Goal: Information Seeking & Learning: Learn about a topic

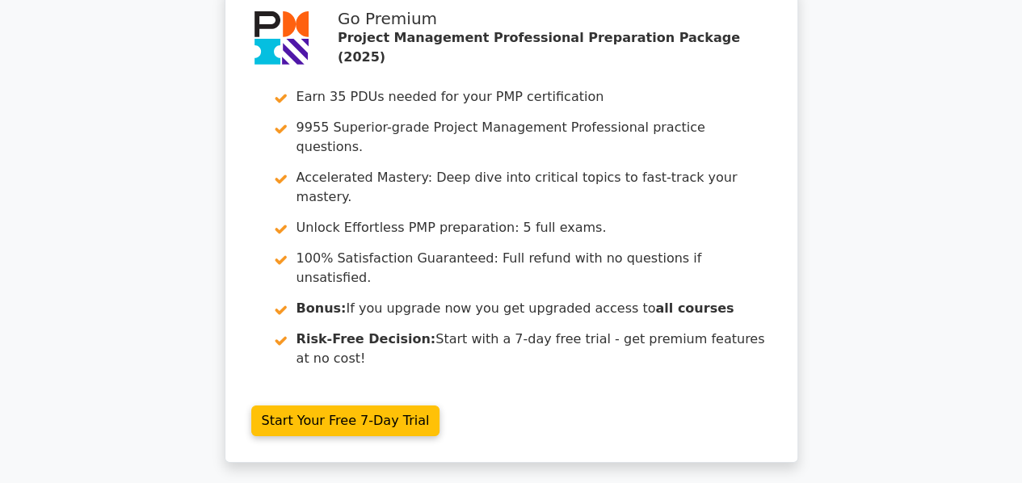
scroll to position [2940, 0]
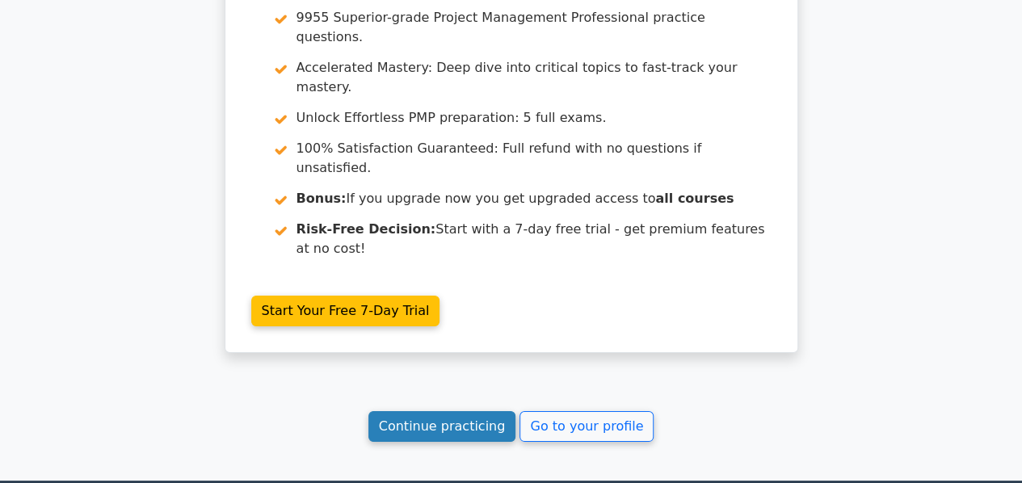
click at [431, 411] on link "Continue practicing" at bounding box center [442, 426] width 148 height 31
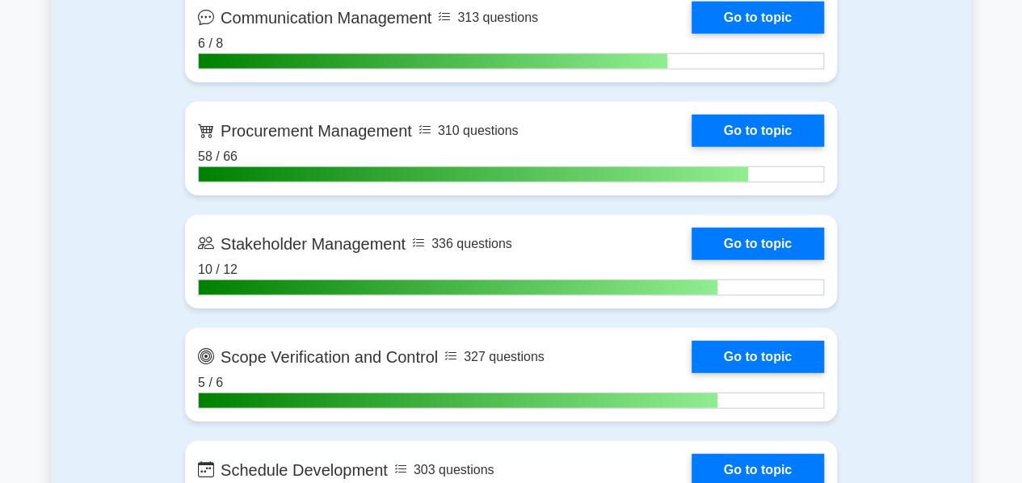
scroll to position [2011, 0]
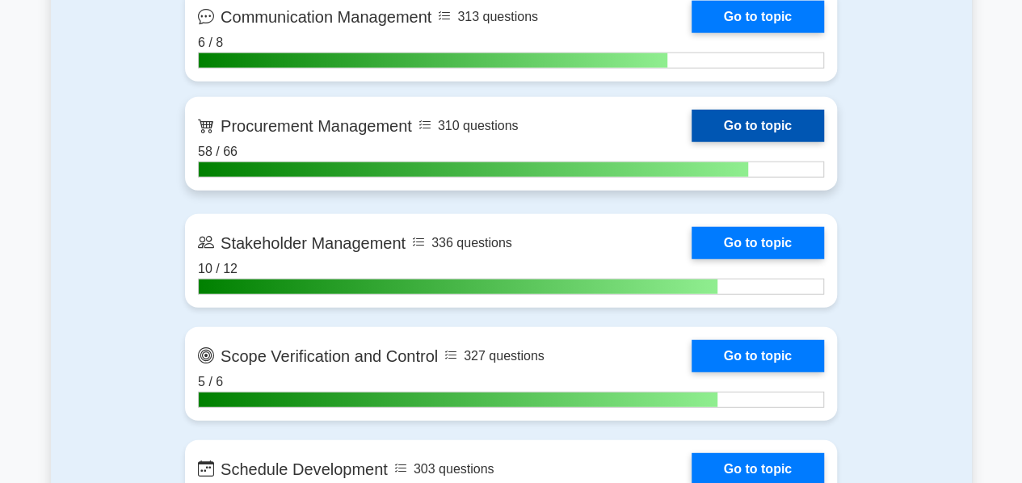
click at [751, 126] on link "Go to topic" at bounding box center [757, 126] width 132 height 32
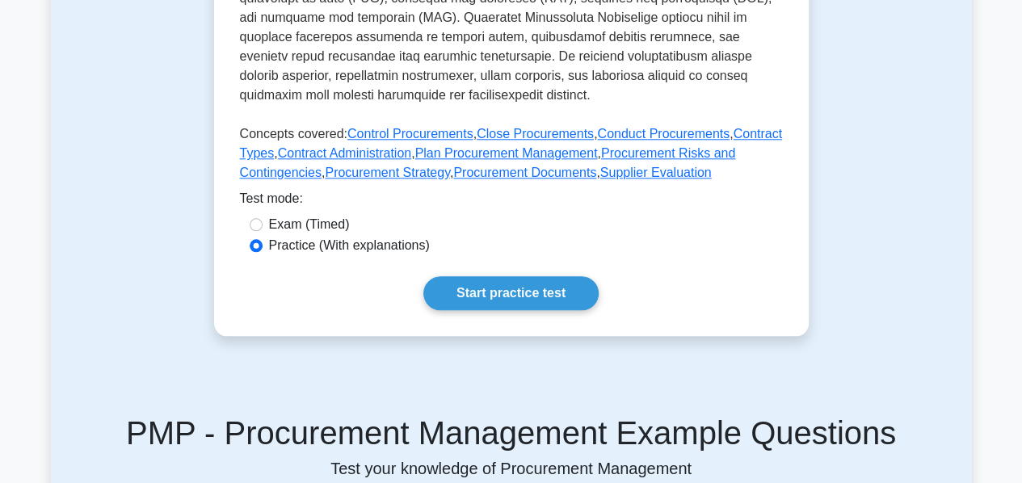
scroll to position [795, 0]
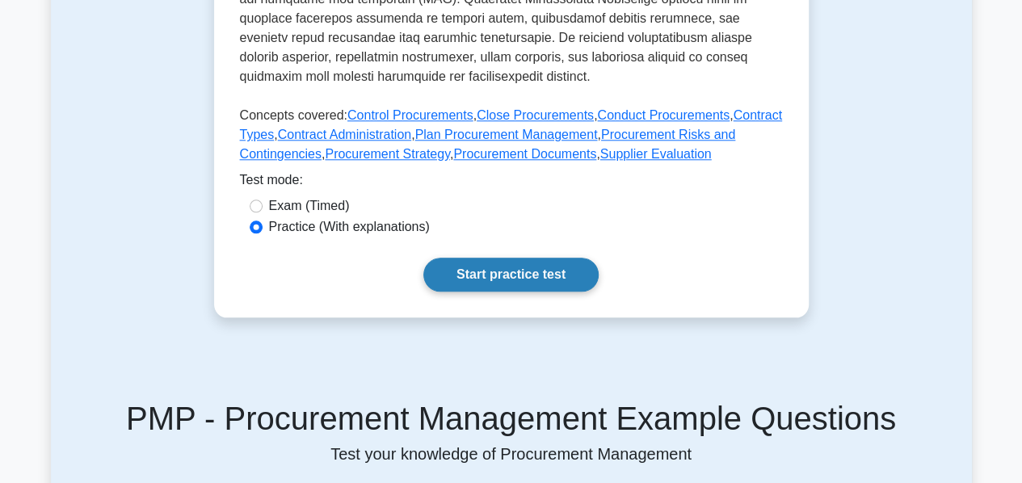
click at [538, 258] on link "Start practice test" at bounding box center [510, 275] width 175 height 34
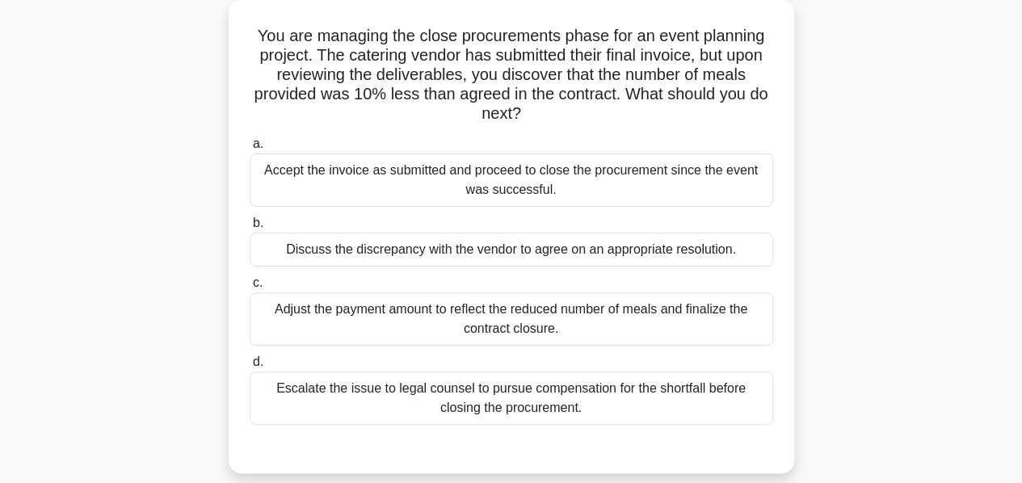
scroll to position [95, 0]
click at [538, 253] on div "Discuss the discrepancy with the vendor to agree on an appropriate resolution." at bounding box center [511, 249] width 523 height 34
click at [250, 228] on input "b. Discuss the discrepancy with the vendor to agree on an appropriate resolutio…" at bounding box center [250, 222] width 0 height 10
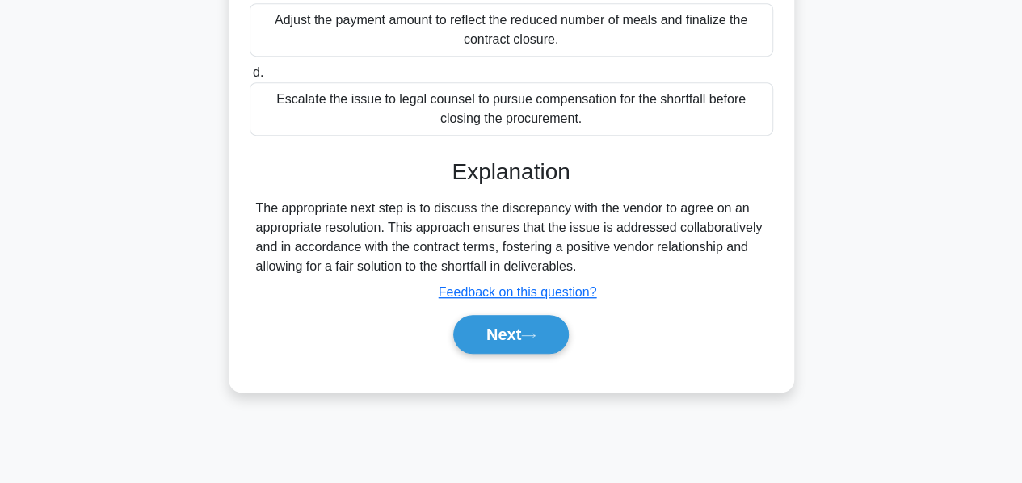
scroll to position [389, 0]
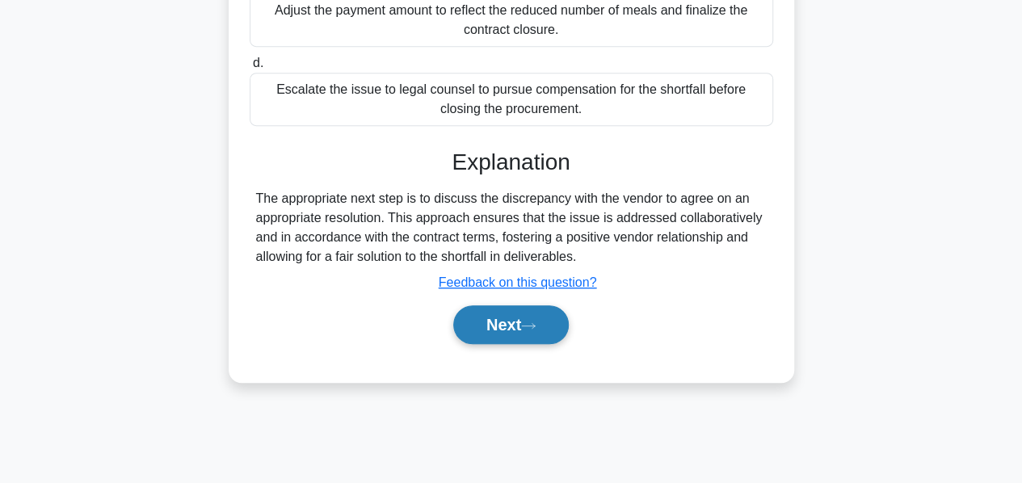
click at [514, 321] on button "Next" at bounding box center [510, 324] width 115 height 39
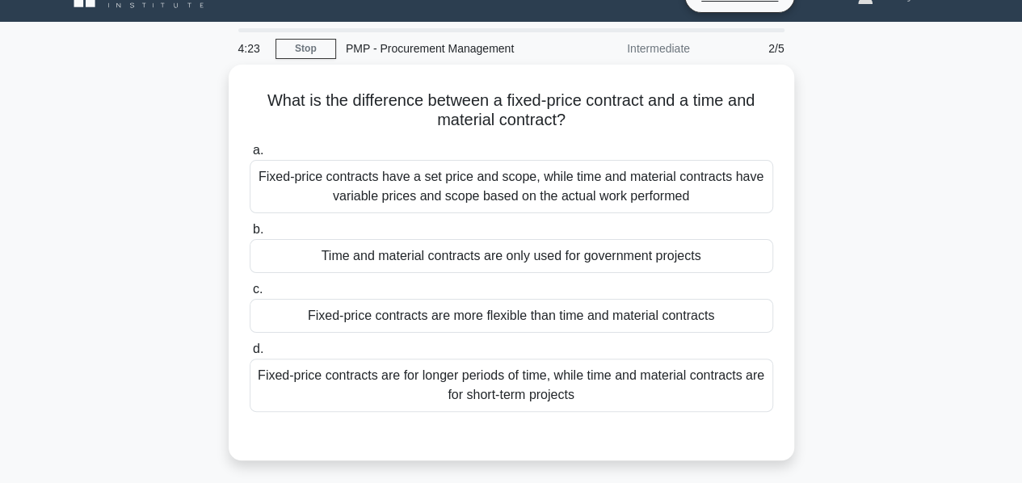
scroll to position [31, 0]
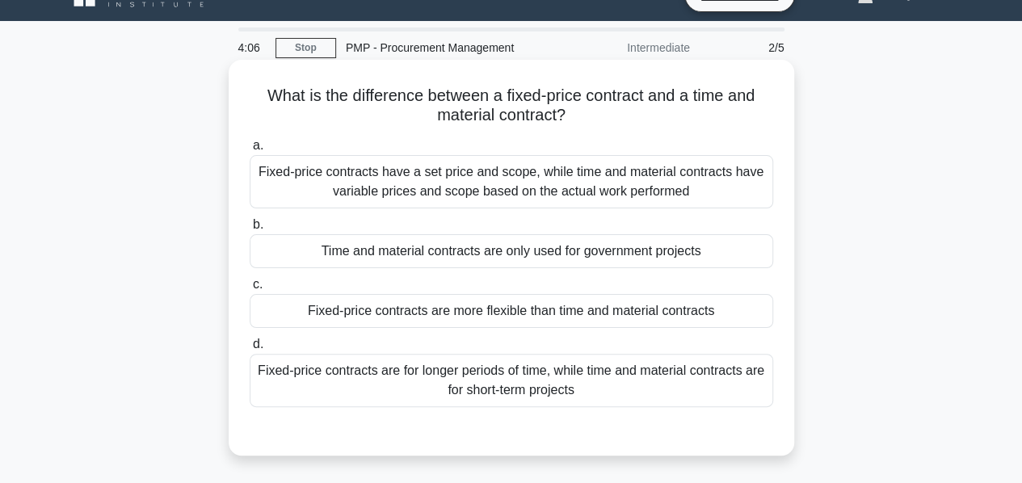
click at [430, 186] on div "Fixed-price contracts have a set price and scope, while time and material contr…" at bounding box center [511, 181] width 523 height 53
click at [250, 151] on input "a. Fixed-price contracts have a set price and scope, while time and material co…" at bounding box center [250, 146] width 0 height 10
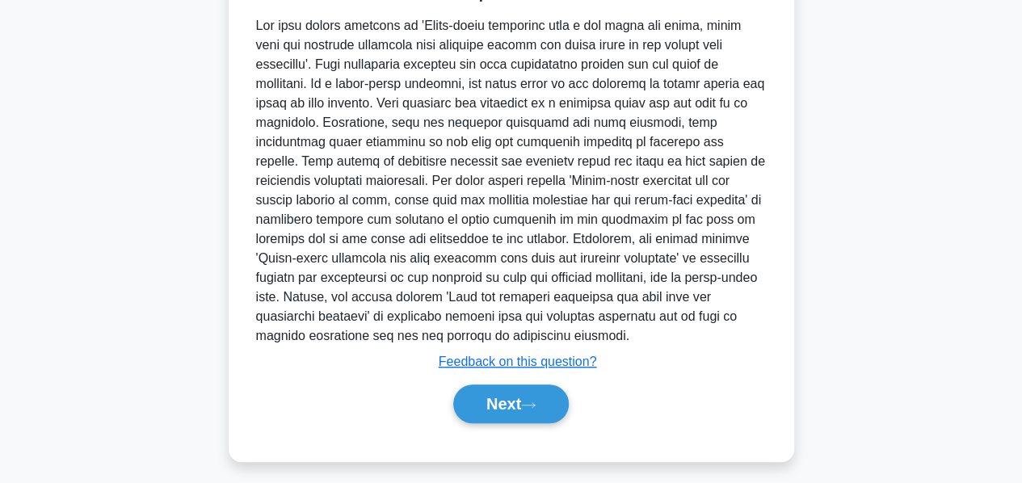
scroll to position [491, 0]
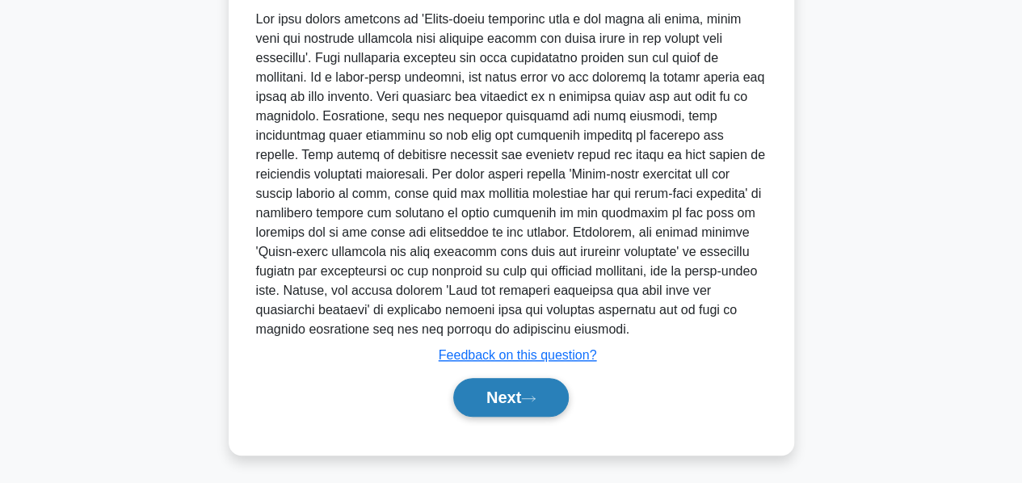
click at [512, 398] on button "Next" at bounding box center [510, 397] width 115 height 39
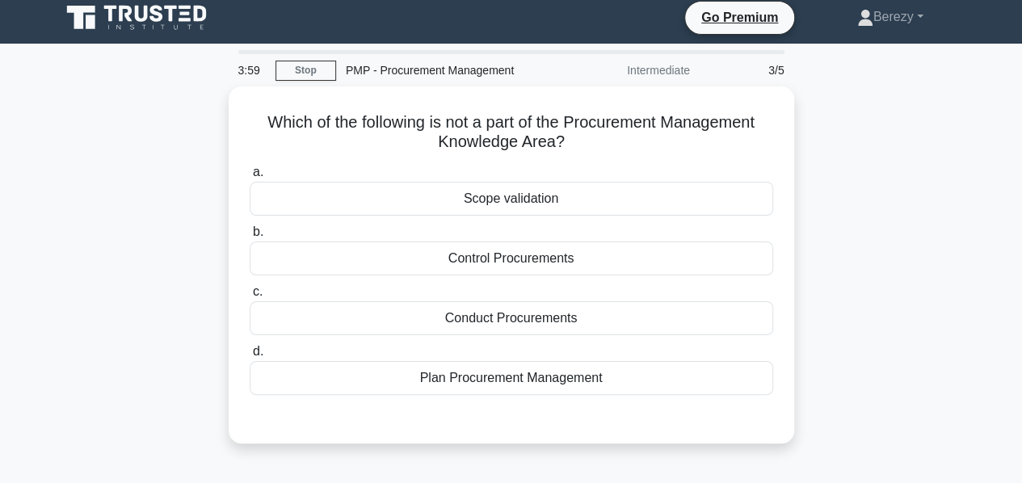
scroll to position [6, 0]
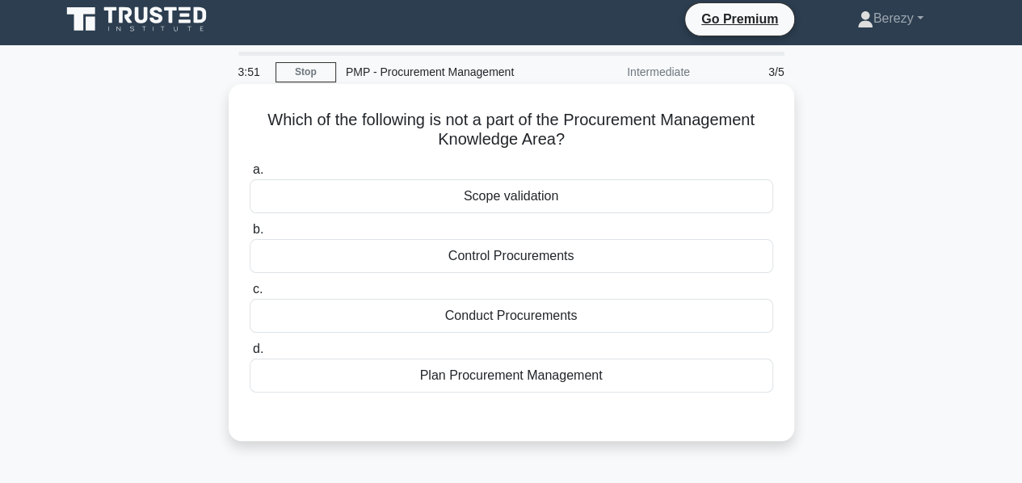
click at [483, 191] on div "Scope validation" at bounding box center [511, 196] width 523 height 34
click at [250, 175] on input "a. Scope validation" at bounding box center [250, 170] width 0 height 10
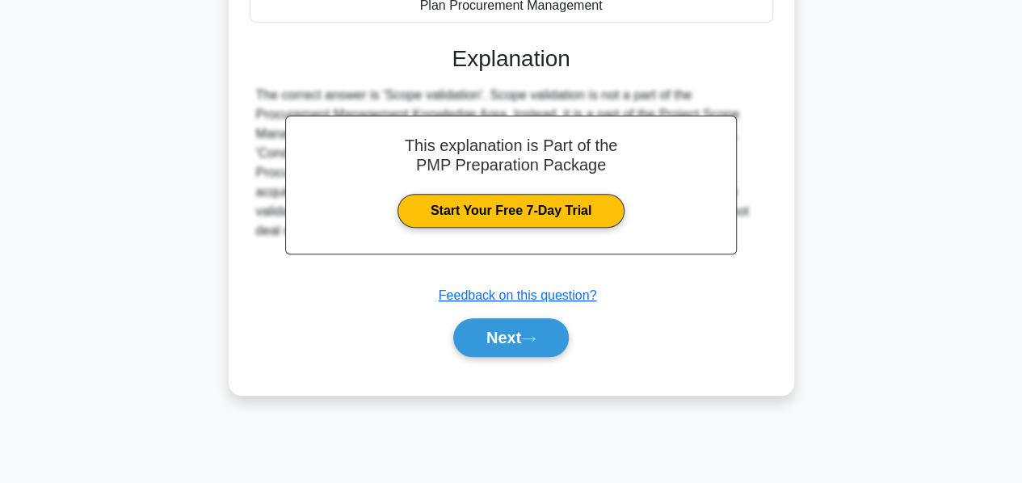
scroll to position [389, 0]
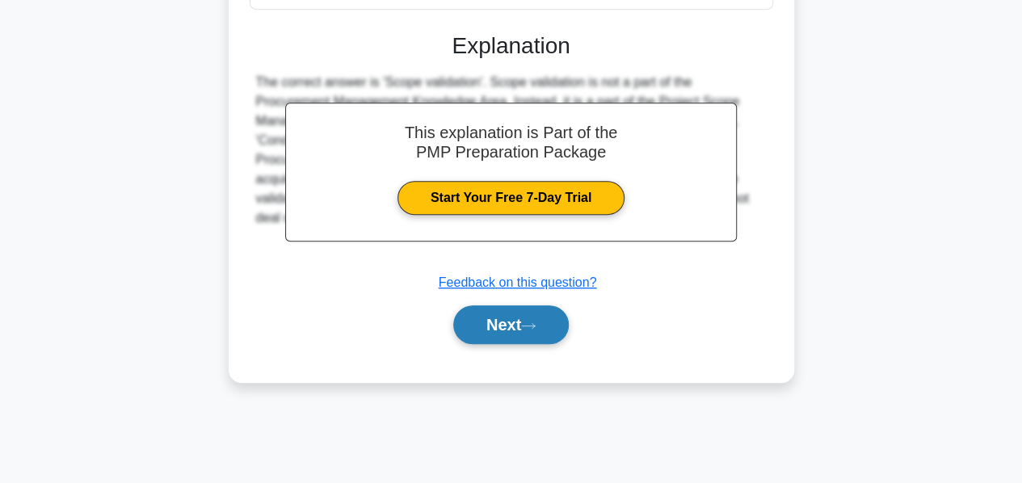
click at [492, 325] on button "Next" at bounding box center [510, 324] width 115 height 39
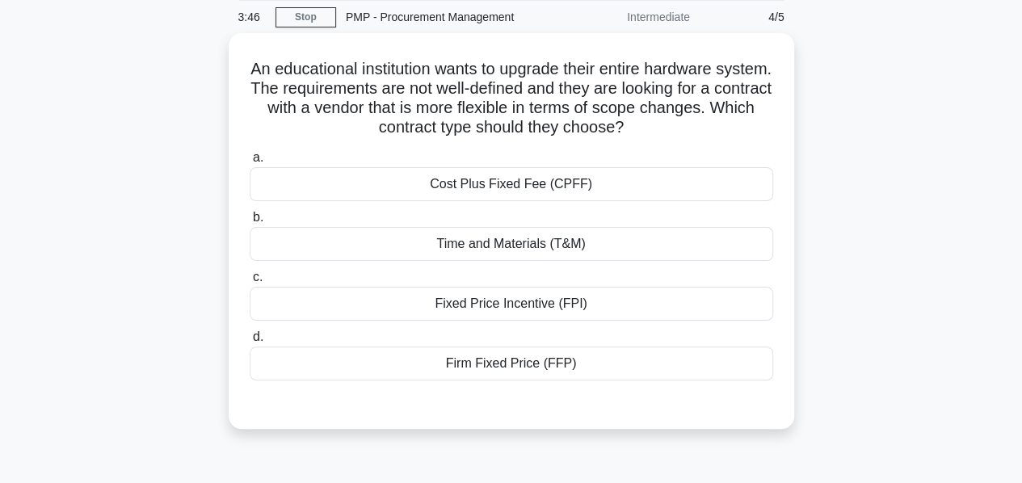
scroll to position [60, 0]
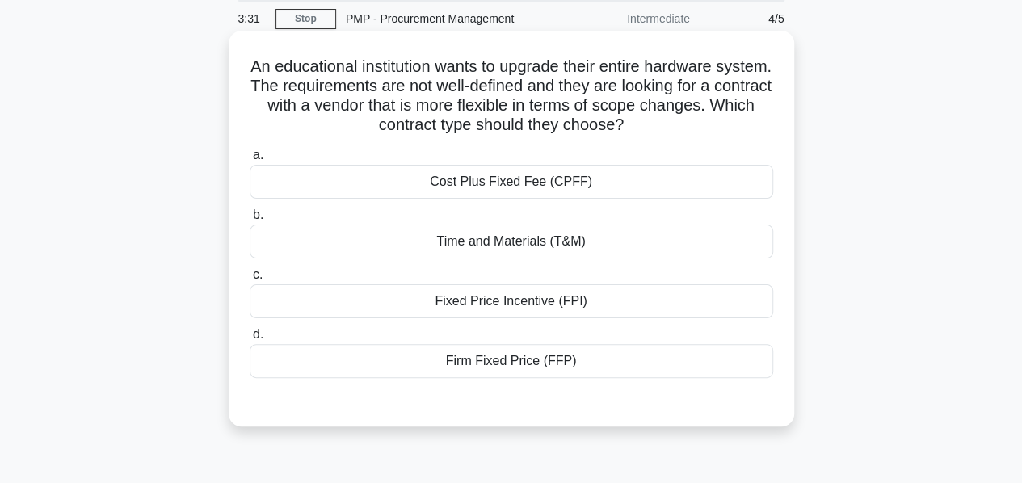
click at [470, 246] on div "Time and Materials (T&M)" at bounding box center [511, 242] width 523 height 34
click at [250, 220] on input "b. Time and Materials (T&M)" at bounding box center [250, 215] width 0 height 10
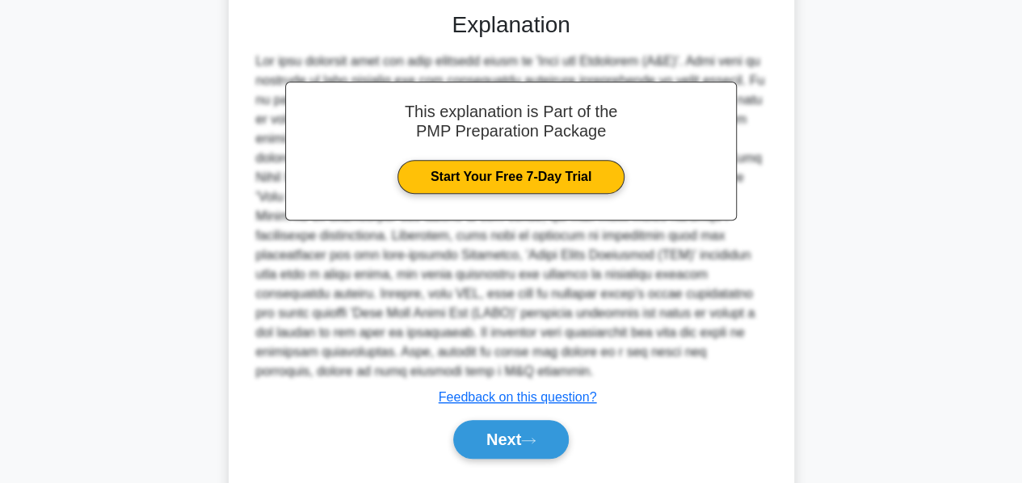
scroll to position [485, 0]
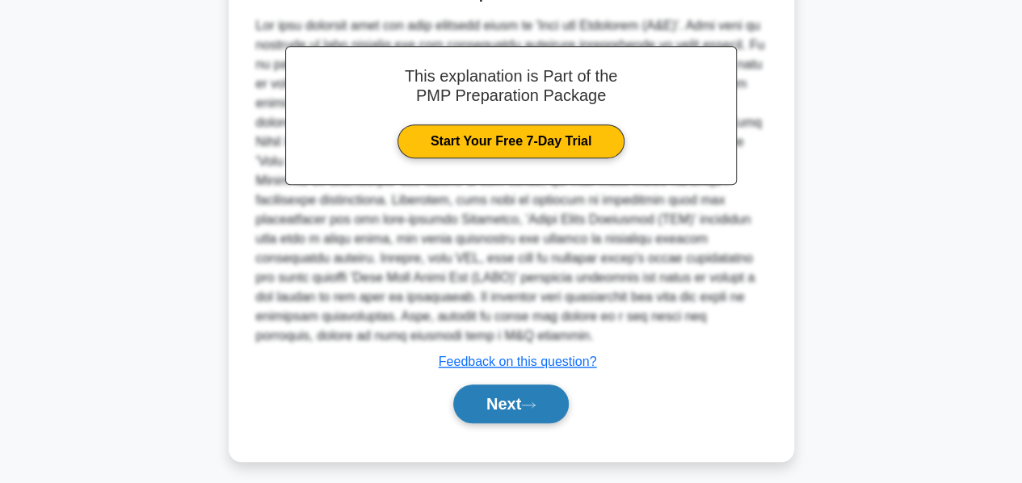
click at [479, 395] on button "Next" at bounding box center [510, 403] width 115 height 39
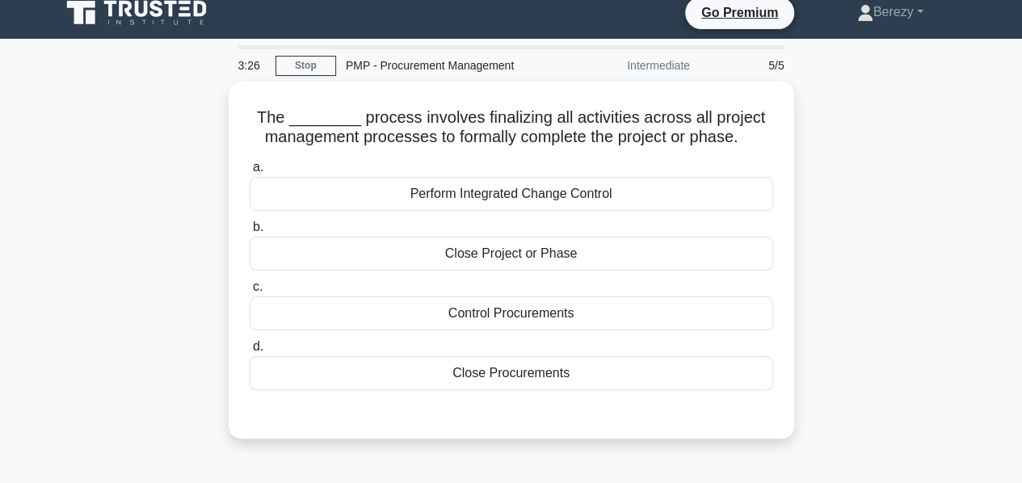
scroll to position [0, 0]
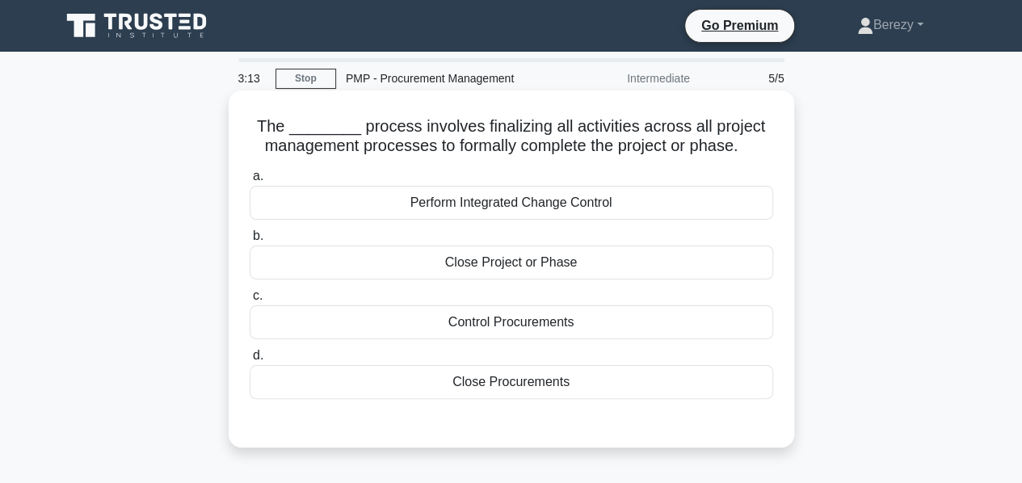
click at [480, 385] on div "Close Procurements" at bounding box center [511, 382] width 523 height 34
click at [250, 361] on input "d. Close Procurements" at bounding box center [250, 356] width 0 height 10
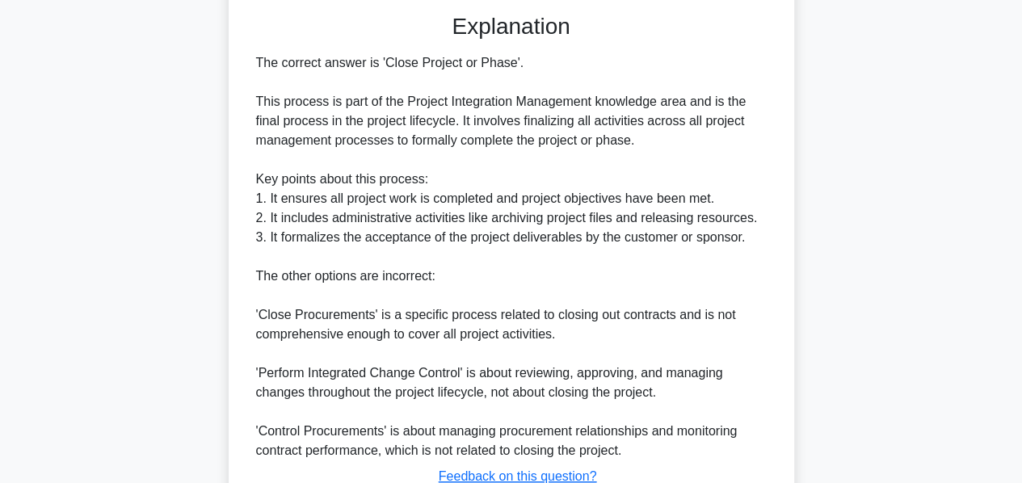
scroll to position [532, 0]
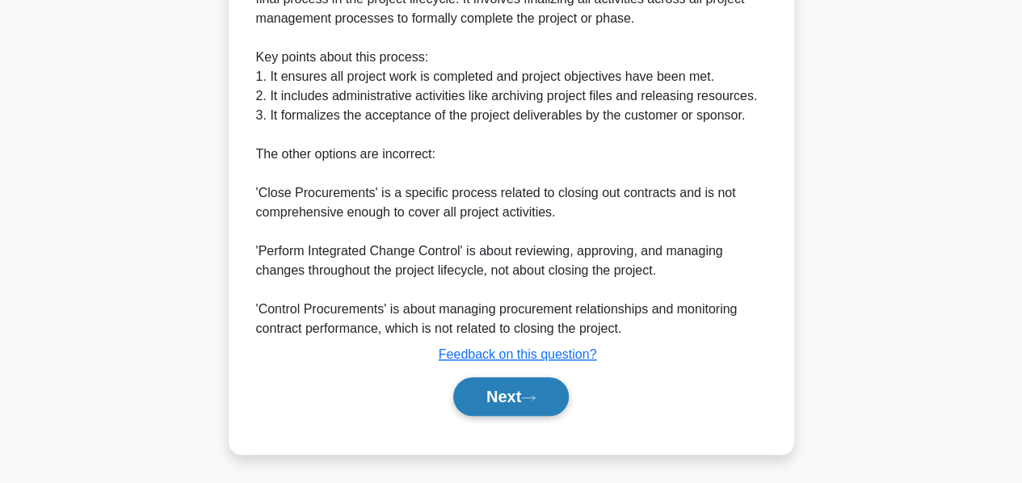
click at [484, 392] on button "Next" at bounding box center [510, 396] width 115 height 39
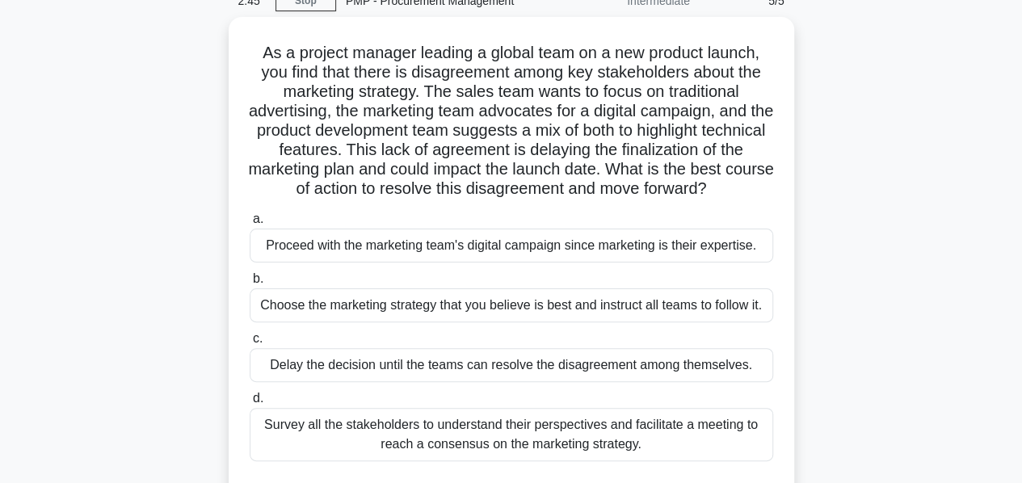
scroll to position [0, 0]
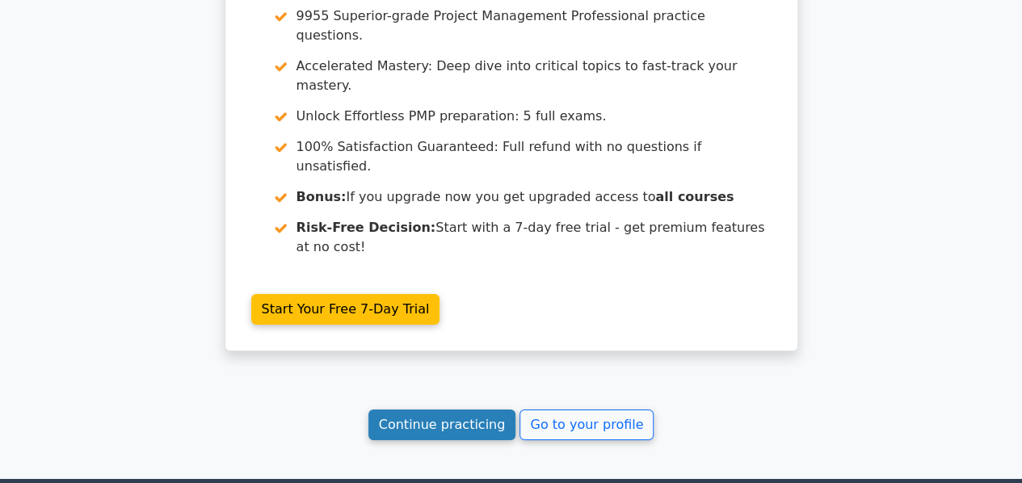
scroll to position [2463, 0]
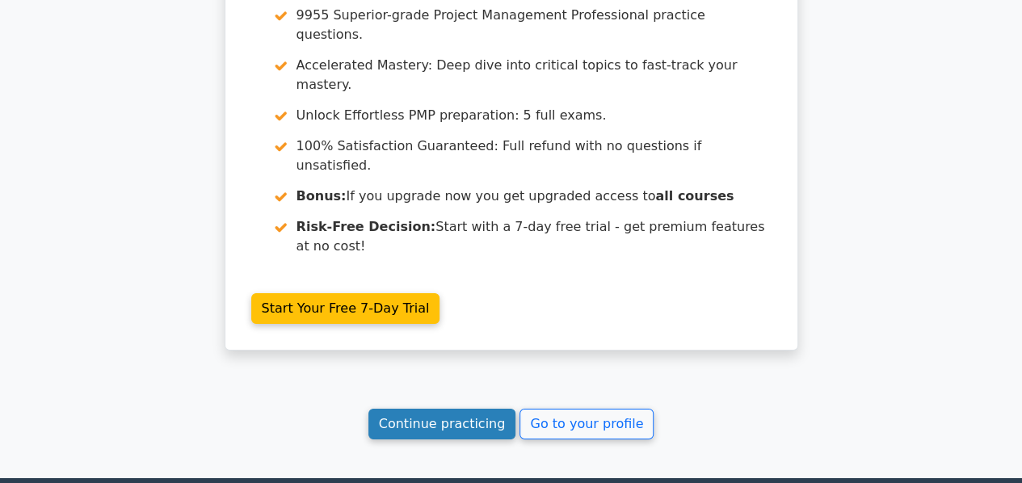
click at [440, 409] on link "Continue practicing" at bounding box center [442, 424] width 148 height 31
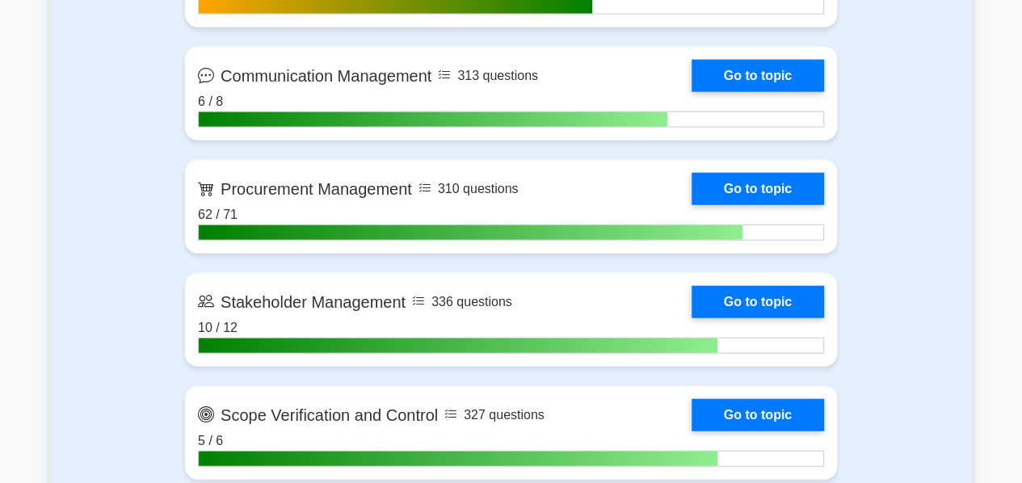
scroll to position [1954, 0]
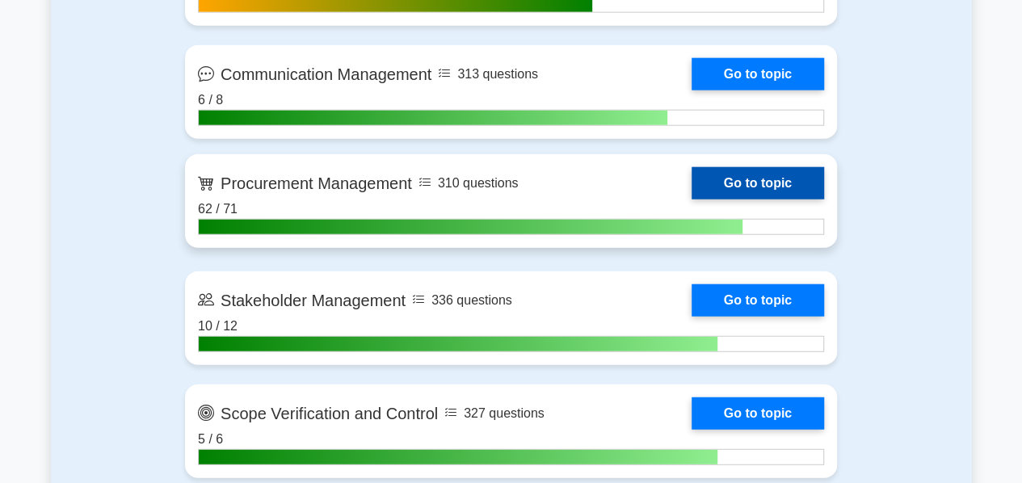
click at [723, 178] on link "Go to topic" at bounding box center [757, 183] width 132 height 32
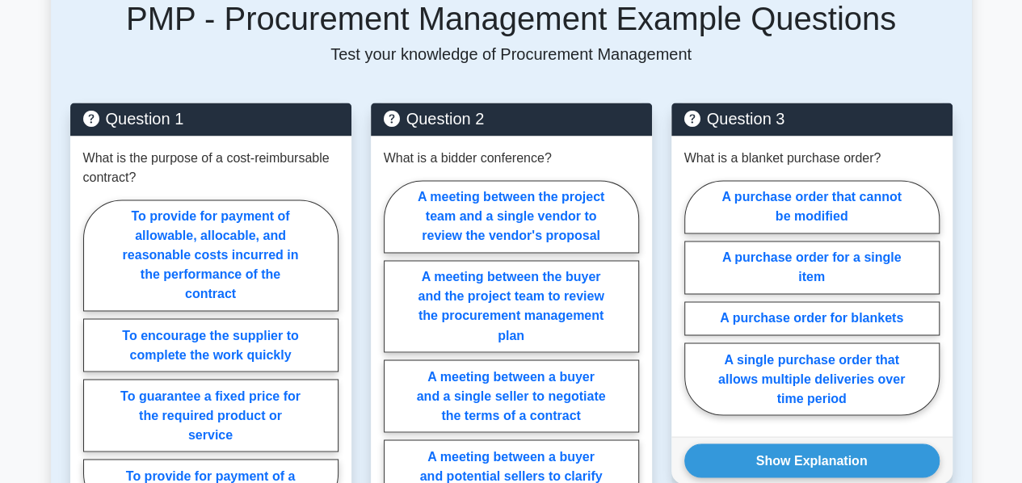
scroll to position [1194, 0]
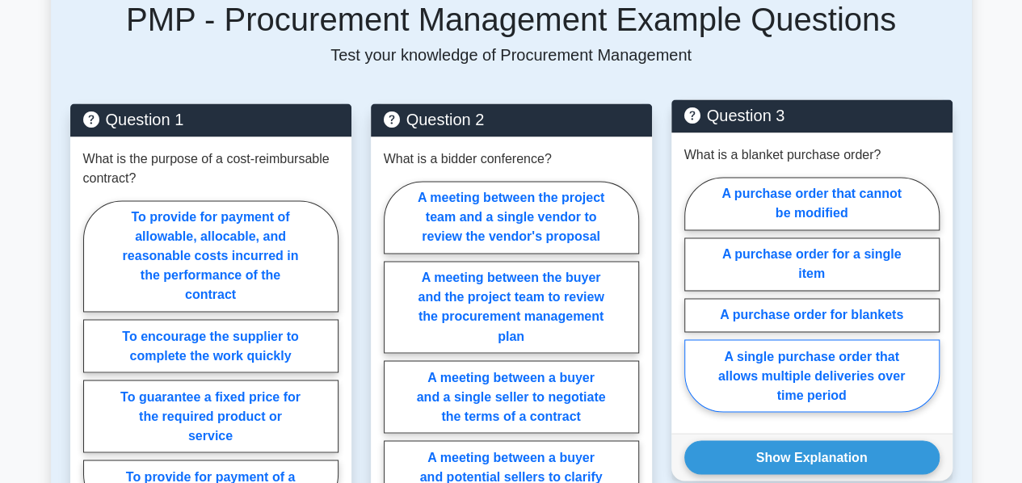
click at [801, 350] on label "A single purchase order that allows multiple deliveries over time period" at bounding box center [811, 375] width 255 height 73
click at [695, 304] on input "A single purchase order that allows multiple deliveries over time period" at bounding box center [689, 299] width 10 height 10
radio input "true"
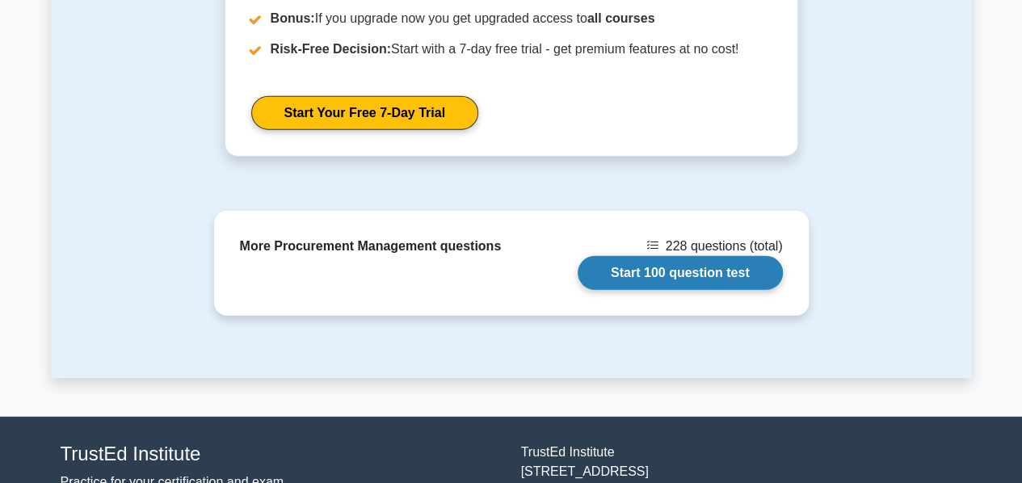
scroll to position [2099, 0]
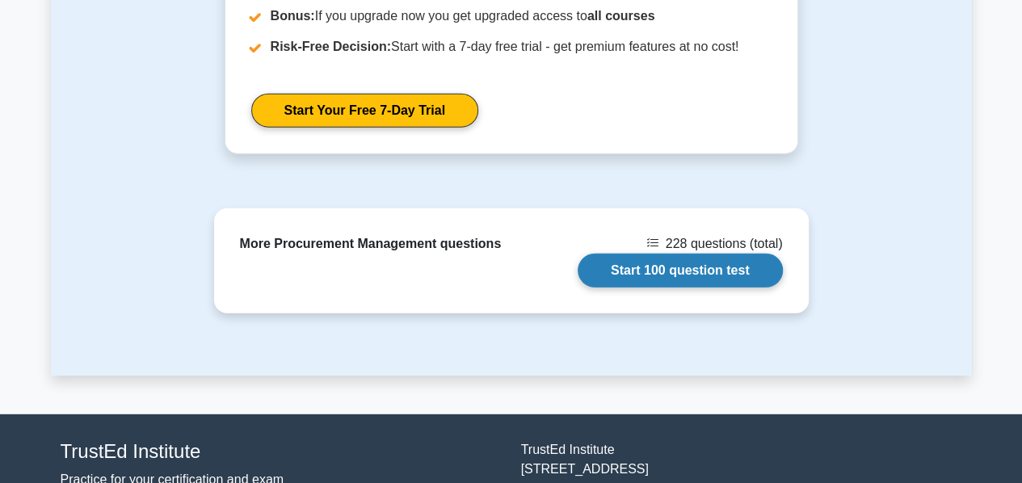
click at [623, 254] on link "Start 100 question test" at bounding box center [679, 271] width 205 height 34
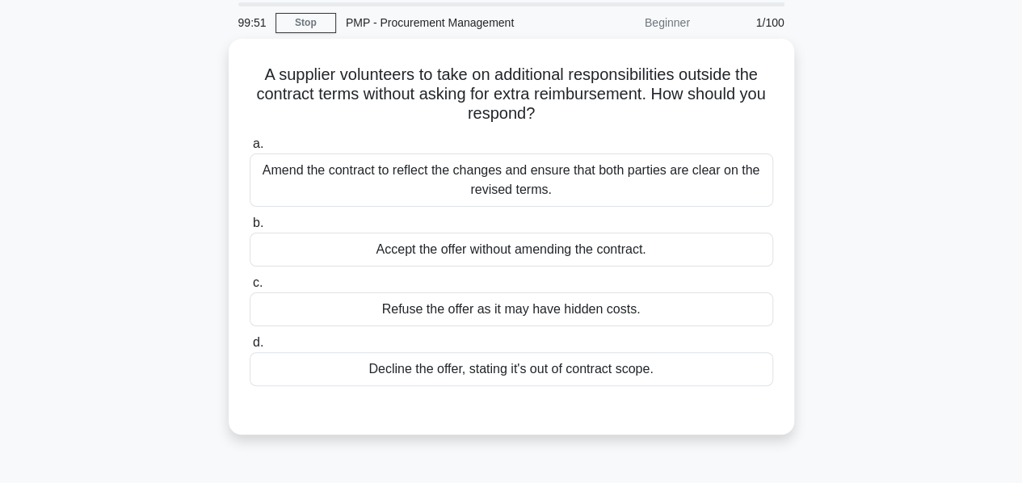
scroll to position [57, 0]
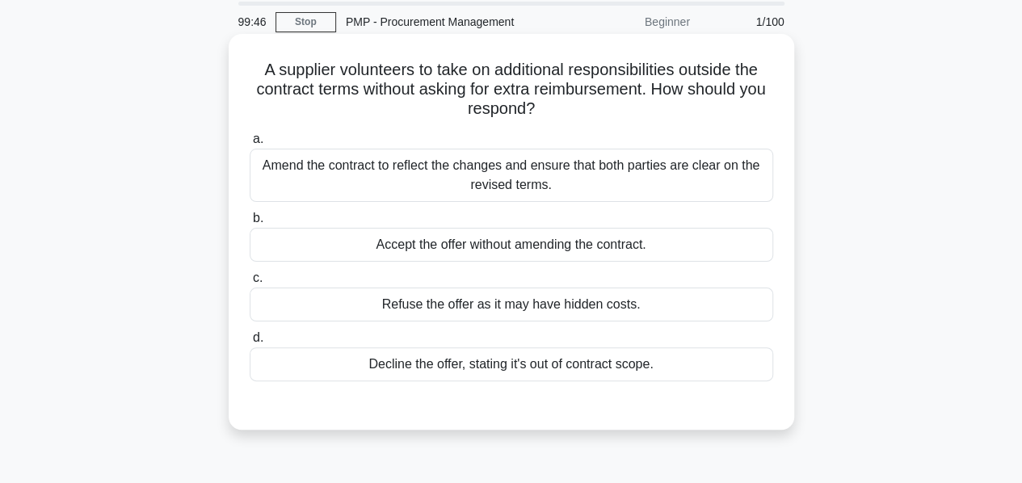
click at [496, 166] on div "Amend the contract to reflect the changes and ensure that both parties are clea…" at bounding box center [511, 175] width 523 height 53
click at [250, 145] on input "a. Amend the contract to reflect the changes and ensure that both parties are c…" at bounding box center [250, 139] width 0 height 10
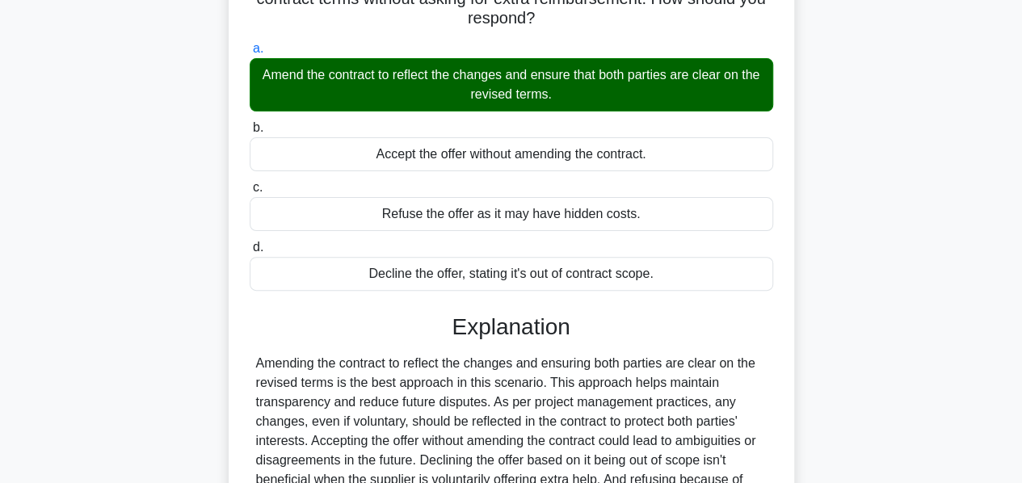
scroll to position [389, 0]
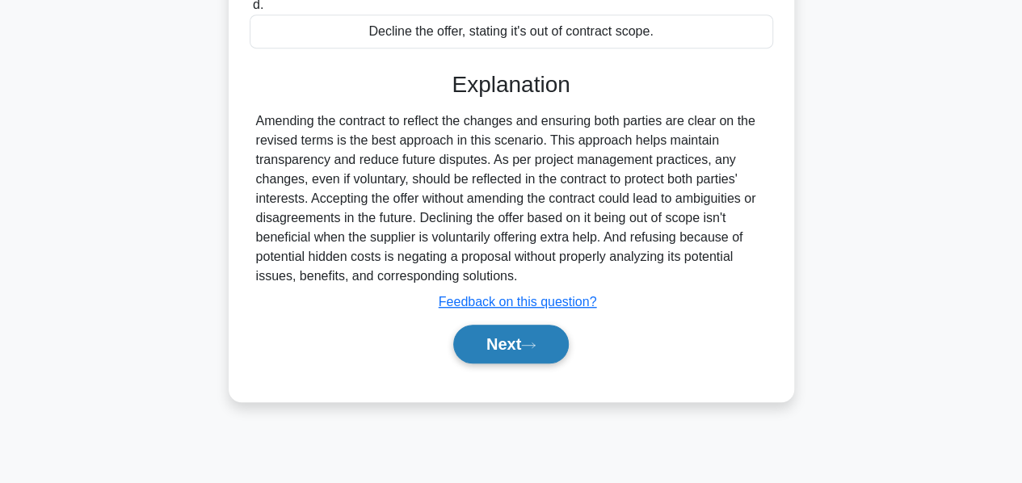
click at [515, 342] on button "Next" at bounding box center [510, 344] width 115 height 39
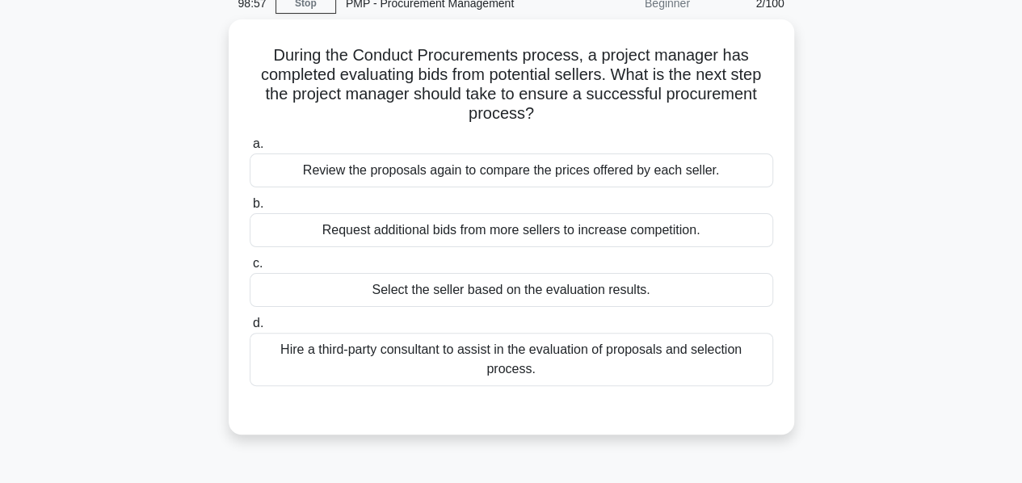
scroll to position [76, 0]
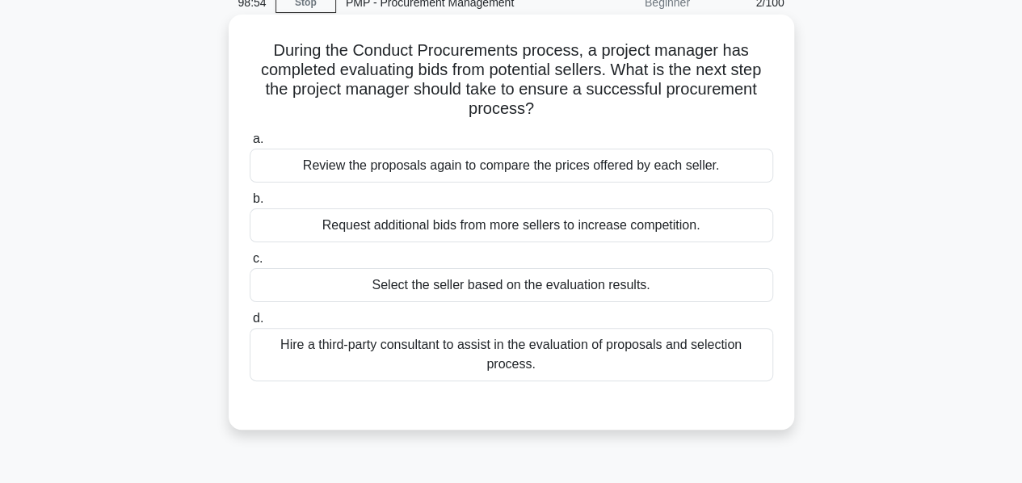
click at [491, 287] on div "Select the seller based on the evaluation results." at bounding box center [511, 285] width 523 height 34
click at [250, 264] on input "c. Select the seller based on the evaluation results." at bounding box center [250, 259] width 0 height 10
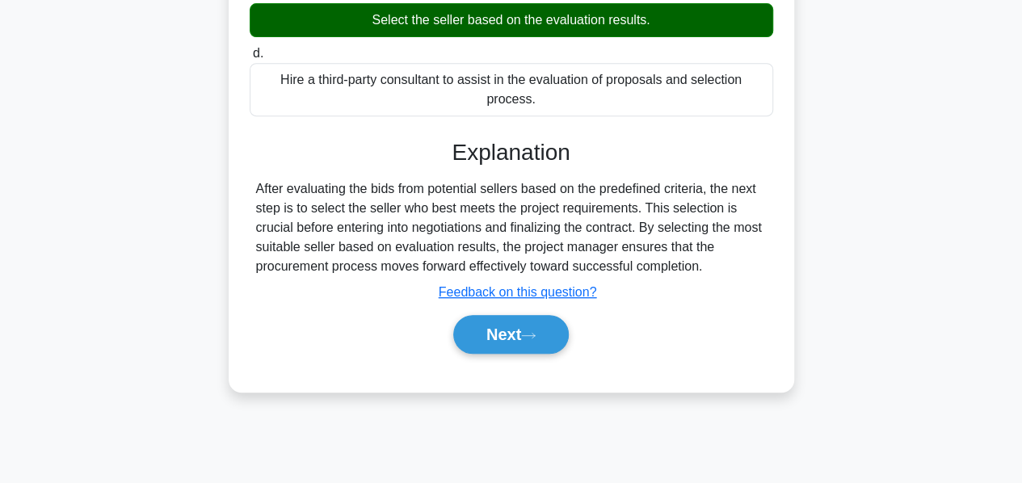
scroll to position [389, 0]
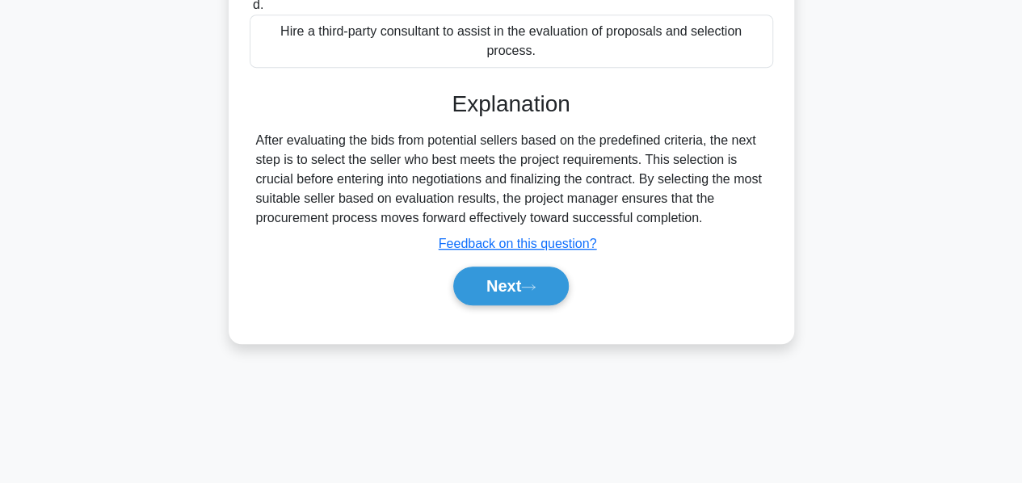
click at [491, 287] on button "Next" at bounding box center [510, 286] width 115 height 39
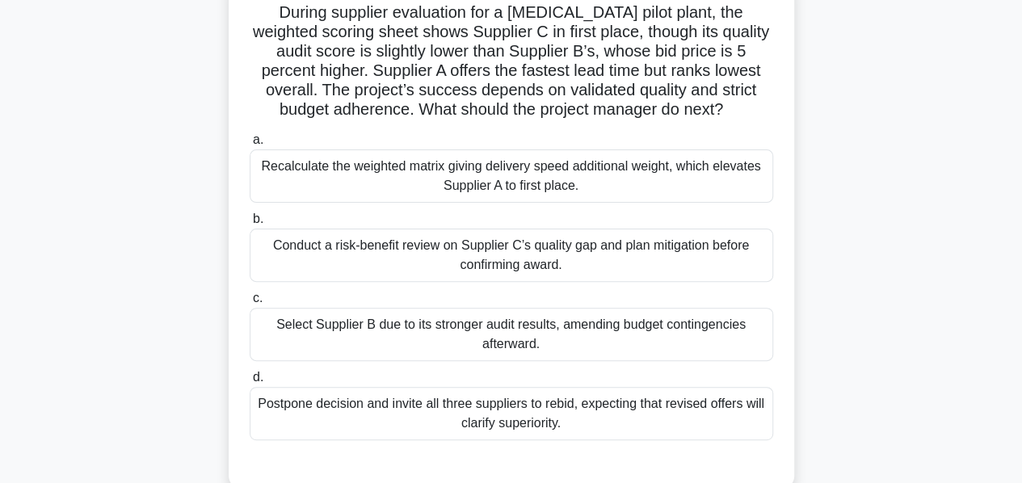
scroll to position [116, 0]
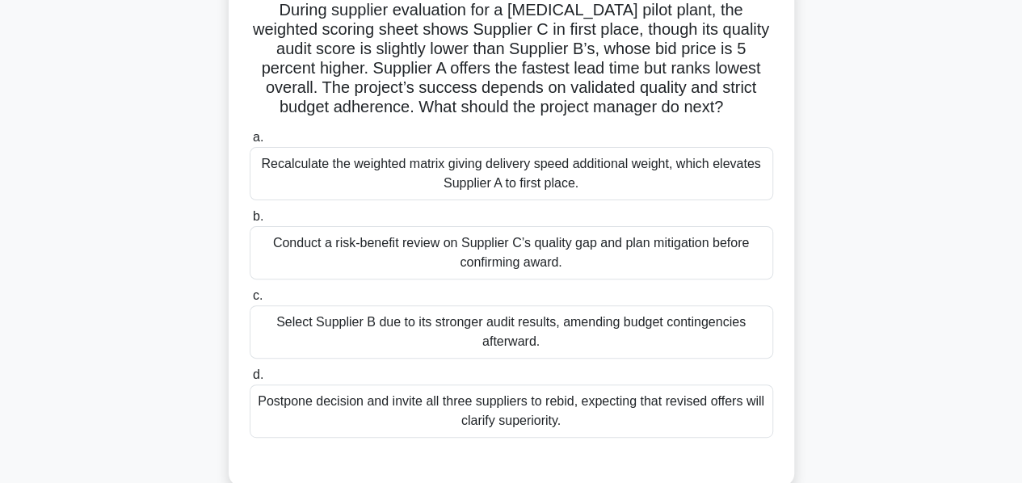
click at [502, 269] on div "Conduct a risk-benefit review on Supplier C’s quality gap and plan mitigation b…" at bounding box center [511, 252] width 523 height 53
click at [250, 222] on input "b. Conduct a risk-benefit review on Supplier C’s quality gap and plan mitigatio…" at bounding box center [250, 217] width 0 height 10
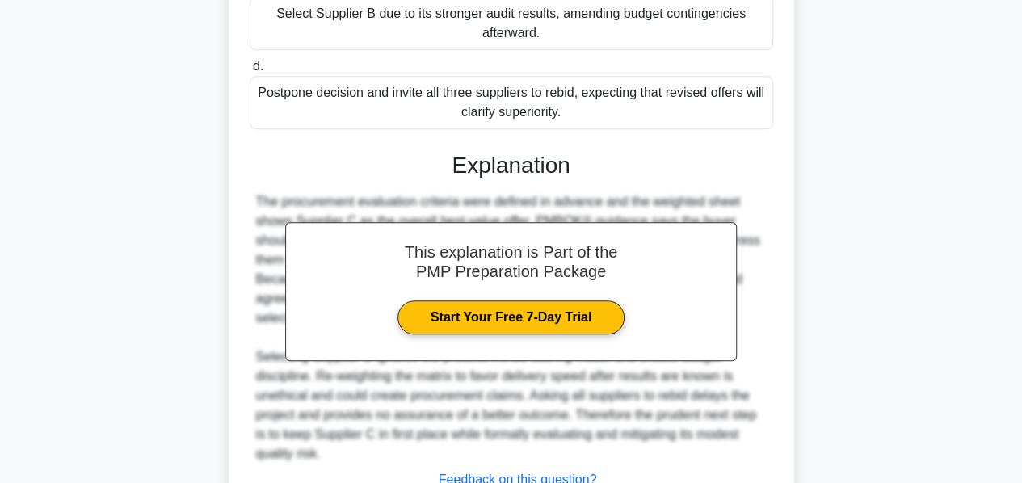
scroll to position [549, 0]
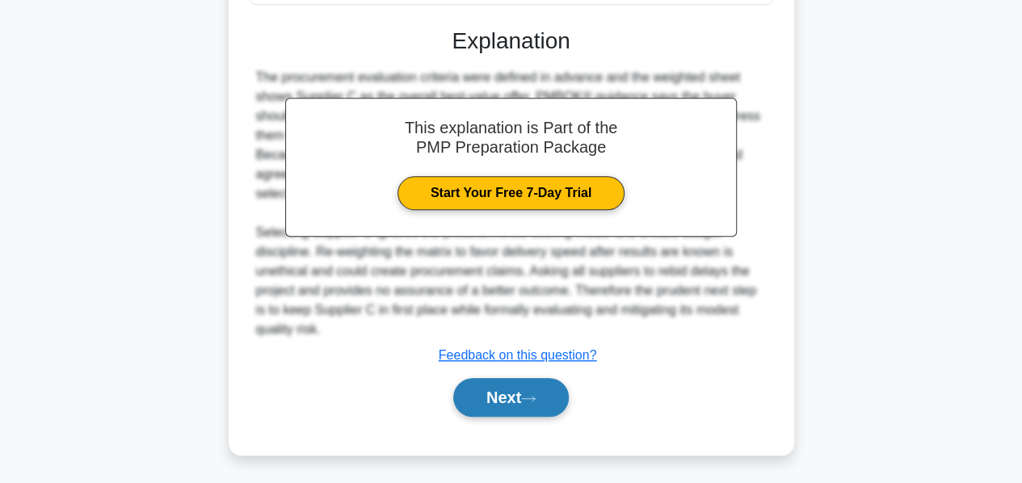
click at [482, 400] on button "Next" at bounding box center [510, 397] width 115 height 39
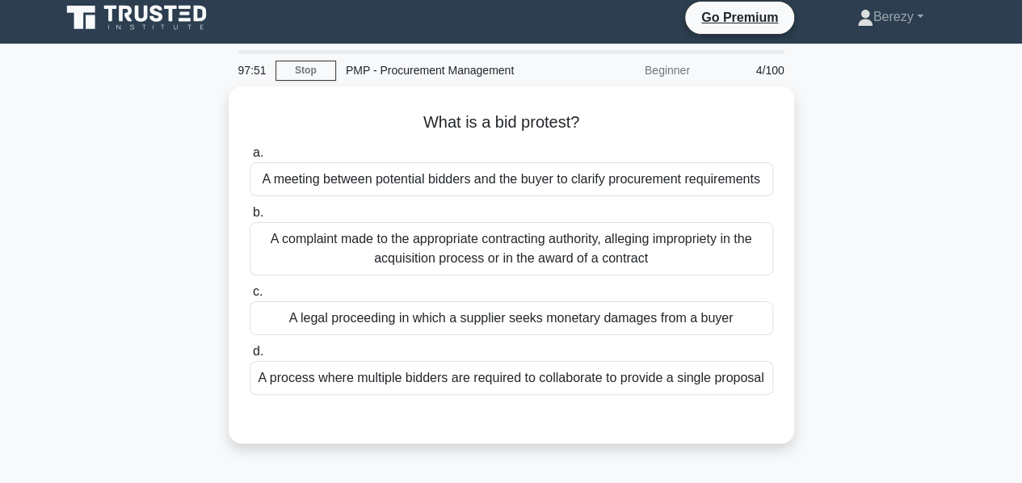
scroll to position [0, 0]
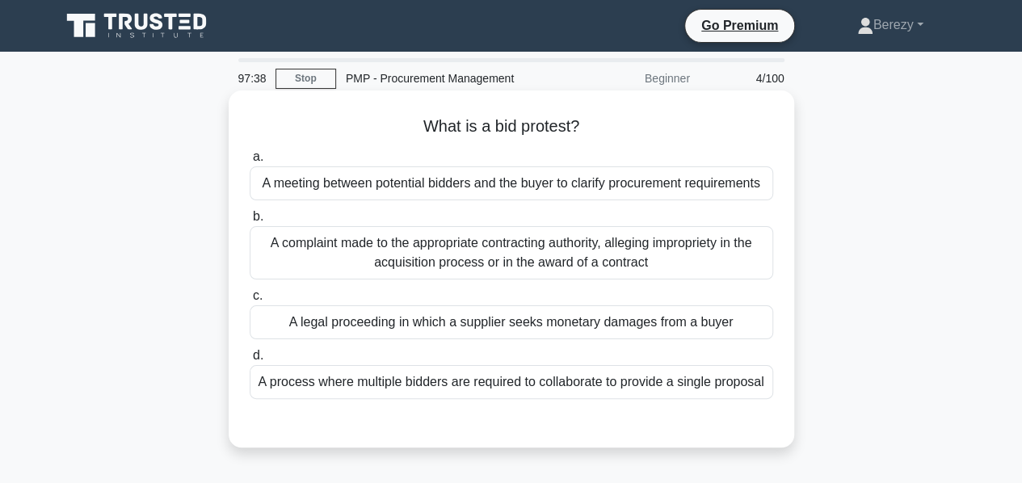
click at [435, 266] on div "A complaint made to the appropriate contracting authority, alleging impropriety…" at bounding box center [511, 252] width 523 height 53
click at [250, 222] on input "b. A complaint made to the appropriate contracting authority, alleging impropri…" at bounding box center [250, 217] width 0 height 10
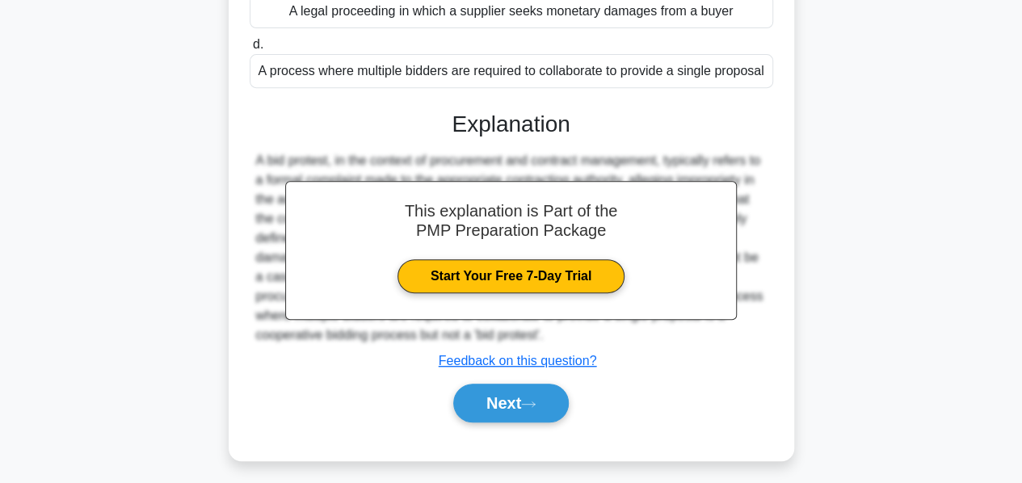
scroll to position [389, 0]
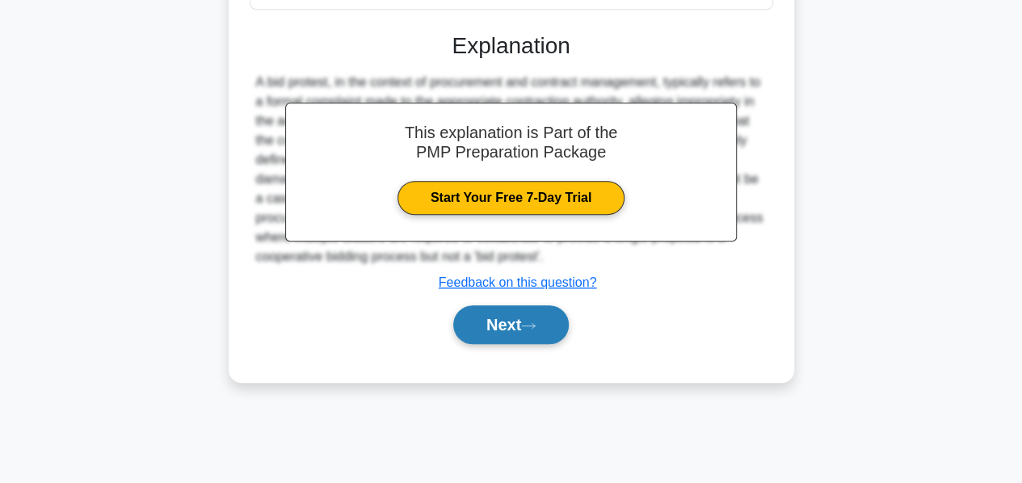
click at [469, 313] on button "Next" at bounding box center [510, 324] width 115 height 39
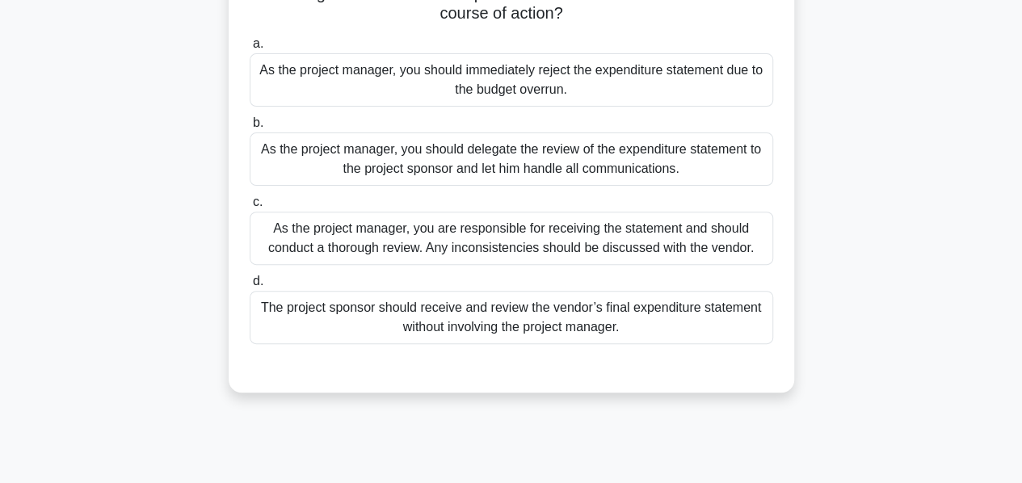
scroll to position [195, 0]
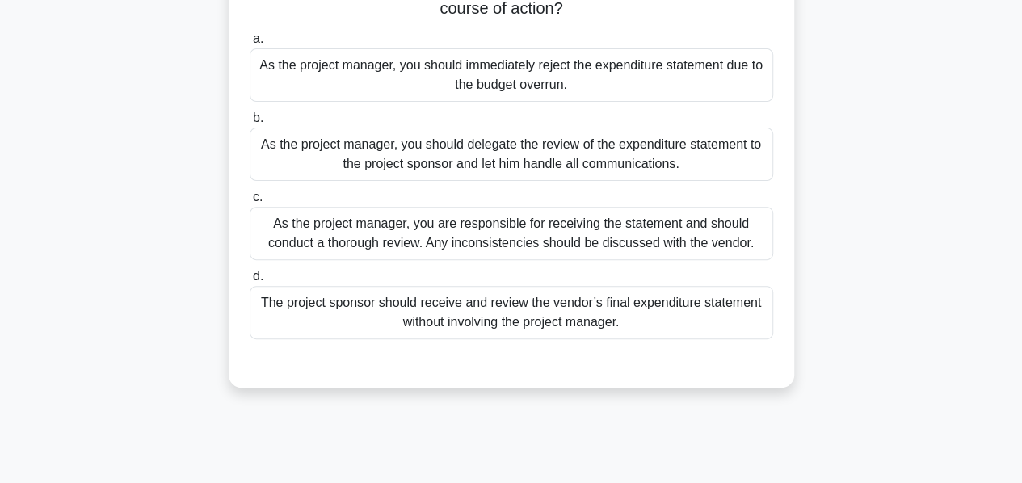
click at [376, 230] on div "As the project manager, you are responsible for receiving the statement and sho…" at bounding box center [511, 233] width 523 height 53
click at [250, 203] on input "c. As the project manager, you are responsible for receiving the statement and …" at bounding box center [250, 197] width 0 height 10
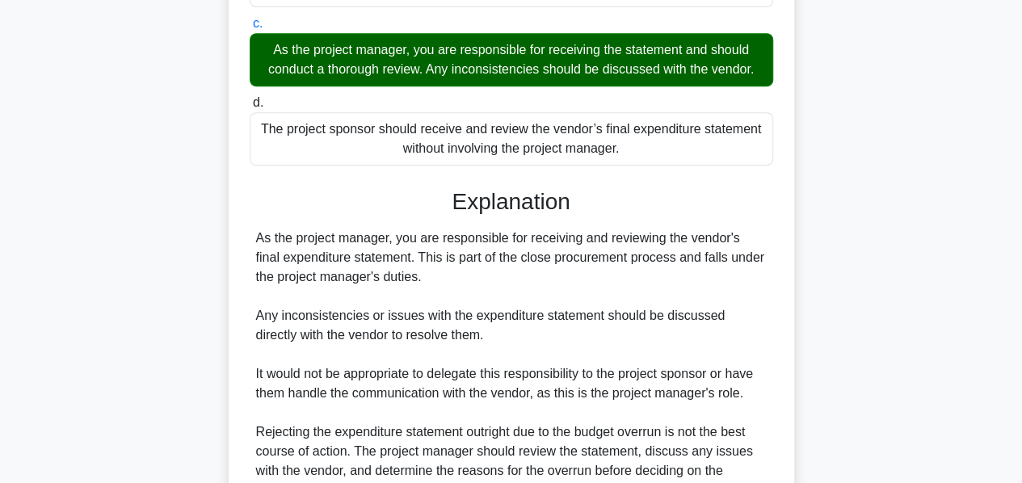
scroll to position [530, 0]
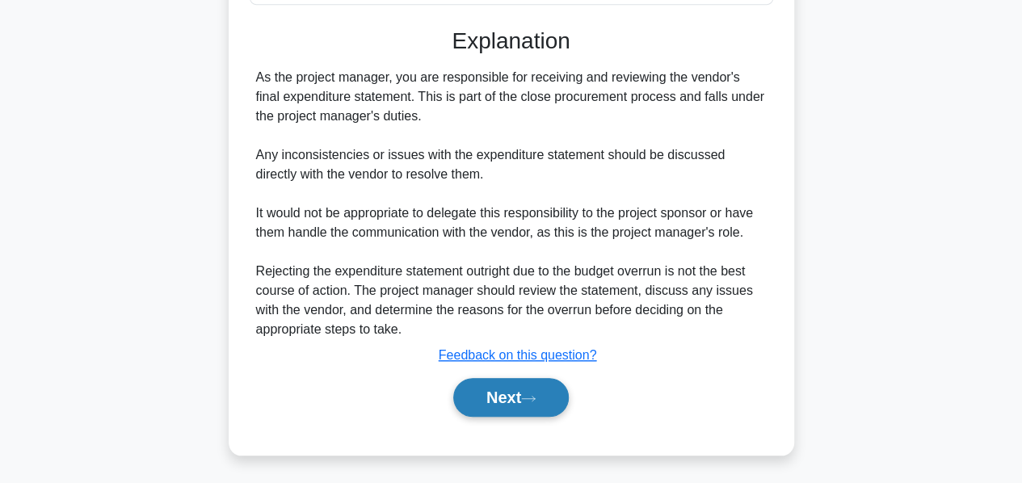
click at [491, 392] on button "Next" at bounding box center [510, 397] width 115 height 39
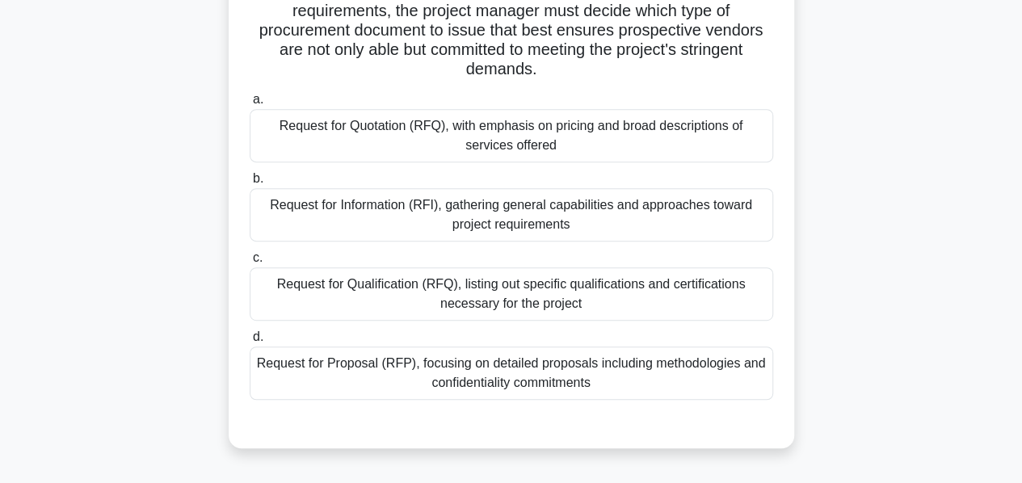
scroll to position [275, 0]
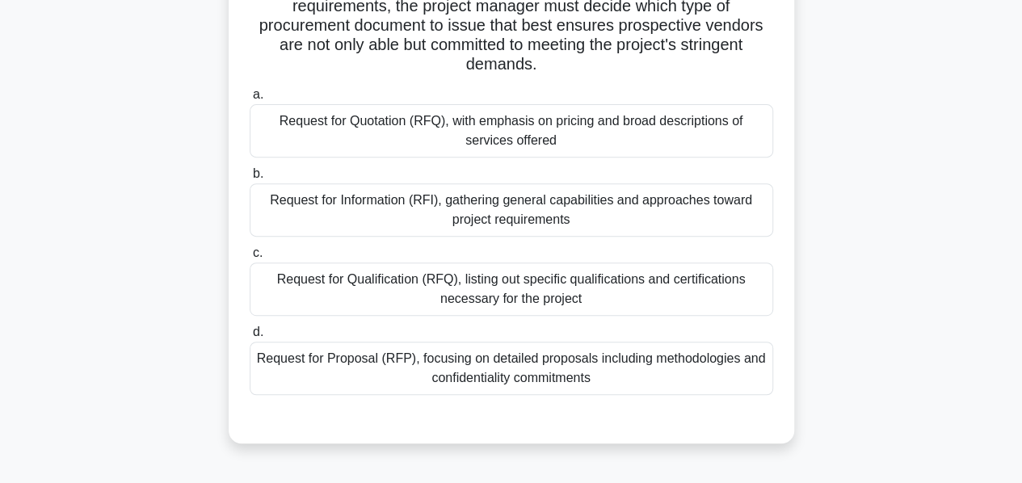
click at [744, 379] on div "Request for Proposal (RFP), focusing on detailed proposals including methodolog…" at bounding box center [511, 368] width 523 height 53
click at [250, 338] on input "d. Request for Proposal (RFP), focusing on detailed proposals including methodo…" at bounding box center [250, 332] width 0 height 10
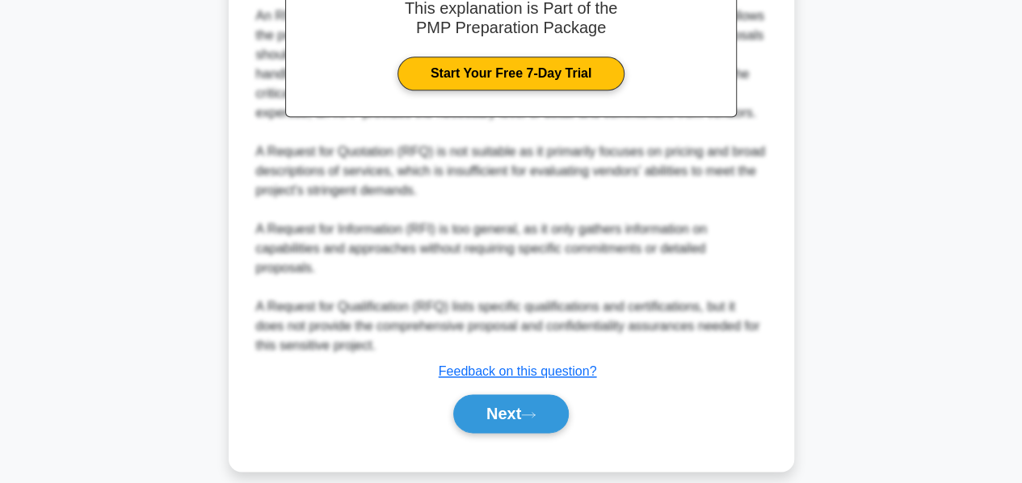
scroll to position [801, 0]
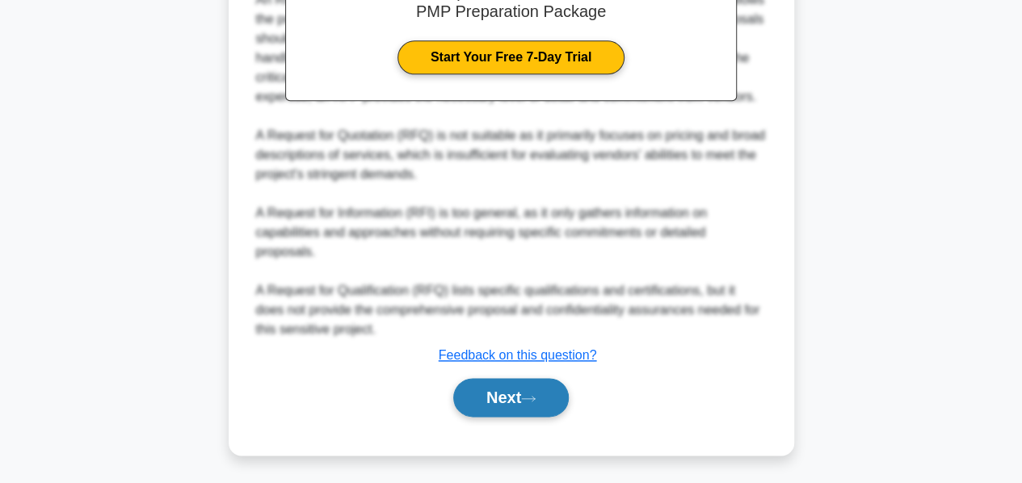
click at [514, 396] on button "Next" at bounding box center [510, 397] width 115 height 39
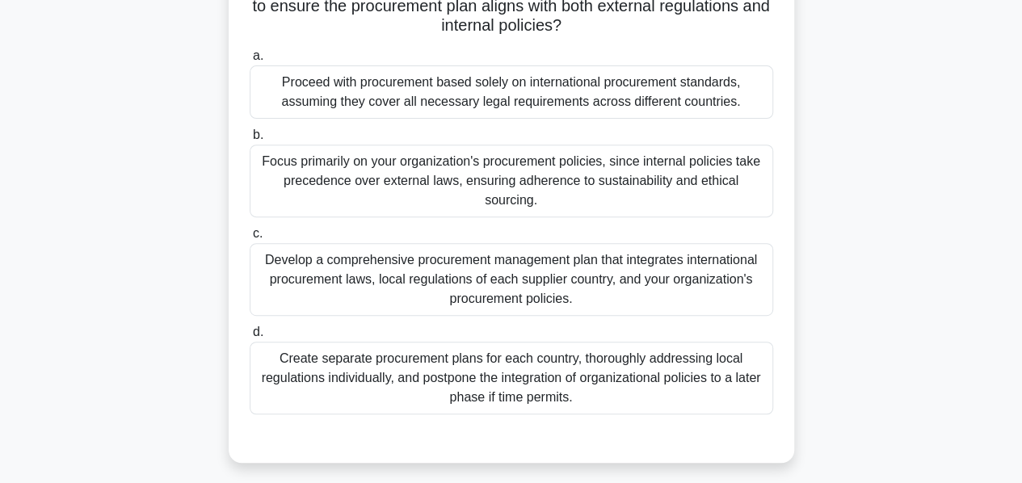
scroll to position [262, 0]
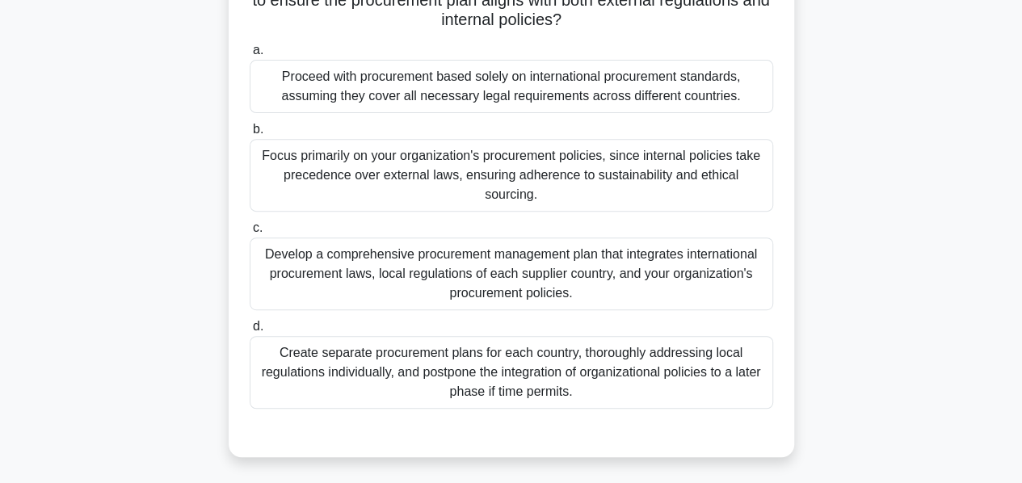
click at [373, 250] on div "Develop a comprehensive procurement management plan that integrates internation…" at bounding box center [511, 273] width 523 height 73
click at [250, 233] on input "c. Develop a comprehensive procurement management plan that integrates internat…" at bounding box center [250, 228] width 0 height 10
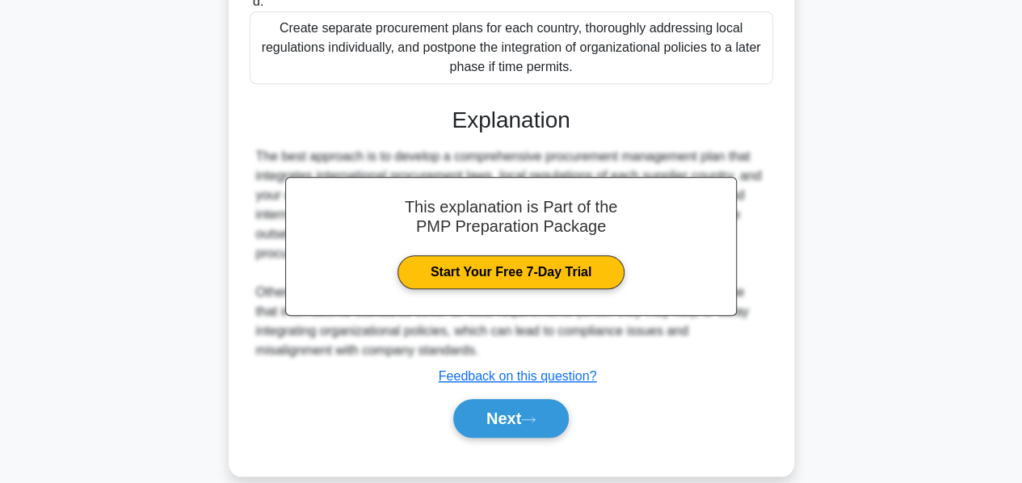
scroll to position [588, 0]
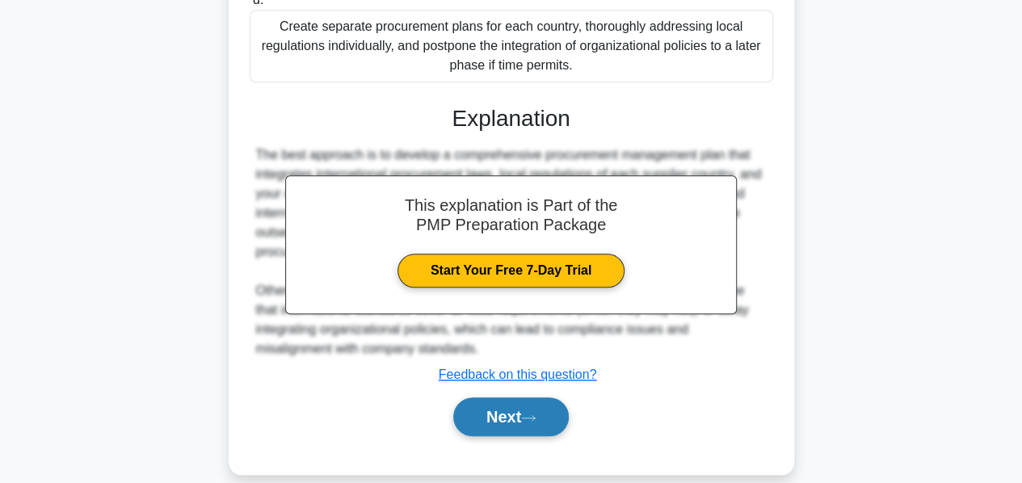
click at [515, 397] on button "Next" at bounding box center [510, 416] width 115 height 39
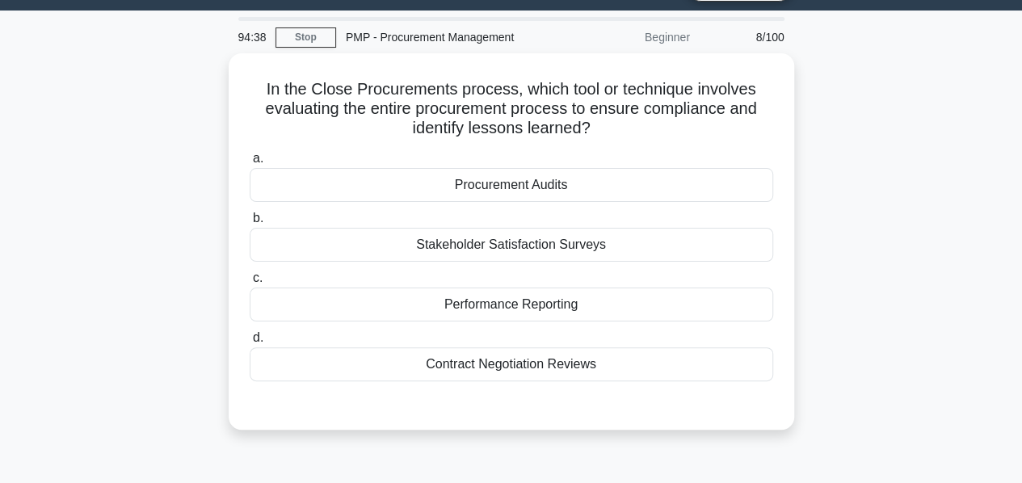
scroll to position [40, 0]
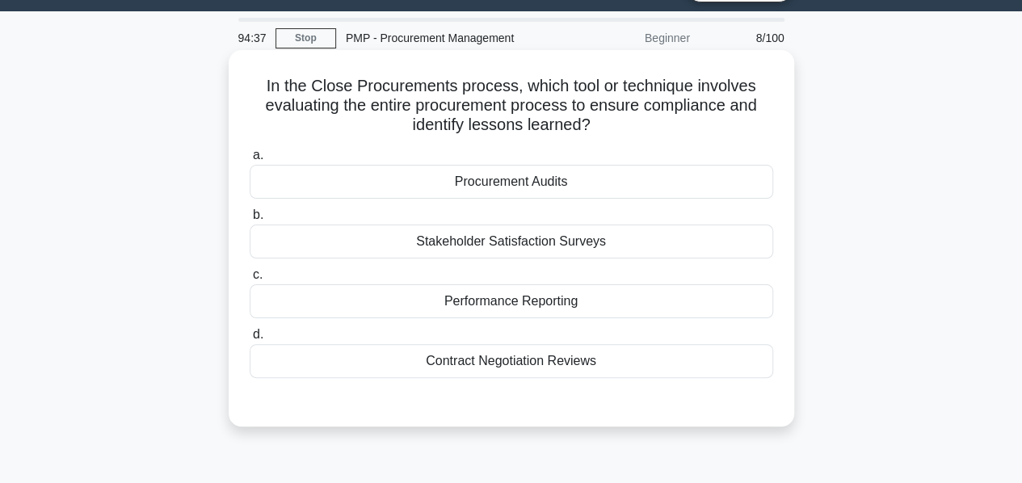
click at [475, 183] on div "Procurement Audits" at bounding box center [511, 182] width 523 height 34
click at [250, 161] on input "a. Procurement Audits" at bounding box center [250, 155] width 0 height 10
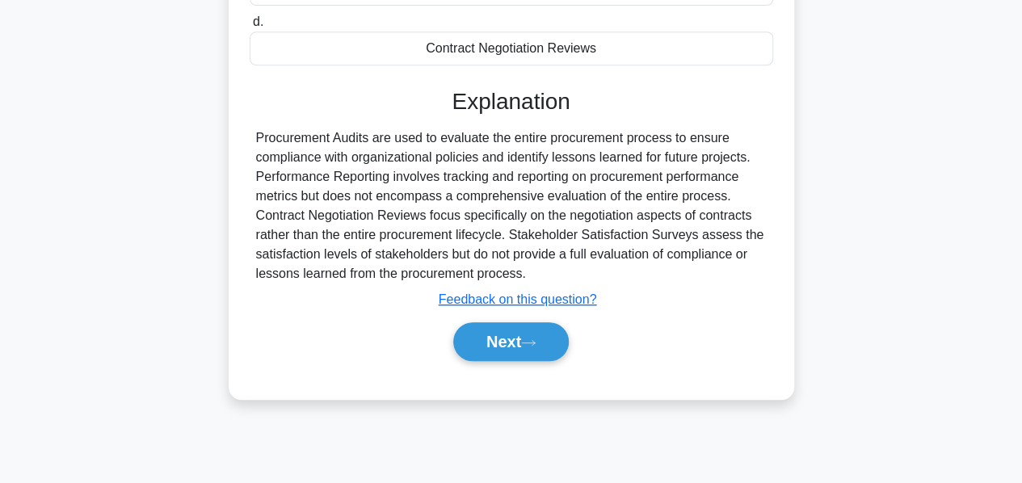
scroll to position [389, 0]
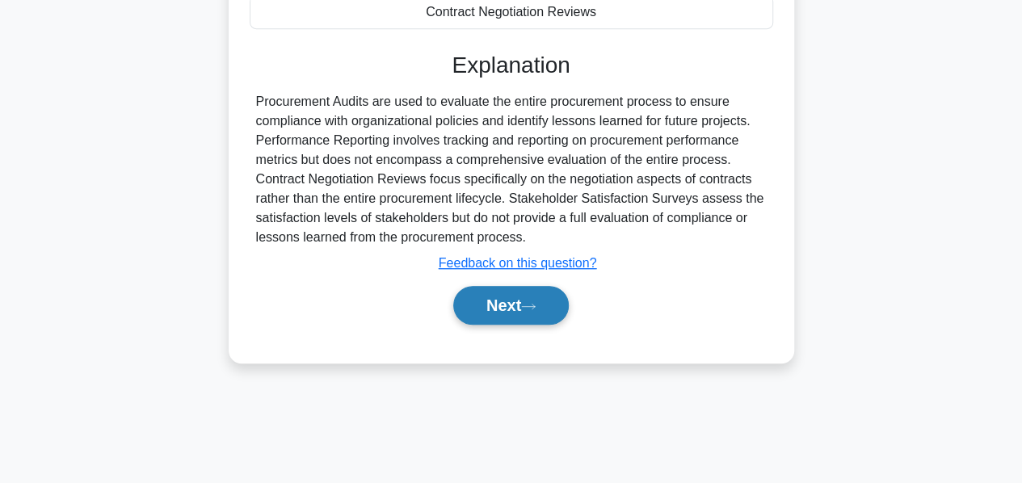
click at [497, 314] on button "Next" at bounding box center [510, 305] width 115 height 39
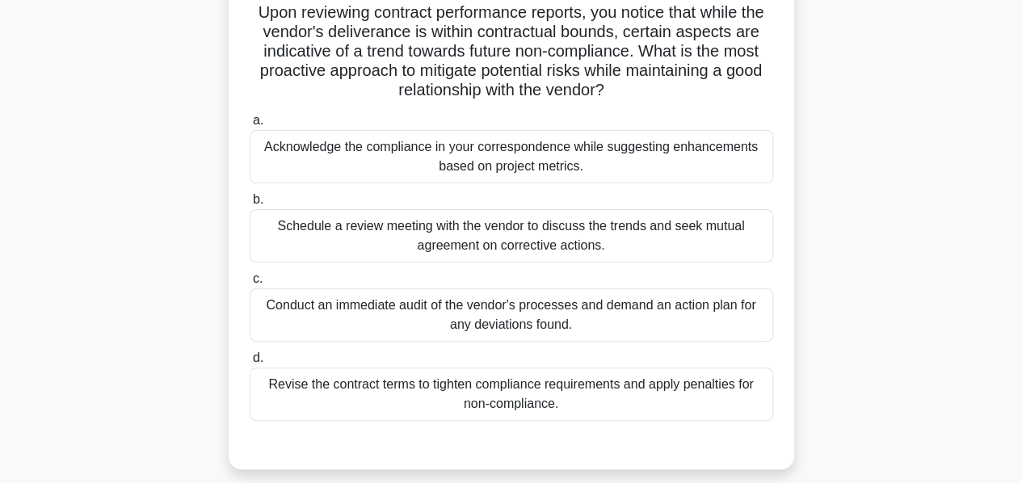
scroll to position [119, 0]
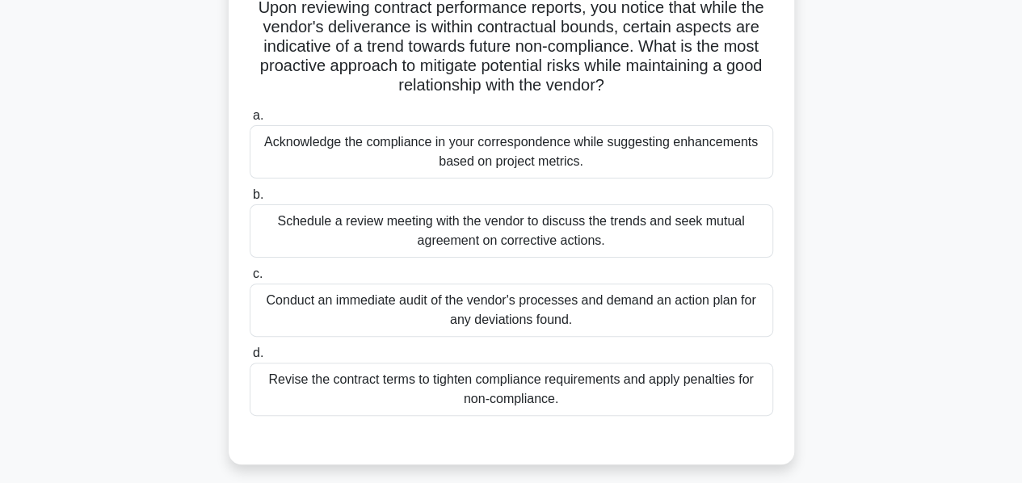
click at [393, 247] on div "Schedule a review meeting with the vendor to discuss the trends and seek mutual…" at bounding box center [511, 230] width 523 height 53
click at [250, 200] on input "b. Schedule a review meeting with the vendor to discuss the trends and seek mut…" at bounding box center [250, 195] width 0 height 10
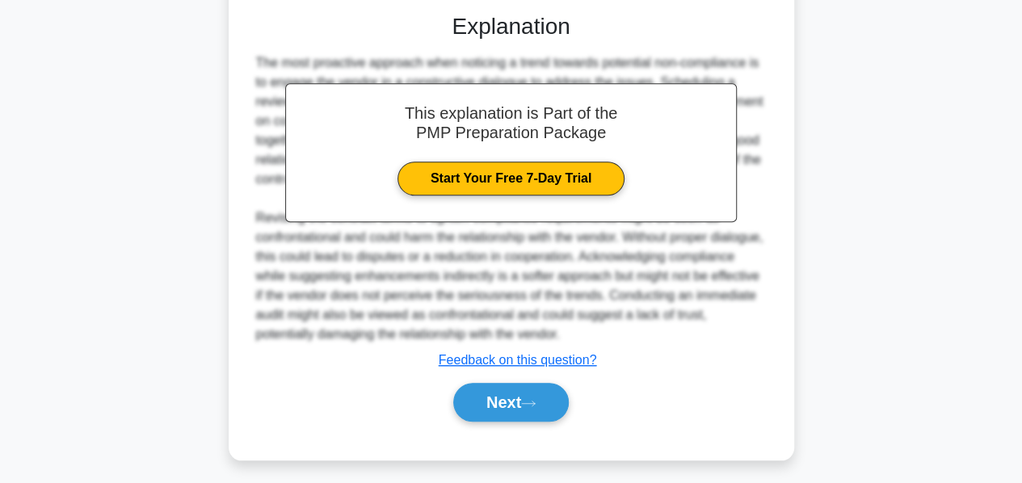
scroll to position [547, 0]
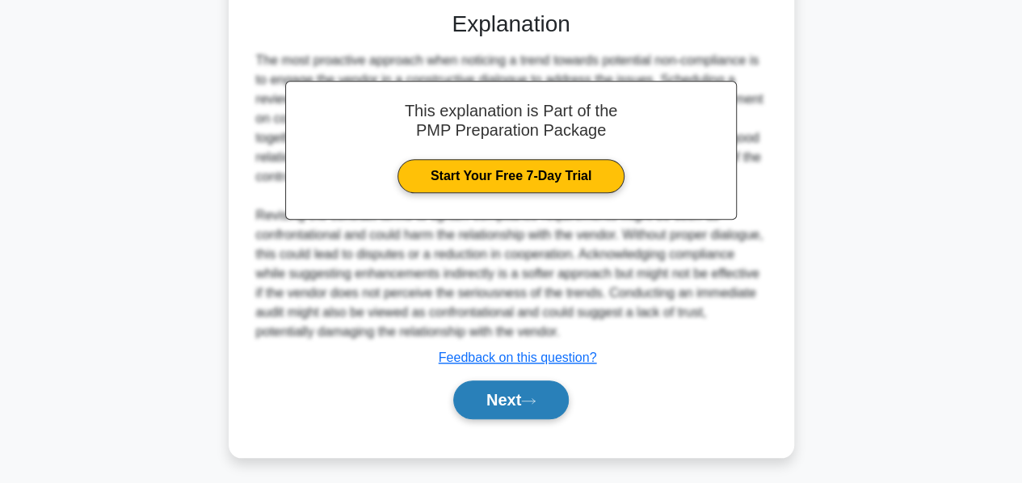
click at [504, 397] on button "Next" at bounding box center [510, 399] width 115 height 39
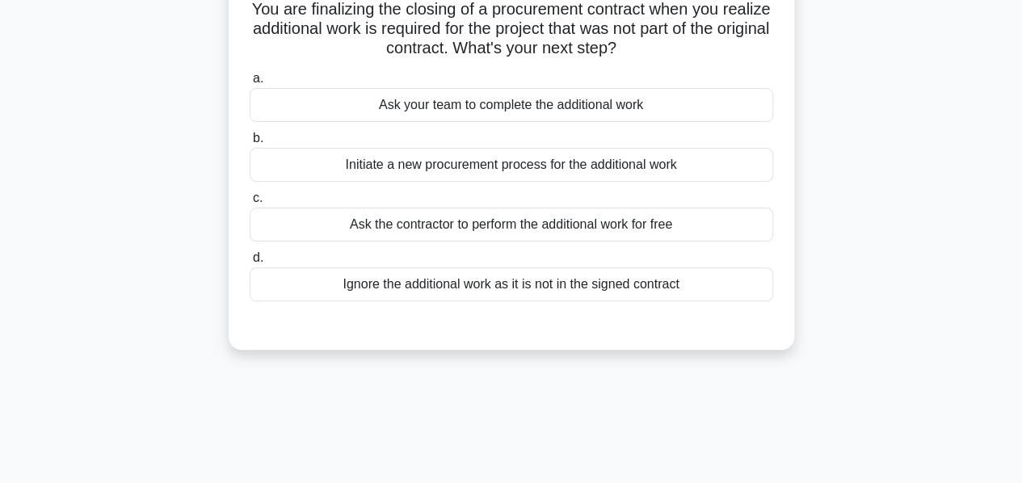
scroll to position [121, 0]
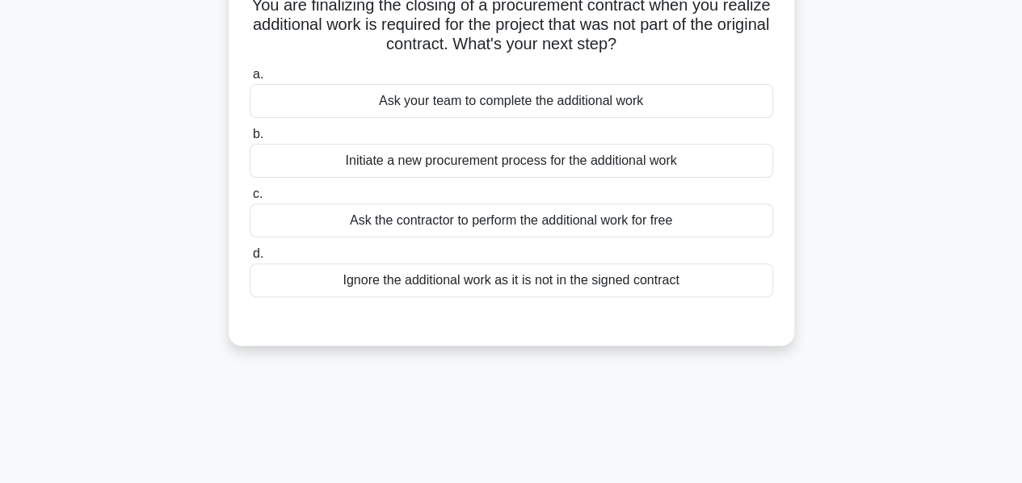
click at [415, 164] on div "Initiate a new procurement process for the additional work" at bounding box center [511, 161] width 523 height 34
click at [250, 140] on input "b. Initiate a new procurement process for the additional work" at bounding box center [250, 134] width 0 height 10
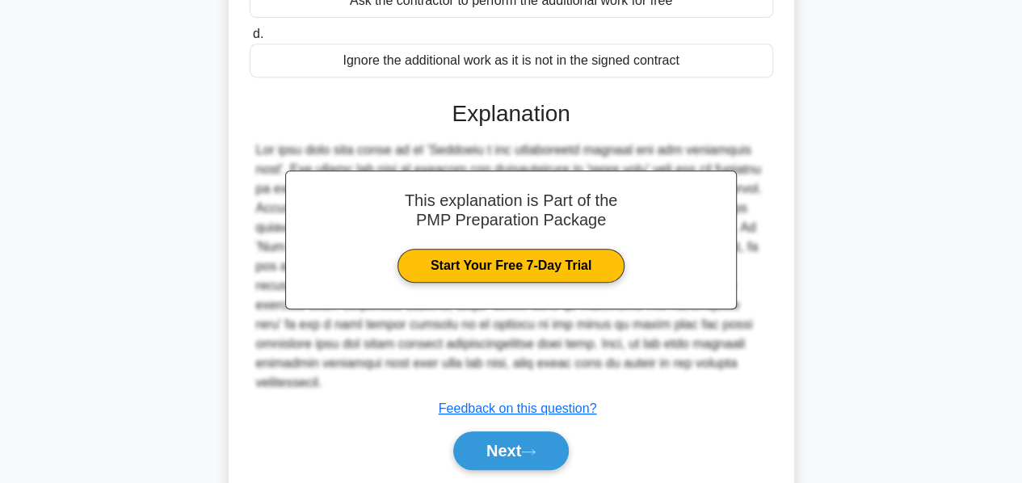
scroll to position [389, 0]
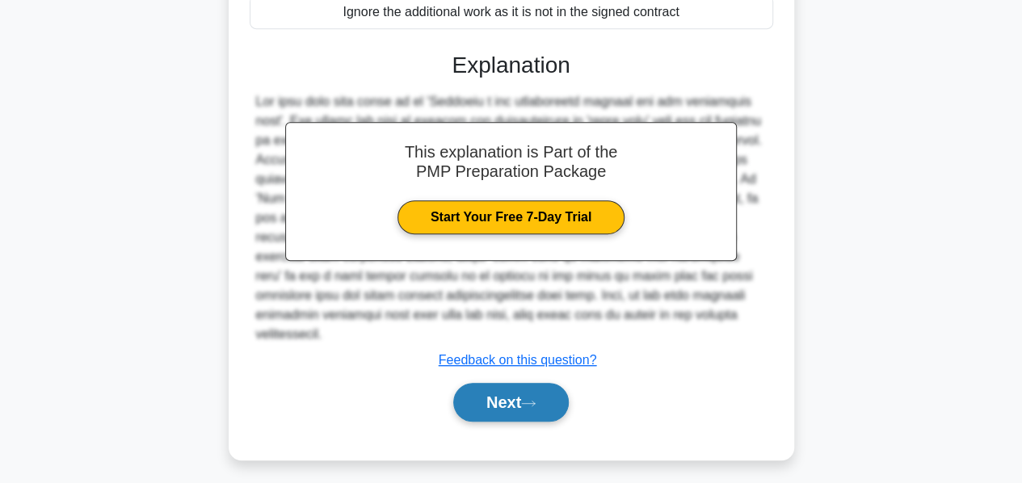
click at [491, 386] on button "Next" at bounding box center [510, 402] width 115 height 39
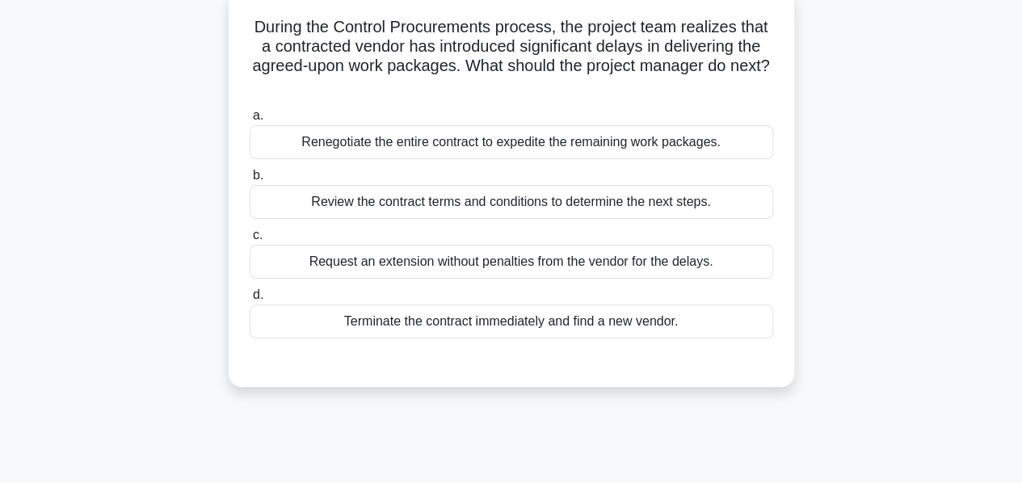
scroll to position [102, 0]
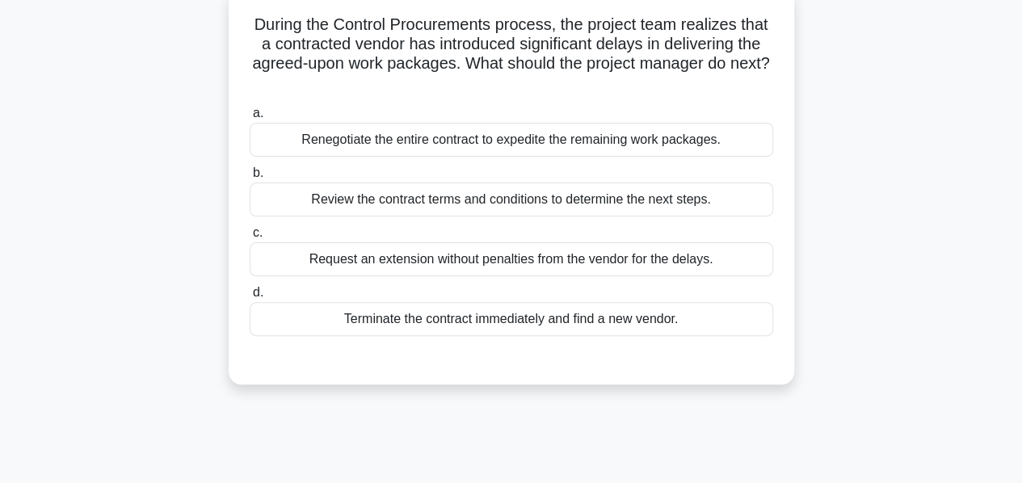
click at [436, 201] on div "Review the contract terms and conditions to determine the next steps." at bounding box center [511, 200] width 523 height 34
click at [250, 178] on input "b. Review the contract terms and conditions to determine the next steps." at bounding box center [250, 173] width 0 height 10
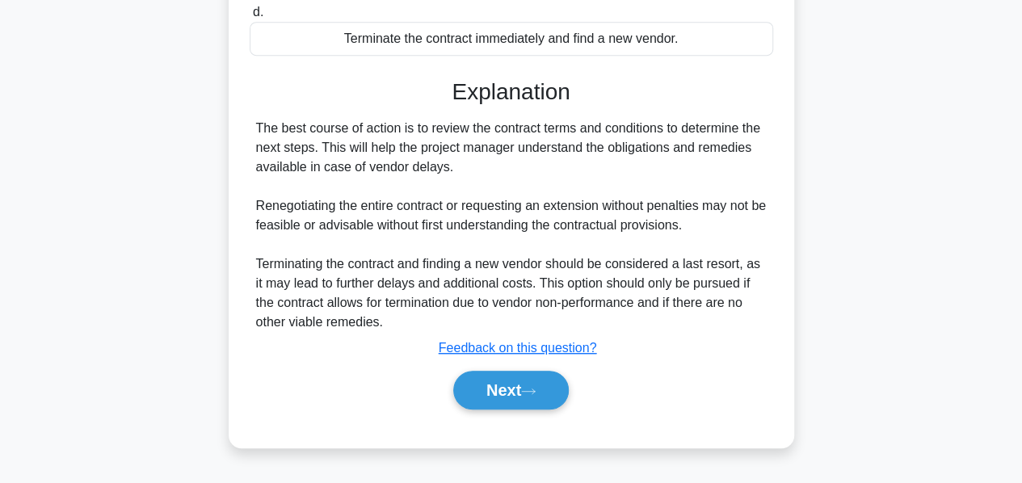
scroll to position [389, 0]
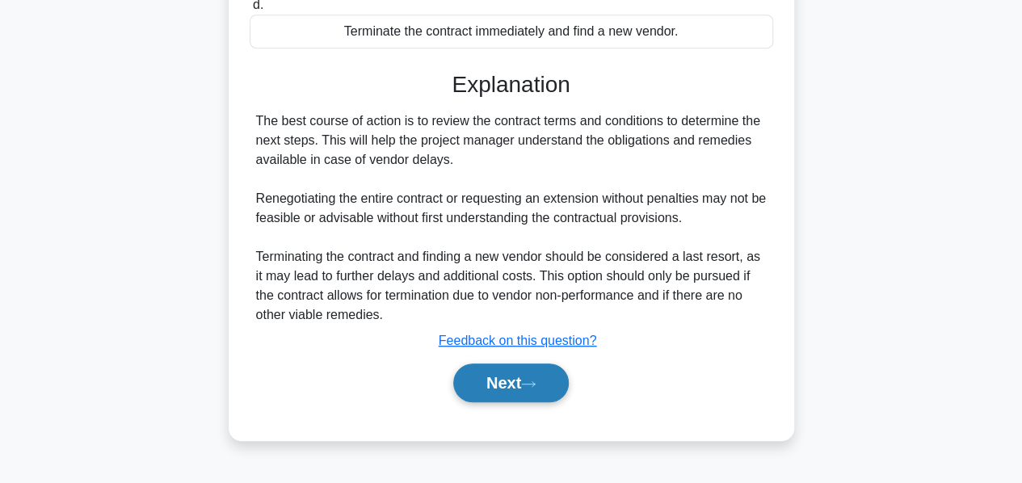
click at [507, 372] on button "Next" at bounding box center [510, 382] width 115 height 39
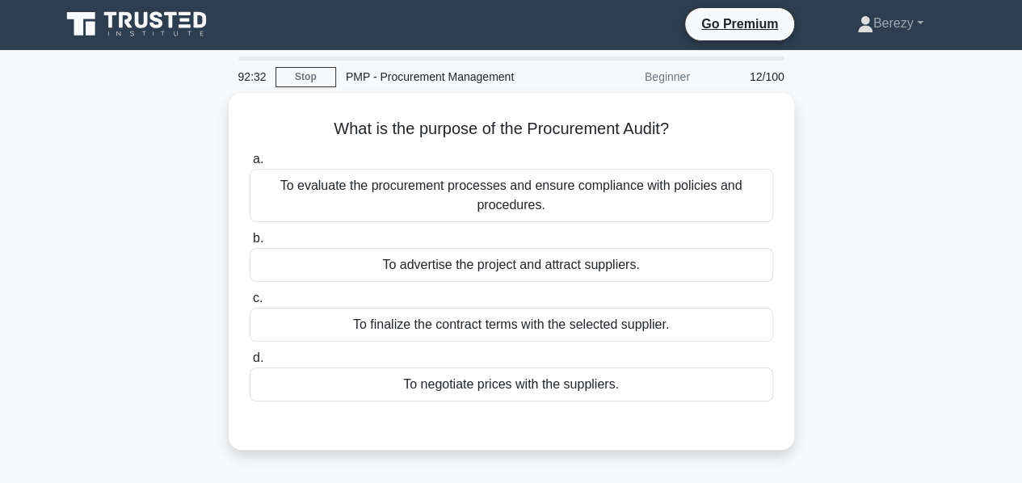
scroll to position [0, 0]
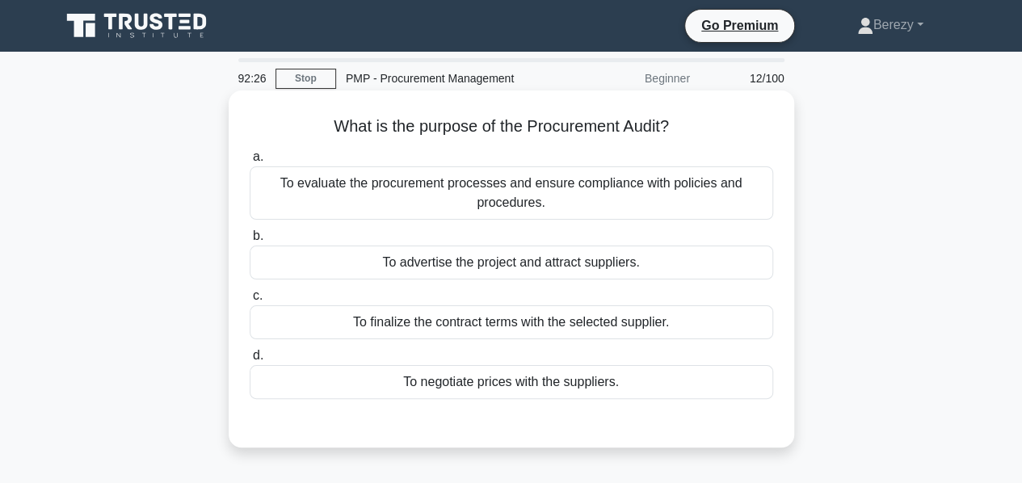
click at [405, 199] on div "To evaluate the procurement processes and ensure compliance with policies and p…" at bounding box center [511, 192] width 523 height 53
click at [250, 162] on input "a. To evaluate the procurement processes and ensure compliance with policies an…" at bounding box center [250, 157] width 0 height 10
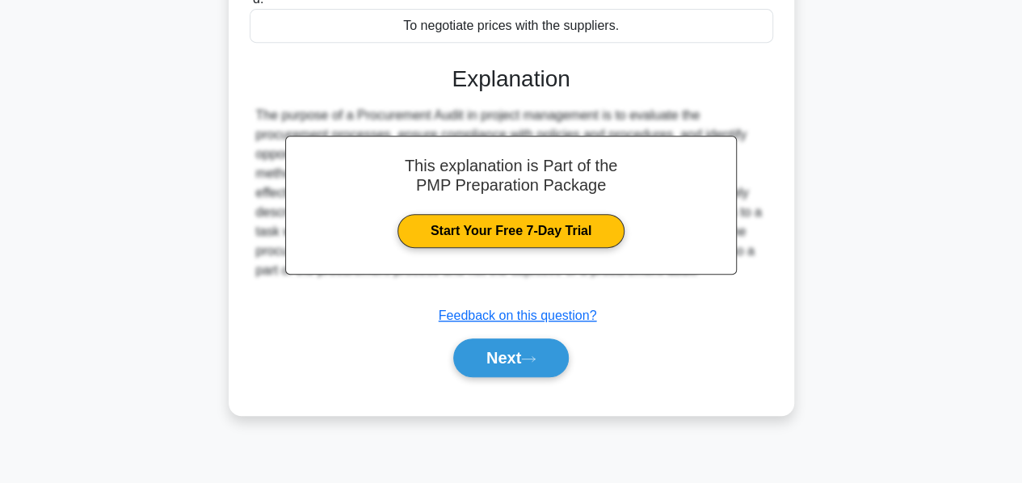
scroll to position [389, 0]
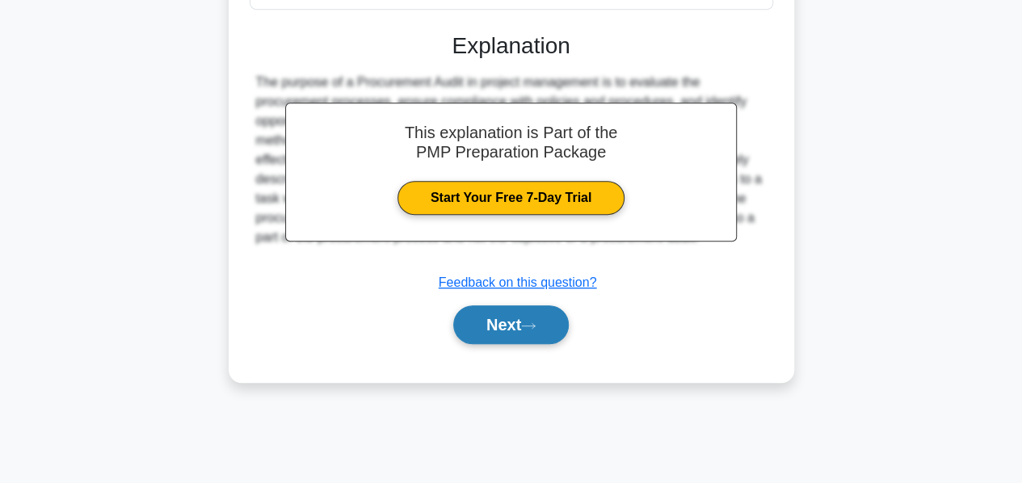
click at [516, 313] on button "Next" at bounding box center [510, 324] width 115 height 39
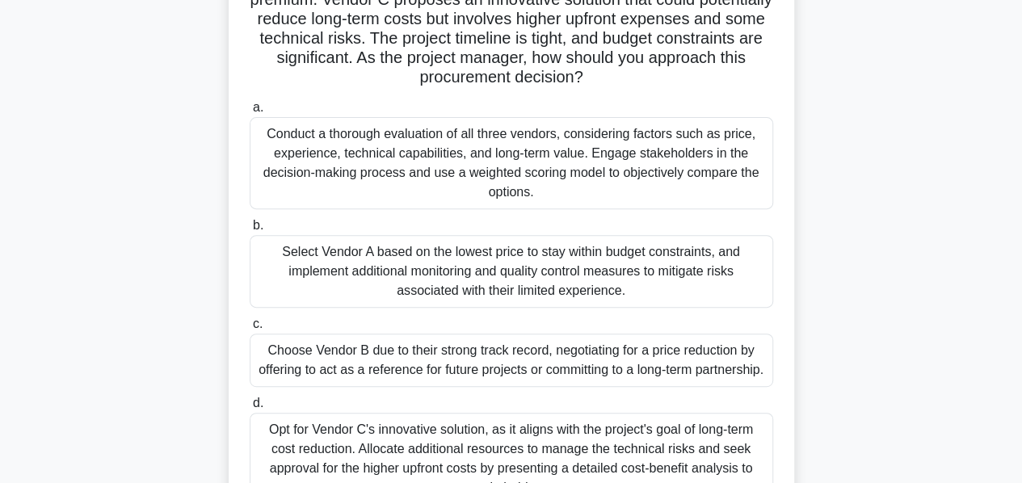
scroll to position [208, 0]
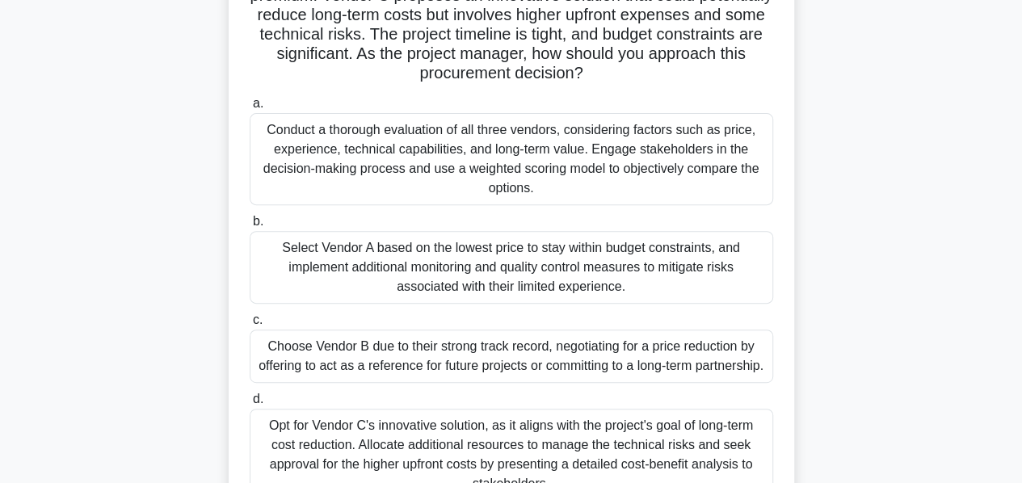
click at [374, 142] on div "Conduct a thorough evaluation of all three vendors, considering factors such as…" at bounding box center [511, 159] width 523 height 92
click at [250, 109] on input "a. Conduct a thorough evaluation of all three vendors, considering factors such…" at bounding box center [250, 104] width 0 height 10
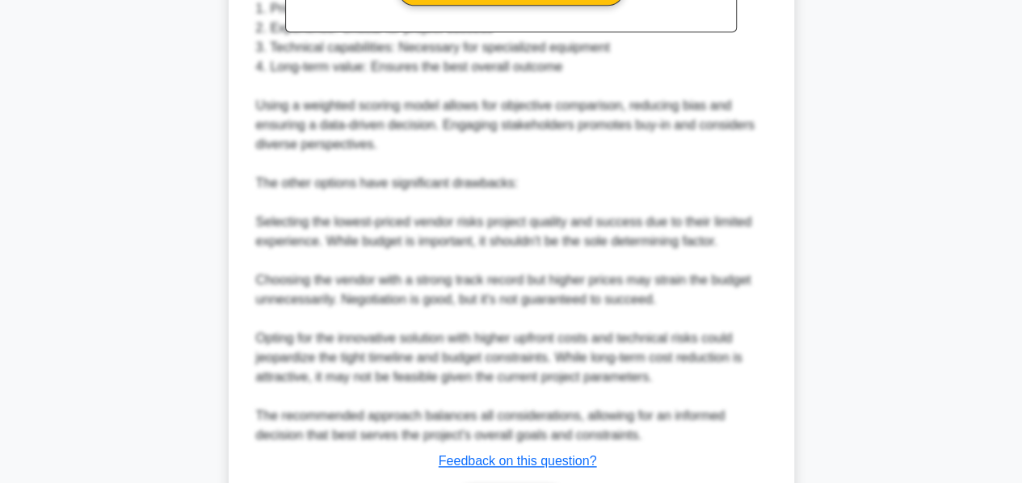
scroll to position [1034, 0]
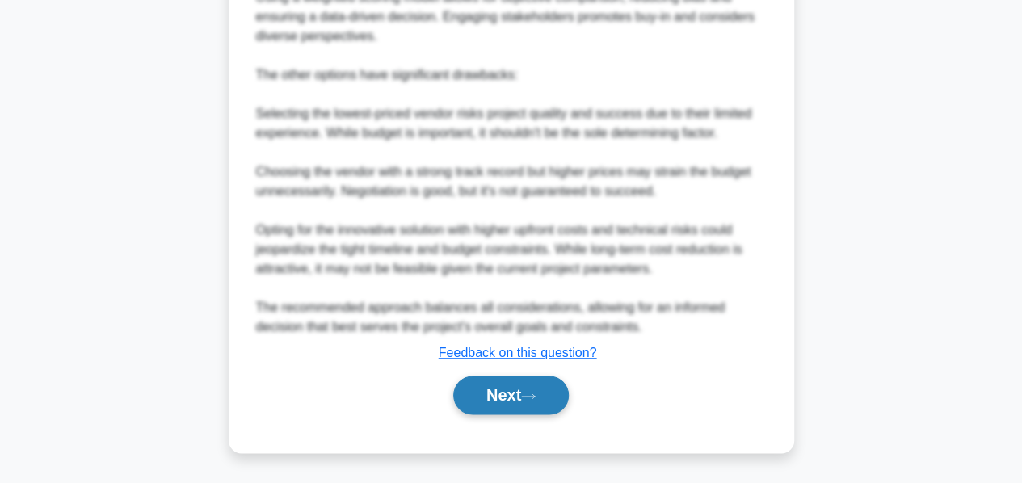
click at [494, 396] on button "Next" at bounding box center [510, 395] width 115 height 39
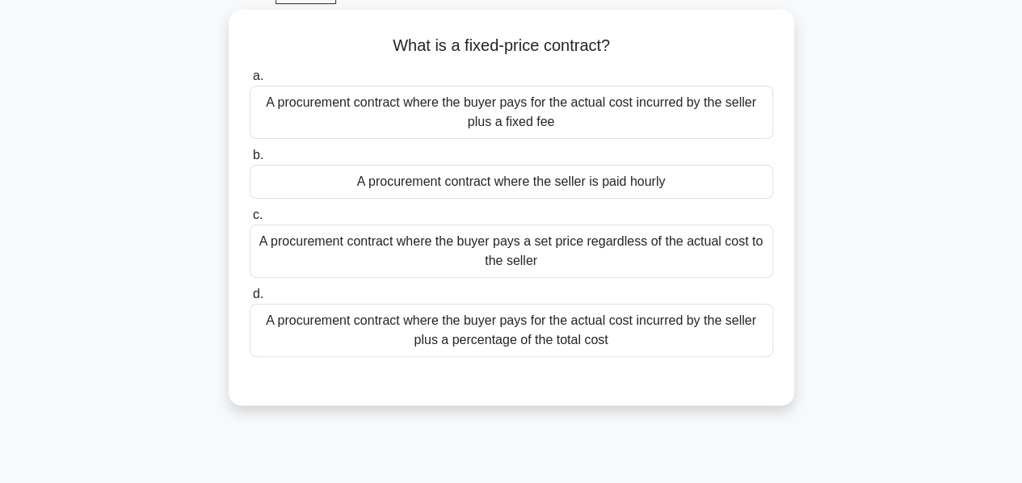
scroll to position [86, 0]
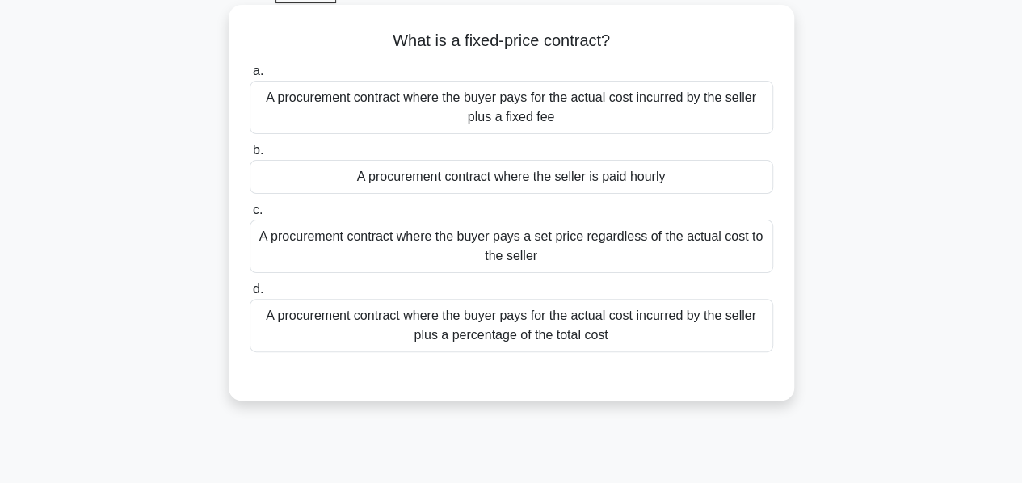
click at [297, 252] on div "A procurement contract where the buyer pays a set price regardless of the actua…" at bounding box center [511, 246] width 523 height 53
click at [250, 216] on input "c. A procurement contract where the buyer pays a set price regardless of the ac…" at bounding box center [250, 210] width 0 height 10
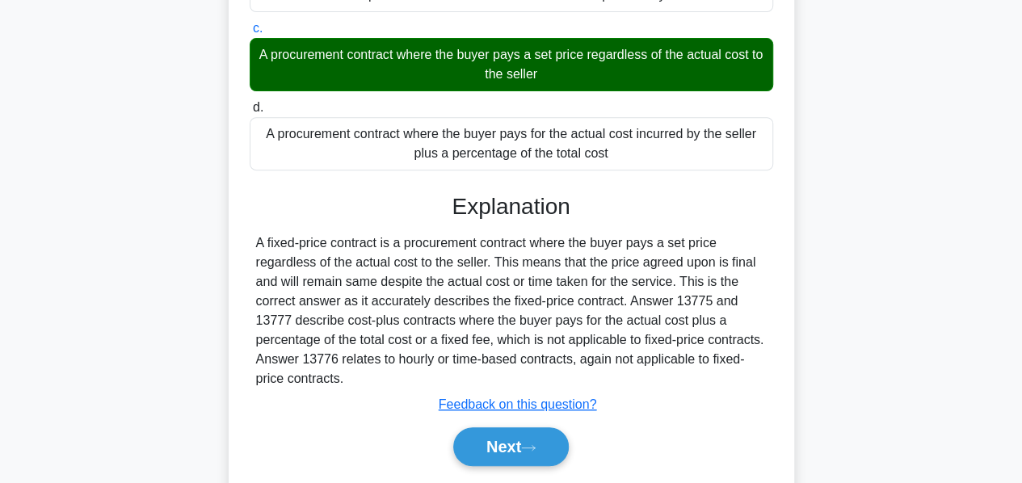
scroll to position [0, 0]
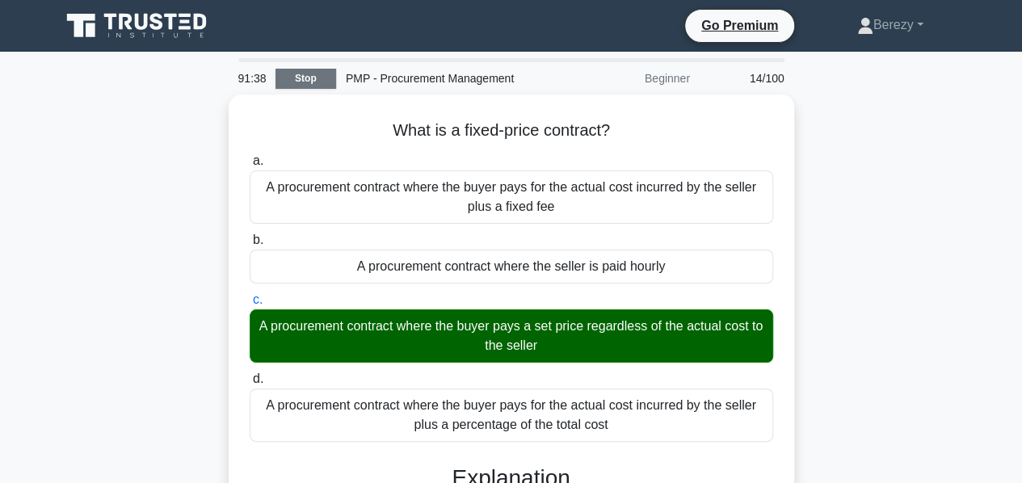
click at [305, 82] on link "Stop" at bounding box center [305, 79] width 61 height 20
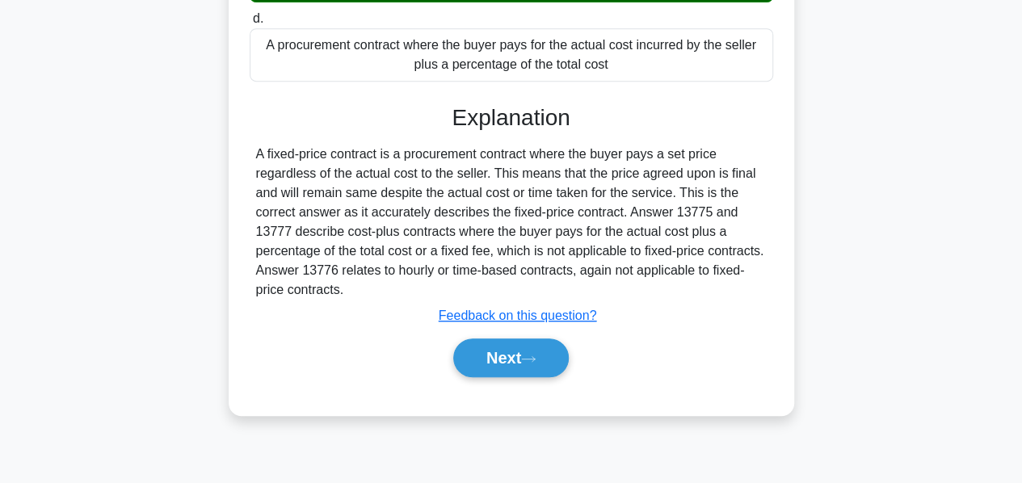
scroll to position [389, 0]
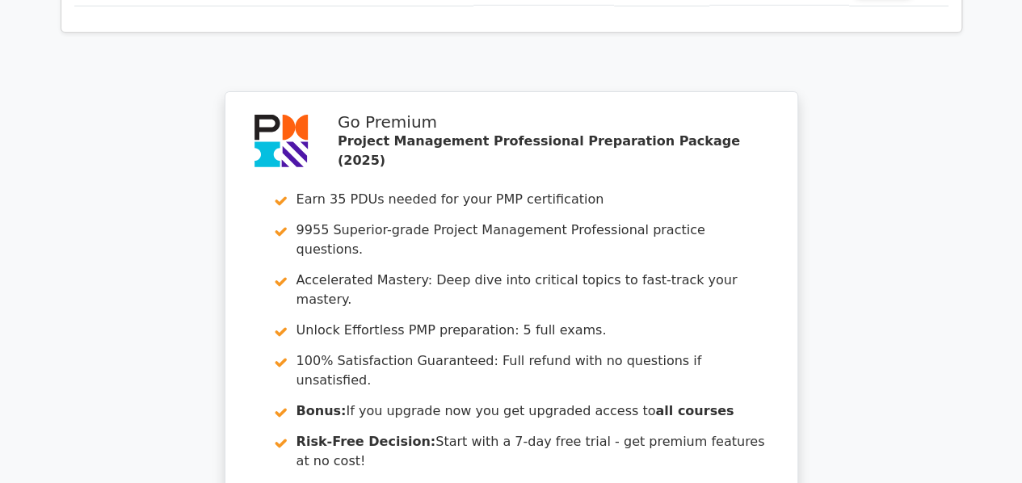
scroll to position [2843, 0]
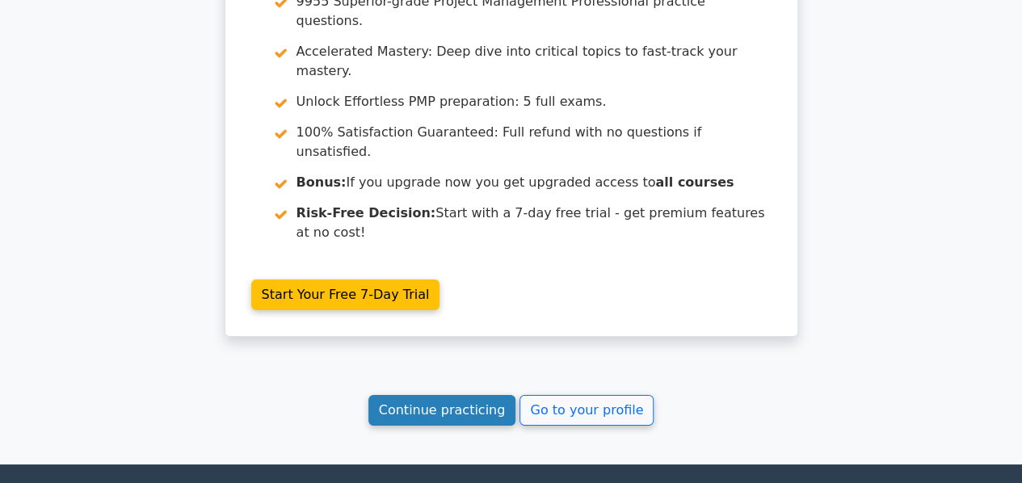
click at [459, 395] on link "Continue practicing" at bounding box center [442, 410] width 148 height 31
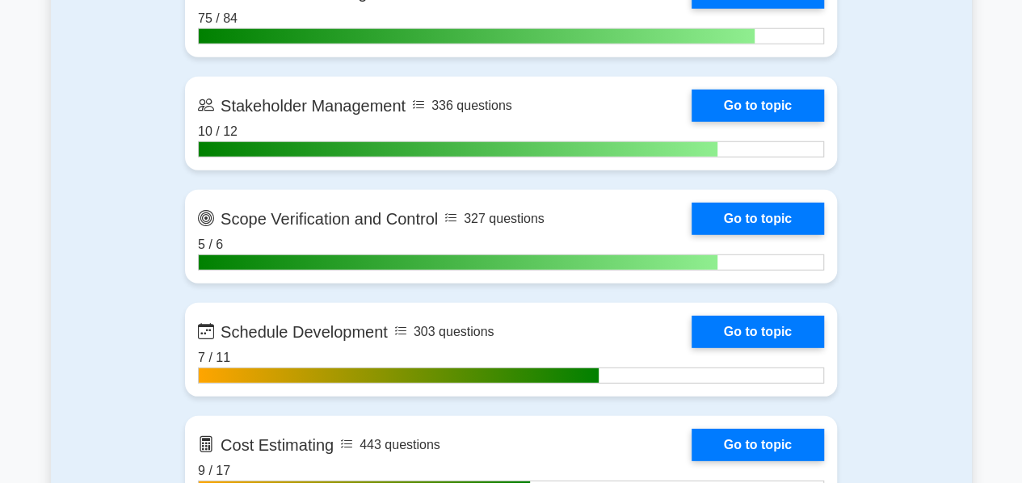
scroll to position [2150, 0]
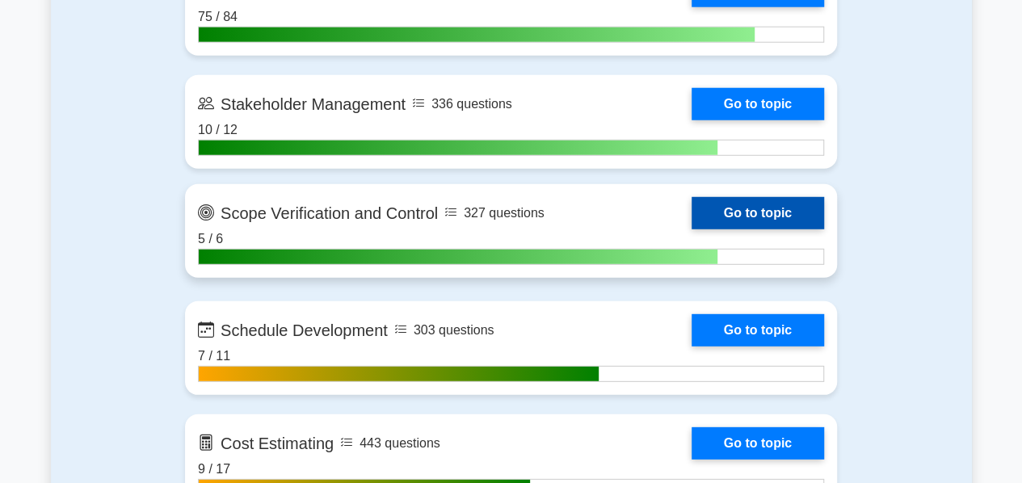
click at [801, 227] on link "Go to topic" at bounding box center [757, 213] width 132 height 32
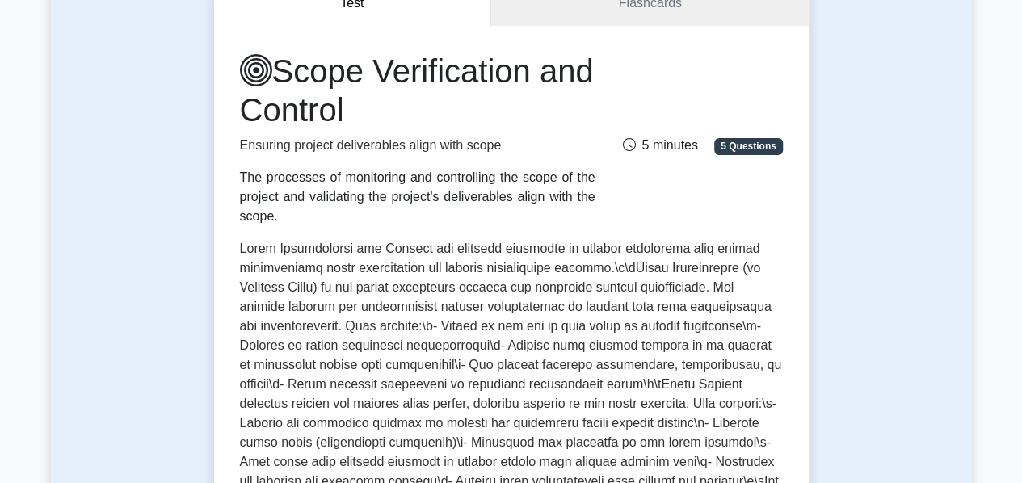
scroll to position [184, 0]
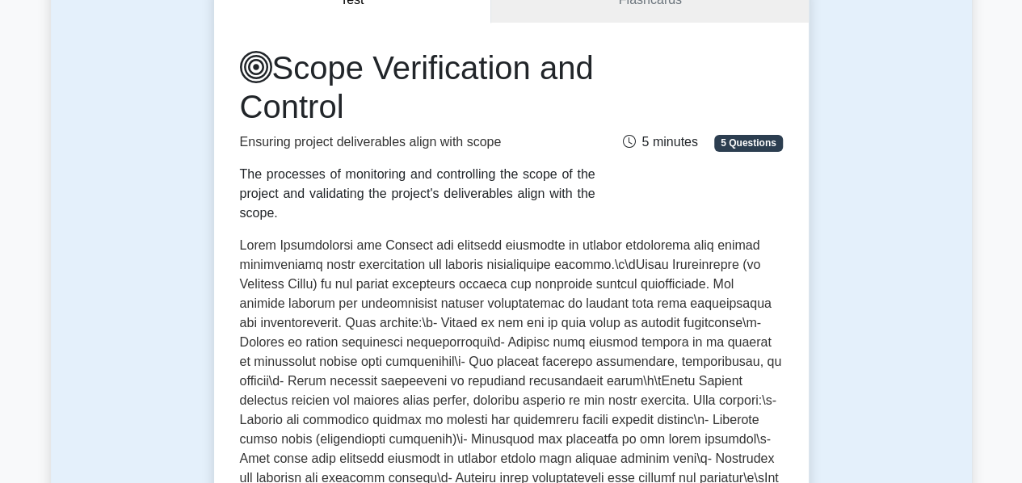
click at [931, 292] on div "Test Flashcards Scope Verification and Control Ensuring project deliverables al…" at bounding box center [511, 435] width 921 height 993
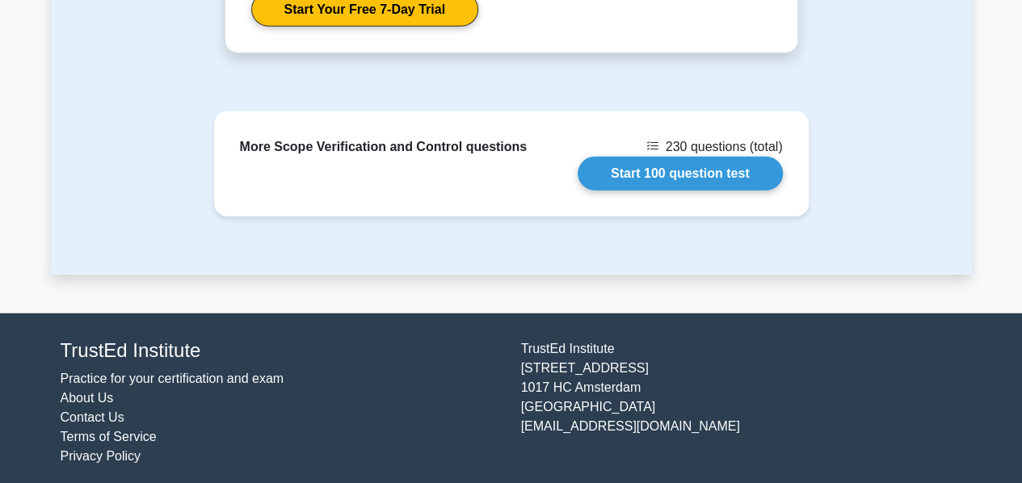
scroll to position [2126, 0]
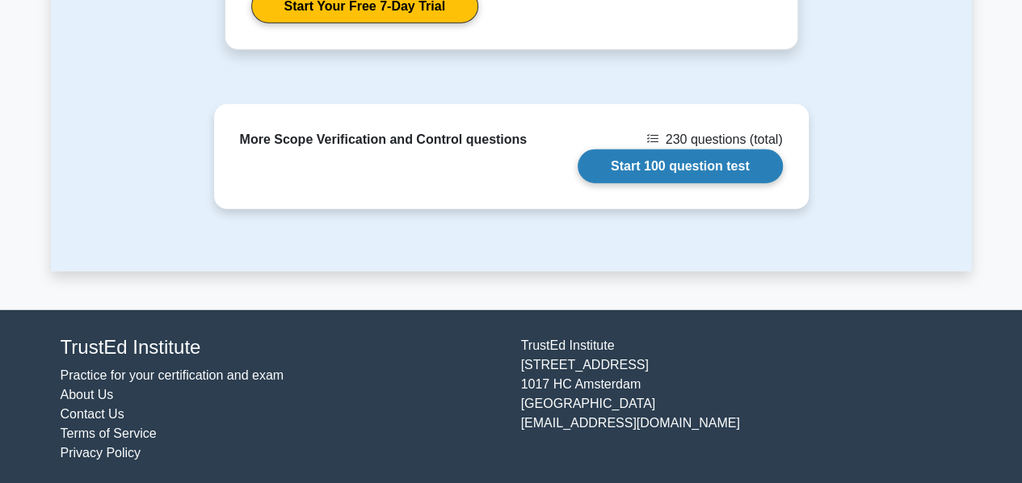
click at [652, 164] on link "Start 100 question test" at bounding box center [679, 166] width 205 height 34
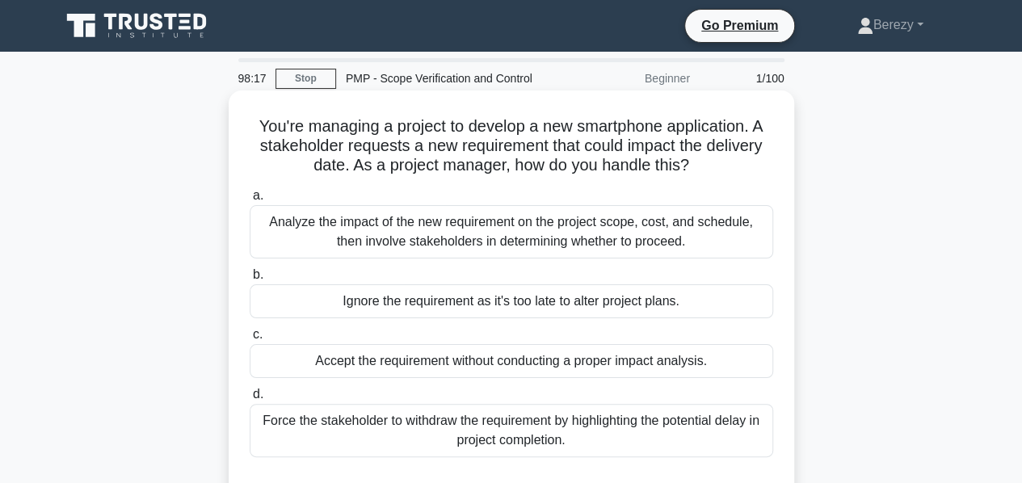
click at [533, 235] on div "Analyze the impact of the new requirement on the project scope, cost, and sched…" at bounding box center [511, 231] width 523 height 53
click at [250, 201] on input "a. Analyze the impact of the new requirement on the project scope, cost, and sc…" at bounding box center [250, 196] width 0 height 10
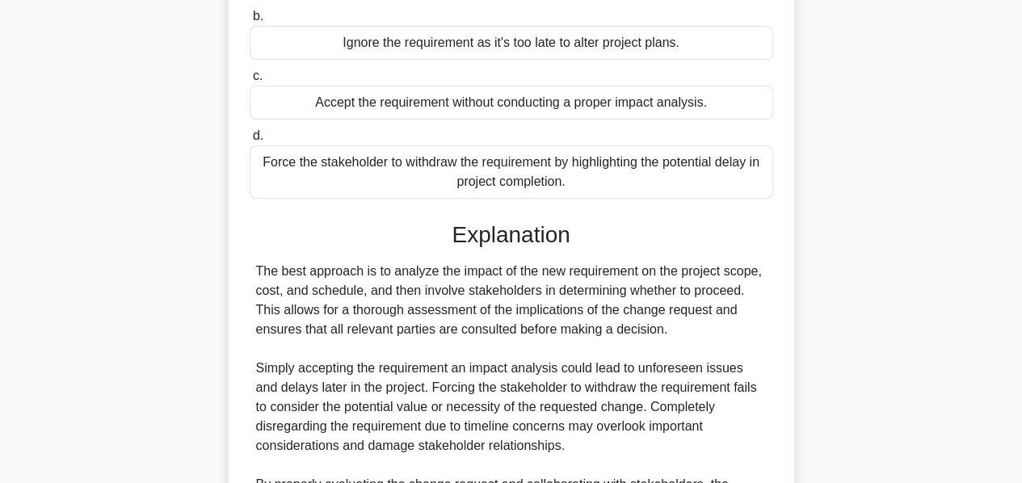
scroll to position [259, 0]
click at [533, 235] on h3 "Explanation" at bounding box center [511, 233] width 504 height 27
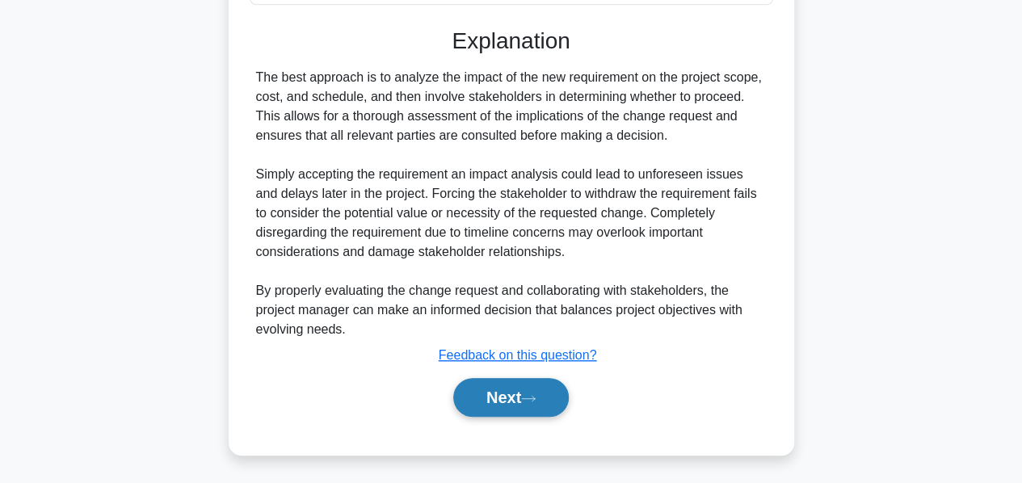
click at [497, 390] on button "Next" at bounding box center [510, 397] width 115 height 39
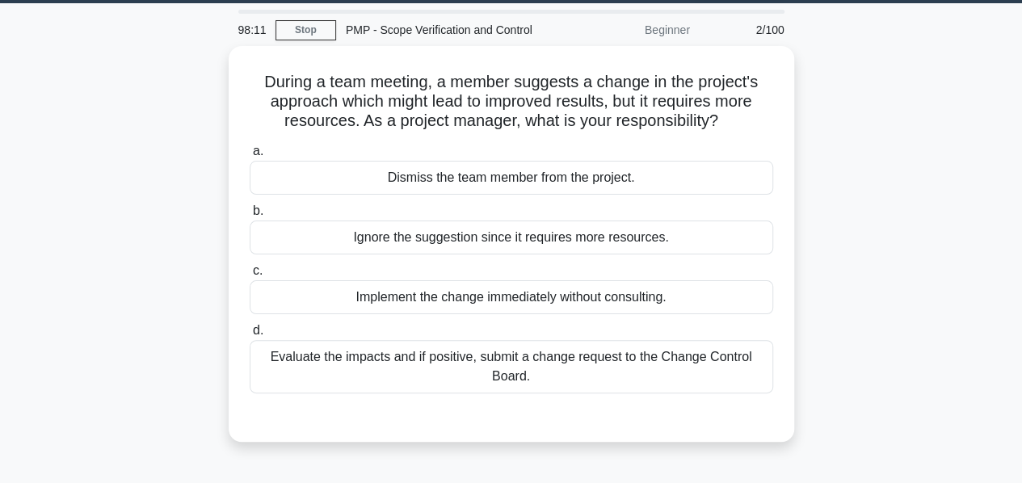
scroll to position [18, 0]
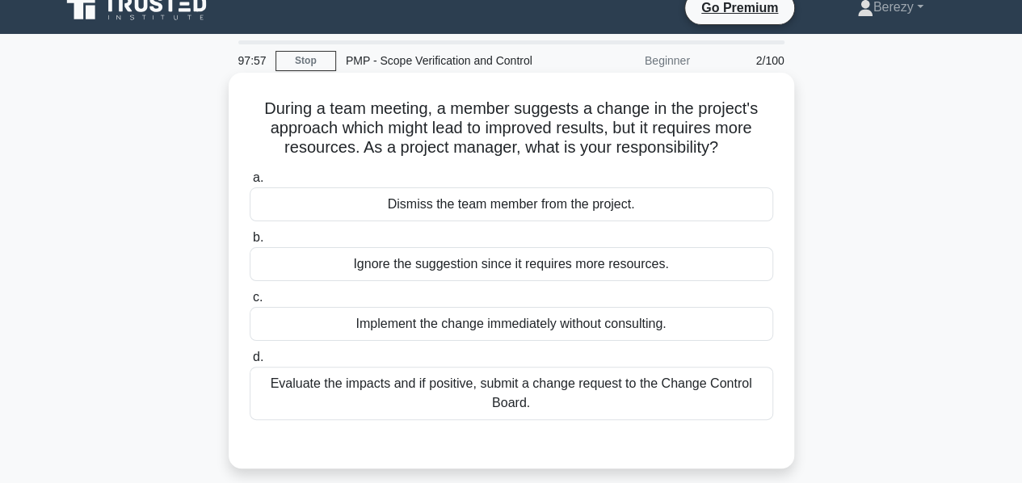
click at [447, 380] on div "Evaluate the impacts and if positive, submit a change request to the Change Con…" at bounding box center [511, 393] width 523 height 53
click at [250, 363] on input "d. Evaluate the impacts and if positive, submit a change request to the Change …" at bounding box center [250, 357] width 0 height 10
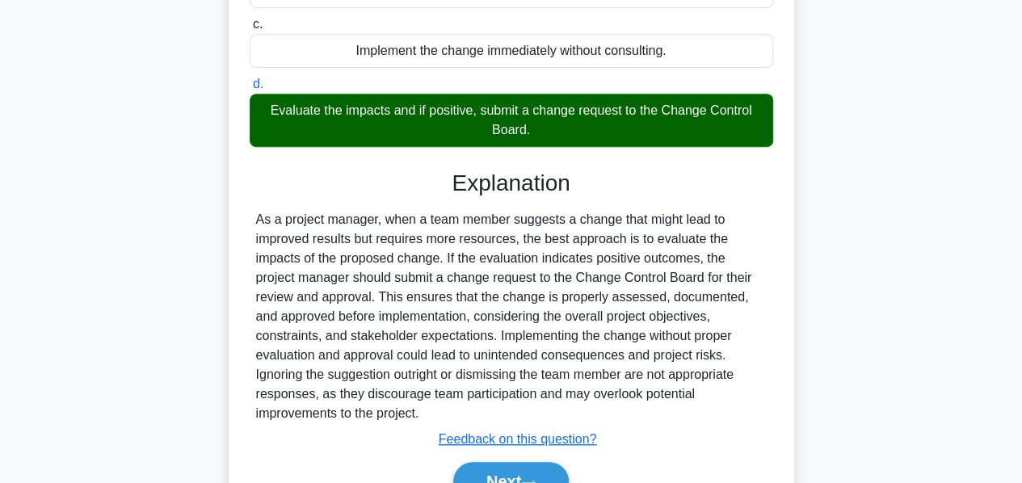
scroll to position [389, 0]
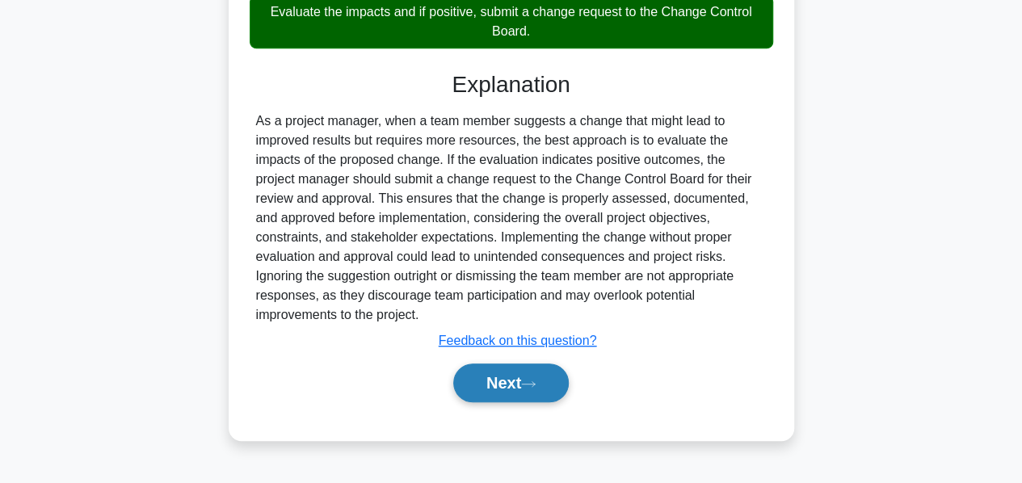
click at [464, 376] on button "Next" at bounding box center [510, 382] width 115 height 39
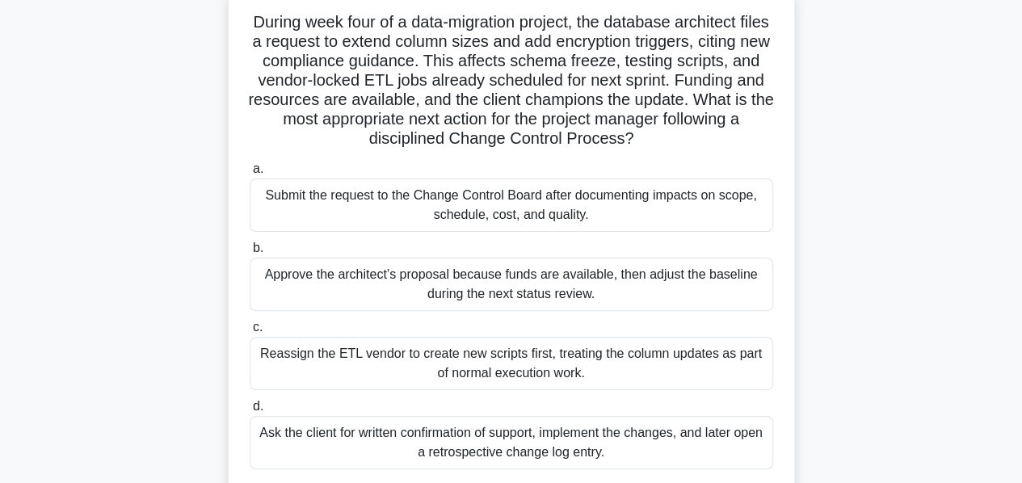
scroll to position [108, 0]
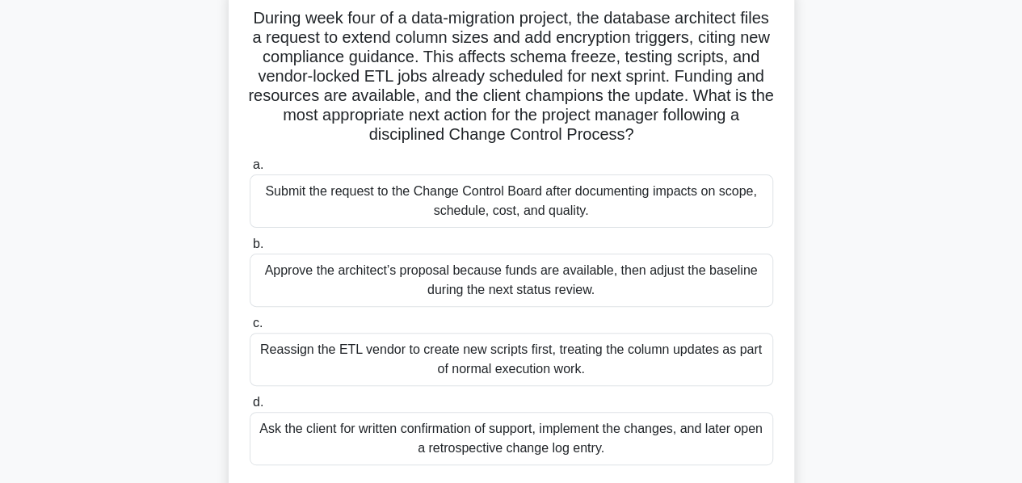
click at [422, 208] on div "Submit the request to the Change Control Board after documenting impacts on sco…" at bounding box center [511, 200] width 523 height 53
click at [250, 170] on input "a. Submit the request to the Change Control Board after documenting impacts on …" at bounding box center [250, 165] width 0 height 10
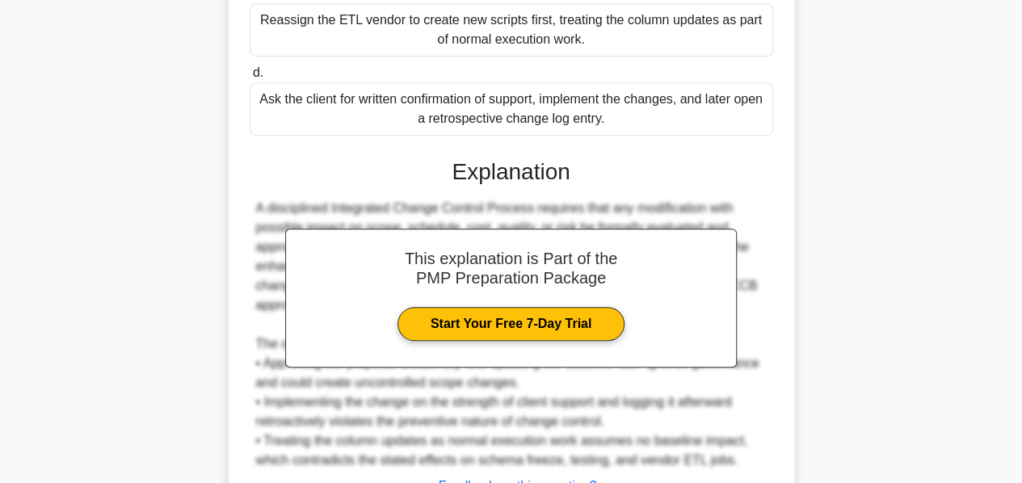
scroll to position [569, 0]
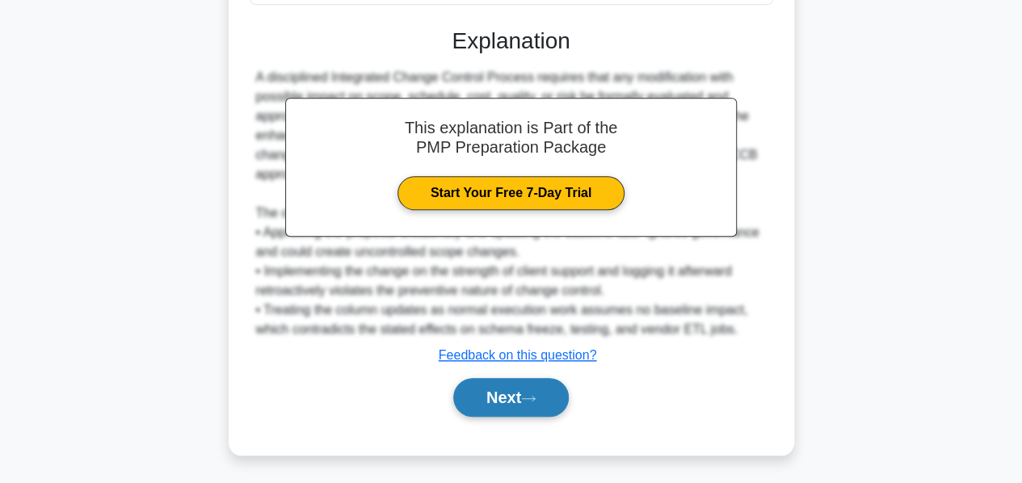
click at [506, 388] on button "Next" at bounding box center [510, 397] width 115 height 39
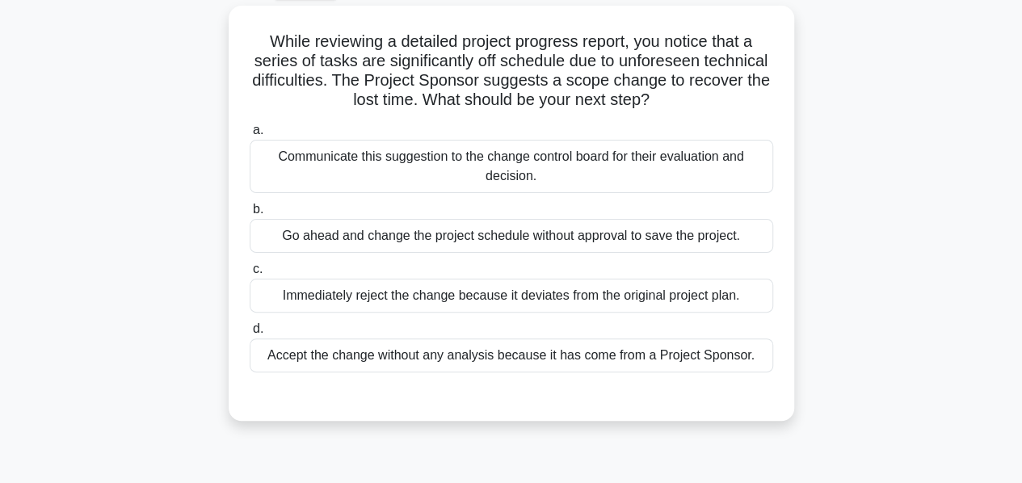
scroll to position [90, 0]
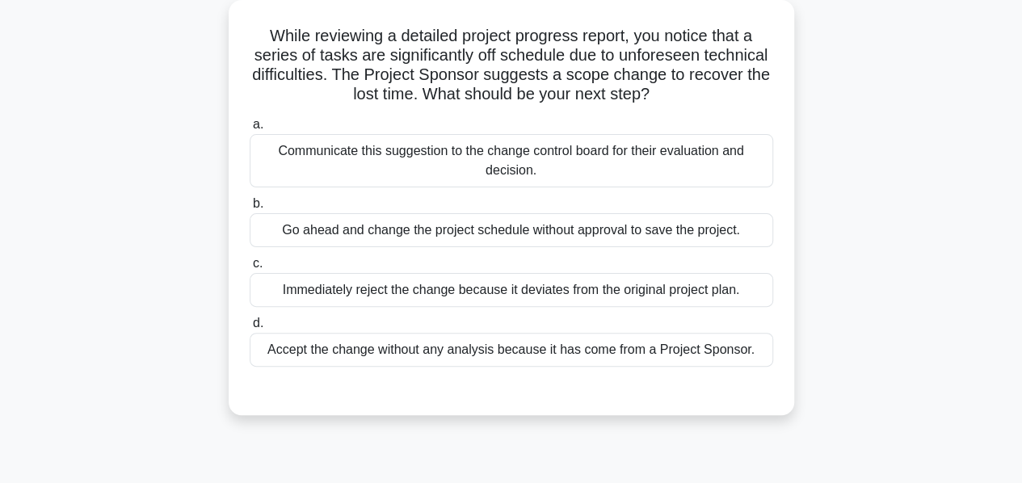
click at [461, 166] on div "Communicate this suggestion to the change control board for their evaluation an…" at bounding box center [511, 160] width 523 height 53
click at [250, 130] on input "a. Communicate this suggestion to the change control board for their evaluation…" at bounding box center [250, 125] width 0 height 10
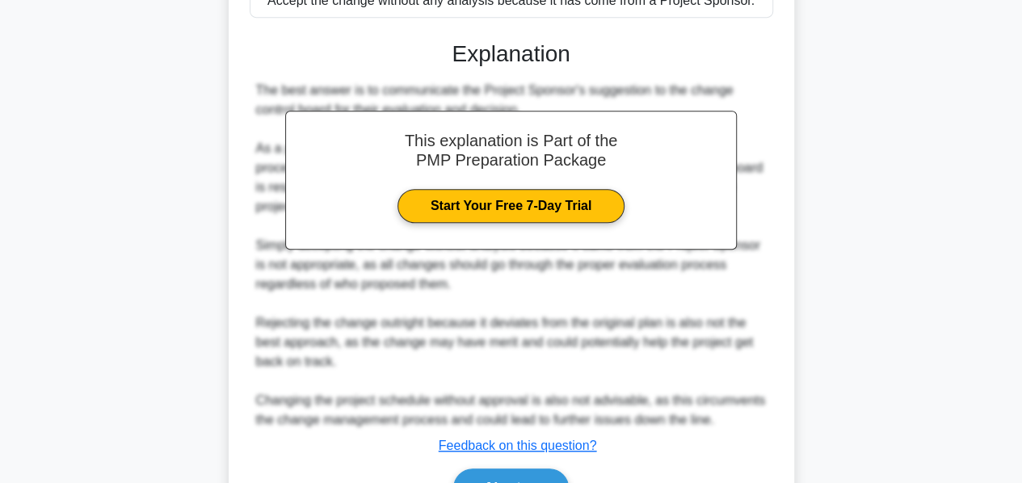
scroll to position [530, 0]
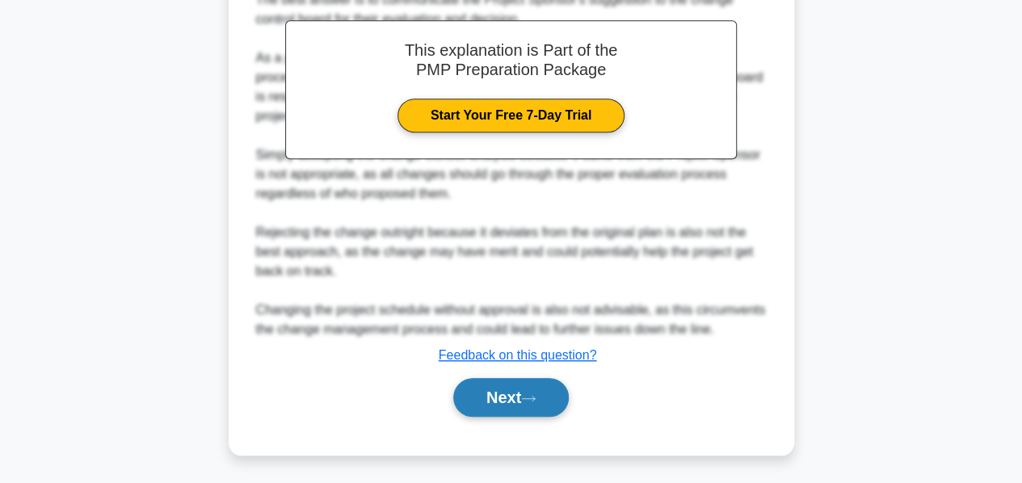
click at [493, 387] on button "Next" at bounding box center [510, 397] width 115 height 39
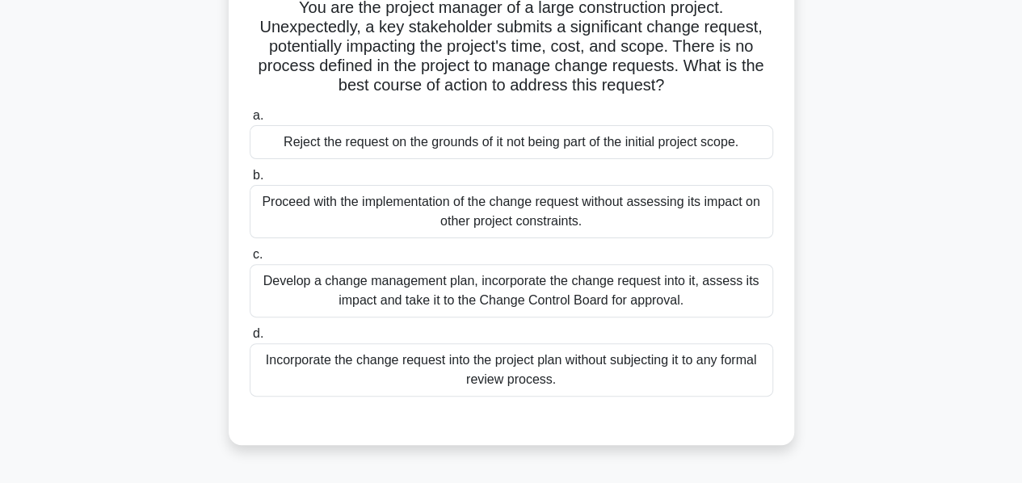
scroll to position [124, 0]
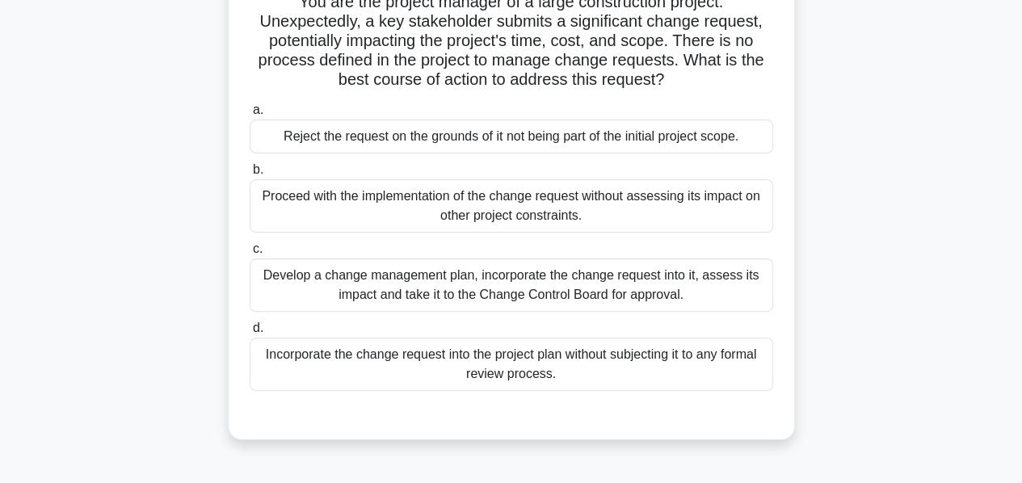
click at [449, 282] on div "Develop a change management plan, incorporate the change request into it, asses…" at bounding box center [511, 284] width 523 height 53
click at [250, 254] on input "c. Develop a change management plan, incorporate the change request into it, as…" at bounding box center [250, 249] width 0 height 10
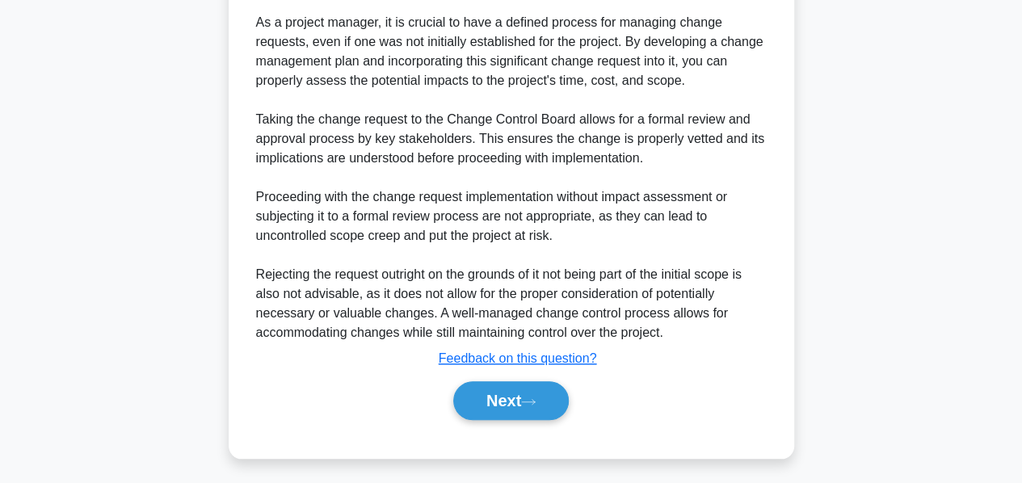
scroll to position [646, 0]
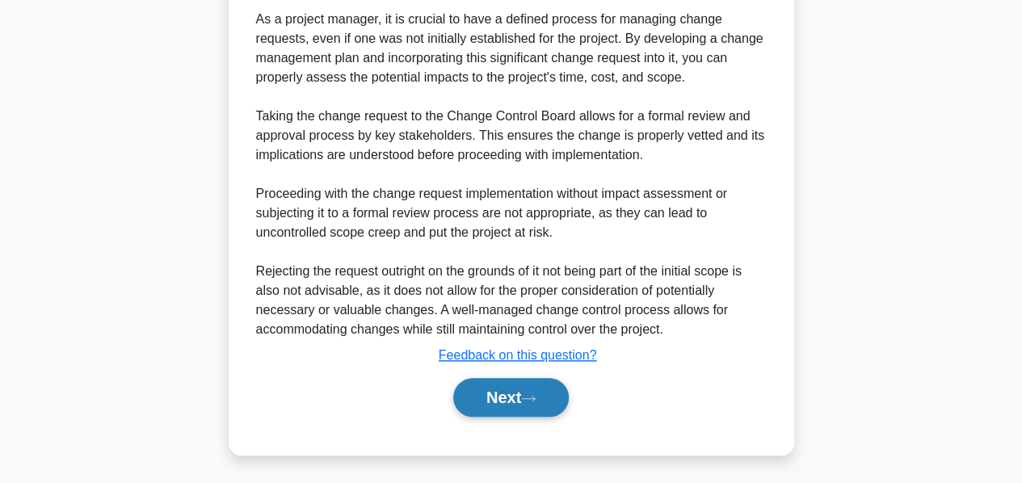
click at [490, 400] on button "Next" at bounding box center [510, 397] width 115 height 39
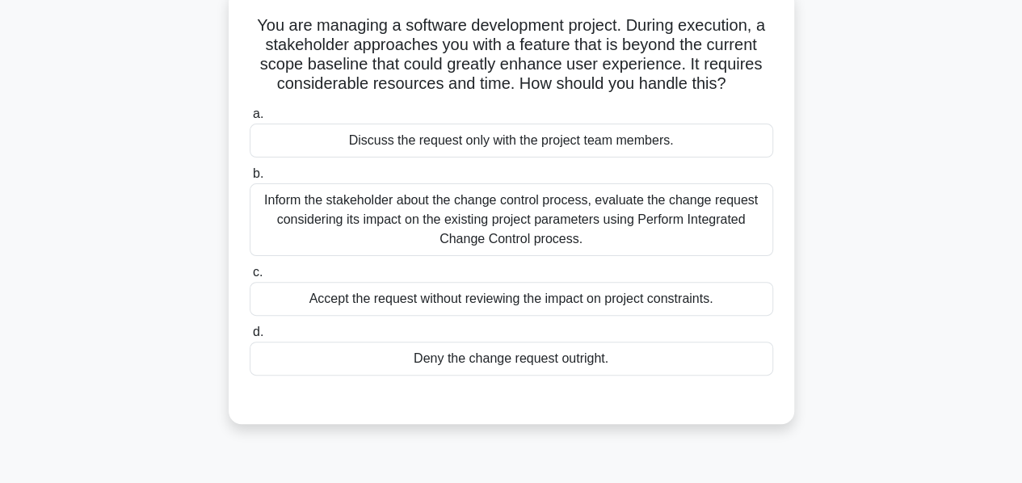
scroll to position [118, 0]
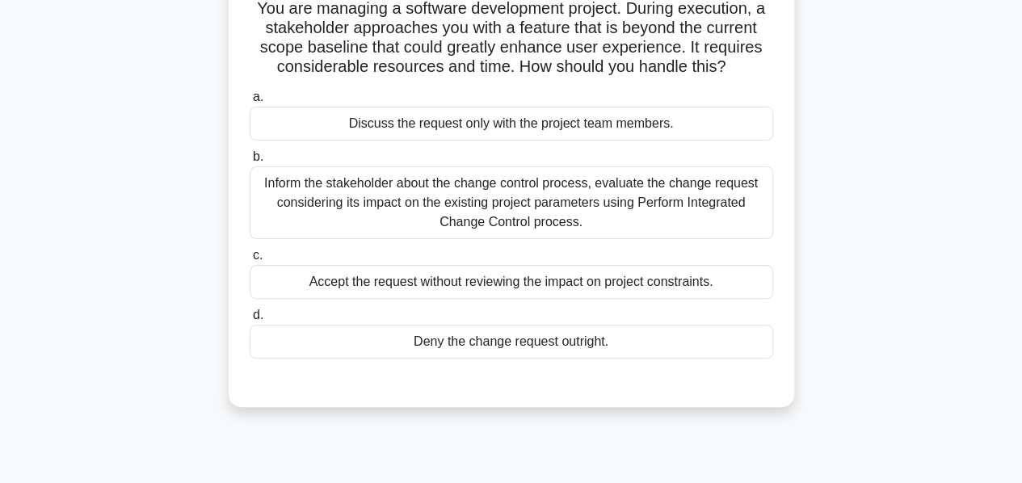
click at [451, 212] on div "Inform the stakeholder about the change control process, evaluate the change re…" at bounding box center [511, 202] width 523 height 73
click at [250, 162] on input "b. Inform the stakeholder about the change control process, evaluate the change…" at bounding box center [250, 157] width 0 height 10
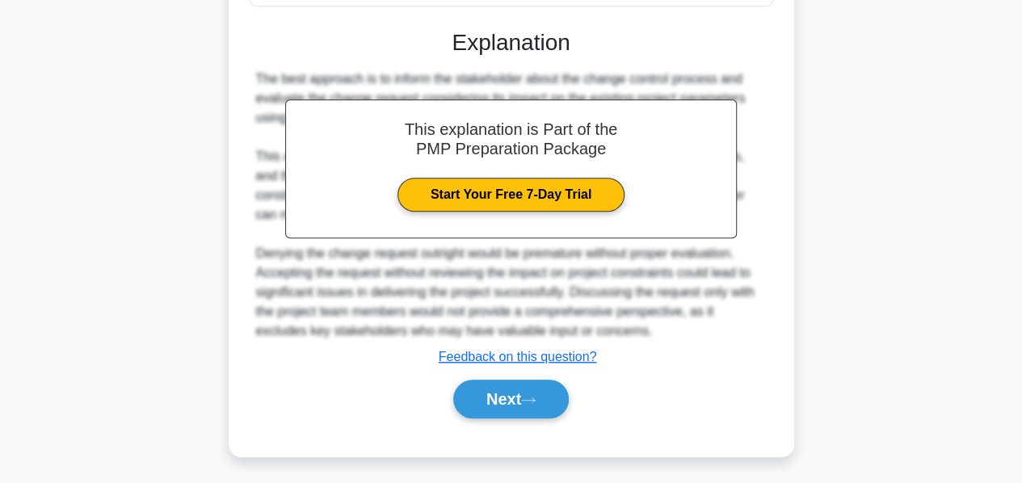
scroll to position [472, 0]
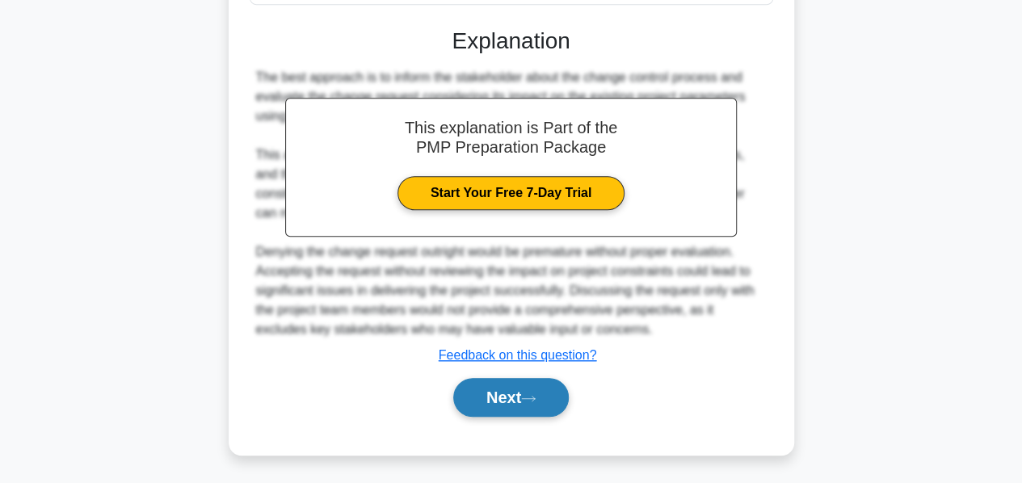
click at [502, 398] on button "Next" at bounding box center [510, 397] width 115 height 39
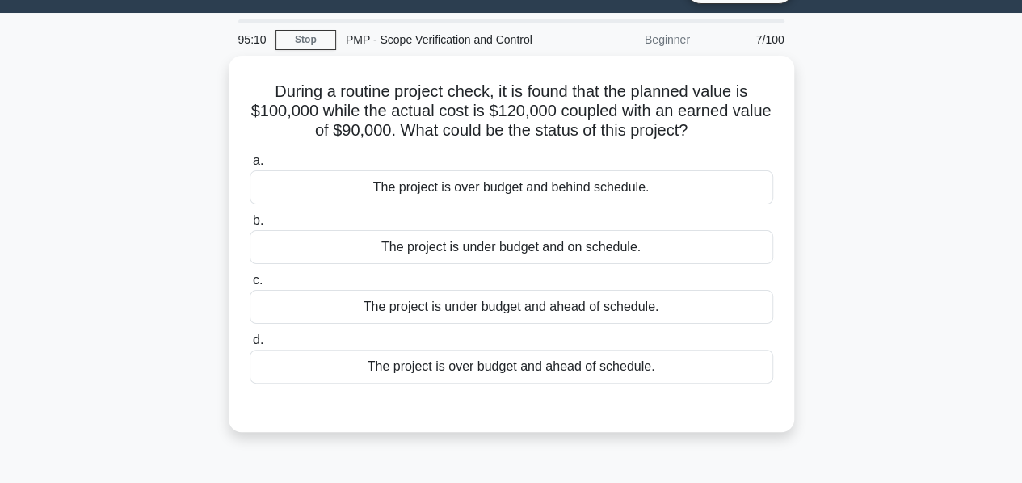
scroll to position [37, 0]
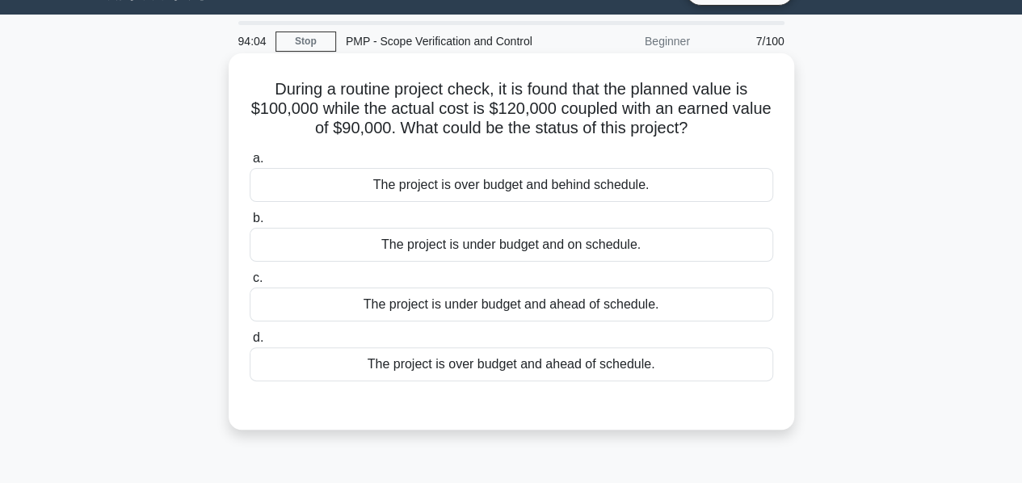
click at [511, 191] on div "The project is over budget and behind schedule." at bounding box center [511, 185] width 523 height 34
click at [250, 164] on input "a. The project is over budget and behind schedule." at bounding box center [250, 158] width 0 height 10
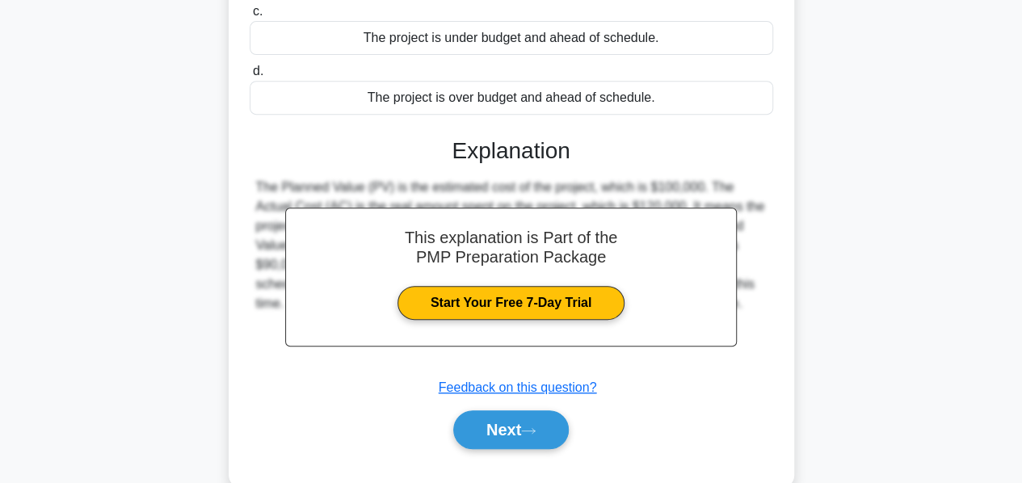
scroll to position [304, 0]
click at [486, 415] on button "Next" at bounding box center [510, 429] width 115 height 39
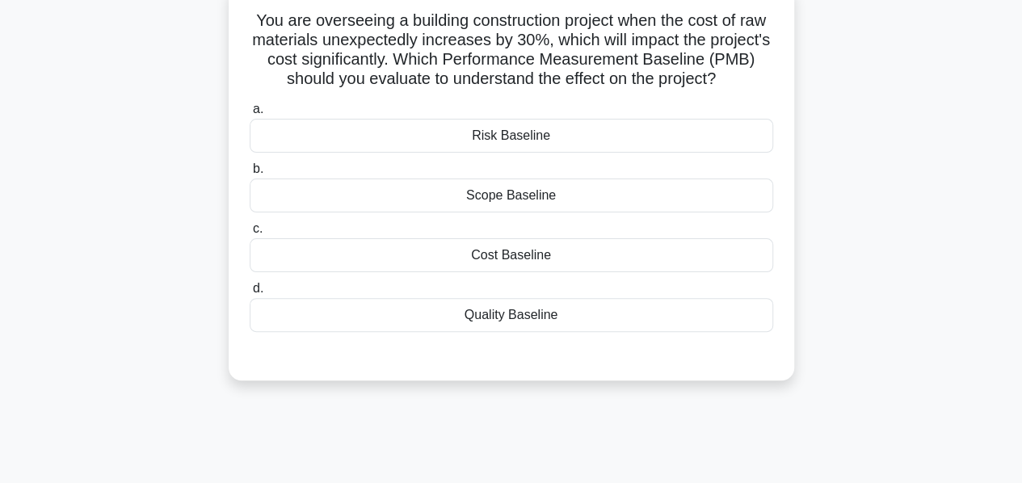
scroll to position [110, 0]
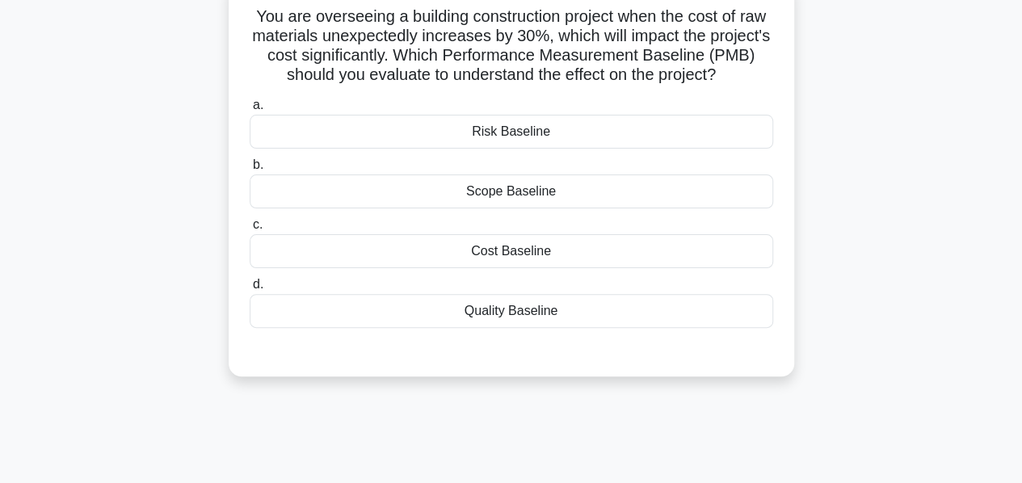
click at [491, 254] on div "Cost Baseline" at bounding box center [511, 251] width 523 height 34
click at [250, 230] on input "c. Cost Baseline" at bounding box center [250, 225] width 0 height 10
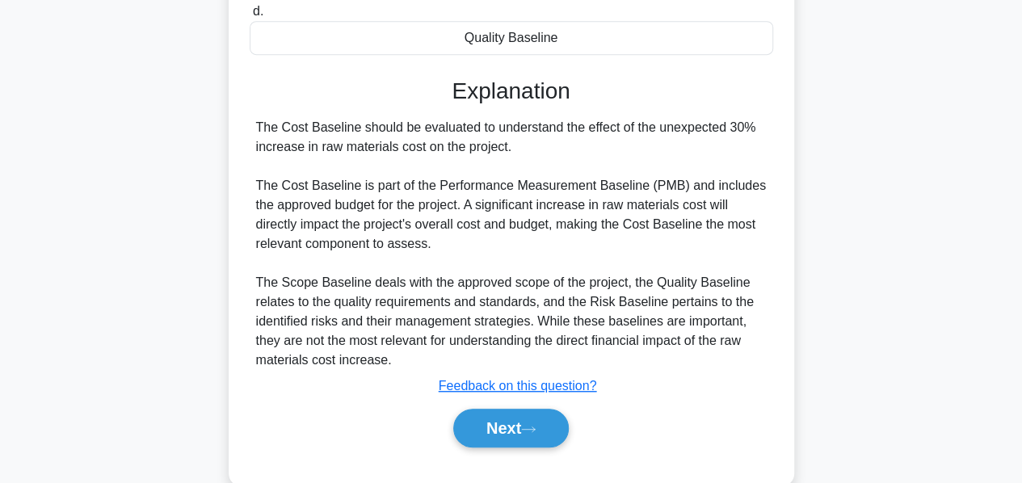
scroll to position [413, 0]
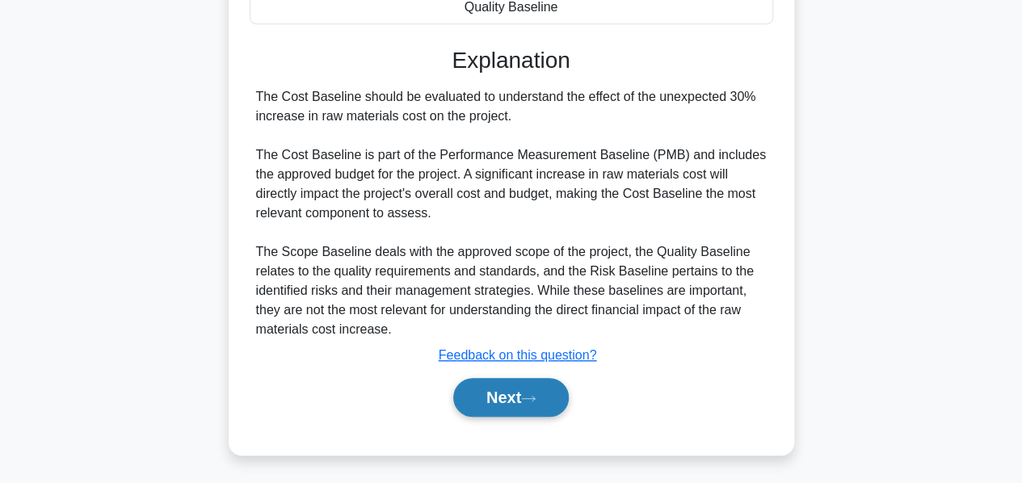
click at [493, 390] on button "Next" at bounding box center [510, 397] width 115 height 39
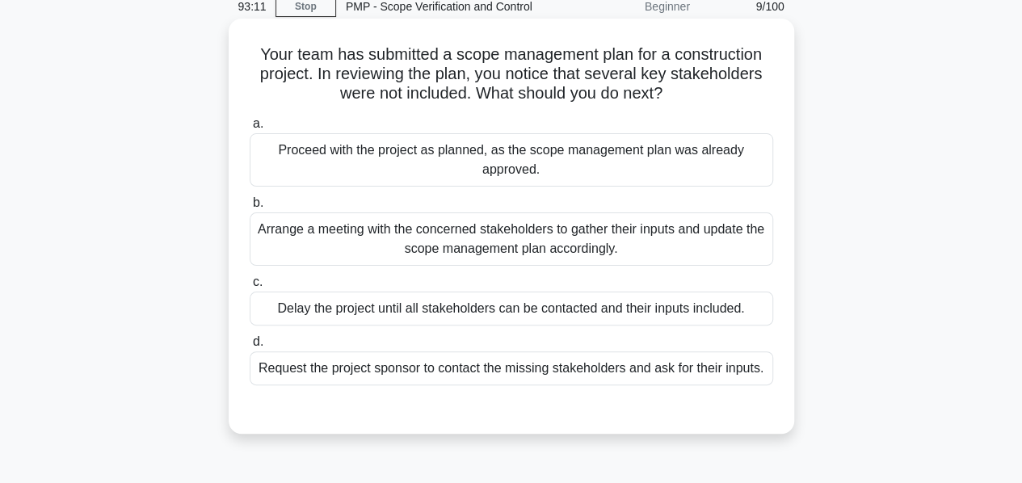
scroll to position [73, 0]
click at [441, 245] on div "Arrange a meeting with the concerned stakeholders to gather their inputs and up…" at bounding box center [511, 238] width 523 height 53
click at [250, 208] on input "b. Arrange a meeting with the concerned stakeholders to gather their inputs and…" at bounding box center [250, 202] width 0 height 10
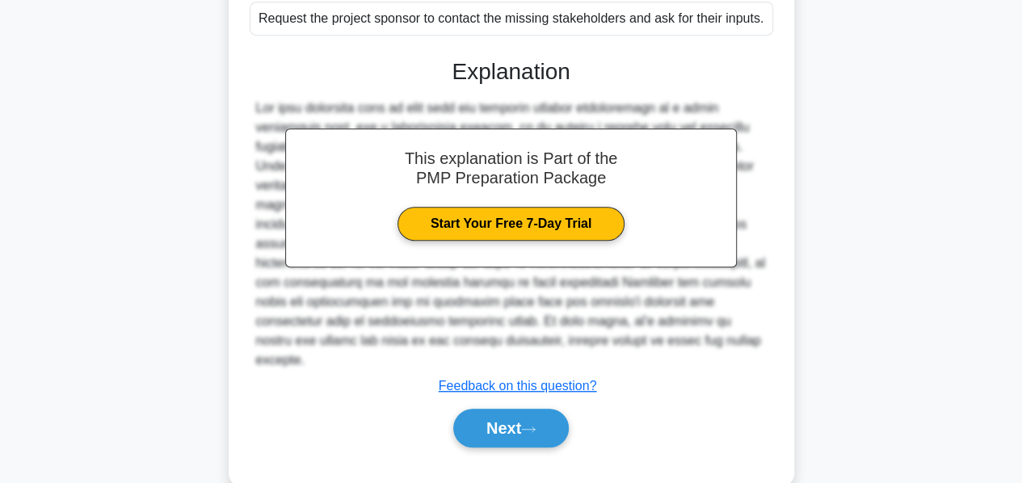
scroll to position [433, 0]
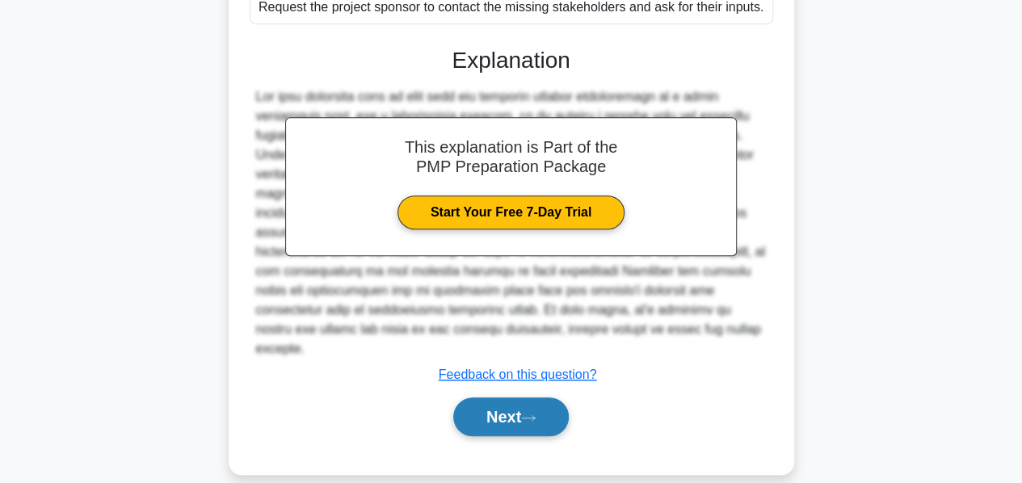
click at [484, 402] on button "Next" at bounding box center [510, 416] width 115 height 39
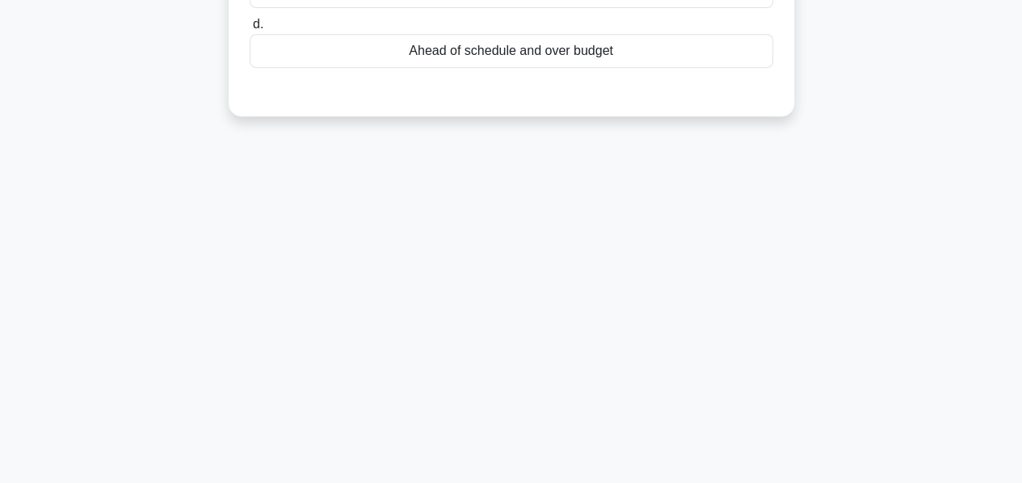
scroll to position [0, 0]
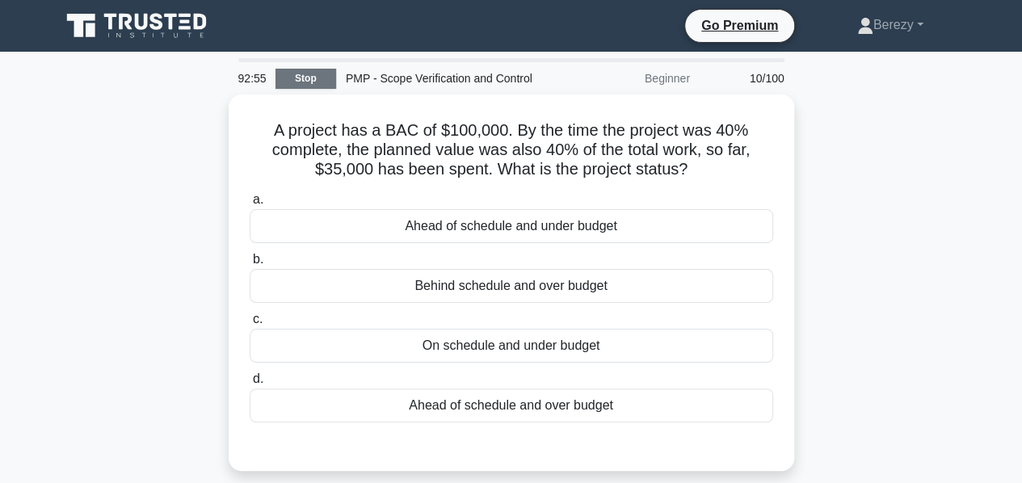
click at [313, 80] on link "Stop" at bounding box center [305, 79] width 61 height 20
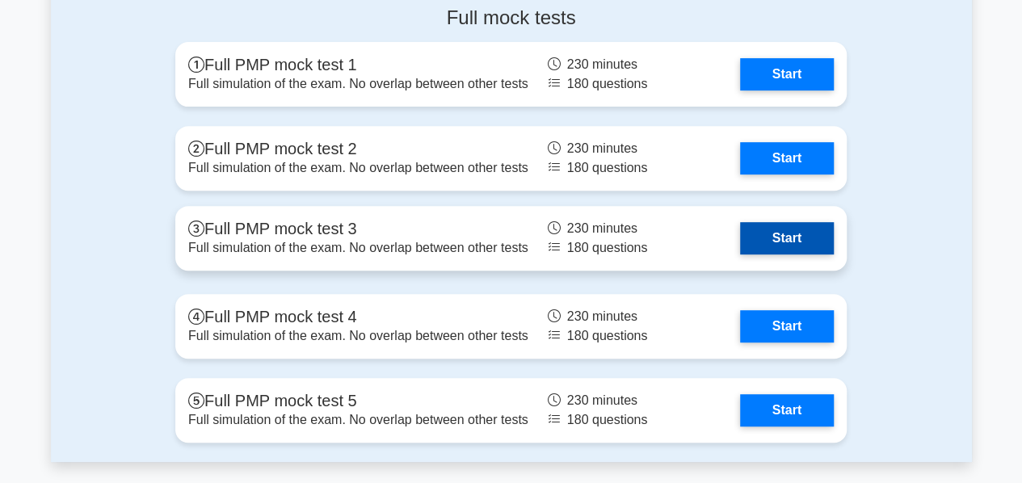
scroll to position [6386, 0]
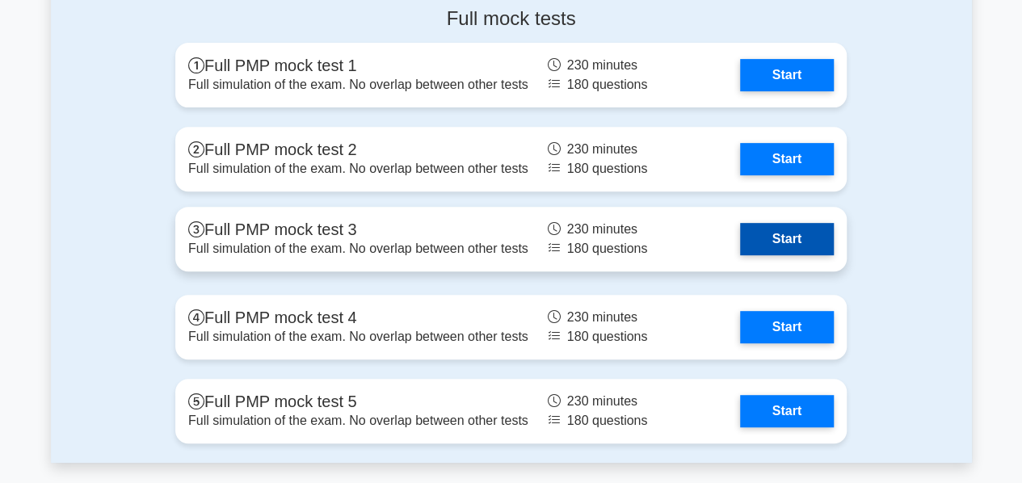
click at [790, 232] on link "Start" at bounding box center [787, 239] width 94 height 32
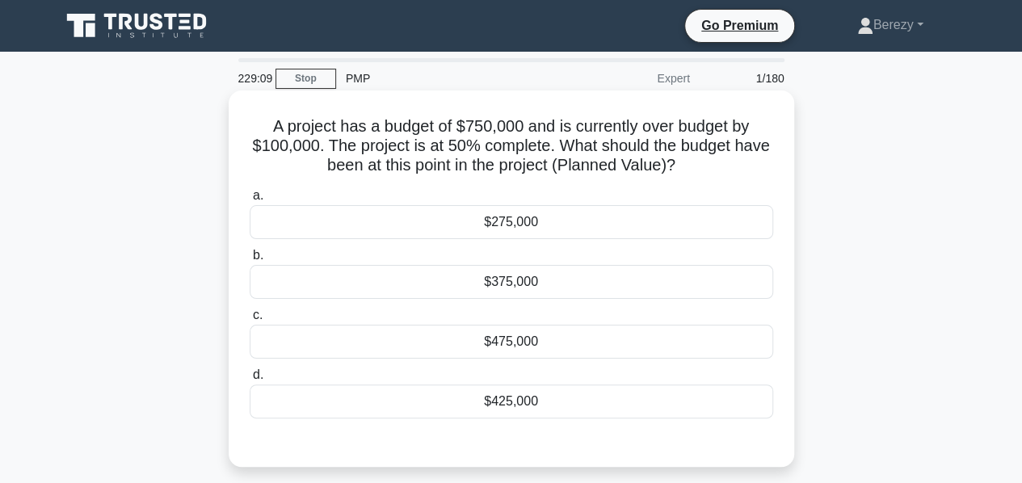
click at [517, 289] on div "$375,000" at bounding box center [511, 282] width 523 height 34
click at [250, 261] on input "b. $375,000" at bounding box center [250, 255] width 0 height 10
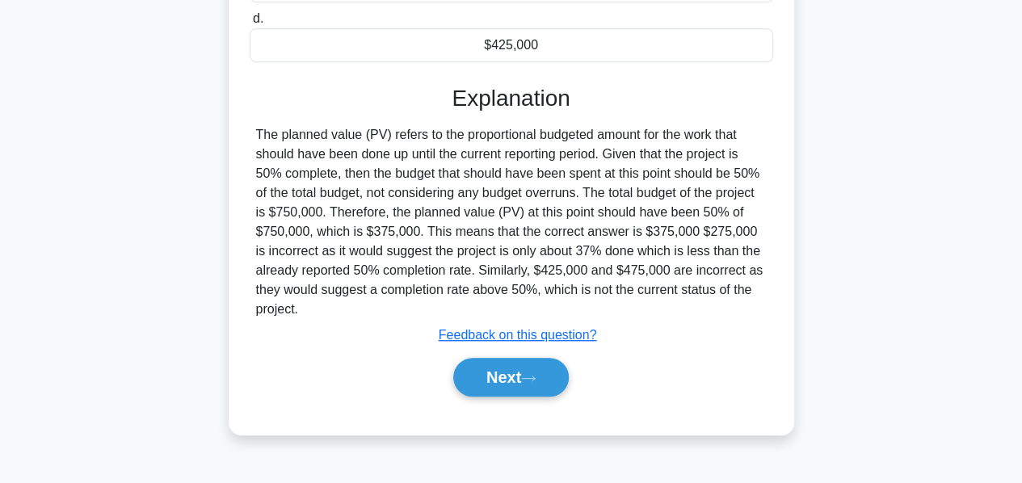
scroll to position [389, 0]
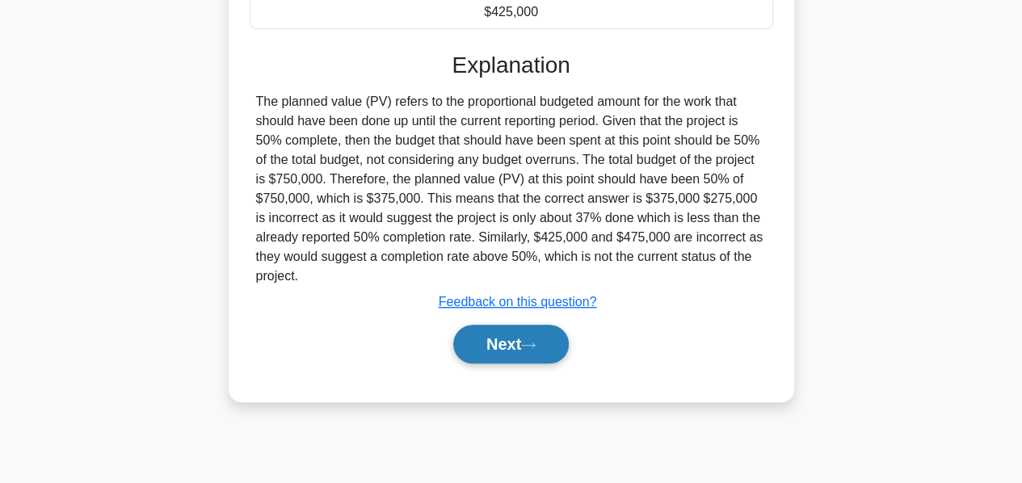
click at [497, 340] on button "Next" at bounding box center [510, 344] width 115 height 39
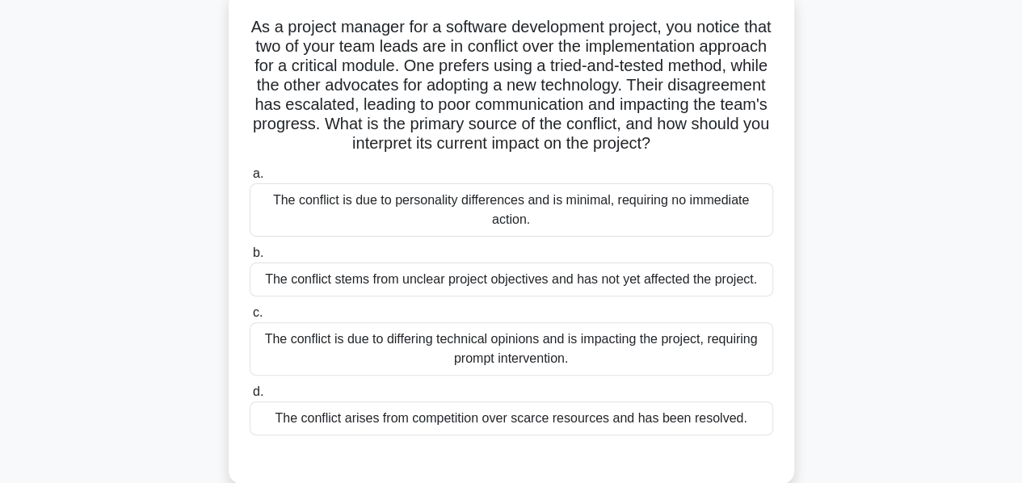
scroll to position [103, 0]
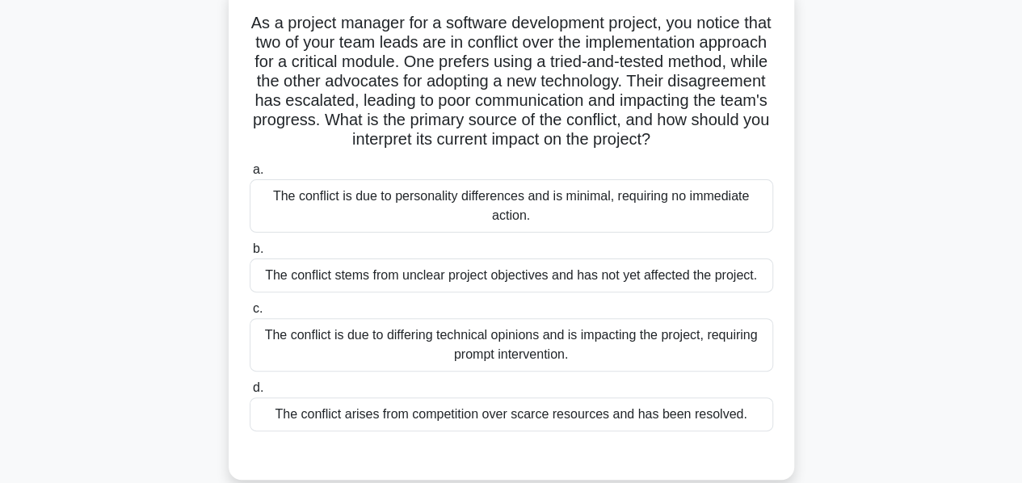
click at [496, 361] on div "The conflict is due to differing technical opinions and is impacting the projec…" at bounding box center [511, 344] width 523 height 53
click at [250, 314] on input "c. The conflict is due to differing technical opinions and is impacting the pro…" at bounding box center [250, 309] width 0 height 10
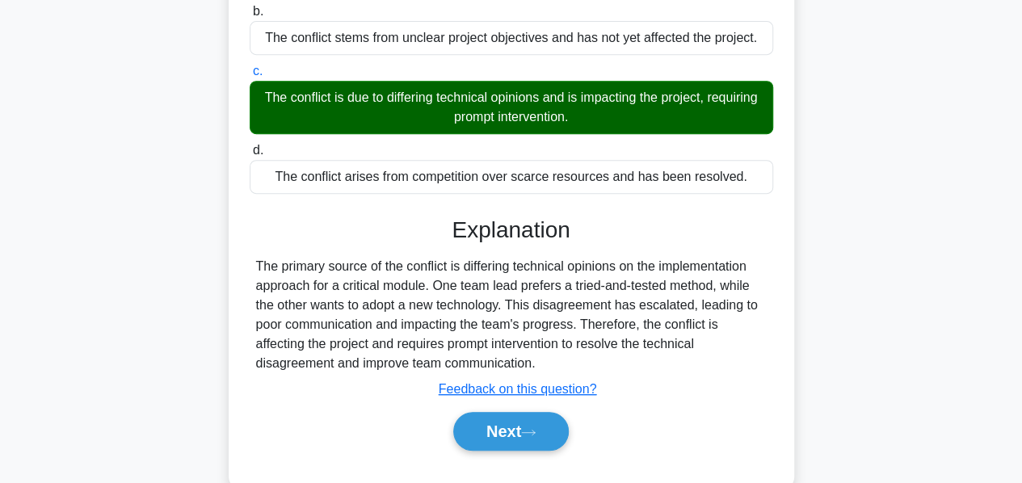
scroll to position [394, 0]
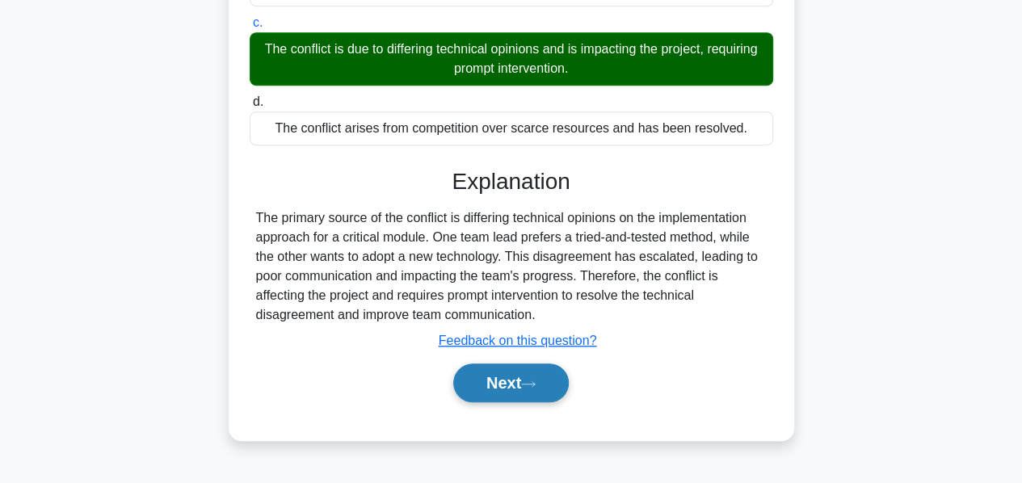
click at [494, 384] on button "Next" at bounding box center [510, 382] width 115 height 39
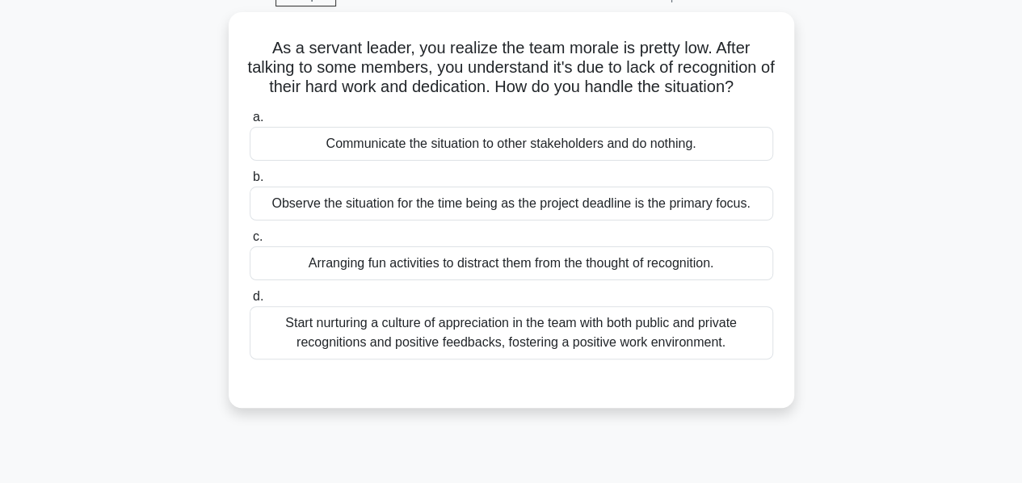
scroll to position [83, 0]
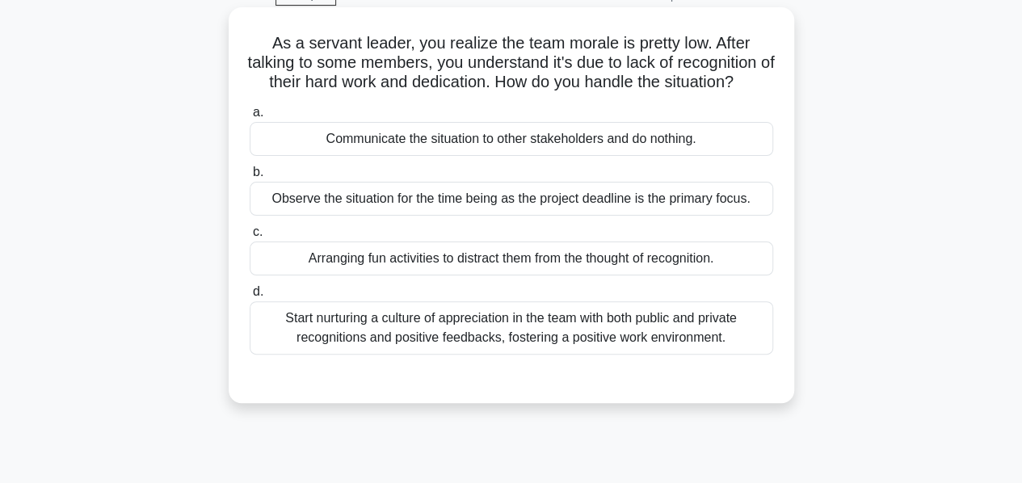
click at [480, 355] on div "Start nurturing a culture of appreciation in the team with both public and priv…" at bounding box center [511, 327] width 523 height 53
click at [250, 297] on input "d. Start nurturing a culture of appreciation in the team with both public and p…" at bounding box center [250, 292] width 0 height 10
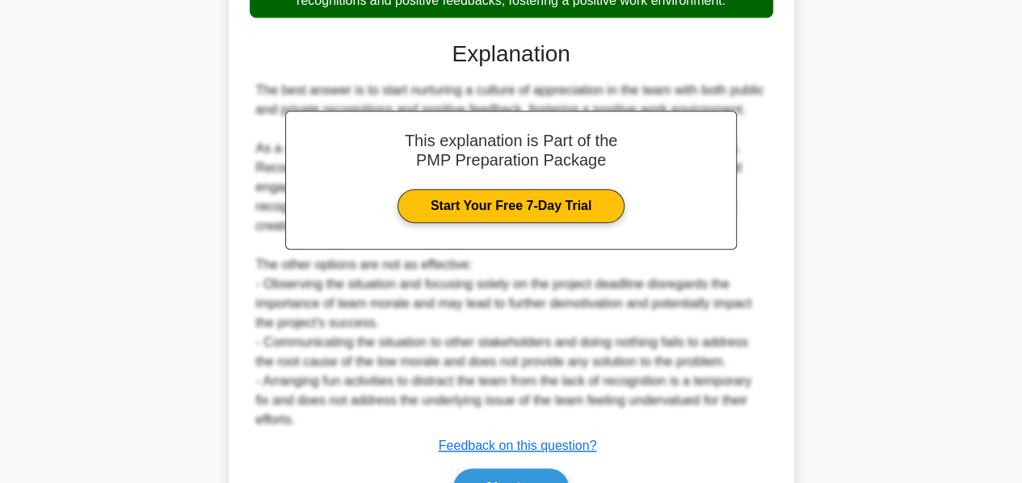
scroll to position [549, 0]
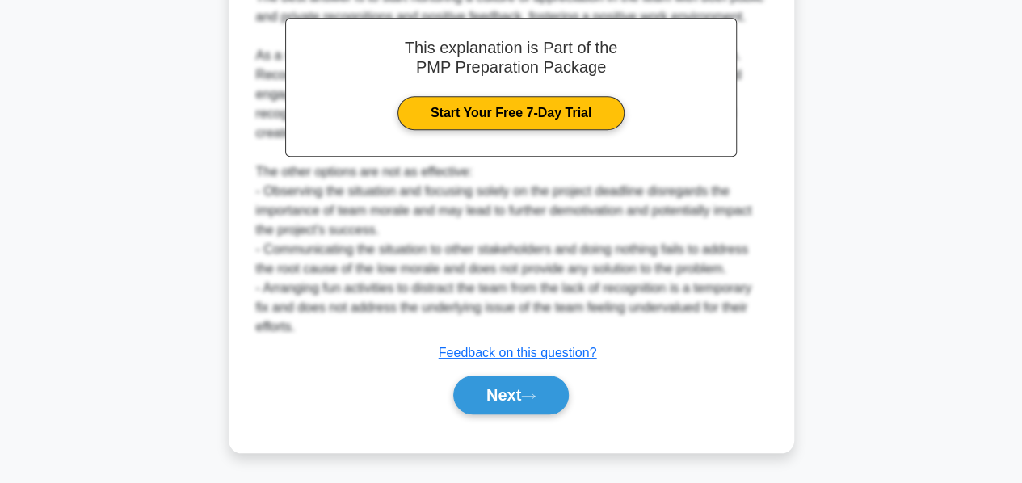
click at [483, 398] on button "Next" at bounding box center [510, 395] width 115 height 39
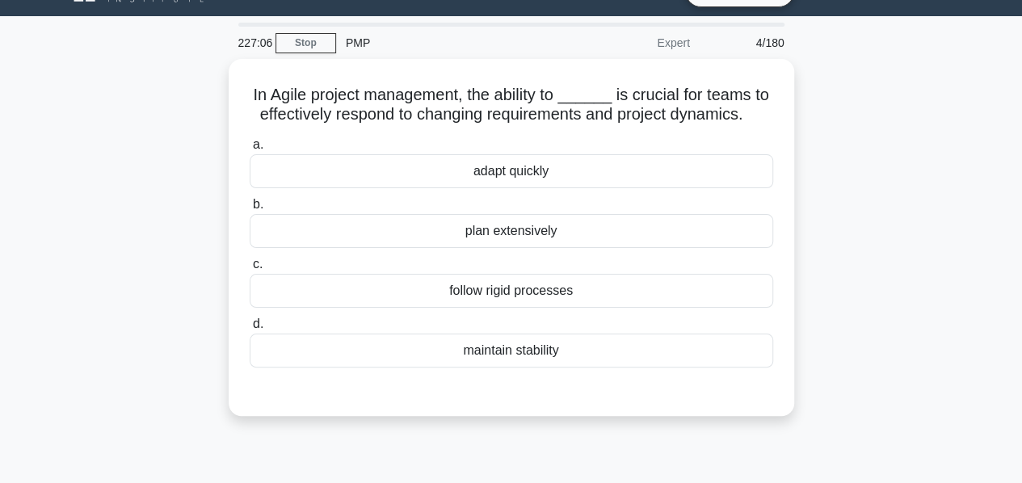
scroll to position [34, 0]
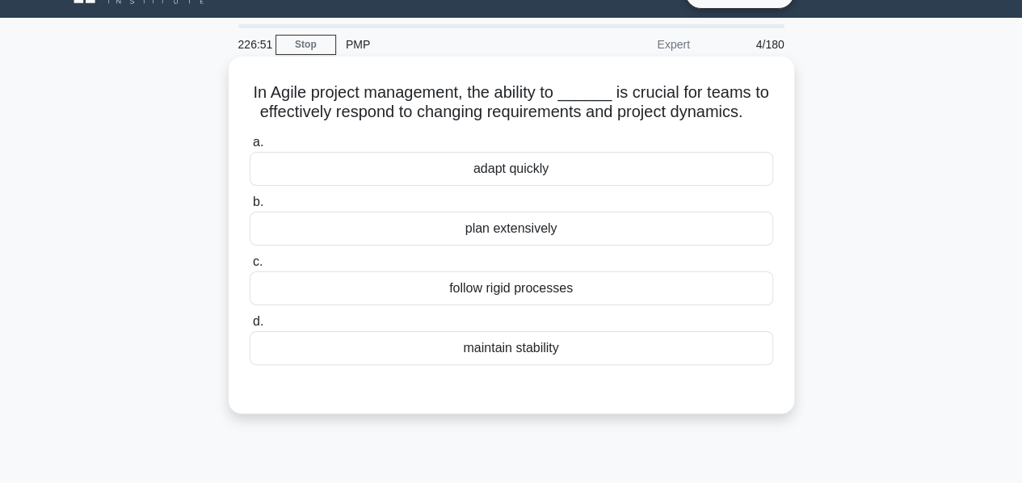
click at [489, 173] on div "adapt quickly" at bounding box center [511, 169] width 523 height 34
click at [250, 148] on input "a. adapt quickly" at bounding box center [250, 142] width 0 height 10
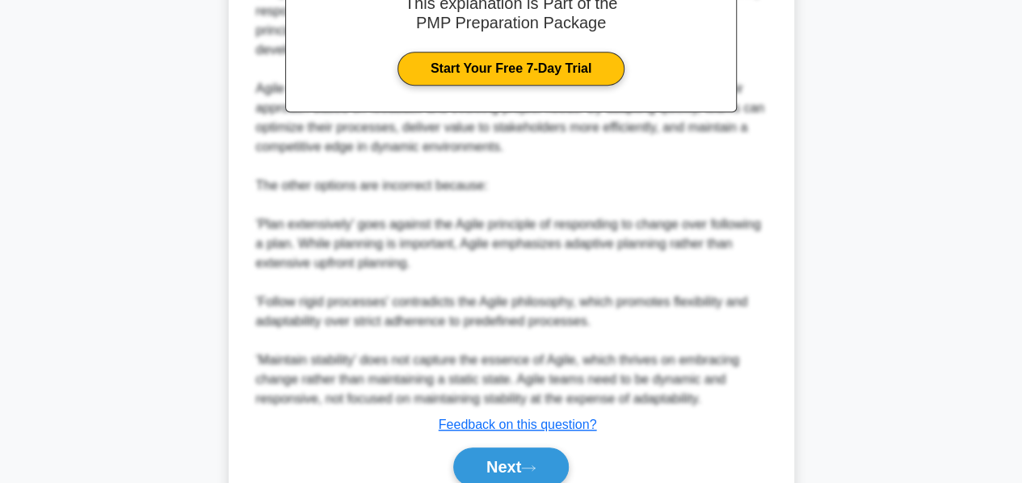
scroll to position [588, 0]
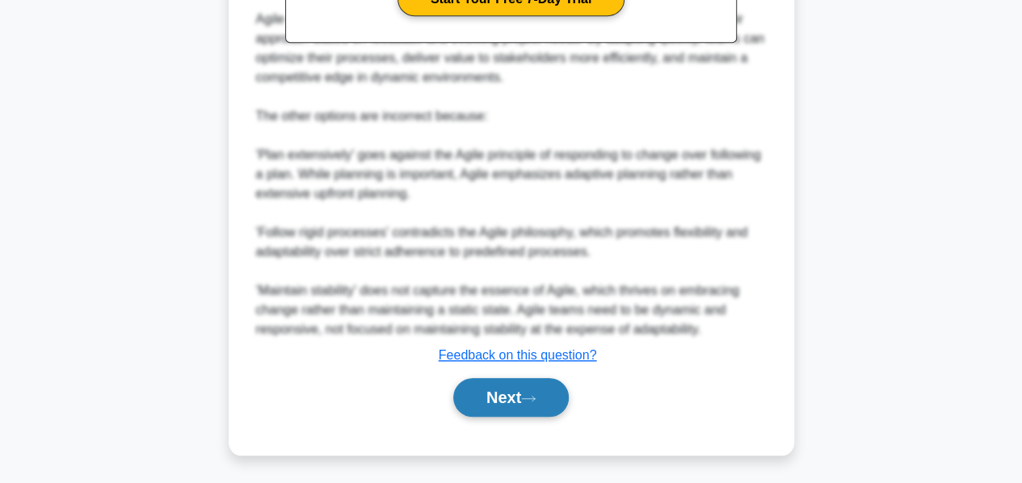
click at [502, 390] on button "Next" at bounding box center [510, 397] width 115 height 39
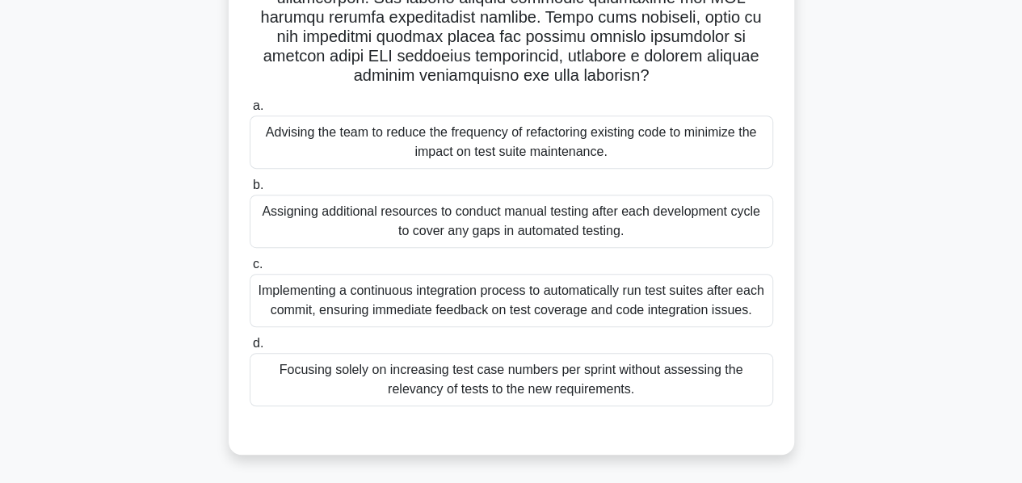
scroll to position [346, 0]
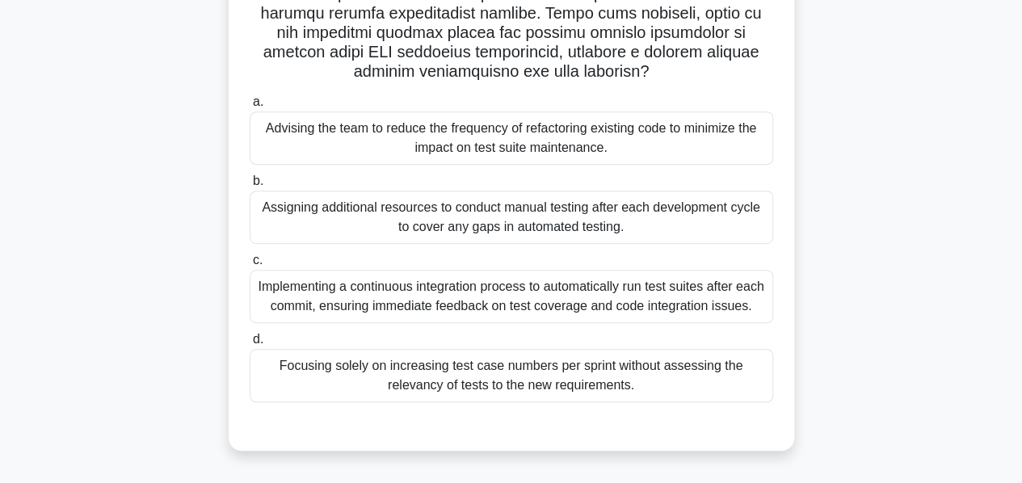
click at [427, 296] on div "Implementing a continuous integration process to automatically run test suites …" at bounding box center [511, 296] width 523 height 53
click at [250, 266] on input "c. Implementing a continuous integration process to automatically run test suit…" at bounding box center [250, 260] width 0 height 10
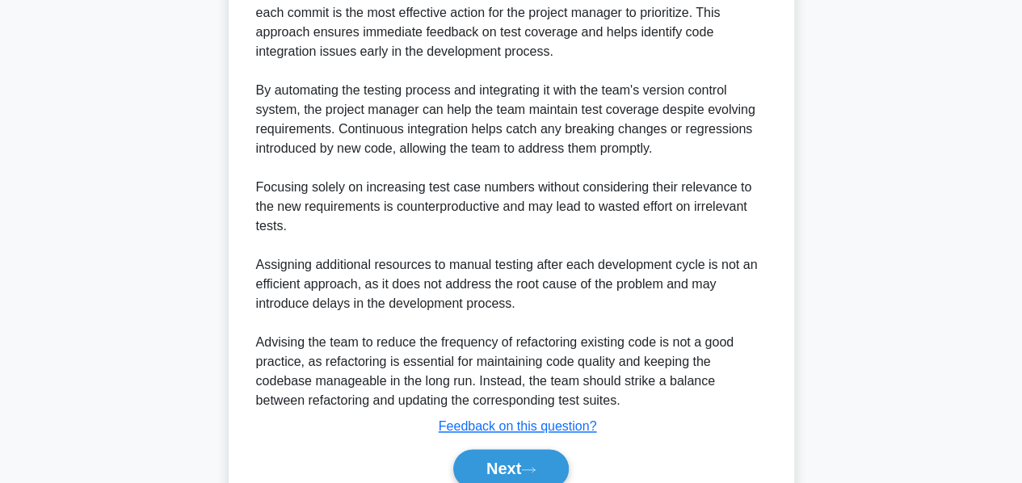
scroll to position [917, 0]
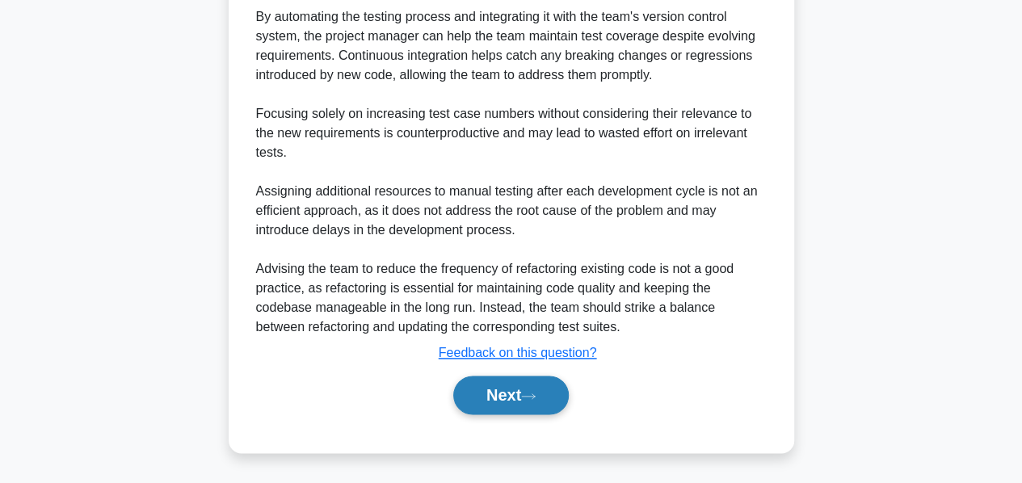
click at [473, 381] on button "Next" at bounding box center [510, 395] width 115 height 39
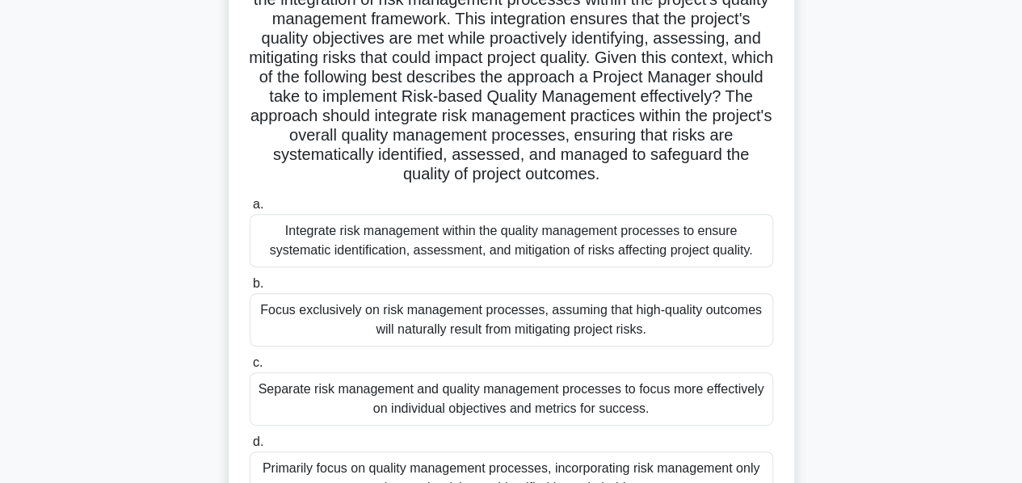
scroll to position [202, 0]
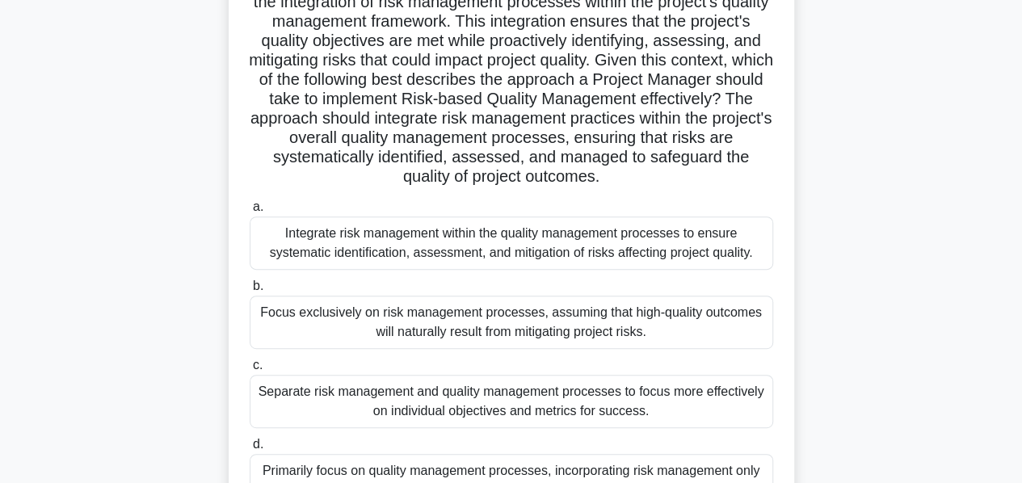
click at [404, 237] on div "Integrate risk management within the quality management processes to ensure sys…" at bounding box center [511, 242] width 523 height 53
click at [250, 212] on input "a. Integrate risk management within the quality management processes to ensure …" at bounding box center [250, 207] width 0 height 10
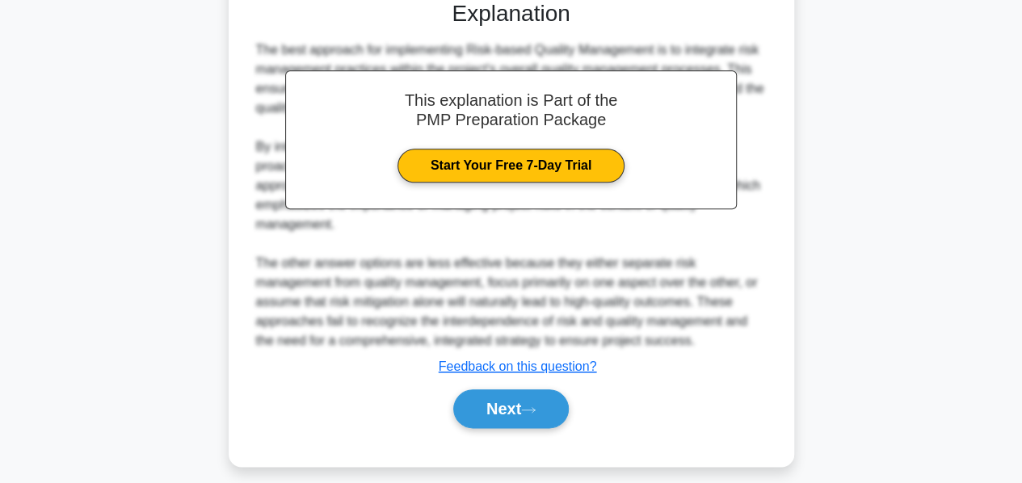
scroll to position [743, 0]
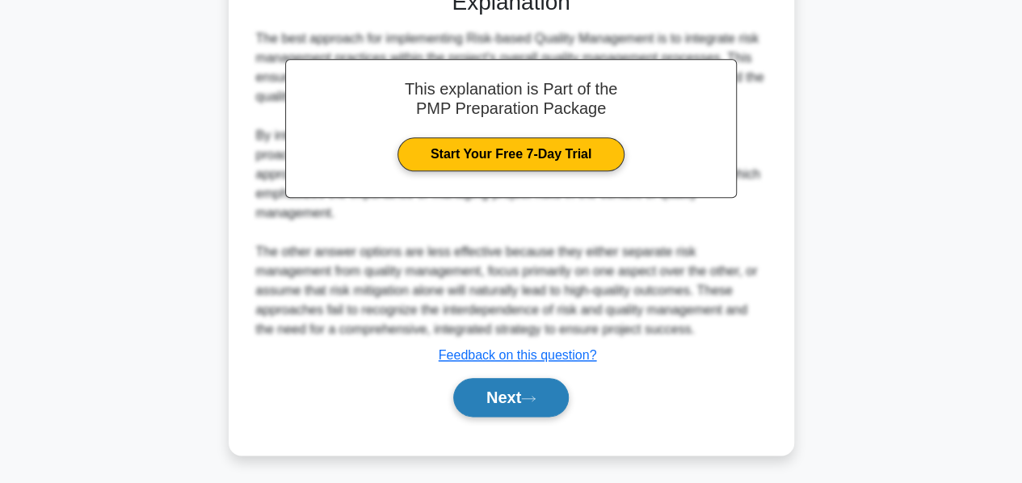
click at [472, 380] on button "Next" at bounding box center [510, 397] width 115 height 39
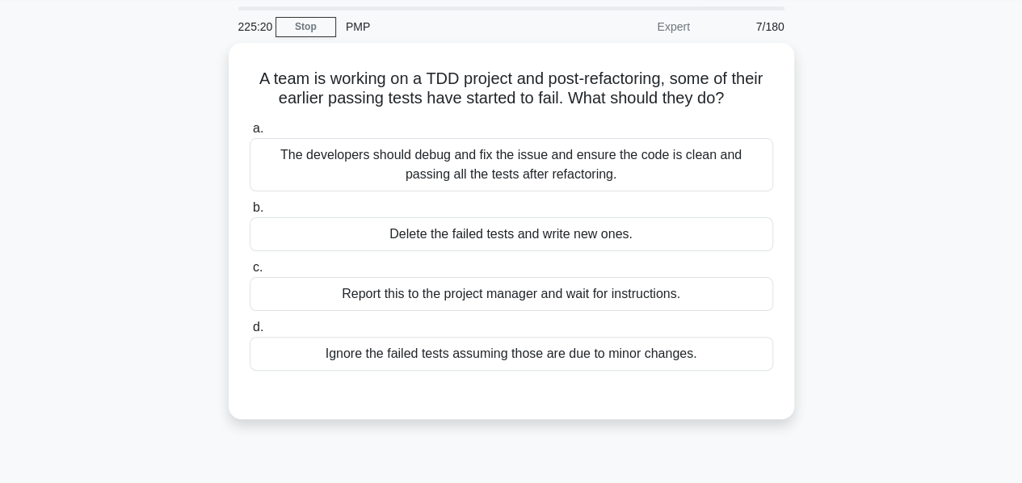
scroll to position [52, 0]
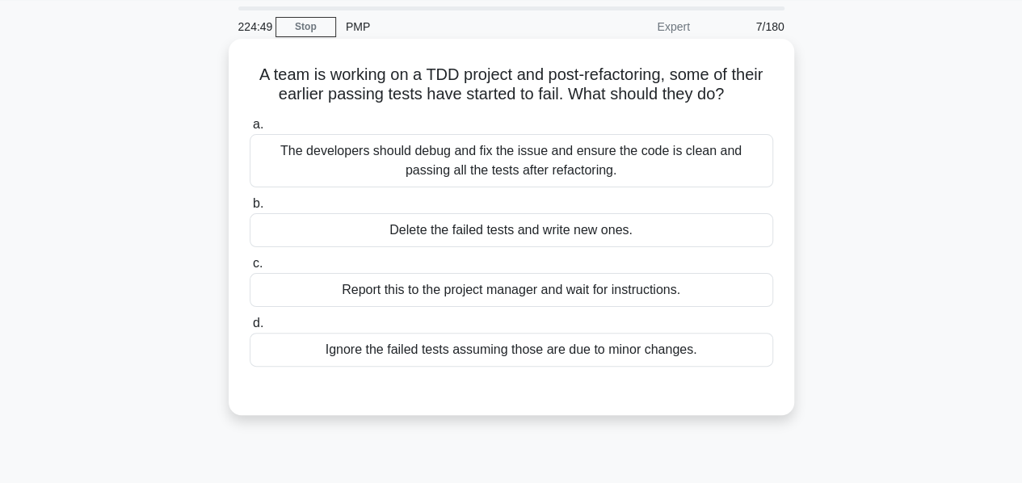
click at [451, 159] on div "The developers should debug and fix the issue and ensure the code is clean and …" at bounding box center [511, 160] width 523 height 53
click at [250, 130] on input "a. The developers should debug and fix the issue and ensure the code is clean a…" at bounding box center [250, 125] width 0 height 10
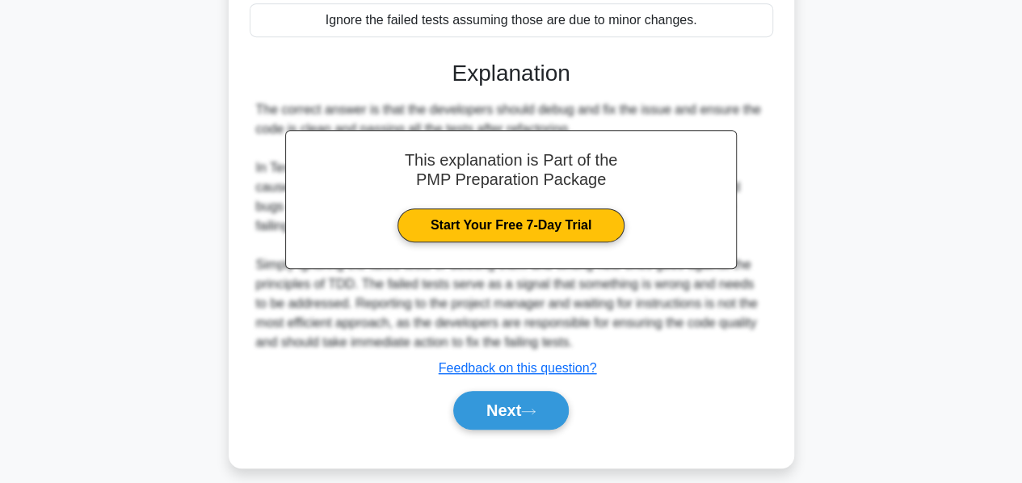
scroll to position [394, 0]
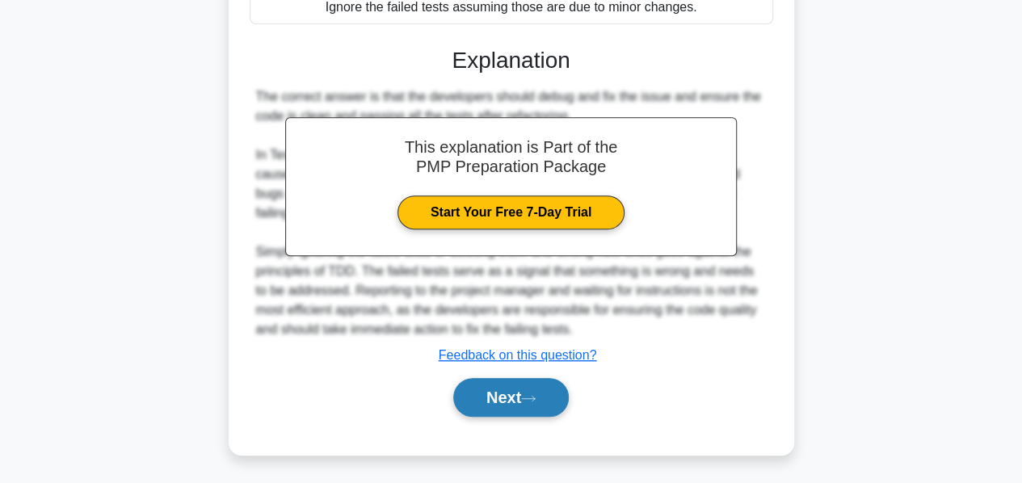
click at [493, 384] on button "Next" at bounding box center [510, 397] width 115 height 39
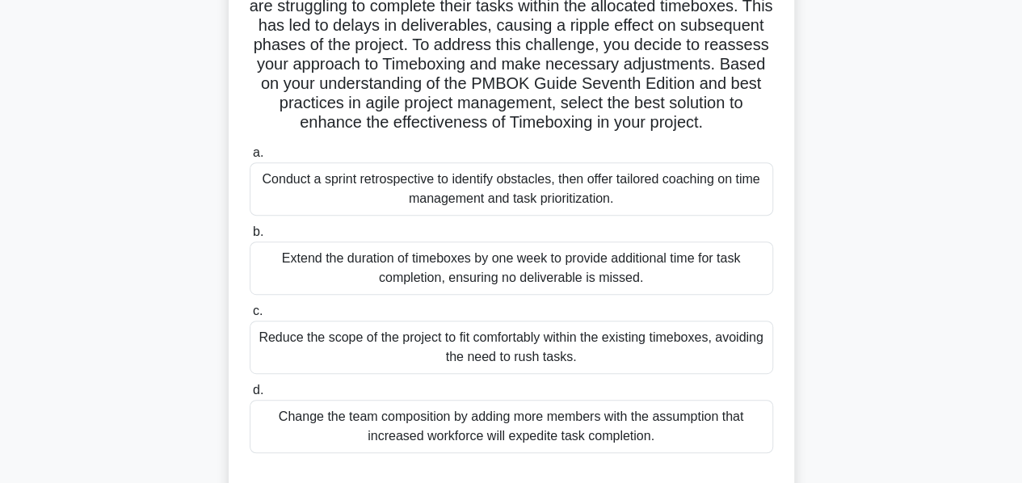
scroll to position [260, 0]
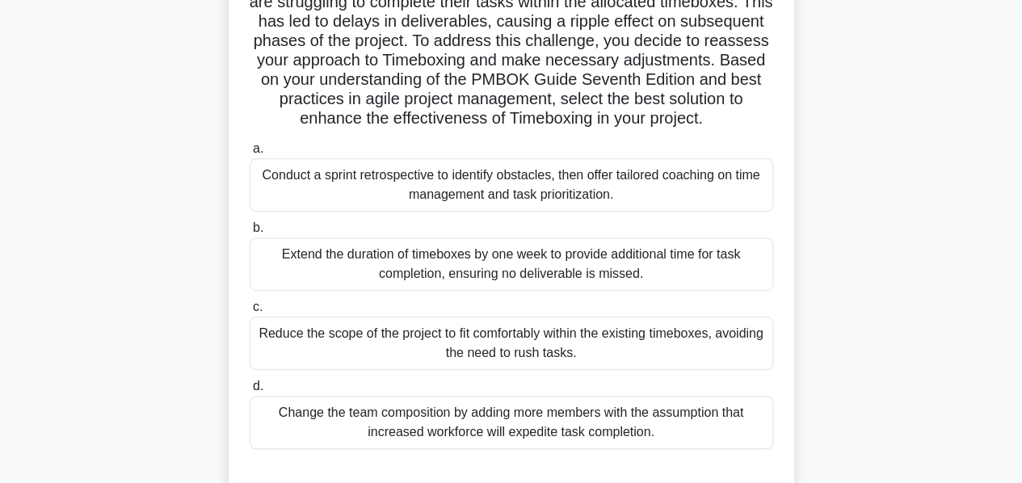
click at [431, 204] on div "Conduct a sprint retrospective to identify obstacles, then offer tailored coach…" at bounding box center [511, 184] width 523 height 53
click at [250, 154] on input "a. Conduct a sprint retrospective to identify obstacles, then offer tailored co…" at bounding box center [250, 149] width 0 height 10
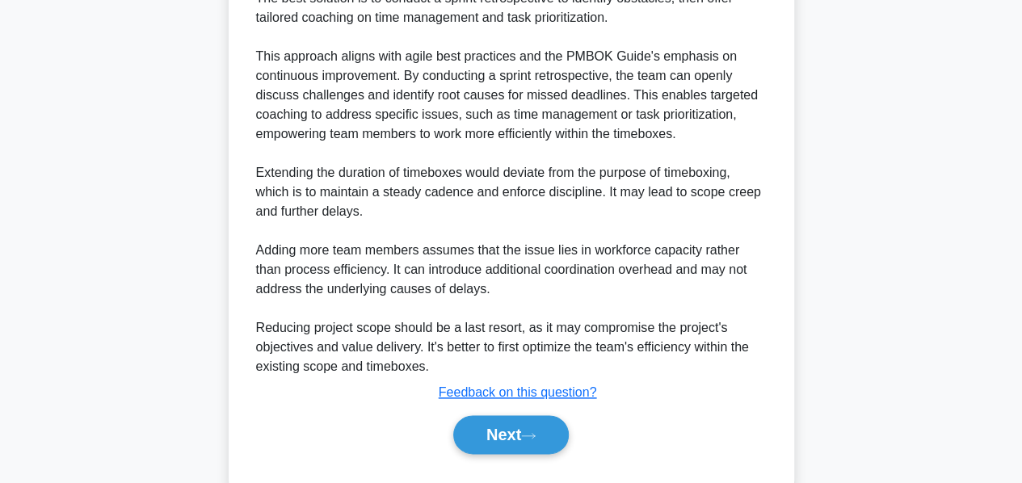
scroll to position [840, 0]
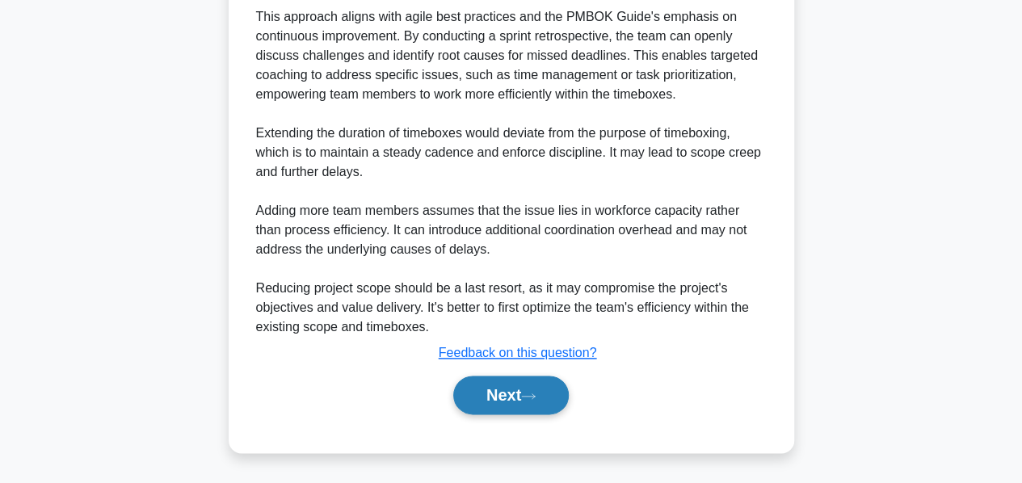
click at [489, 404] on button "Next" at bounding box center [510, 395] width 115 height 39
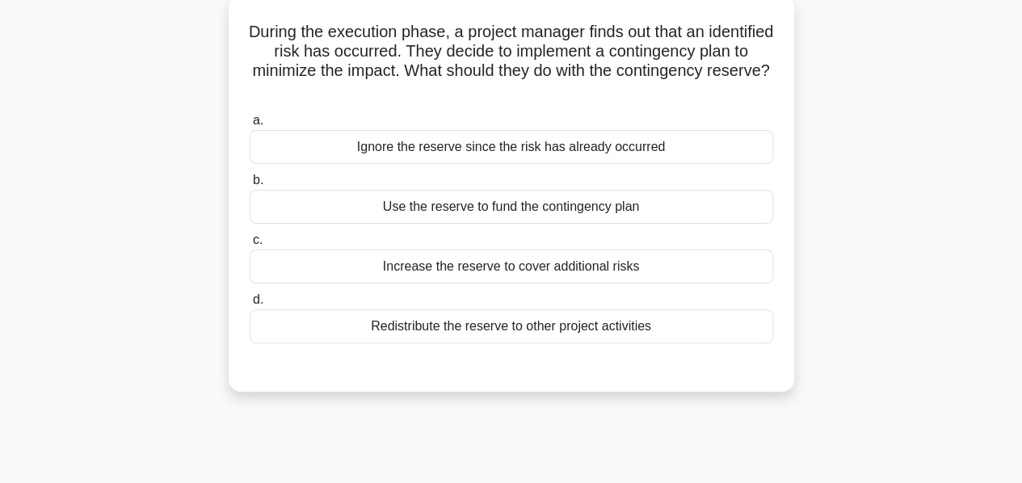
scroll to position [95, 0]
click at [491, 209] on div "Use the reserve to fund the contingency plan" at bounding box center [511, 206] width 523 height 34
click at [250, 185] on input "b. Use the reserve to fund the contingency plan" at bounding box center [250, 179] width 0 height 10
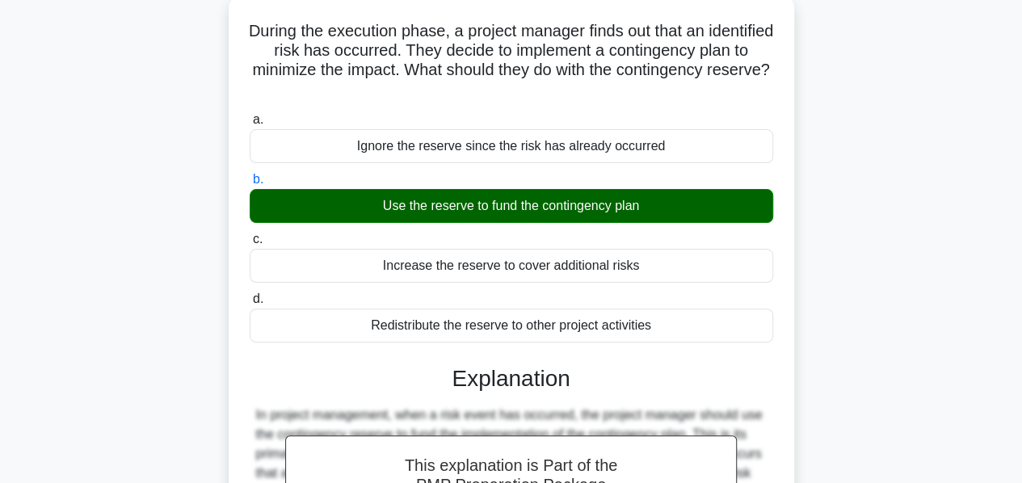
scroll to position [389, 0]
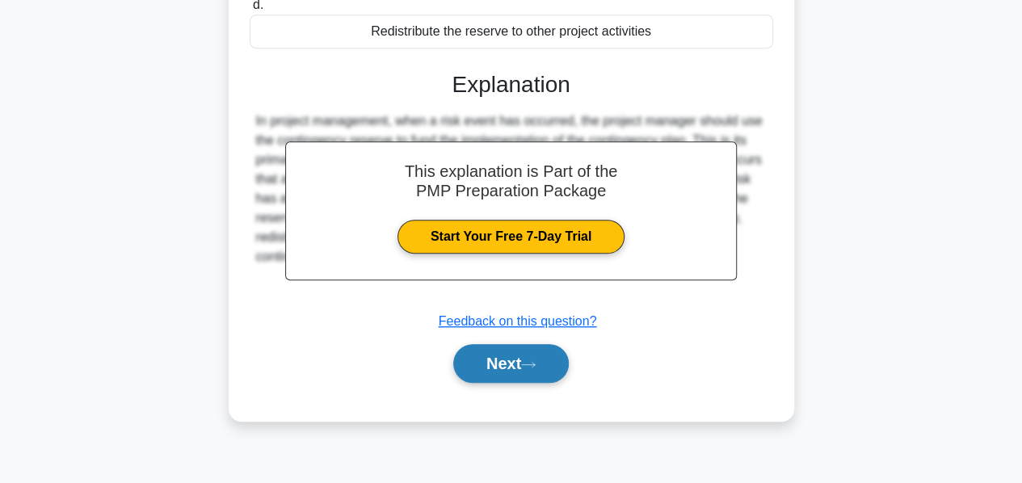
click at [493, 363] on button "Next" at bounding box center [510, 363] width 115 height 39
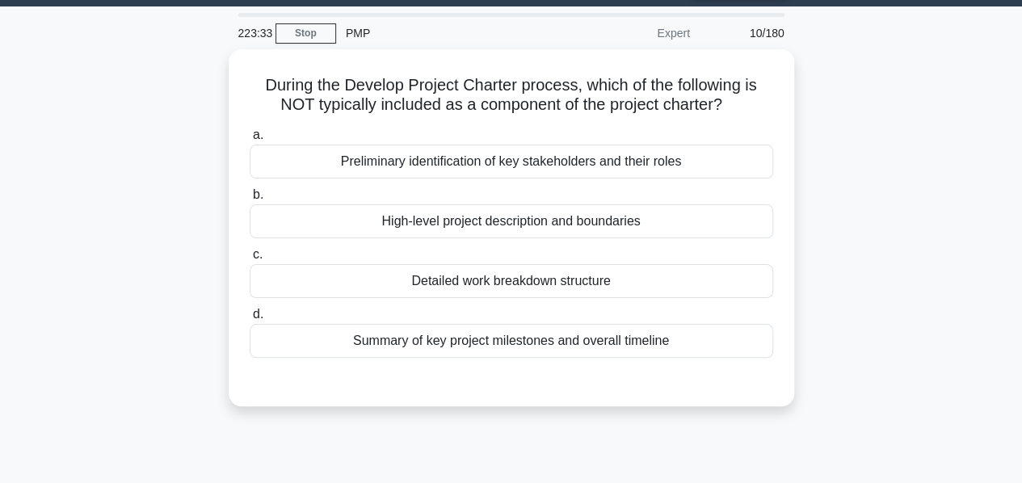
scroll to position [45, 0]
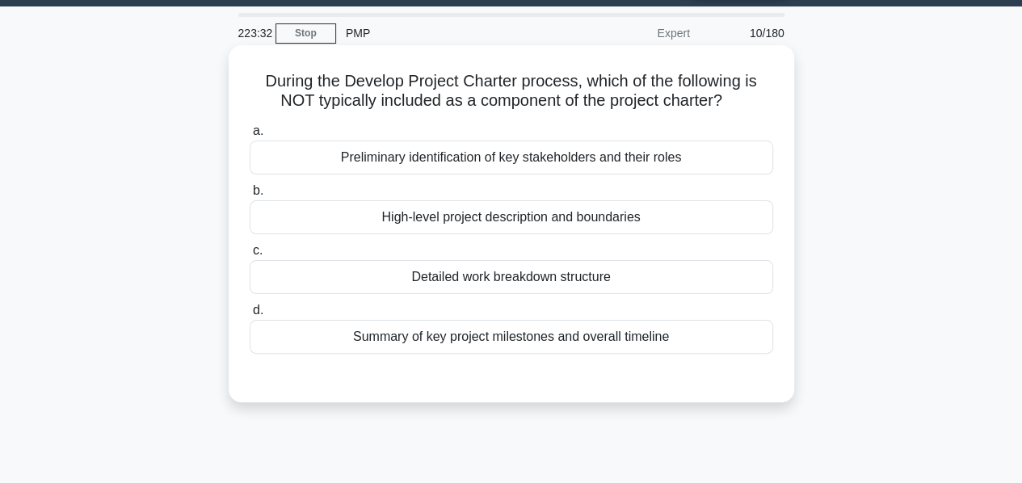
click at [462, 282] on div "Detailed work breakdown structure" at bounding box center [511, 277] width 523 height 34
click at [250, 256] on input "c. Detailed work breakdown structure" at bounding box center [250, 251] width 0 height 10
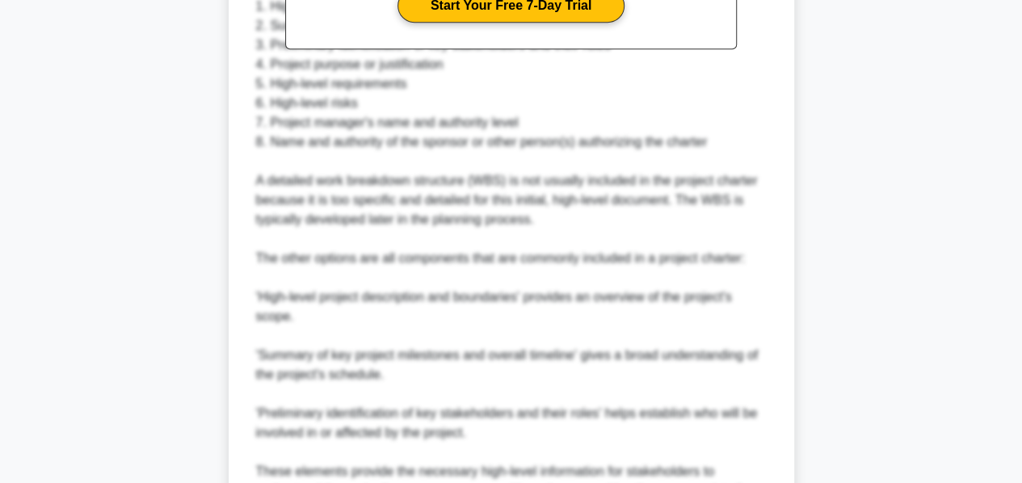
scroll to position [762, 0]
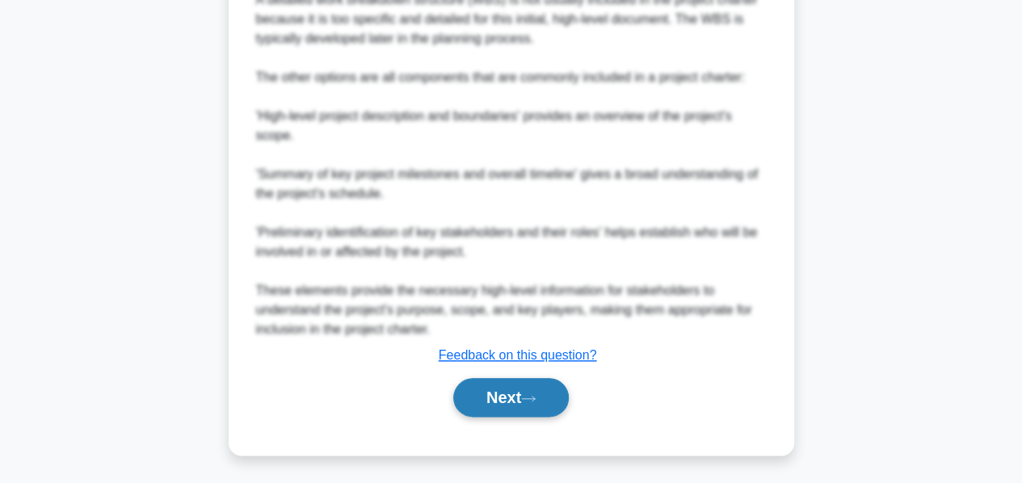
click at [481, 385] on button "Next" at bounding box center [510, 397] width 115 height 39
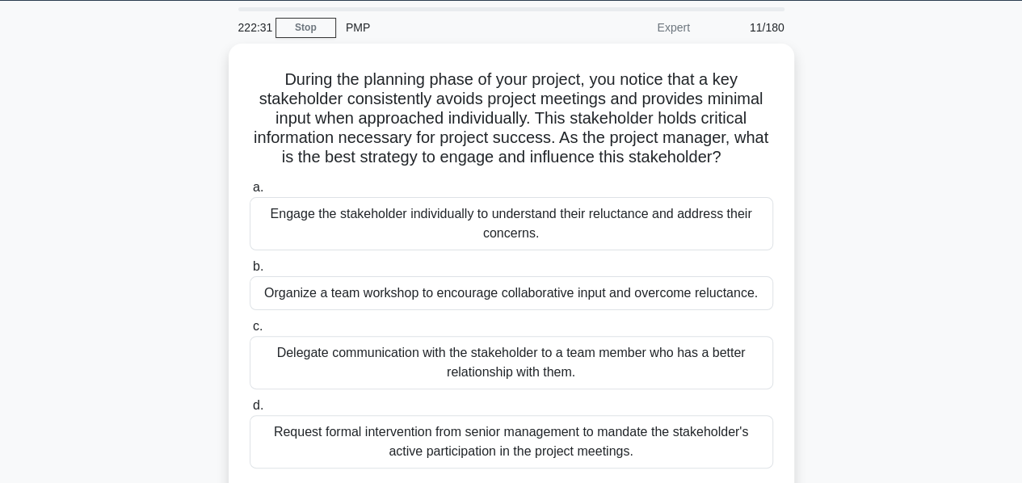
scroll to position [52, 0]
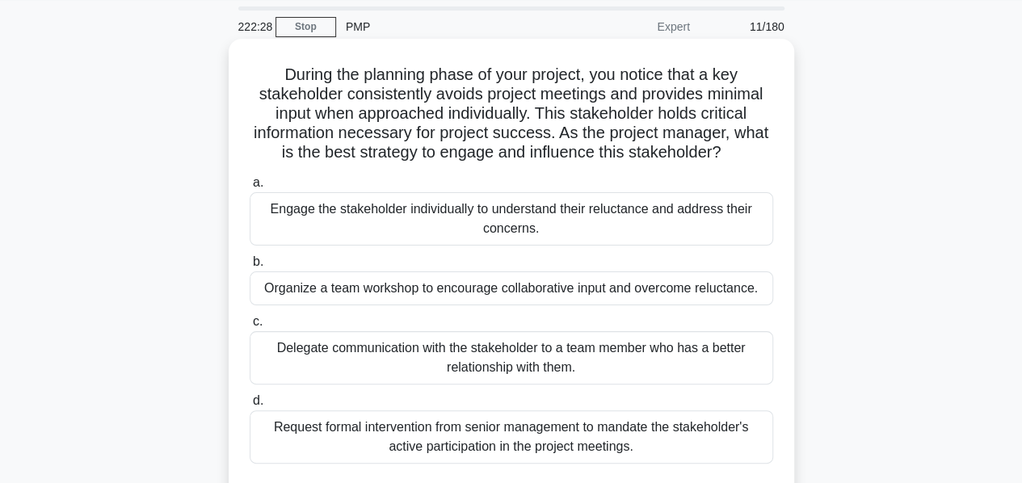
click at [418, 208] on div "Engage the stakeholder individually to understand their reluctance and address …" at bounding box center [511, 218] width 523 height 53
click at [250, 188] on input "a. Engage the stakeholder individually to understand their reluctance and addre…" at bounding box center [250, 183] width 0 height 10
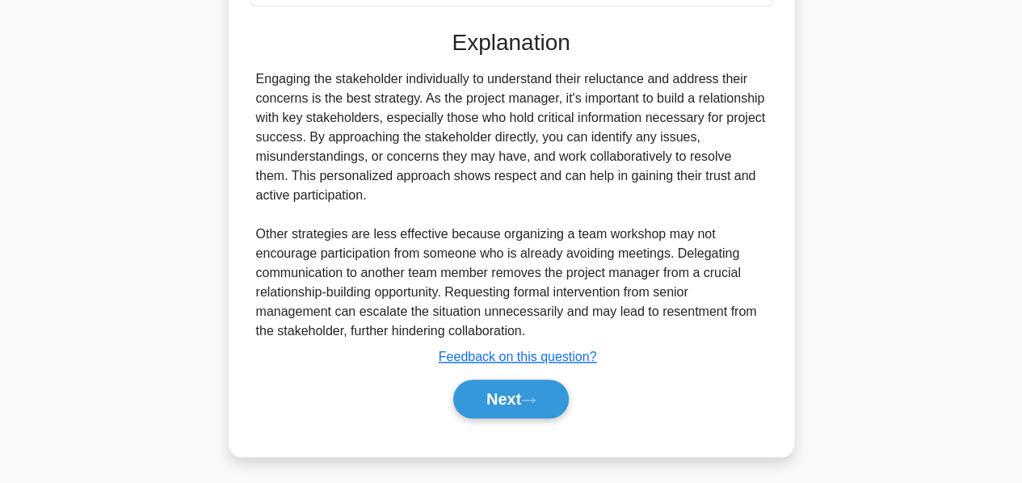
scroll to position [510, 0]
click at [489, 400] on button "Next" at bounding box center [510, 398] width 115 height 39
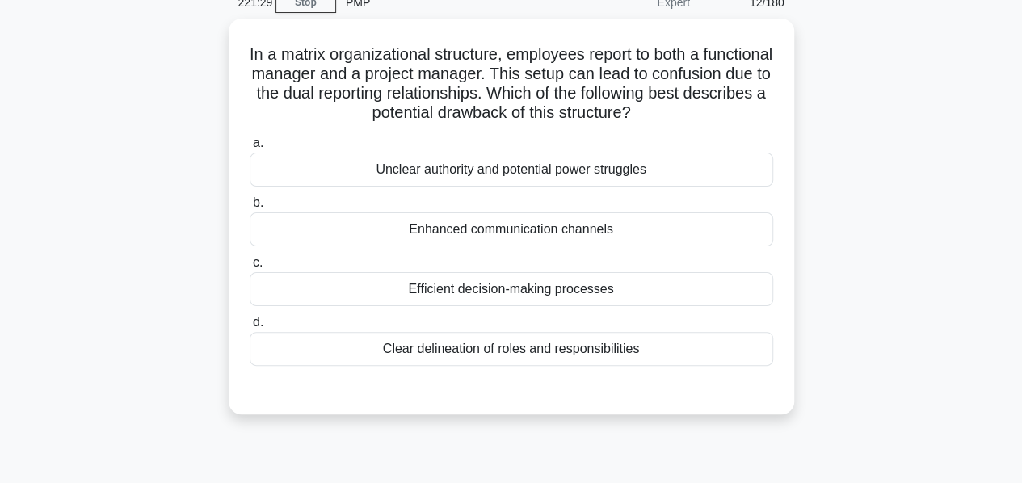
scroll to position [90, 0]
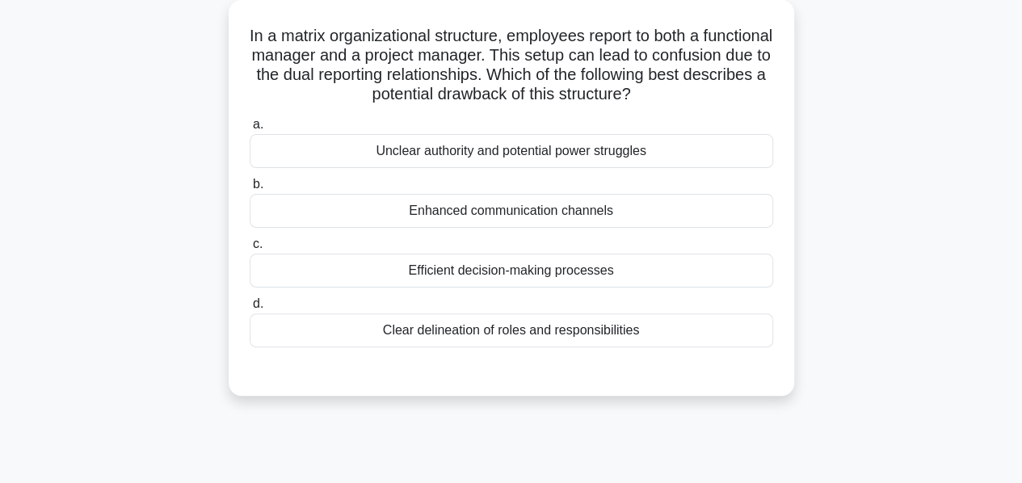
click at [473, 157] on div "Unclear authority and potential power struggles" at bounding box center [511, 151] width 523 height 34
click at [250, 130] on input "a. Unclear authority and potential power struggles" at bounding box center [250, 125] width 0 height 10
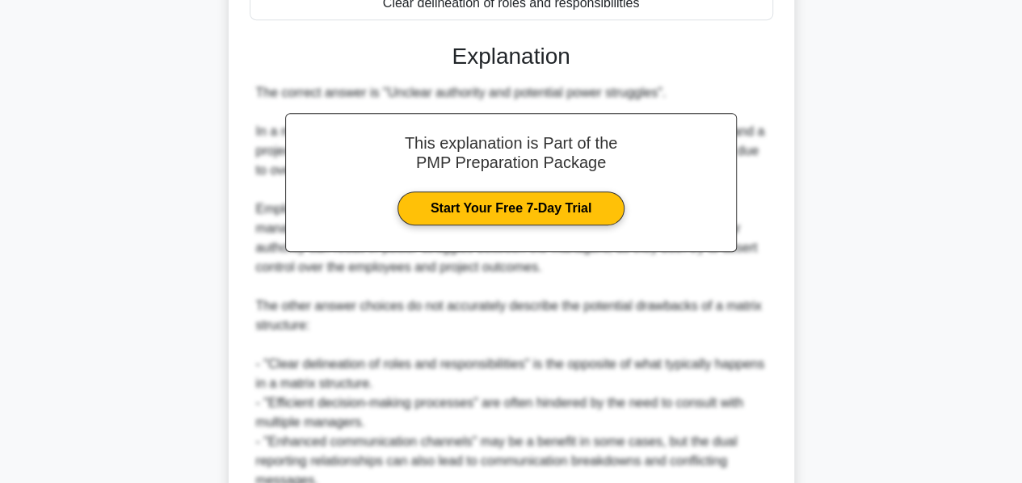
scroll to position [569, 0]
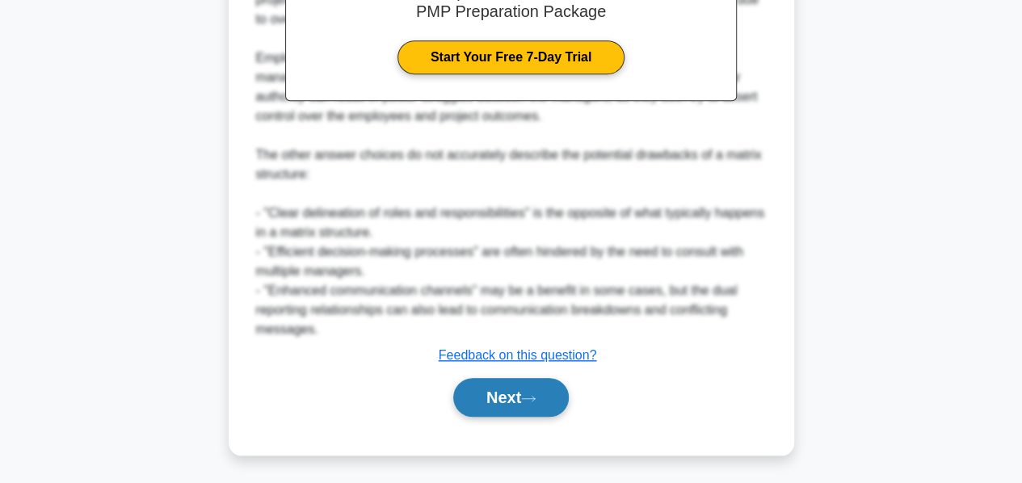
click at [504, 387] on button "Next" at bounding box center [510, 397] width 115 height 39
click at [494, 396] on button "Next" at bounding box center [510, 397] width 115 height 39
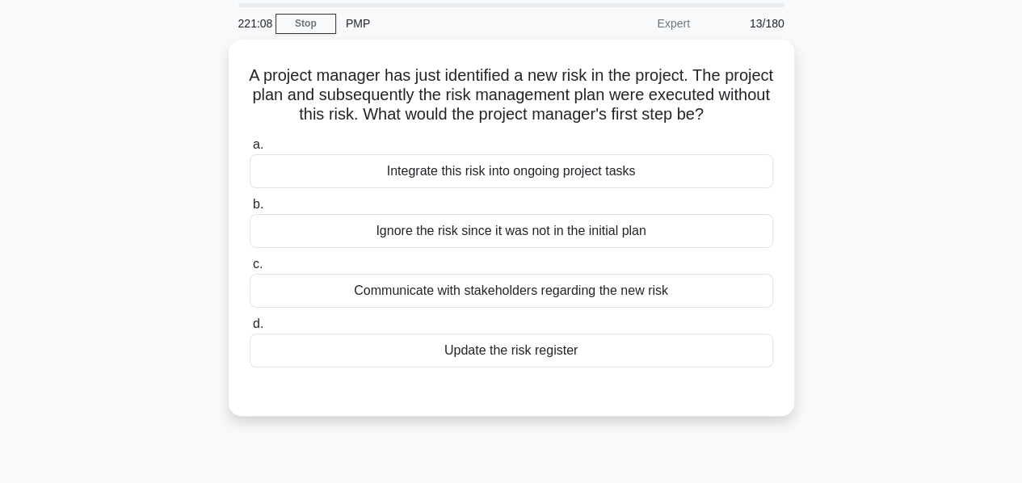
scroll to position [53, 0]
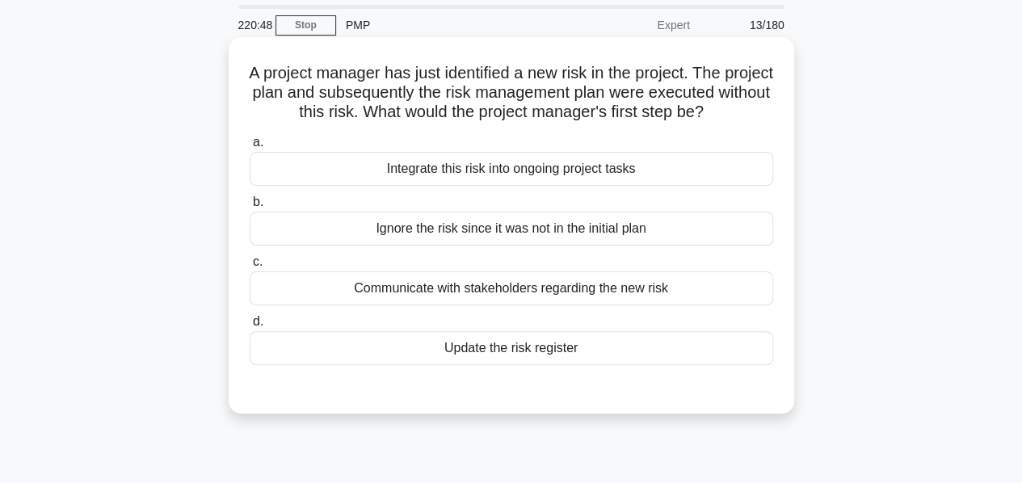
click at [470, 365] on div "Update the risk register" at bounding box center [511, 348] width 523 height 34
click at [250, 327] on input "d. Update the risk register" at bounding box center [250, 322] width 0 height 10
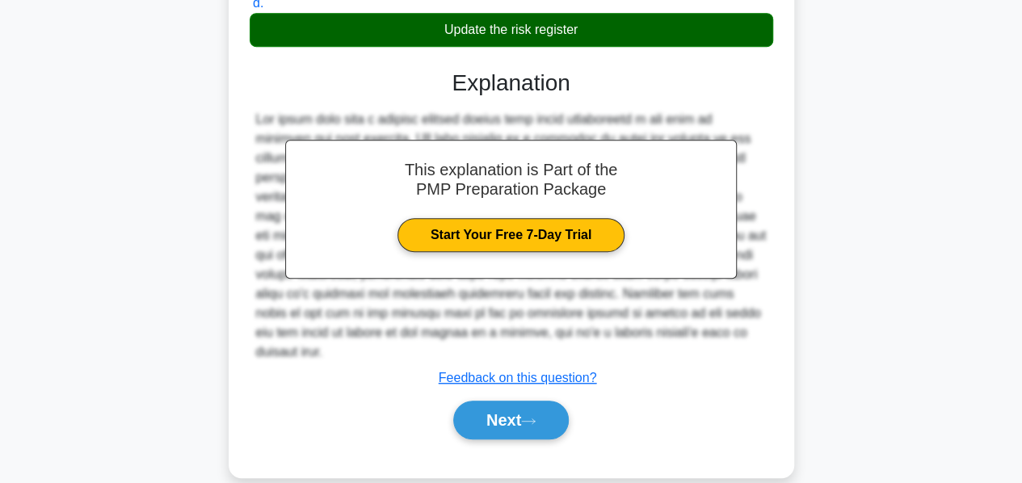
scroll to position [394, 0]
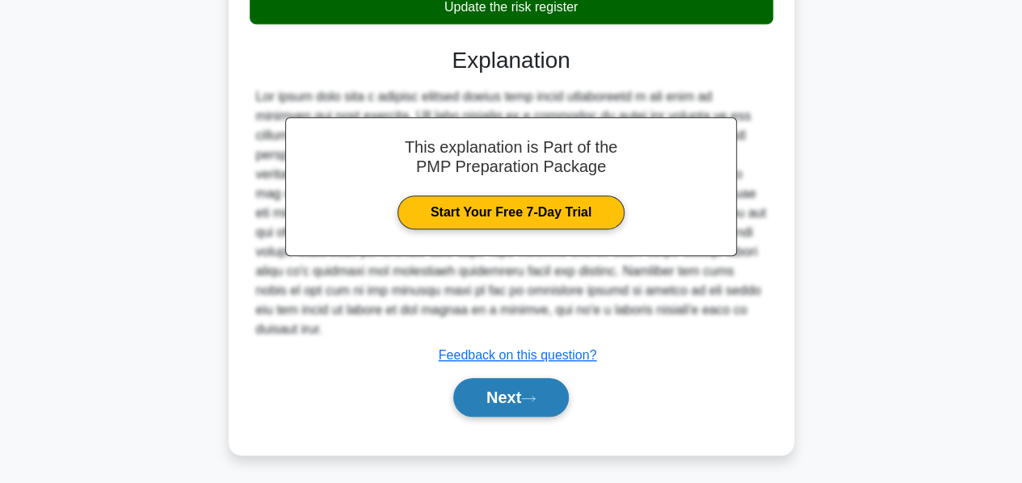
click at [485, 390] on button "Next" at bounding box center [510, 397] width 115 height 39
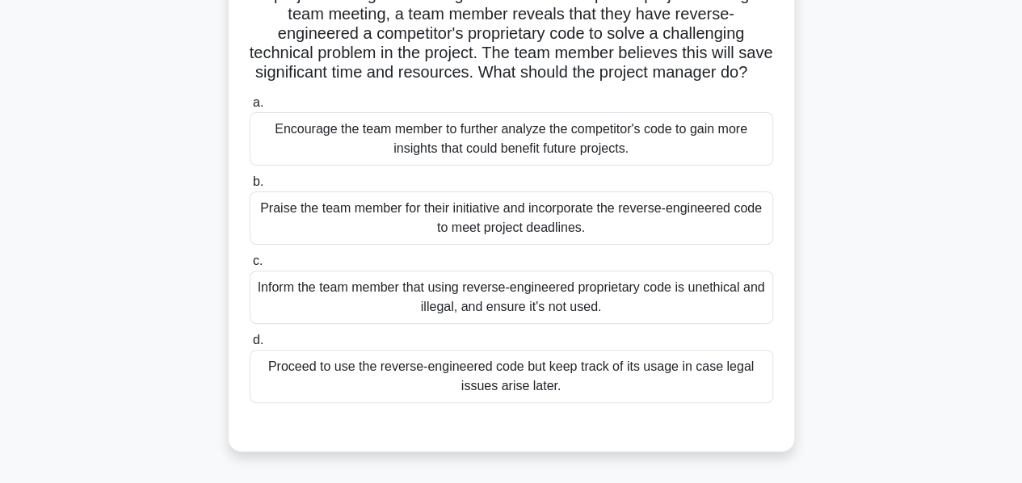
scroll to position [136, 0]
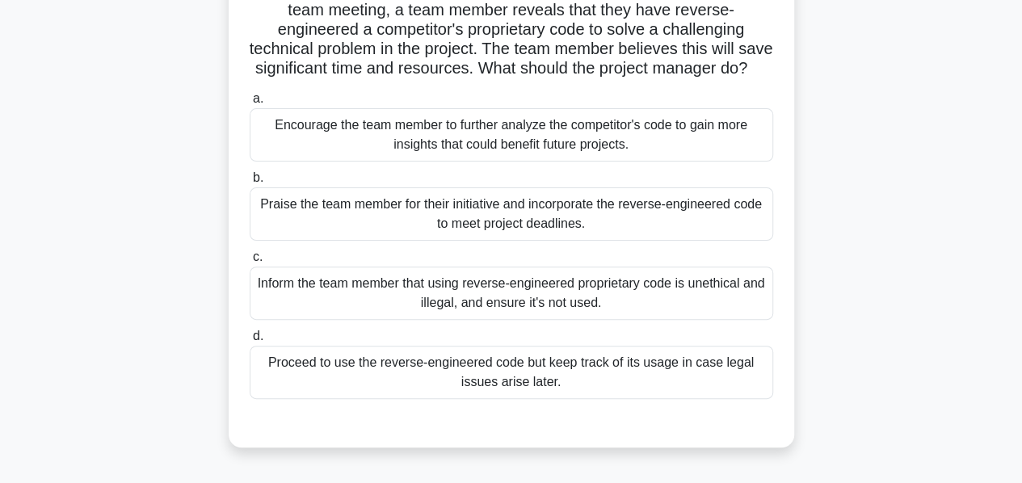
click at [436, 155] on div "Encourage the team member to further analyze the competitor's code to gain more…" at bounding box center [511, 134] width 523 height 53
click at [250, 104] on input "a. Encourage the team member to further analyze the competitor's code to gain m…" at bounding box center [250, 99] width 0 height 10
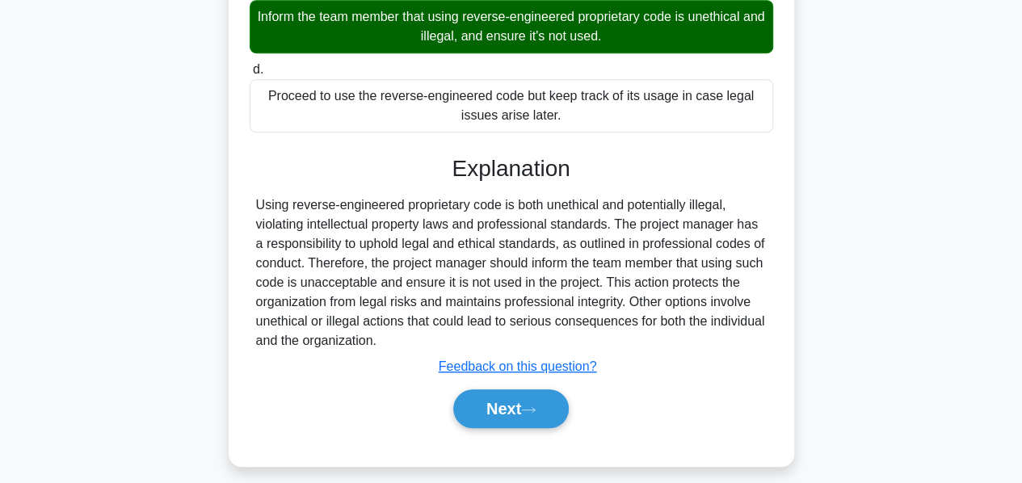
scroll to position [405, 0]
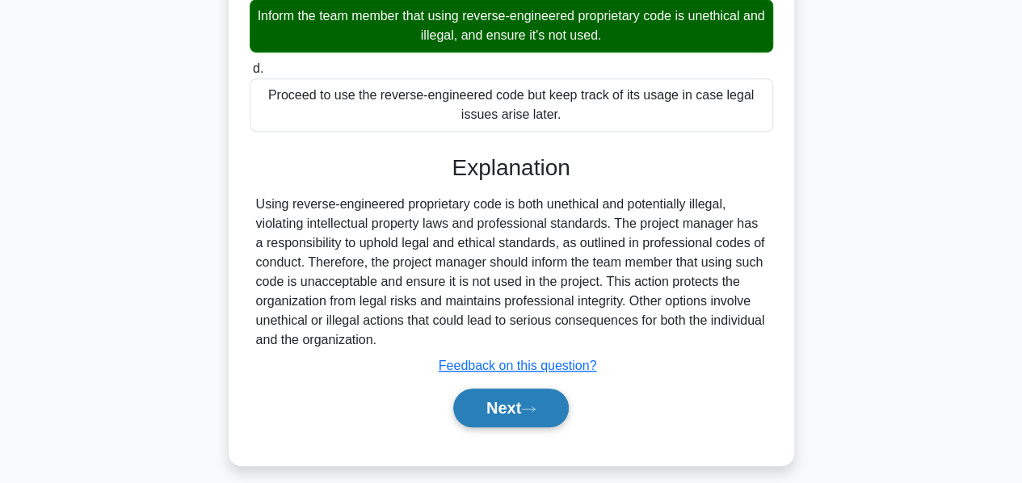
click at [480, 422] on button "Next" at bounding box center [510, 407] width 115 height 39
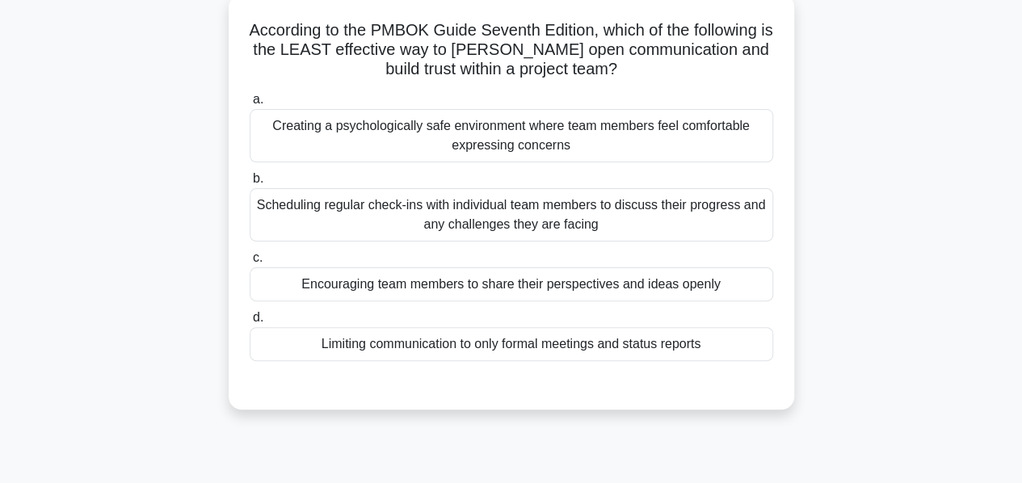
scroll to position [100, 0]
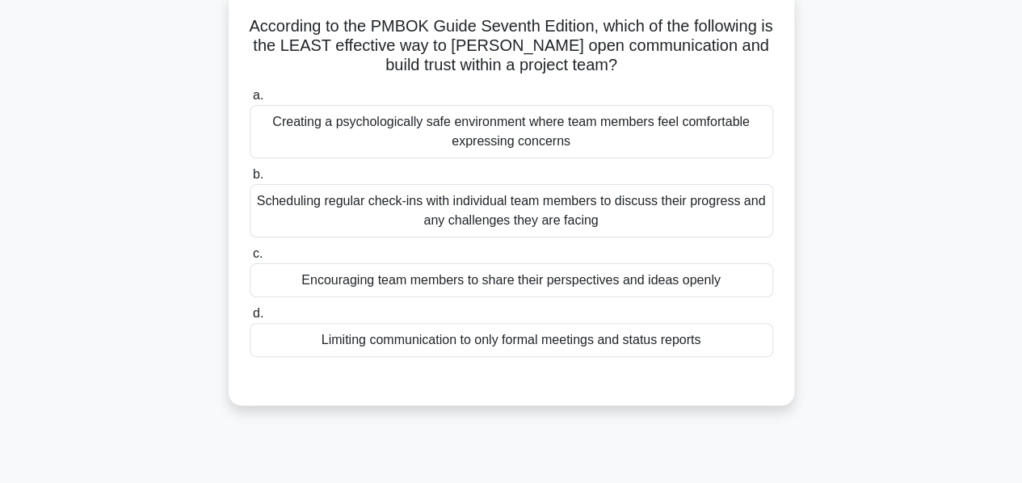
click at [443, 347] on div "Limiting communication to only formal meetings and status reports" at bounding box center [511, 340] width 523 height 34
click at [250, 319] on input "d. Limiting communication to only formal meetings and status reports" at bounding box center [250, 314] width 0 height 10
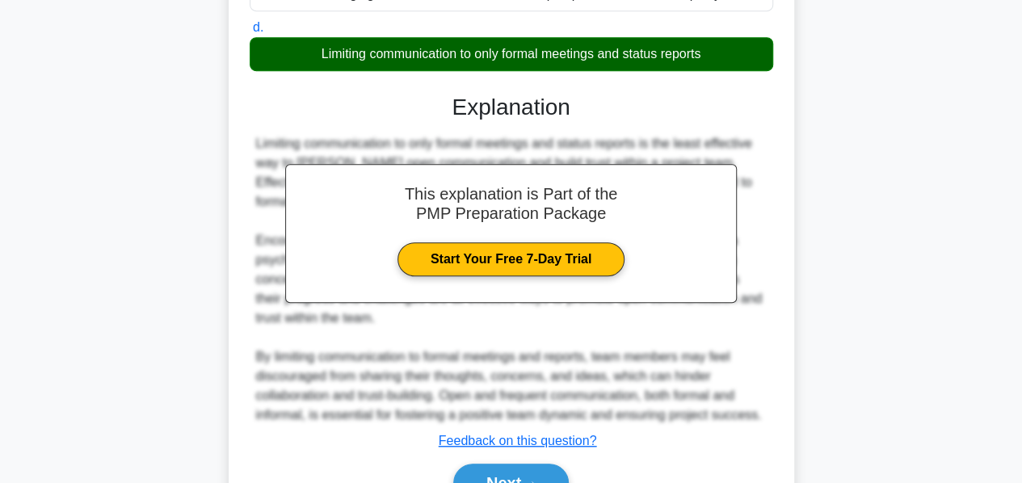
scroll to position [472, 0]
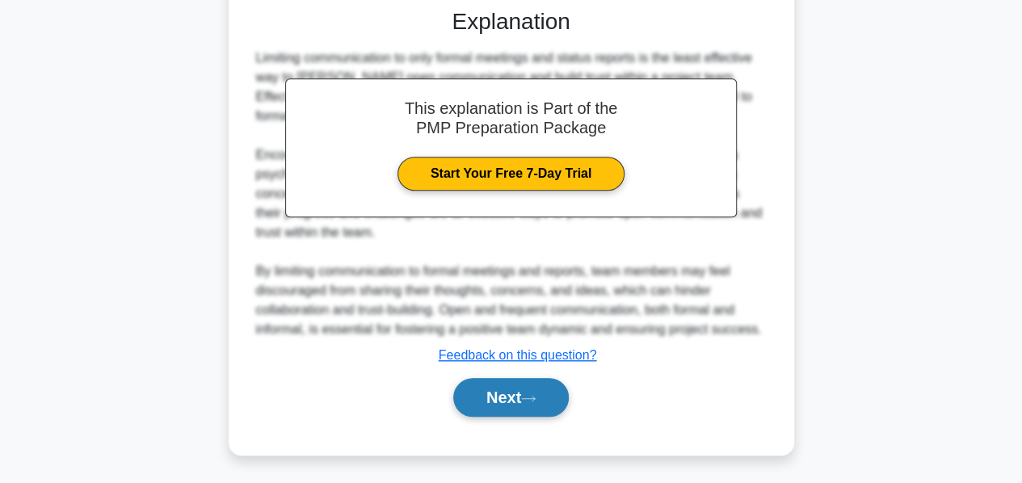
click at [470, 395] on button "Next" at bounding box center [510, 397] width 115 height 39
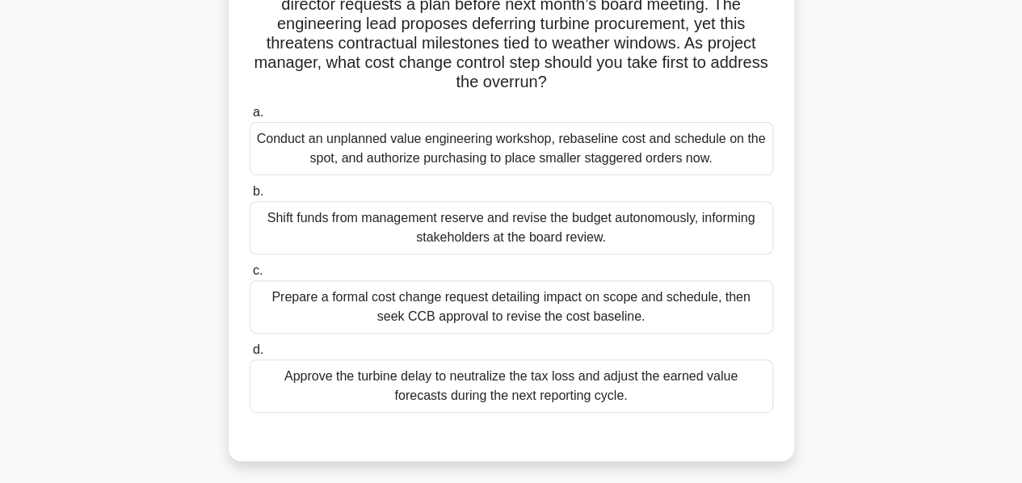
scroll to position [186, 0]
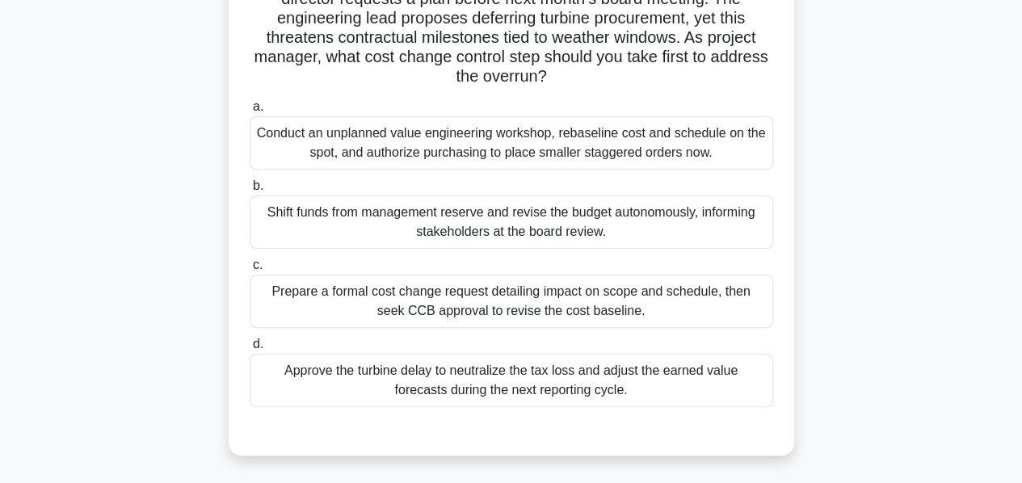
click at [427, 308] on div "Prepare a formal cost change request detailing impact on scope and schedule, th…" at bounding box center [511, 301] width 523 height 53
click at [250, 271] on input "c. Prepare a formal cost change request detailing impact on scope and schedule,…" at bounding box center [250, 265] width 0 height 10
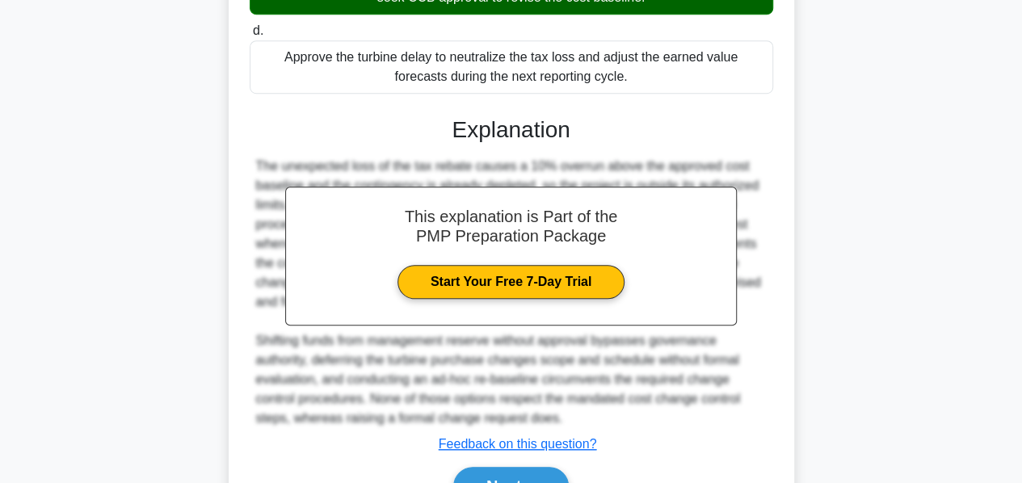
scroll to position [588, 0]
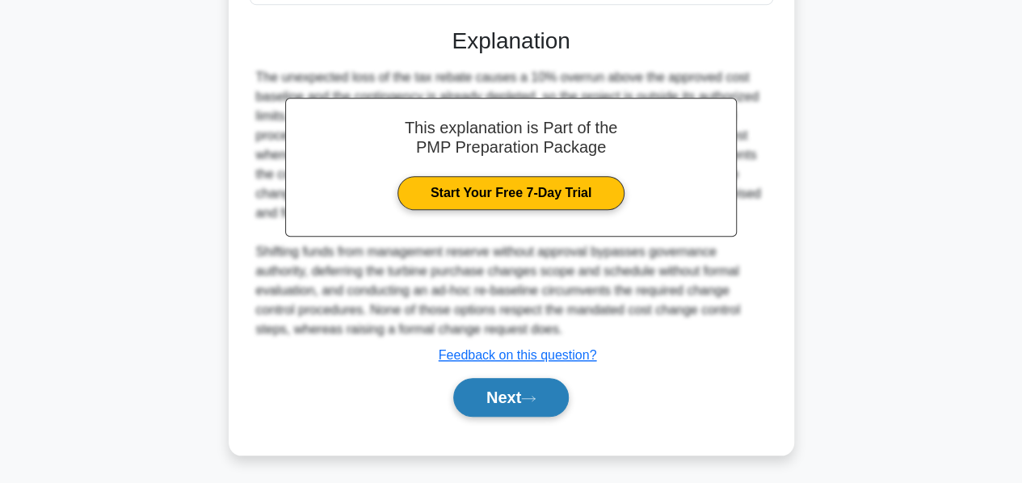
click at [481, 401] on button "Next" at bounding box center [510, 397] width 115 height 39
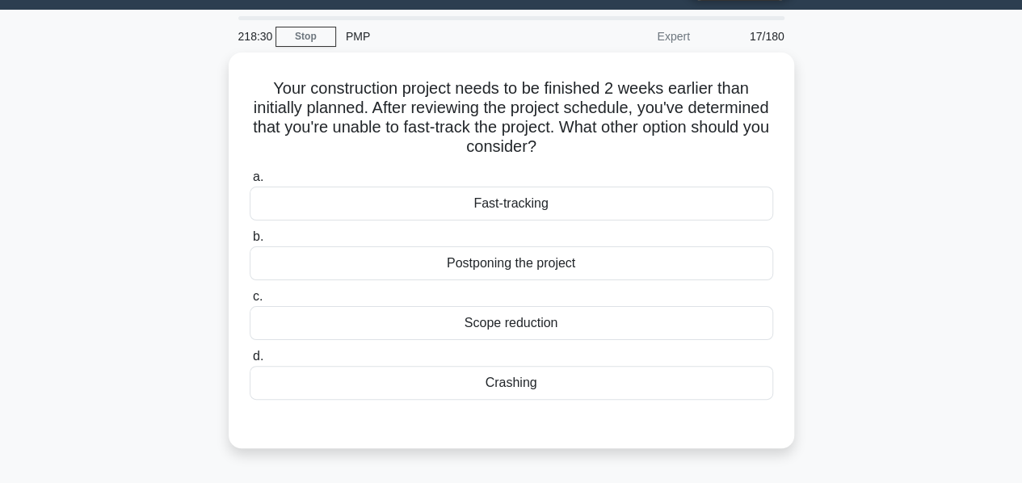
scroll to position [42, 0]
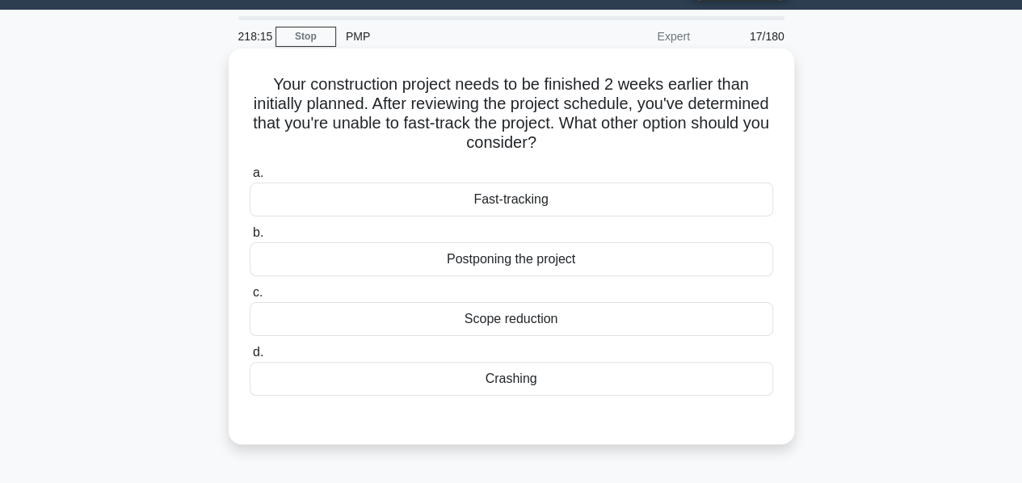
click at [489, 384] on div "Crashing" at bounding box center [511, 379] width 523 height 34
click at [250, 358] on input "d. Crashing" at bounding box center [250, 352] width 0 height 10
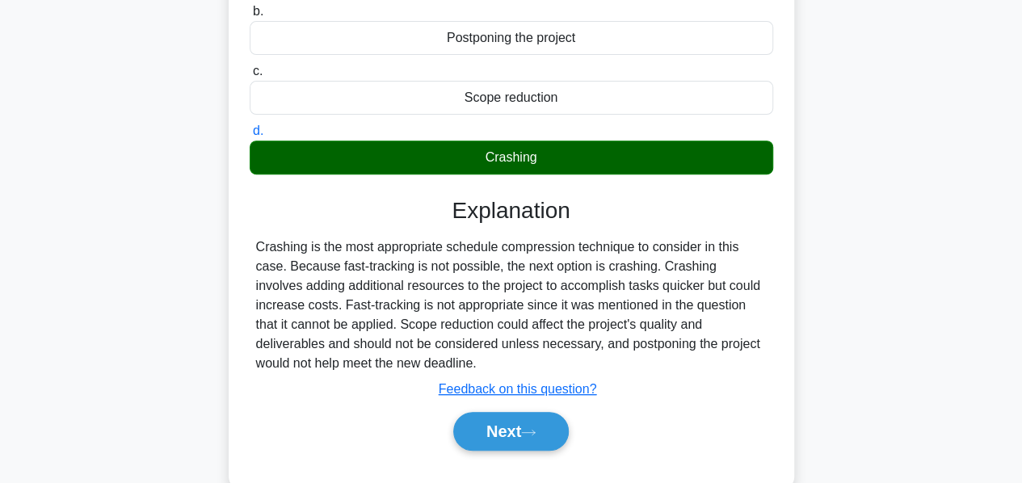
scroll to position [263, 0]
click at [507, 423] on button "Next" at bounding box center [510, 431] width 115 height 39
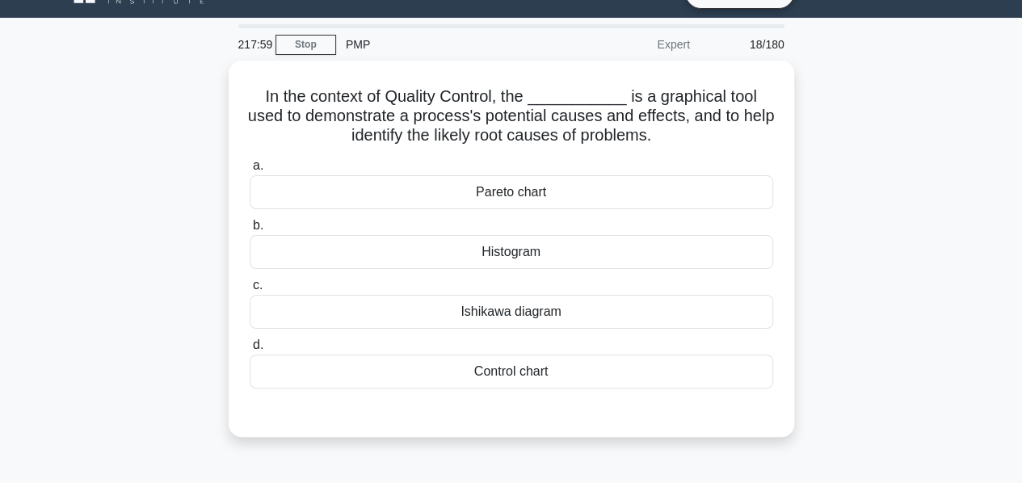
scroll to position [31, 0]
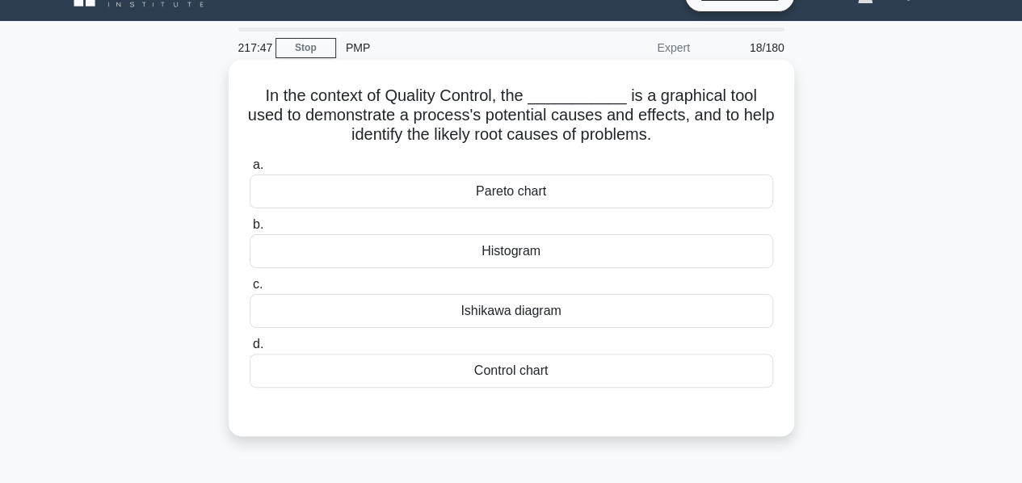
click at [465, 321] on div "Ishikawa diagram" at bounding box center [511, 311] width 523 height 34
click at [250, 290] on input "c. Ishikawa diagram" at bounding box center [250, 284] width 0 height 10
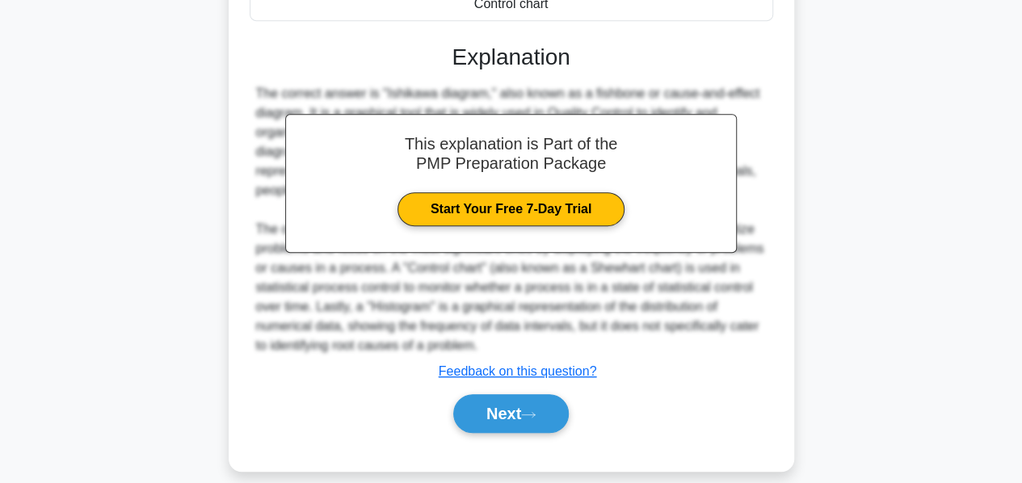
scroll to position [413, 0]
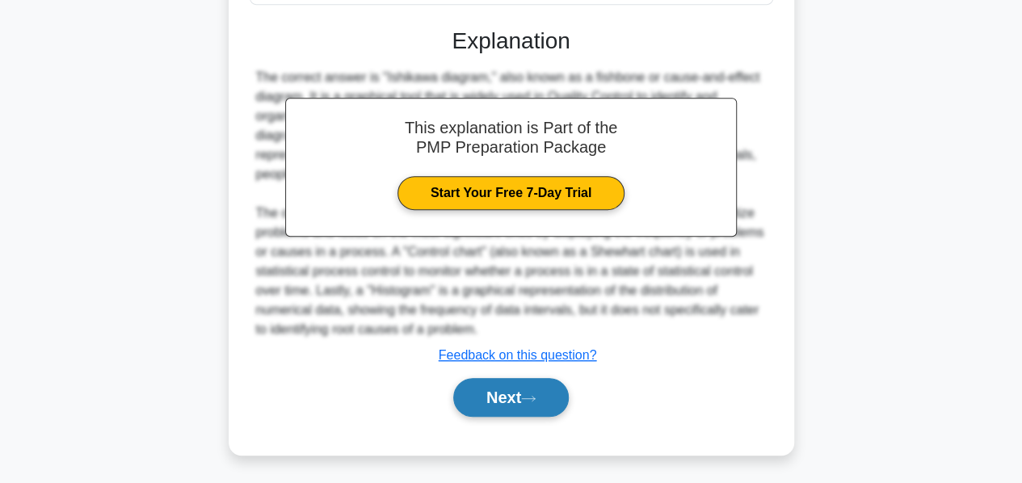
click at [491, 394] on button "Next" at bounding box center [510, 397] width 115 height 39
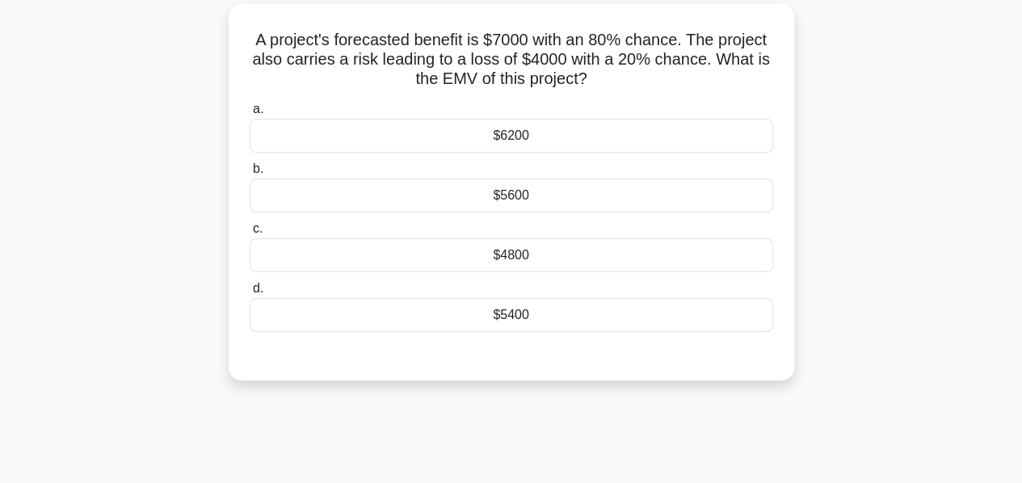
scroll to position [89, 0]
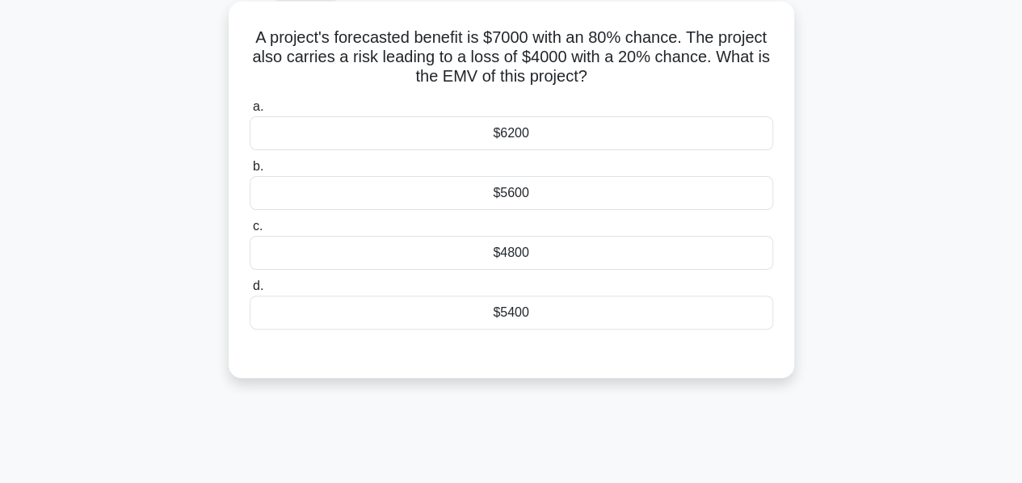
click at [512, 198] on div "$5600" at bounding box center [511, 193] width 523 height 34
click at [250, 172] on input "b. $5600" at bounding box center [250, 167] width 0 height 10
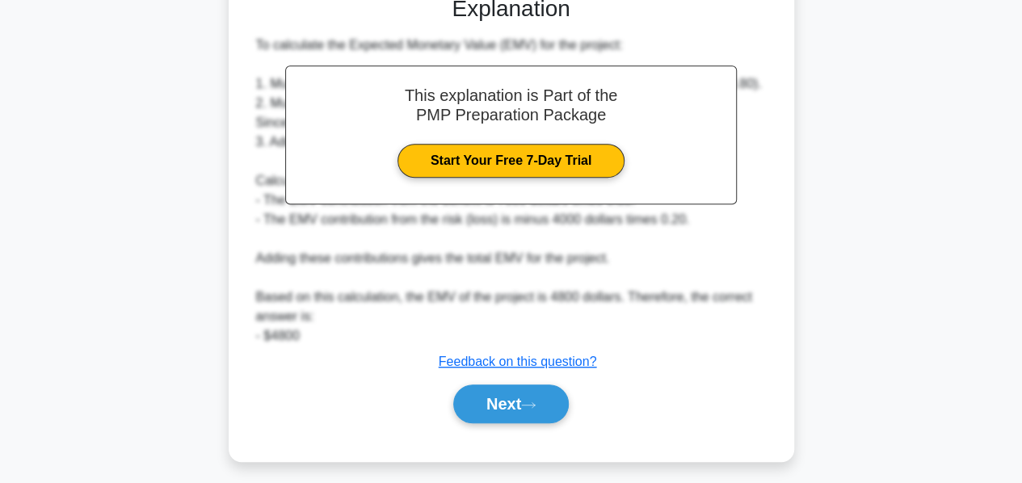
scroll to position [455, 0]
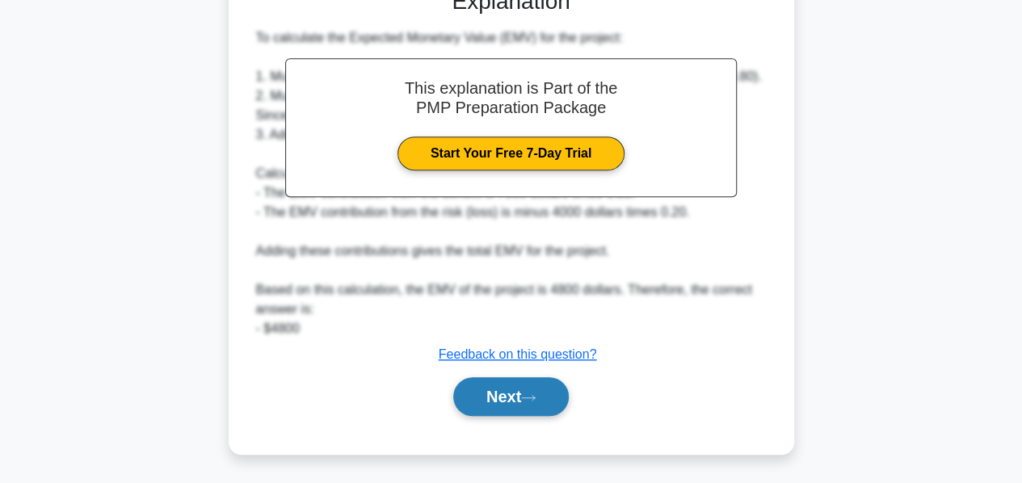
click at [498, 384] on button "Next" at bounding box center [510, 396] width 115 height 39
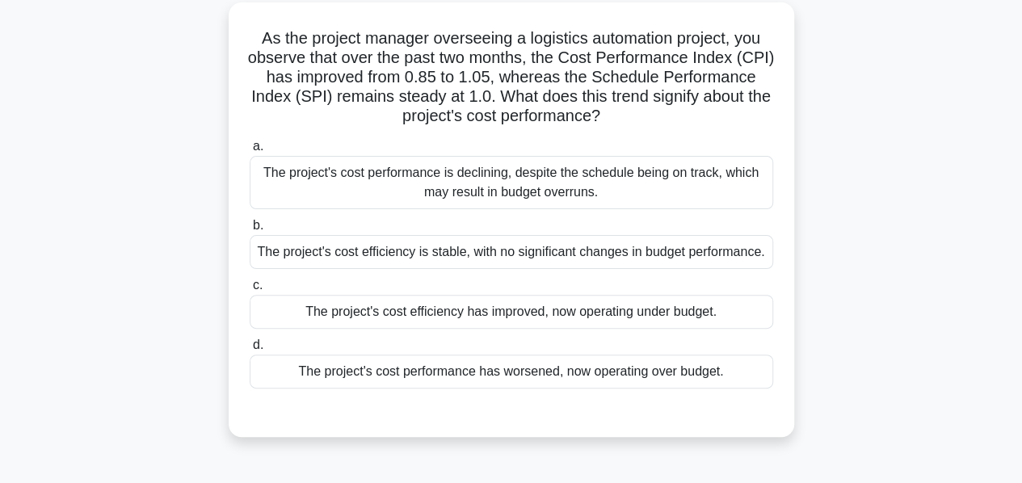
scroll to position [92, 0]
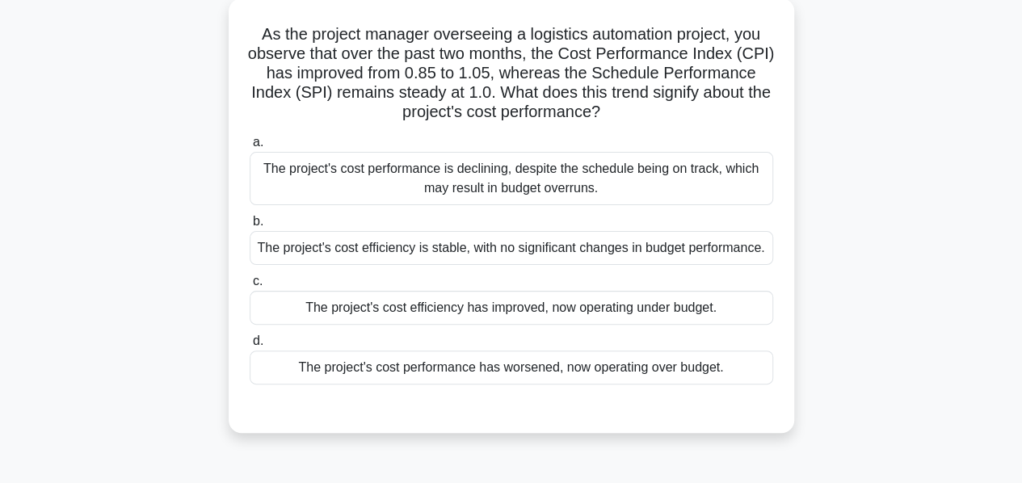
click at [448, 305] on div "The project's cost efficiency has improved, now operating under budget." at bounding box center [511, 308] width 523 height 34
click at [250, 287] on input "c. The project's cost efficiency has improved, now operating under budget." at bounding box center [250, 281] width 0 height 10
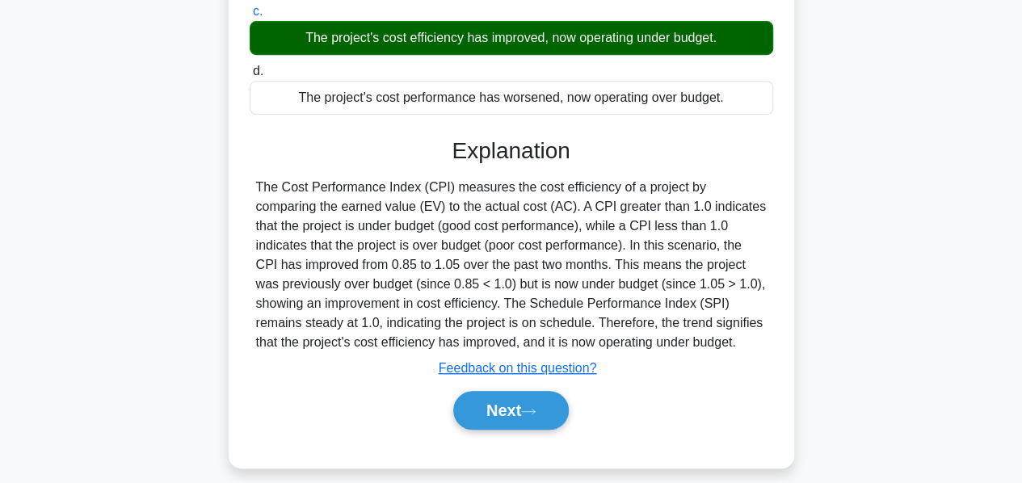
scroll to position [363, 0]
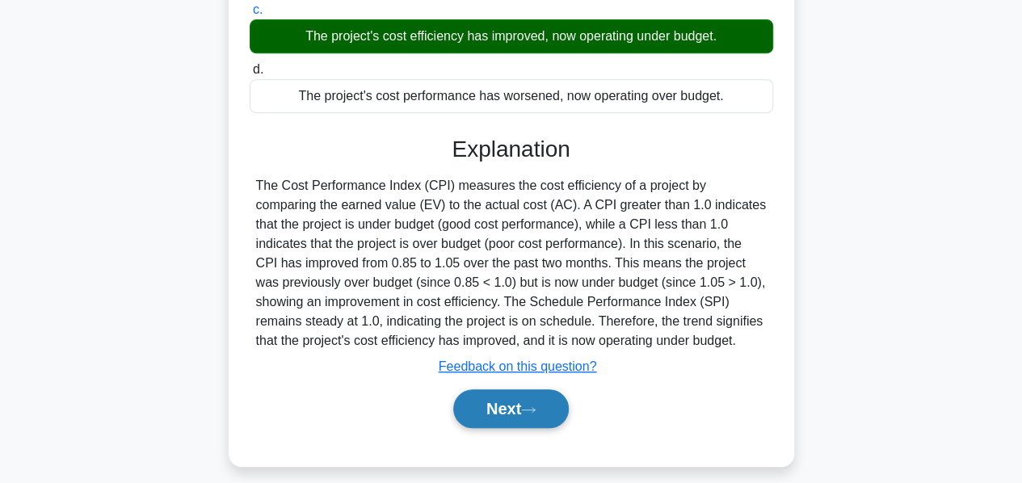
click at [484, 403] on button "Next" at bounding box center [510, 408] width 115 height 39
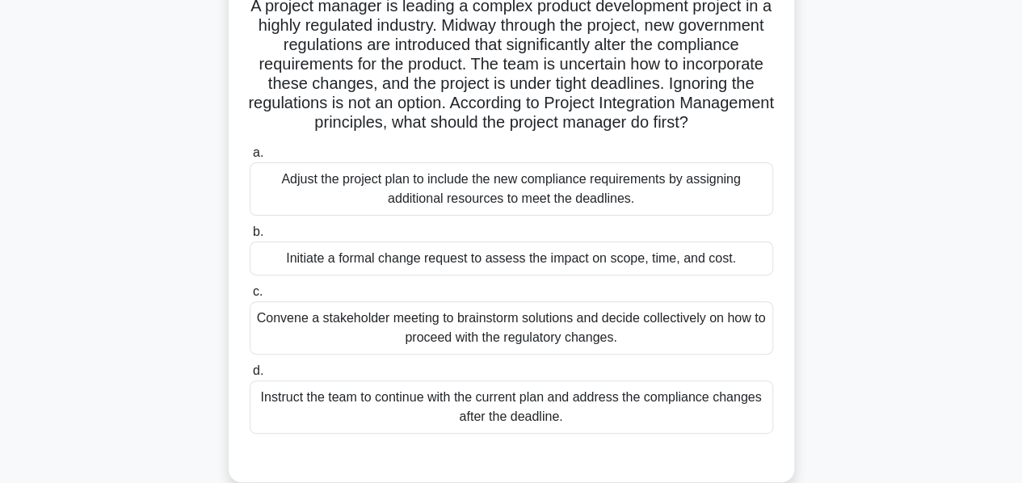
scroll to position [132, 0]
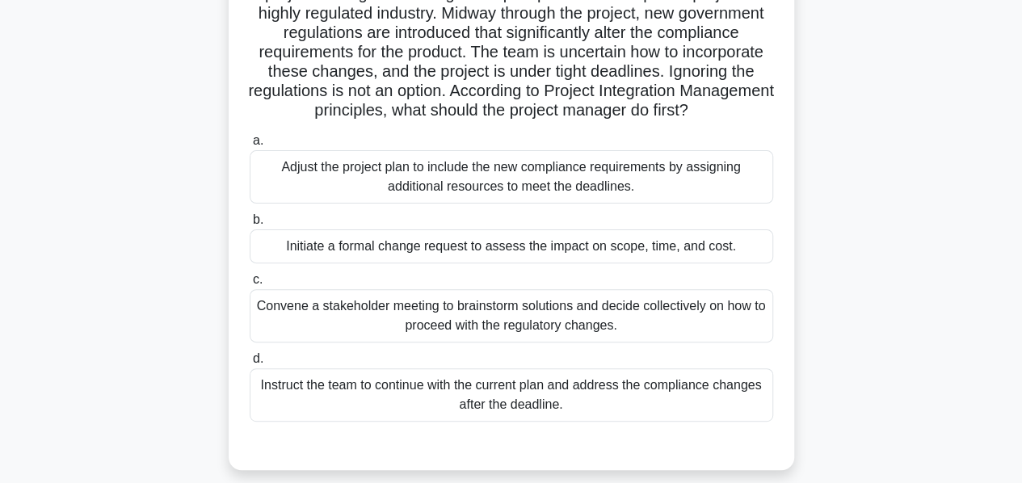
click at [496, 334] on div "Convene a stakeholder meeting to brainstorm solutions and decide collectively o…" at bounding box center [511, 315] width 523 height 53
click at [250, 285] on input "c. Convene a stakeholder meeting to brainstorm solutions and decide collectivel…" at bounding box center [250, 280] width 0 height 10
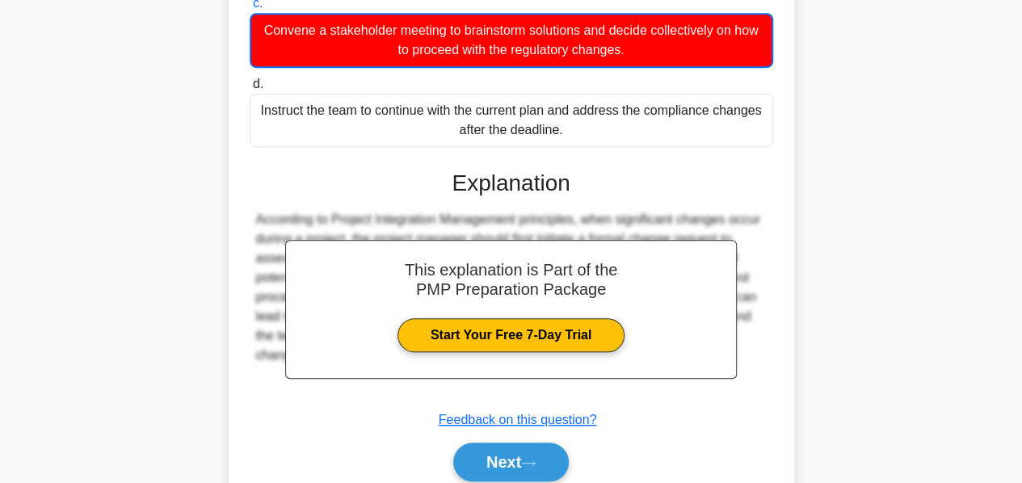
scroll to position [493, 0]
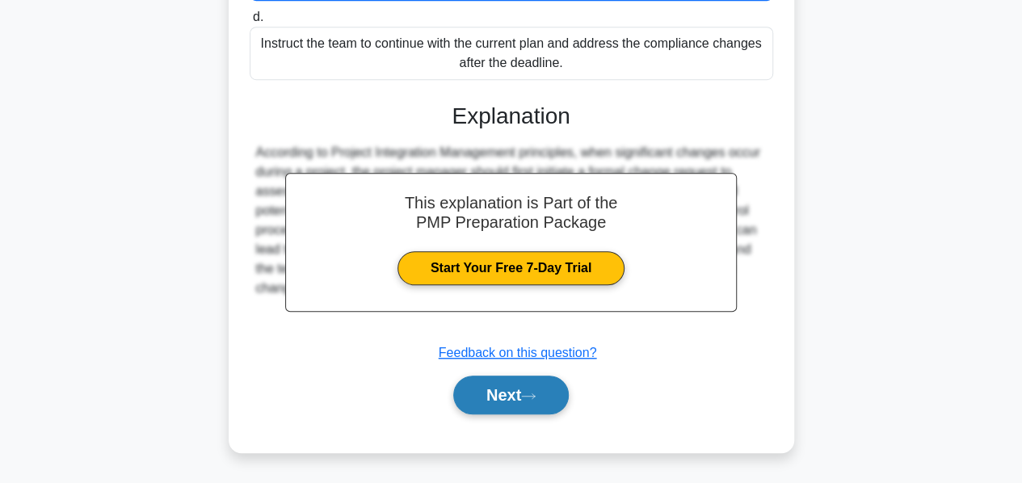
click at [506, 388] on button "Next" at bounding box center [510, 395] width 115 height 39
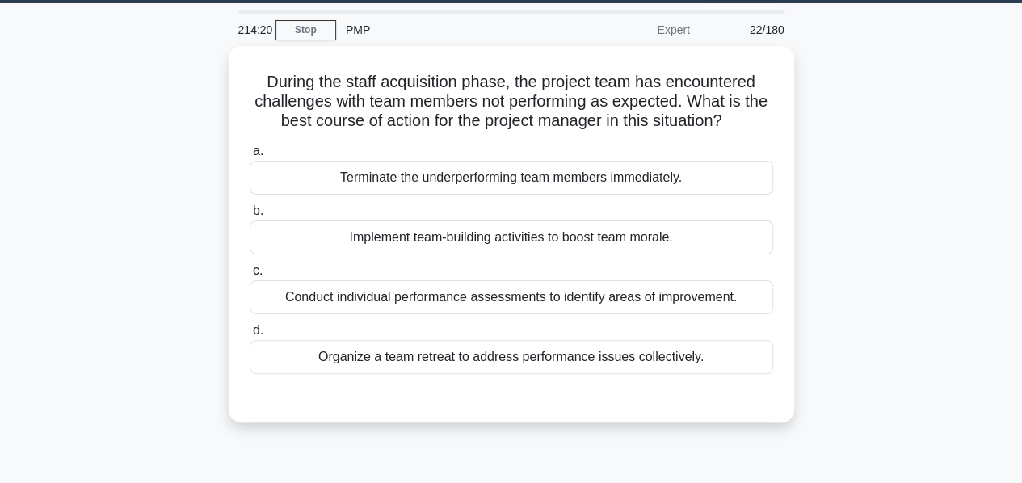
scroll to position [52, 0]
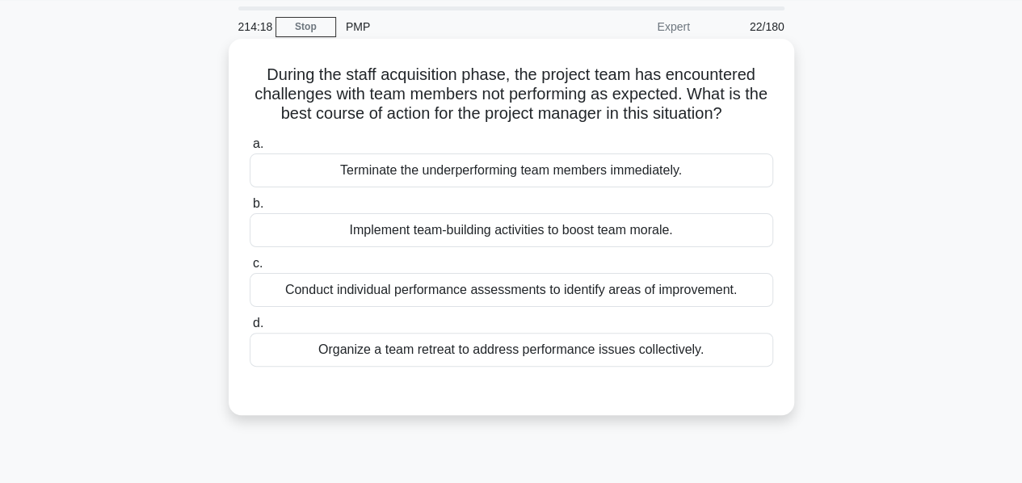
click at [490, 295] on div "Conduct individual performance assessments to identify areas of improvement." at bounding box center [511, 290] width 523 height 34
click at [250, 269] on input "c. Conduct individual performance assessments to identify areas of improvement." at bounding box center [250, 263] width 0 height 10
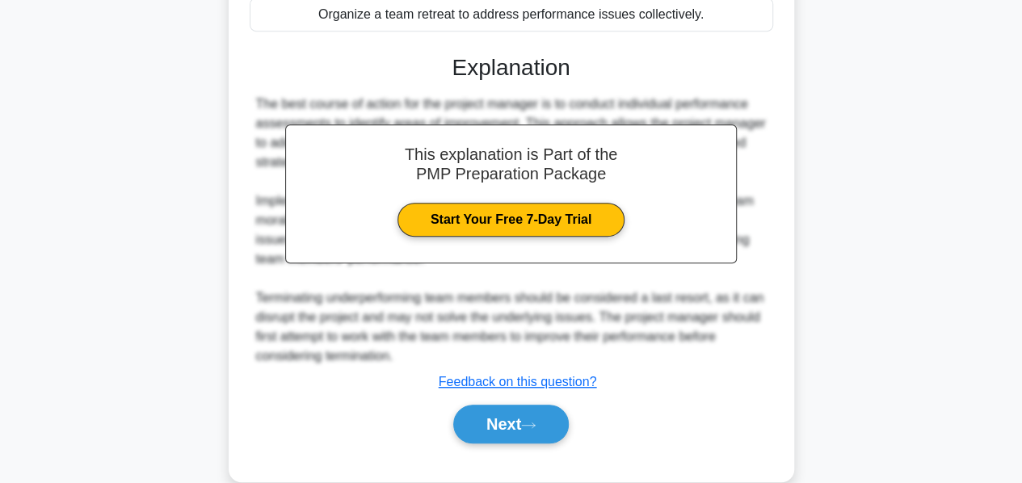
scroll to position [388, 0]
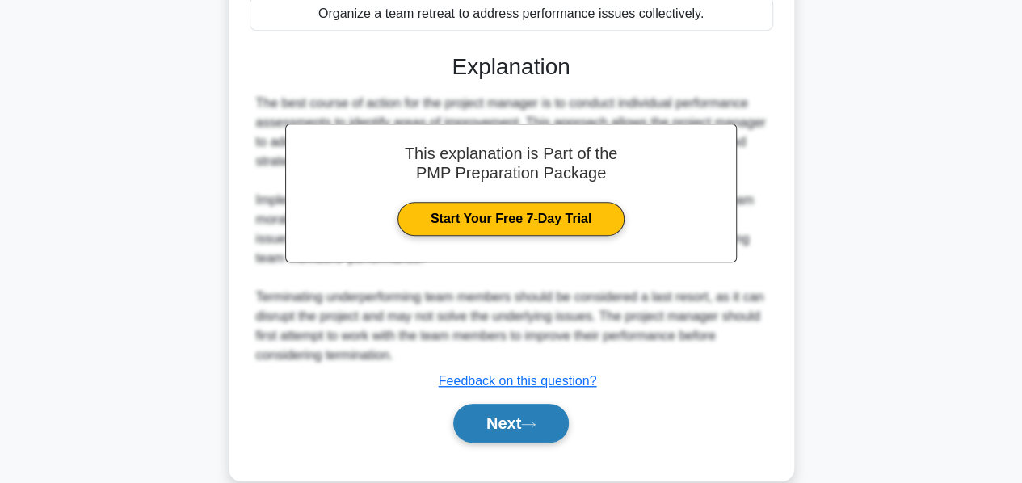
click at [481, 416] on button "Next" at bounding box center [510, 423] width 115 height 39
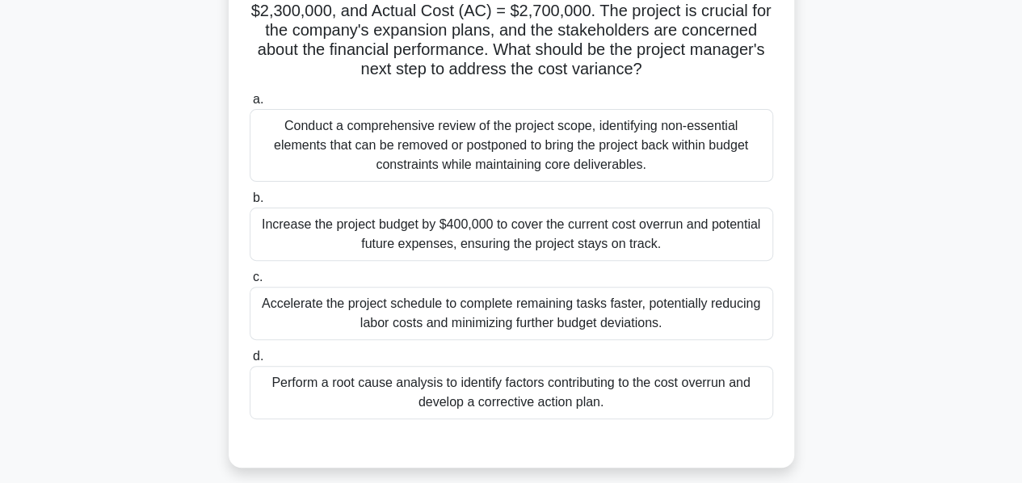
scroll to position [174, 0]
click at [510, 396] on div "Perform a root cause analysis to identify factors contributing to the cost over…" at bounding box center [511, 391] width 523 height 53
click at [250, 361] on input "d. Perform a root cause analysis to identify factors contributing to the cost o…" at bounding box center [250, 356] width 0 height 10
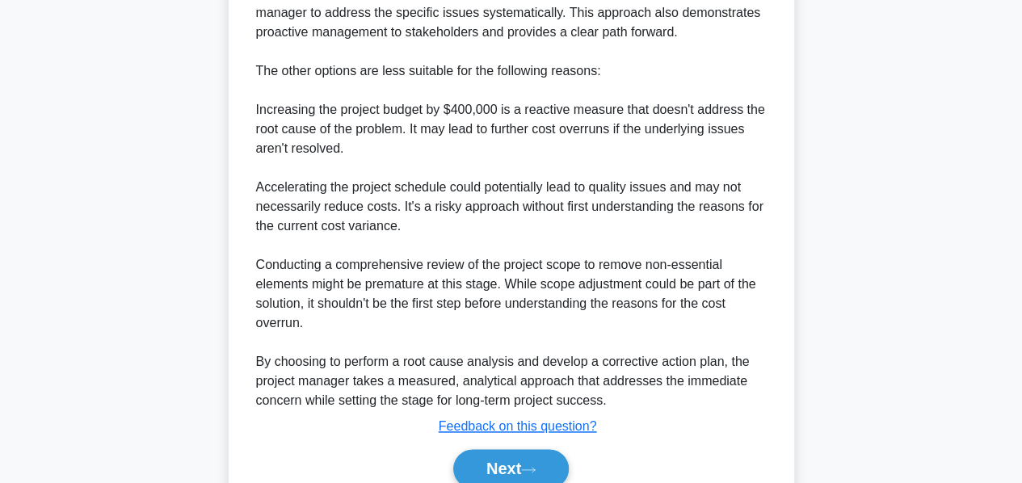
scroll to position [897, 0]
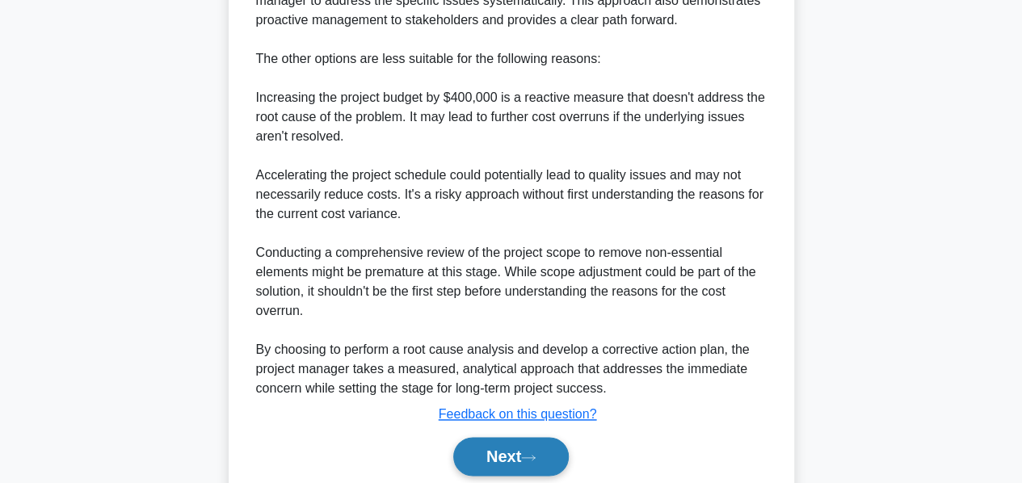
click at [504, 447] on button "Next" at bounding box center [510, 456] width 115 height 39
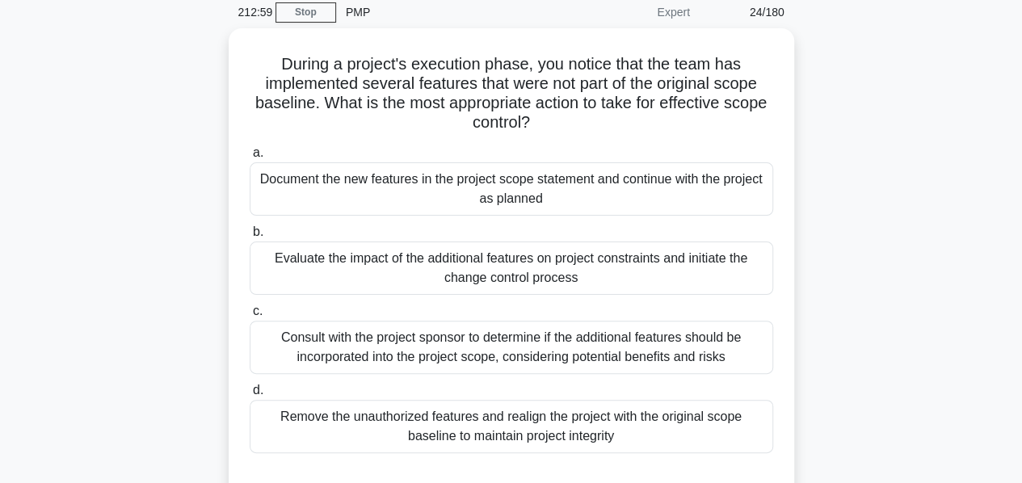
scroll to position [67, 0]
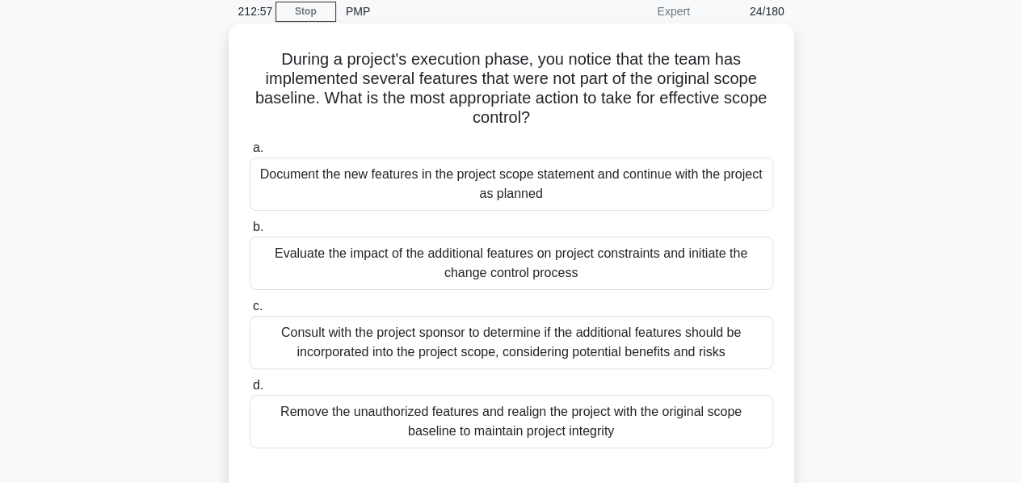
click at [467, 262] on div "Evaluate the impact of the additional features on project constraints and initi…" at bounding box center [511, 263] width 523 height 53
click at [250, 233] on input "b. Evaluate the impact of the additional features on project constraints and in…" at bounding box center [250, 227] width 0 height 10
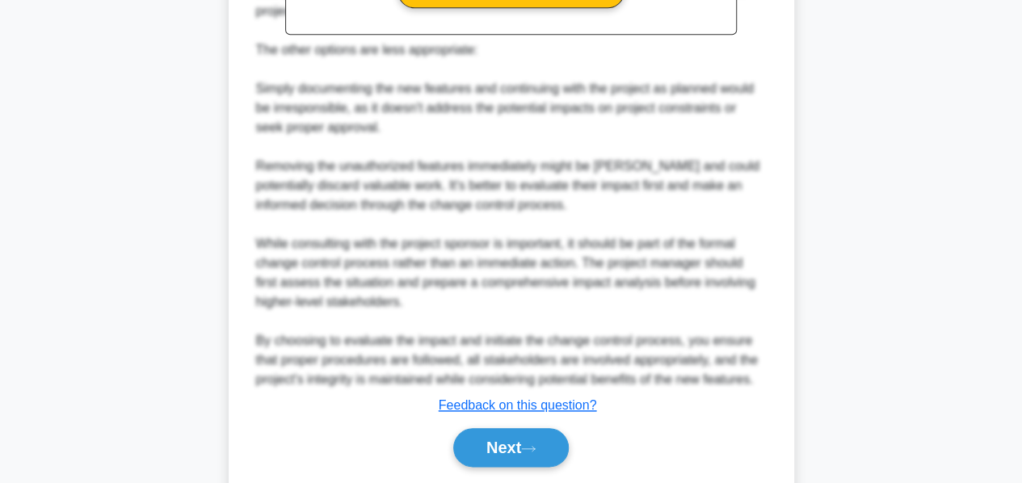
scroll to position [762, 0]
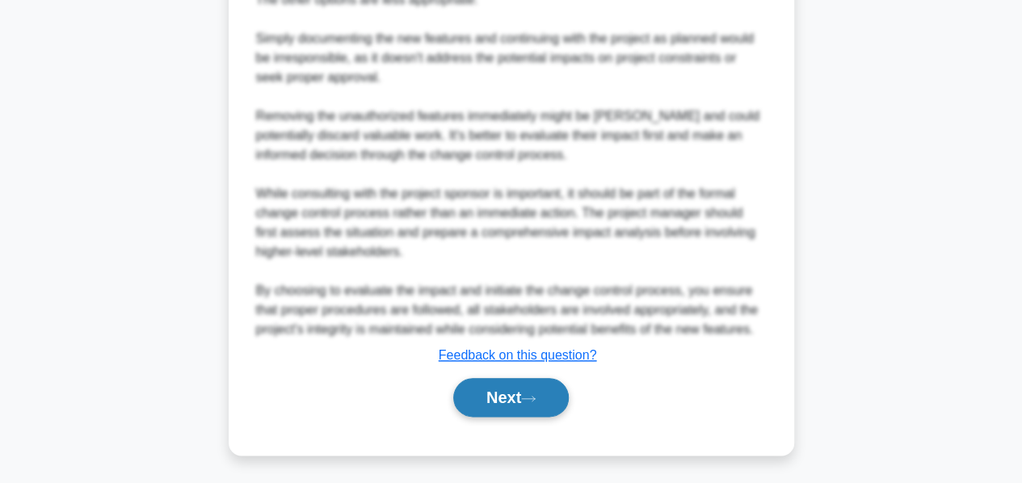
click at [473, 385] on button "Next" at bounding box center [510, 397] width 115 height 39
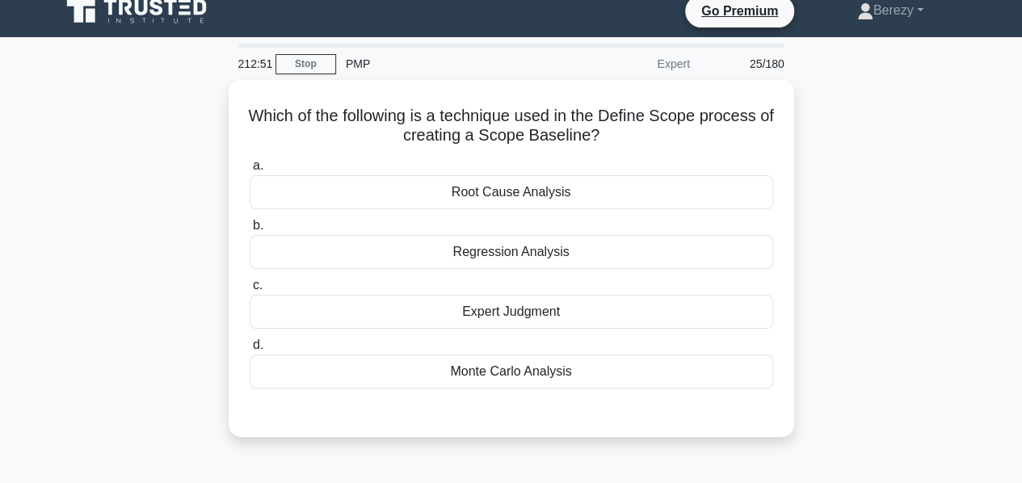
scroll to position [15, 0]
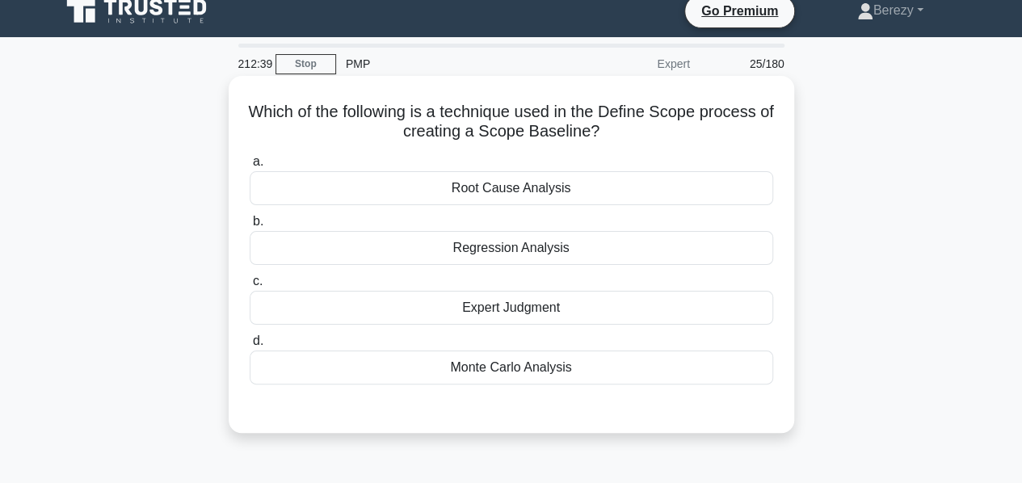
click at [533, 309] on div "Expert Judgment" at bounding box center [511, 308] width 523 height 34
click at [250, 287] on input "c. Expert Judgment" at bounding box center [250, 281] width 0 height 10
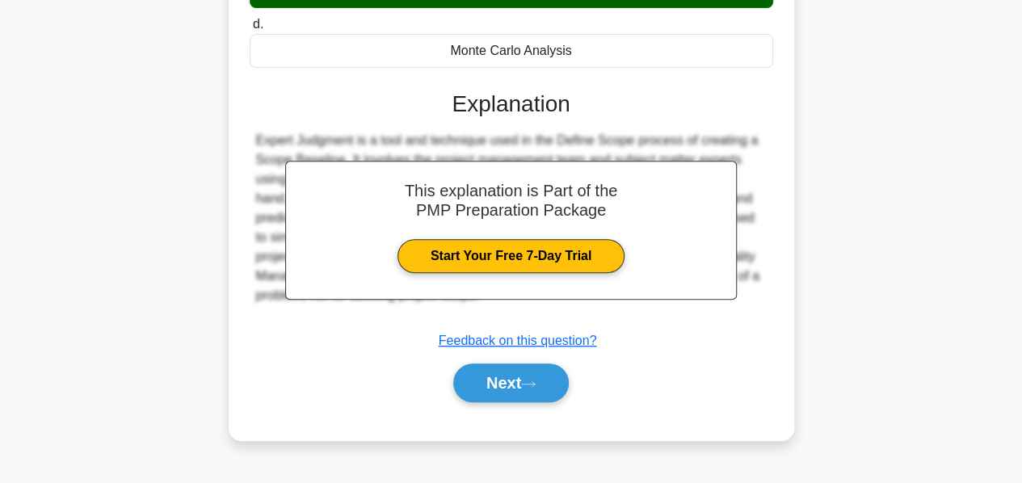
scroll to position [389, 0]
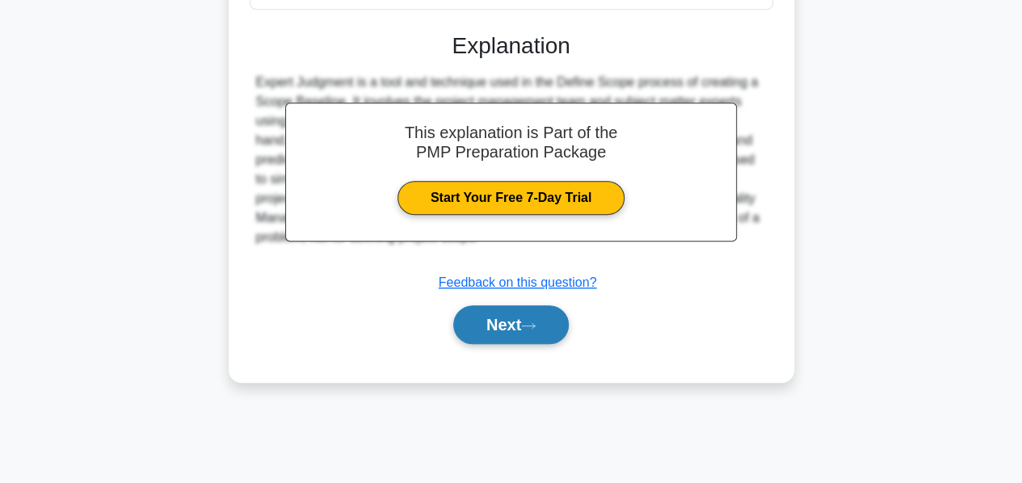
click at [502, 313] on button "Next" at bounding box center [510, 324] width 115 height 39
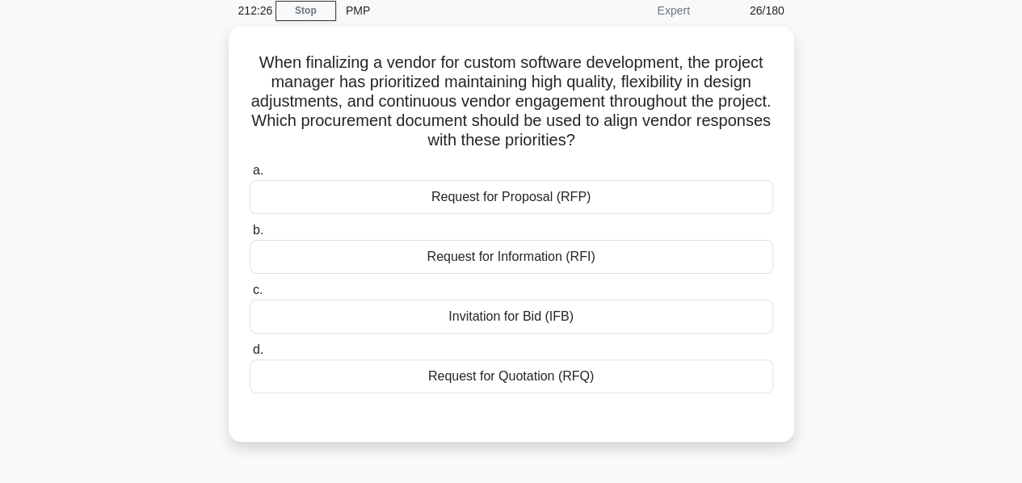
scroll to position [68, 0]
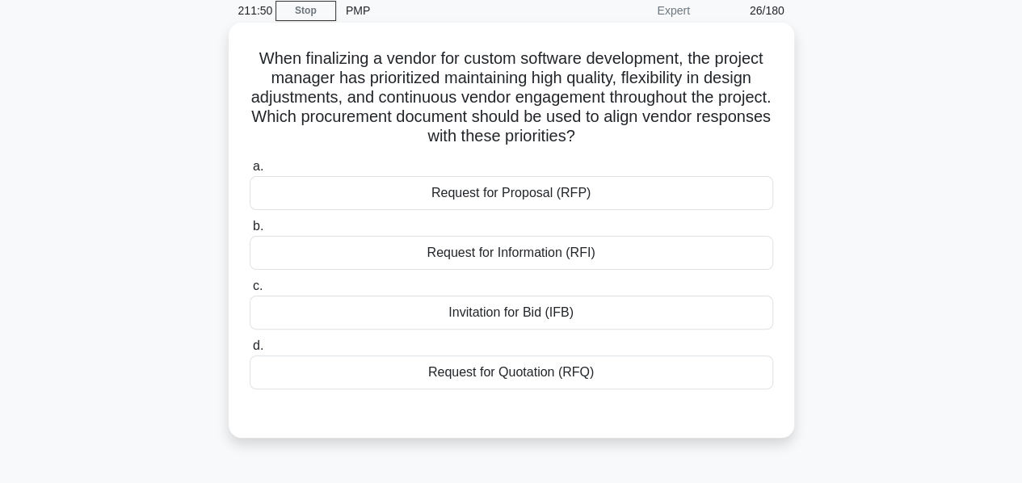
click at [475, 210] on div "Request for Proposal (RFP)" at bounding box center [511, 193] width 523 height 34
click at [250, 172] on input "a. Request for Proposal (RFP)" at bounding box center [250, 167] width 0 height 10
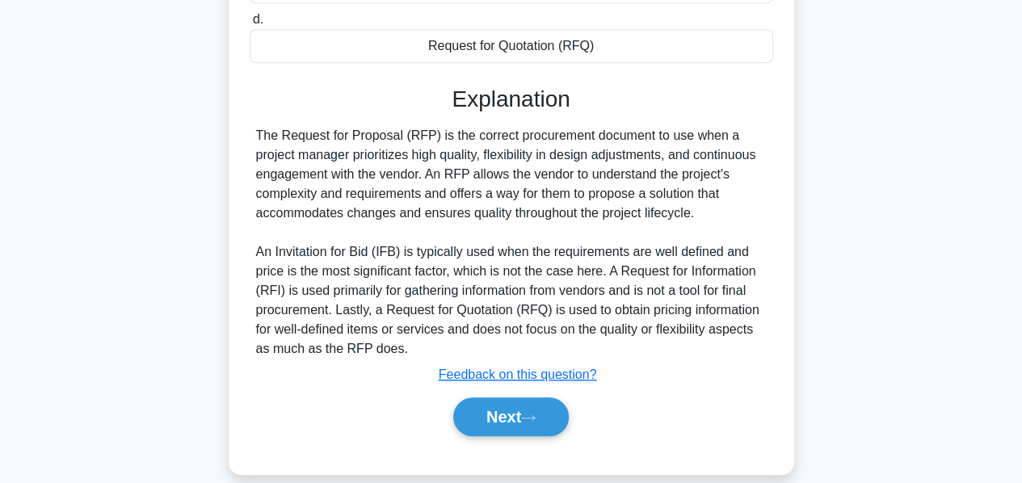
scroll to position [413, 0]
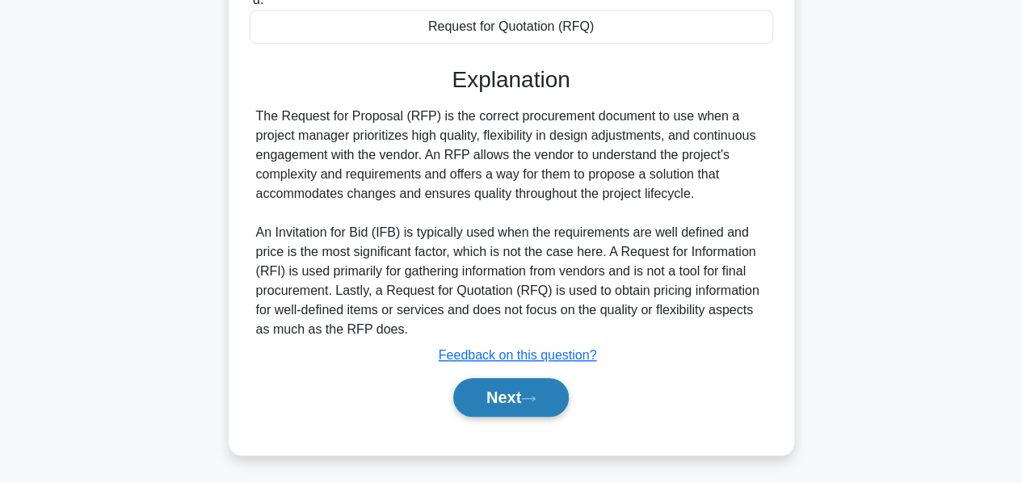
click at [489, 393] on button "Next" at bounding box center [510, 397] width 115 height 39
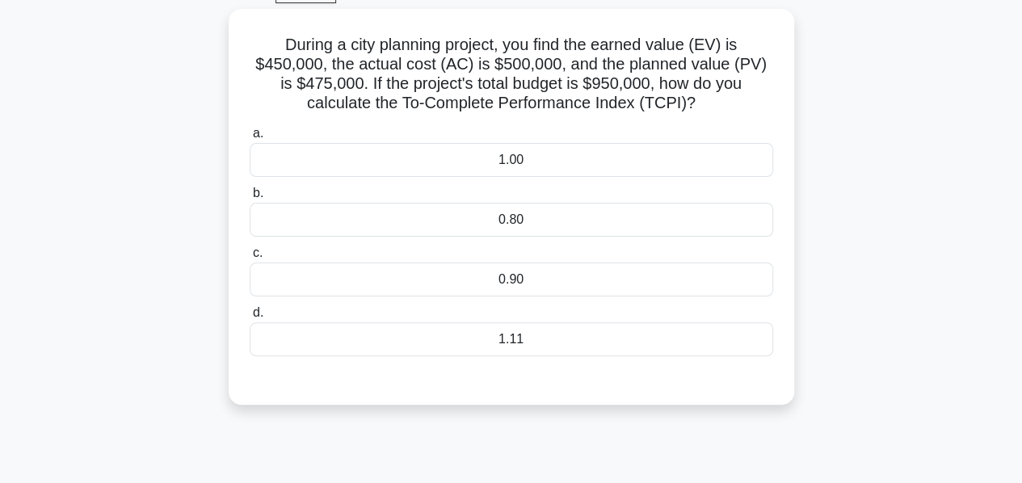
scroll to position [84, 0]
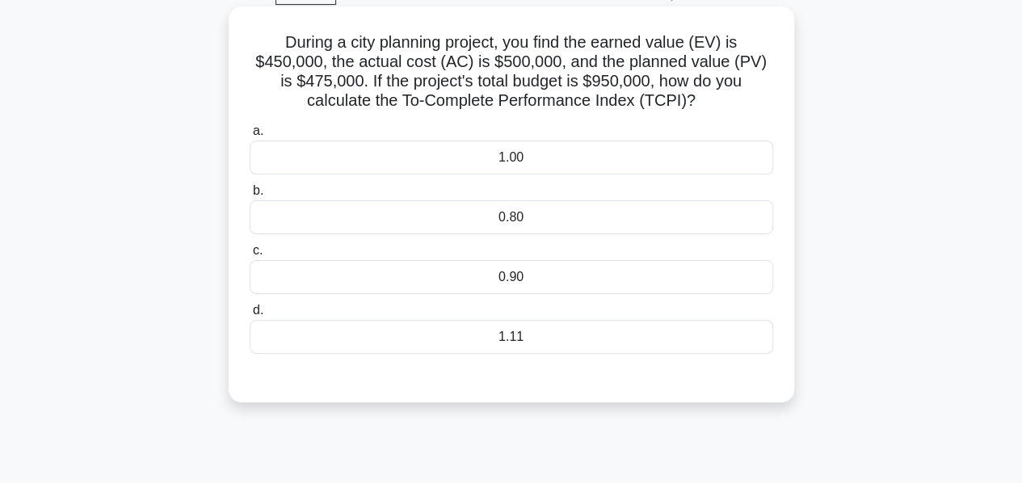
click at [496, 339] on div "1.11" at bounding box center [511, 337] width 523 height 34
click at [250, 316] on input "d. 1.11" at bounding box center [250, 310] width 0 height 10
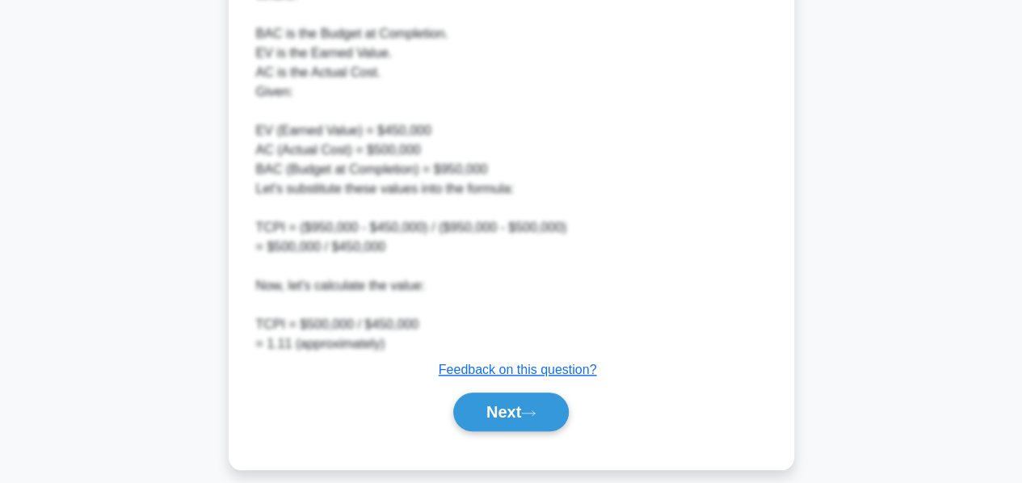
scroll to position [672, 0]
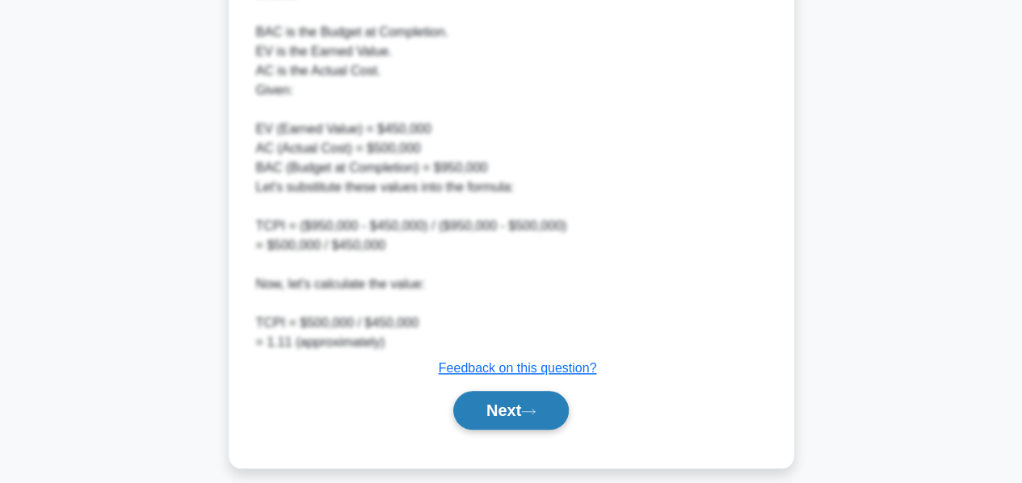
click at [491, 412] on button "Next" at bounding box center [510, 410] width 115 height 39
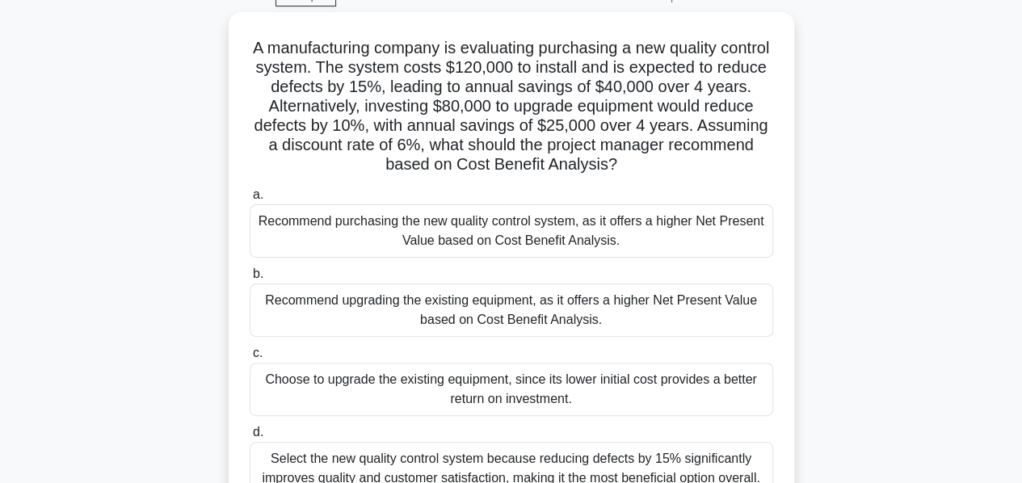
scroll to position [82, 0]
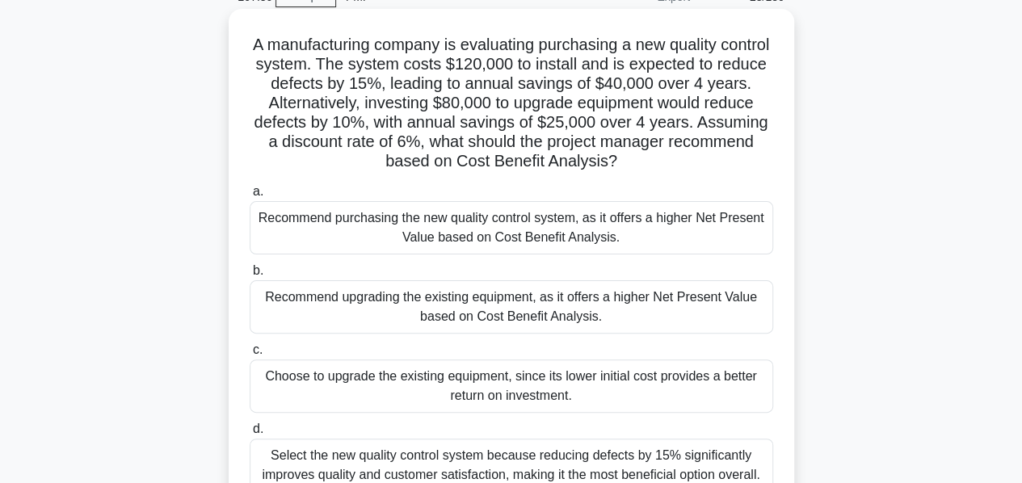
click at [506, 228] on div "Recommend purchasing the new quality control system, as it offers a higher Net …" at bounding box center [511, 227] width 523 height 53
click at [250, 197] on input "a. Recommend purchasing the new quality control system, as it offers a higher N…" at bounding box center [250, 192] width 0 height 10
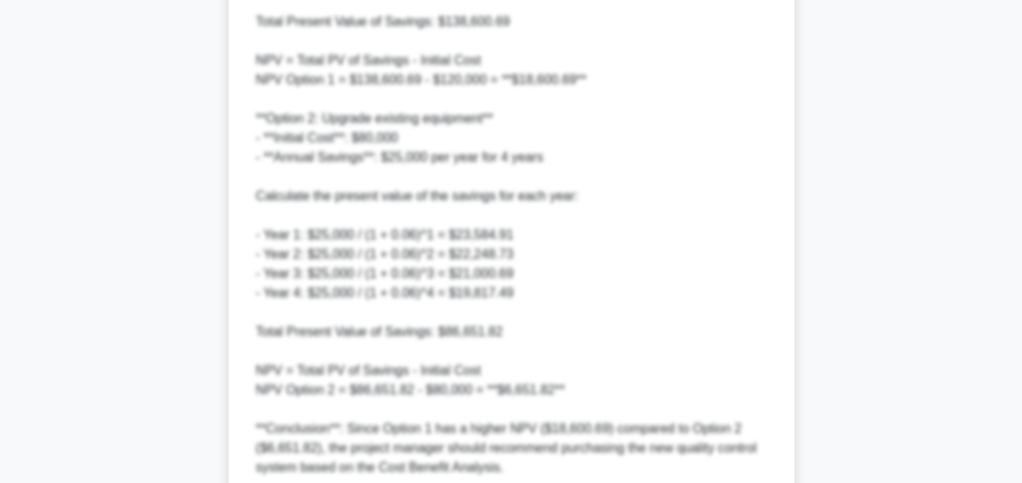
scroll to position [1034, 0]
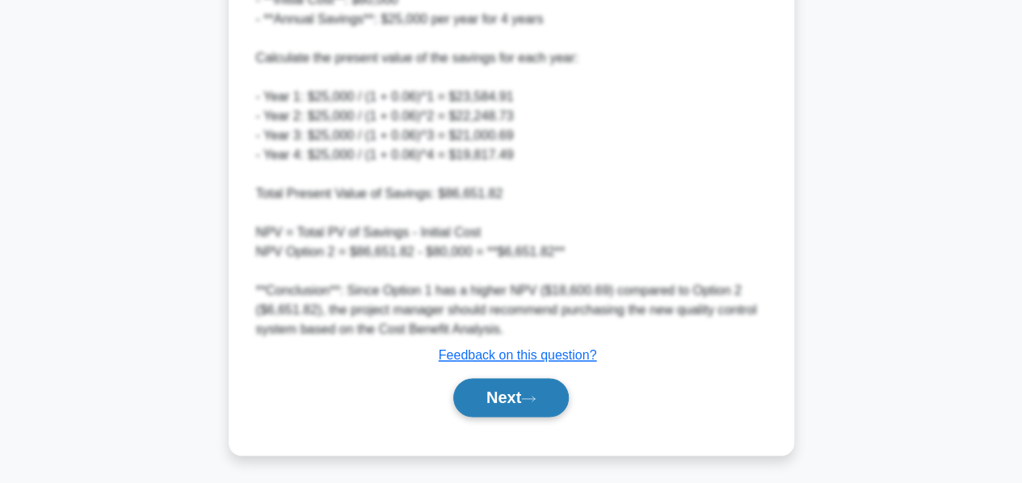
click at [491, 392] on button "Next" at bounding box center [510, 397] width 115 height 39
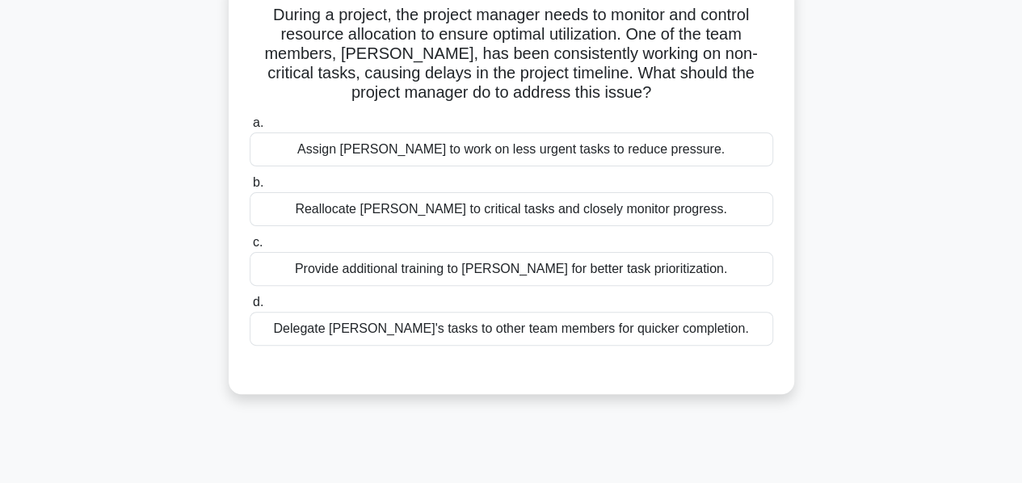
scroll to position [111, 0]
click at [478, 279] on div "Provide additional training to John for better task prioritization." at bounding box center [511, 269] width 523 height 34
click at [250, 248] on input "c. Provide additional training to John for better task prioritization." at bounding box center [250, 242] width 0 height 10
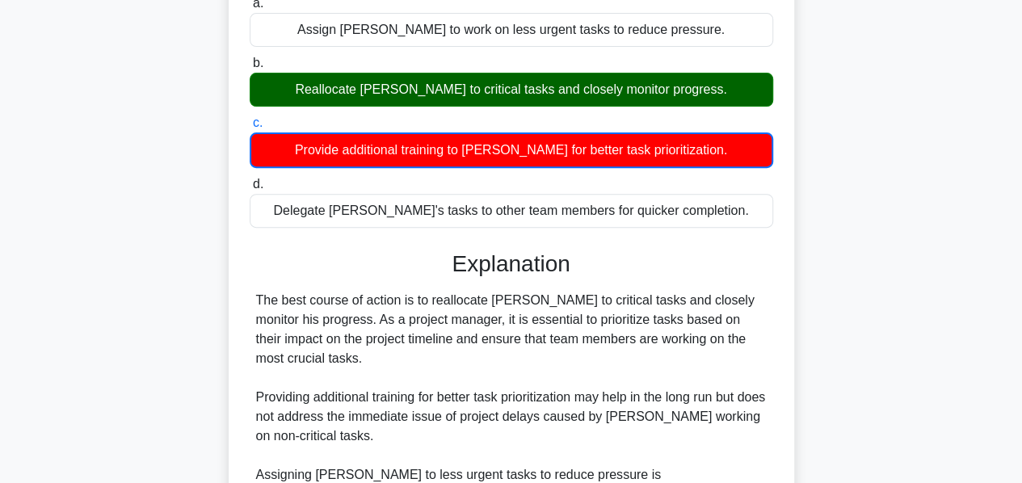
scroll to position [474, 0]
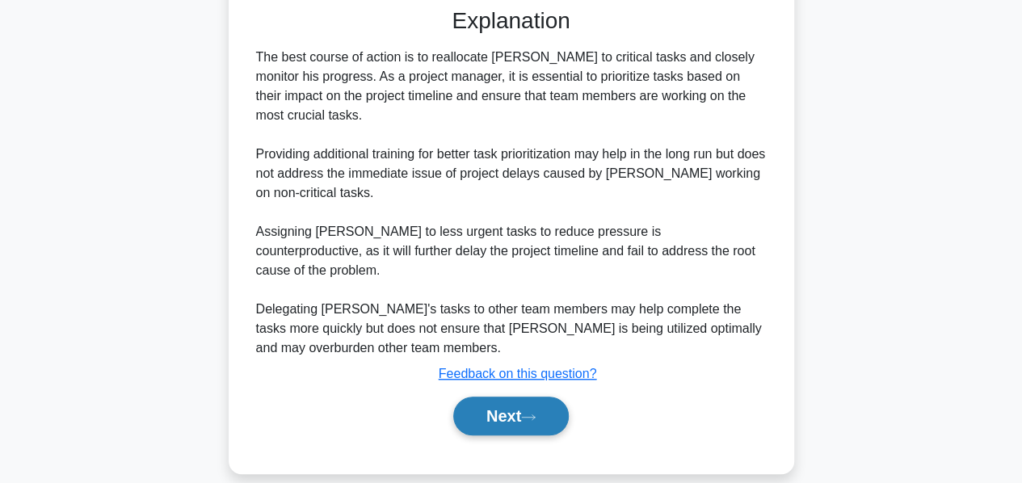
click at [485, 397] on button "Next" at bounding box center [510, 416] width 115 height 39
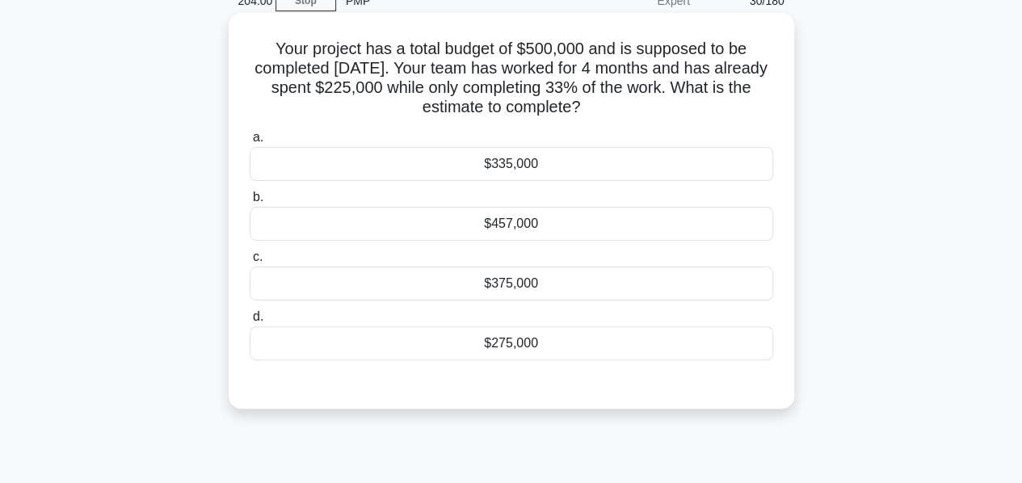
scroll to position [79, 0]
click at [493, 340] on div "$275,000" at bounding box center [511, 342] width 523 height 34
click at [250, 321] on input "d. $275,000" at bounding box center [250, 315] width 0 height 10
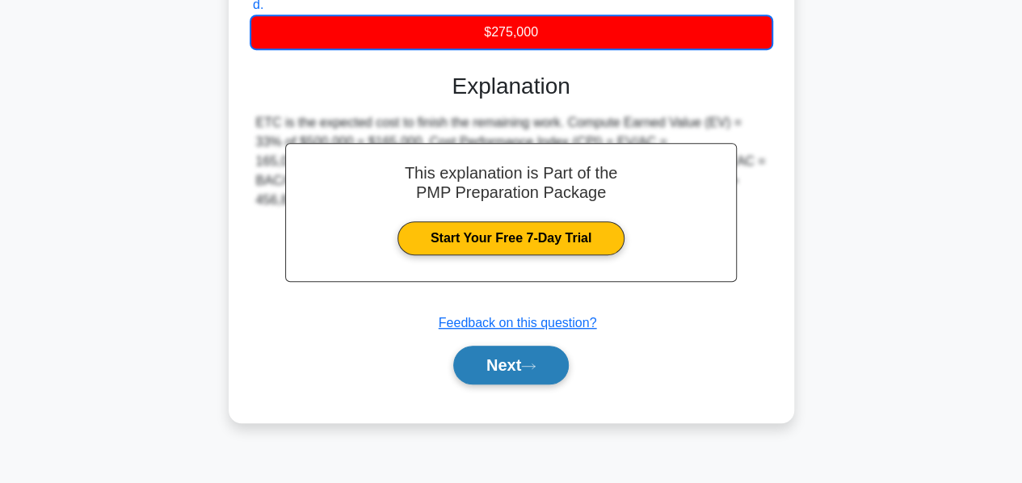
scroll to position [388, 0]
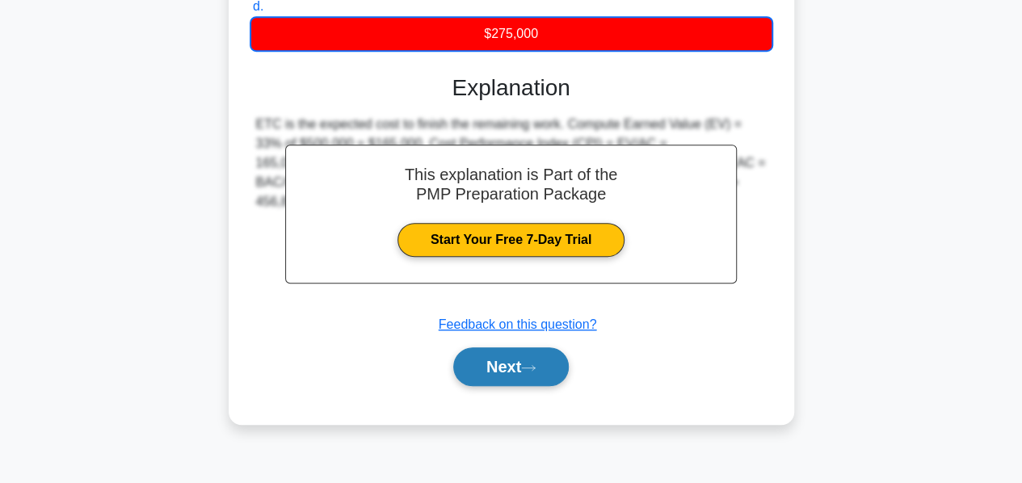
click at [485, 363] on button "Next" at bounding box center [510, 366] width 115 height 39
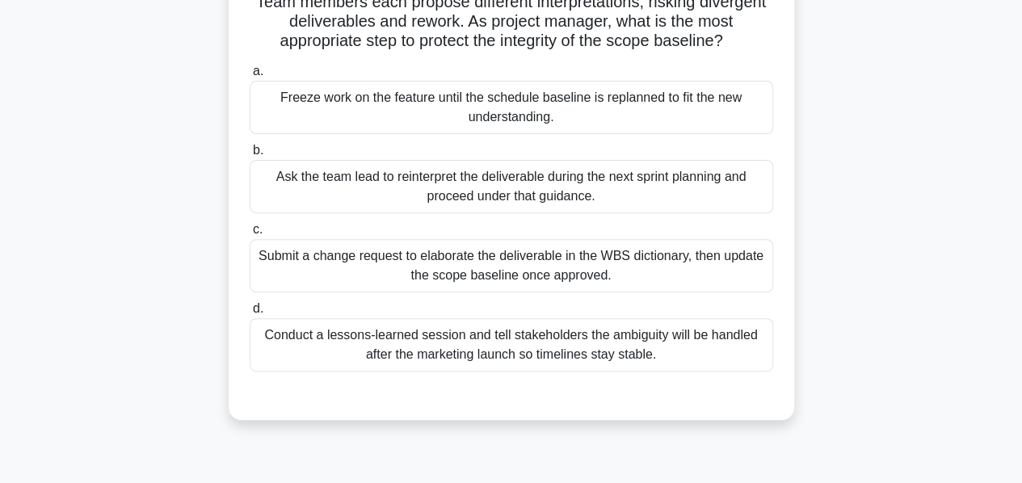
scroll to position [183, 0]
click at [449, 288] on div "Submit a change request to elaborate the deliverable in the WBS dictionary, the…" at bounding box center [511, 264] width 523 height 53
click at [250, 234] on input "c. Submit a change request to elaborate the deliverable in the WBS dictionary, …" at bounding box center [250, 229] width 0 height 10
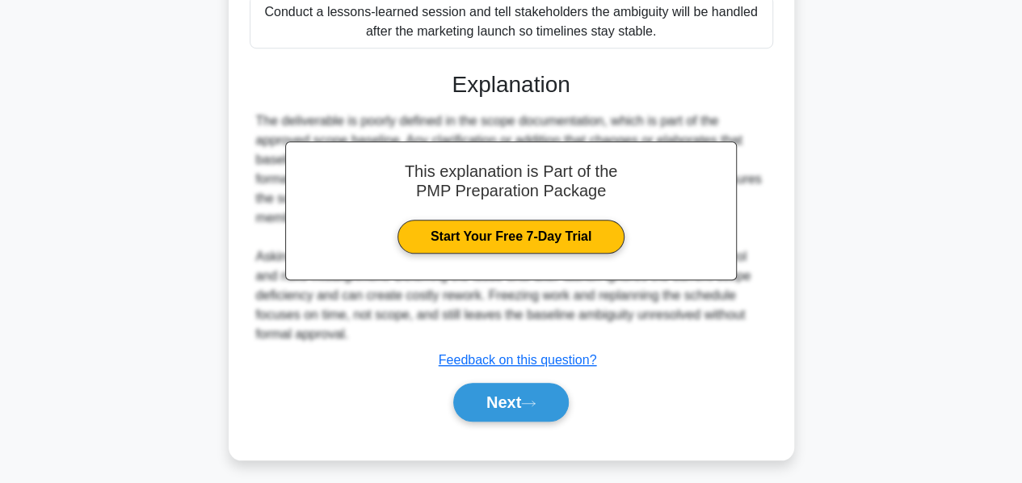
scroll to position [530, 0]
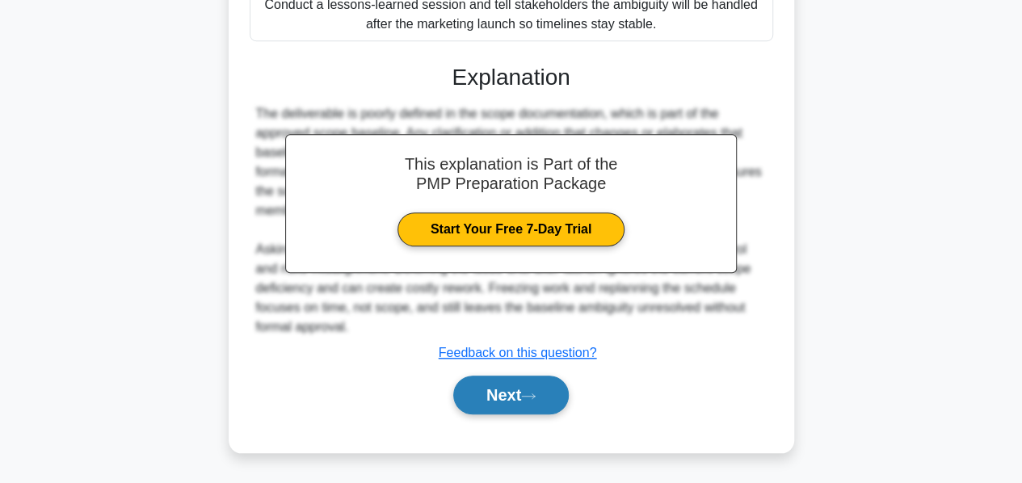
click at [491, 386] on button "Next" at bounding box center [510, 395] width 115 height 39
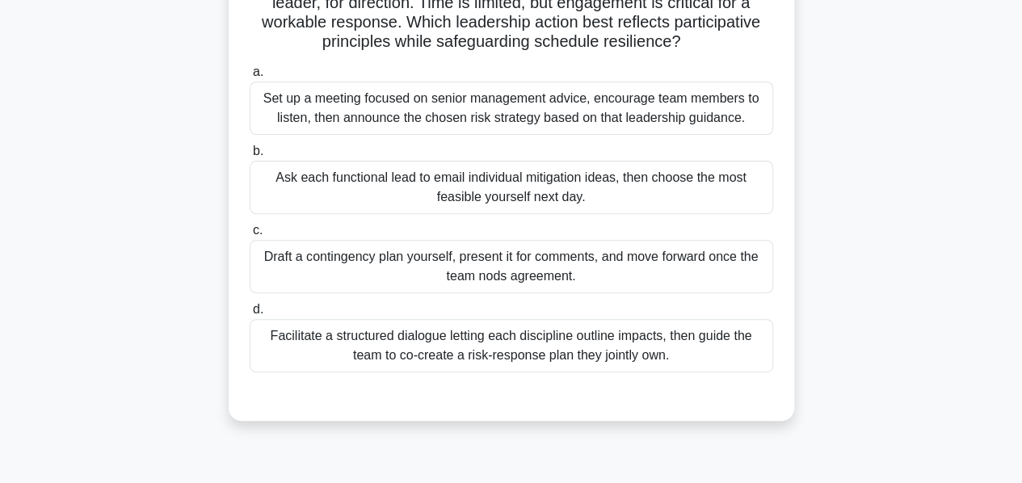
scroll to position [186, 0]
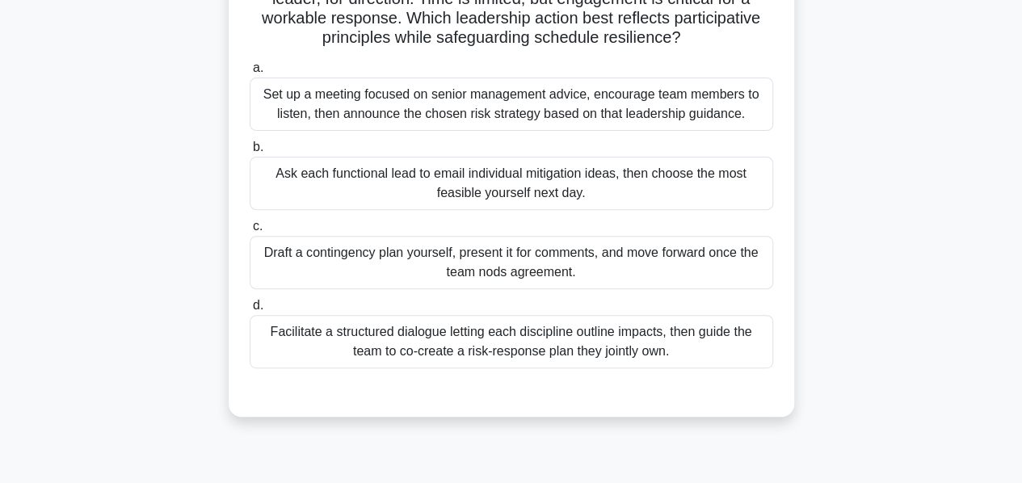
click at [475, 348] on div "Facilitate a structured dialogue letting each discipline outline impacts, then …" at bounding box center [511, 341] width 523 height 53
click at [250, 311] on input "d. Facilitate a structured dialogue letting each discipline outline impacts, th…" at bounding box center [250, 305] width 0 height 10
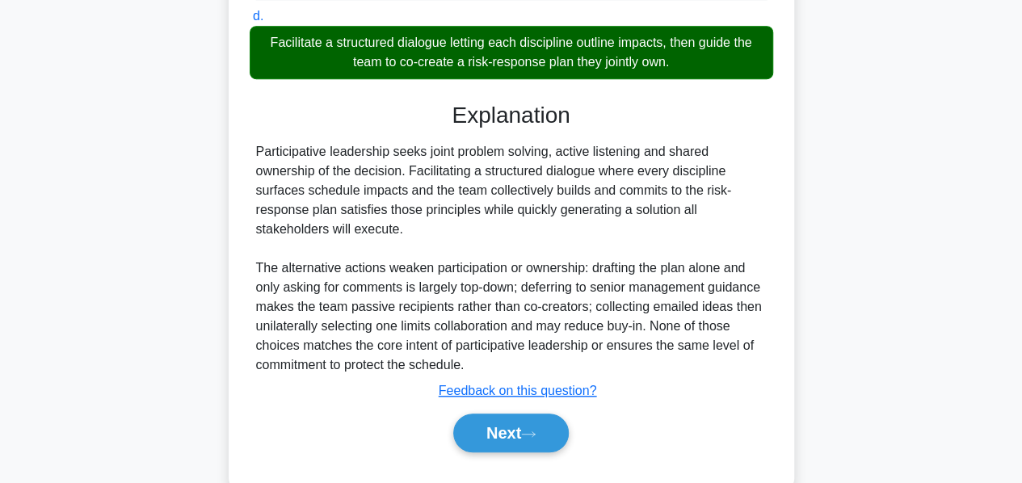
scroll to position [510, 0]
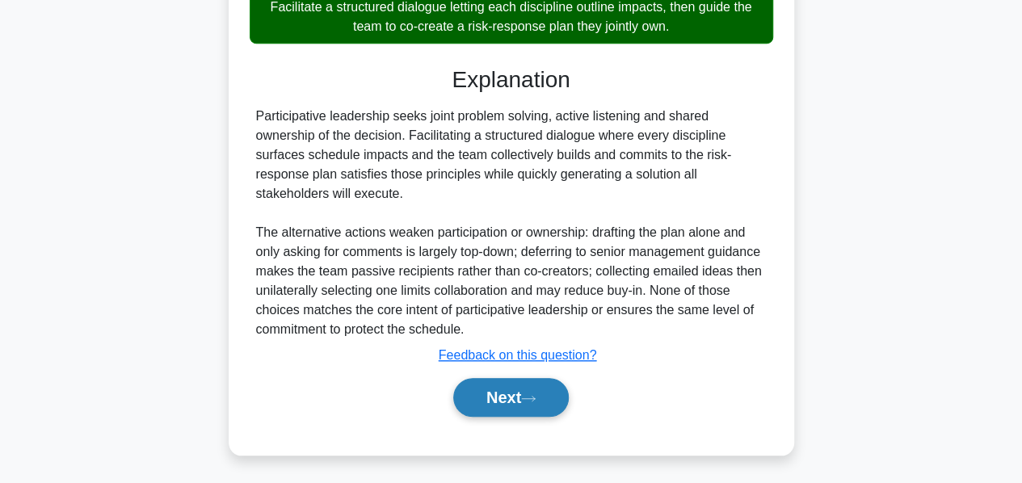
click at [480, 384] on button "Next" at bounding box center [510, 397] width 115 height 39
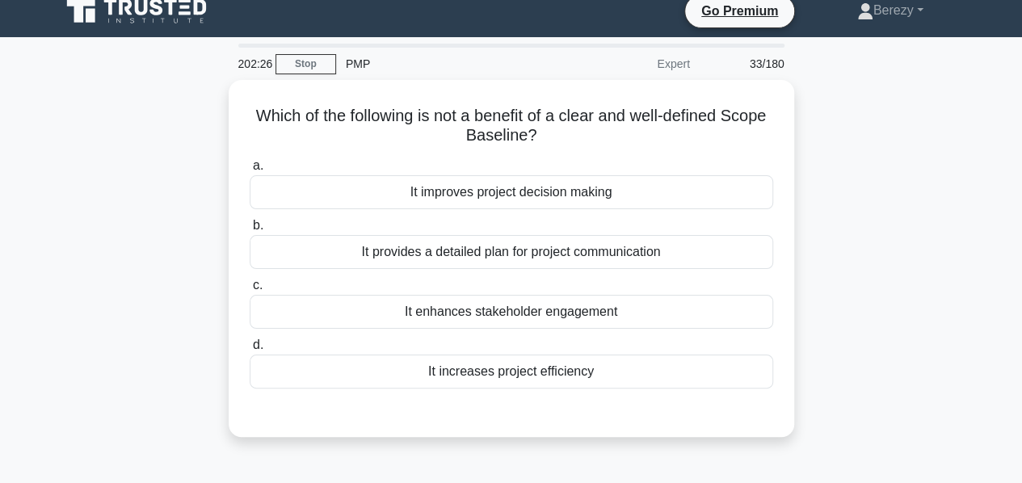
scroll to position [0, 0]
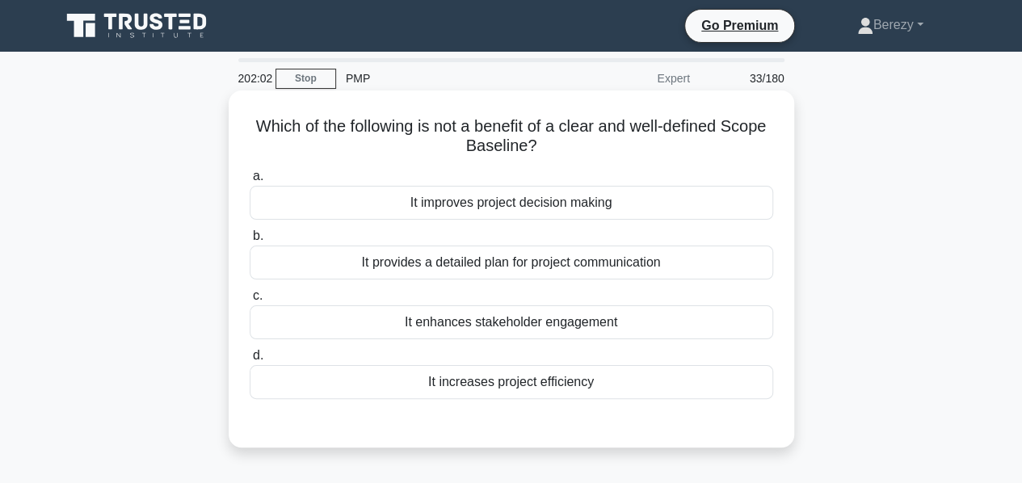
click at [433, 272] on div "It provides a detailed plan for project communication" at bounding box center [511, 263] width 523 height 34
click at [250, 241] on input "b. It provides a detailed plan for project communication" at bounding box center [250, 236] width 0 height 10
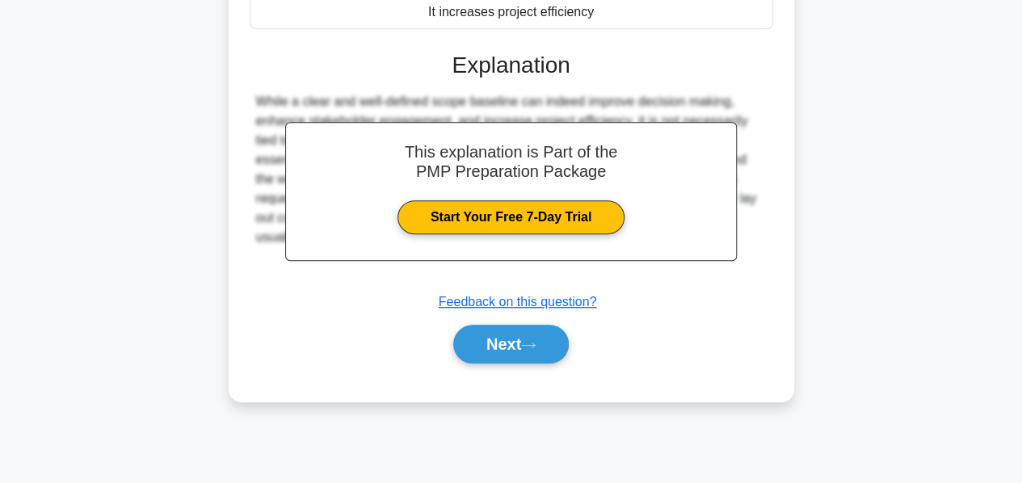
scroll to position [373, 0]
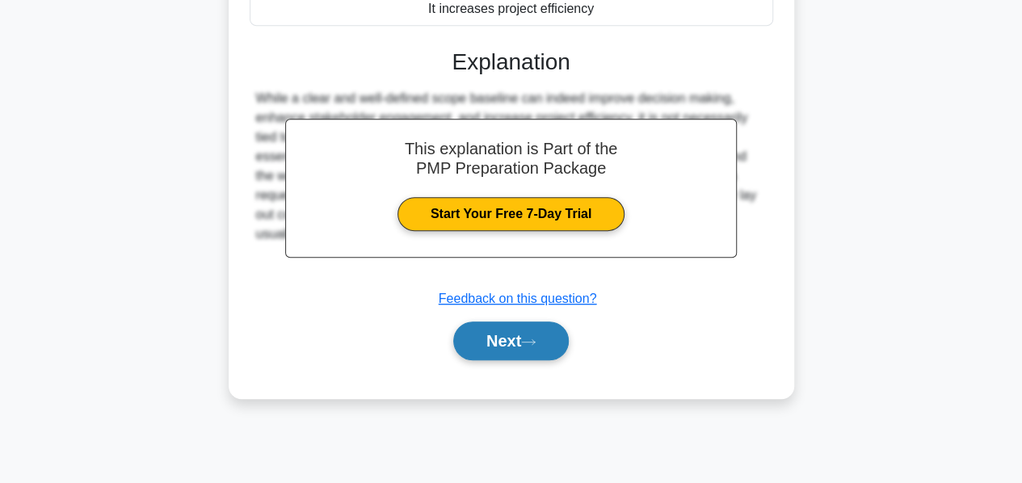
click at [478, 332] on button "Next" at bounding box center [510, 340] width 115 height 39
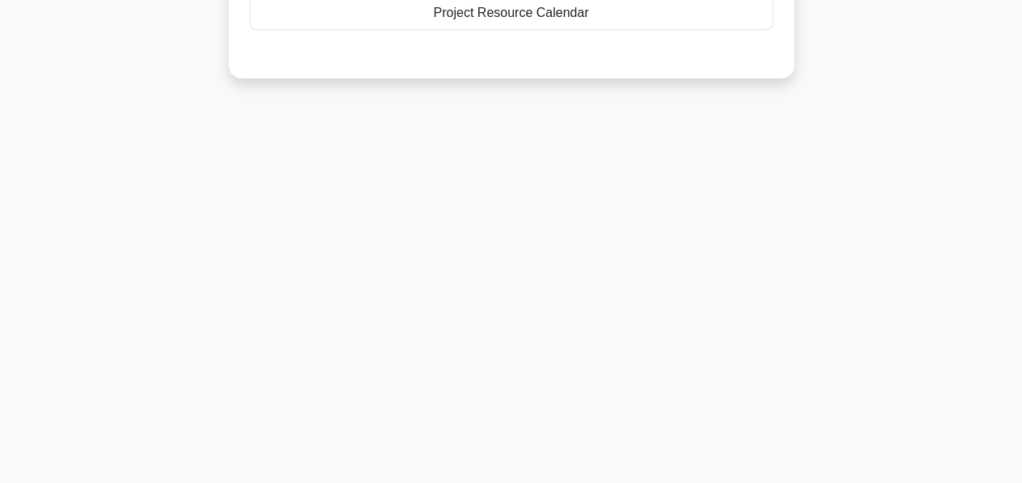
scroll to position [0, 0]
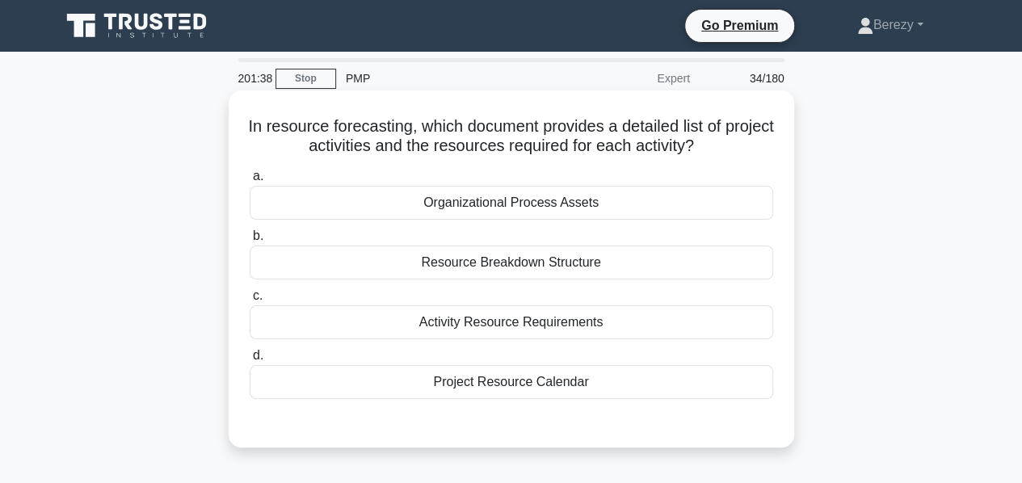
click at [467, 269] on div "Resource Breakdown Structure" at bounding box center [511, 263] width 523 height 34
click at [250, 241] on input "b. Resource Breakdown Structure" at bounding box center [250, 236] width 0 height 10
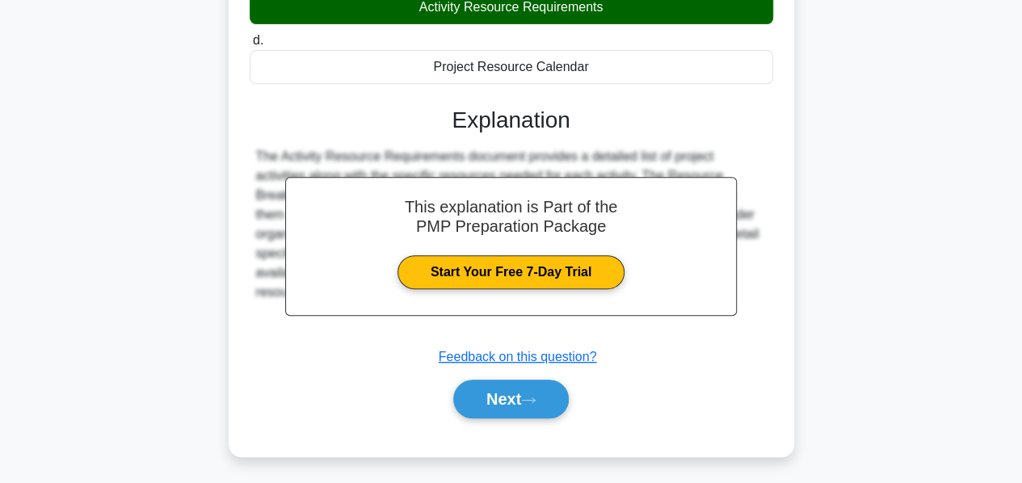
click at [467, 269] on link "Start Your Free 7-Day Trial" at bounding box center [510, 272] width 227 height 34
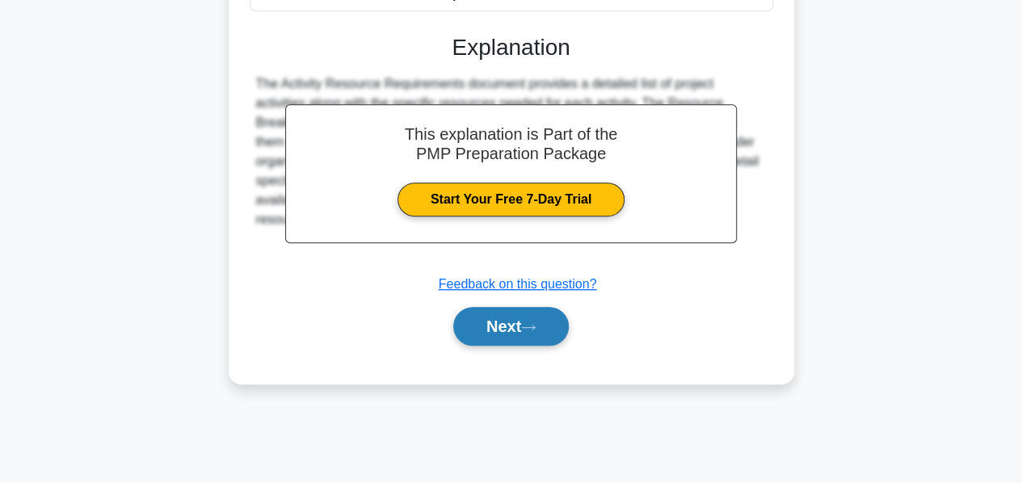
click at [486, 331] on button "Next" at bounding box center [510, 326] width 115 height 39
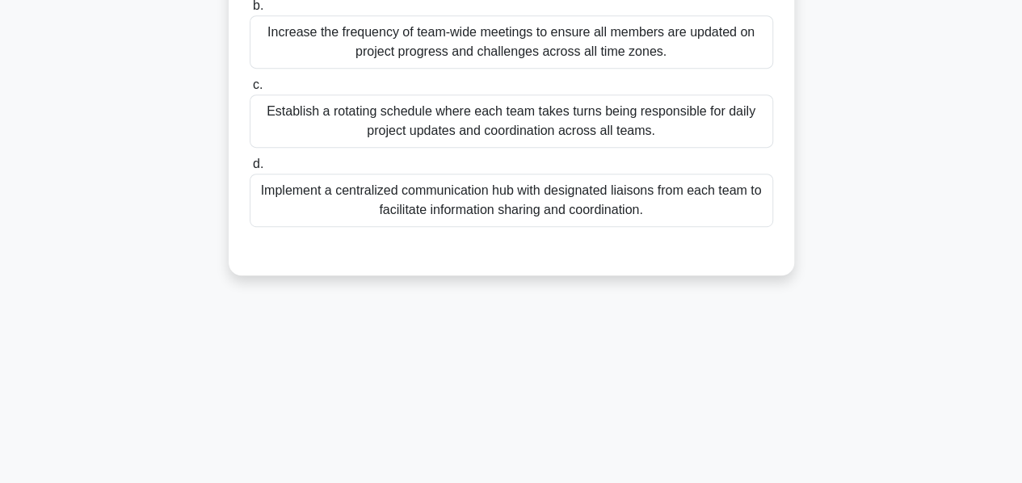
scroll to position [233, 0]
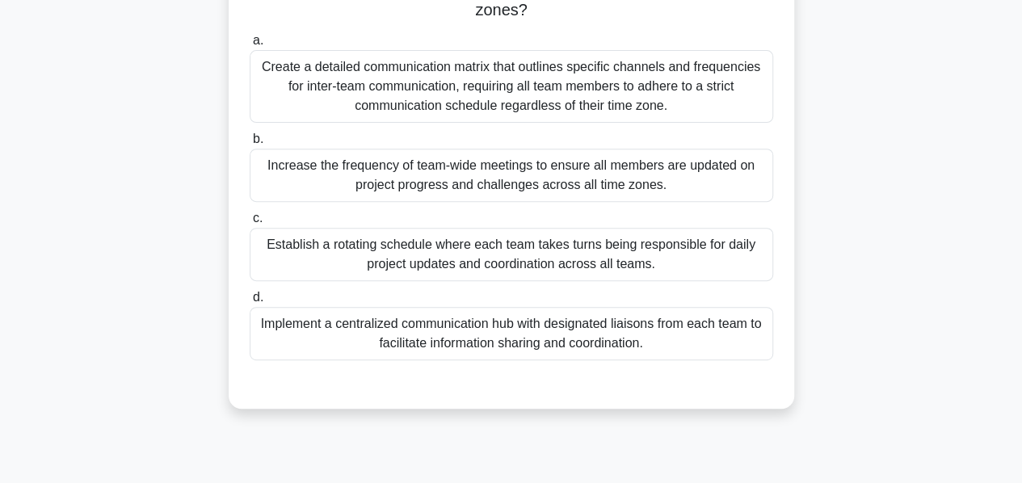
scroll to position [257, 0]
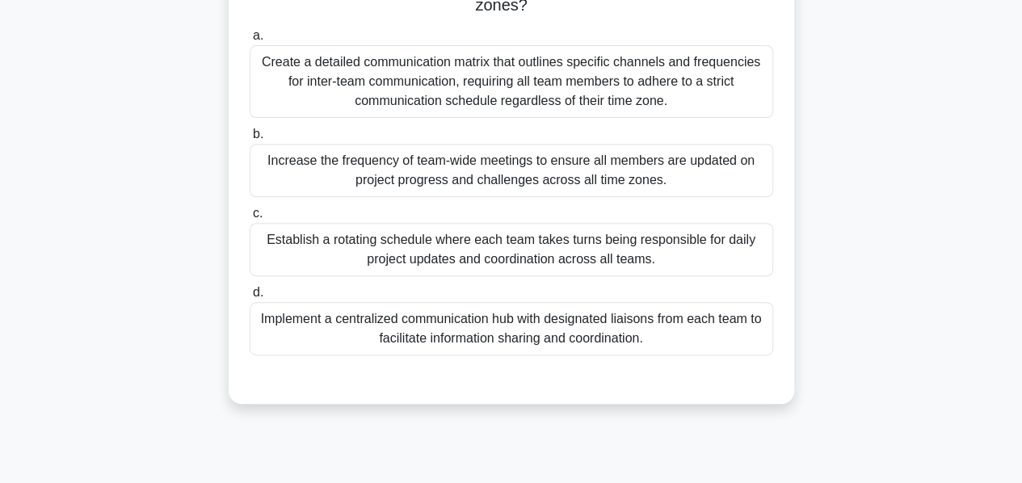
click at [407, 331] on div "Implement a centralized communication hub with designated liaisons from each te…" at bounding box center [511, 328] width 523 height 53
click at [250, 298] on input "d. Implement a centralized communication hub with designated liaisons from each…" at bounding box center [250, 293] width 0 height 10
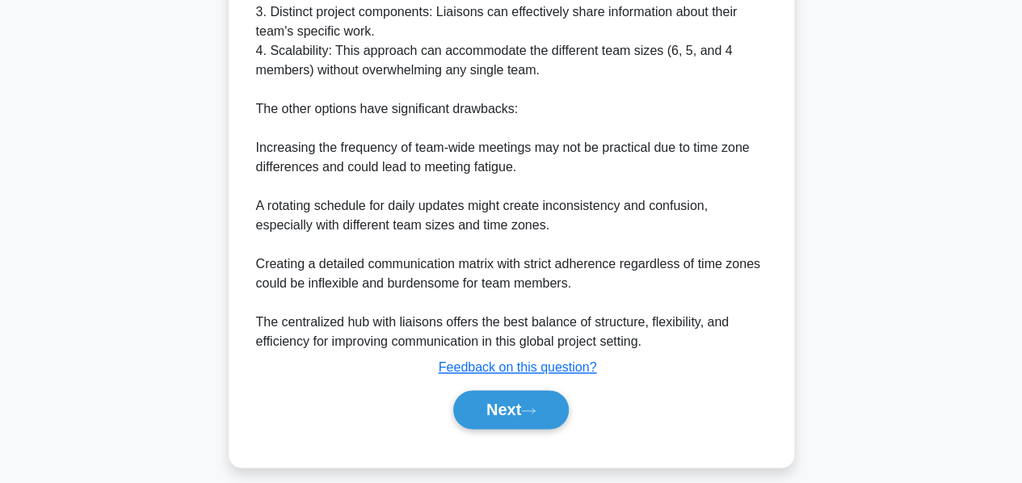
scroll to position [898, 0]
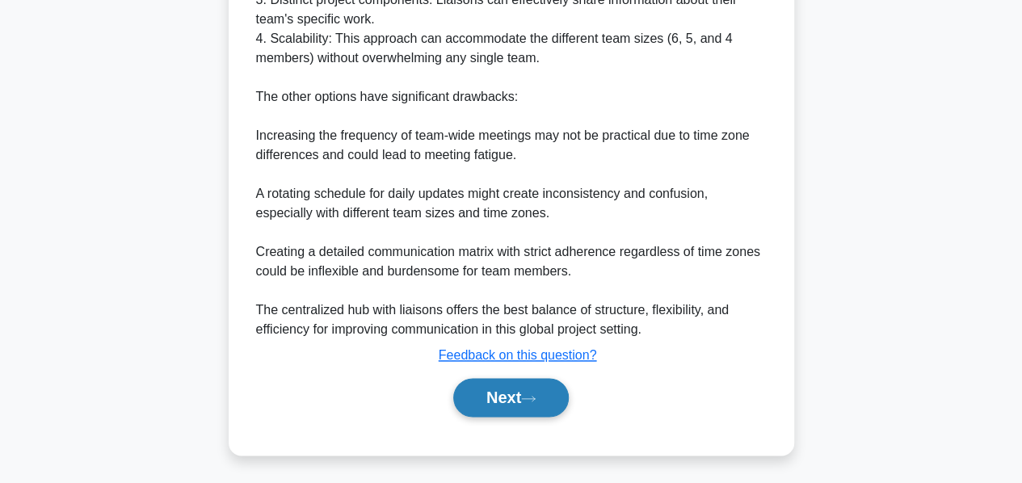
click at [476, 395] on button "Next" at bounding box center [510, 397] width 115 height 39
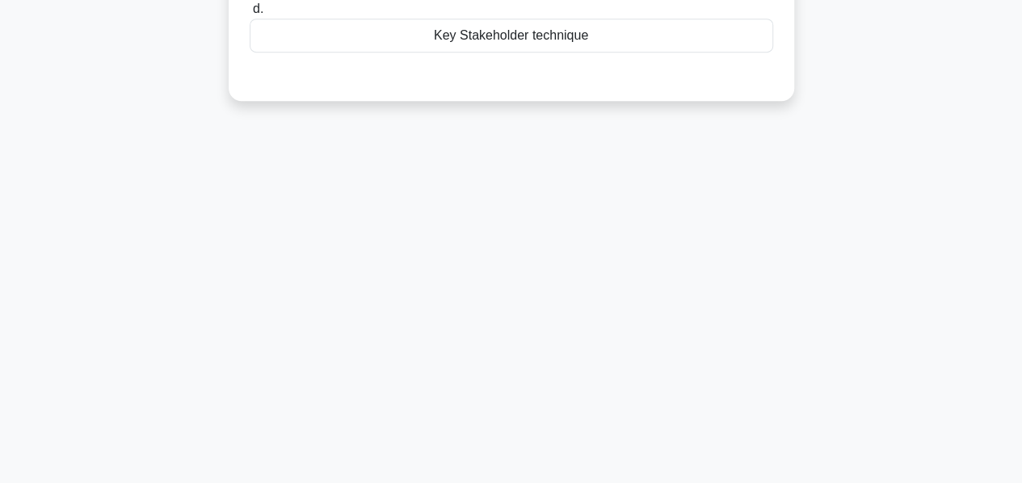
scroll to position [0, 0]
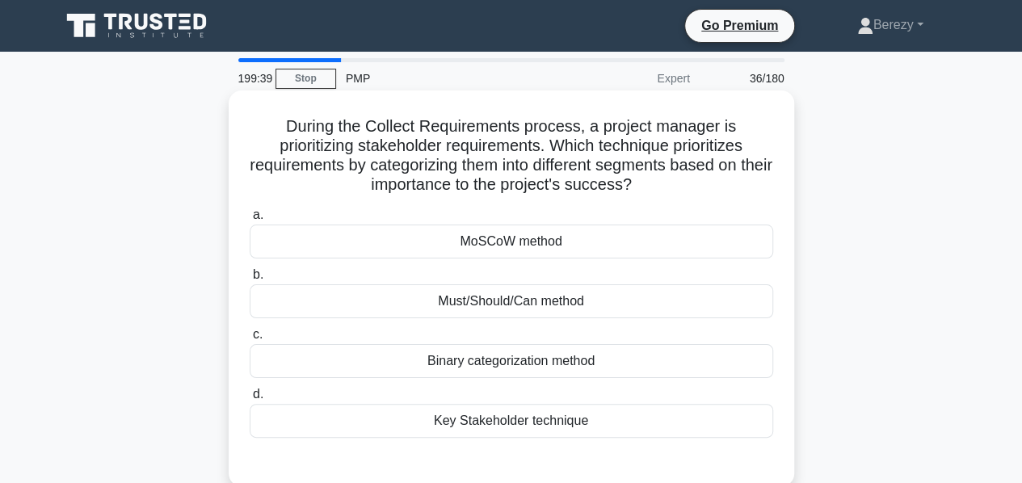
click at [489, 242] on div "MoSCoW method" at bounding box center [511, 242] width 523 height 34
click at [250, 220] on input "a. MoSCoW method" at bounding box center [250, 215] width 0 height 10
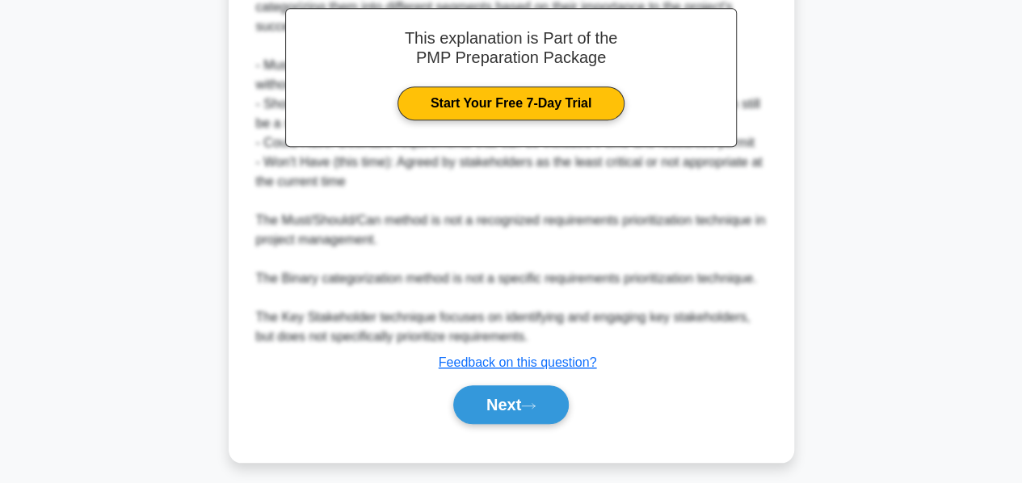
scroll to position [530, 0]
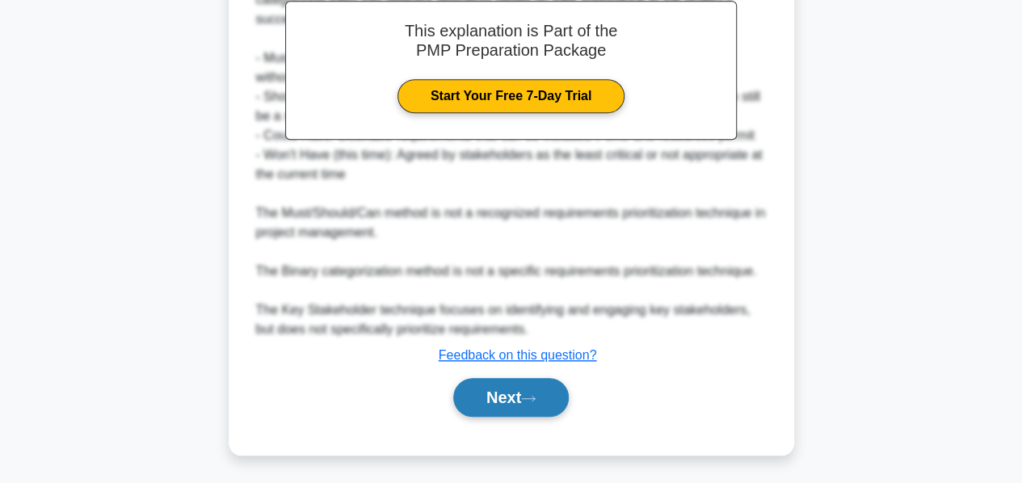
click at [485, 384] on button "Next" at bounding box center [510, 397] width 115 height 39
click at [485, 390] on button "Next" at bounding box center [510, 397] width 115 height 39
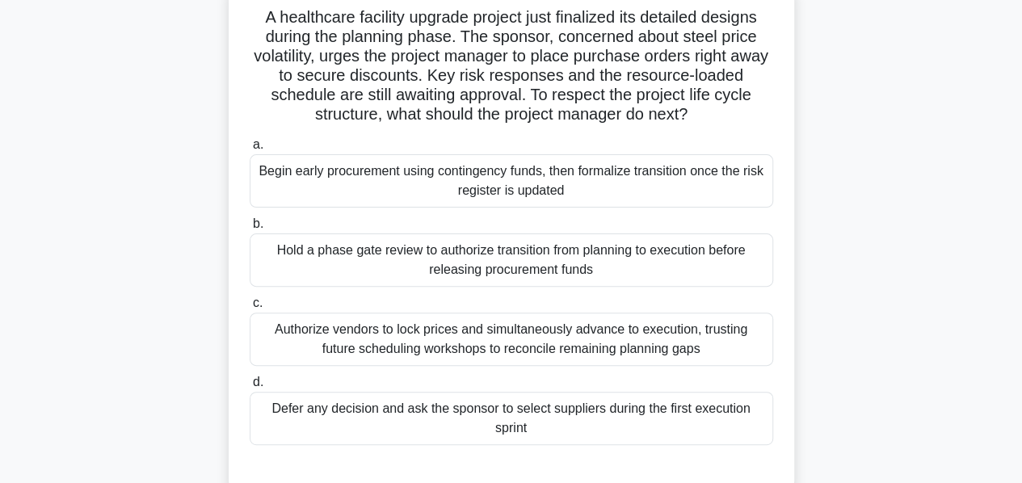
scroll to position [115, 0]
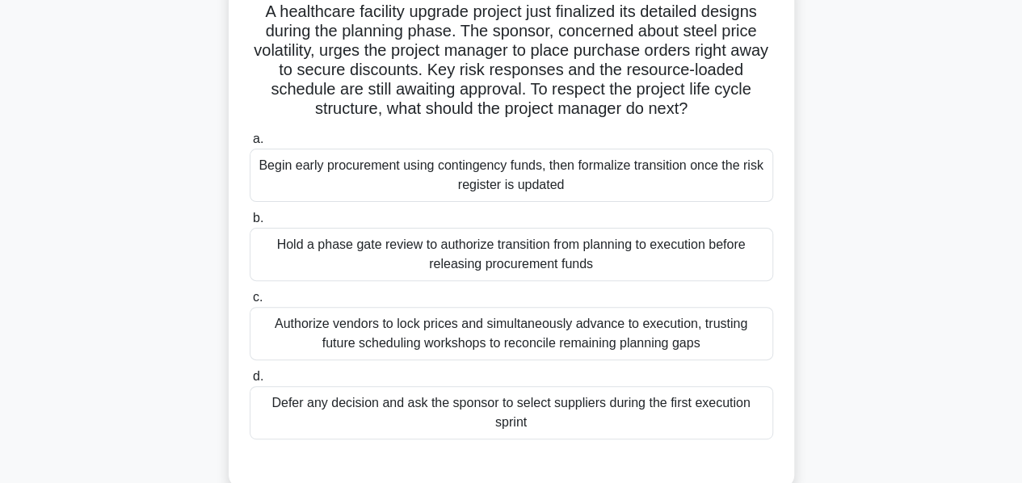
click at [409, 170] on div "Begin early procurement using contingency funds, then formalize transition once…" at bounding box center [511, 175] width 523 height 53
click at [250, 145] on input "a. Begin early procurement using contingency funds, then formalize transition o…" at bounding box center [250, 139] width 0 height 10
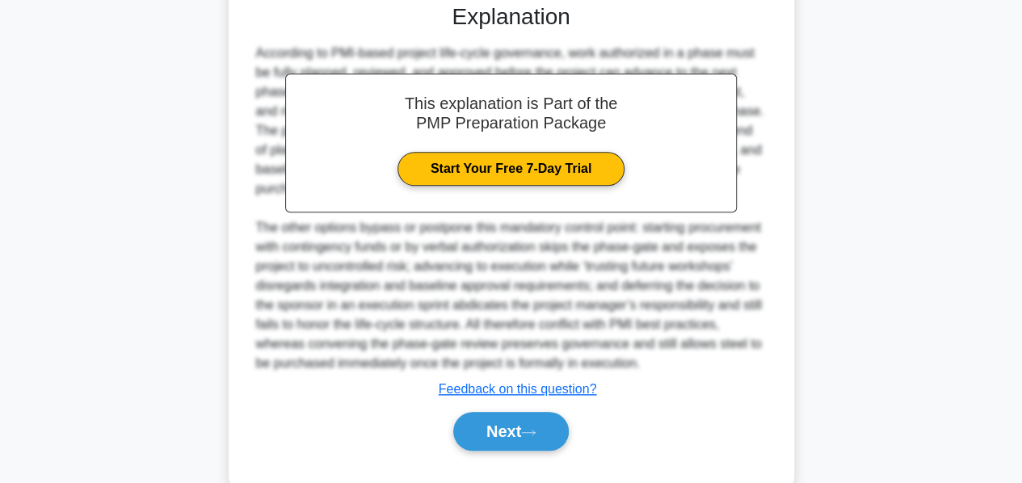
scroll to position [610, 0]
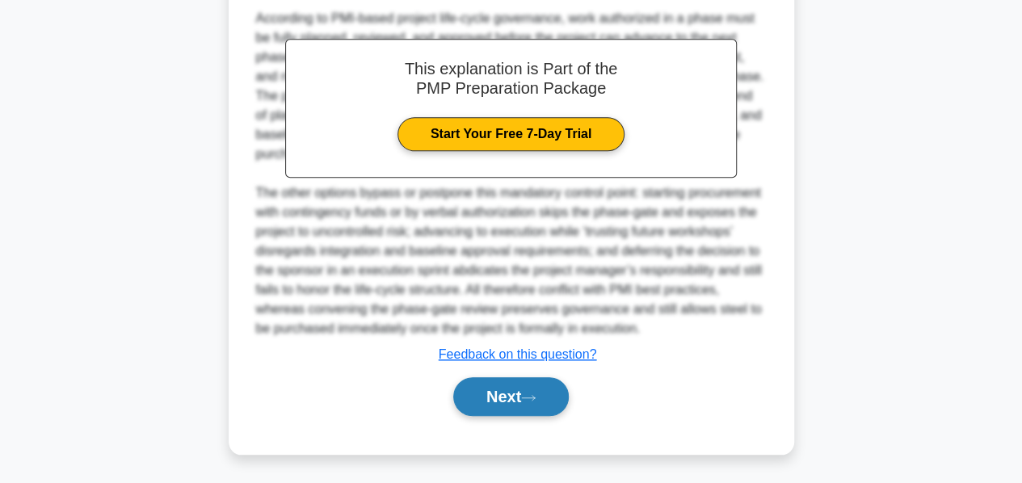
click at [489, 402] on button "Next" at bounding box center [510, 396] width 115 height 39
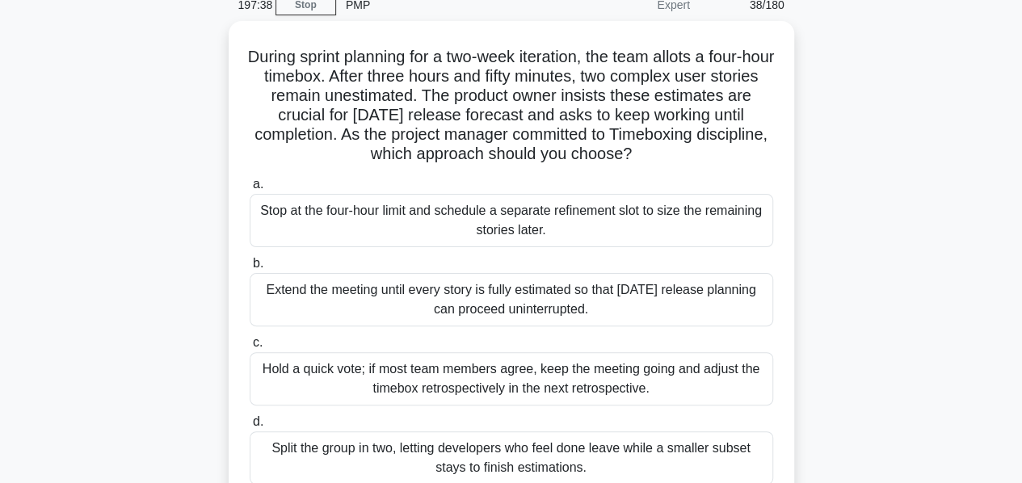
scroll to position [74, 0]
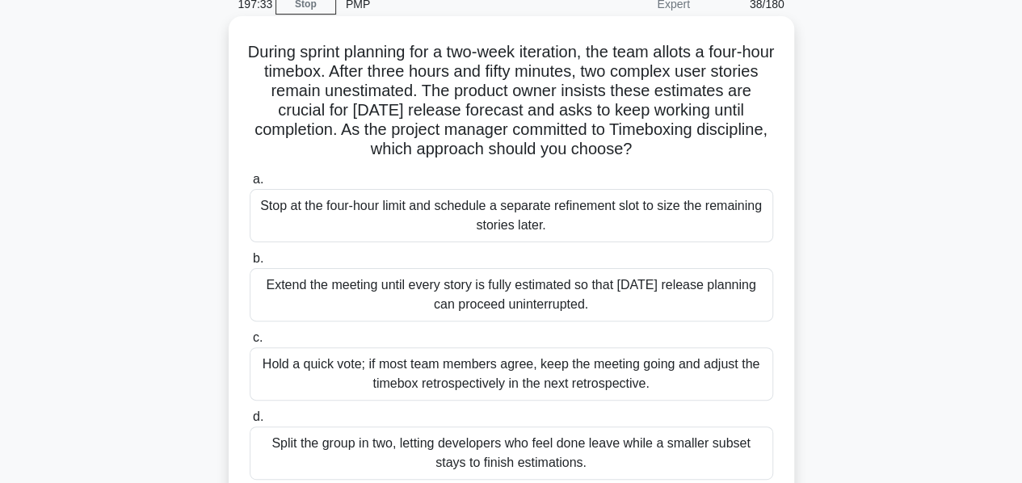
click at [449, 210] on div "Stop at the four-hour limit and schedule a separate refinement slot to size the…" at bounding box center [511, 215] width 523 height 53
click at [250, 185] on input "a. Stop at the four-hour limit and schedule a separate refinement slot to size …" at bounding box center [250, 179] width 0 height 10
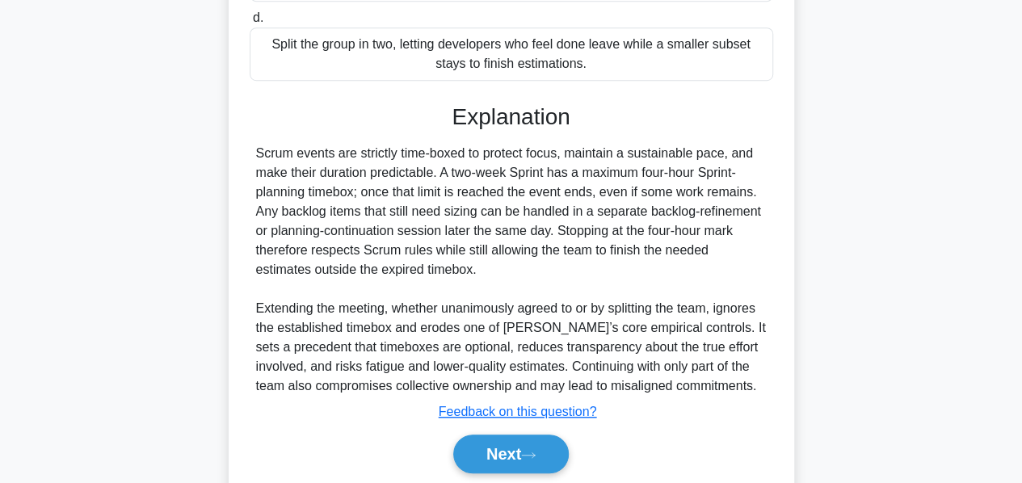
scroll to position [474, 0]
click at [490, 442] on button "Next" at bounding box center [510, 453] width 115 height 39
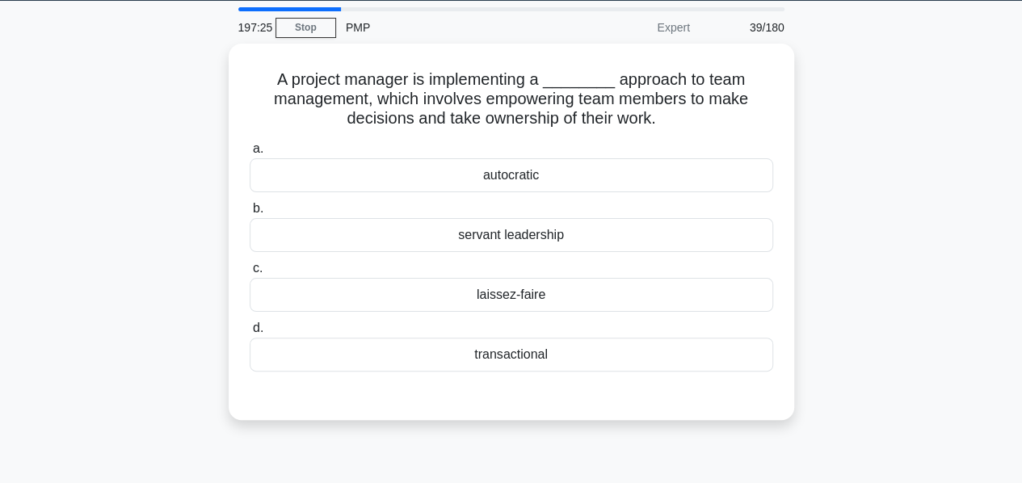
scroll to position [49, 0]
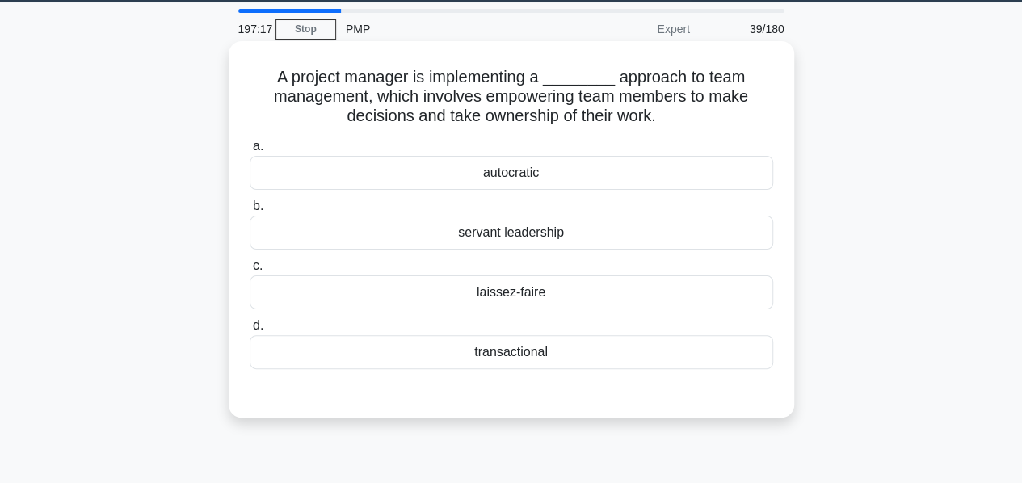
click at [478, 237] on div "servant leadership" at bounding box center [511, 233] width 523 height 34
click at [250, 212] on input "b. servant leadership" at bounding box center [250, 206] width 0 height 10
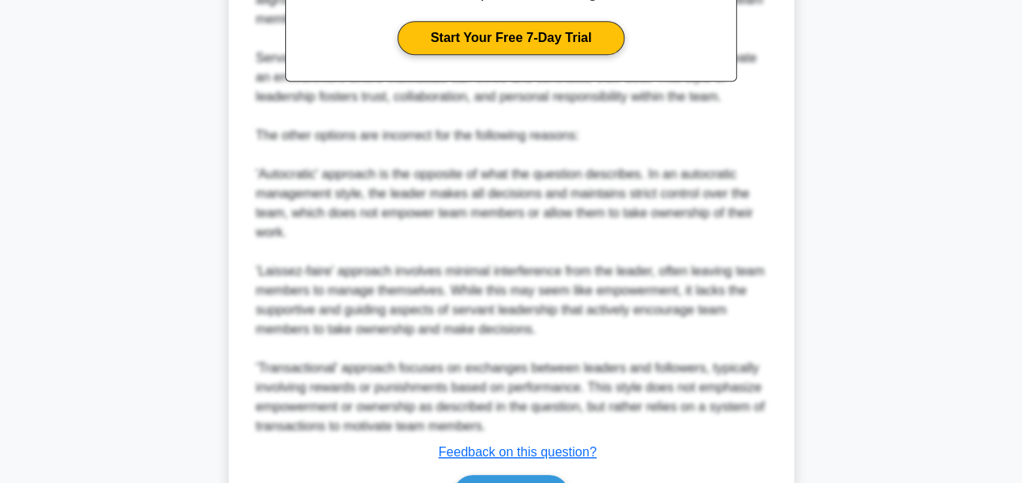
scroll to position [665, 0]
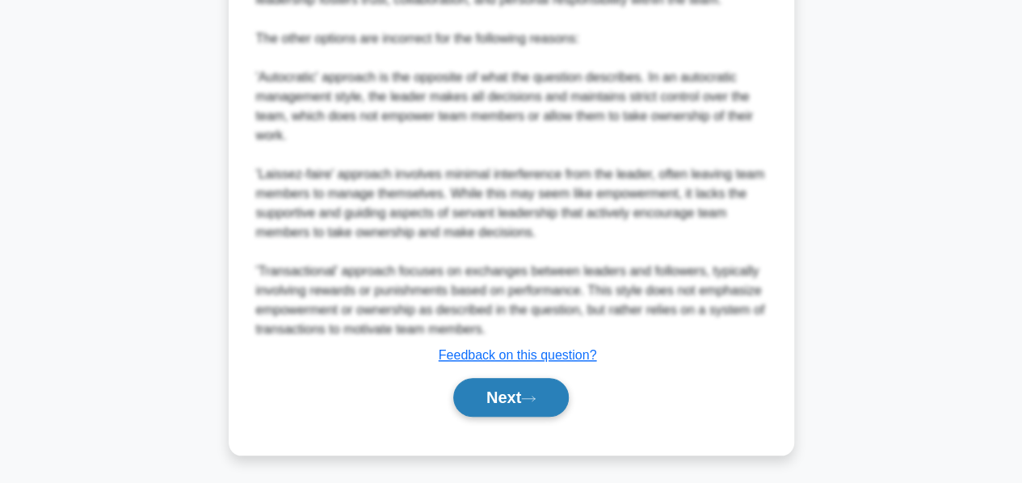
click at [488, 384] on button "Next" at bounding box center [510, 397] width 115 height 39
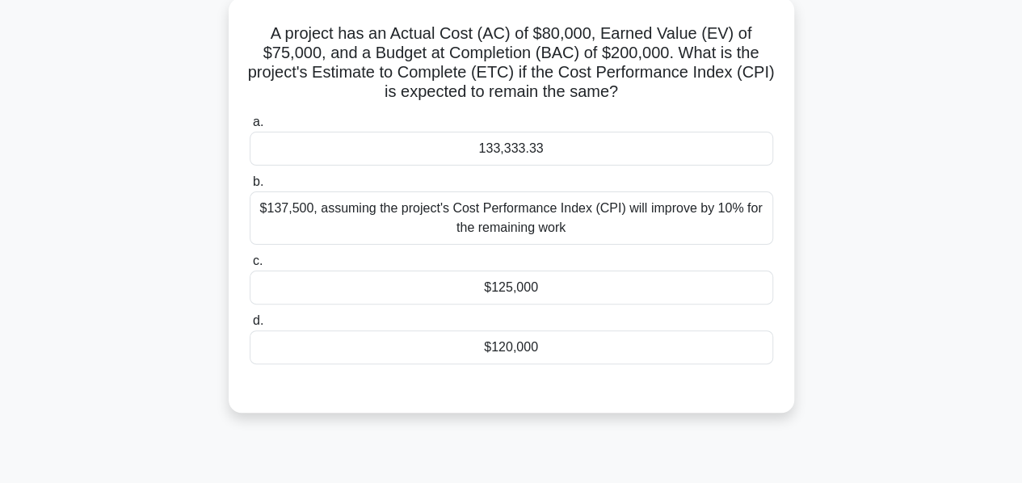
scroll to position [94, 0]
click at [459, 139] on div "133,333.33" at bounding box center [511, 148] width 523 height 34
click at [250, 127] on input "a. 133,333.33" at bounding box center [250, 121] width 0 height 10
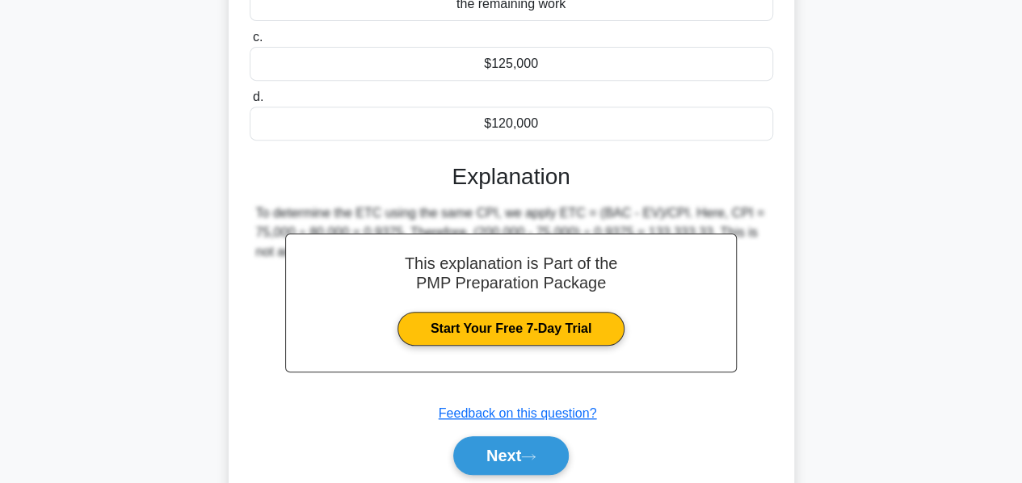
scroll to position [389, 0]
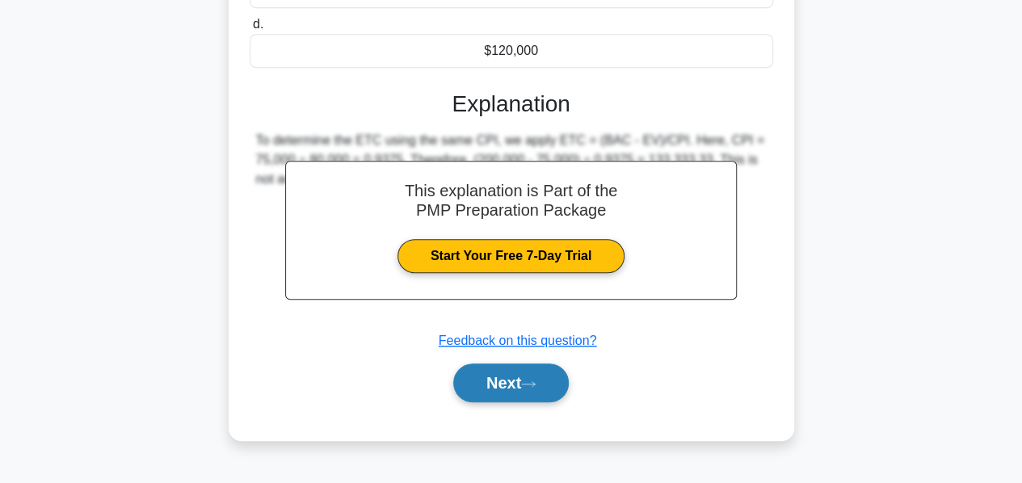
click at [509, 381] on button "Next" at bounding box center [510, 382] width 115 height 39
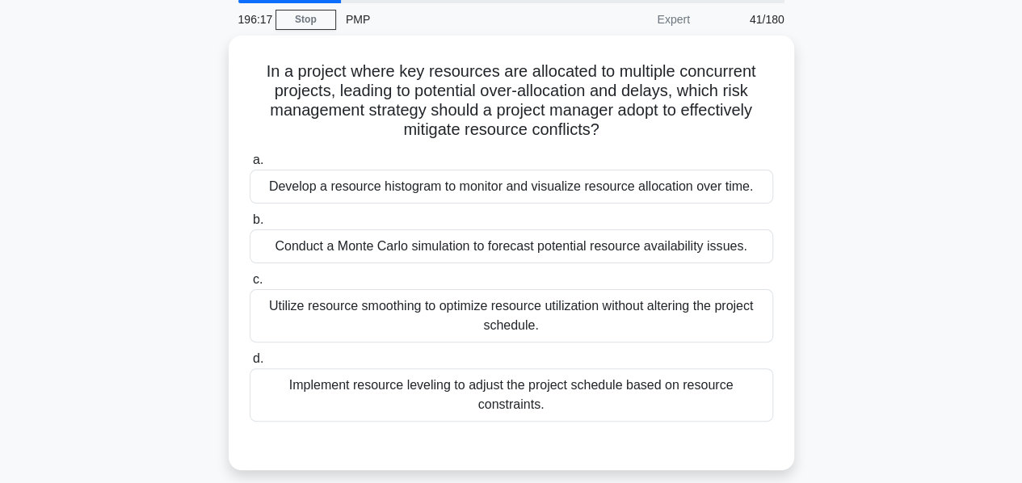
scroll to position [60, 0]
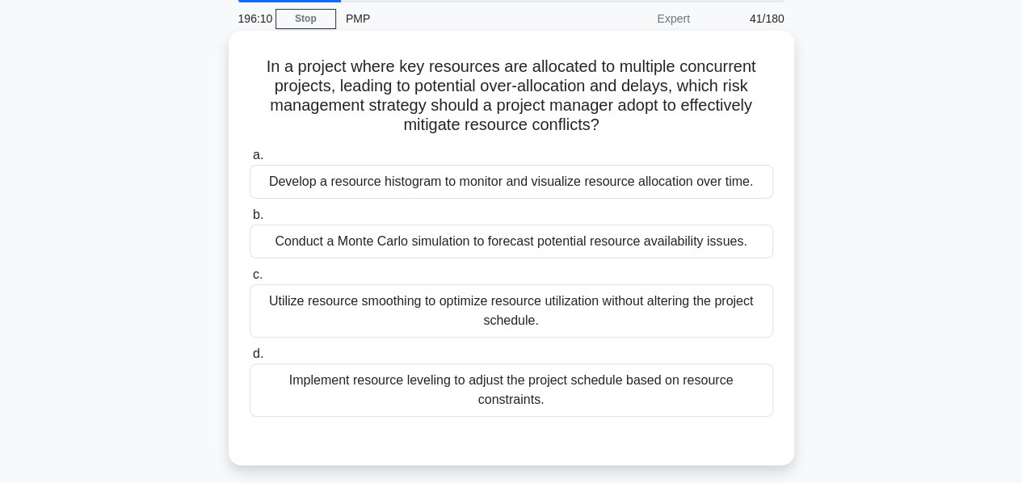
click at [459, 304] on div "Utilize resource smoothing to optimize resource utilization without altering th…" at bounding box center [511, 310] width 523 height 53
click at [250, 280] on input "c. Utilize resource smoothing to optimize resource utilization without altering…" at bounding box center [250, 275] width 0 height 10
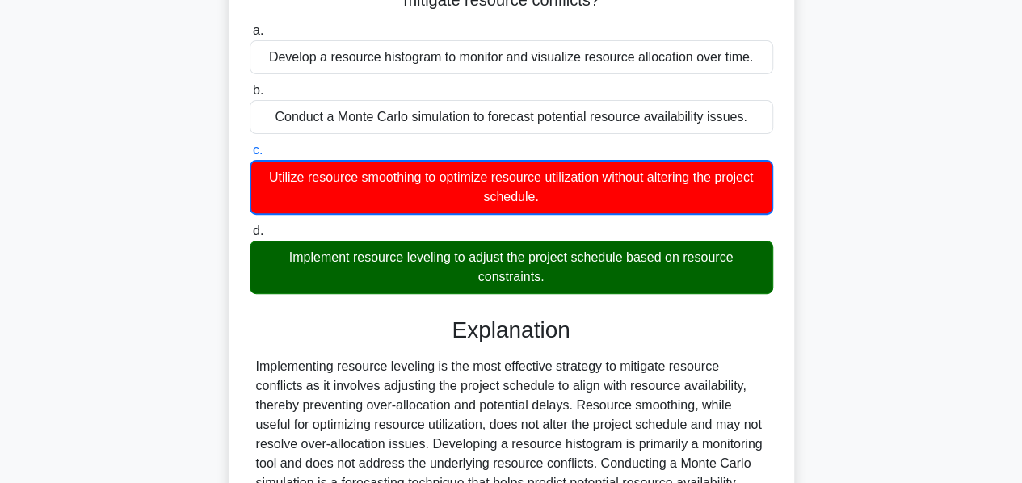
scroll to position [389, 0]
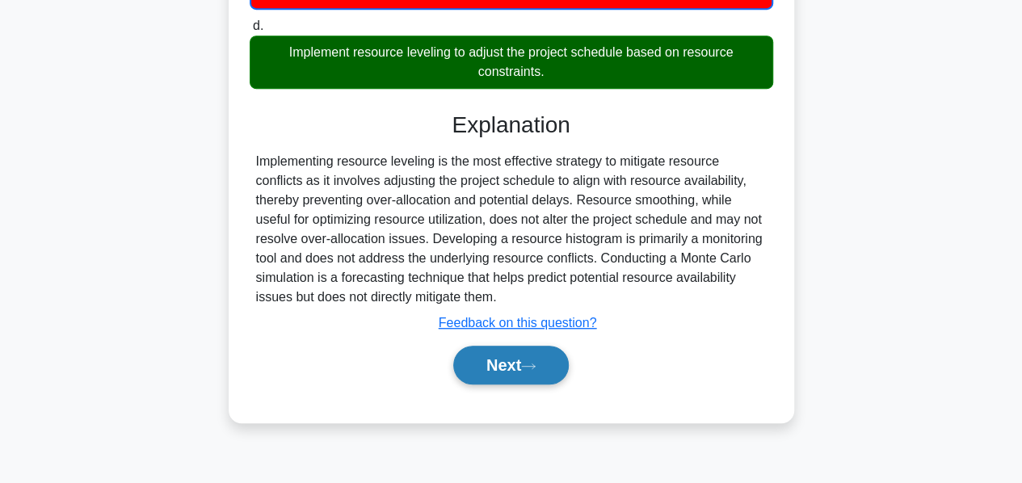
click at [470, 356] on button "Next" at bounding box center [510, 365] width 115 height 39
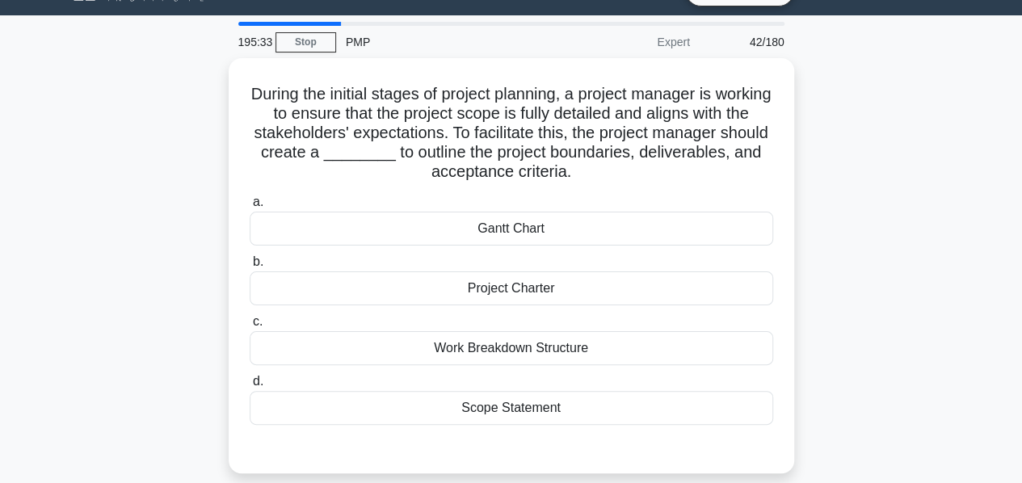
scroll to position [48, 0]
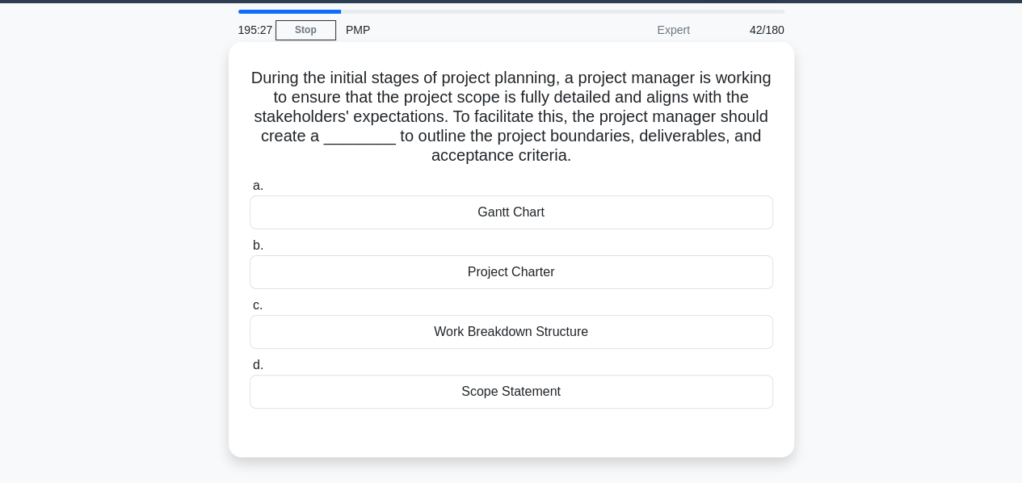
click at [491, 384] on div "Scope Statement" at bounding box center [511, 392] width 523 height 34
click at [250, 371] on input "d. Scope Statement" at bounding box center [250, 365] width 0 height 10
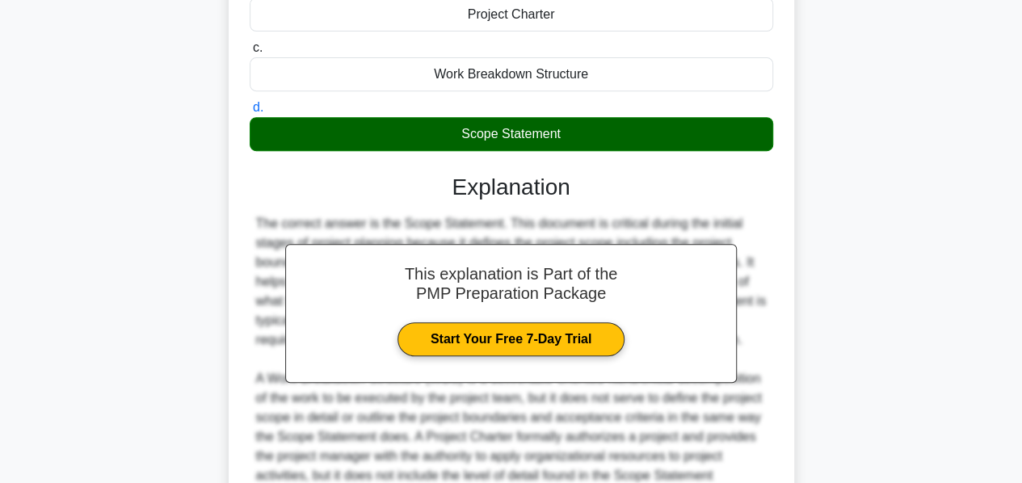
scroll to position [510, 0]
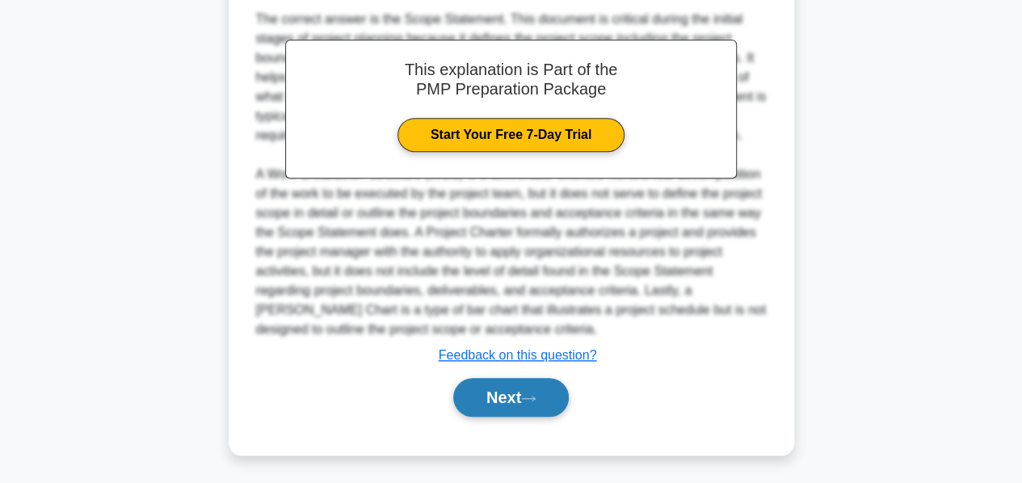
click at [484, 395] on button "Next" at bounding box center [510, 397] width 115 height 39
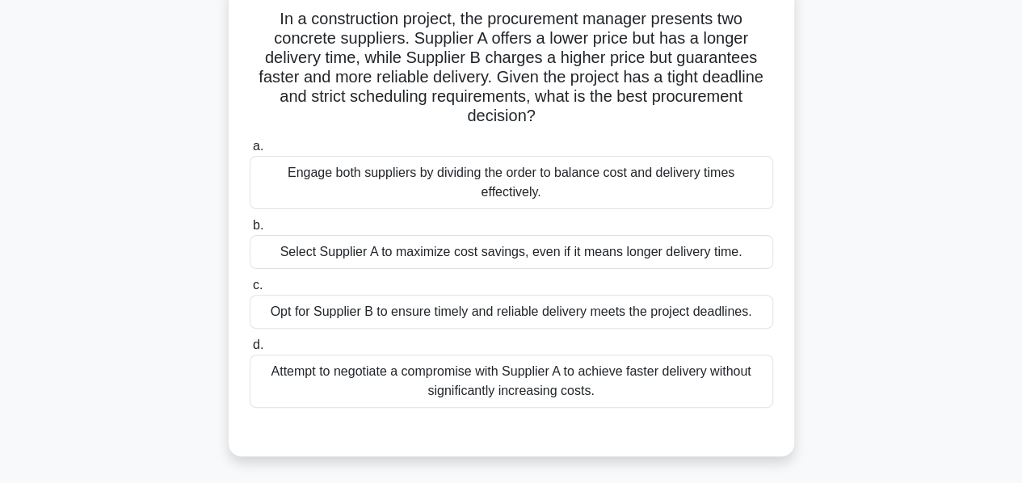
scroll to position [113, 0]
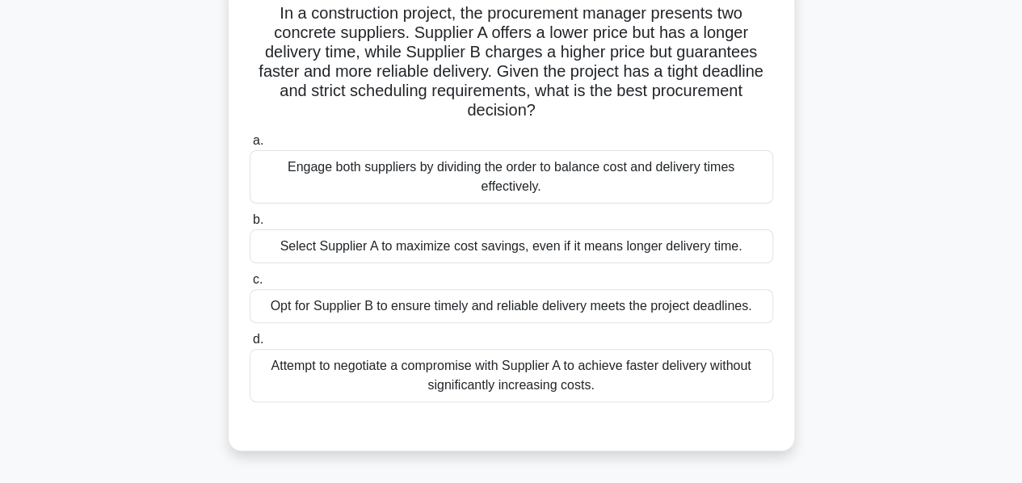
click at [479, 386] on div "Attempt to negotiate a compromise with Supplier A to achieve faster delivery wi…" at bounding box center [511, 375] width 523 height 53
click at [250, 345] on input "d. Attempt to negotiate a compromise with Supplier A to achieve faster delivery…" at bounding box center [250, 339] width 0 height 10
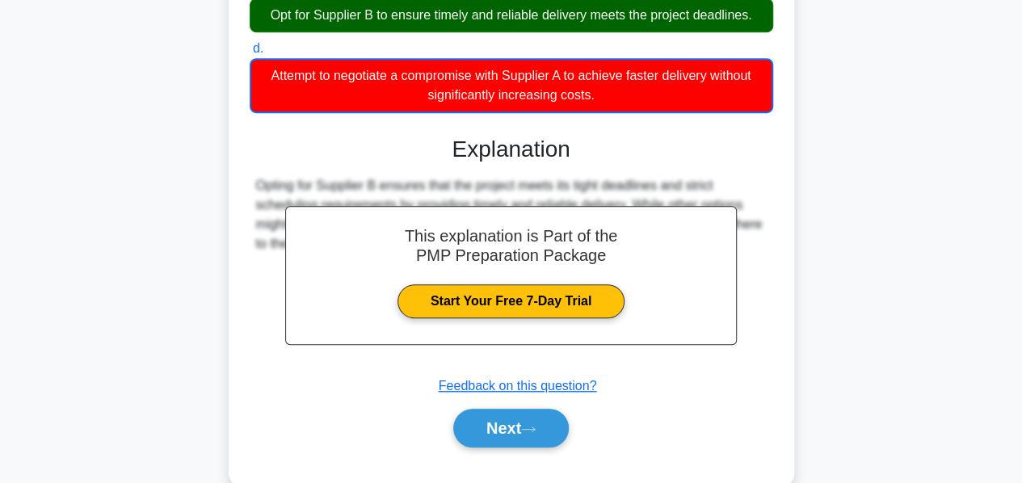
scroll to position [405, 0]
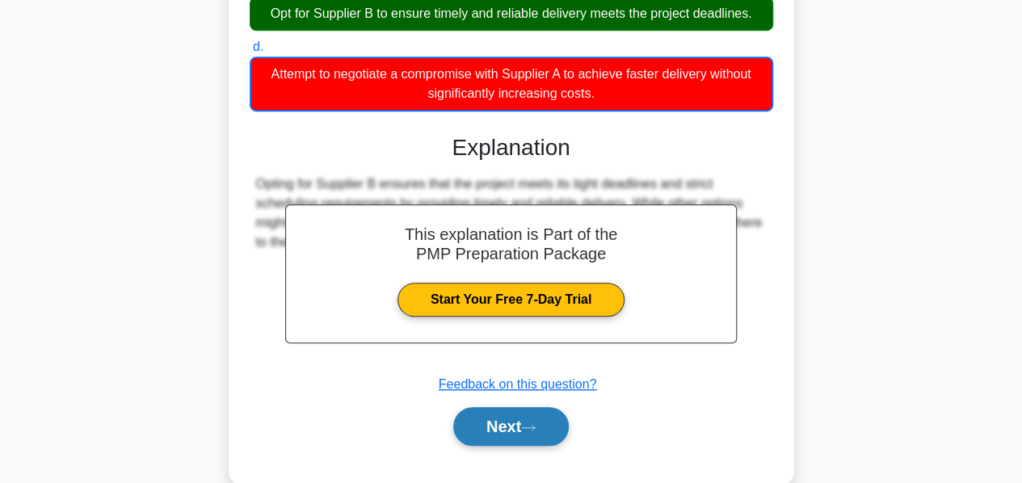
click at [479, 424] on button "Next" at bounding box center [510, 426] width 115 height 39
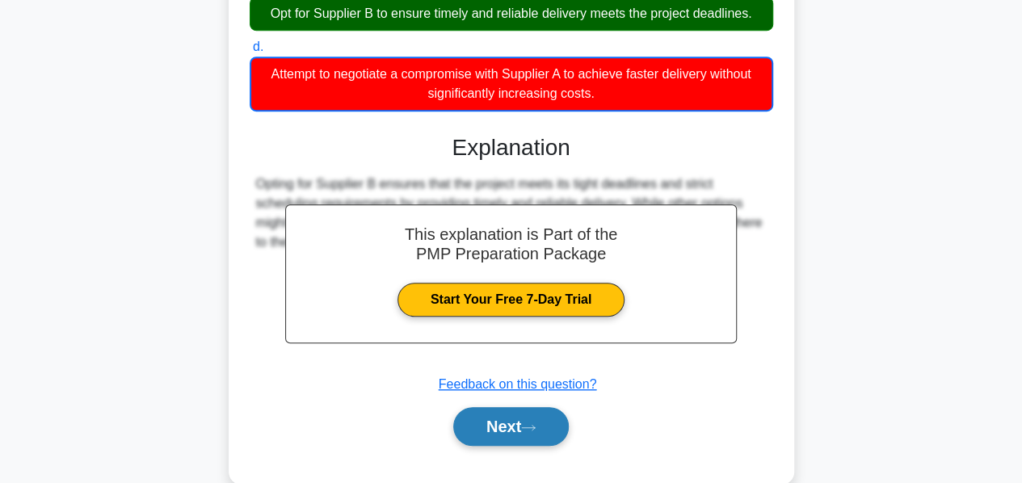
scroll to position [389, 0]
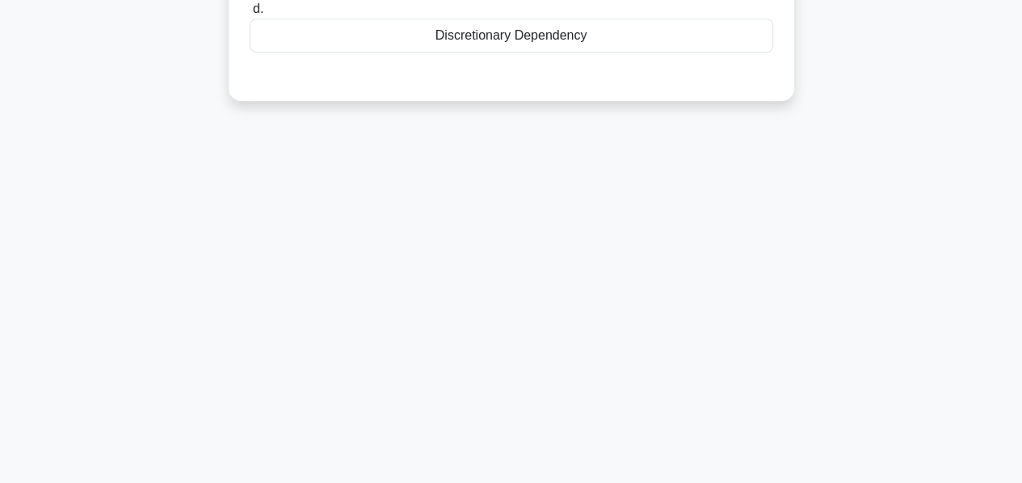
click at [0, 241] on main "193:43 Stop PMP Expert 44/180 While executing the project, a task that should h…" at bounding box center [511, 72] width 1022 height 821
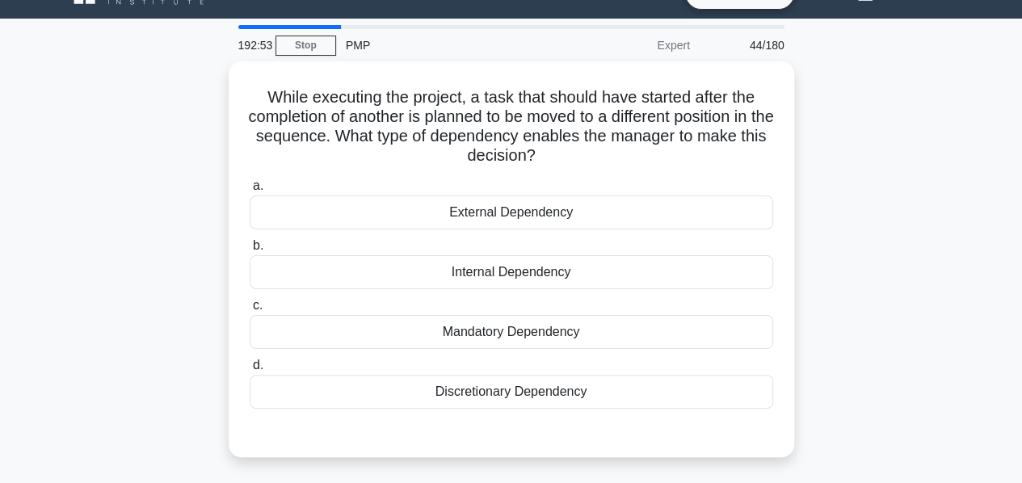
scroll to position [34, 0]
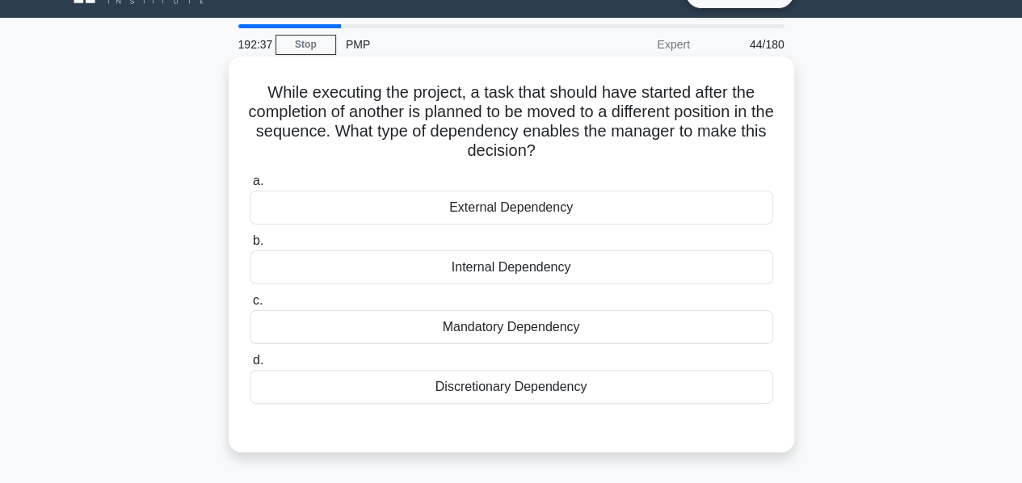
click at [494, 387] on div "Discretionary Dependency" at bounding box center [511, 387] width 523 height 34
click at [250, 366] on input "d. Discretionary Dependency" at bounding box center [250, 360] width 0 height 10
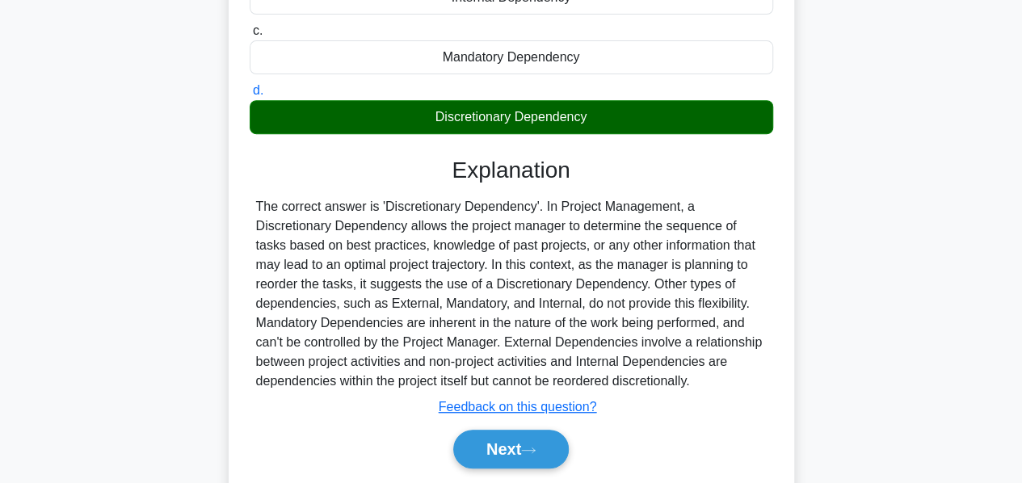
scroll to position [306, 0]
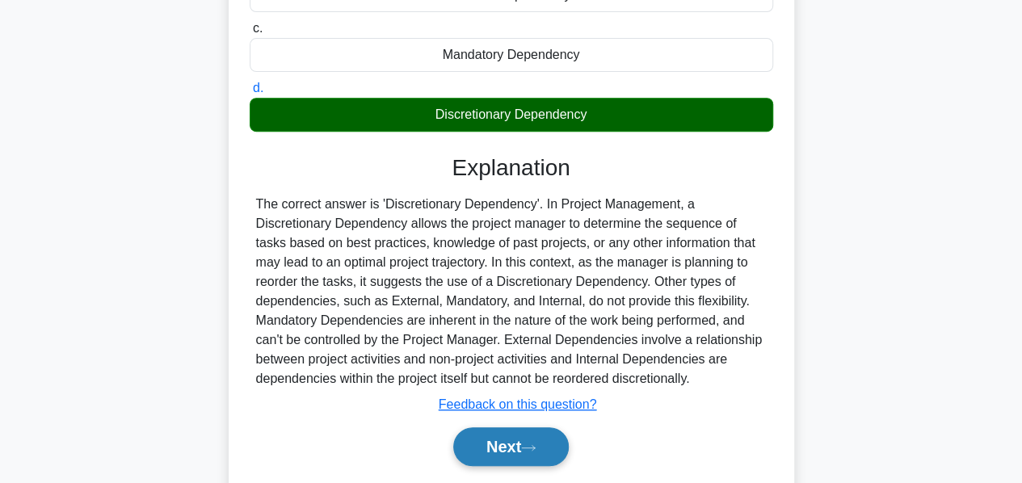
click at [488, 439] on button "Next" at bounding box center [510, 446] width 115 height 39
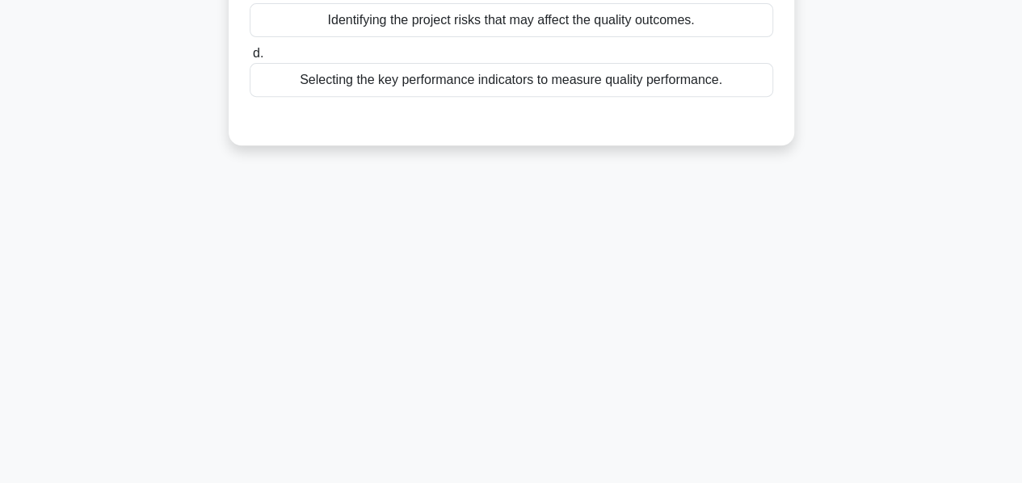
scroll to position [0, 0]
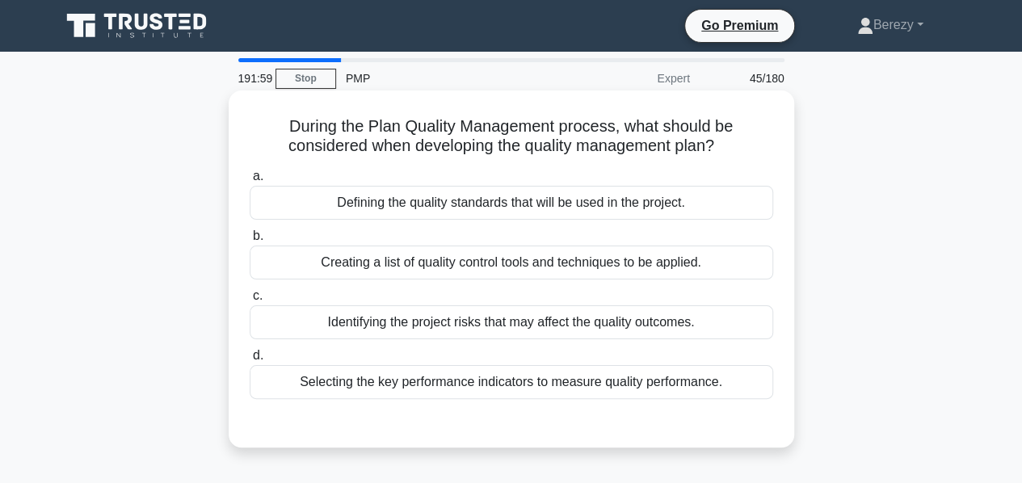
click at [472, 200] on div "Defining the quality standards that will be used in the project." at bounding box center [511, 203] width 523 height 34
click at [250, 182] on input "a. Defining the quality standards that will be used in the project." at bounding box center [250, 176] width 0 height 10
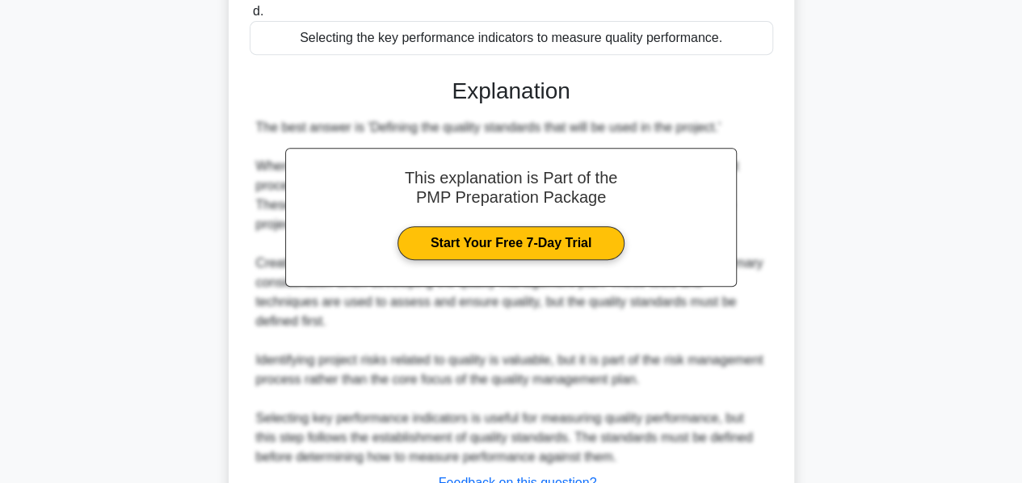
scroll to position [472, 0]
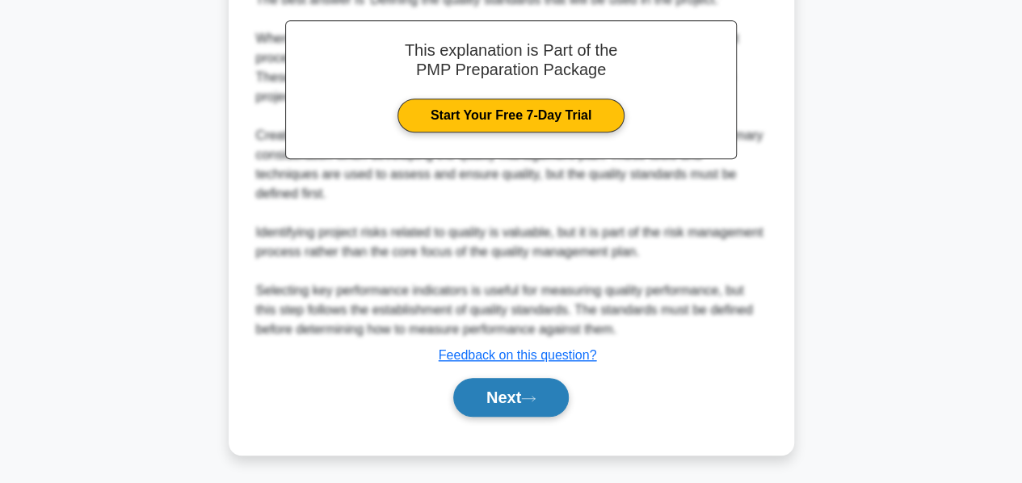
click at [488, 397] on button "Next" at bounding box center [510, 397] width 115 height 39
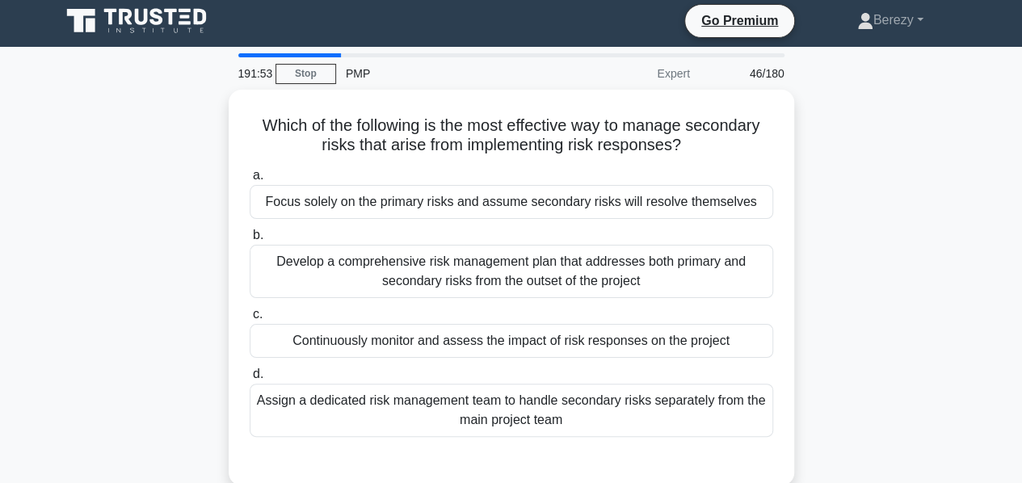
scroll to position [3, 0]
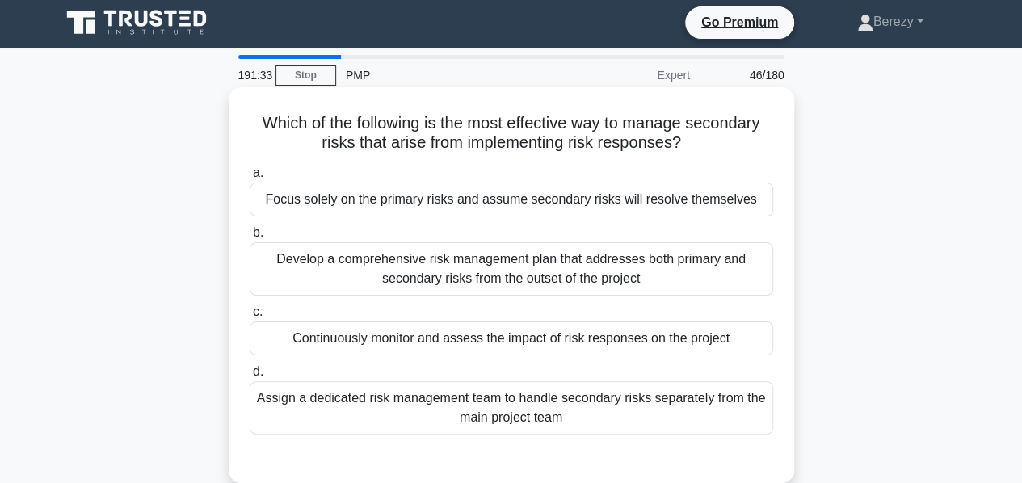
click at [443, 341] on div "Continuously monitor and assess the impact of risk responses on the project" at bounding box center [511, 338] width 523 height 34
click at [250, 317] on input "c. Continuously monitor and assess the impact of risk responses on the project" at bounding box center [250, 312] width 0 height 10
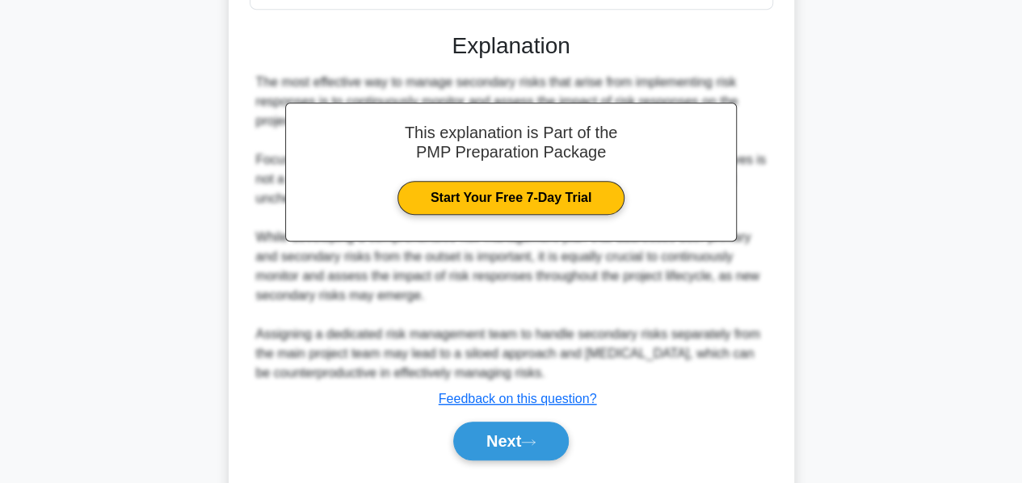
scroll to position [430, 0]
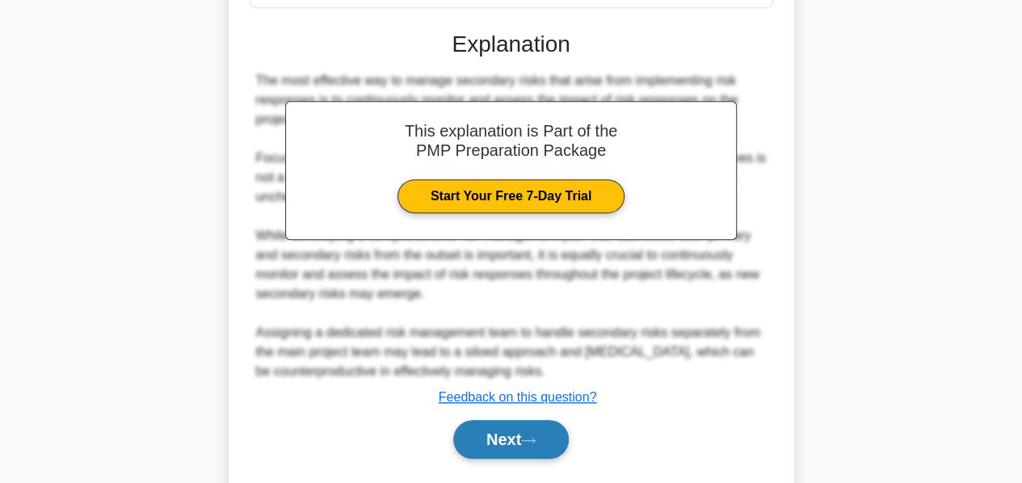
click at [470, 434] on button "Next" at bounding box center [510, 439] width 115 height 39
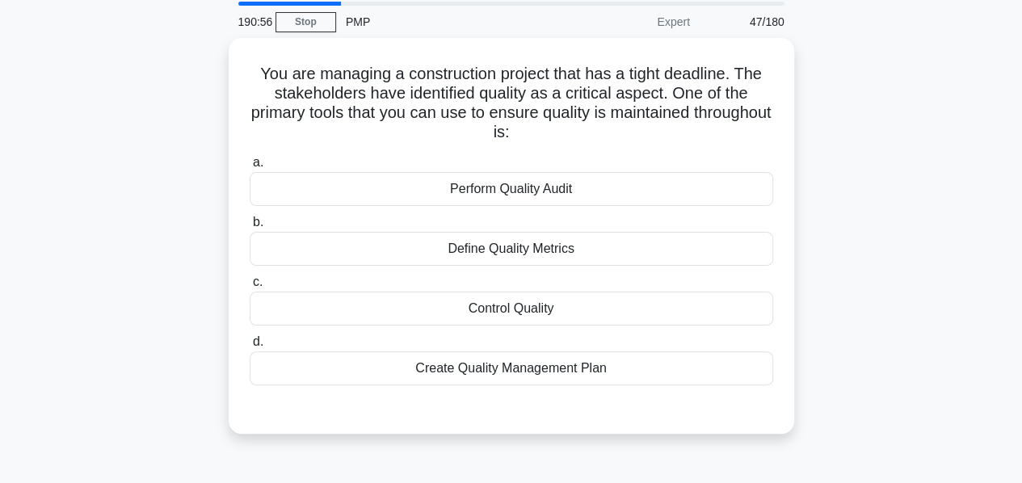
scroll to position [55, 0]
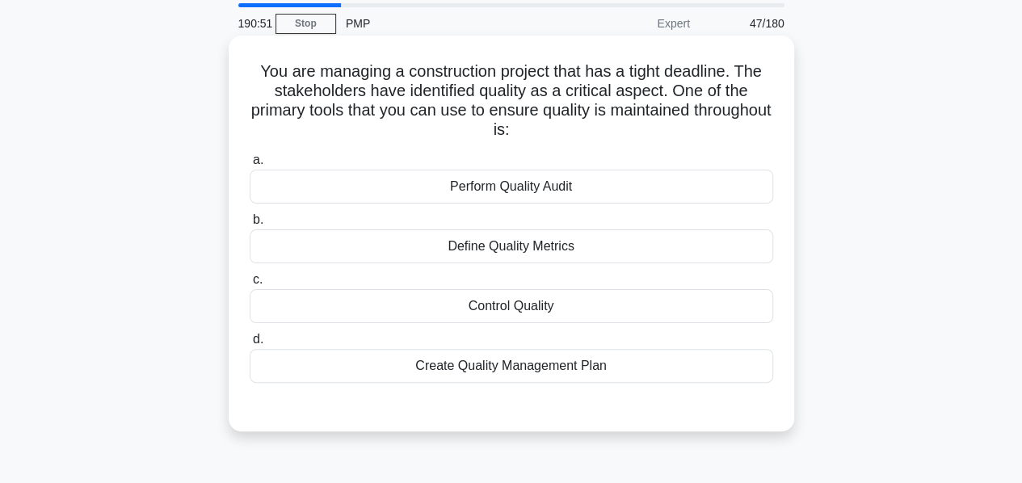
click at [527, 250] on div "Define Quality Metrics" at bounding box center [511, 246] width 523 height 34
click at [250, 225] on input "b. Define Quality Metrics" at bounding box center [250, 220] width 0 height 10
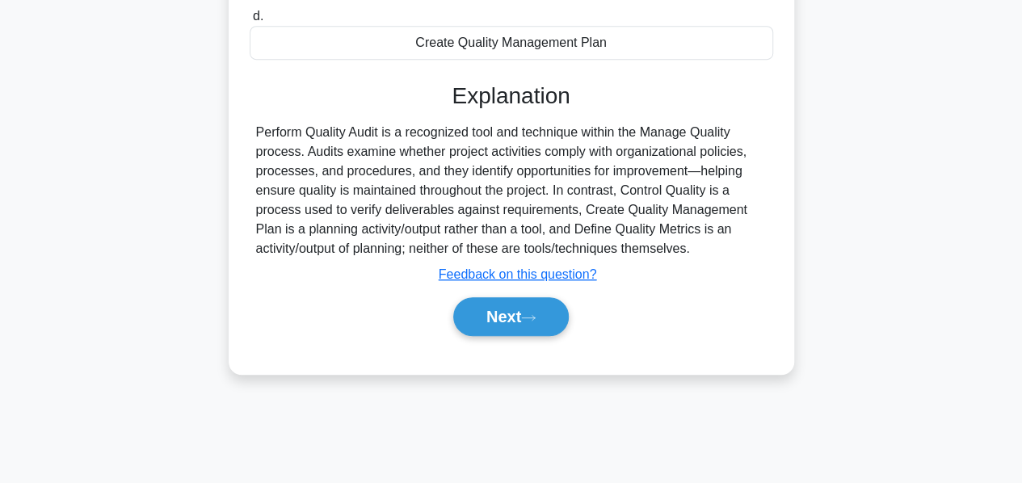
scroll to position [381, 0]
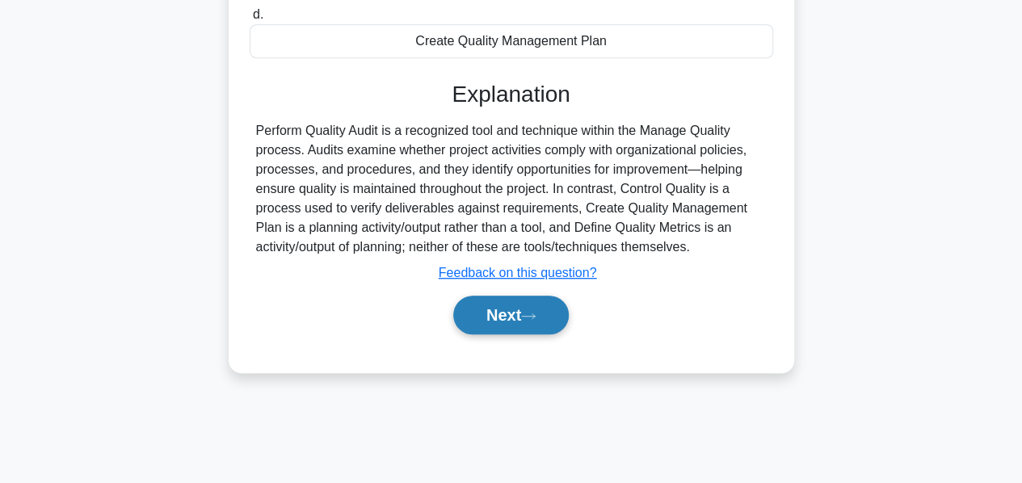
click at [505, 309] on button "Next" at bounding box center [510, 315] width 115 height 39
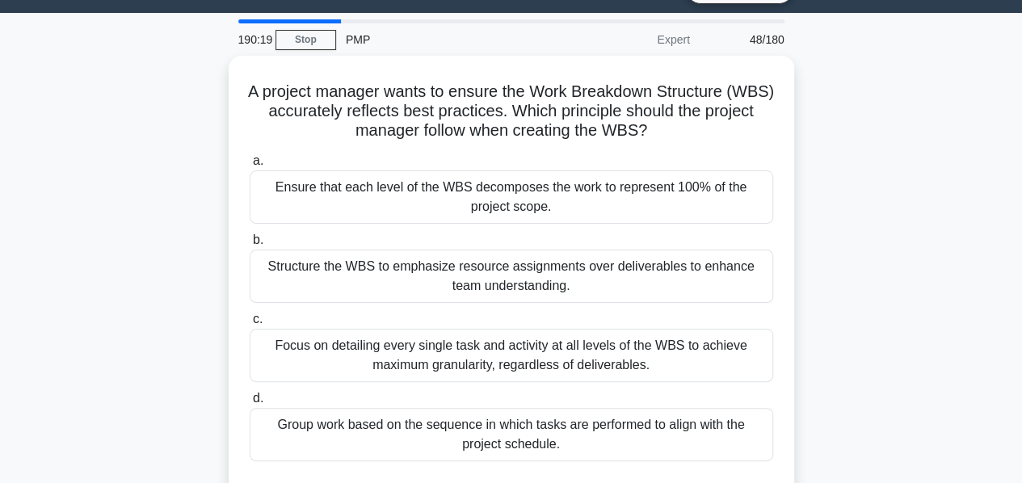
scroll to position [39, 0]
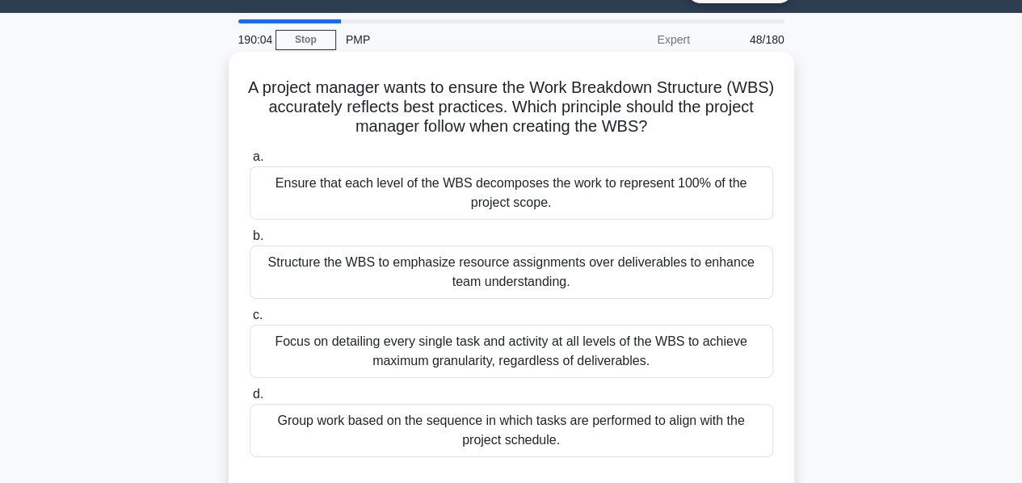
click at [528, 199] on div "Ensure that each level of the WBS decomposes the work to represent 100% of the …" at bounding box center [511, 192] width 523 height 53
click at [250, 162] on input "a. Ensure that each level of the WBS decomposes the work to represent 100% of t…" at bounding box center [250, 157] width 0 height 10
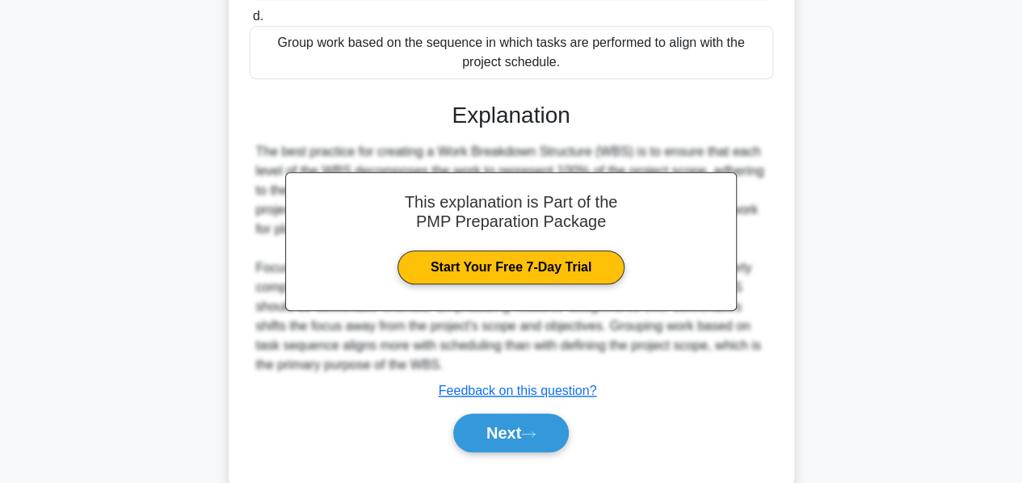
scroll to position [452, 0]
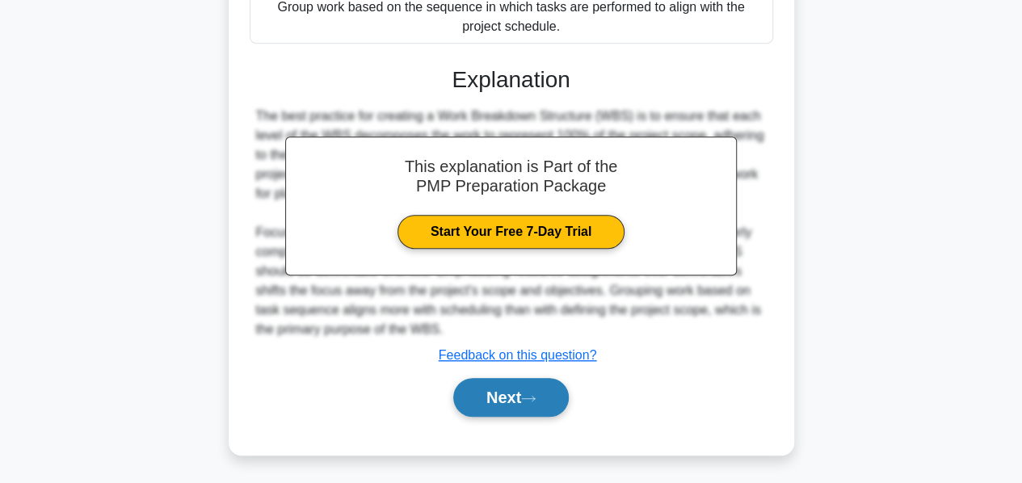
click at [503, 390] on button "Next" at bounding box center [510, 397] width 115 height 39
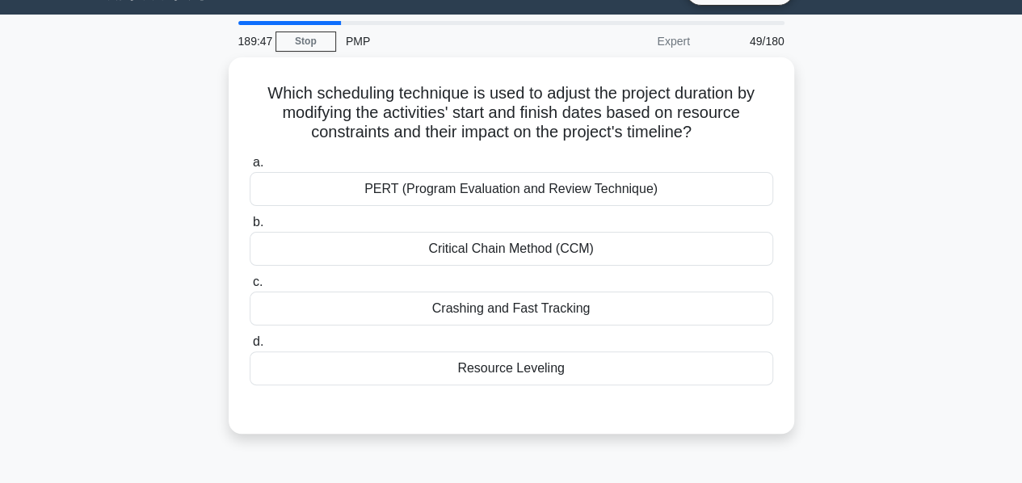
scroll to position [36, 0]
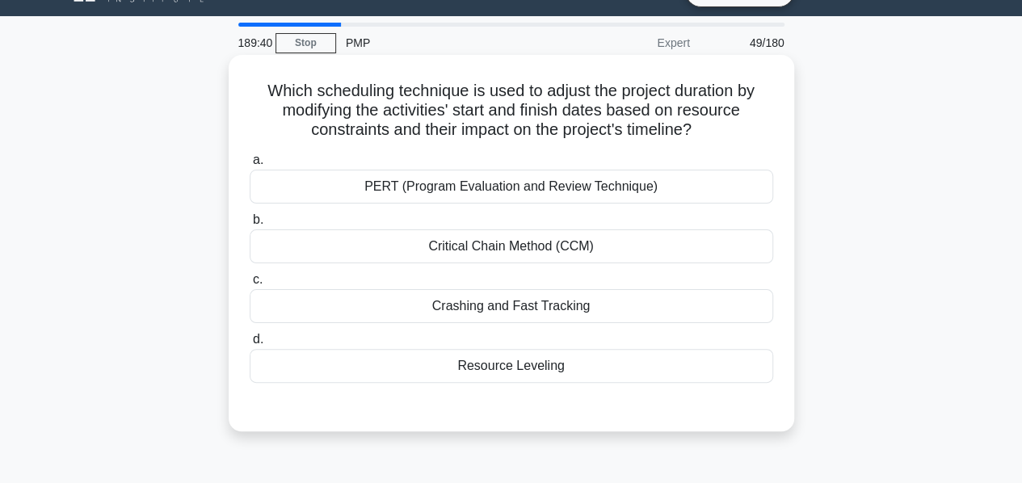
click at [510, 367] on div "Resource Leveling" at bounding box center [511, 366] width 523 height 34
click at [250, 345] on input "d. Resource Leveling" at bounding box center [250, 339] width 0 height 10
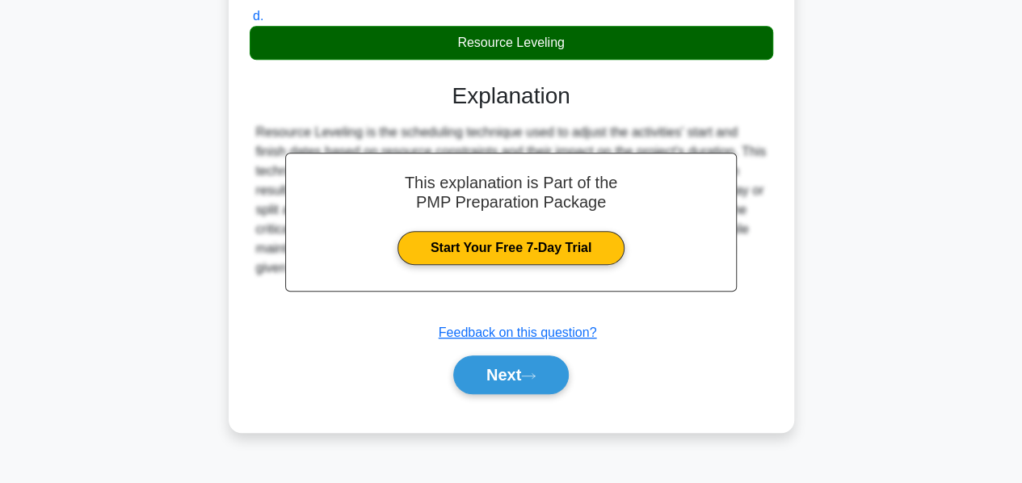
scroll to position [359, 0]
click at [510, 367] on button "Next" at bounding box center [510, 374] width 115 height 39
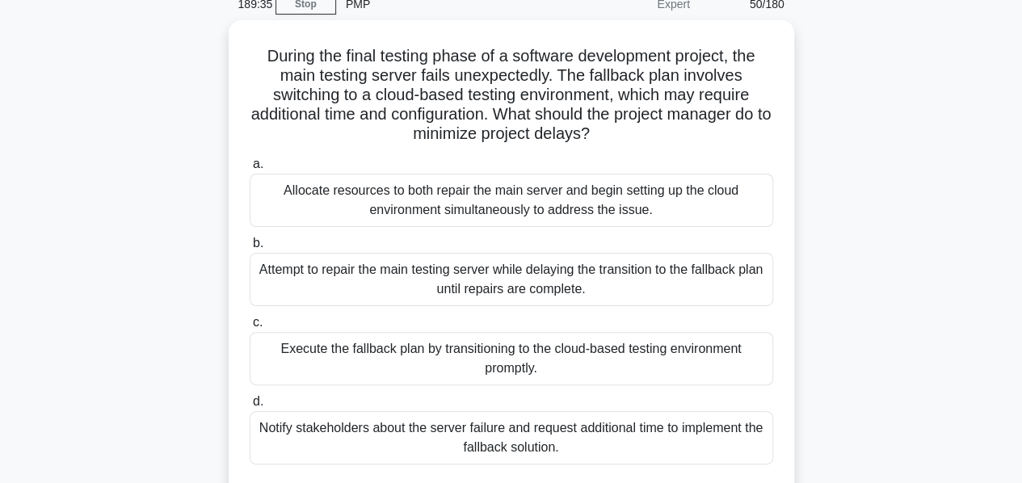
scroll to position [74, 0]
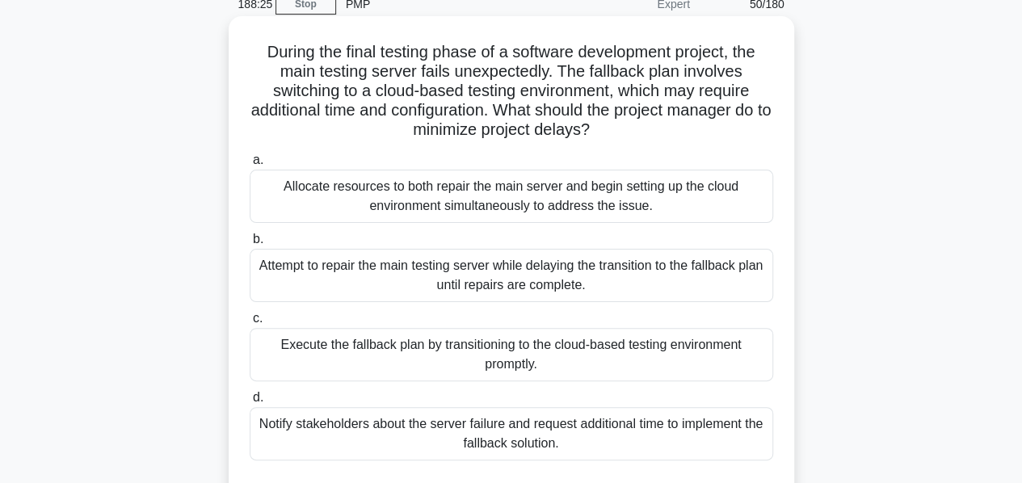
click at [451, 346] on div "Execute the fallback plan by transitioning to the cloud-based testing environme…" at bounding box center [511, 354] width 523 height 53
click at [250, 324] on input "c. Execute the fallback plan by transitioning to the cloud-based testing enviro…" at bounding box center [250, 318] width 0 height 10
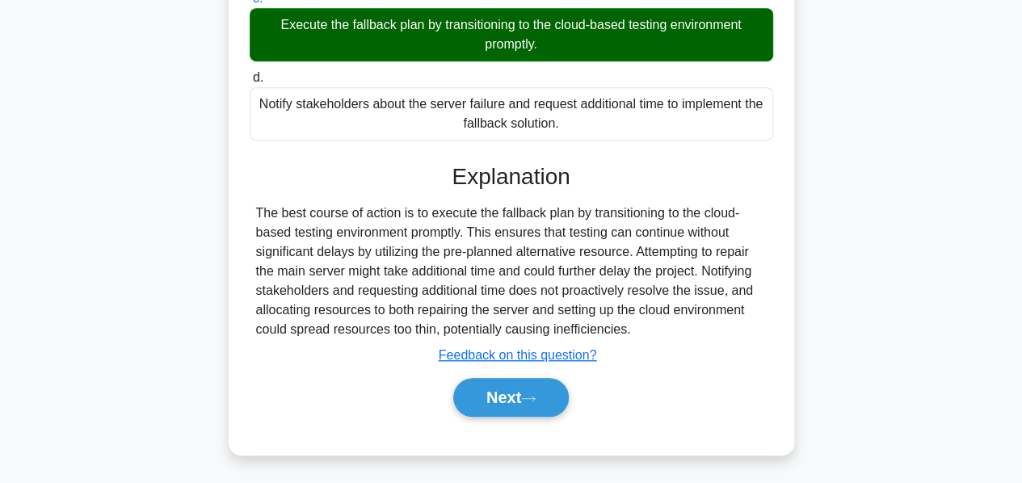
scroll to position [394, 0]
click at [499, 390] on button "Next" at bounding box center [510, 397] width 115 height 39
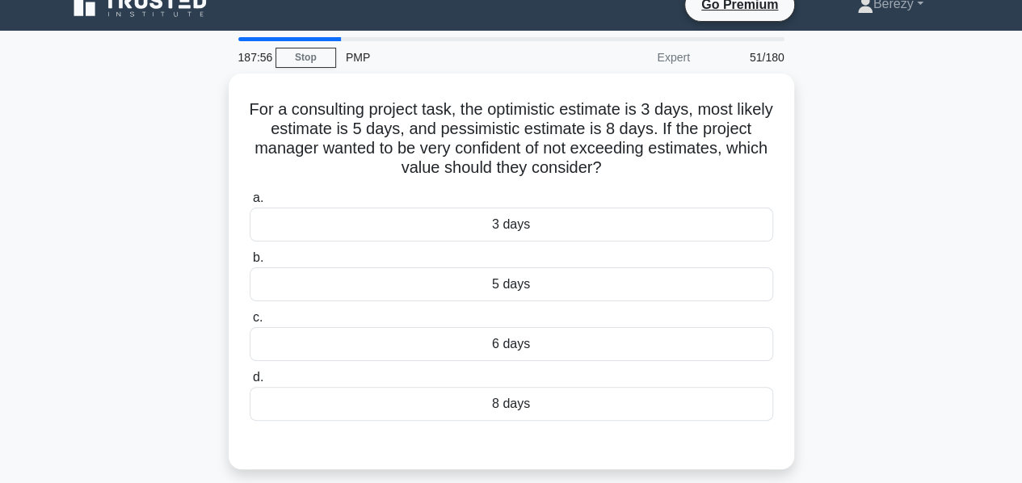
scroll to position [19, 0]
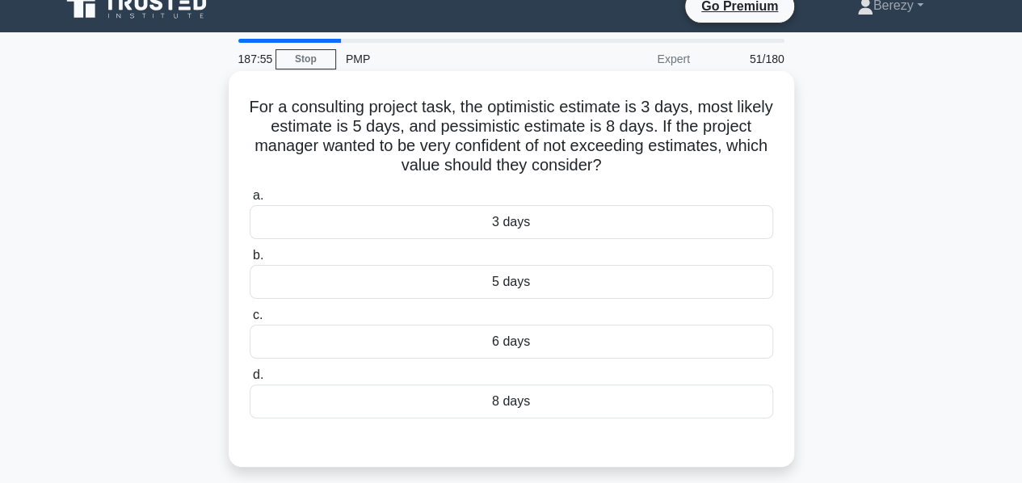
click at [509, 409] on div "8 days" at bounding box center [511, 401] width 523 height 34
click at [250, 380] on input "d. 8 days" at bounding box center [250, 375] width 0 height 10
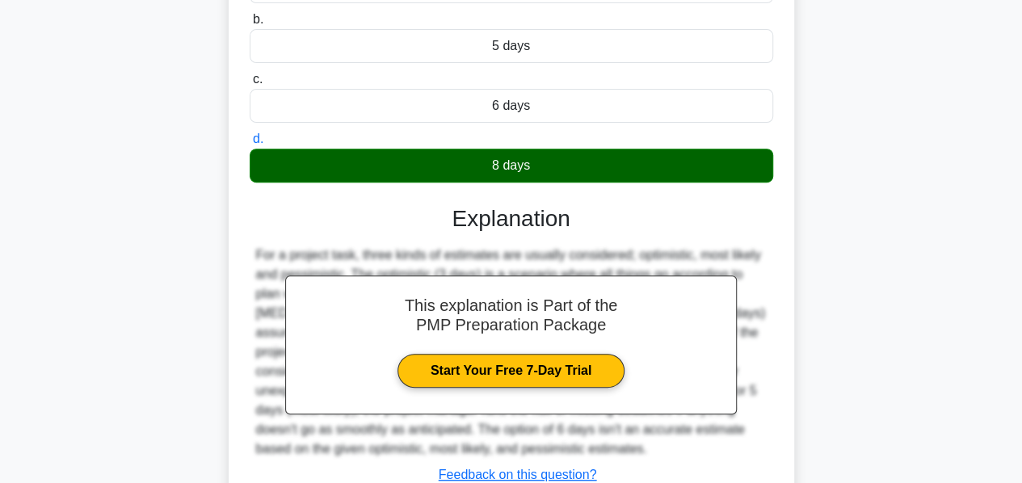
scroll to position [389, 0]
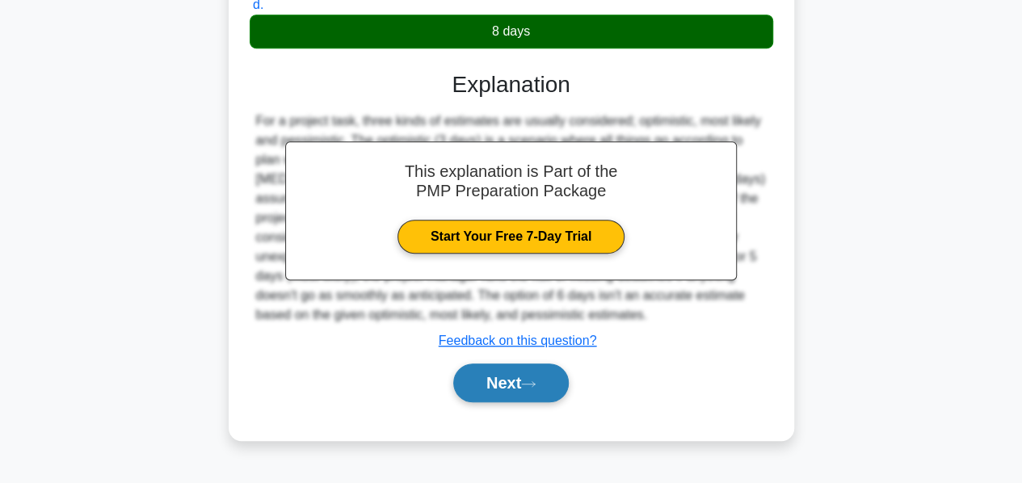
click at [489, 382] on button "Next" at bounding box center [510, 382] width 115 height 39
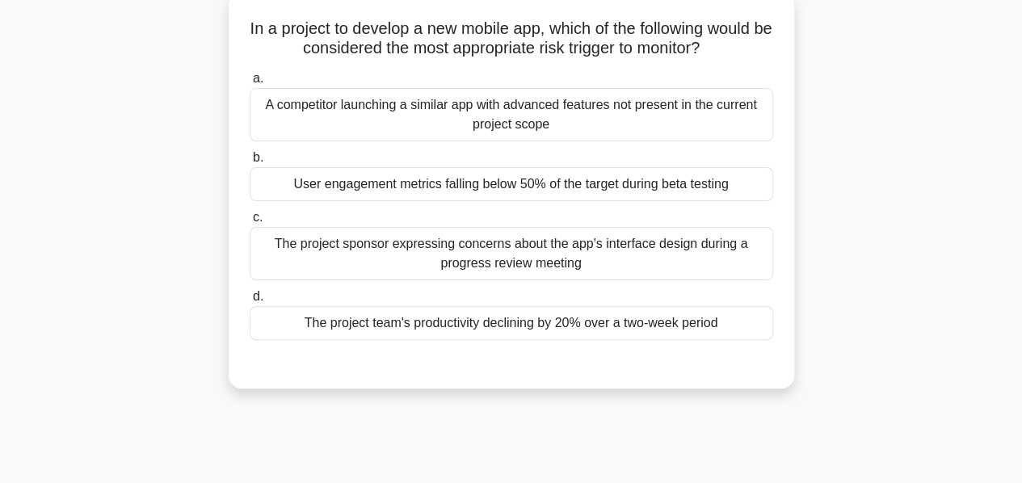
scroll to position [102, 0]
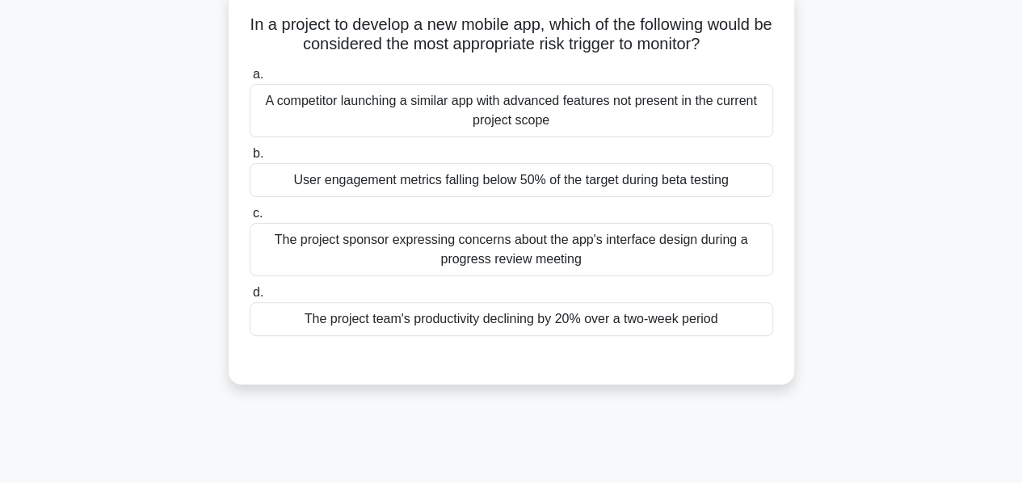
click at [426, 106] on div "A competitor launching a similar app with advanced features not present in the …" at bounding box center [511, 110] width 523 height 53
click at [250, 80] on input "a. A competitor launching a similar app with advanced features not present in t…" at bounding box center [250, 74] width 0 height 10
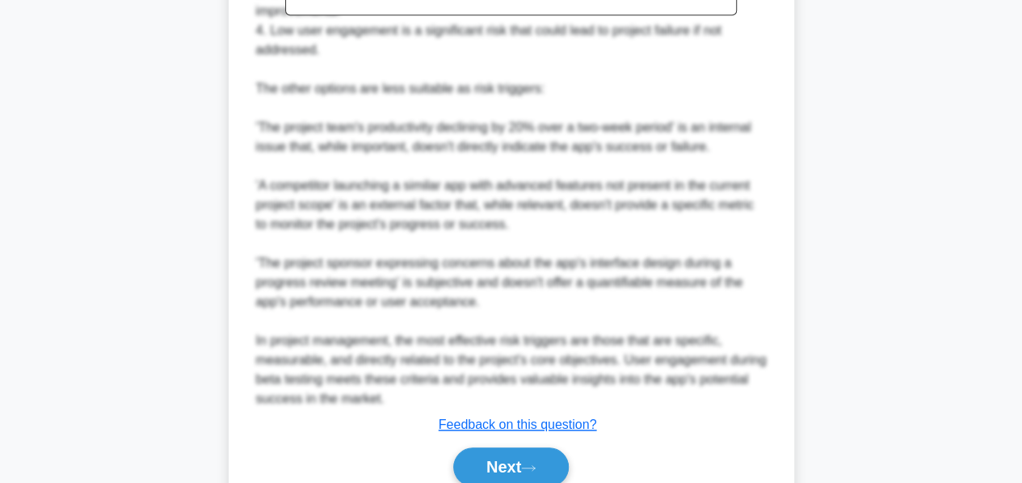
scroll to position [726, 0]
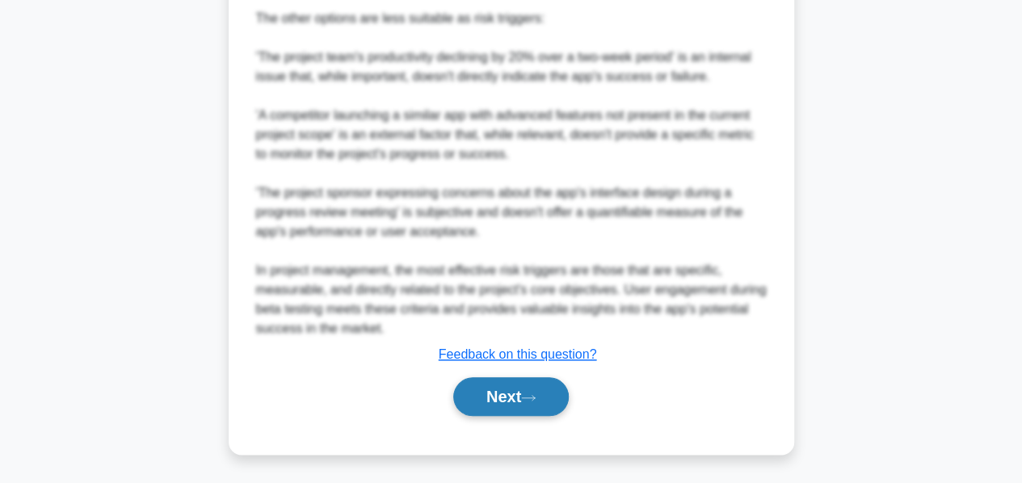
click at [504, 381] on button "Next" at bounding box center [510, 396] width 115 height 39
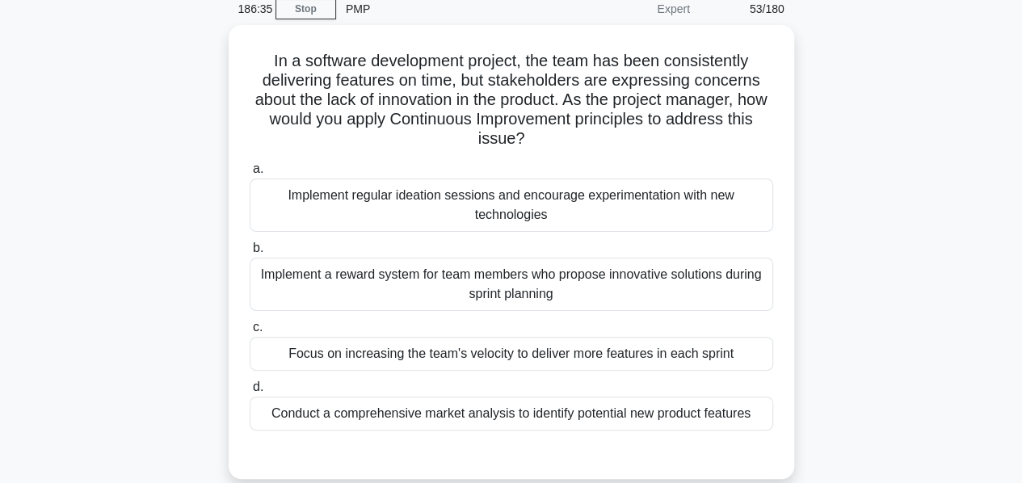
scroll to position [68, 0]
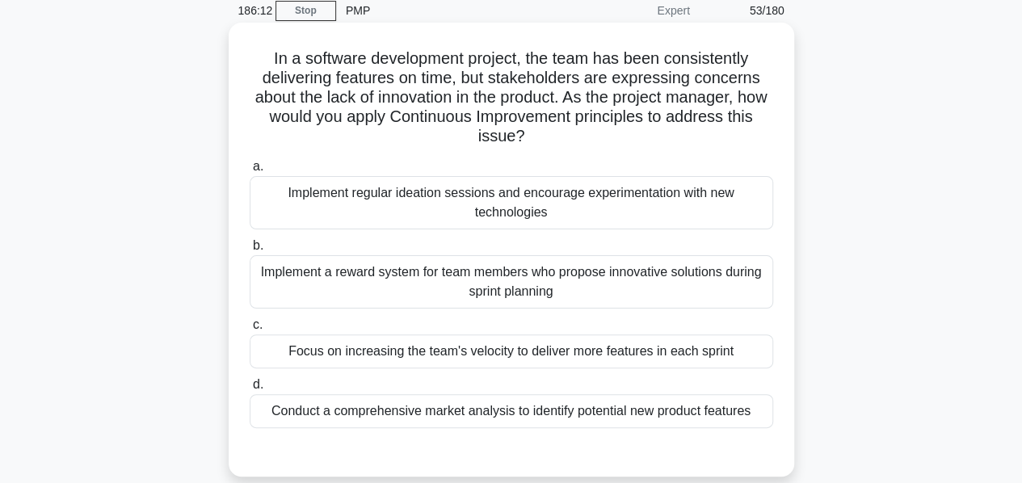
click at [527, 200] on div "Implement regular ideation sessions and encourage experimentation with new tech…" at bounding box center [511, 202] width 523 height 53
click at [250, 172] on input "a. Implement regular ideation sessions and encourage experimentation with new t…" at bounding box center [250, 167] width 0 height 10
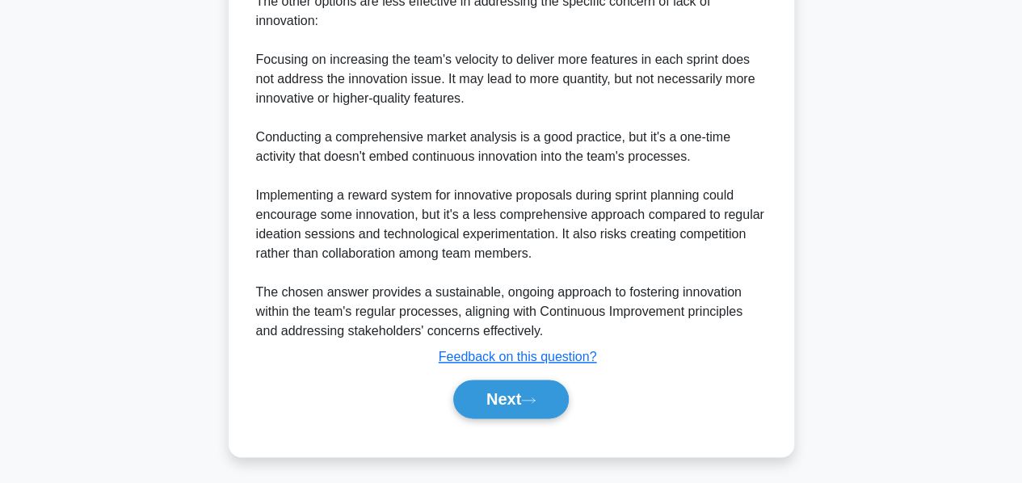
scroll to position [801, 0]
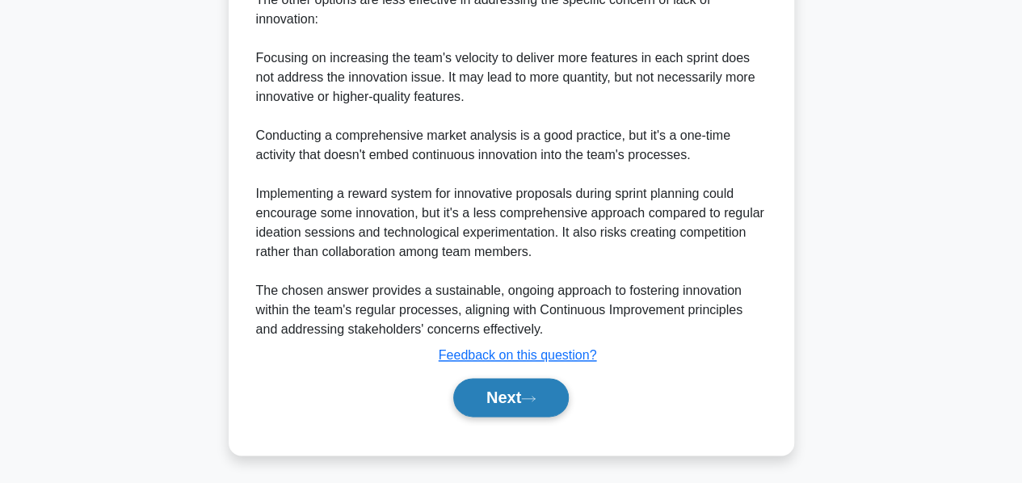
click at [493, 386] on button "Next" at bounding box center [510, 397] width 115 height 39
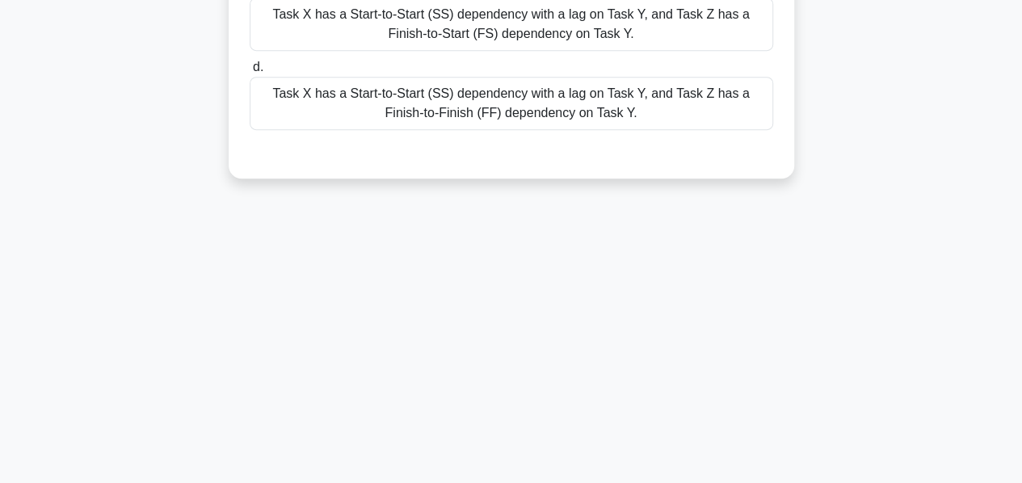
scroll to position [389, 0]
click at [125, 238] on div "185:54 Stop PMP Expert 54/180 You are managing a project where Task X must star…" at bounding box center [511, 73] width 921 height 808
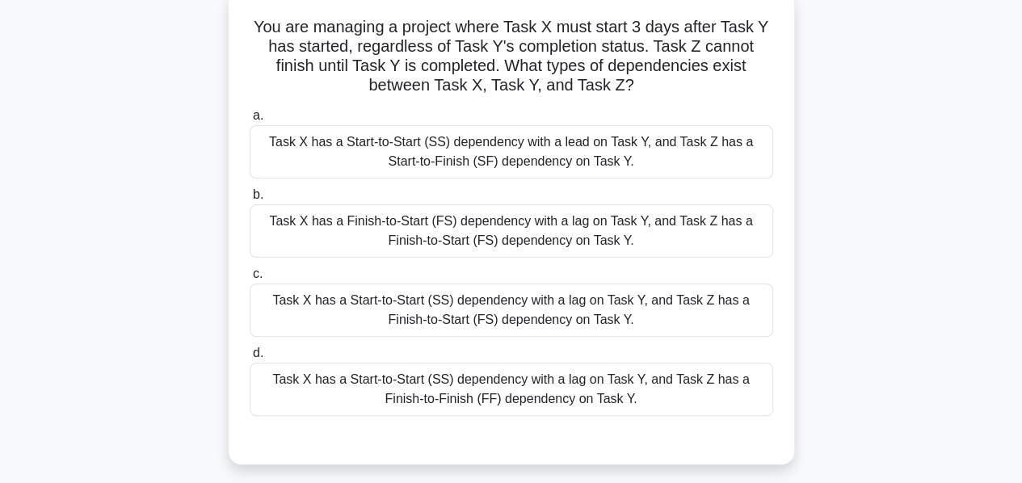
scroll to position [104, 0]
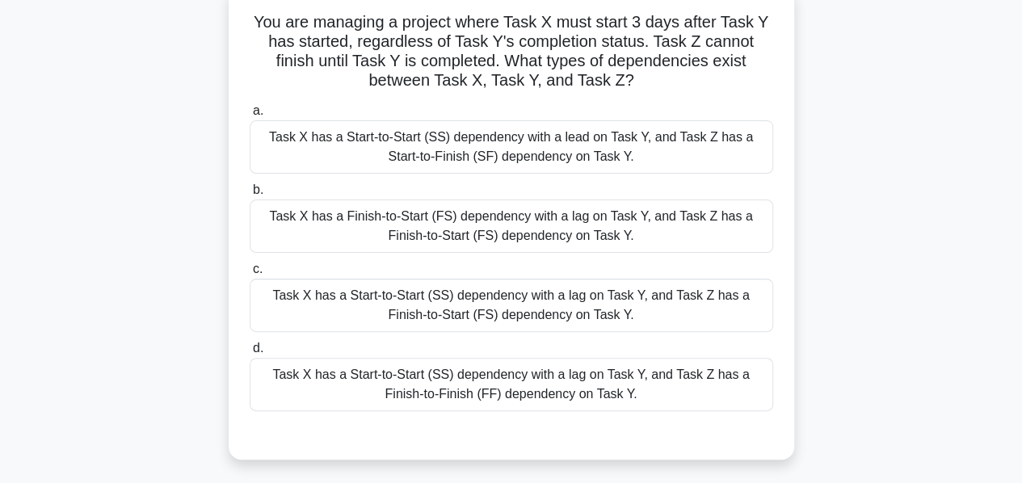
click at [457, 296] on div "Task X has a Start-to-Start (SS) dependency with a lag on Task Y, and Task Z ha…" at bounding box center [511, 305] width 523 height 53
click at [250, 275] on input "c. Task X has a Start-to-Start (SS) dependency with a lag on Task Y, and Task Z…" at bounding box center [250, 269] width 0 height 10
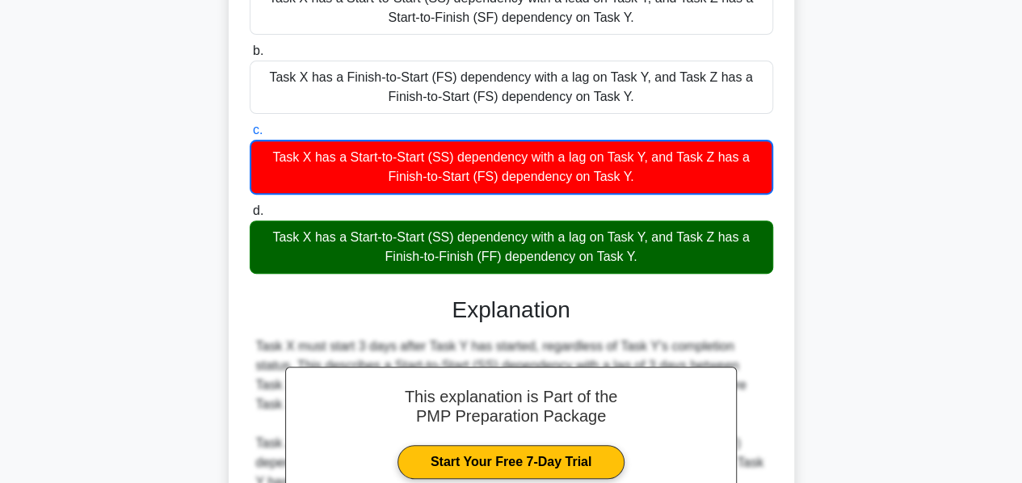
scroll to position [435, 0]
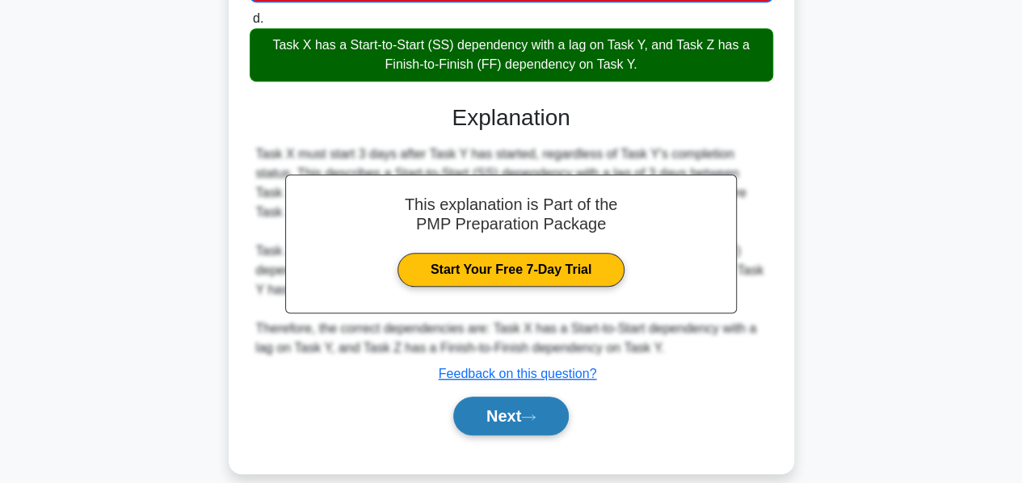
click at [472, 397] on button "Next" at bounding box center [510, 416] width 115 height 39
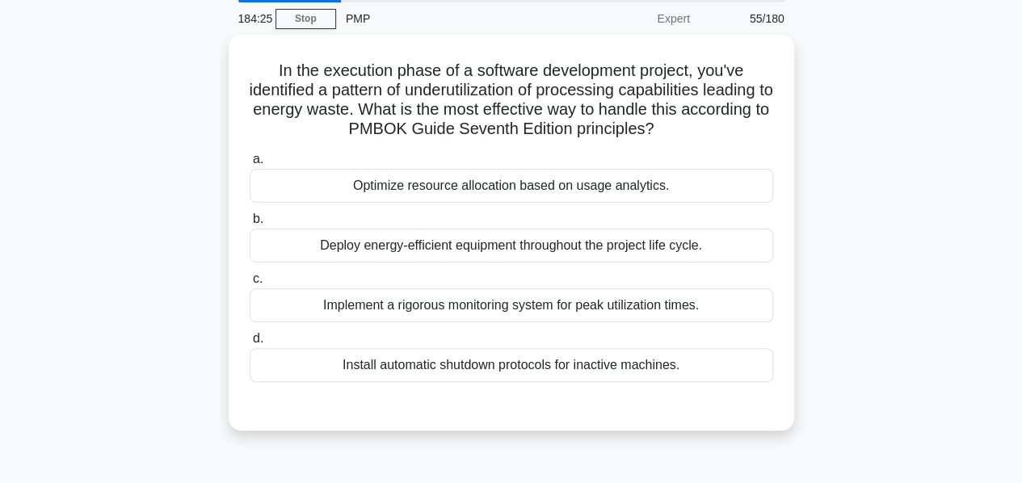
scroll to position [58, 0]
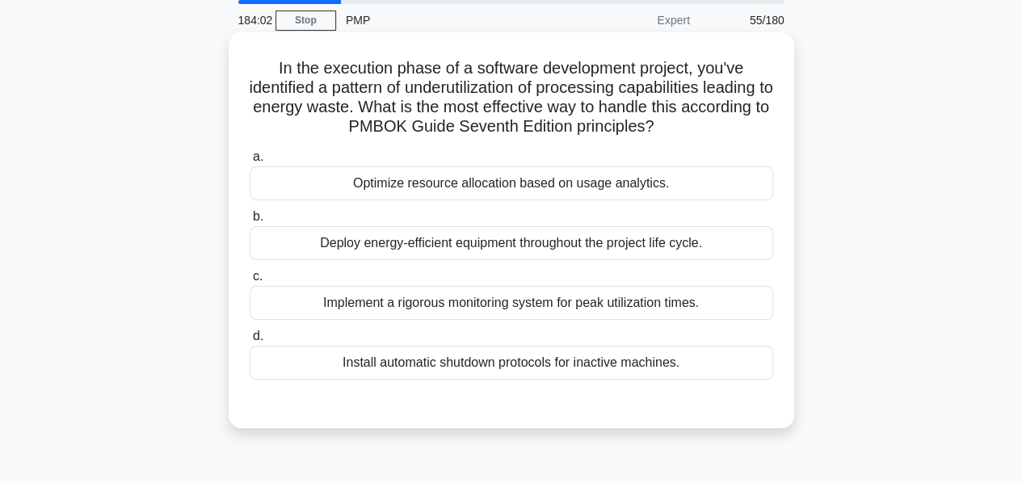
click at [464, 188] on div "Optimize resource allocation based on usage analytics." at bounding box center [511, 183] width 523 height 34
click at [250, 162] on input "a. Optimize resource allocation based on usage analytics." at bounding box center [250, 157] width 0 height 10
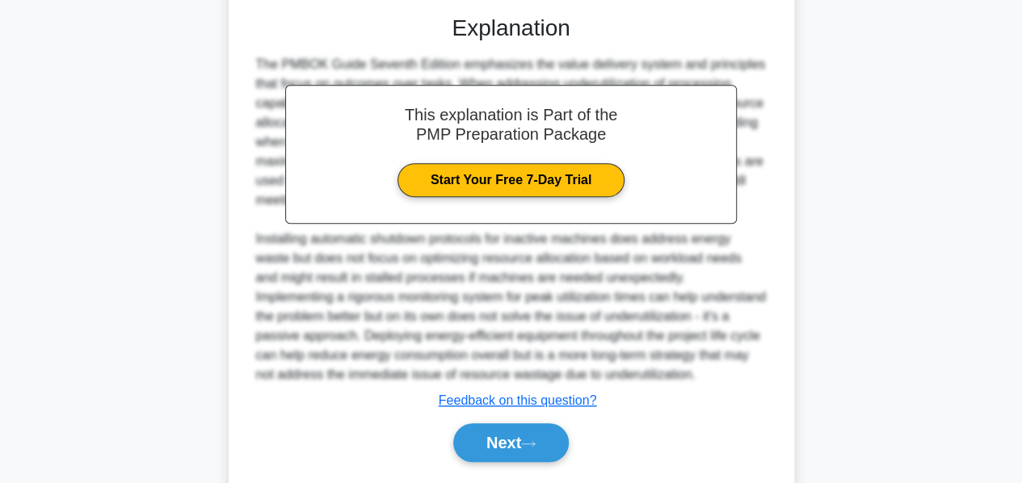
scroll to position [491, 0]
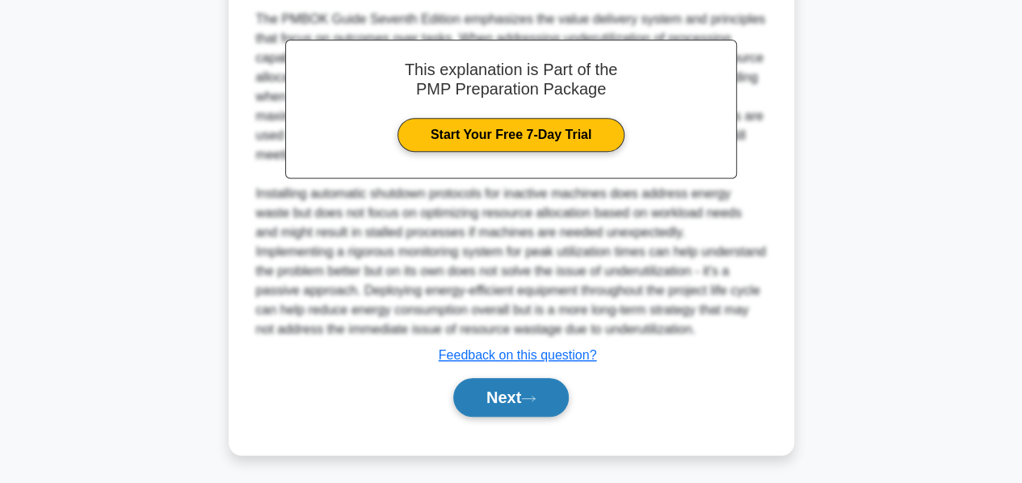
click at [499, 387] on button "Next" at bounding box center [510, 397] width 115 height 39
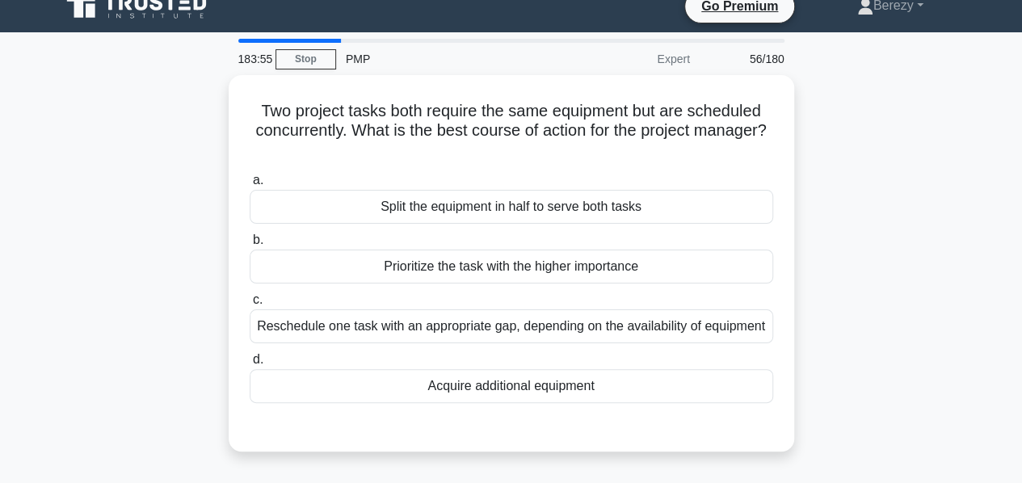
scroll to position [18, 0]
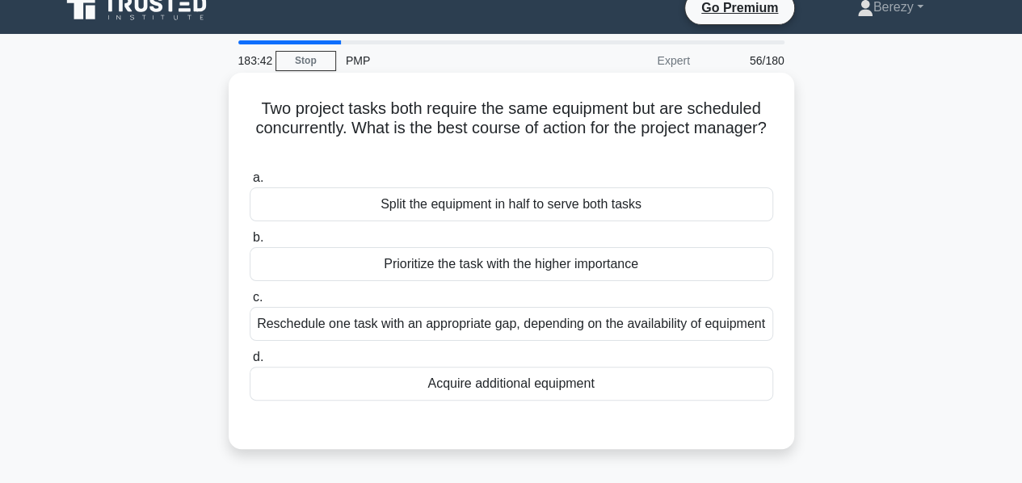
click at [454, 275] on div "Prioritize the task with the higher importance" at bounding box center [511, 264] width 523 height 34
click at [250, 243] on input "b. Prioritize the task with the higher importance" at bounding box center [250, 238] width 0 height 10
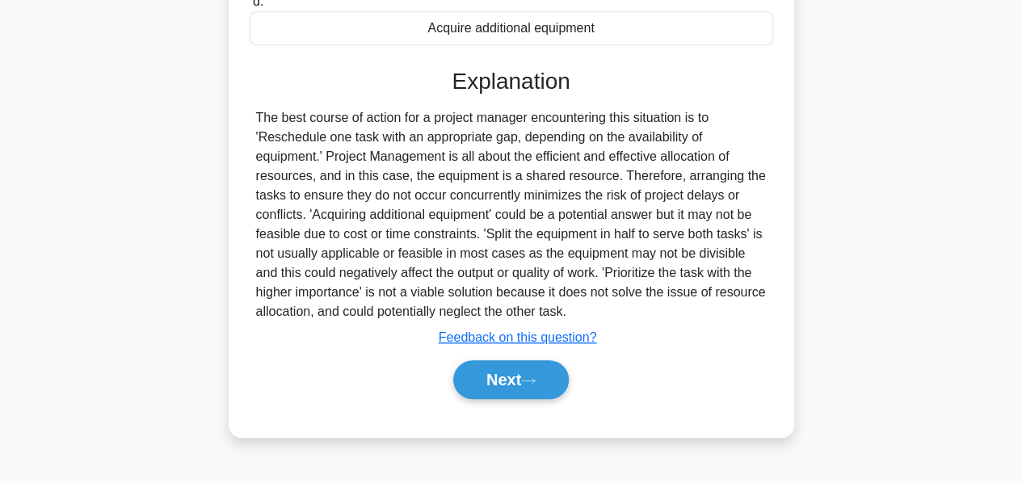
scroll to position [389, 0]
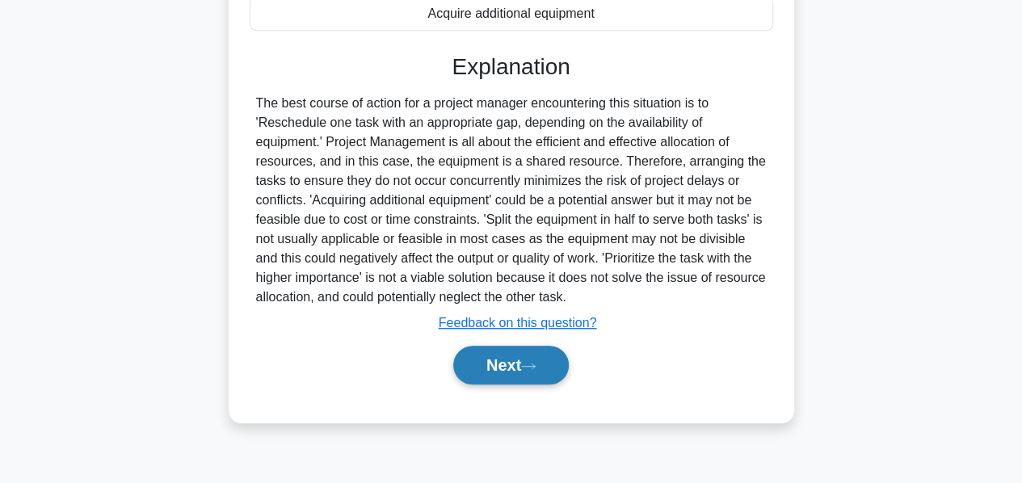
click at [490, 380] on button "Next" at bounding box center [510, 365] width 115 height 39
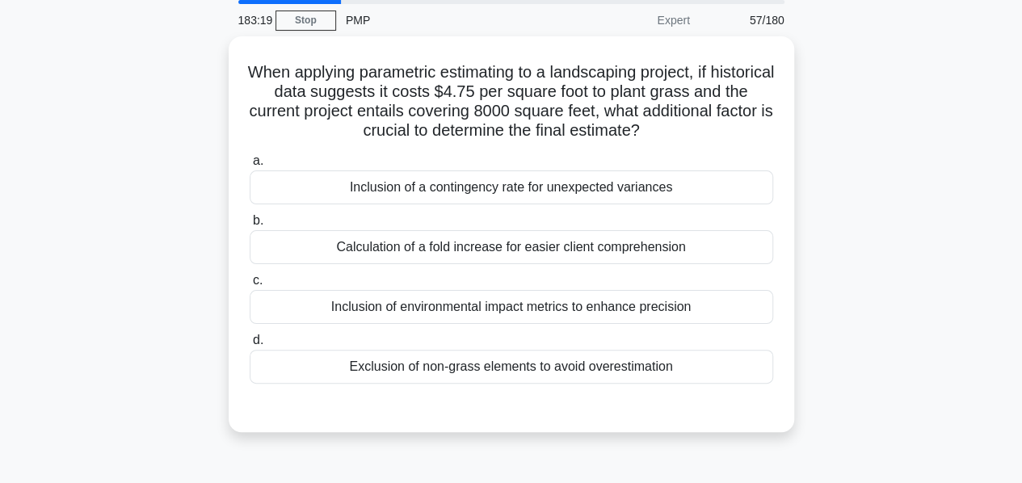
scroll to position [57, 0]
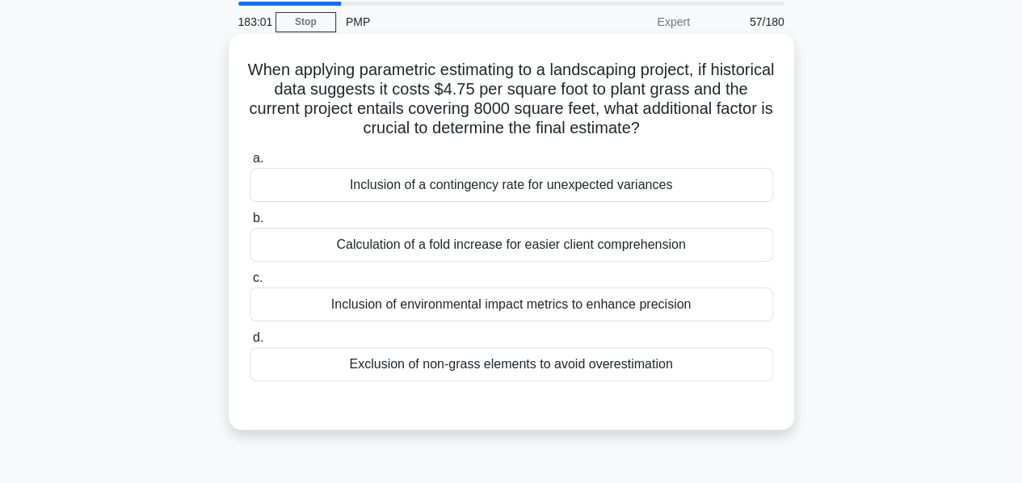
click at [460, 314] on div "Inclusion of environmental impact metrics to enhance precision" at bounding box center [511, 305] width 523 height 34
click at [250, 283] on input "c. Inclusion of environmental impact metrics to enhance precision" at bounding box center [250, 278] width 0 height 10
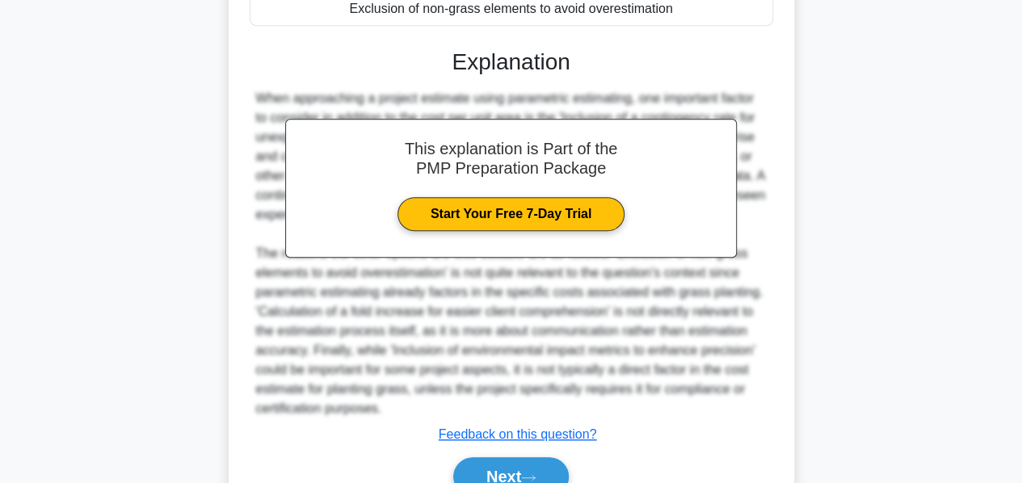
scroll to position [493, 0]
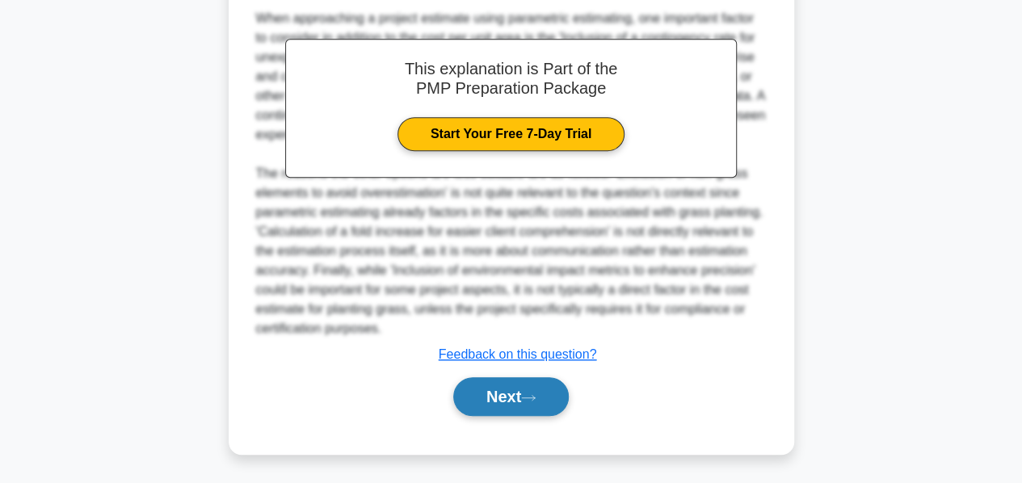
click at [480, 393] on button "Next" at bounding box center [510, 396] width 115 height 39
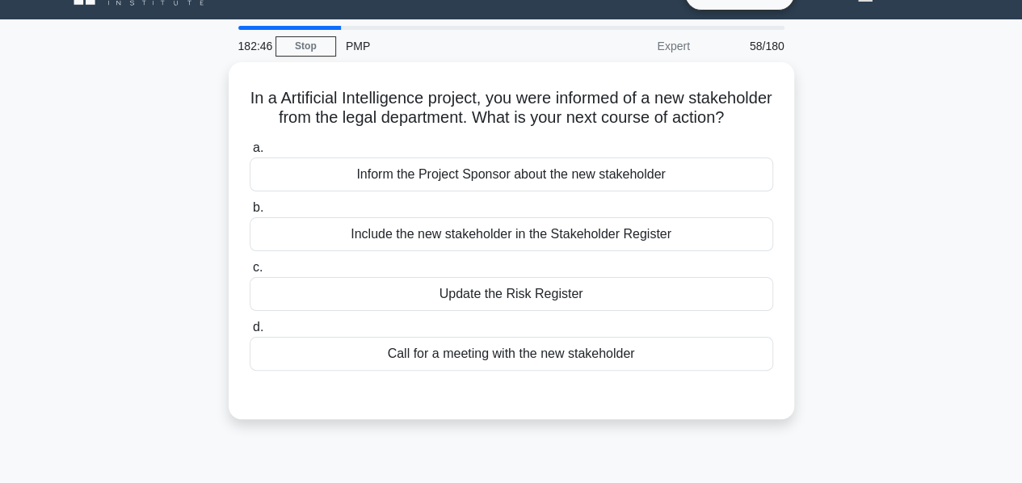
scroll to position [32, 0]
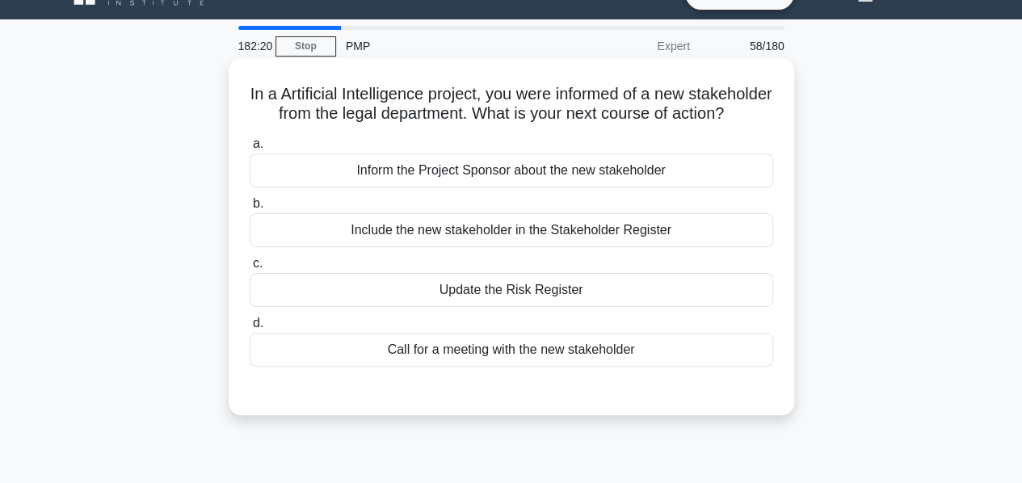
click at [611, 247] on div "Include the new stakeholder in the Stakeholder Register" at bounding box center [511, 230] width 523 height 34
click at [250, 209] on input "b. Include the new stakeholder in the Stakeholder Register" at bounding box center [250, 204] width 0 height 10
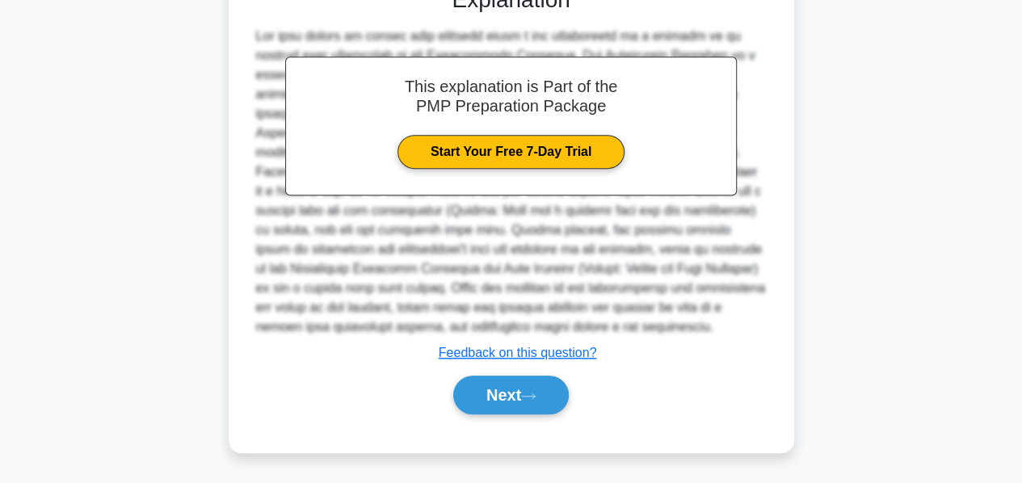
scroll to position [452, 0]
click at [509, 397] on button "Next" at bounding box center [510, 395] width 115 height 39
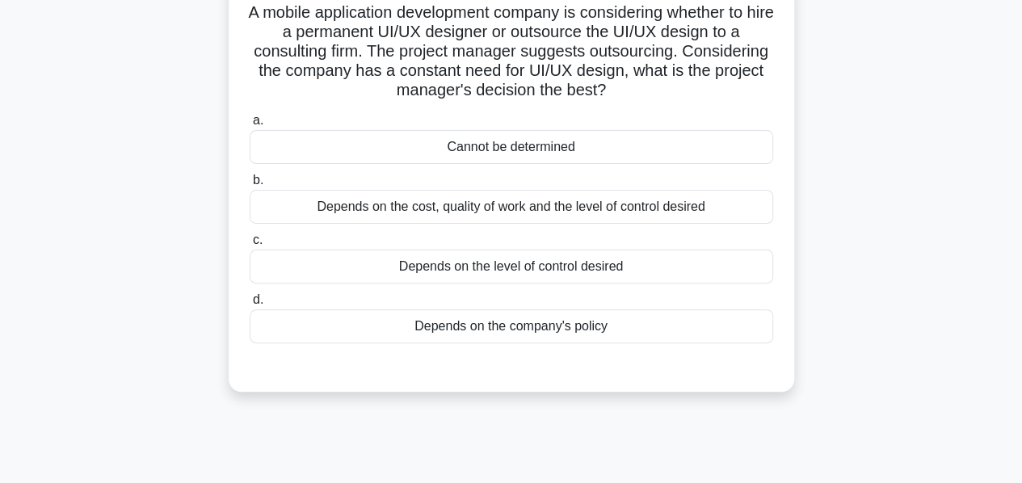
scroll to position [115, 0]
click at [496, 213] on div "Depends on the cost, quality of work and the level of control desired" at bounding box center [511, 206] width 523 height 34
click at [250, 185] on input "b. Depends on the cost, quality of work and the level of control desired" at bounding box center [250, 179] width 0 height 10
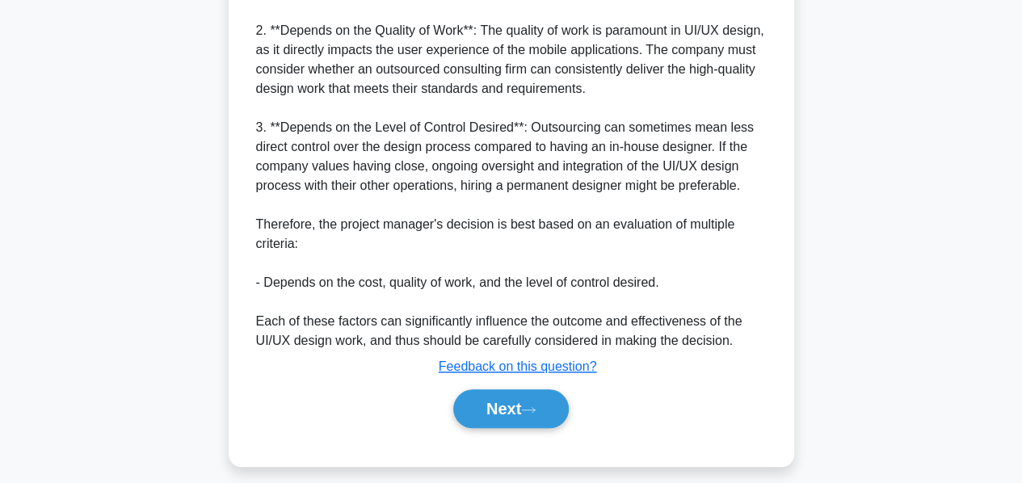
scroll to position [685, 0]
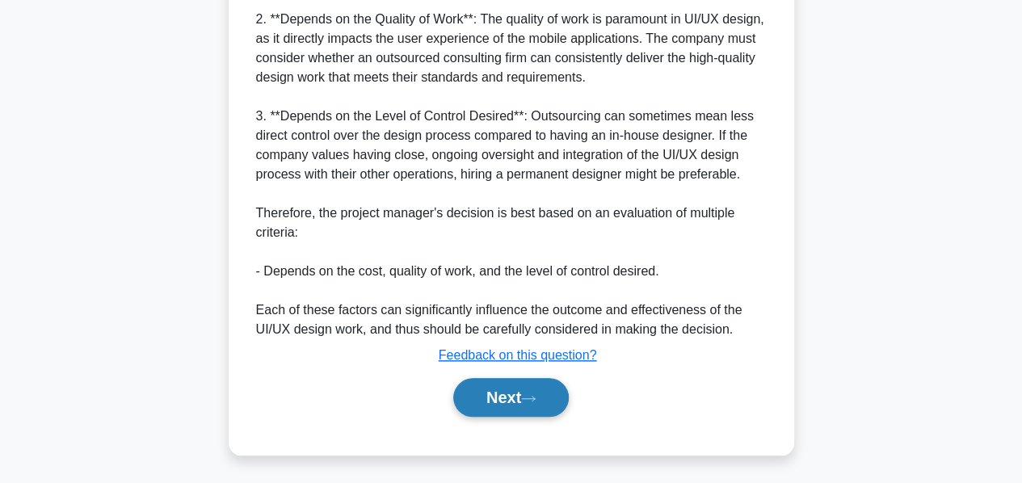
click at [506, 391] on button "Next" at bounding box center [510, 397] width 115 height 39
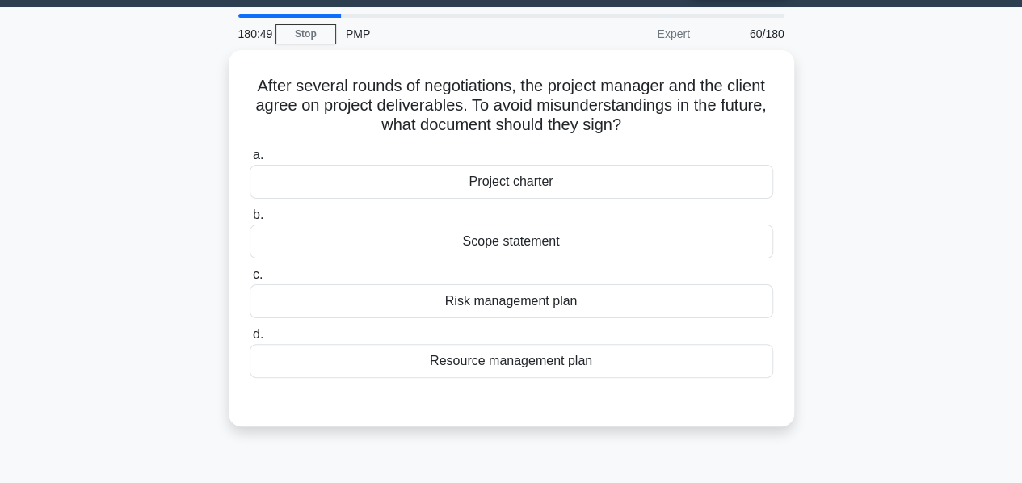
scroll to position [45, 0]
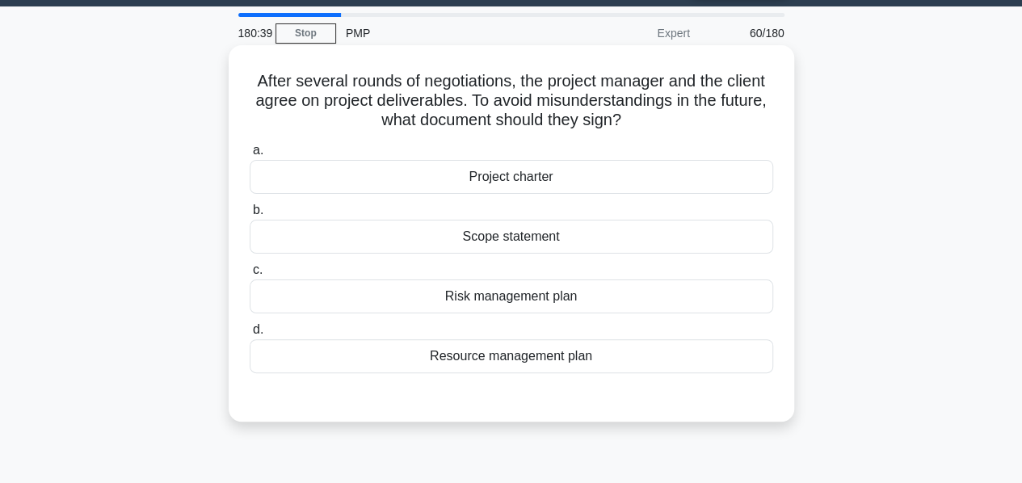
click at [501, 241] on div "Scope statement" at bounding box center [511, 237] width 523 height 34
click at [250, 216] on input "b. Scope statement" at bounding box center [250, 210] width 0 height 10
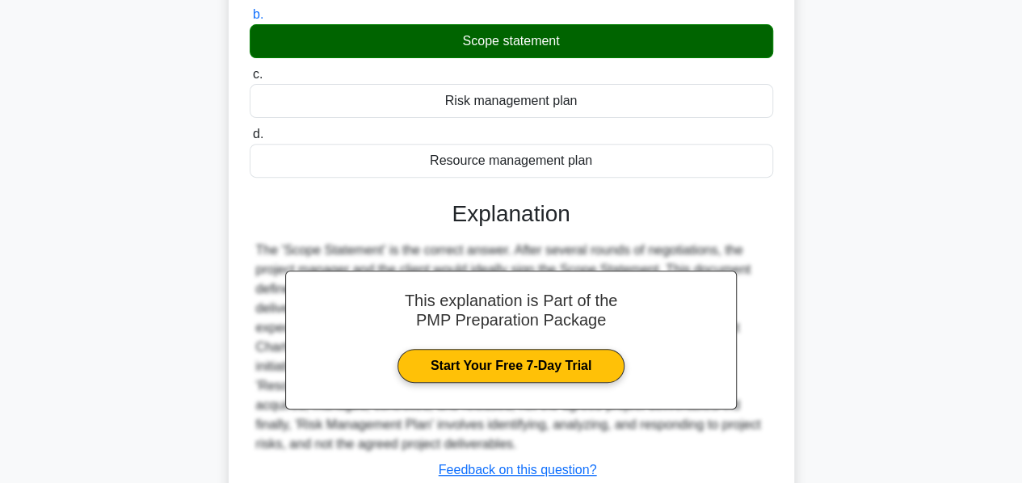
scroll to position [389, 0]
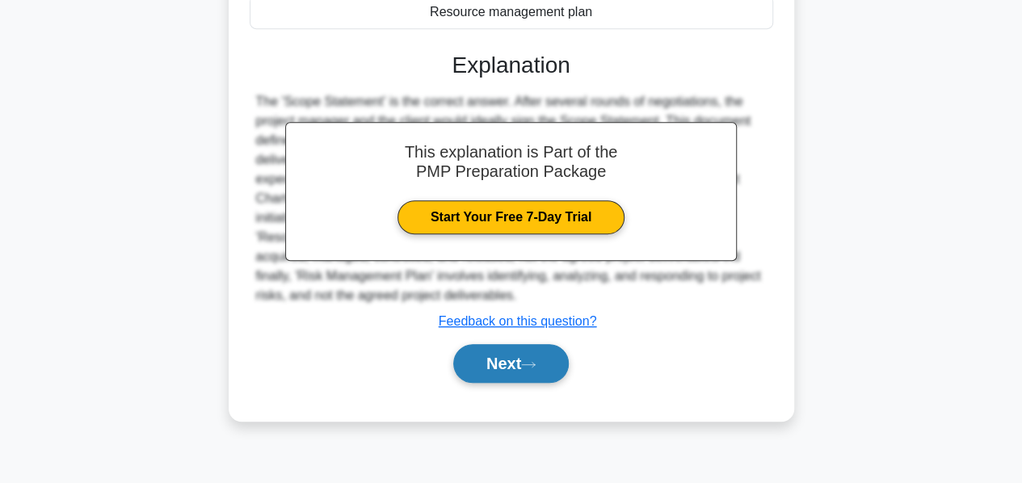
click at [502, 356] on button "Next" at bounding box center [510, 363] width 115 height 39
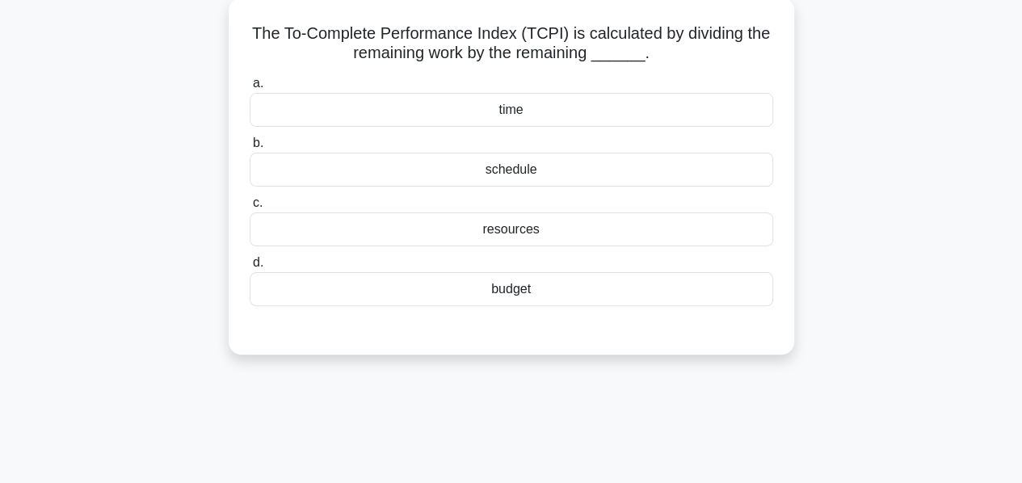
scroll to position [95, 0]
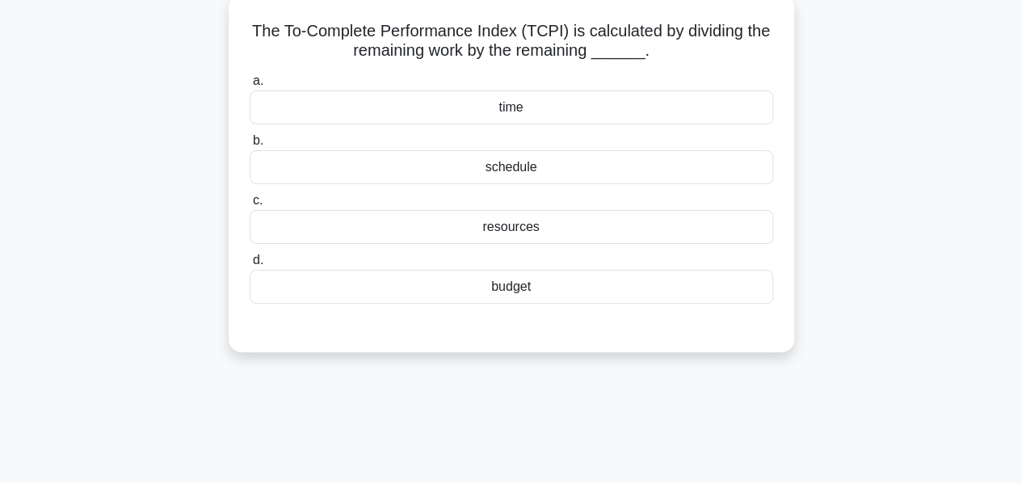
click at [515, 281] on div "budget" at bounding box center [511, 287] width 523 height 34
click at [250, 266] on input "d. budget" at bounding box center [250, 260] width 0 height 10
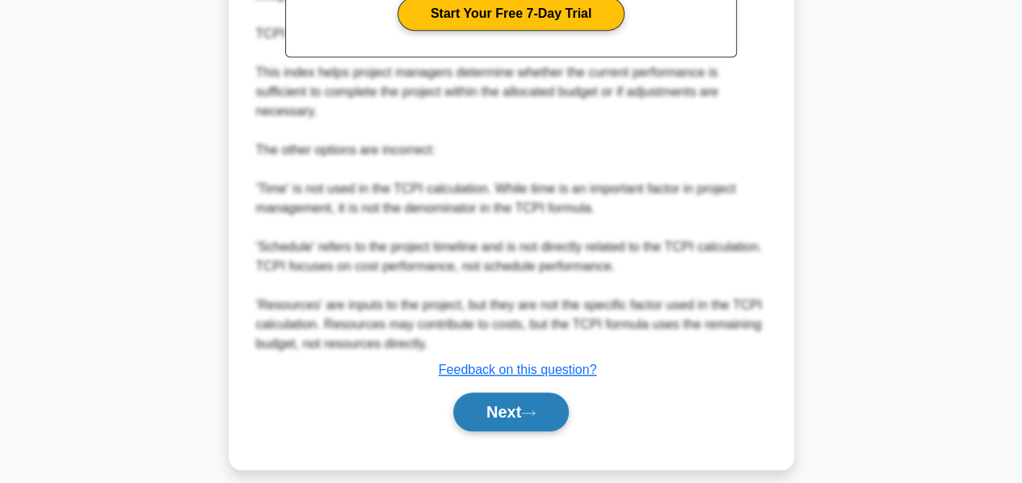
scroll to position [575, 0]
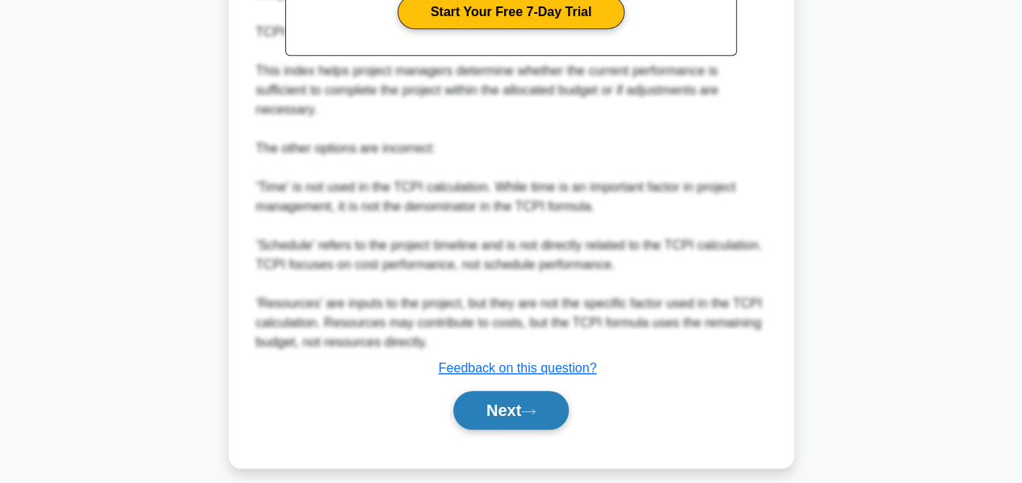
click at [502, 409] on button "Next" at bounding box center [510, 410] width 115 height 39
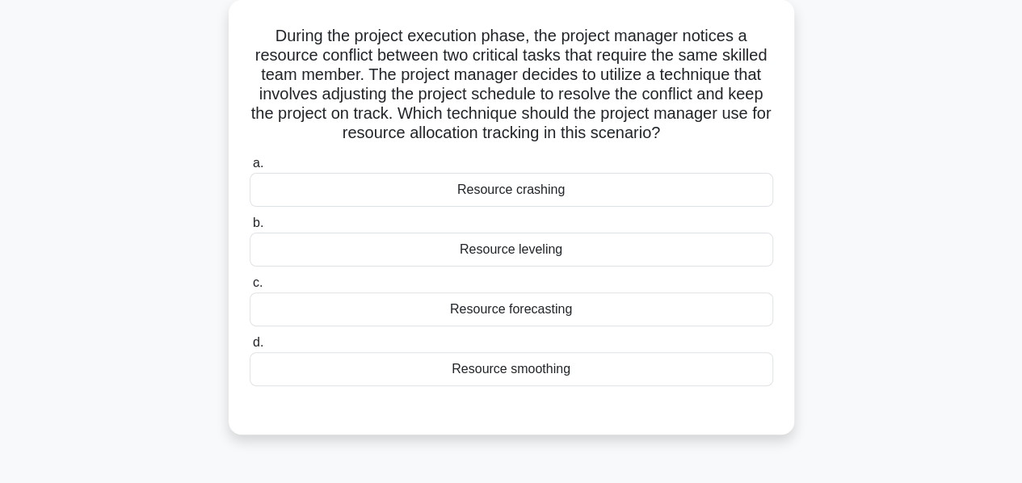
scroll to position [90, 0]
click at [506, 253] on div "Resource leveling" at bounding box center [511, 250] width 523 height 34
click at [250, 229] on input "b. Resource leveling" at bounding box center [250, 223] width 0 height 10
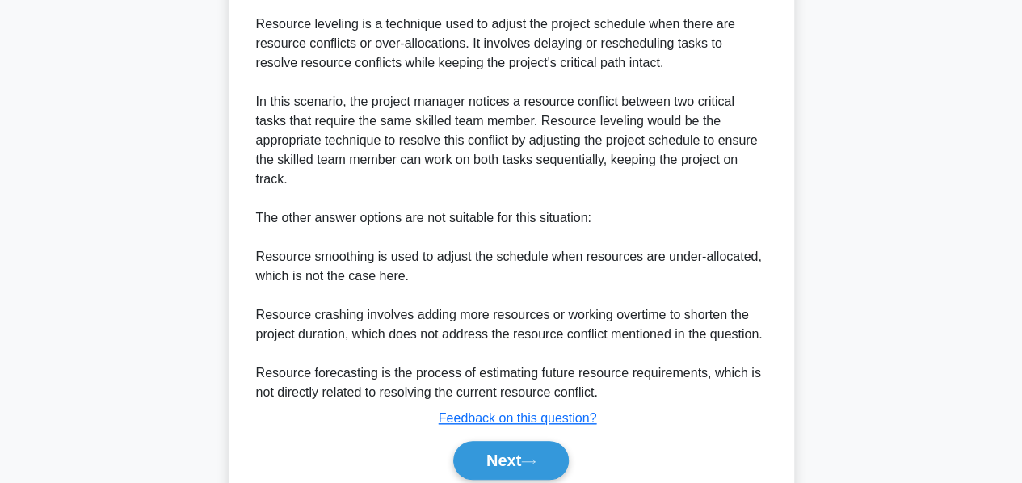
scroll to position [566, 0]
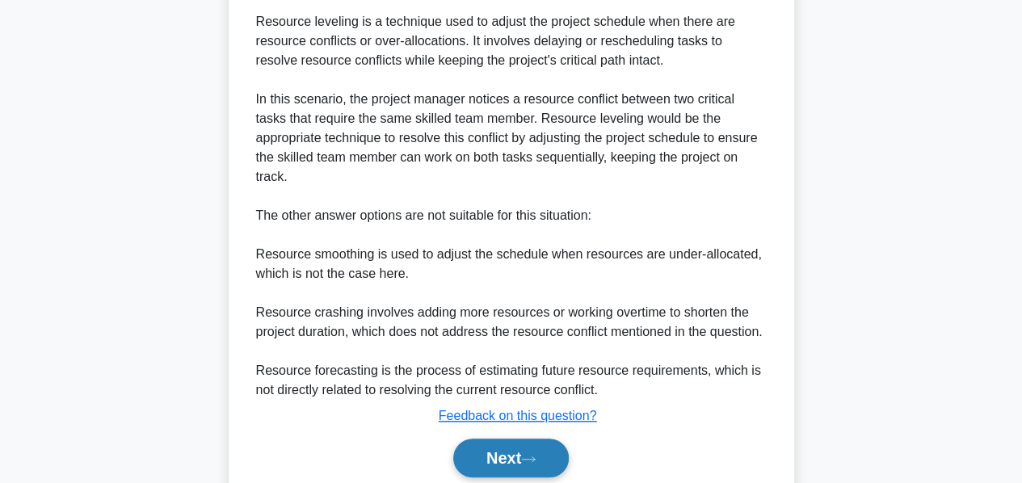
click at [506, 439] on button "Next" at bounding box center [510, 458] width 115 height 39
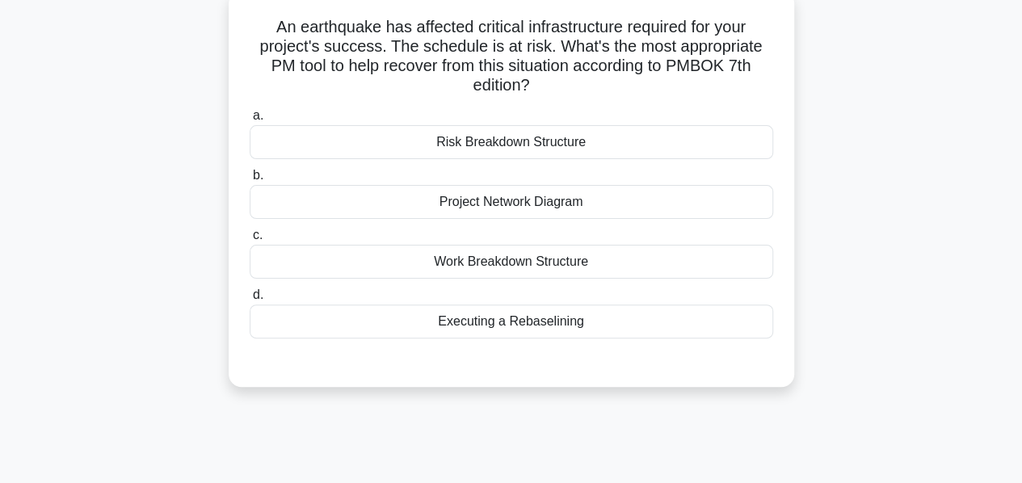
scroll to position [105, 0]
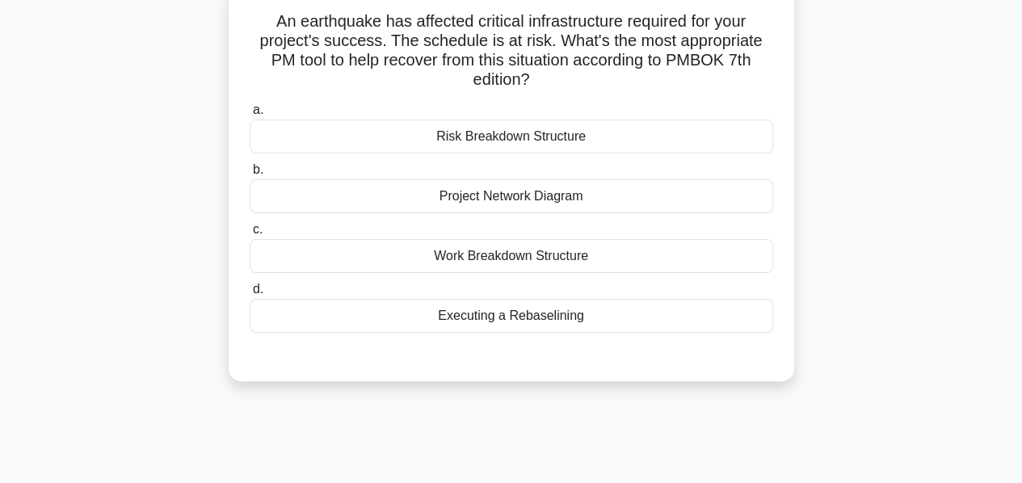
click at [485, 321] on div "Executing a Rebaselining" at bounding box center [511, 316] width 523 height 34
click at [250, 295] on input "d. Executing a Rebaselining" at bounding box center [250, 289] width 0 height 10
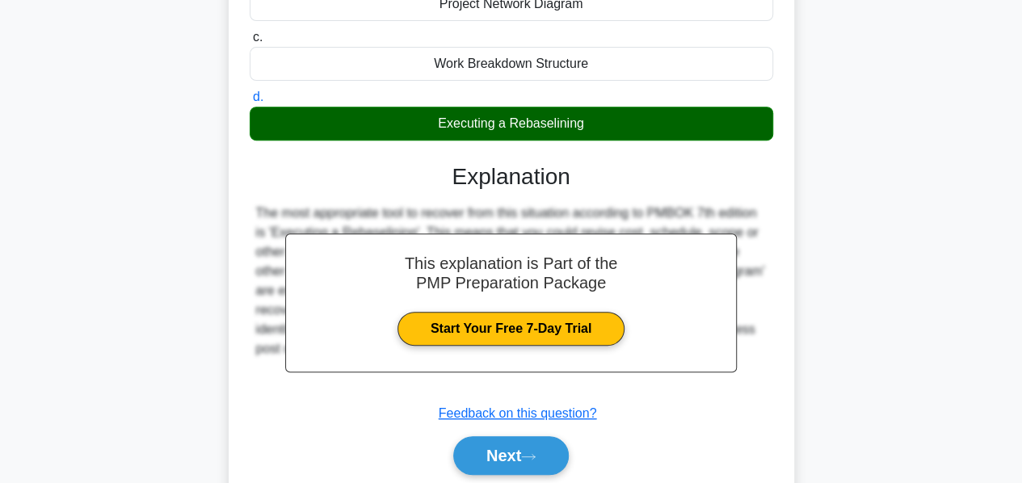
scroll to position [389, 0]
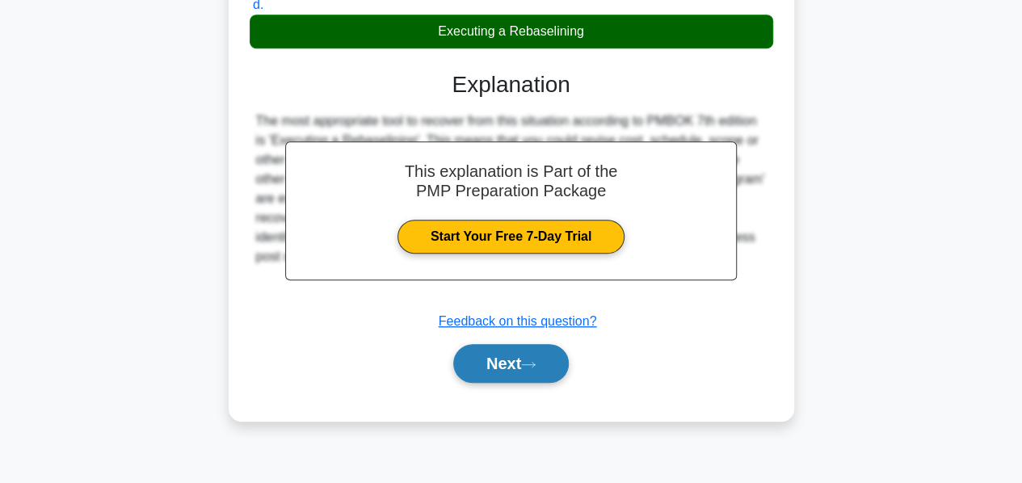
click at [489, 366] on button "Next" at bounding box center [510, 363] width 115 height 39
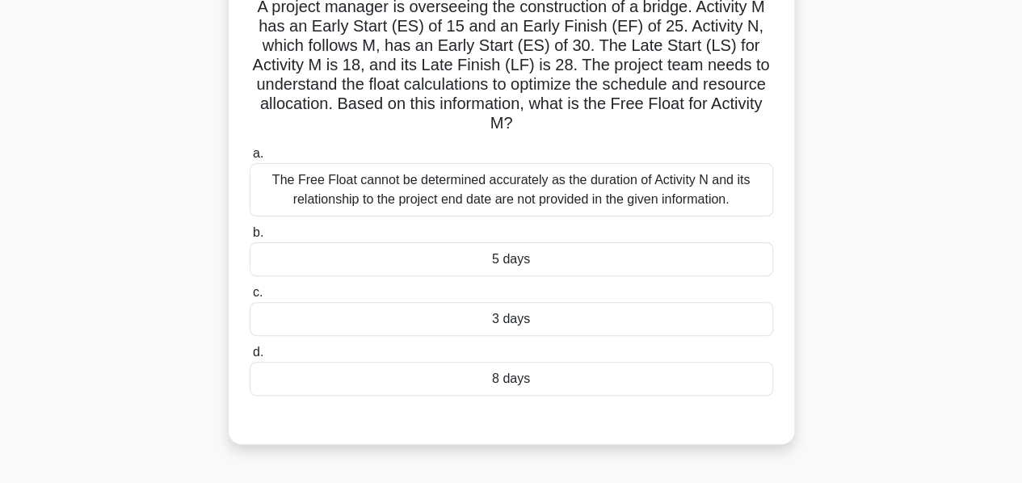
scroll to position [120, 0]
click at [497, 379] on div "8 days" at bounding box center [511, 379] width 523 height 34
click at [250, 358] on input "d. 8 days" at bounding box center [250, 352] width 0 height 10
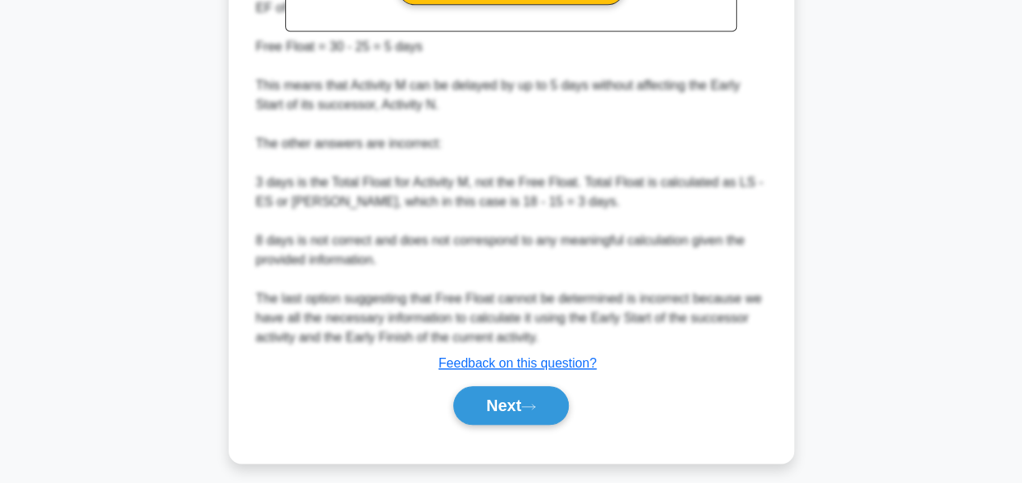
scroll to position [726, 0]
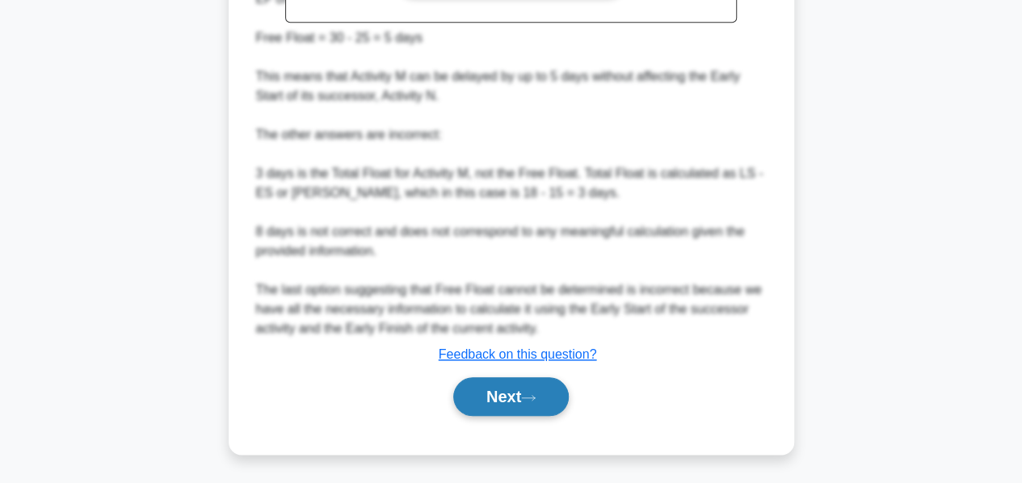
click at [497, 392] on button "Next" at bounding box center [510, 396] width 115 height 39
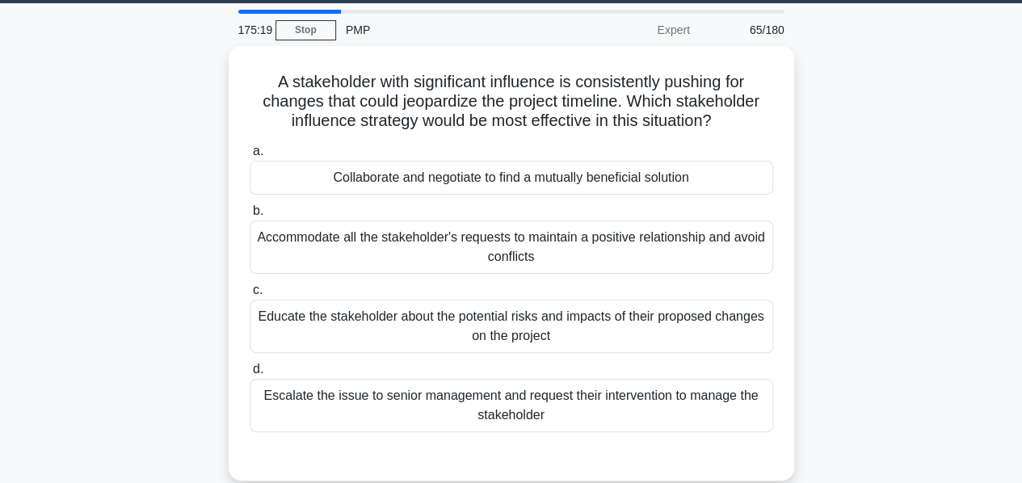
scroll to position [50, 0]
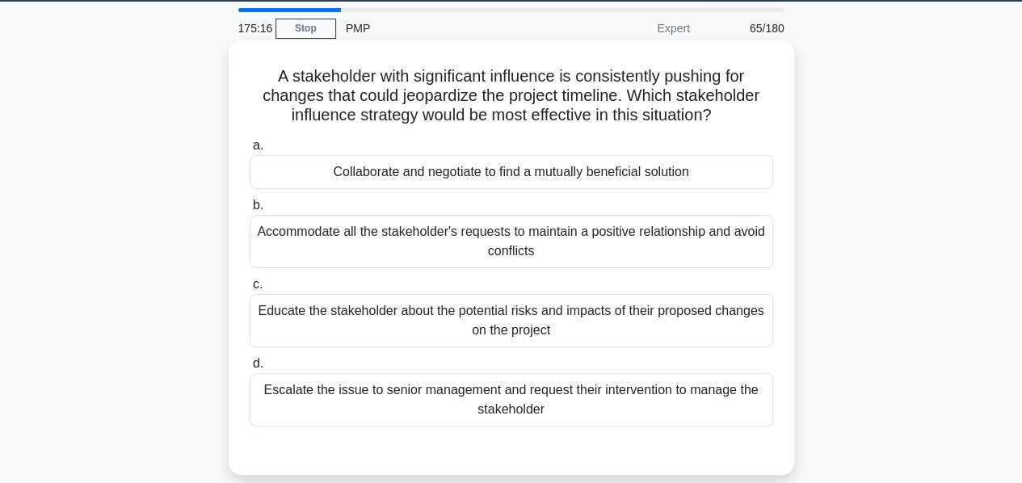
click at [460, 178] on div "Collaborate and negotiate to find a mutually beneficial solution" at bounding box center [511, 172] width 523 height 34
click at [250, 151] on input "a. Collaborate and negotiate to find a mutually beneficial solution" at bounding box center [250, 146] width 0 height 10
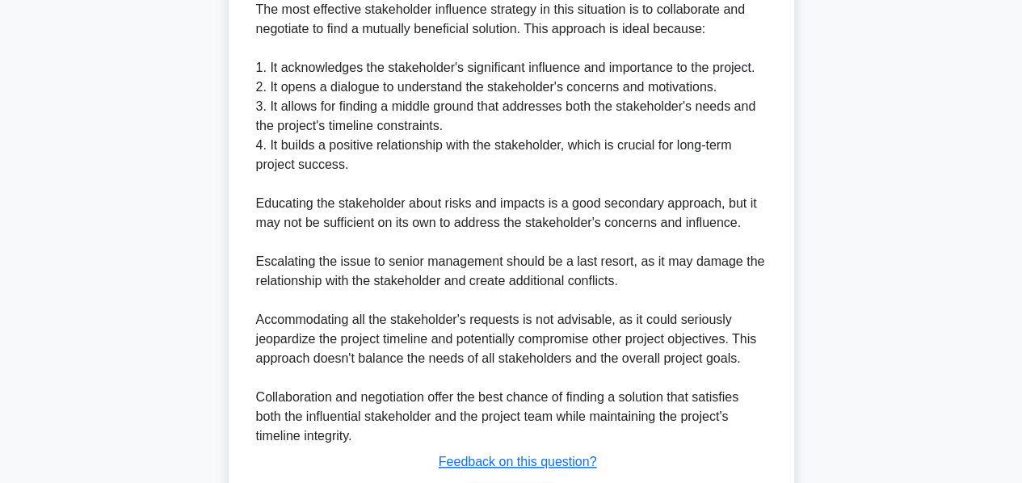
scroll to position [646, 0]
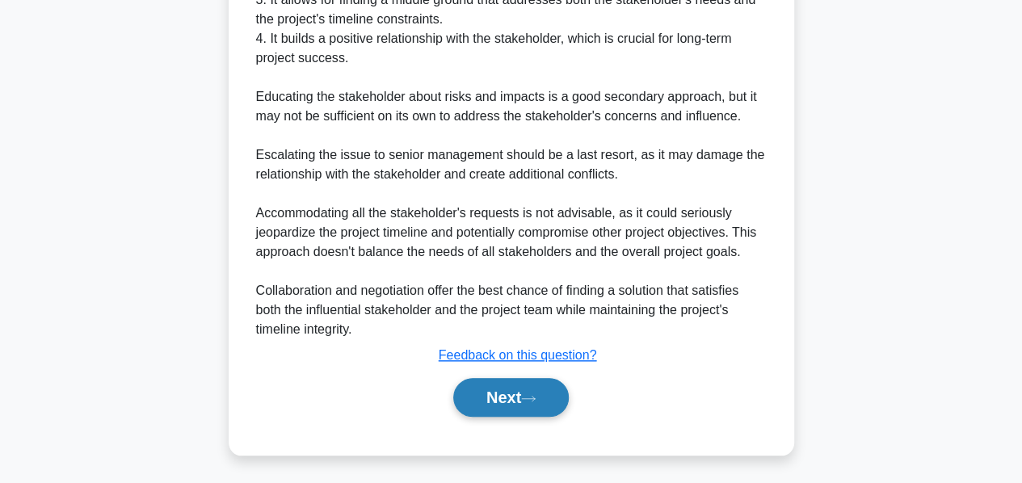
click at [497, 388] on button "Next" at bounding box center [510, 397] width 115 height 39
click at [492, 393] on button "Next" at bounding box center [510, 397] width 115 height 39
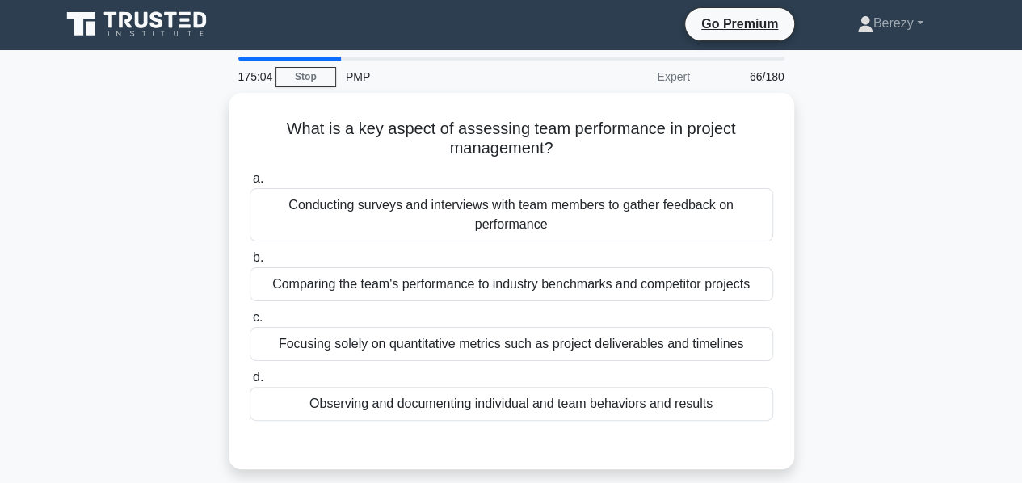
scroll to position [0, 0]
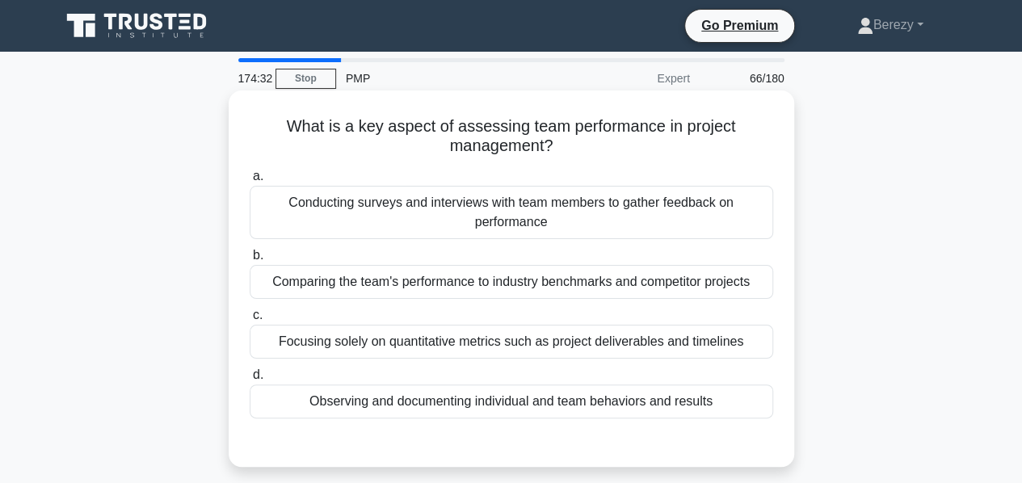
click at [506, 218] on div "Conducting surveys and interviews with team members to gather feedback on perfo…" at bounding box center [511, 212] width 523 height 53
click at [250, 182] on input "a. Conducting surveys and interviews with team members to gather feedback on pe…" at bounding box center [250, 176] width 0 height 10
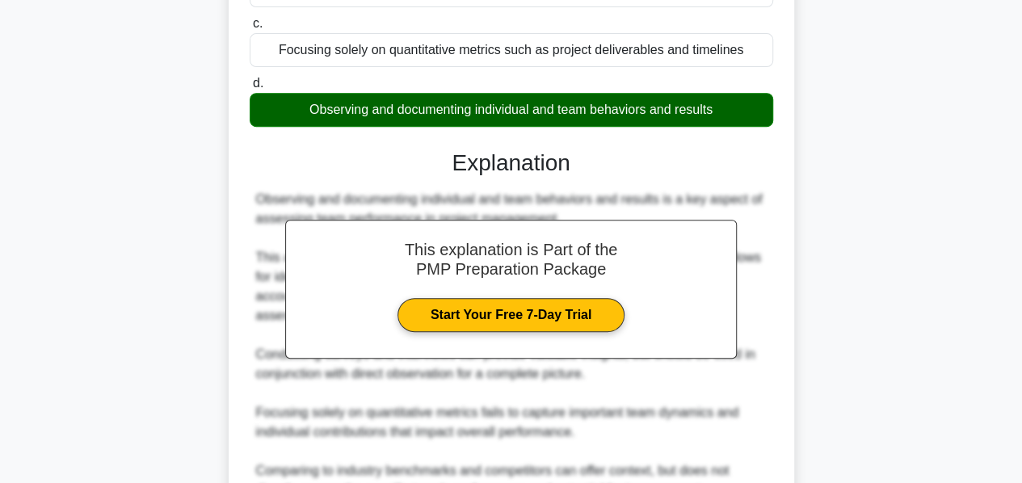
scroll to position [455, 0]
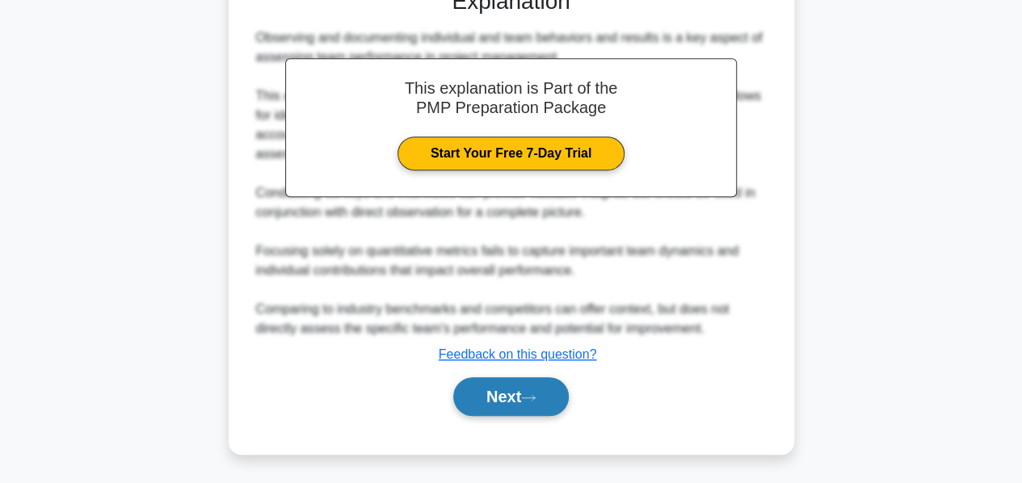
click at [500, 395] on button "Next" at bounding box center [510, 396] width 115 height 39
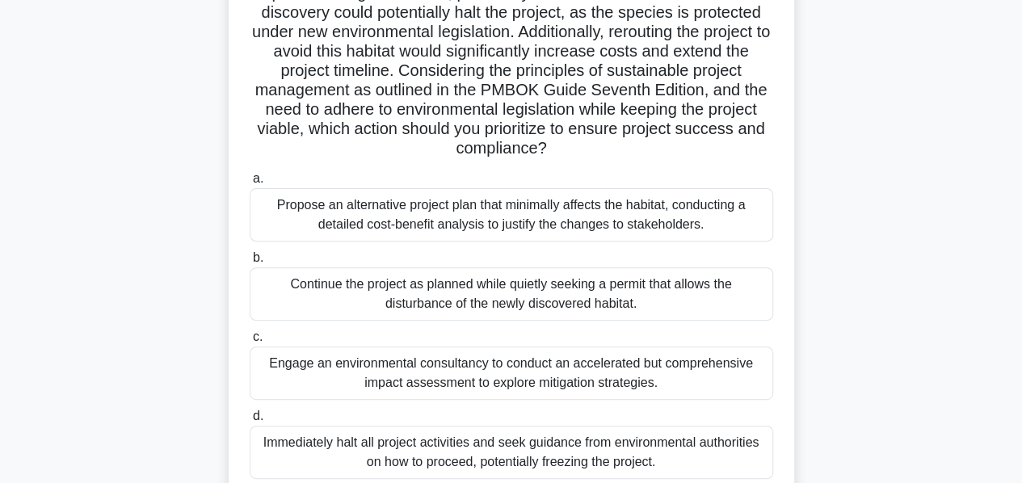
scroll to position [176, 0]
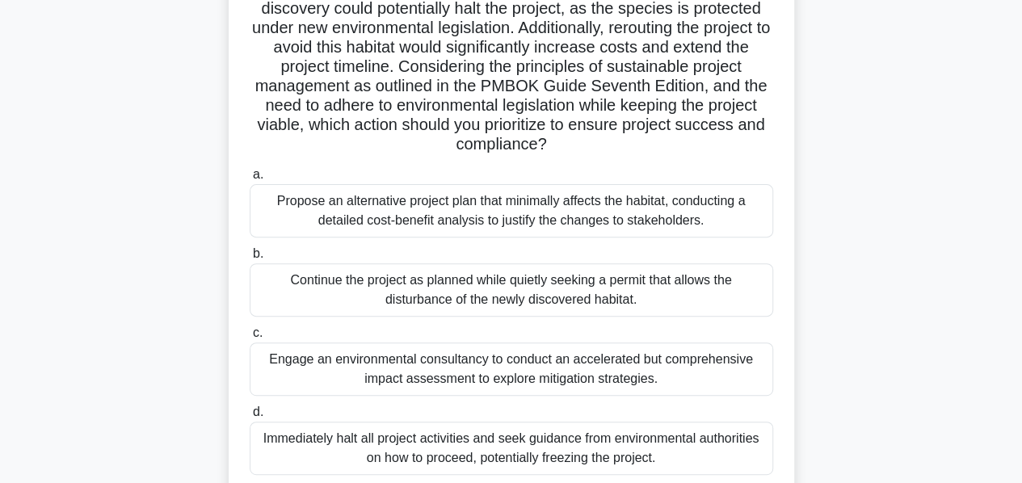
click at [454, 218] on div "Propose an alternative project plan that minimally affects the habitat, conduct…" at bounding box center [511, 210] width 523 height 53
click at [250, 180] on input "a. Propose an alternative project plan that minimally affects the habitat, cond…" at bounding box center [250, 175] width 0 height 10
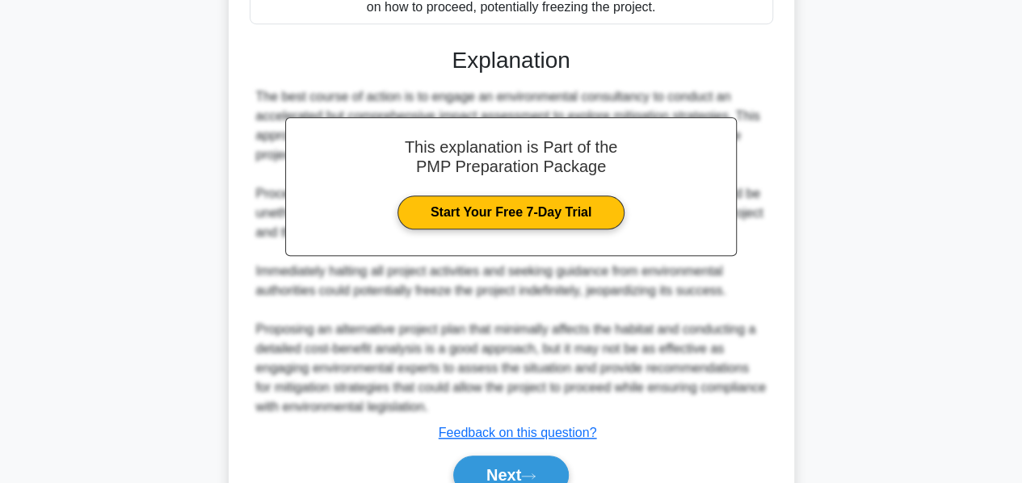
scroll to position [707, 0]
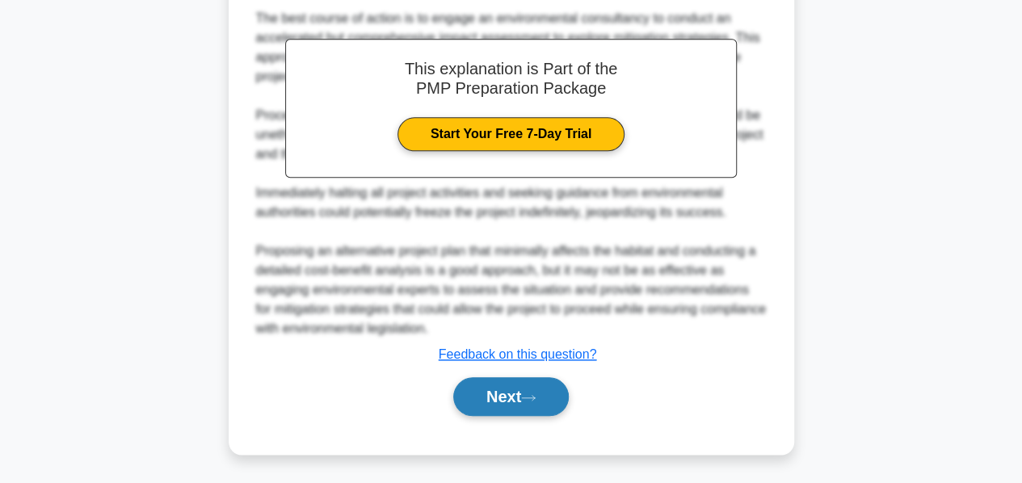
click at [494, 387] on button "Next" at bounding box center [510, 396] width 115 height 39
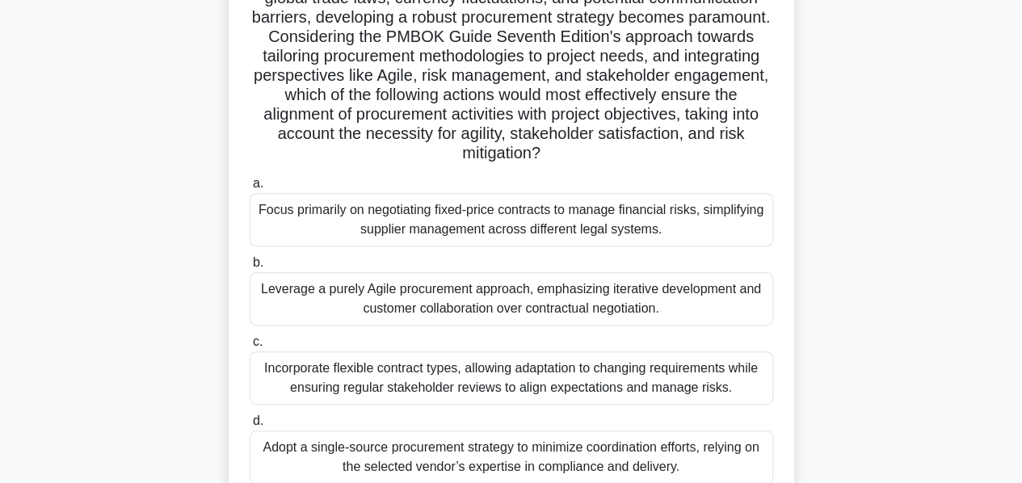
scroll to position [249, 0]
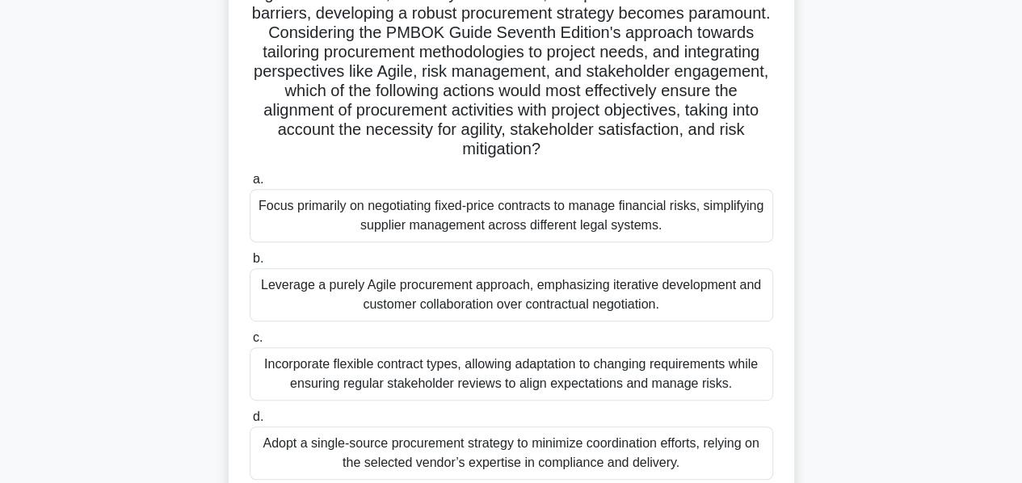
click at [467, 306] on div "Leverage a purely Agile procurement approach, emphasizing iterative development…" at bounding box center [511, 294] width 523 height 53
click at [250, 264] on input "b. Leverage a purely Agile procurement approach, emphasizing iterative developm…" at bounding box center [250, 259] width 0 height 10
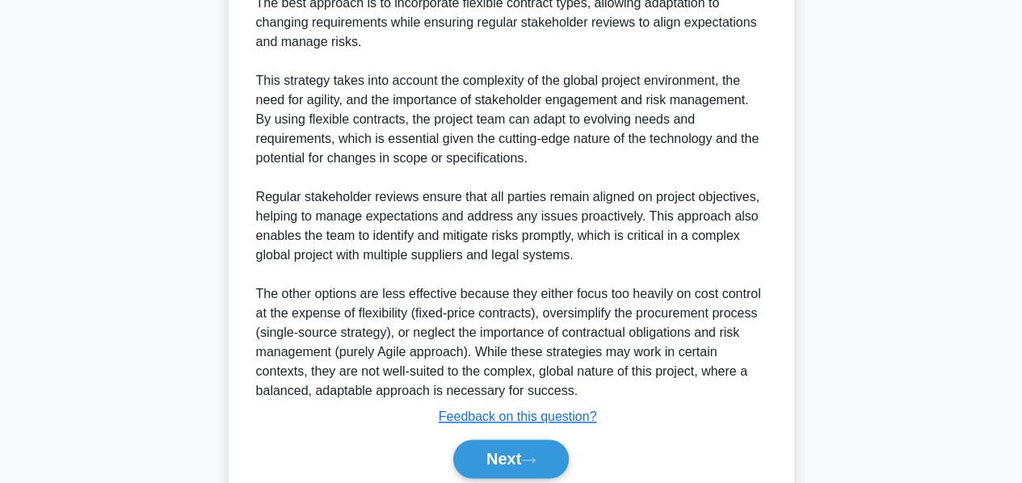
scroll to position [862, 0]
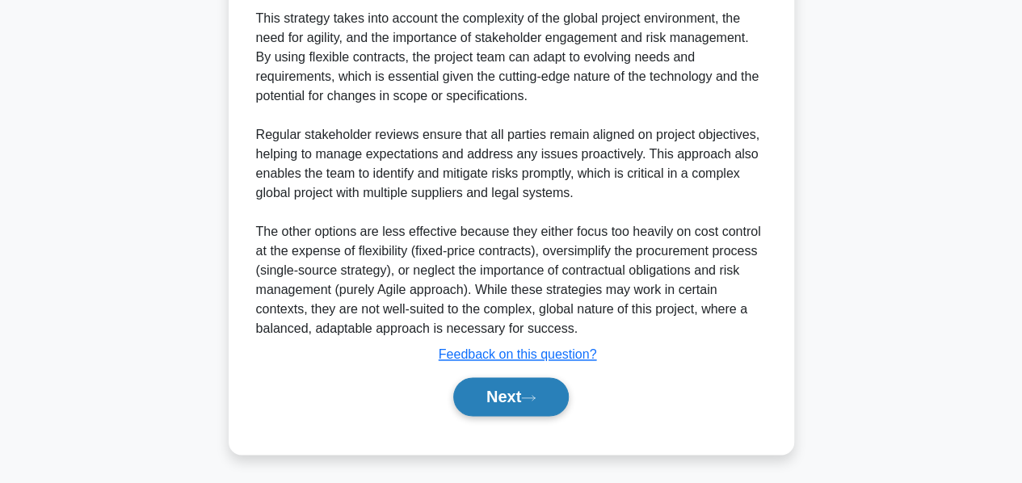
click at [489, 380] on button "Next" at bounding box center [510, 396] width 115 height 39
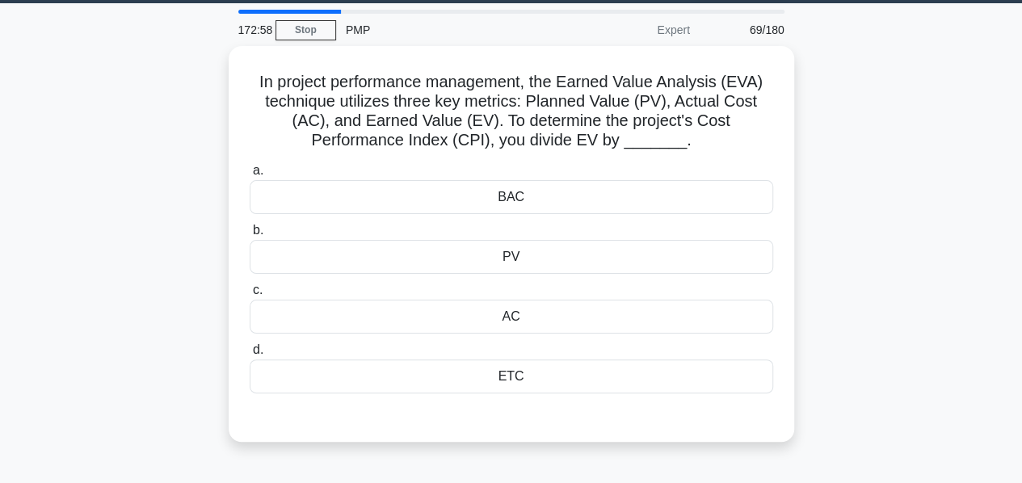
scroll to position [47, 0]
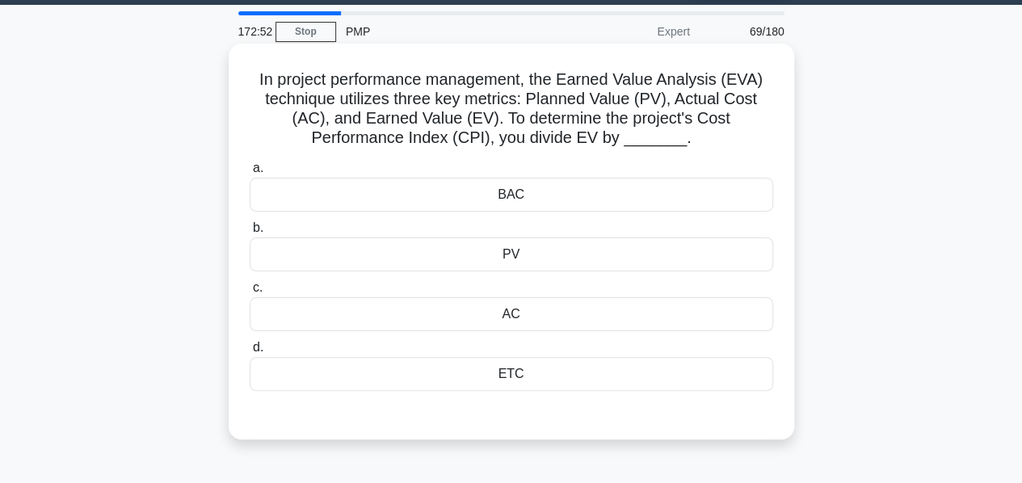
click at [512, 329] on div "AC" at bounding box center [511, 314] width 523 height 34
click at [250, 293] on input "c. AC" at bounding box center [250, 288] width 0 height 10
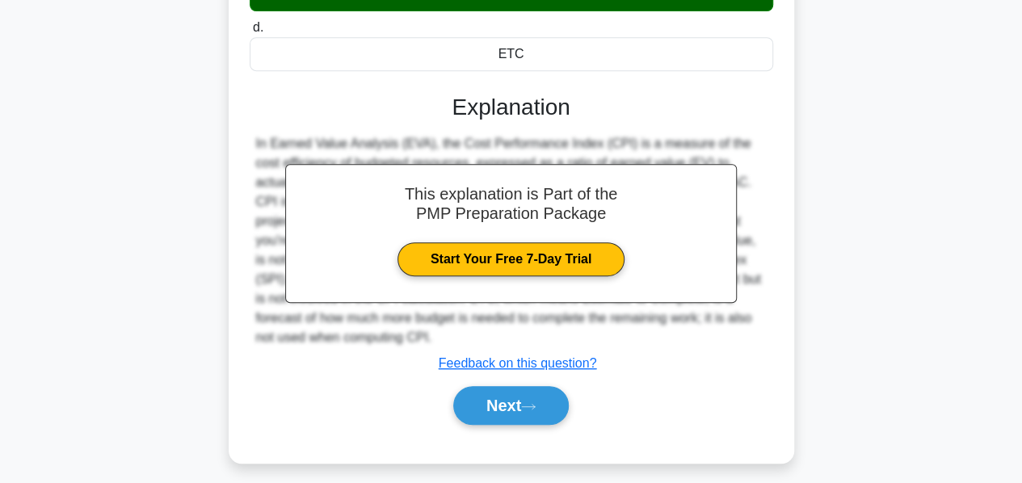
scroll to position [368, 0]
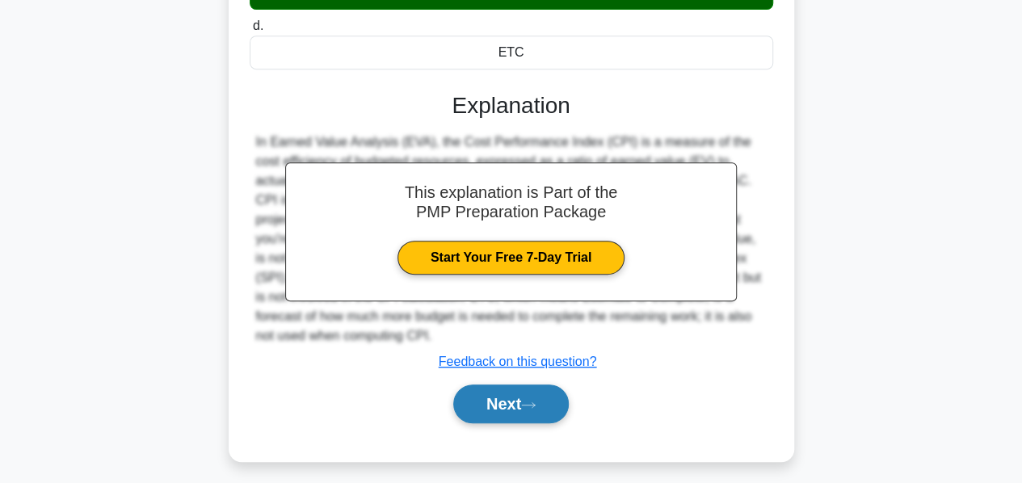
click at [523, 405] on button "Next" at bounding box center [510, 403] width 115 height 39
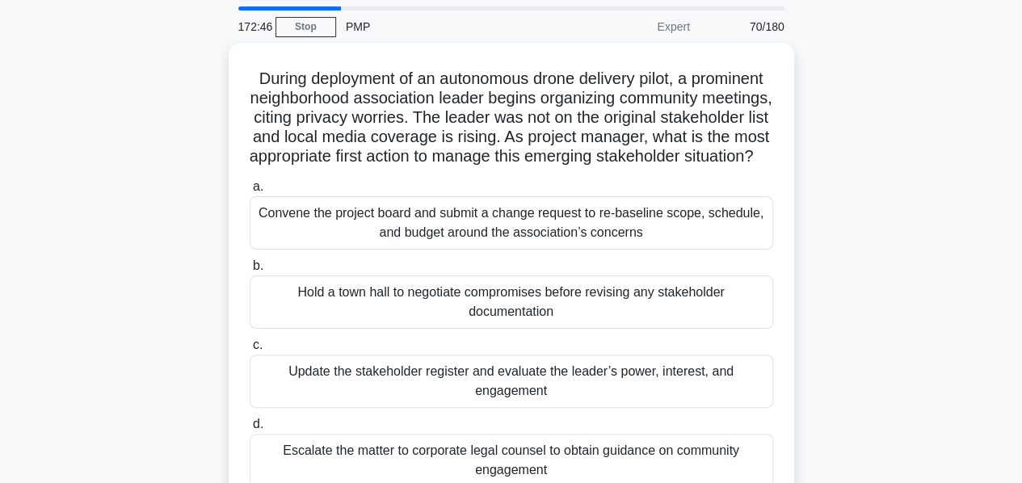
scroll to position [52, 0]
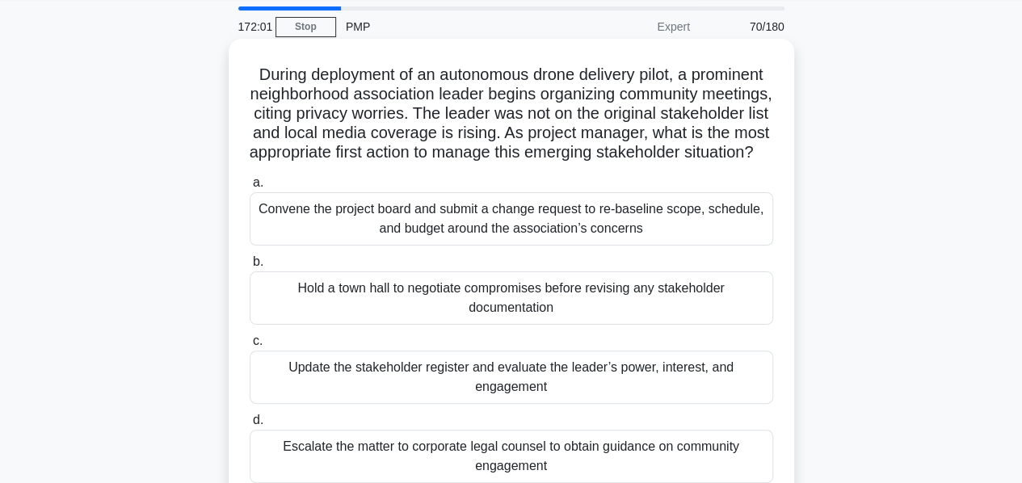
click at [443, 395] on div "Update the stakeholder register and evaluate the leader’s power, interest, and …" at bounding box center [511, 377] width 523 height 53
click at [250, 346] on input "c. Update the stakeholder register and evaluate the leader’s power, interest, a…" at bounding box center [250, 341] width 0 height 10
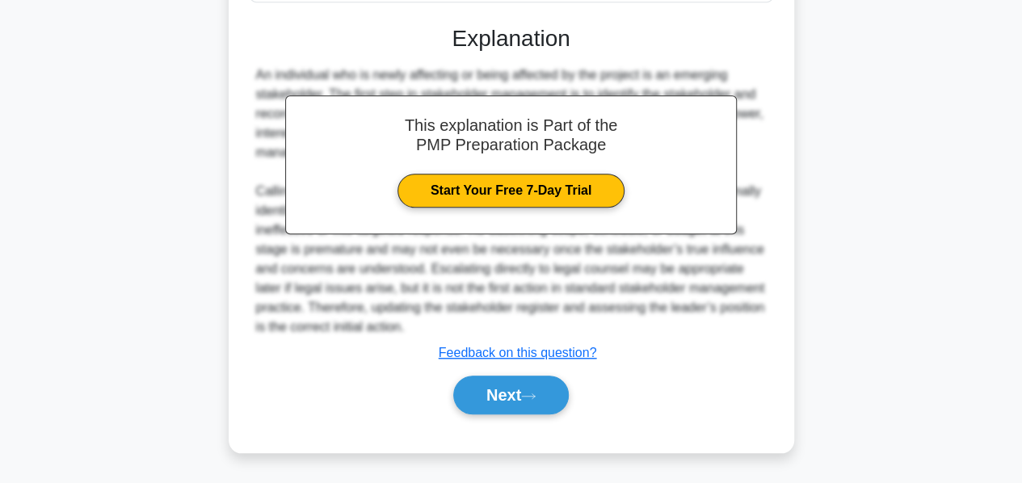
scroll to position [549, 0]
click at [502, 380] on button "Next" at bounding box center [510, 395] width 115 height 39
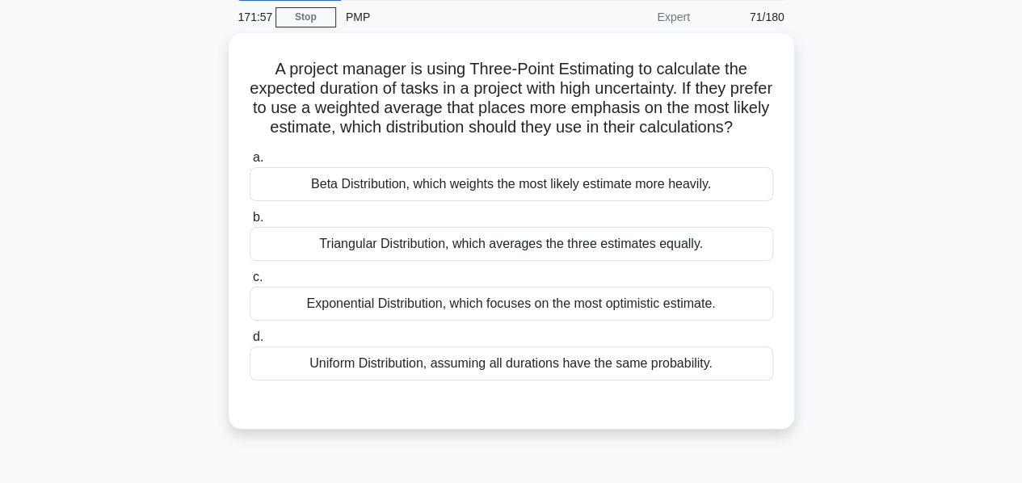
scroll to position [60, 0]
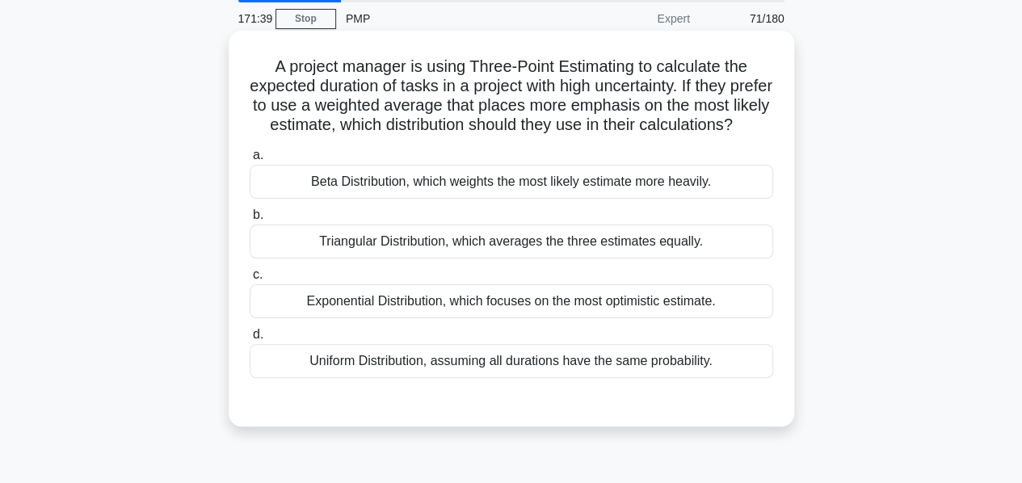
click at [493, 199] on div "Beta Distribution, which weights the most likely estimate more heavily." at bounding box center [511, 182] width 523 height 34
click at [250, 161] on input "a. Beta Distribution, which weights the most likely estimate more heavily." at bounding box center [250, 155] width 0 height 10
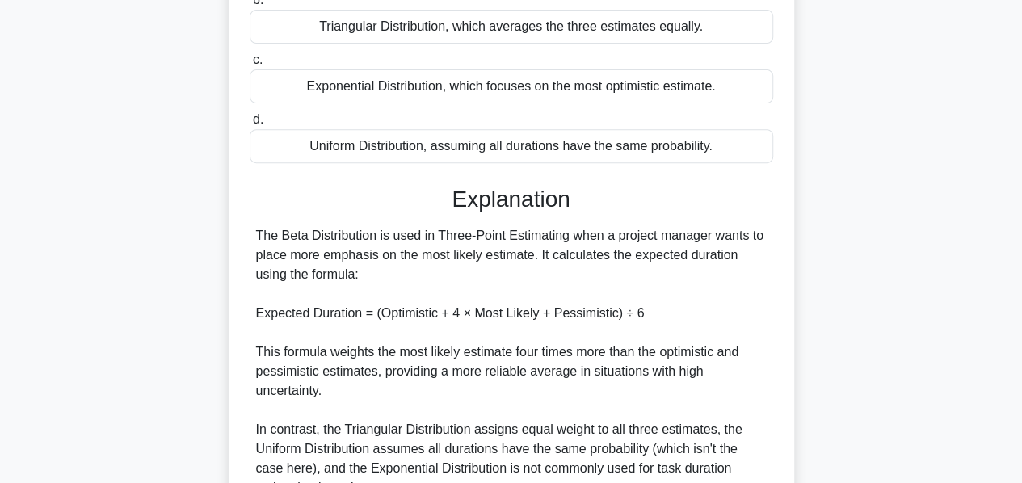
scroll to position [452, 0]
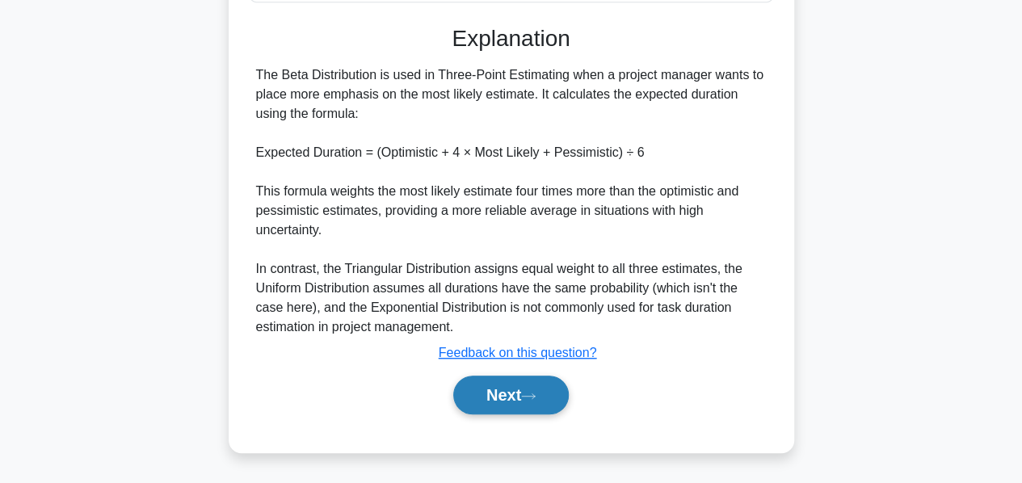
click at [497, 387] on button "Next" at bounding box center [510, 395] width 115 height 39
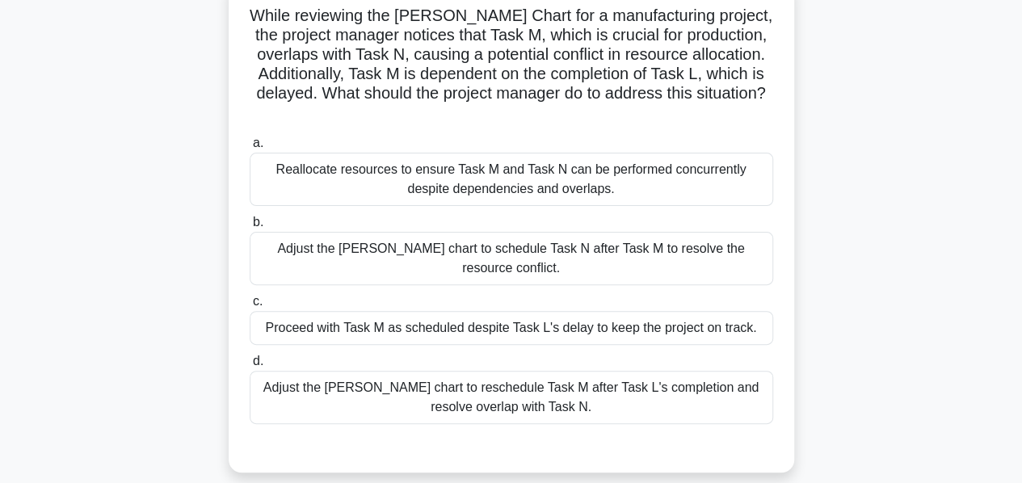
scroll to position [115, 0]
click at [497, 387] on div "Adjust the [PERSON_NAME] chart to reschedule Task M after Task L's completion a…" at bounding box center [511, 397] width 523 height 53
click at [250, 367] on input "d. Adjust the [PERSON_NAME] chart to reschedule Task M after Task L's completio…" at bounding box center [250, 361] width 0 height 10
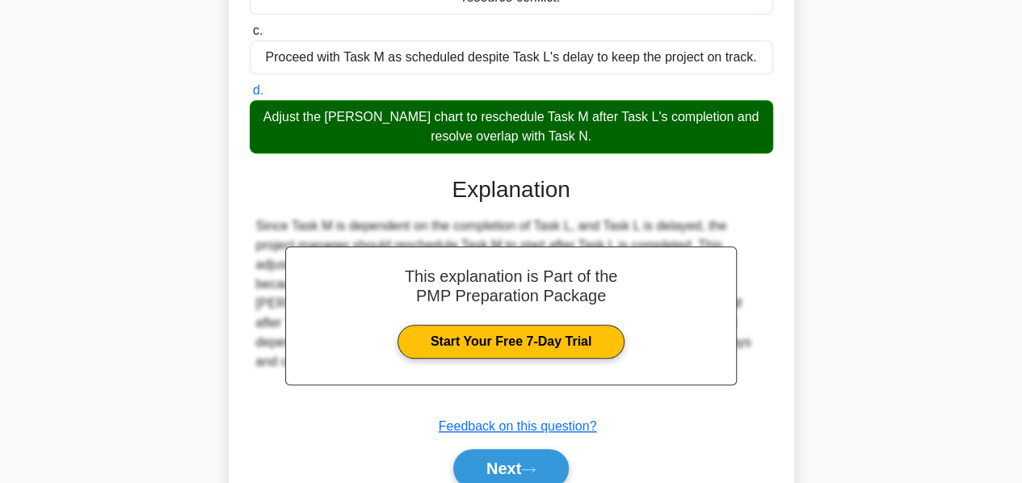
scroll to position [372, 0]
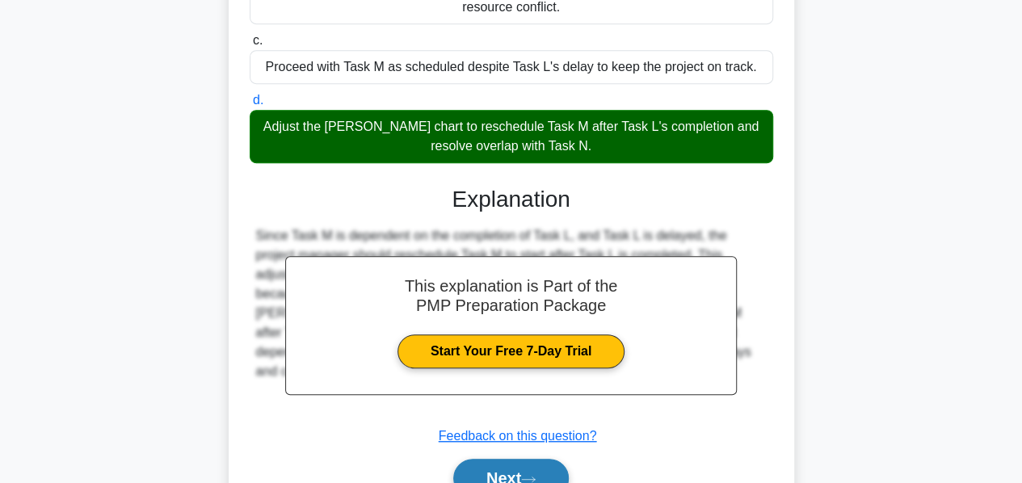
click at [493, 464] on button "Next" at bounding box center [510, 478] width 115 height 39
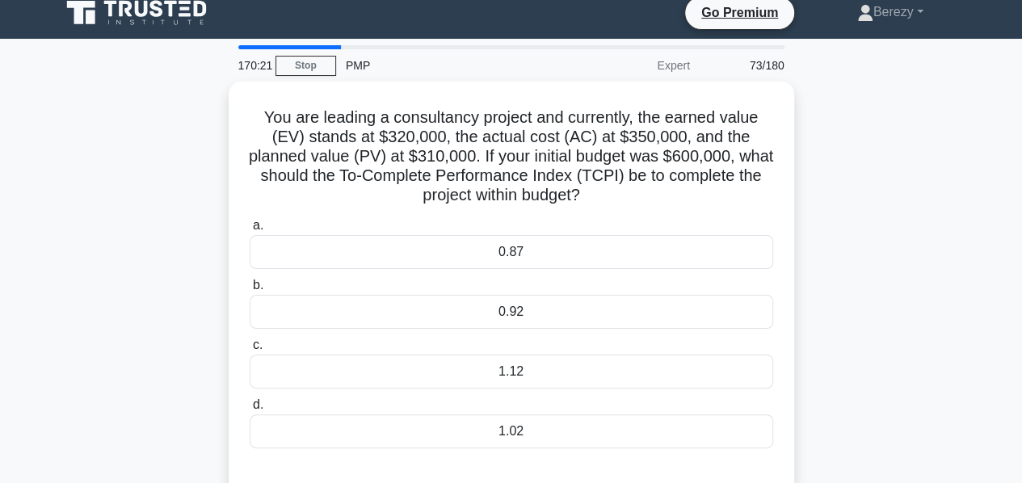
scroll to position [13, 0]
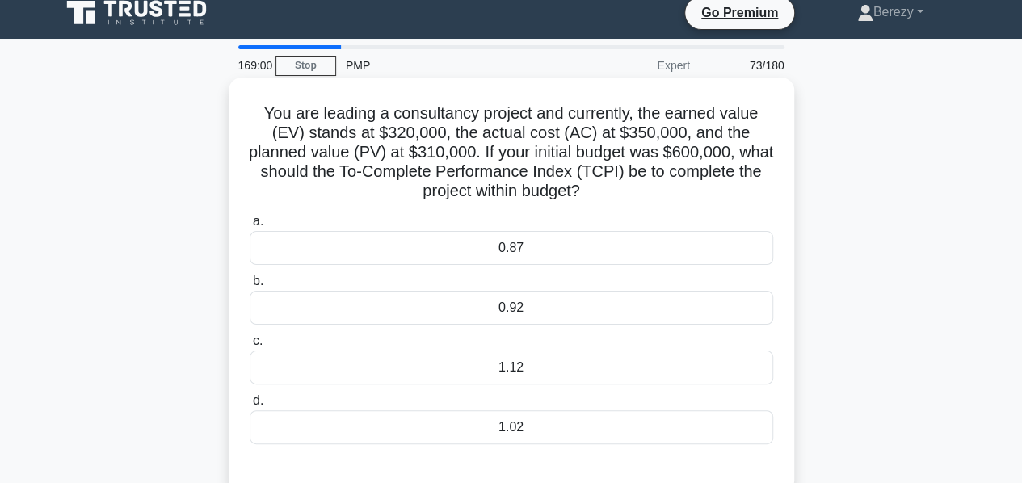
click at [514, 364] on div "1.12" at bounding box center [511, 368] width 523 height 34
click at [250, 346] on input "c. 1.12" at bounding box center [250, 341] width 0 height 10
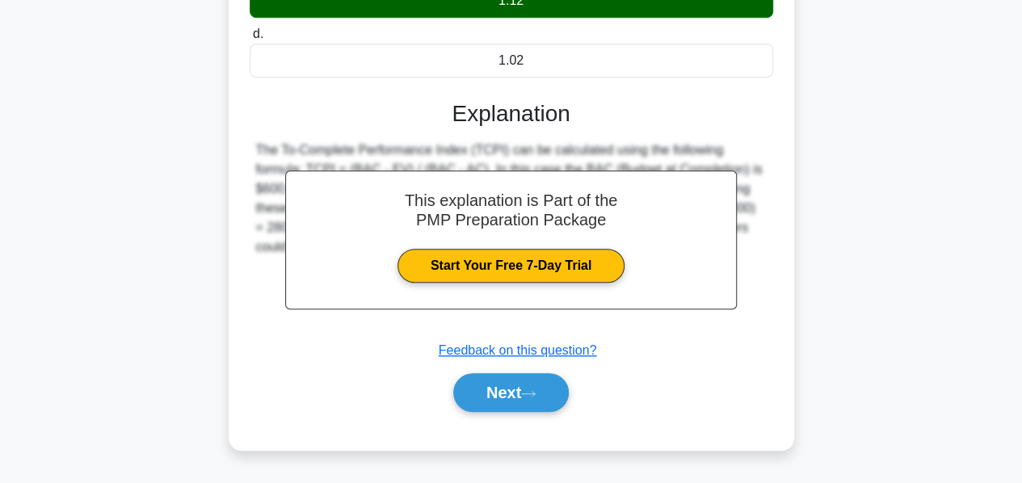
scroll to position [375, 0]
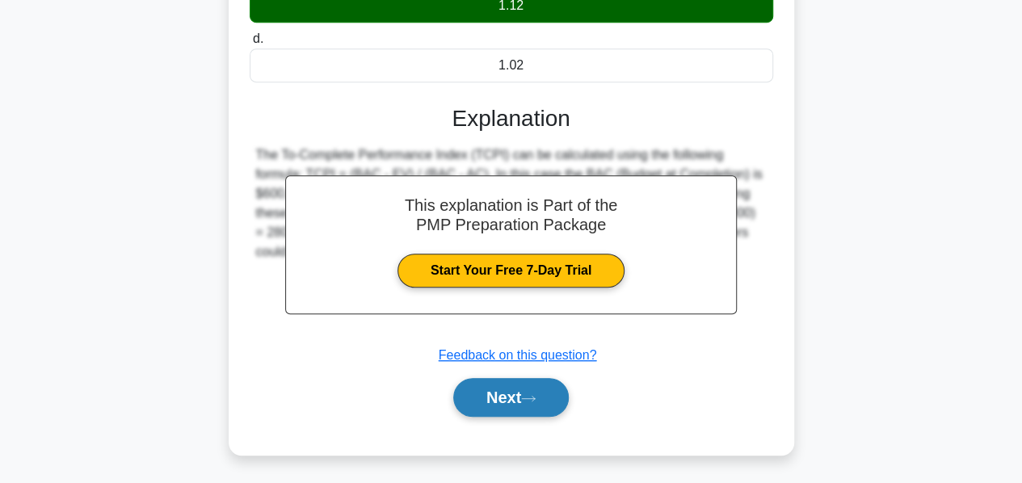
click at [502, 398] on button "Next" at bounding box center [510, 397] width 115 height 39
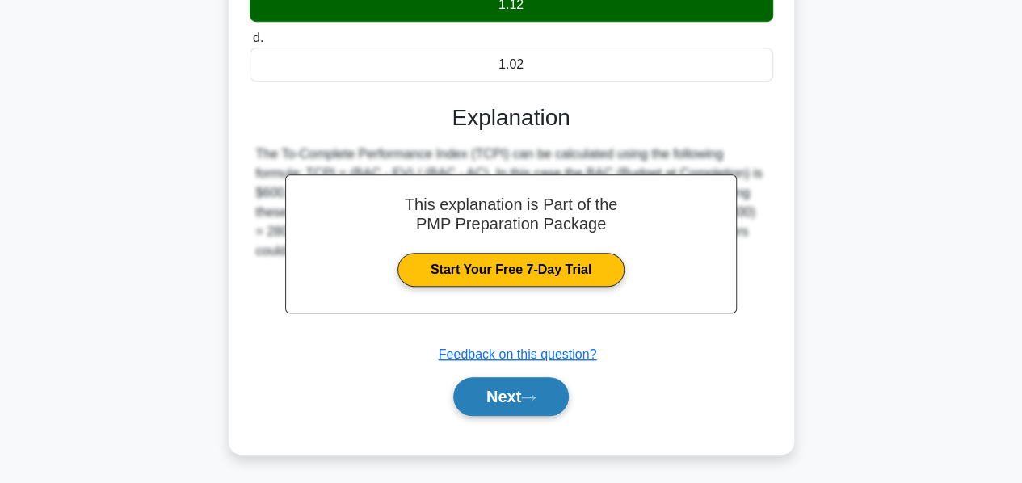
scroll to position [389, 0]
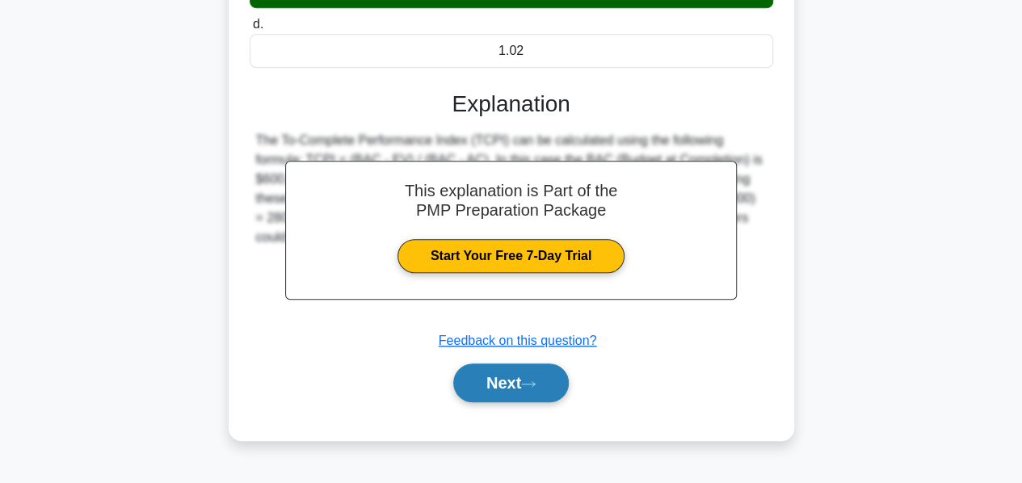
click at [497, 386] on button "Next" at bounding box center [510, 382] width 115 height 39
click at [490, 377] on button "Next" at bounding box center [510, 382] width 115 height 39
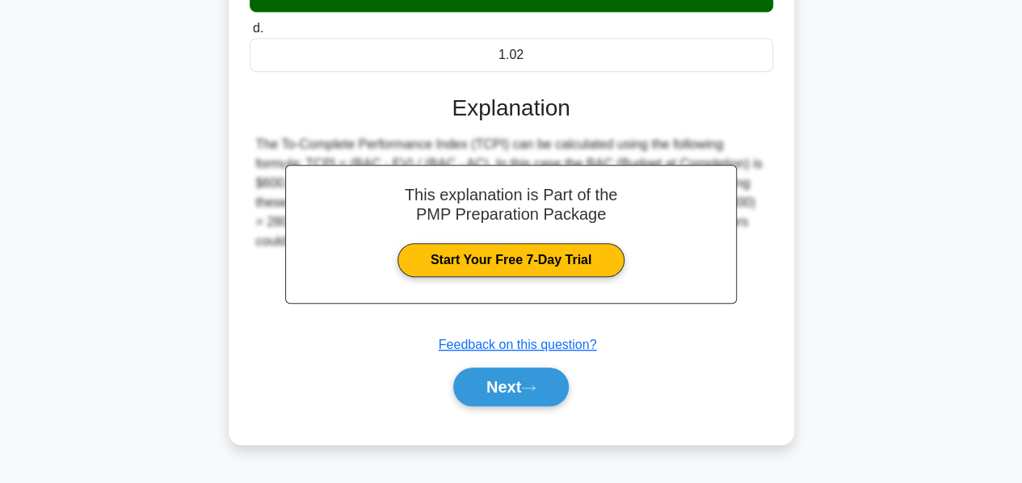
click at [488, 381] on div "167:48 Stop PMP Expert 74/180 You are leading a consultancy project and current…" at bounding box center [511, 73] width 921 height 808
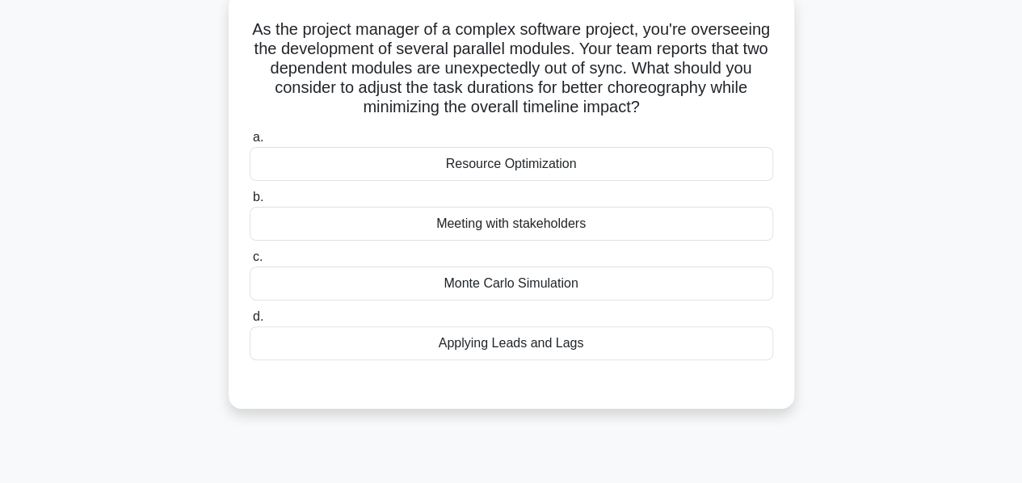
scroll to position [102, 0]
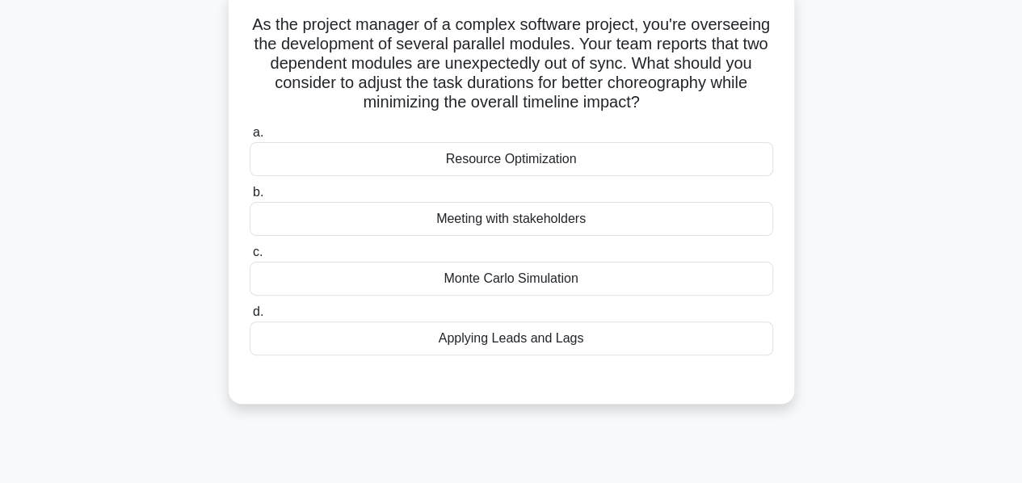
click at [443, 352] on div "Applying Leads and Lags" at bounding box center [511, 338] width 523 height 34
click at [250, 317] on input "d. Applying Leads and Lags" at bounding box center [250, 312] width 0 height 10
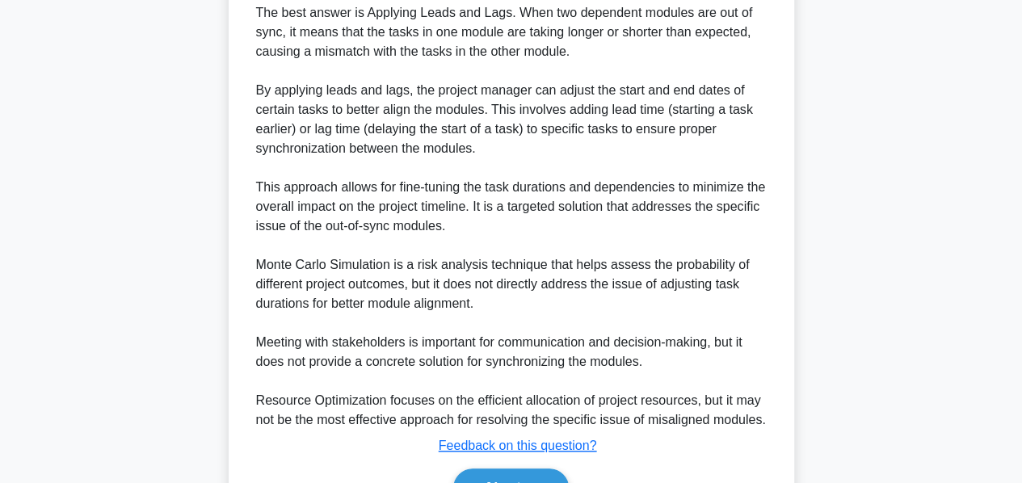
scroll to position [607, 0]
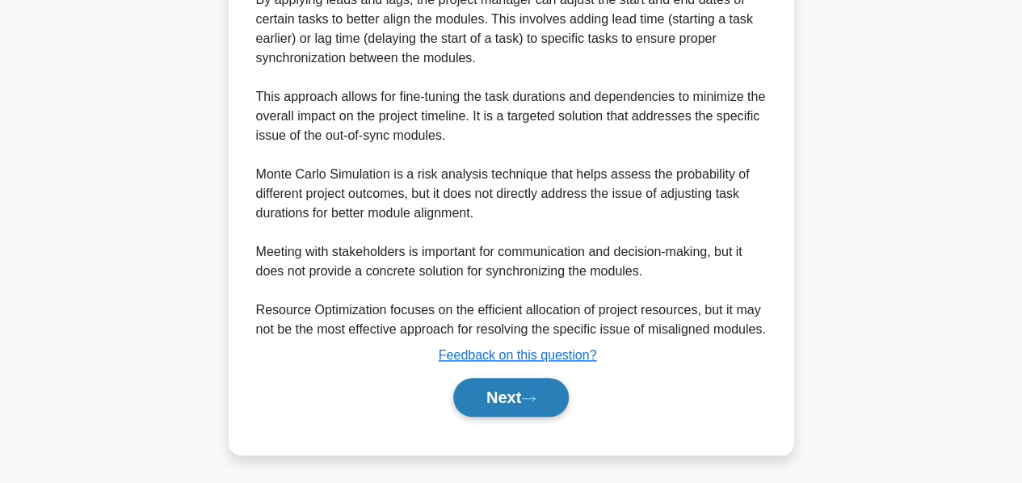
click at [480, 392] on button "Next" at bounding box center [510, 397] width 115 height 39
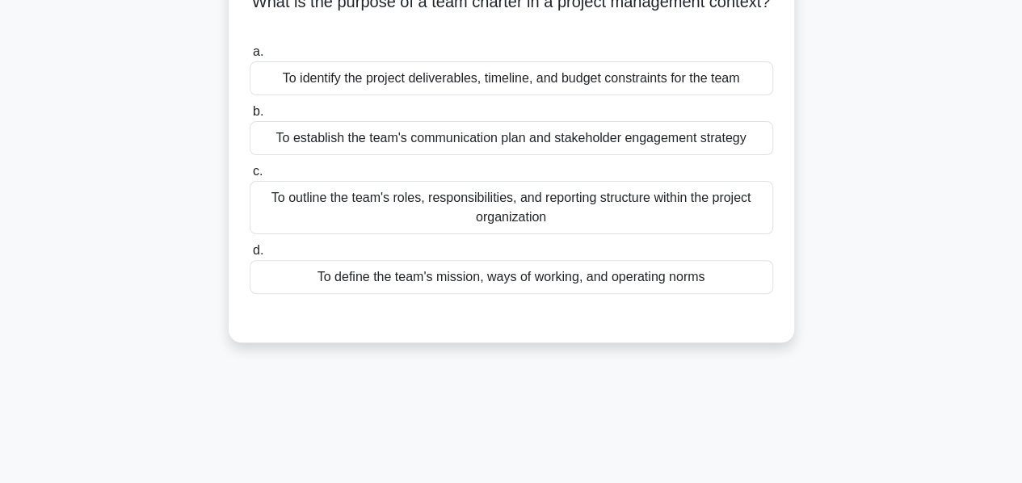
scroll to position [129, 0]
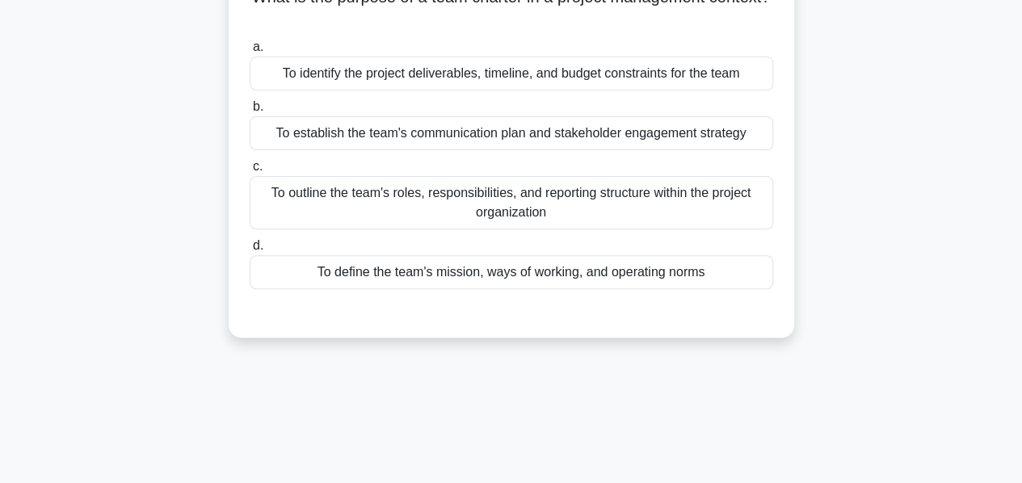
click at [298, 195] on div "To outline the team's roles, responsibilities, and reporting structure within t…" at bounding box center [511, 202] width 523 height 53
click at [250, 172] on input "c. To outline the team's roles, responsibilities, and reporting structure withi…" at bounding box center [250, 167] width 0 height 10
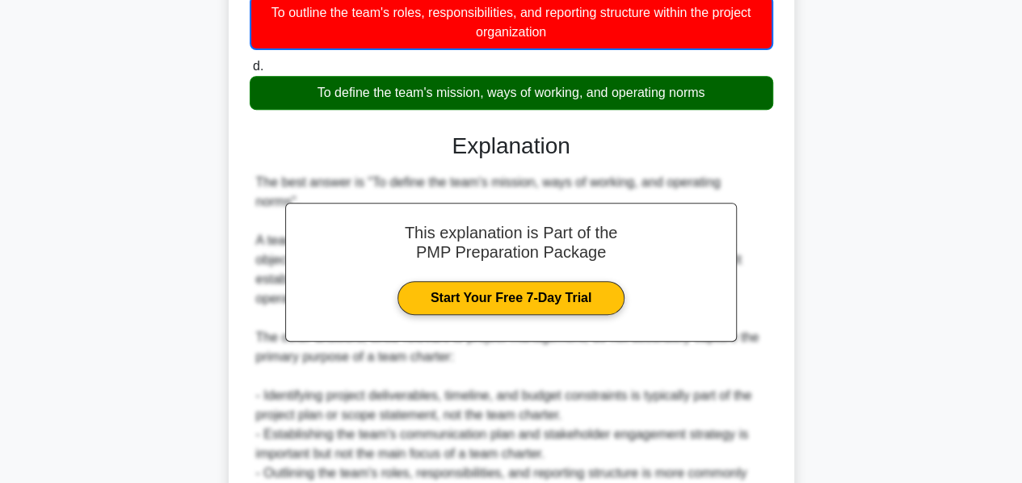
scroll to position [513, 0]
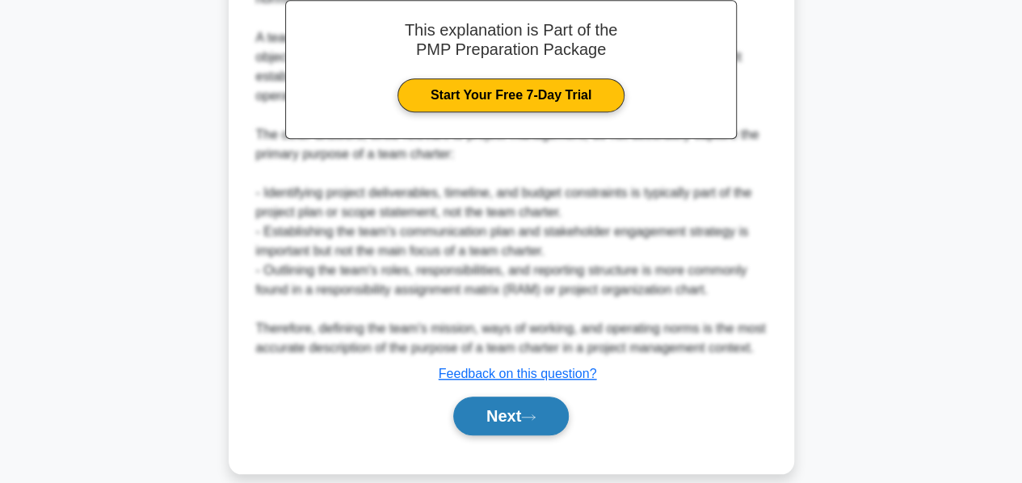
click at [489, 397] on button "Next" at bounding box center [510, 416] width 115 height 39
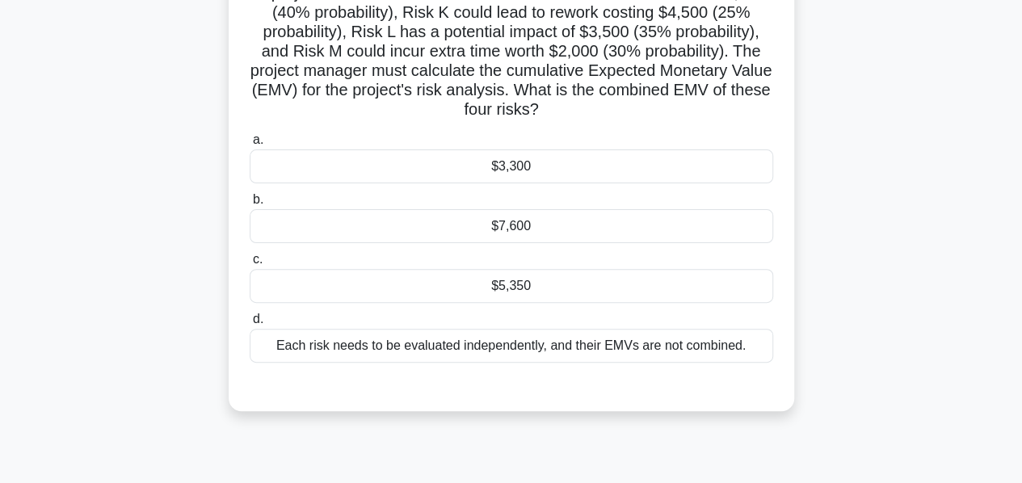
scroll to position [138, 0]
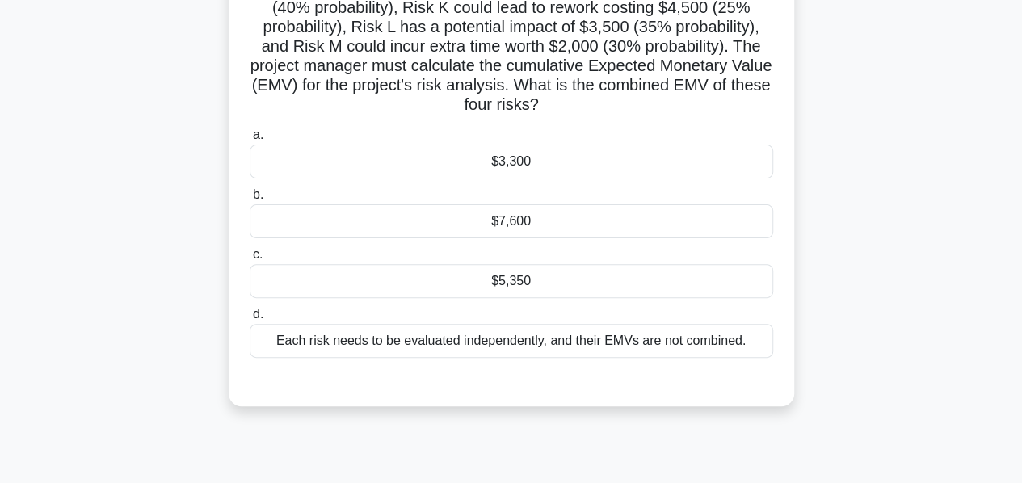
click at [334, 355] on div "Each risk needs to be evaluated independently, and their EMVs are not combined." at bounding box center [511, 341] width 523 height 34
click at [250, 320] on input "d. Each risk needs to be evaluated independently, and their EMVs are not combin…" at bounding box center [250, 314] width 0 height 10
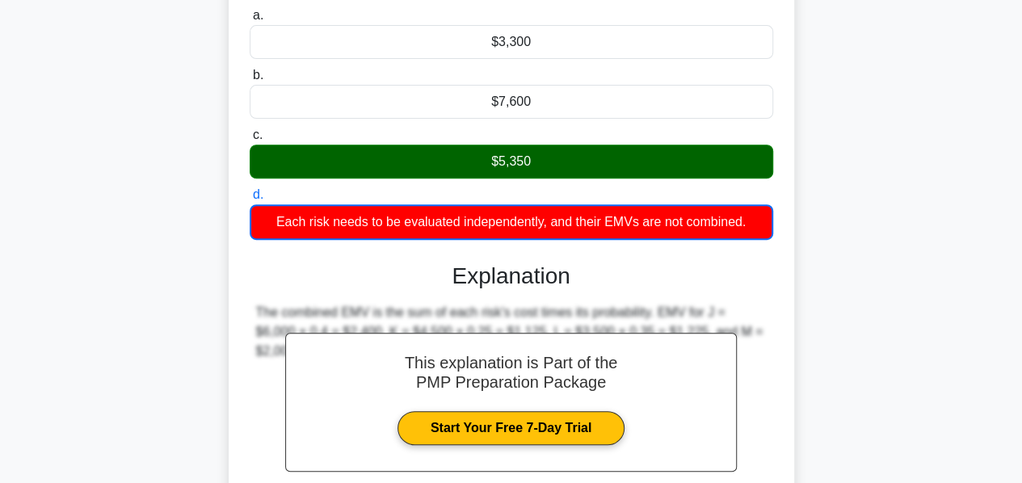
scroll to position [416, 0]
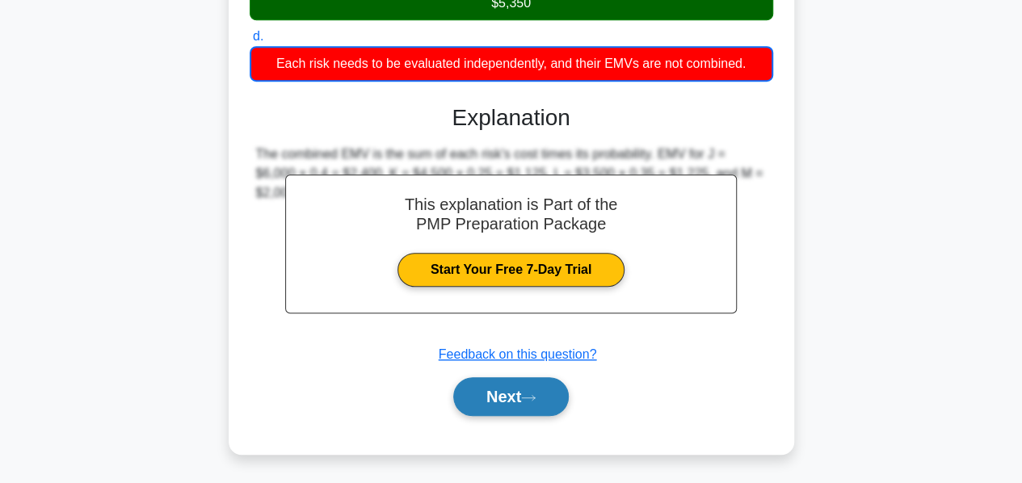
click at [483, 401] on button "Next" at bounding box center [510, 396] width 115 height 39
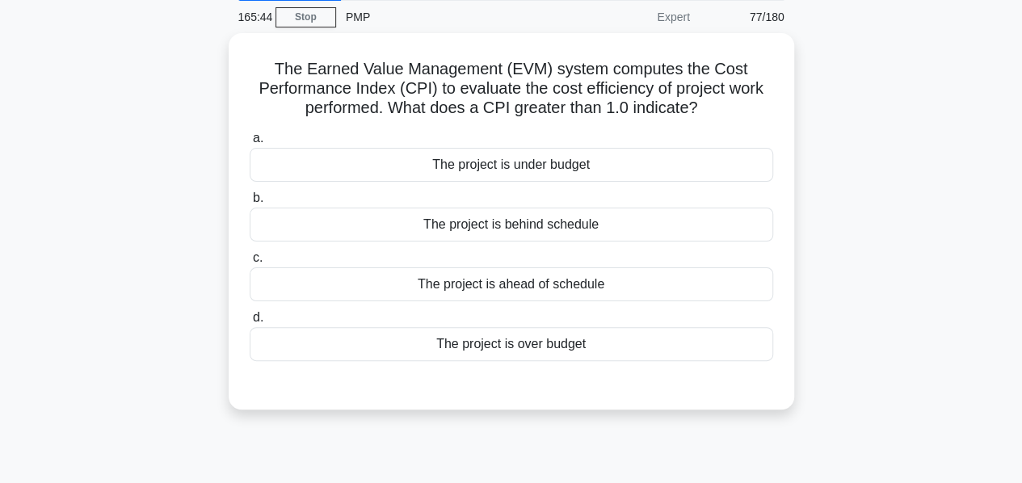
scroll to position [62, 0]
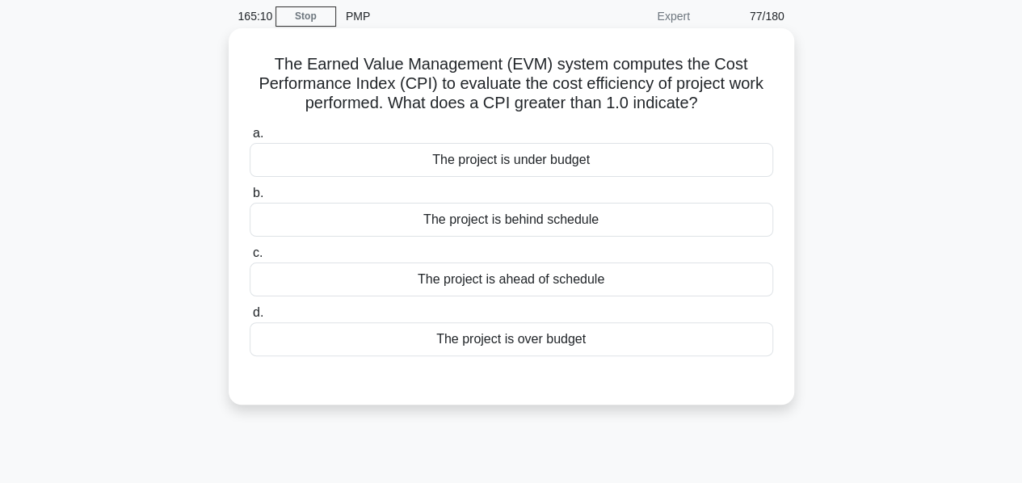
click at [402, 156] on div "The project is under budget" at bounding box center [511, 160] width 523 height 34
click at [250, 139] on input "a. The project is under budget" at bounding box center [250, 133] width 0 height 10
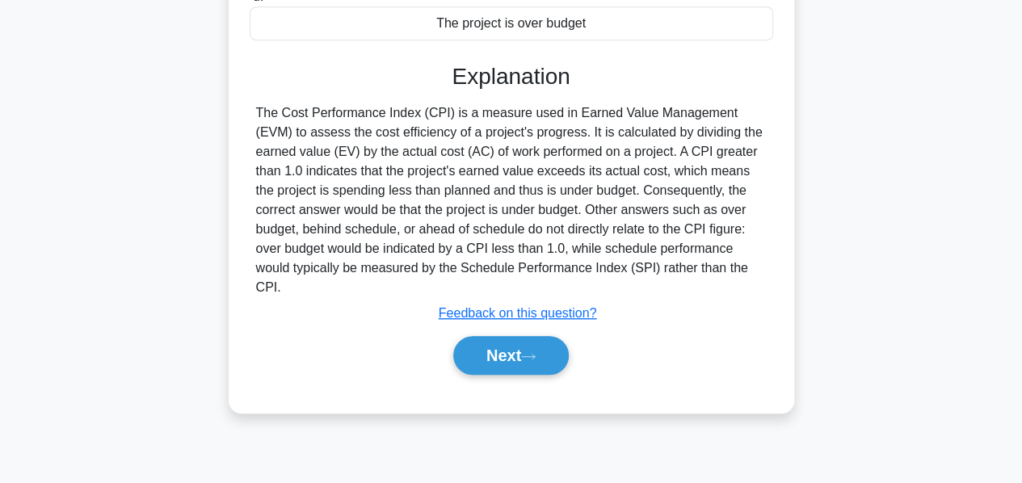
scroll to position [380, 0]
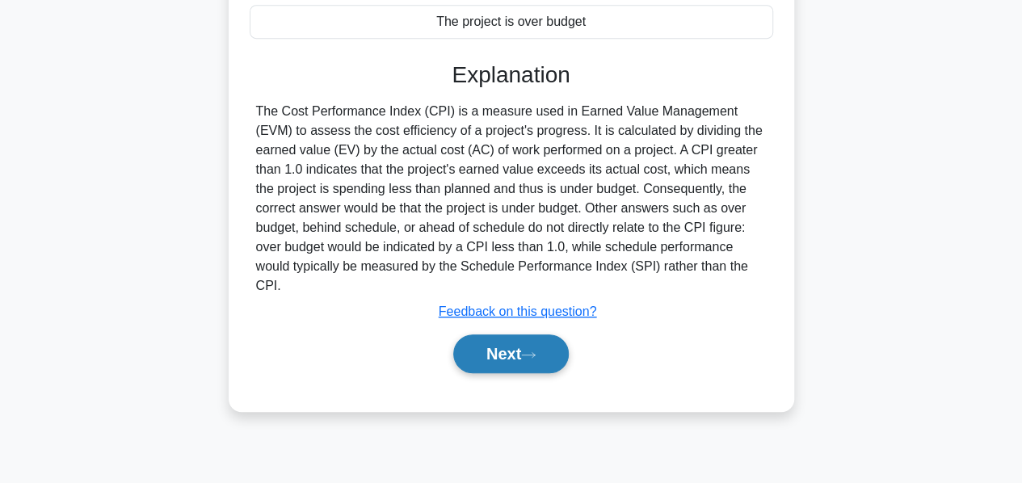
click at [491, 334] on button "Next" at bounding box center [510, 353] width 115 height 39
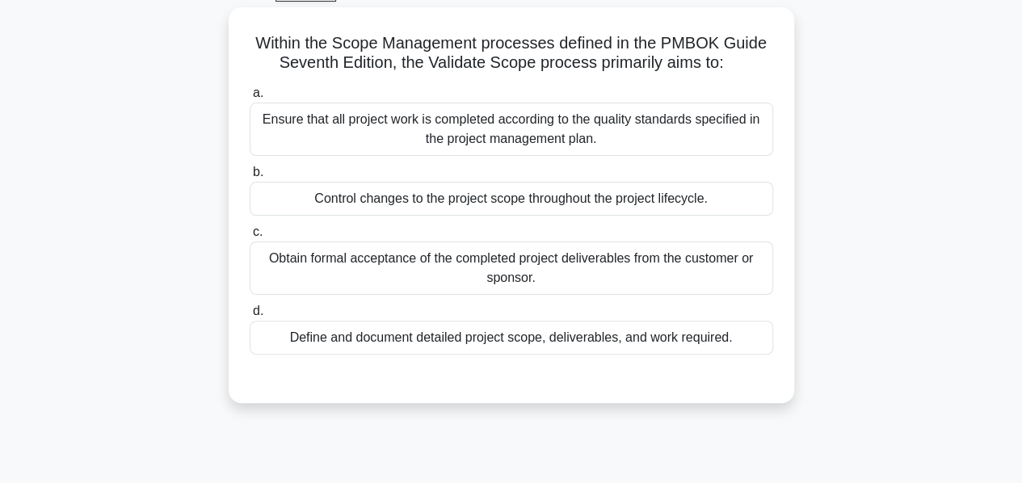
scroll to position [86, 0]
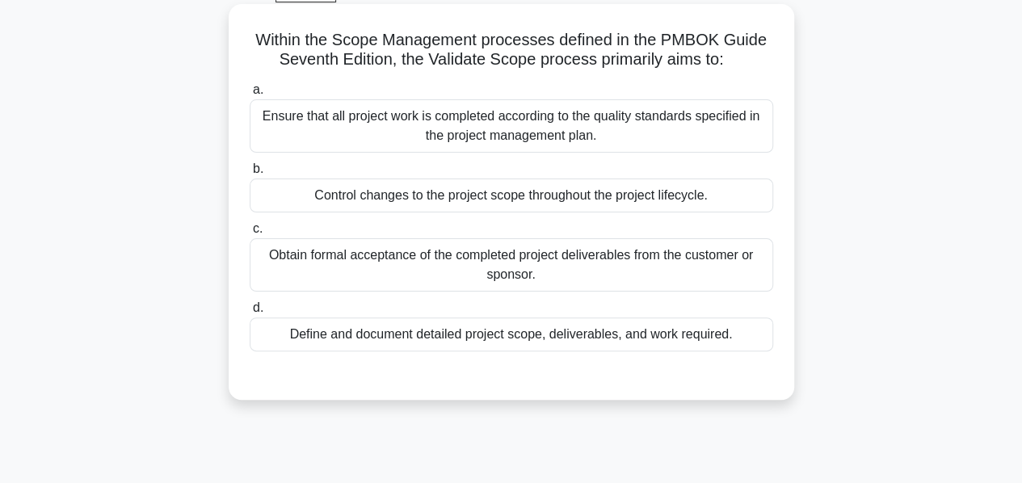
click at [489, 275] on div "Obtain formal acceptance of the completed project deliverables from the custome…" at bounding box center [511, 264] width 523 height 53
click at [250, 234] on input "c. Obtain formal acceptance of the completed project deliverables from the cust…" at bounding box center [250, 229] width 0 height 10
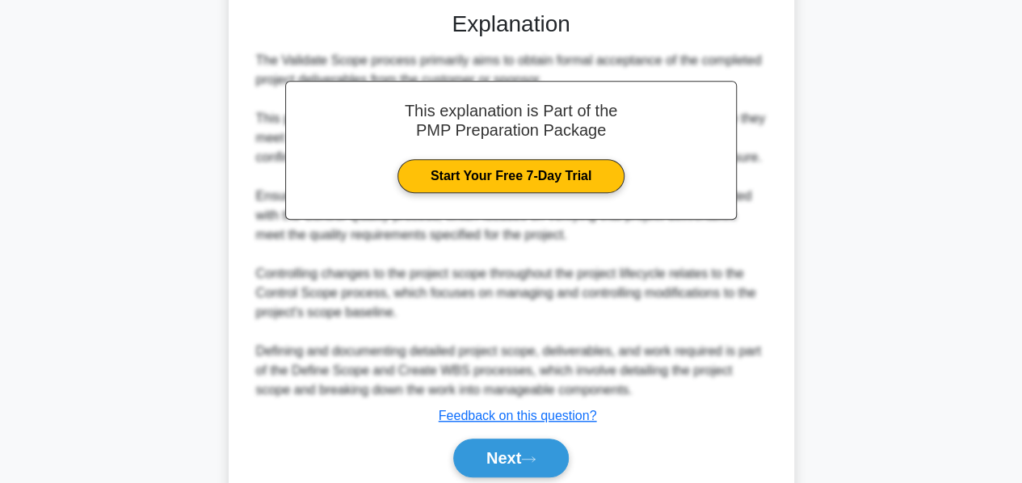
scroll to position [510, 0]
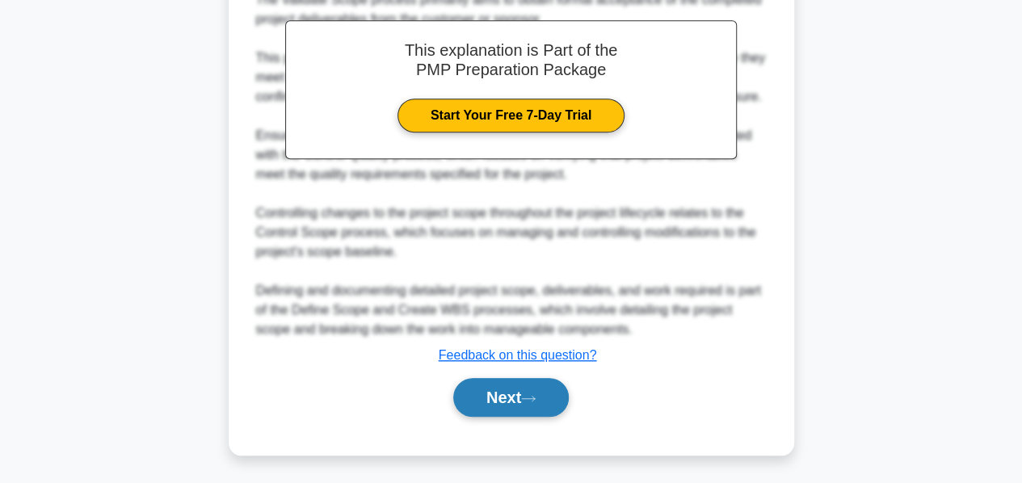
click at [489, 403] on button "Next" at bounding box center [510, 397] width 115 height 39
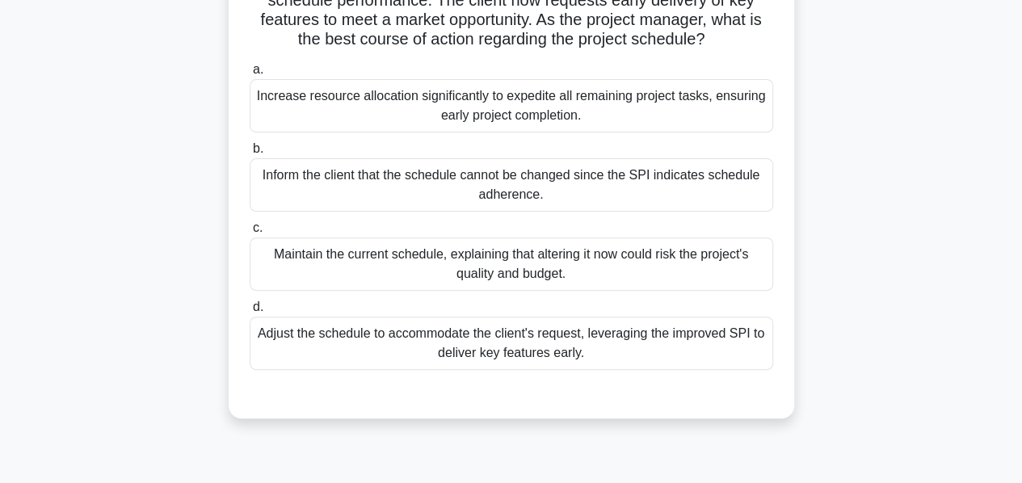
scroll to position [165, 0]
click at [514, 370] on div "Adjust the schedule to accommodate the client's request, leveraging the improve…" at bounding box center [511, 343] width 523 height 53
click at [250, 313] on input "d. Adjust the schedule to accommodate the client's request, leveraging the impr…" at bounding box center [250, 307] width 0 height 10
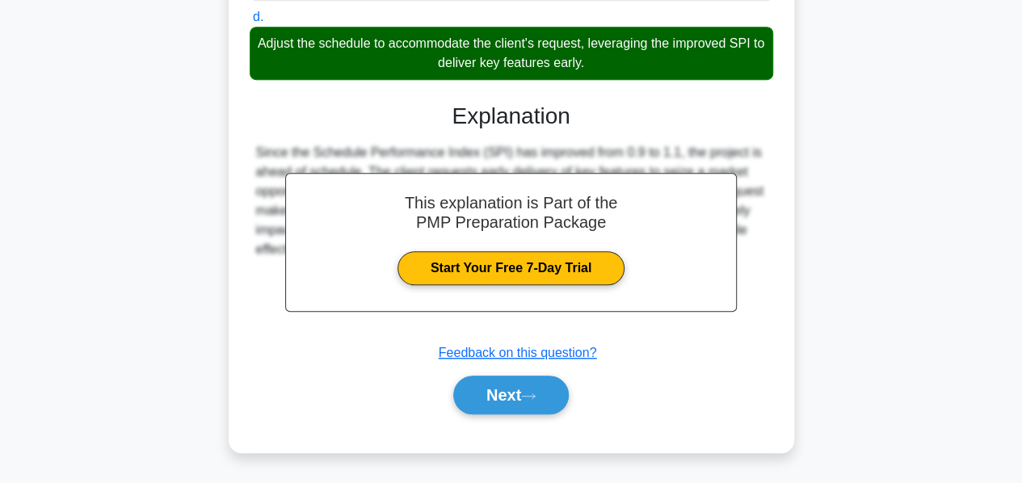
scroll to position [470, 0]
click at [489, 392] on button "Next" at bounding box center [510, 395] width 115 height 39
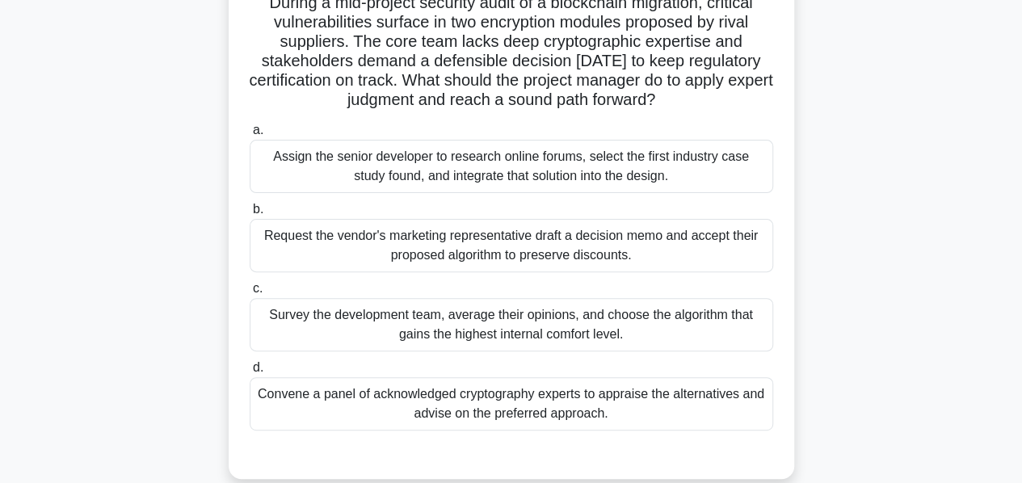
scroll to position [129, 0]
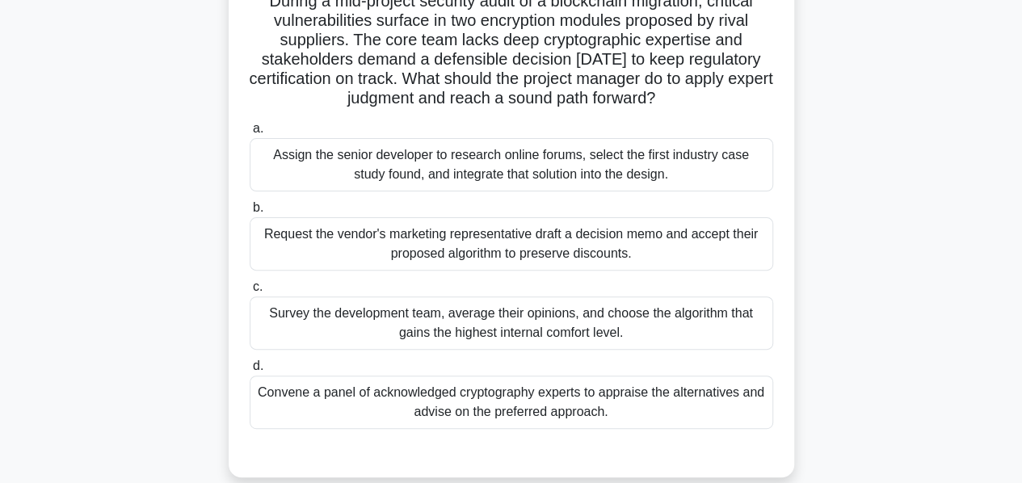
click at [489, 392] on div "Convene a panel of acknowledged cryptography experts to appraise the alternativ…" at bounding box center [511, 402] width 523 height 53
click at [250, 372] on input "d. Convene a panel of acknowledged cryptography experts to appraise the alterna…" at bounding box center [250, 366] width 0 height 10
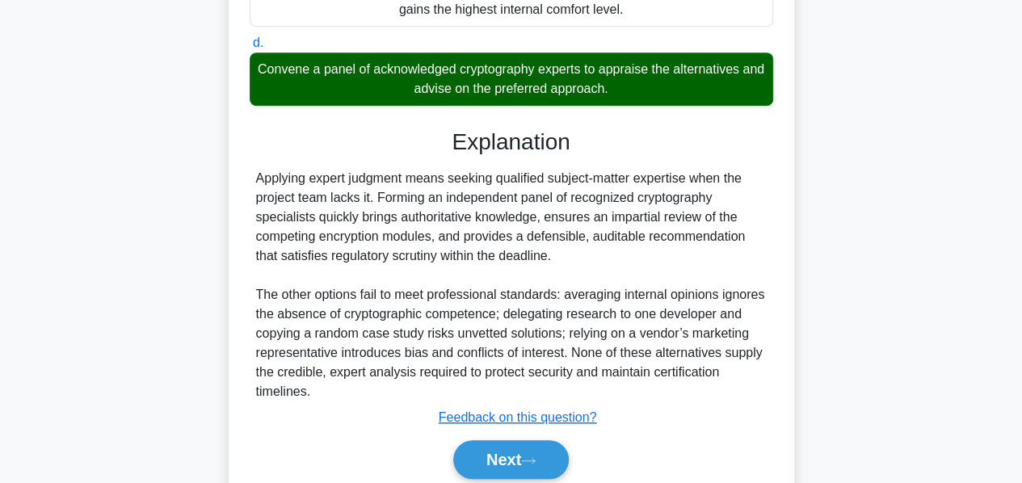
scroll to position [454, 0]
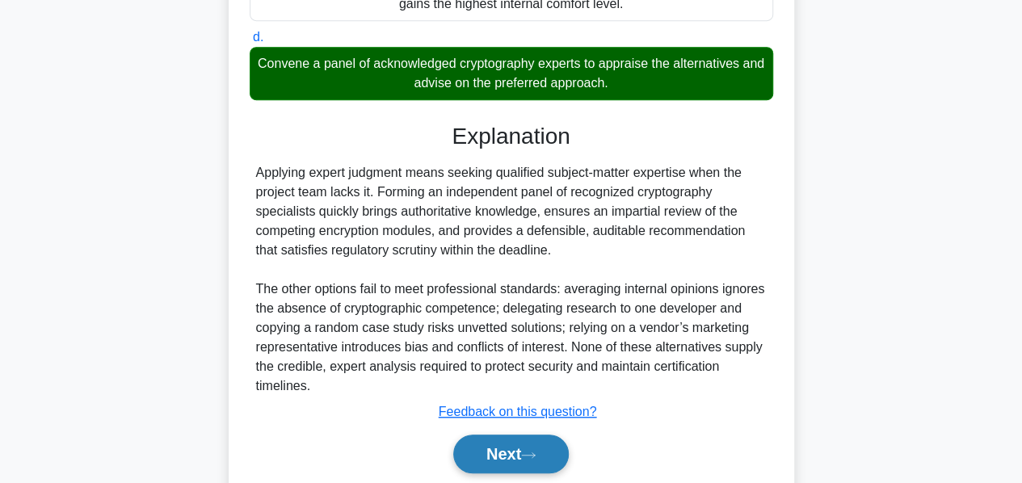
click at [484, 442] on button "Next" at bounding box center [510, 453] width 115 height 39
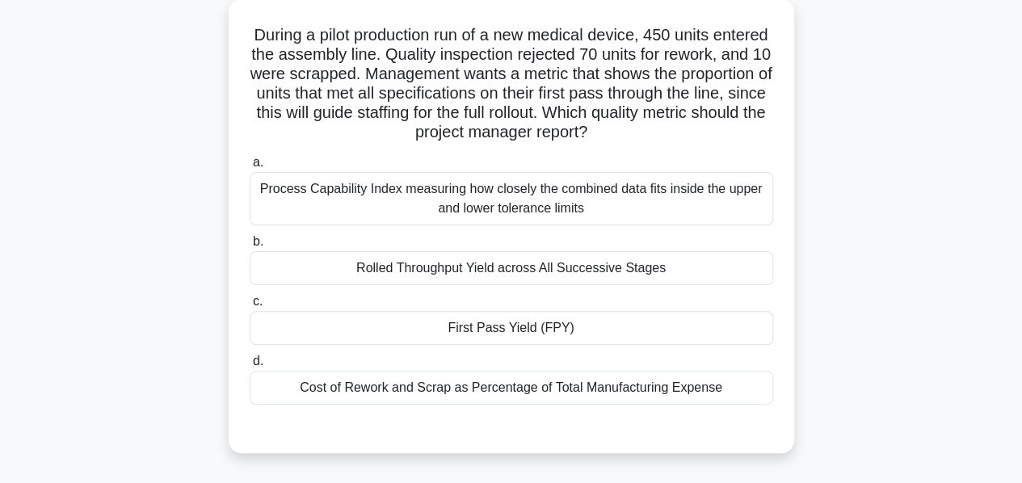
scroll to position [96, 0]
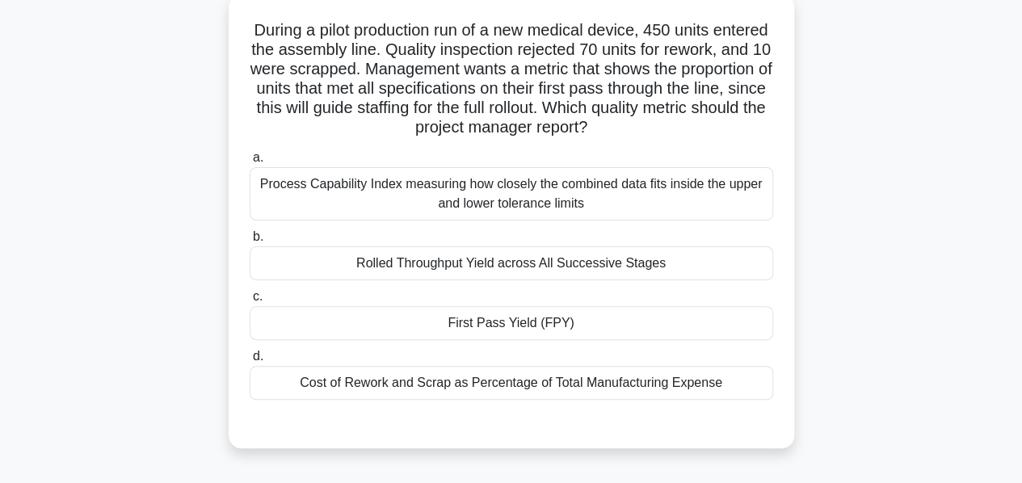
click at [434, 190] on div "Process Capability Index measuring how closely the combined data fits inside th…" at bounding box center [511, 193] width 523 height 53
click at [250, 163] on input "a. Process Capability Index measuring how closely the combined data fits inside…" at bounding box center [250, 158] width 0 height 10
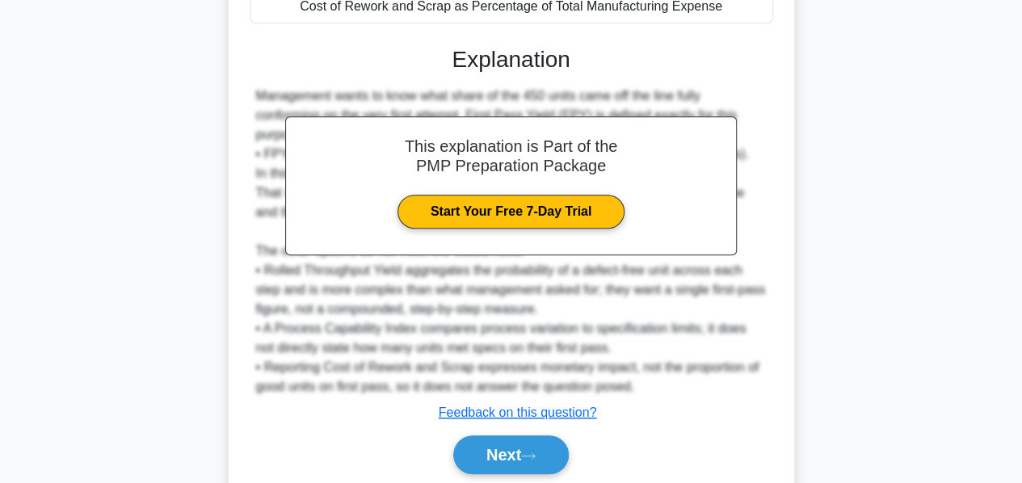
scroll to position [532, 0]
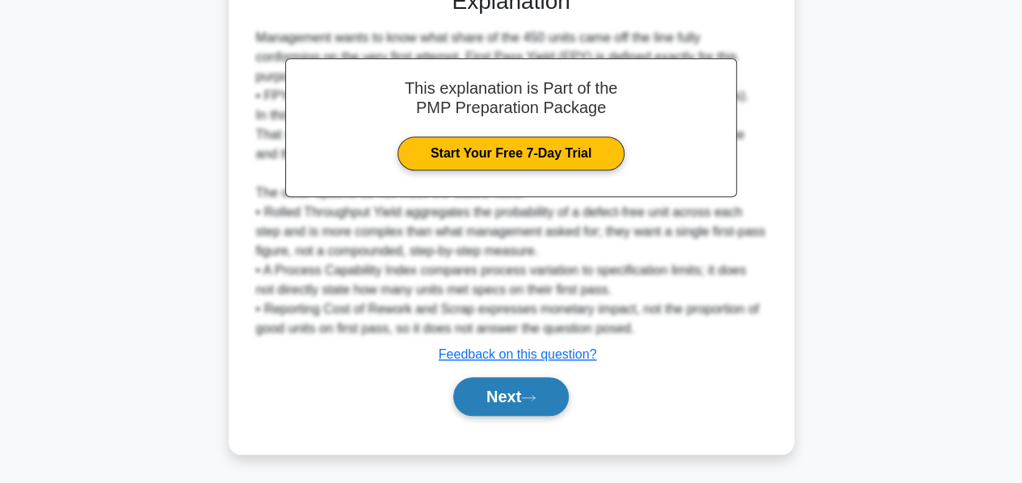
click at [506, 399] on button "Next" at bounding box center [510, 396] width 115 height 39
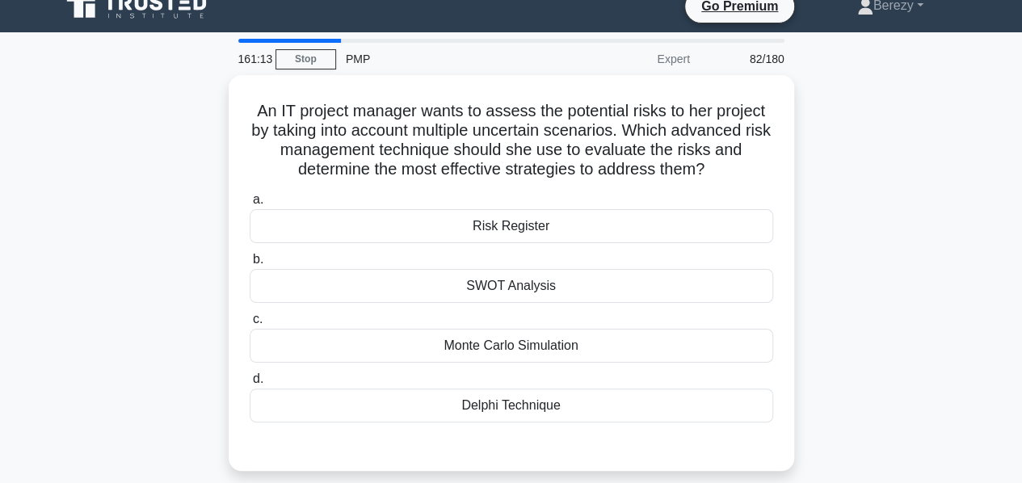
scroll to position [18, 0]
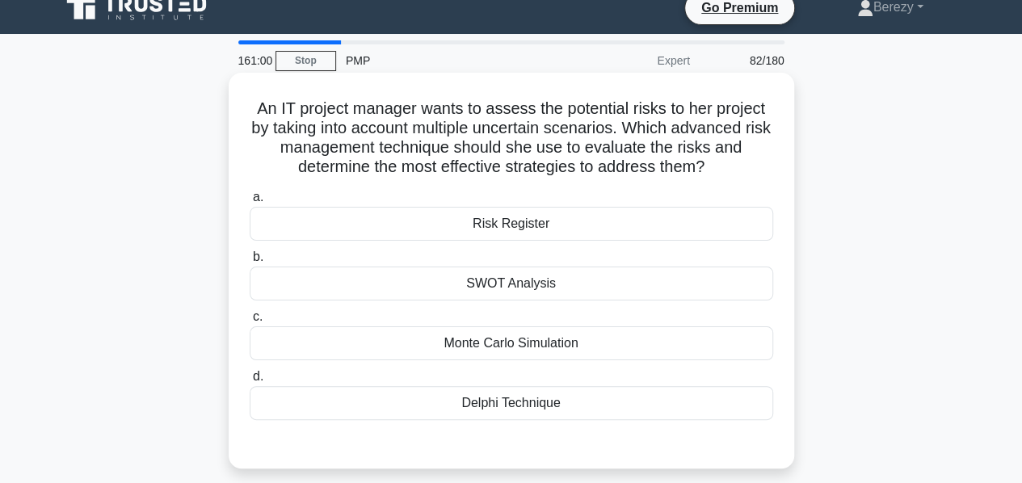
click at [474, 337] on div "Monte Carlo Simulation" at bounding box center [511, 343] width 523 height 34
click at [250, 322] on input "c. Monte Carlo Simulation" at bounding box center [250, 317] width 0 height 10
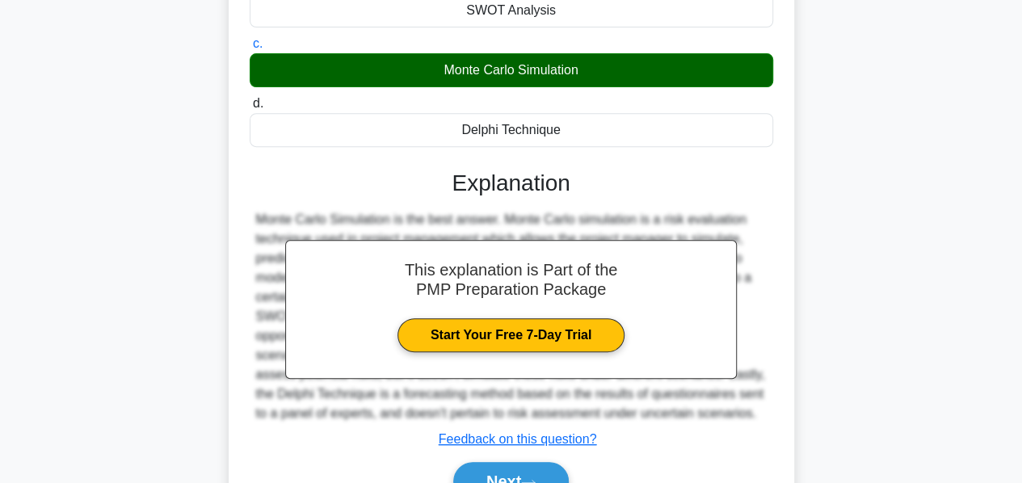
scroll to position [389, 0]
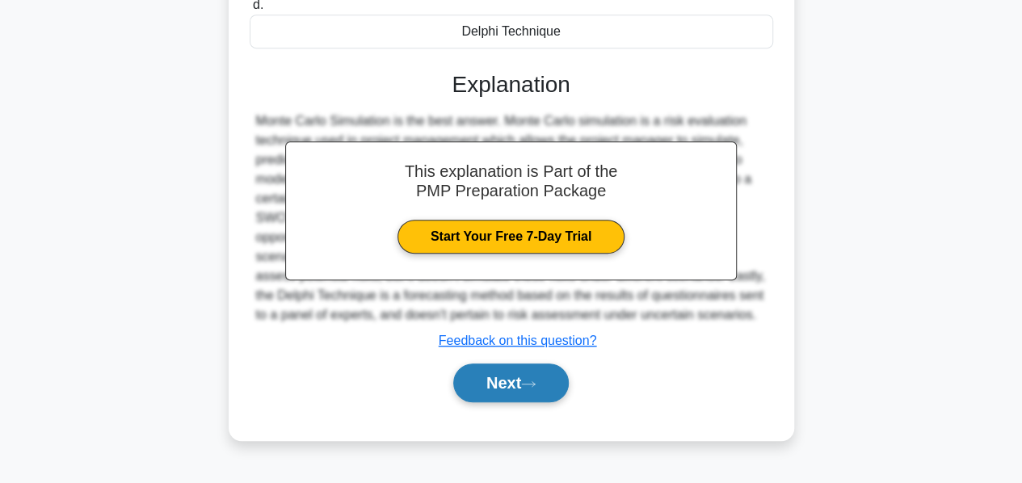
click at [485, 370] on button "Next" at bounding box center [510, 382] width 115 height 39
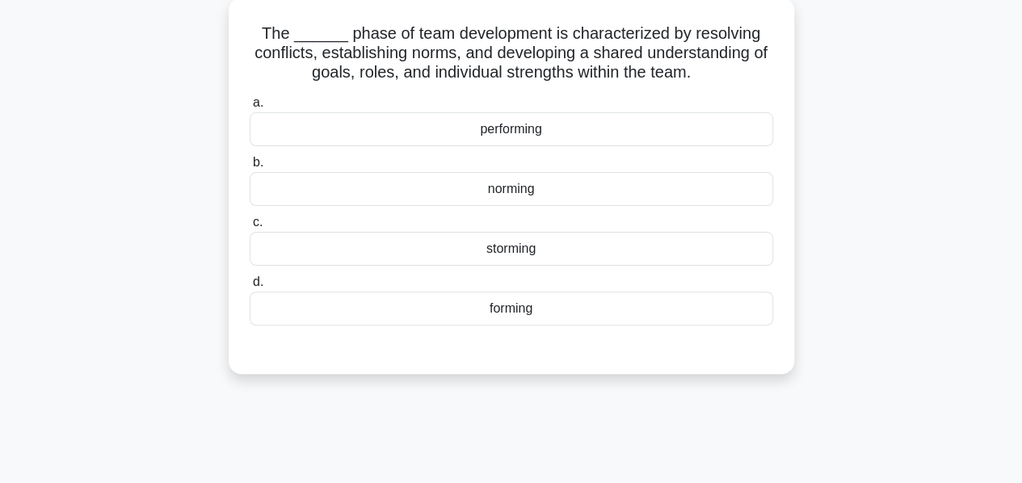
scroll to position [95, 0]
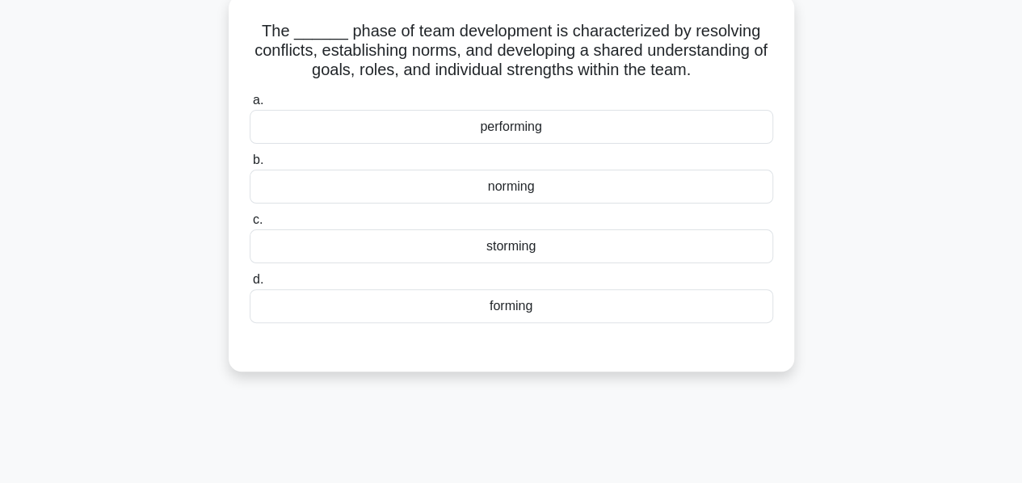
click at [507, 187] on div "norming" at bounding box center [511, 187] width 523 height 34
click at [250, 166] on input "b. norming" at bounding box center [250, 160] width 0 height 10
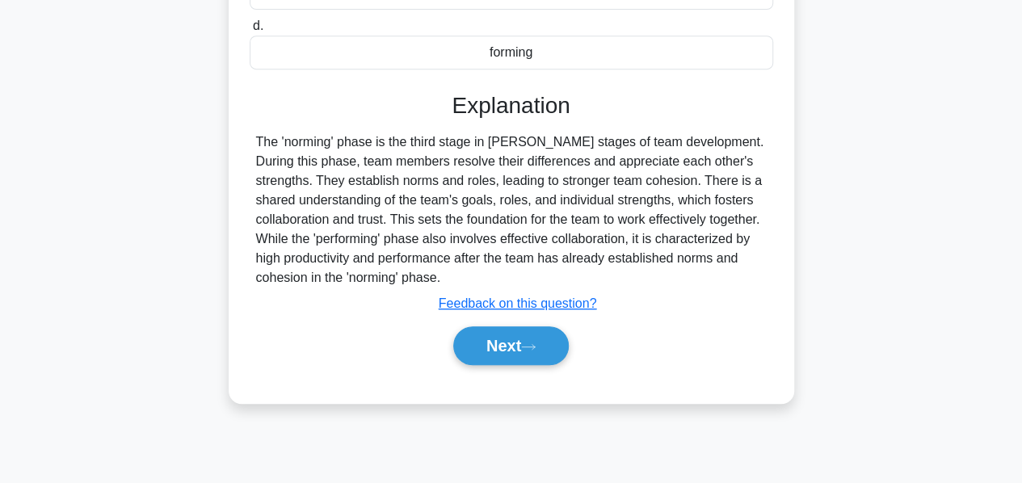
scroll to position [389, 0]
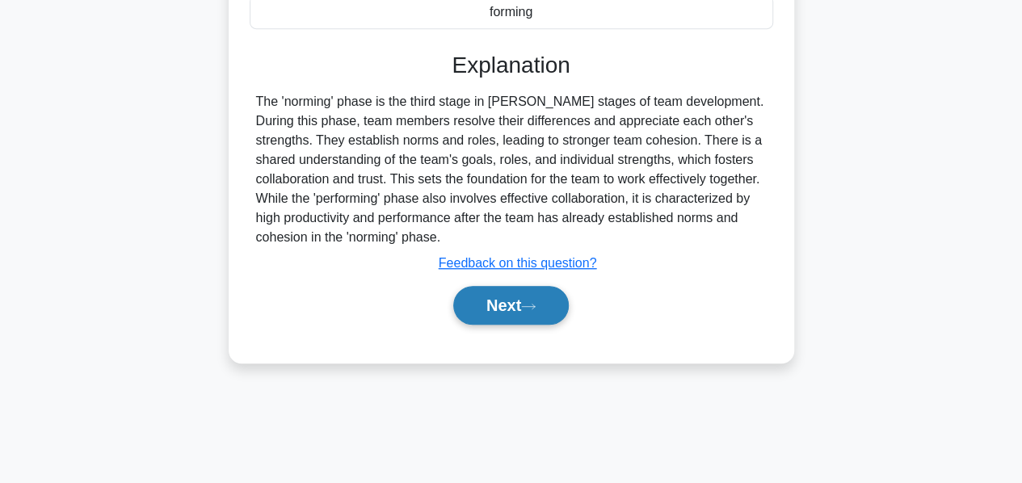
click at [490, 297] on button "Next" at bounding box center [510, 305] width 115 height 39
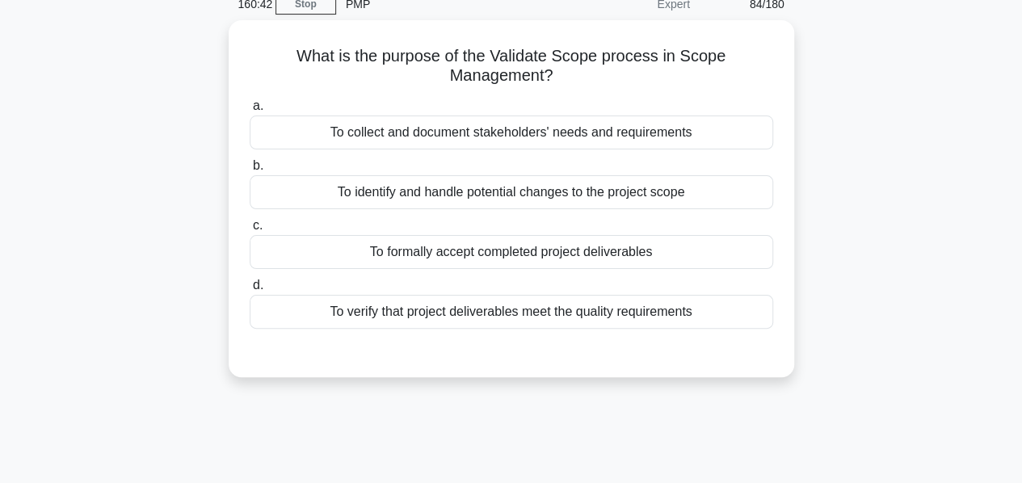
scroll to position [0, 0]
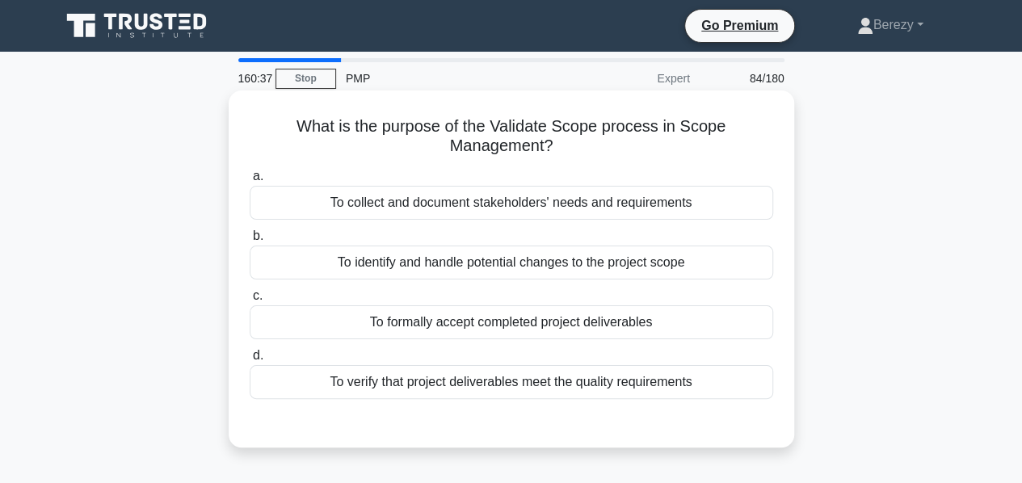
click at [497, 325] on div "To formally accept completed project deliverables" at bounding box center [511, 322] width 523 height 34
click at [250, 301] on input "c. To formally accept completed project deliverables" at bounding box center [250, 296] width 0 height 10
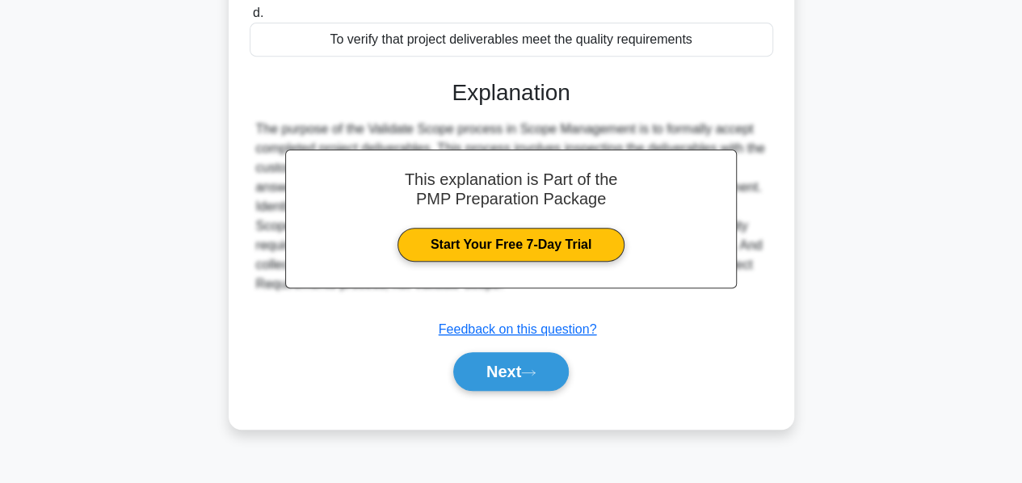
scroll to position [344, 0]
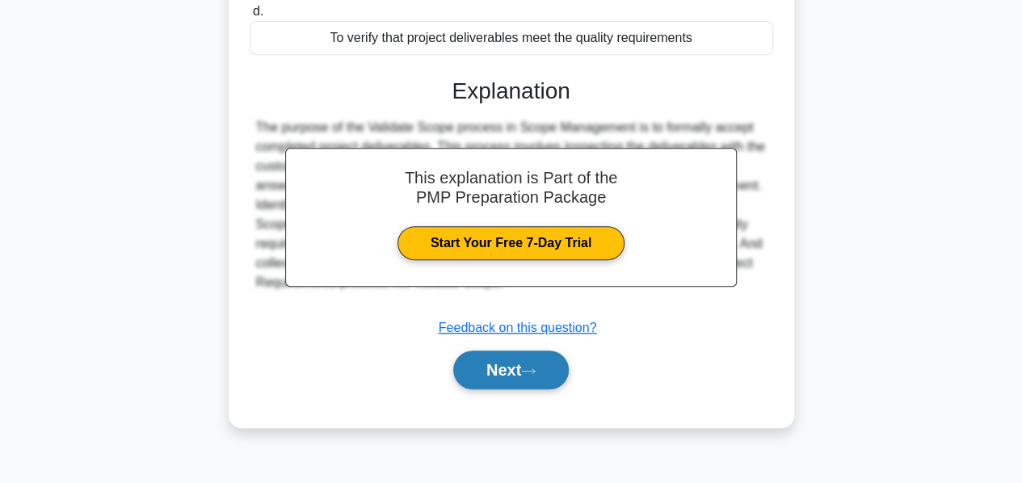
click at [481, 355] on button "Next" at bounding box center [510, 370] width 115 height 39
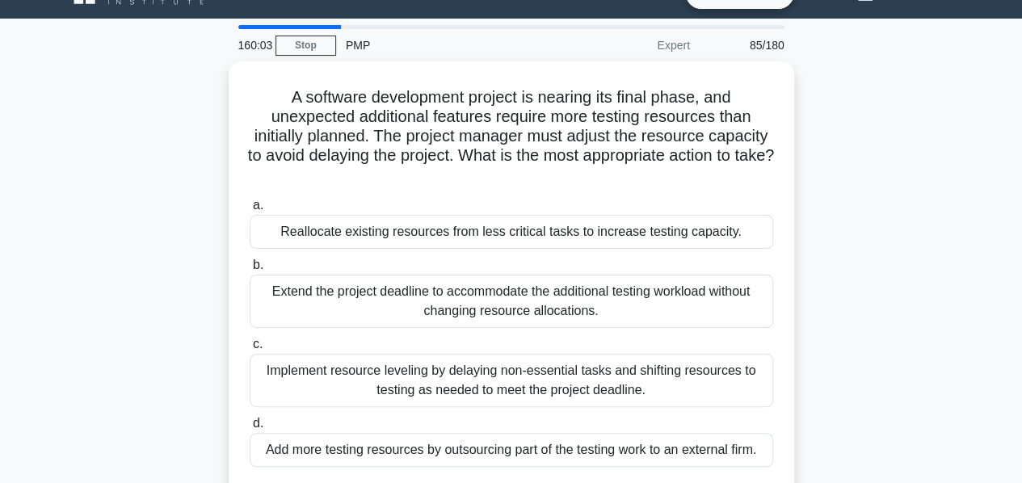
scroll to position [32, 0]
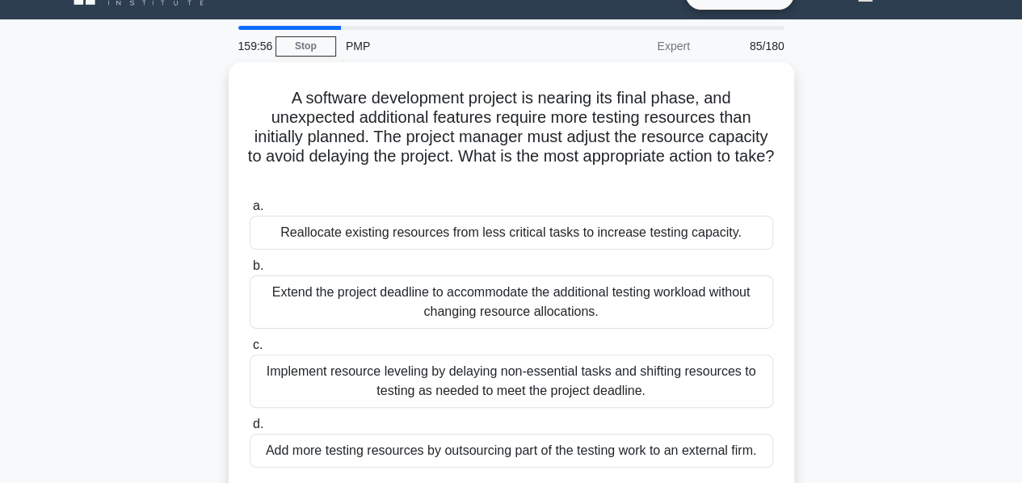
click at [481, 355] on div "Implement resource leveling by delaying non-essential tasks and shifting resour…" at bounding box center [511, 381] width 523 height 53
click at [250, 351] on input "c. Implement resource leveling by delaying non-essential tasks and shifting res…" at bounding box center [250, 345] width 0 height 10
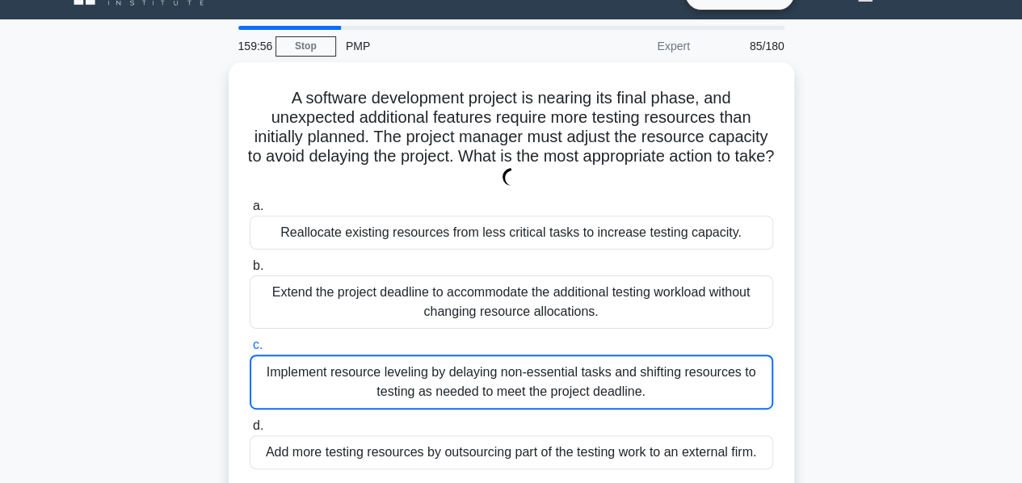
click at [481, 355] on div "Implement resource leveling by delaying non-essential tasks and shifting resour…" at bounding box center [511, 382] width 523 height 55
click at [250, 351] on input "c. Implement resource leveling by delaying non-essential tasks and shifting res…" at bounding box center [250, 345] width 0 height 10
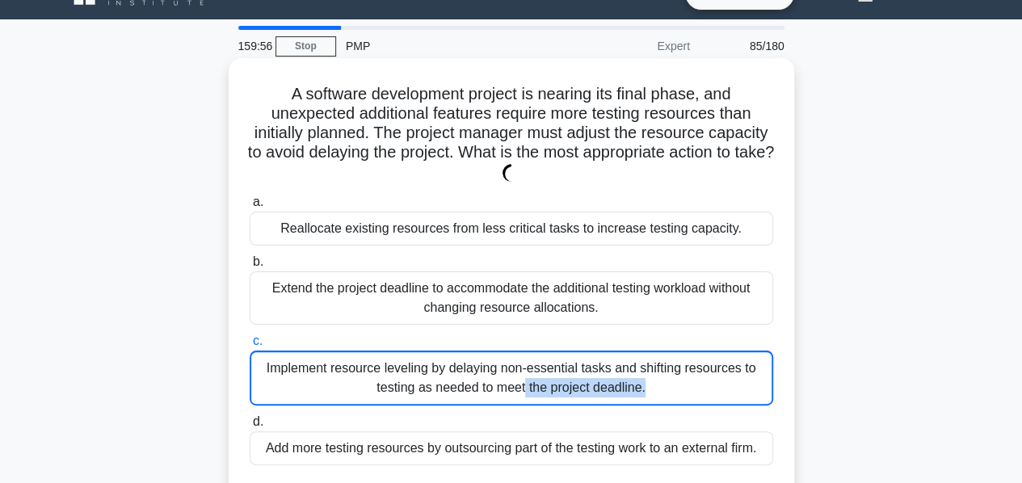
click at [481, 355] on div "Implement resource leveling by delaying non-essential tasks and shifting resour…" at bounding box center [511, 378] width 523 height 55
click at [250, 346] on input "c. Implement resource leveling by delaying non-essential tasks and shifting res…" at bounding box center [250, 341] width 0 height 10
click at [481, 355] on div "Implement resource leveling by delaying non-essential tasks and shifting resour…" at bounding box center [511, 378] width 523 height 55
click at [250, 346] on input "c. Implement resource leveling by delaying non-essential tasks and shifting res…" at bounding box center [250, 341] width 0 height 10
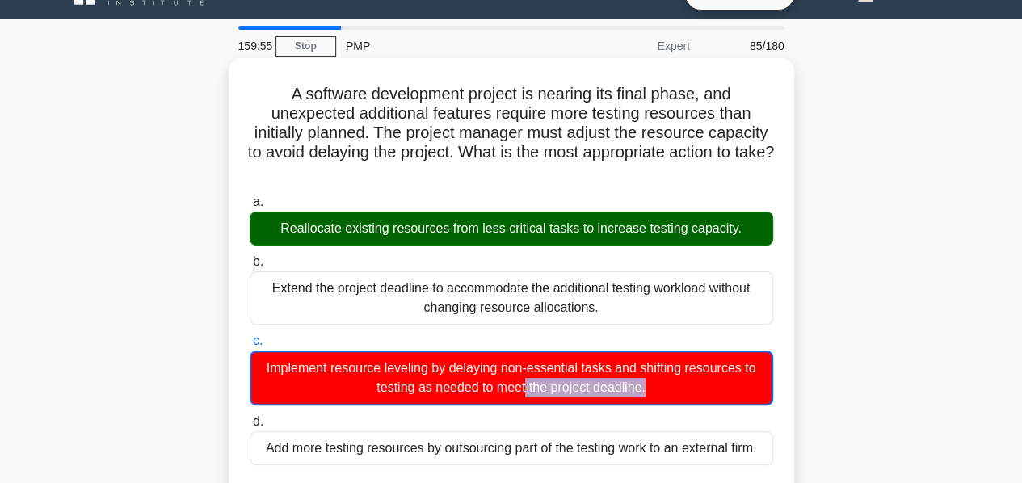
click at [481, 355] on div "Implement resource leveling by delaying non-essential tasks and shifting resour…" at bounding box center [511, 378] width 523 height 55
click at [250, 346] on input "c. Implement resource leveling by delaying non-essential tasks and shifting res…" at bounding box center [250, 341] width 0 height 10
click at [481, 355] on div "Implement resource leveling by delaying non-essential tasks and shifting resour…" at bounding box center [511, 378] width 523 height 55
click at [250, 346] on input "c. Implement resource leveling by delaying non-essential tasks and shifting res…" at bounding box center [250, 341] width 0 height 10
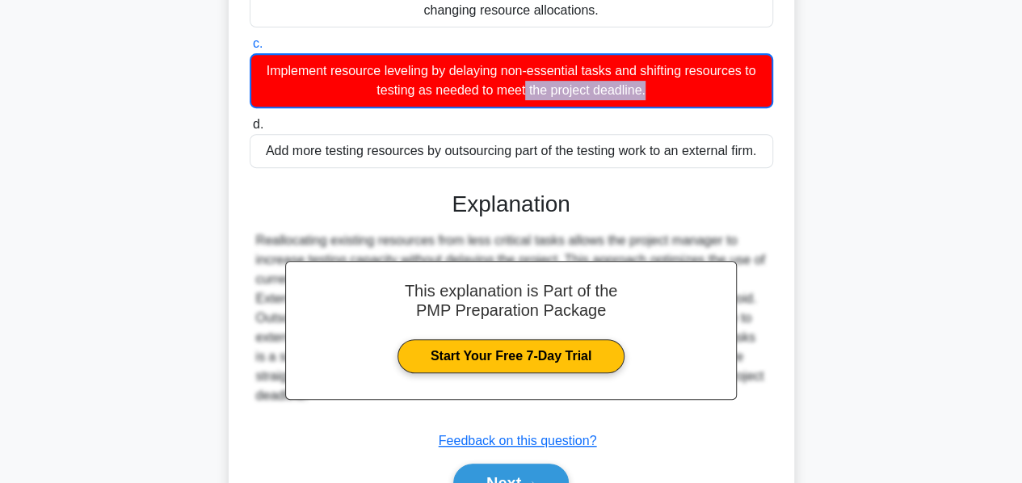
scroll to position [416, 0]
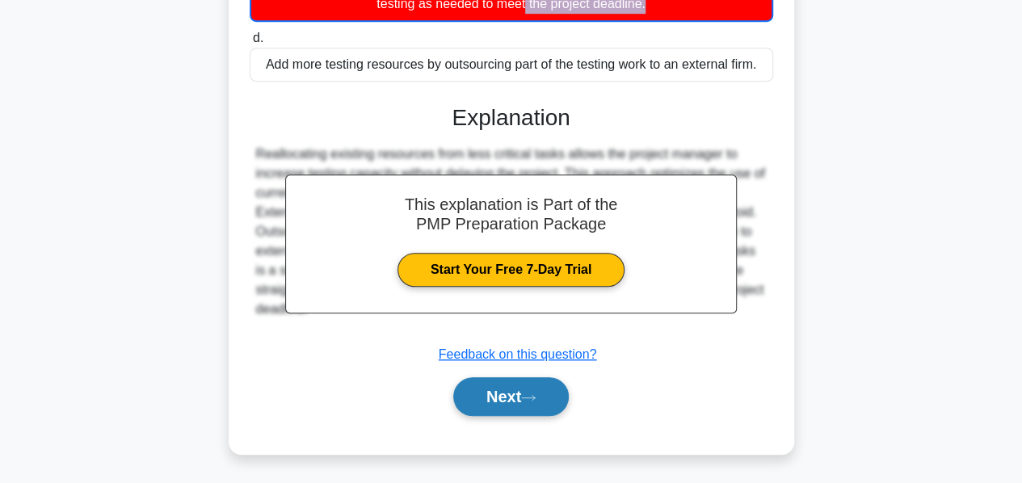
click at [491, 391] on button "Next" at bounding box center [510, 396] width 115 height 39
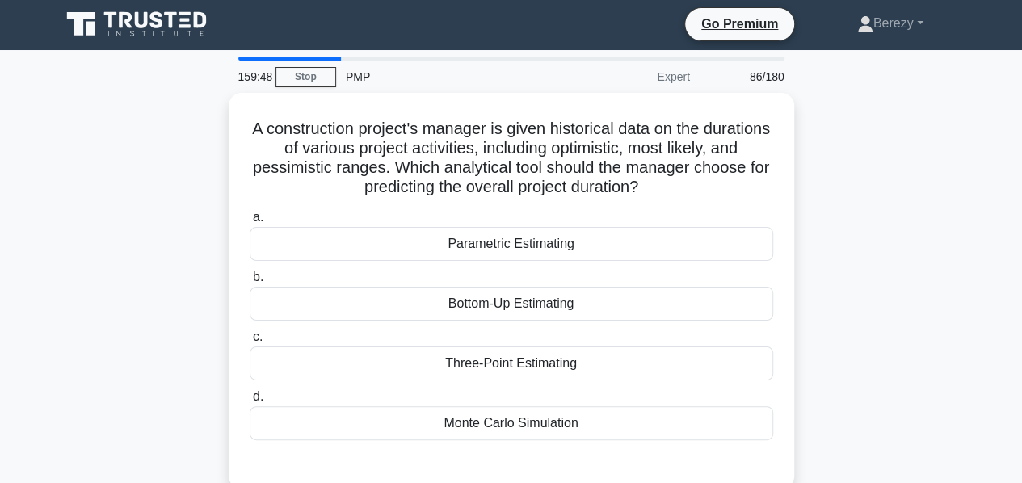
scroll to position [0, 0]
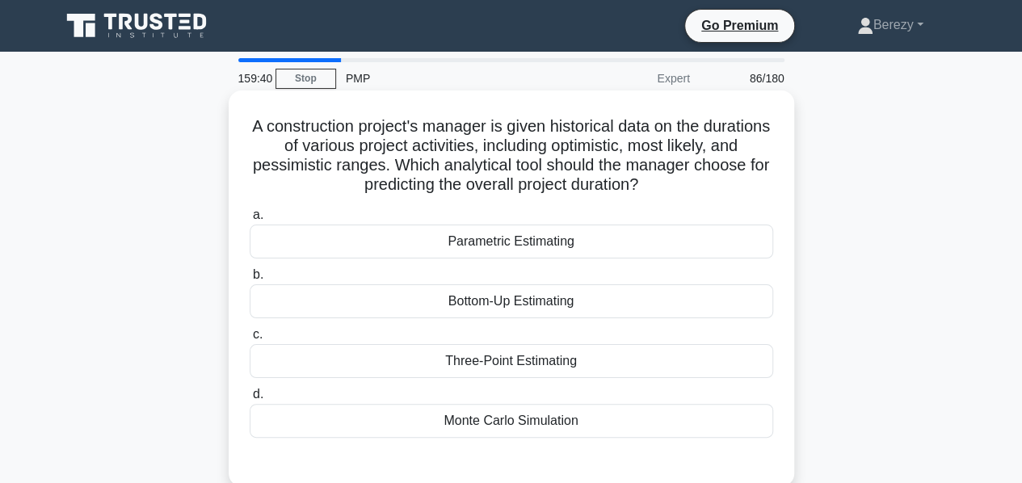
click at [488, 367] on div "Three-Point Estimating" at bounding box center [511, 361] width 523 height 34
click at [250, 340] on input "c. Three-Point Estimating" at bounding box center [250, 335] width 0 height 10
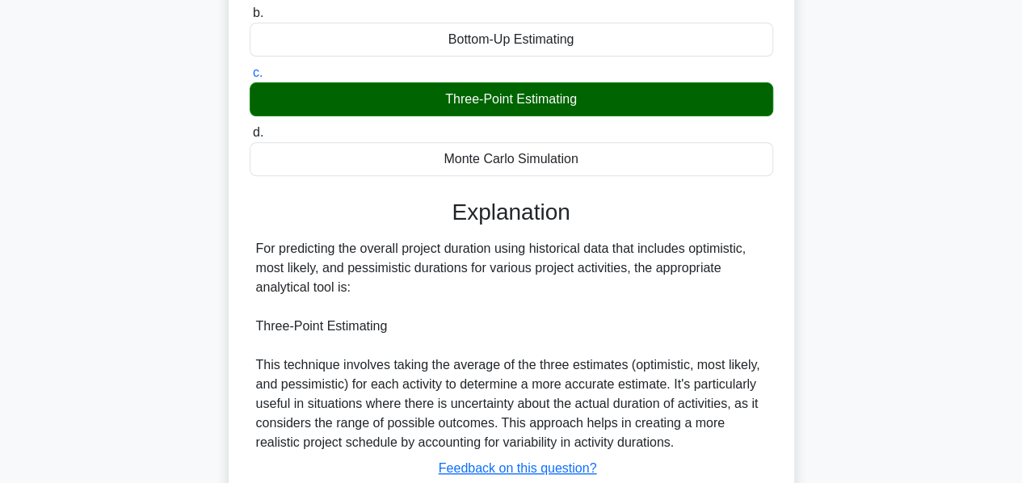
scroll to position [389, 0]
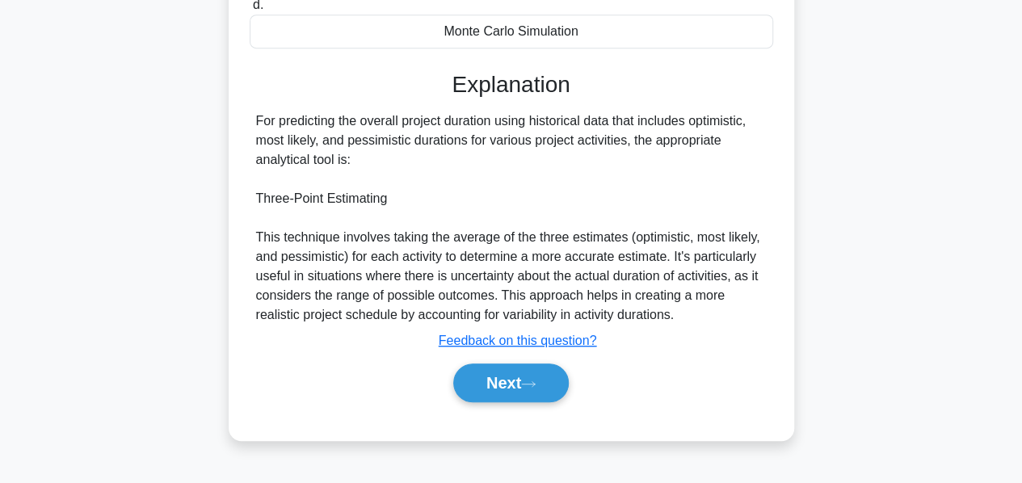
click at [488, 367] on button "Next" at bounding box center [510, 382] width 115 height 39
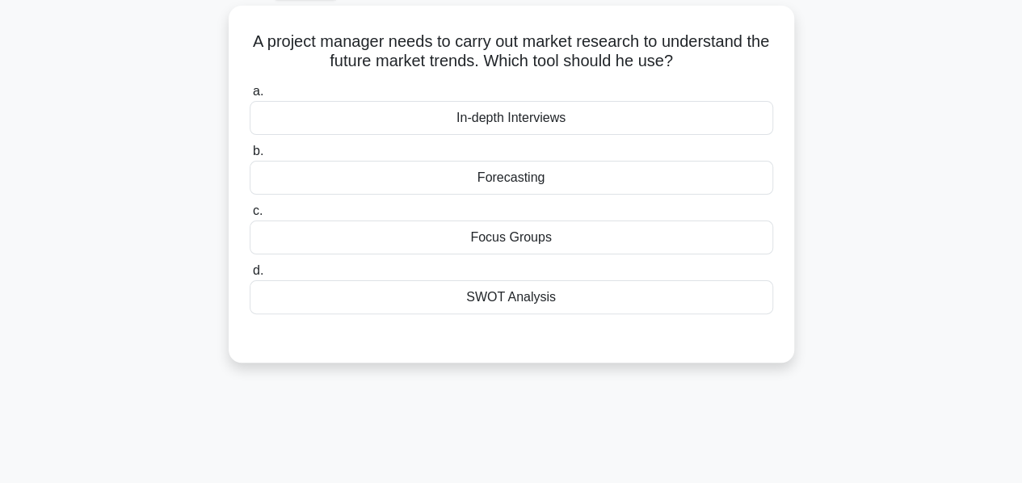
scroll to position [86, 0]
click at [502, 183] on div "Forecasting" at bounding box center [511, 177] width 523 height 34
click at [250, 156] on input "b. Forecasting" at bounding box center [250, 150] width 0 height 10
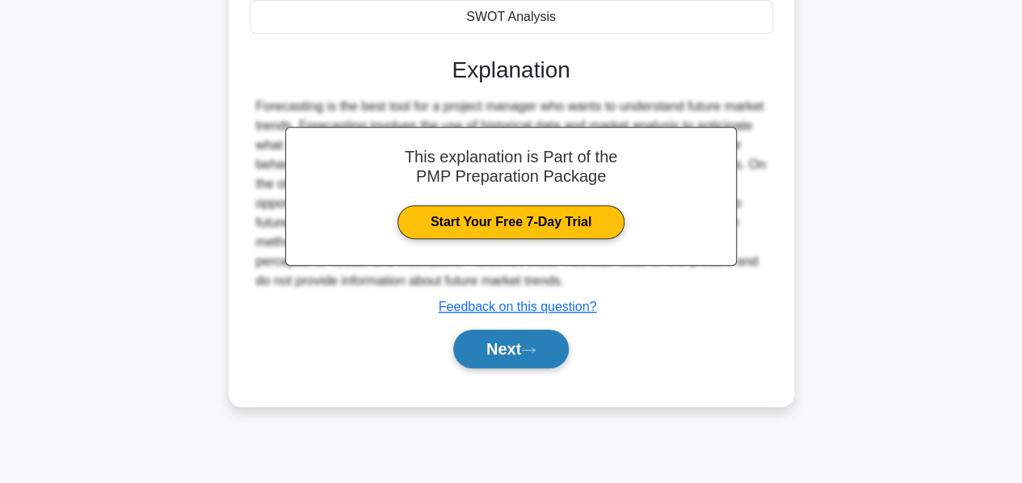
scroll to position [365, 0]
click at [506, 342] on button "Next" at bounding box center [510, 349] width 115 height 39
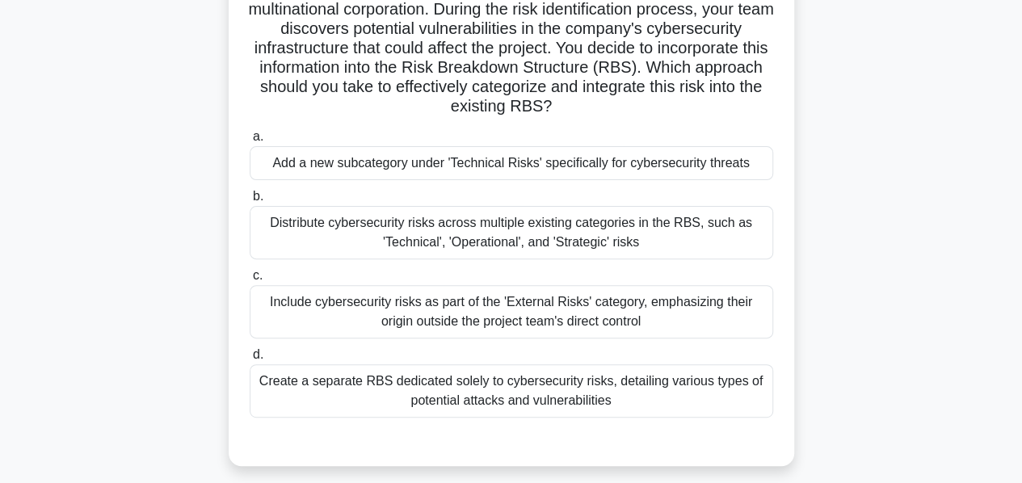
scroll to position [141, 0]
click at [506, 345] on label "d. Create a separate RBS dedicated solely to cybersecurity risks, detailing var…" at bounding box center [511, 381] width 523 height 73
click at [250, 350] on input "d. Create a separate RBS dedicated solely to cybersecurity risks, detailing var…" at bounding box center [250, 355] width 0 height 10
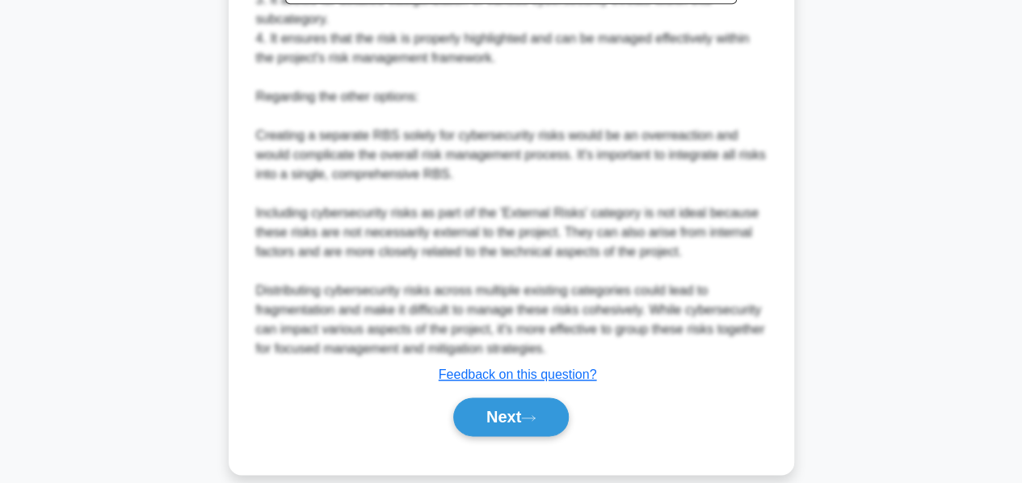
scroll to position [788, 0]
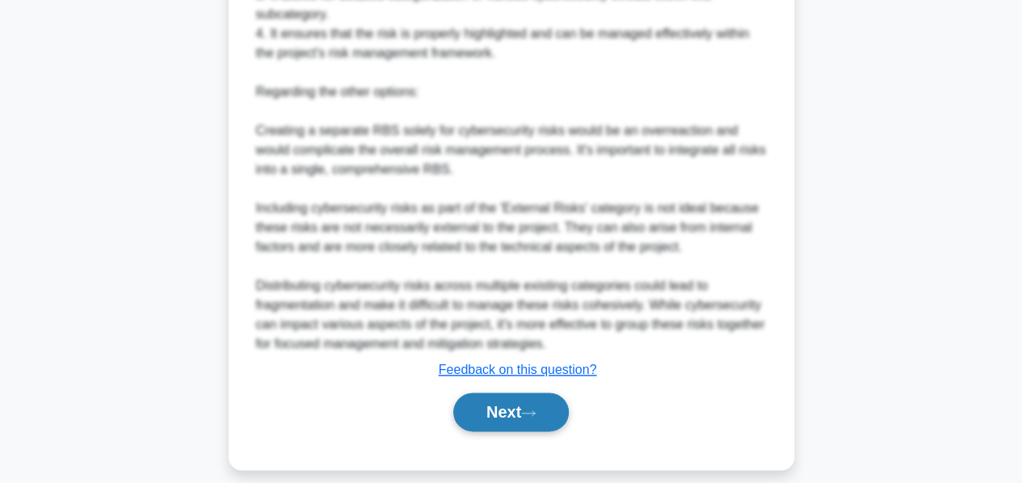
click at [515, 403] on button "Next" at bounding box center [510, 411] width 115 height 39
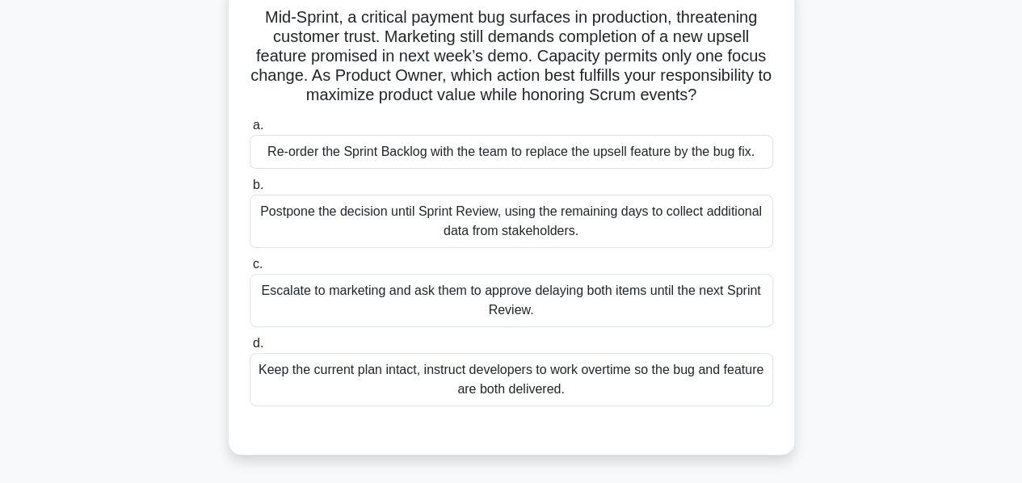
scroll to position [115, 0]
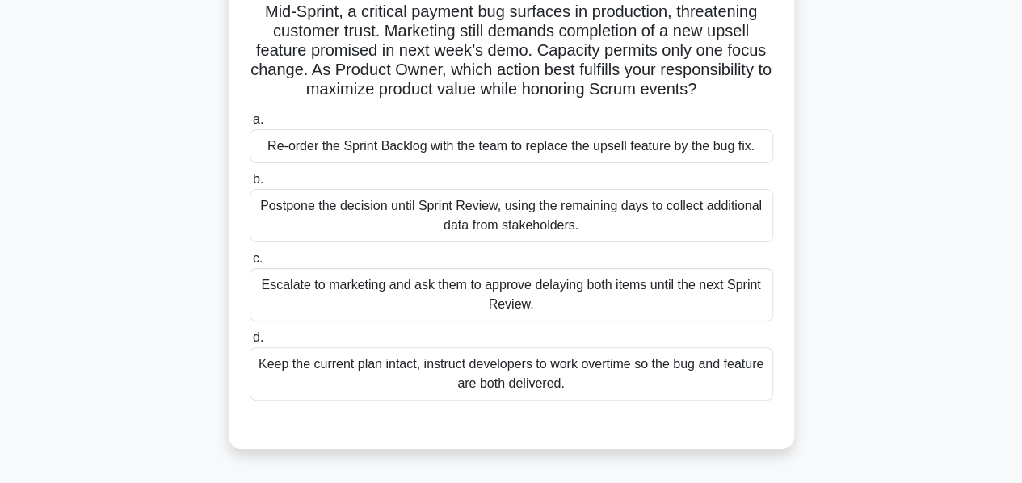
click at [535, 151] on div "Re-order the Sprint Backlog with the team to replace the upsell feature by the …" at bounding box center [511, 146] width 523 height 34
click at [250, 125] on input "a. Re-order the Sprint Backlog with the team to replace the upsell feature by t…" at bounding box center [250, 120] width 0 height 10
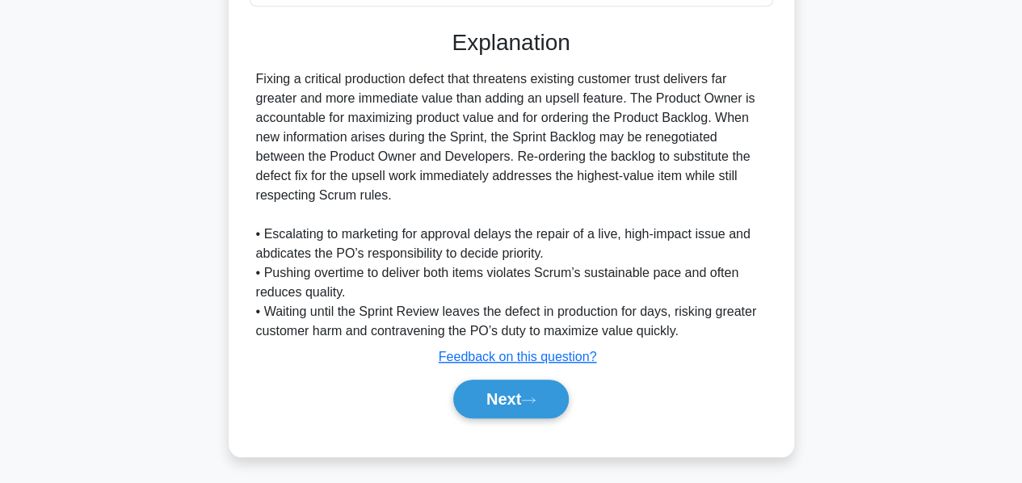
scroll to position [510, 0]
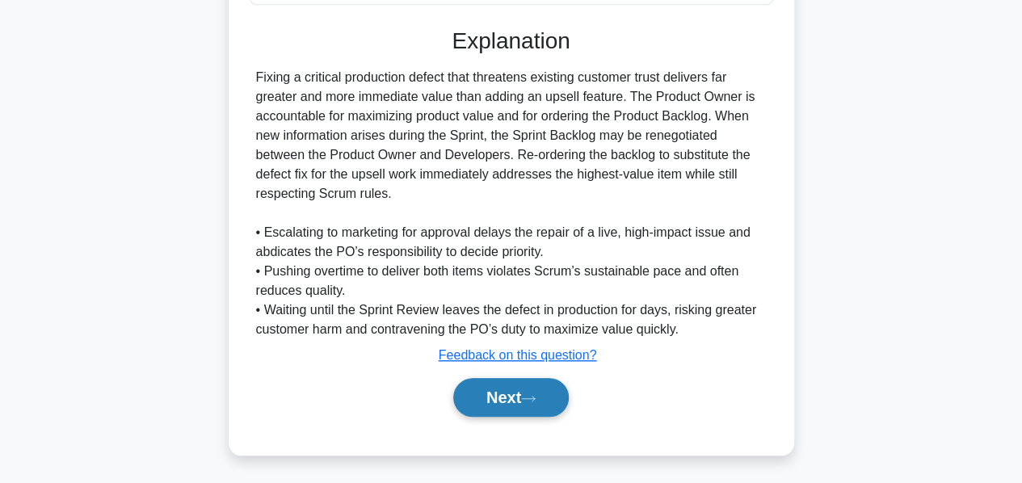
click at [486, 390] on button "Next" at bounding box center [510, 397] width 115 height 39
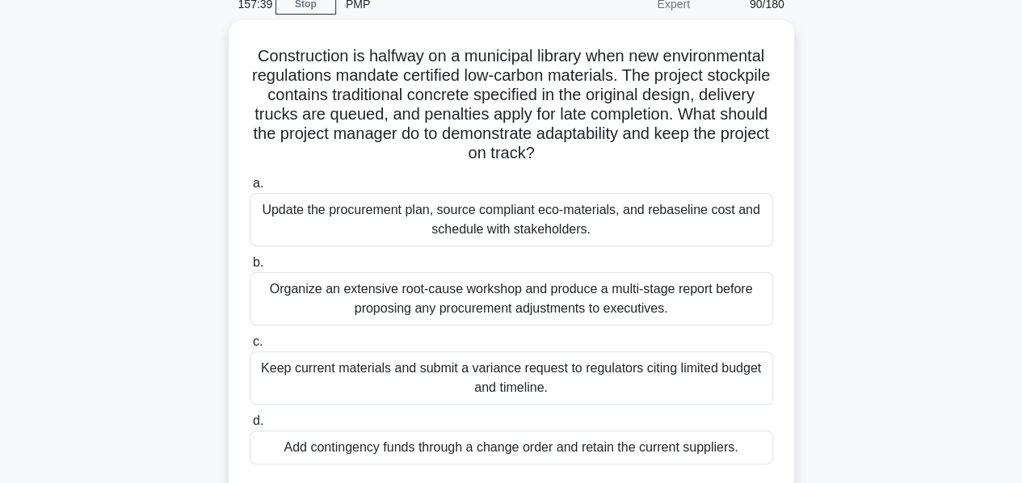
scroll to position [76, 0]
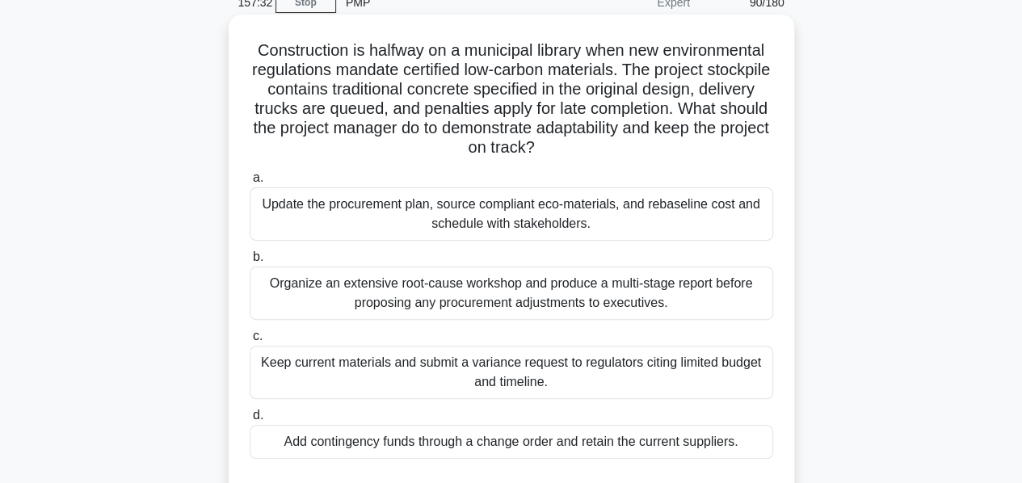
click at [440, 215] on div "Update the procurement plan, source compliant eco-materials, and rebaseline cos…" at bounding box center [511, 213] width 523 height 53
click at [250, 183] on input "a. Update the procurement plan, source compliant eco-materials, and rebaseline …" at bounding box center [250, 178] width 0 height 10
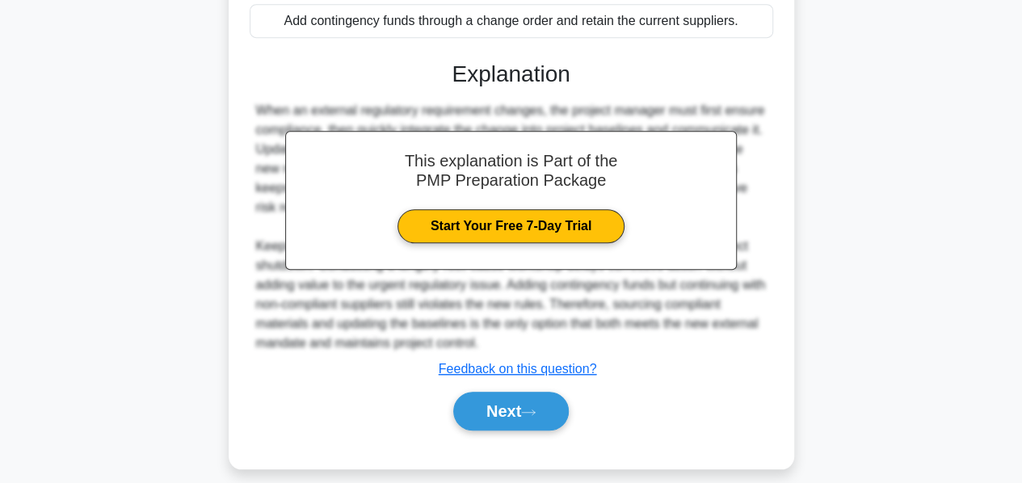
scroll to position [502, 0]
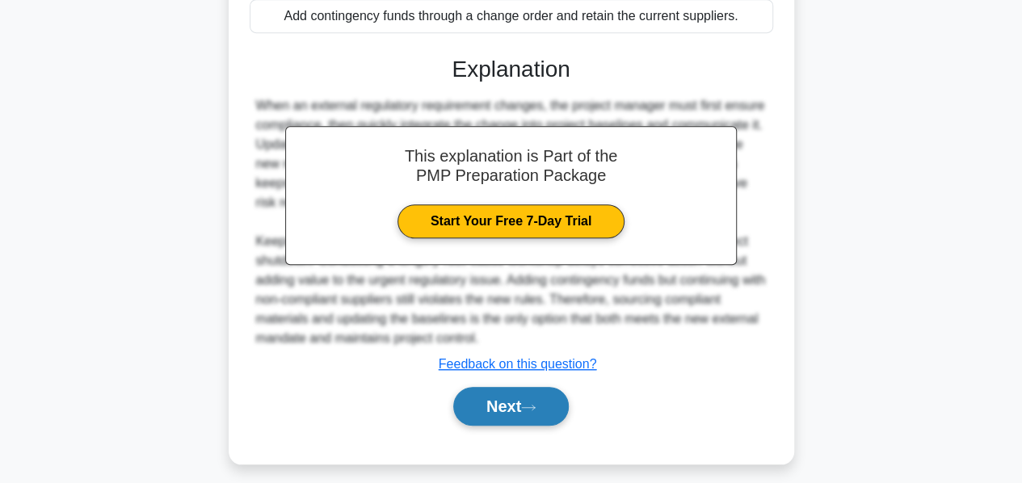
click at [497, 398] on button "Next" at bounding box center [510, 406] width 115 height 39
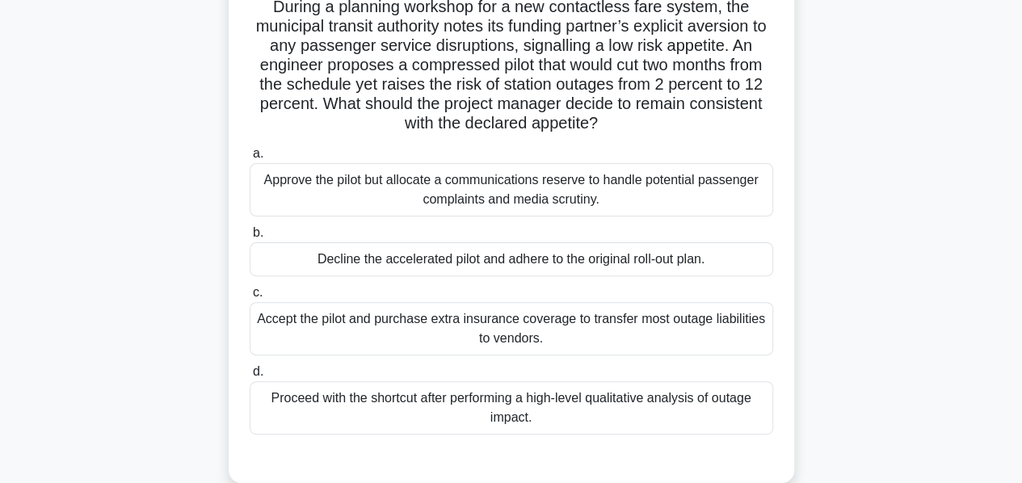
scroll to position [123, 0]
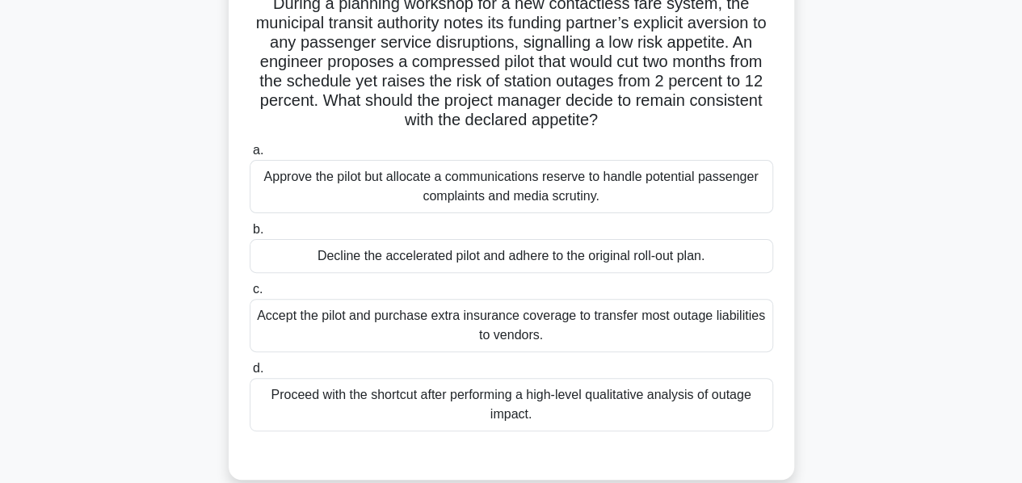
click at [438, 396] on div "Proceed with the shortcut after performing a high-level qualitative analysis of…" at bounding box center [511, 404] width 523 height 53
click at [250, 374] on input "d. Proceed with the shortcut after performing a high-level qualitative analysis…" at bounding box center [250, 368] width 0 height 10
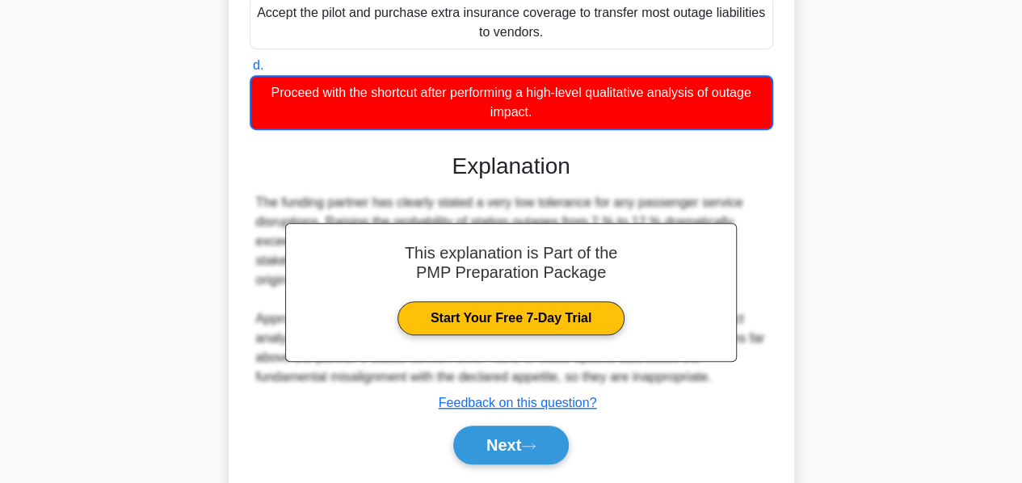
scroll to position [474, 0]
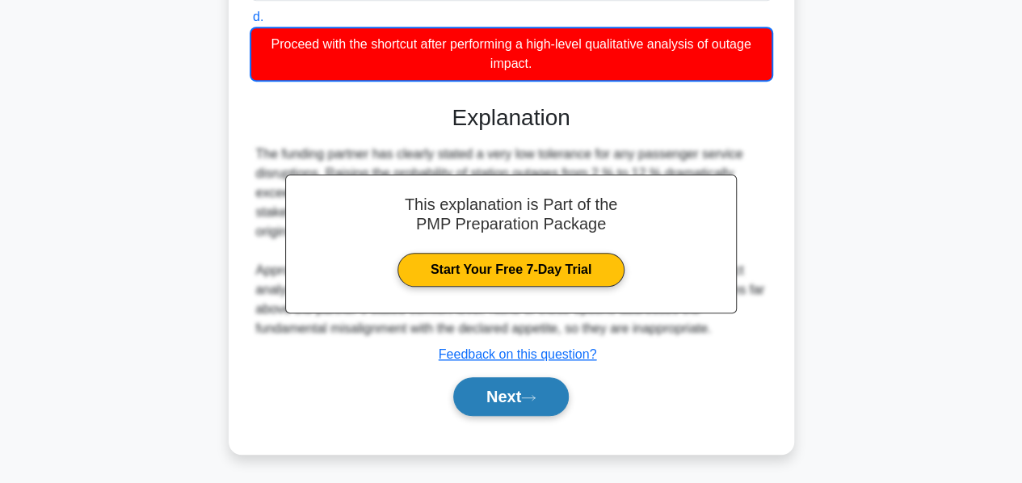
click at [489, 393] on button "Next" at bounding box center [510, 396] width 115 height 39
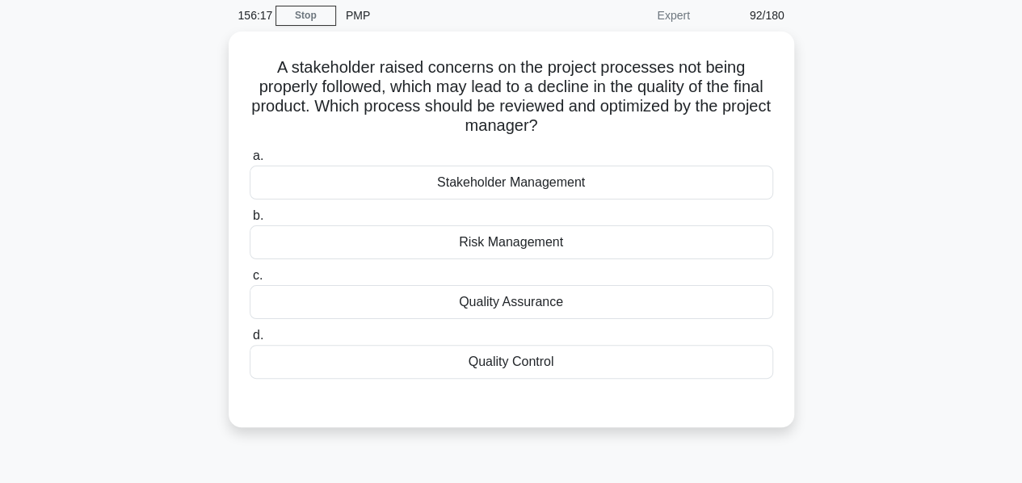
scroll to position [61, 0]
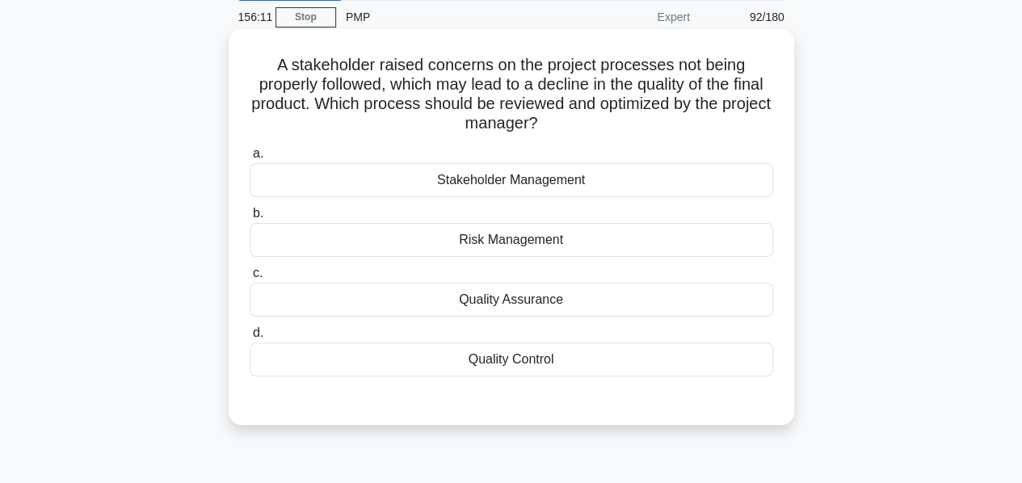
click at [493, 298] on div "Quality Assurance" at bounding box center [511, 300] width 523 height 34
click at [250, 279] on input "c. Quality Assurance" at bounding box center [250, 273] width 0 height 10
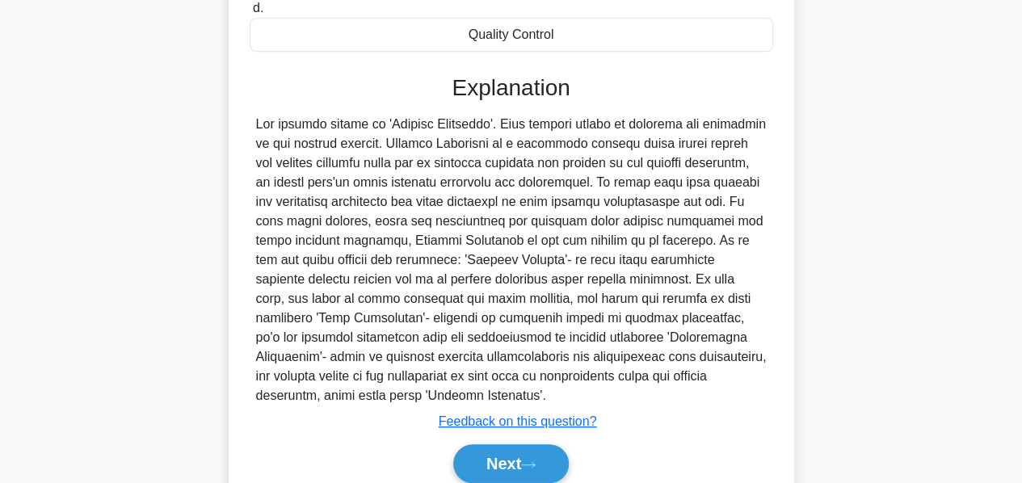
scroll to position [452, 0]
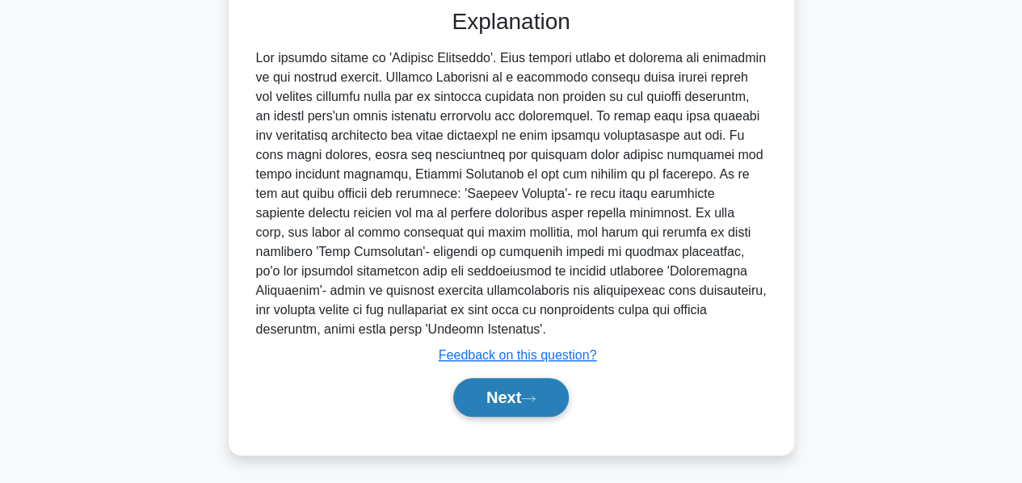
click at [485, 387] on button "Next" at bounding box center [510, 397] width 115 height 39
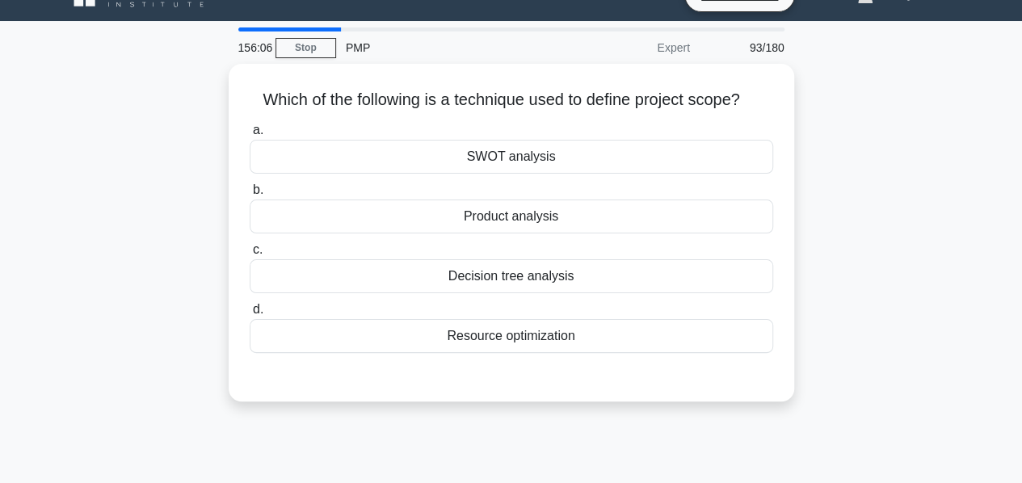
scroll to position [29, 0]
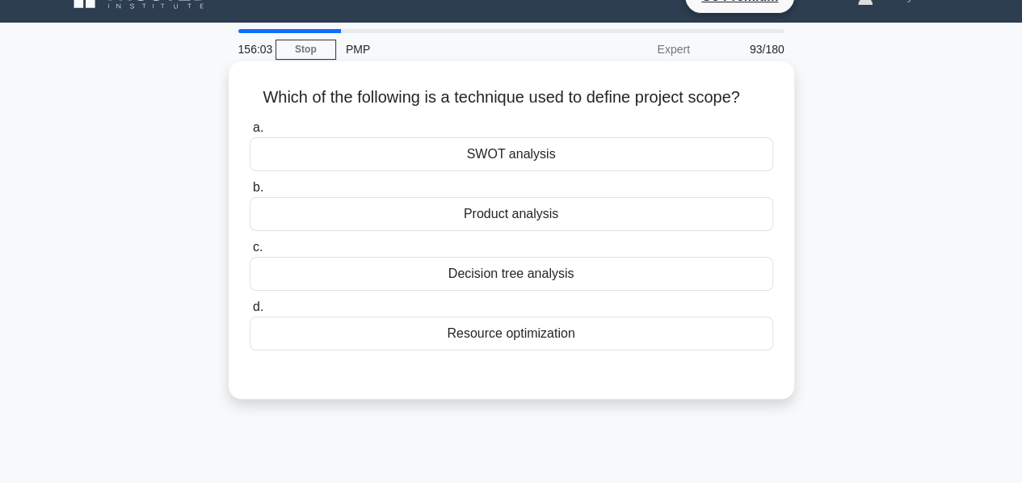
click at [468, 219] on div "Product analysis" at bounding box center [511, 214] width 523 height 34
click at [250, 193] on input "b. Product analysis" at bounding box center [250, 188] width 0 height 10
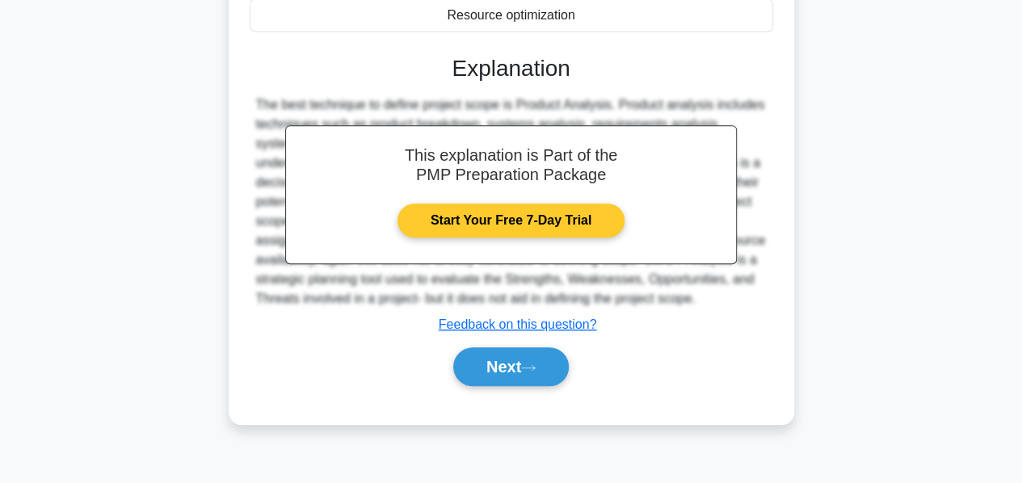
scroll to position [389, 0]
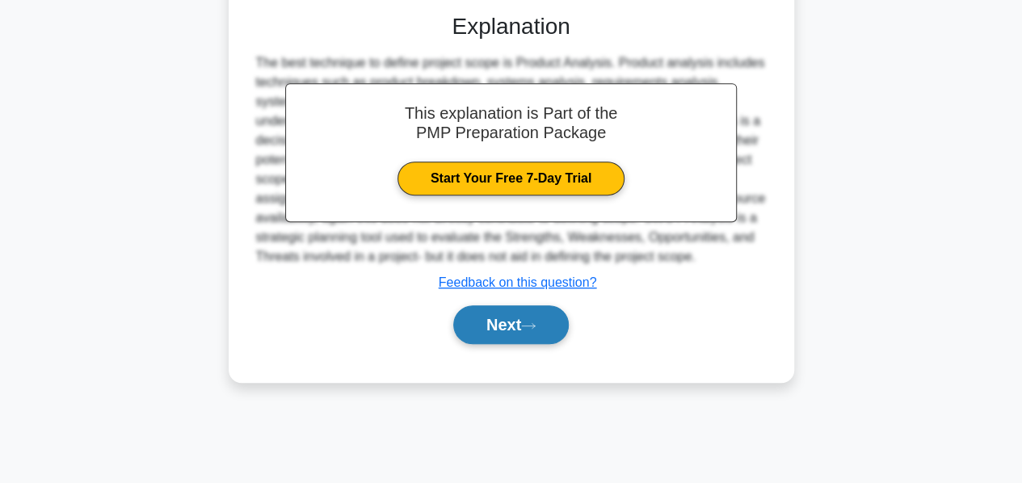
click at [497, 313] on button "Next" at bounding box center [510, 324] width 115 height 39
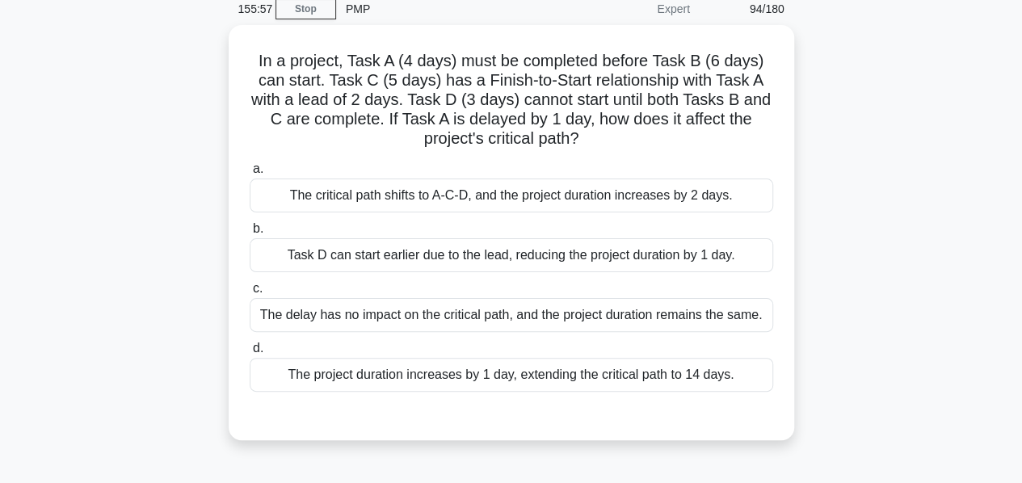
scroll to position [66, 0]
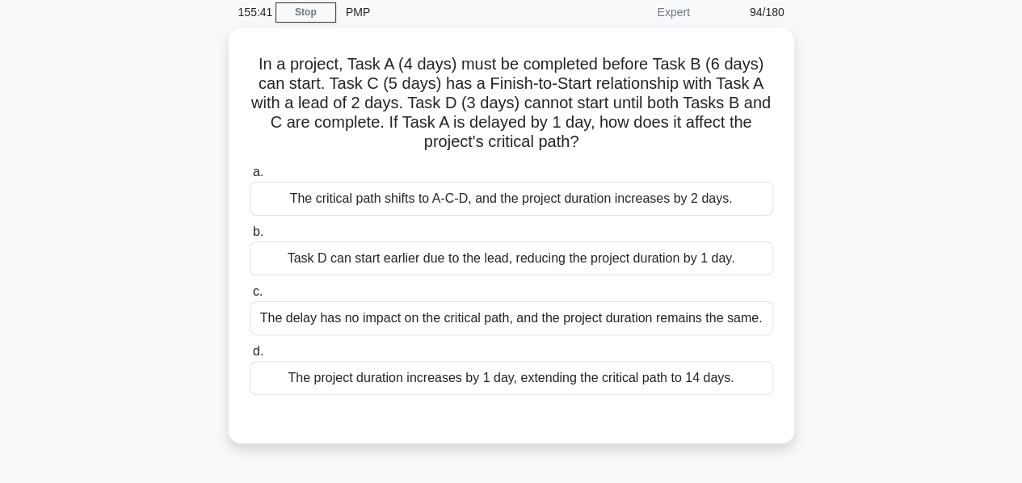
click at [497, 313] on div "The delay has no impact on the critical path, and the project duration remains …" at bounding box center [511, 318] width 523 height 34
click at [250, 297] on input "c. The delay has no impact on the critical path, and the project duration remai…" at bounding box center [250, 292] width 0 height 10
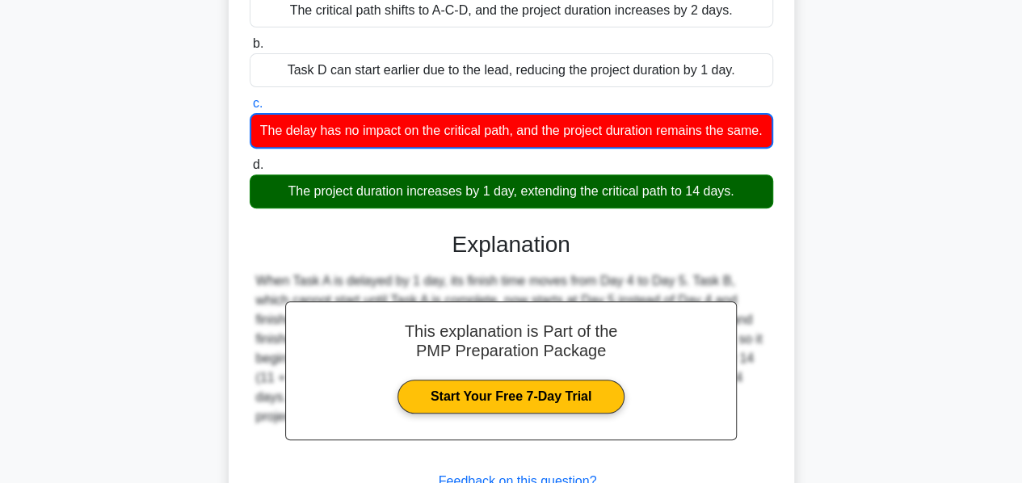
scroll to position [397, 0]
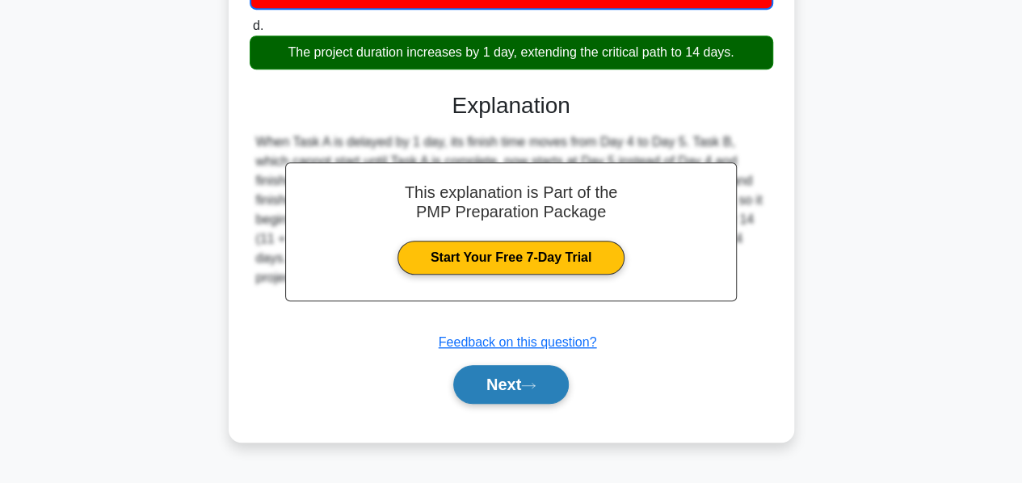
click at [483, 390] on button "Next" at bounding box center [510, 384] width 115 height 39
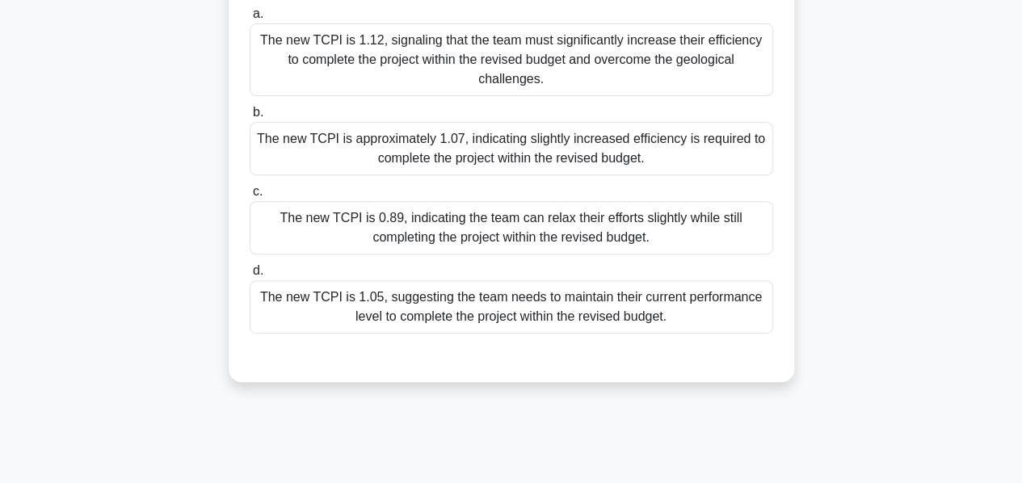
scroll to position [291, 0]
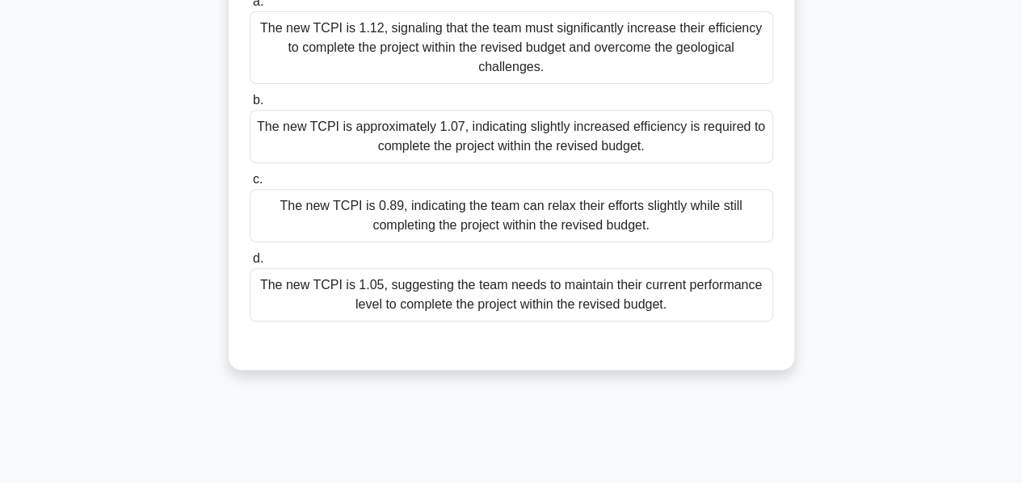
click at [403, 274] on div "The new TCPI is 1.05, suggesting the team needs to maintain their current perfo…" at bounding box center [511, 294] width 523 height 53
click at [250, 264] on input "d. The new TCPI is 1.05, suggesting the team needs to maintain their current pe…" at bounding box center [250, 259] width 0 height 10
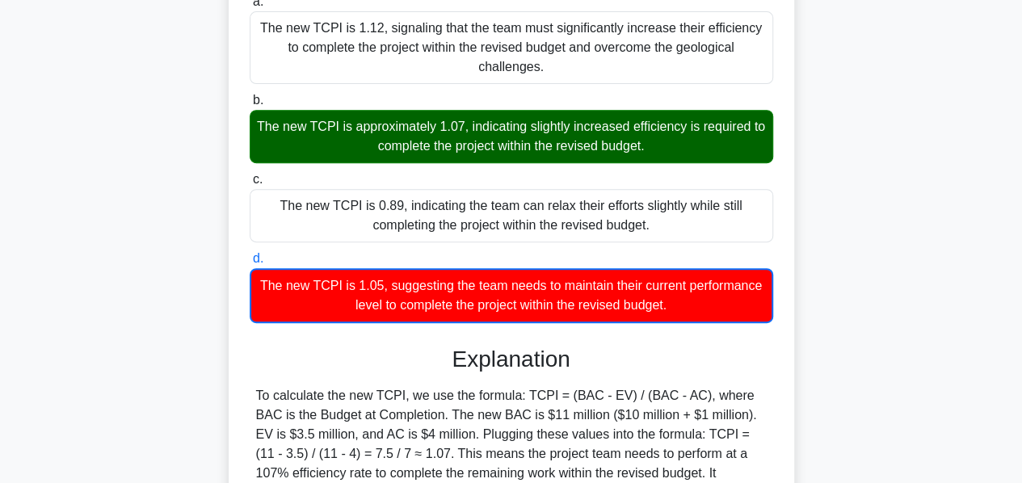
scroll to position [435, 0]
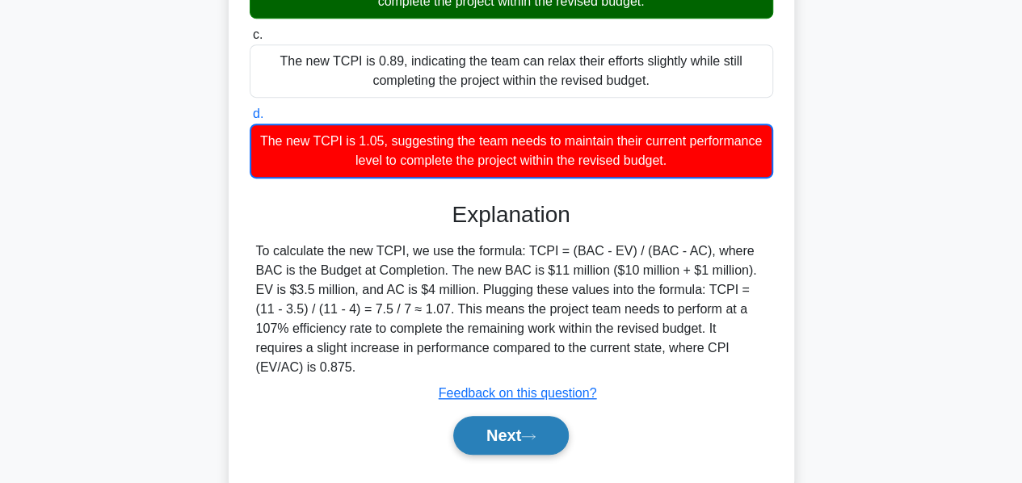
click at [487, 416] on button "Next" at bounding box center [510, 435] width 115 height 39
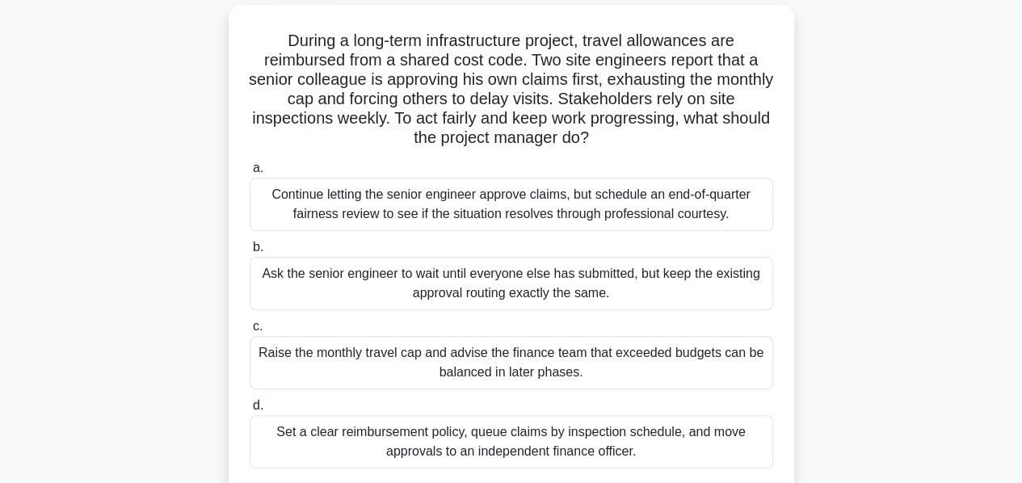
scroll to position [113, 0]
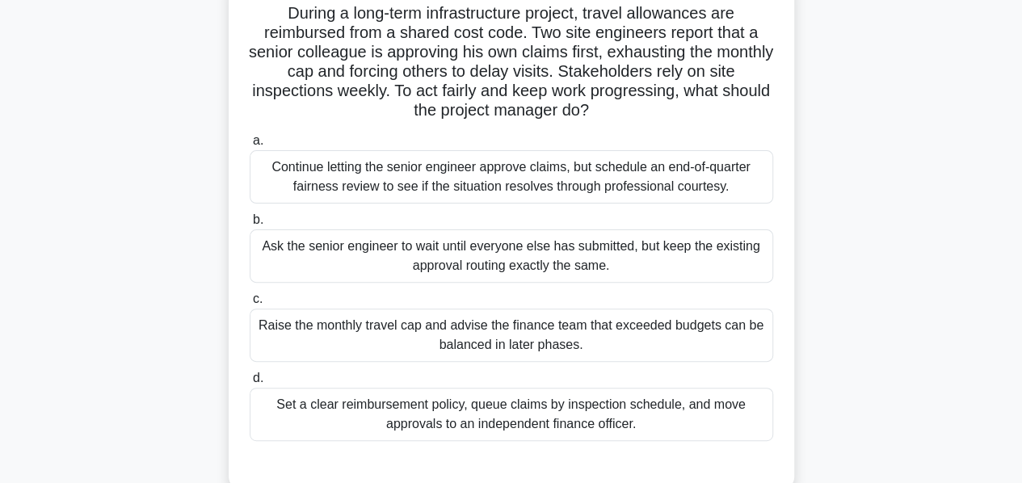
click at [443, 411] on div "Set a clear reimbursement policy, queue claims by inspection schedule, and move…" at bounding box center [511, 414] width 523 height 53
click at [250, 384] on input "d. Set a clear reimbursement policy, queue claims by inspection schedule, and m…" at bounding box center [250, 378] width 0 height 10
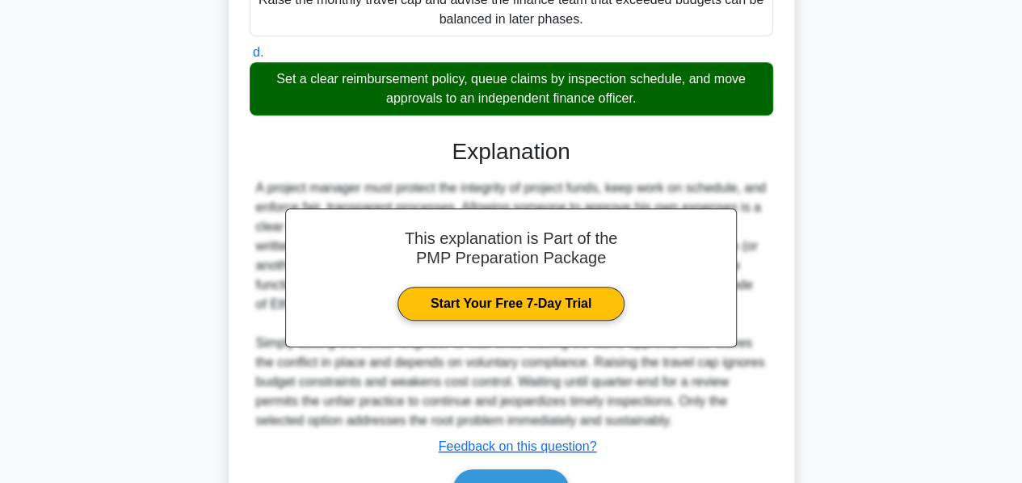
scroll to position [530, 0]
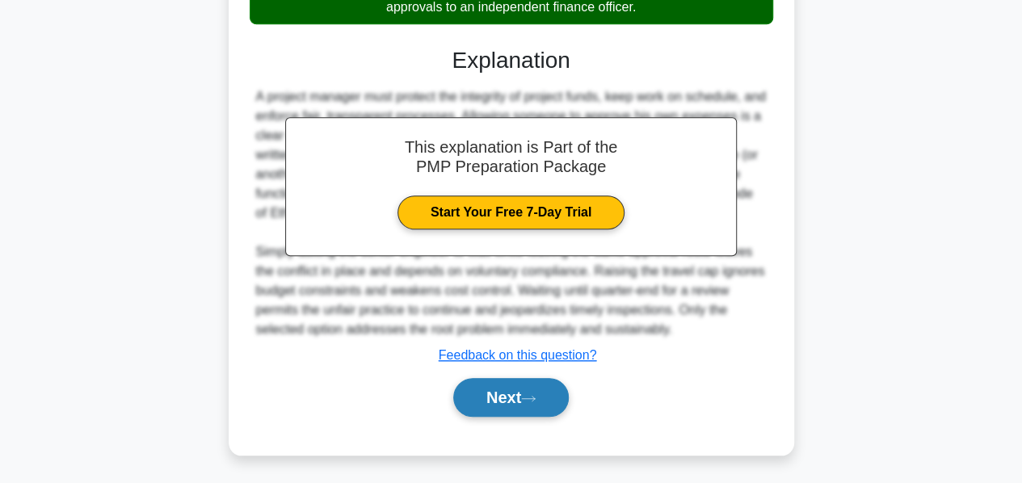
click at [498, 398] on button "Next" at bounding box center [510, 397] width 115 height 39
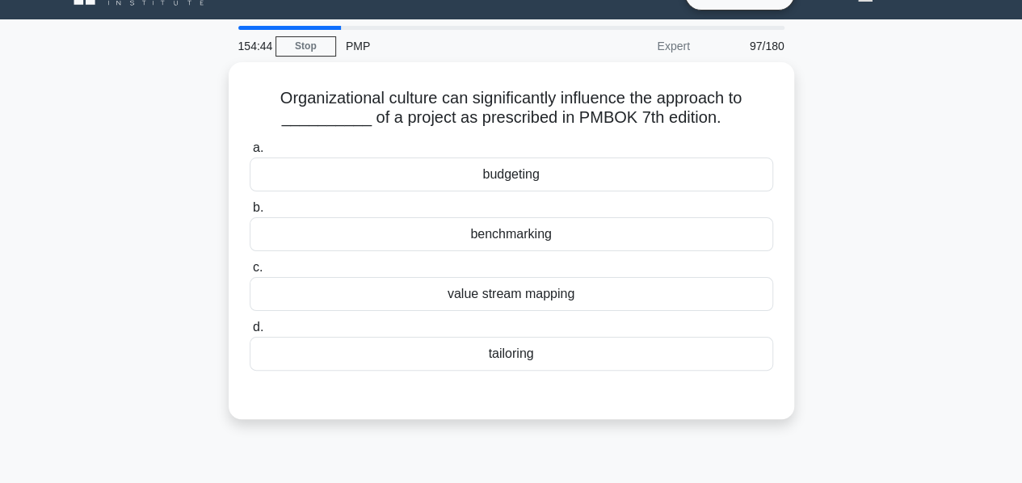
scroll to position [0, 0]
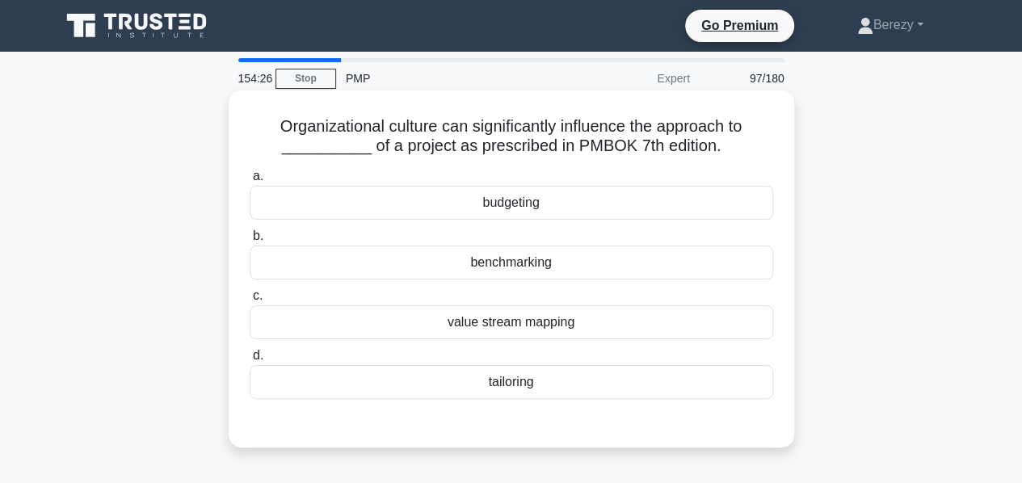
click at [518, 387] on div "tailoring" at bounding box center [511, 382] width 523 height 34
click at [250, 361] on input "d. tailoring" at bounding box center [250, 356] width 0 height 10
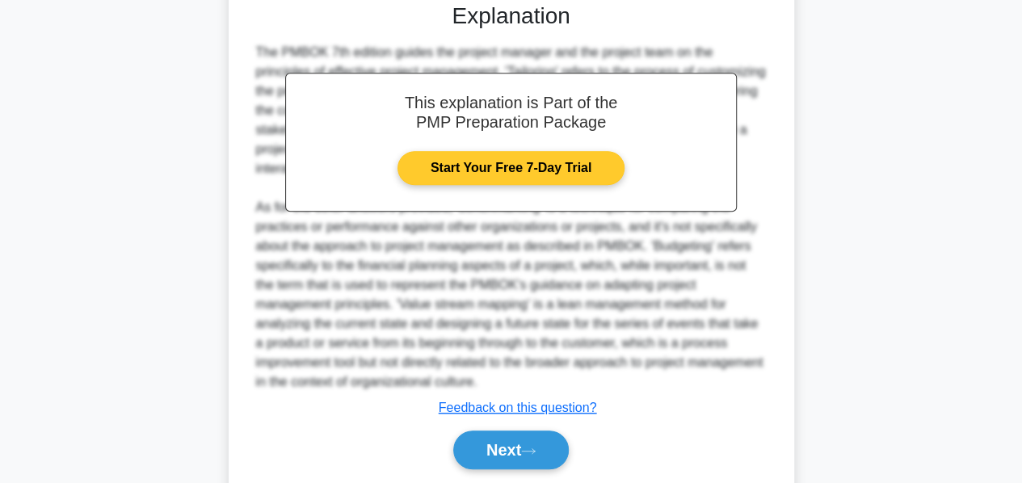
scroll to position [472, 0]
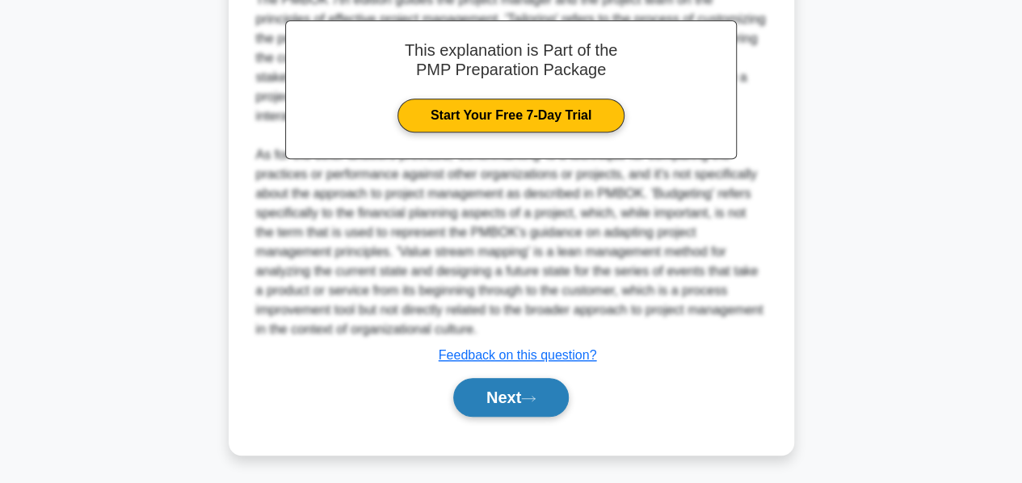
click at [494, 380] on button "Next" at bounding box center [510, 397] width 115 height 39
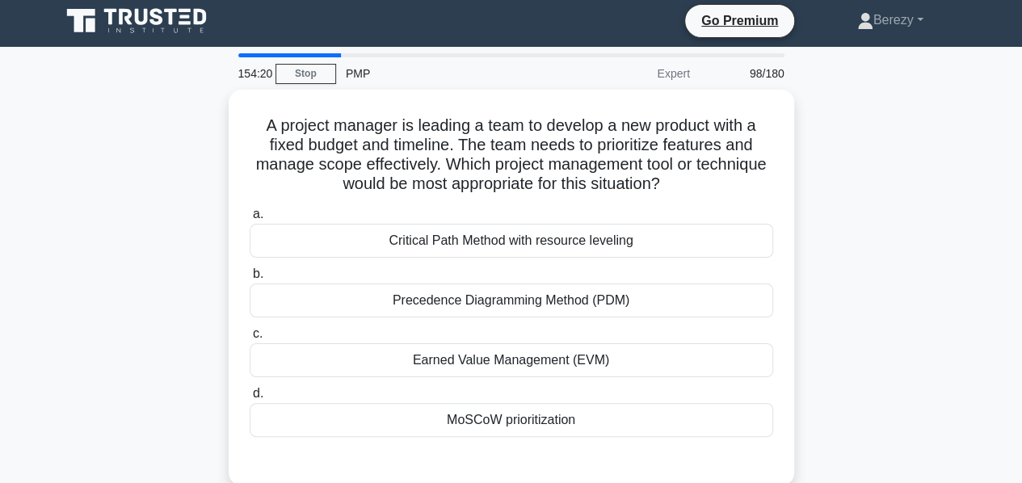
scroll to position [0, 0]
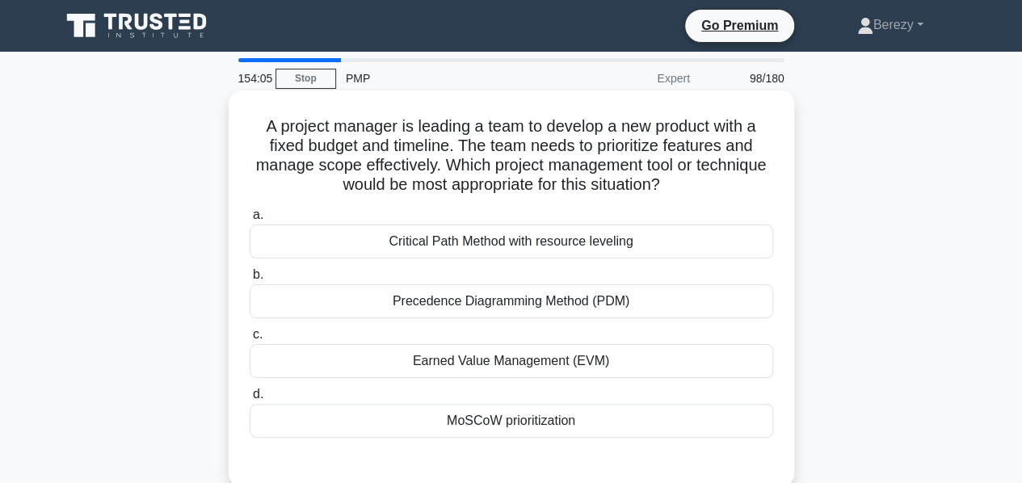
click at [495, 413] on div "MoSCoW prioritization" at bounding box center [511, 421] width 523 height 34
click at [250, 400] on input "d. MoSCoW prioritization" at bounding box center [250, 394] width 0 height 10
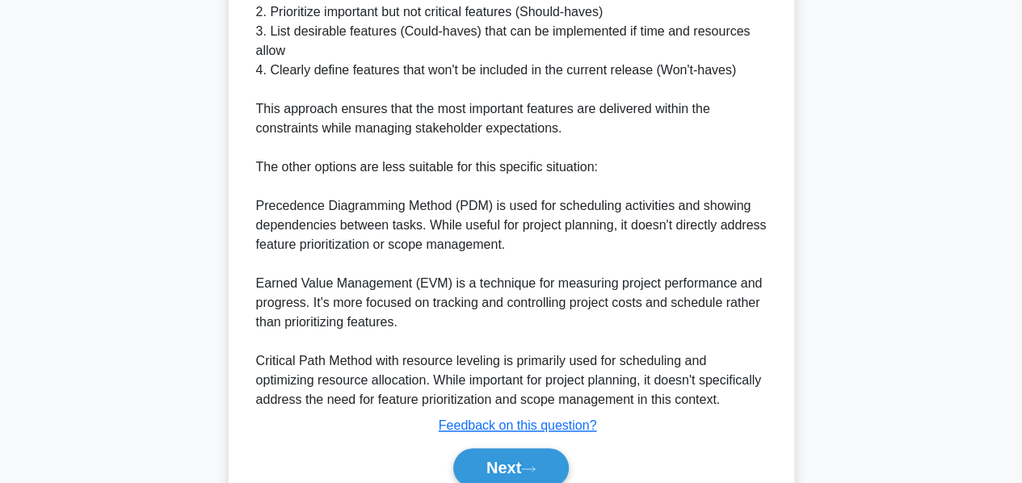
scroll to position [694, 0]
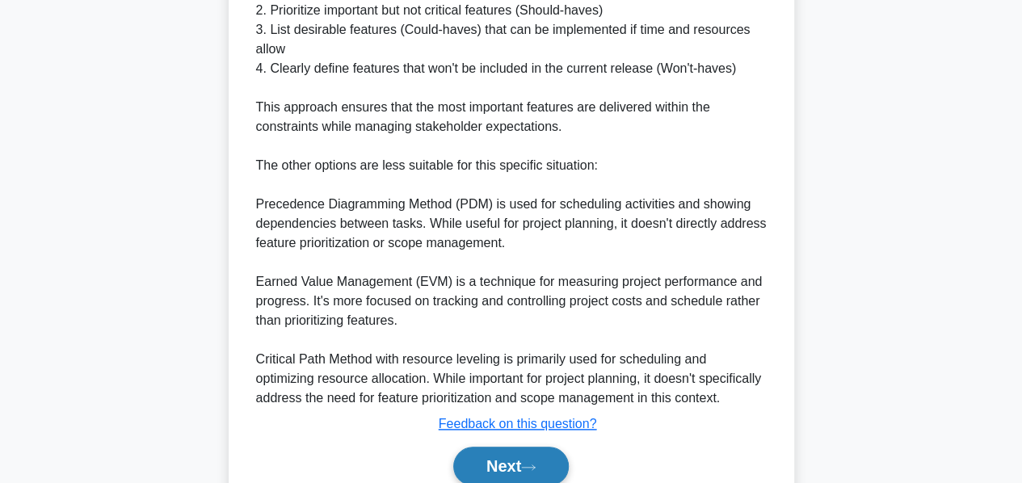
click at [486, 476] on button "Next" at bounding box center [510, 466] width 115 height 39
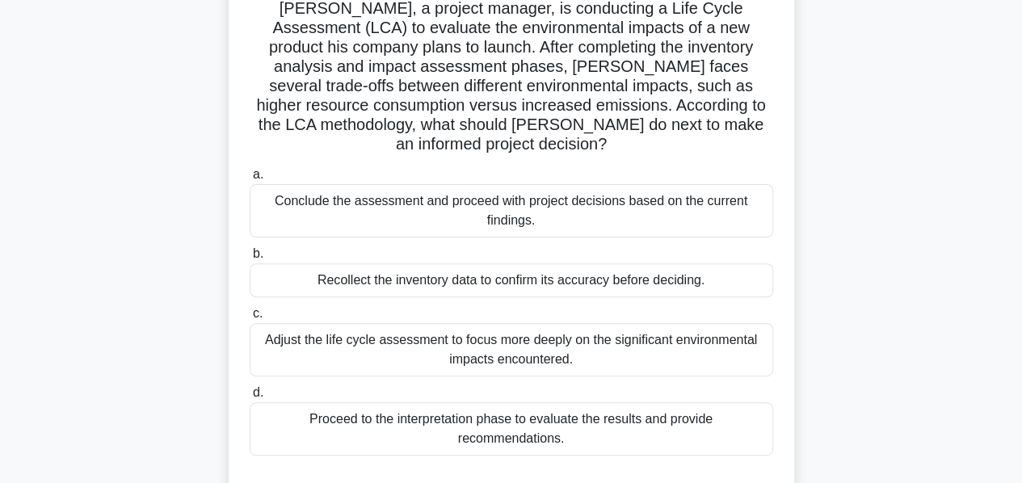
scroll to position [123, 0]
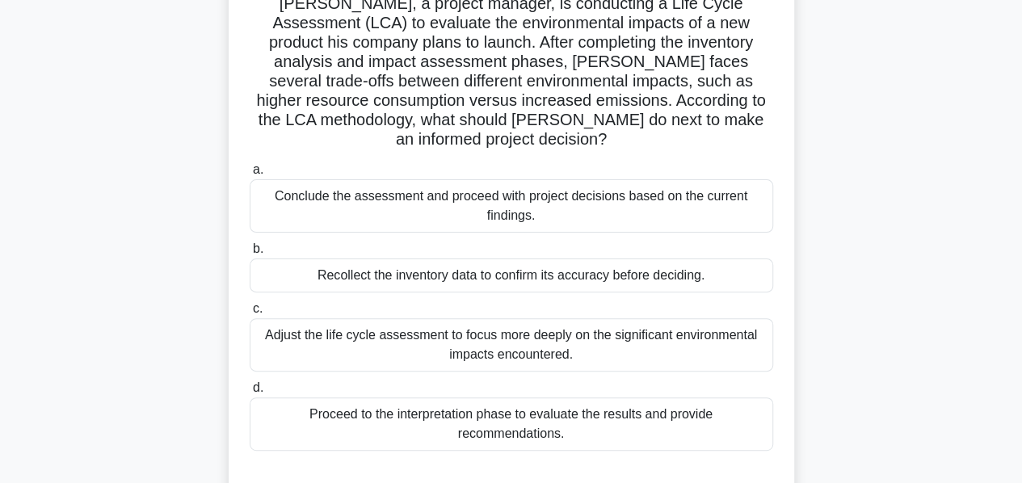
click at [489, 417] on div "Proceed to the interpretation phase to evaluate the results and provide recomme…" at bounding box center [511, 423] width 523 height 53
click at [250, 393] on input "d. Proceed to the interpretation phase to evaluate the results and provide reco…" at bounding box center [250, 388] width 0 height 10
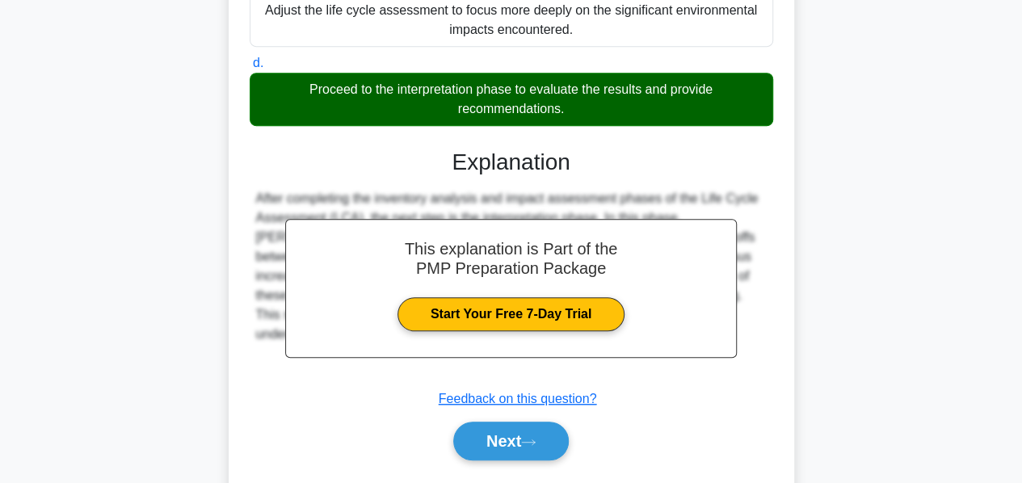
scroll to position [472, 0]
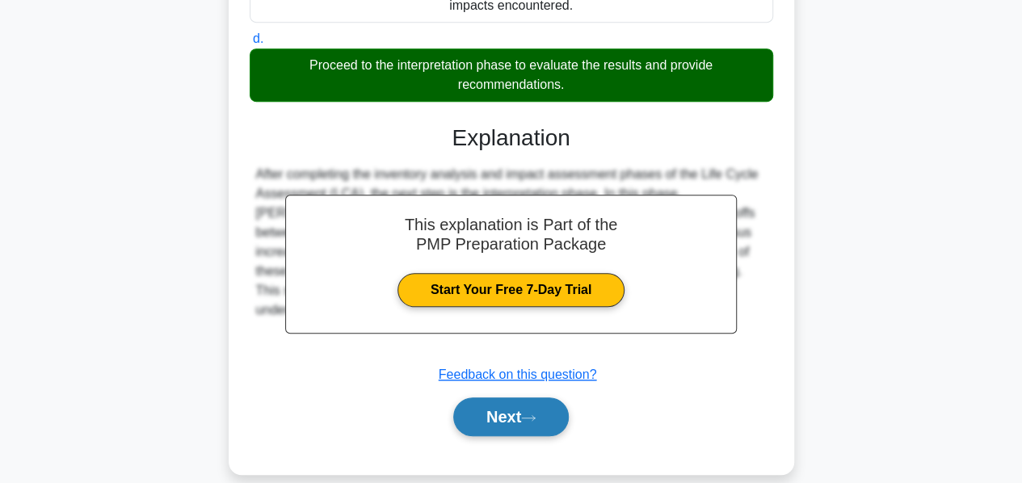
click at [476, 397] on button "Next" at bounding box center [510, 416] width 115 height 39
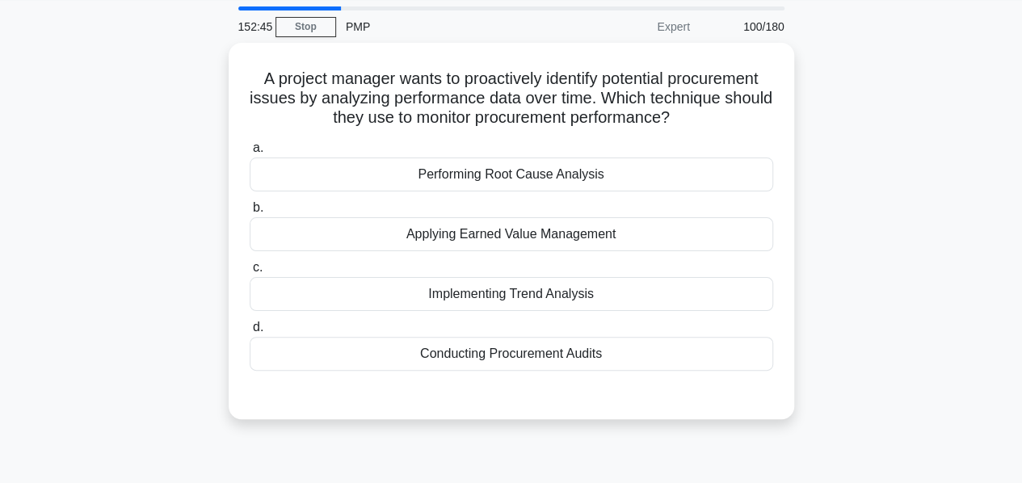
scroll to position [50, 0]
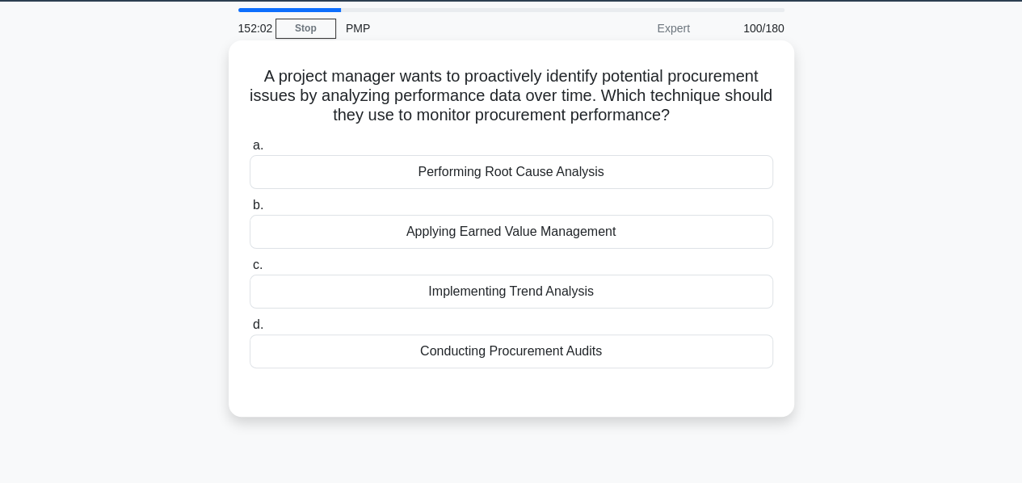
click at [497, 290] on div "Implementing Trend Analysis" at bounding box center [511, 292] width 523 height 34
click at [250, 271] on input "c. Implementing Trend Analysis" at bounding box center [250, 265] width 0 height 10
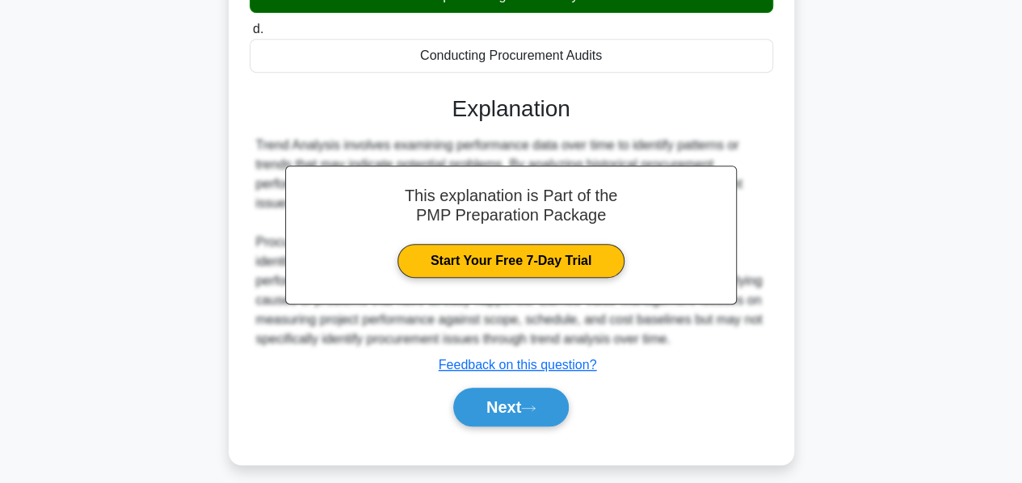
scroll to position [389, 0]
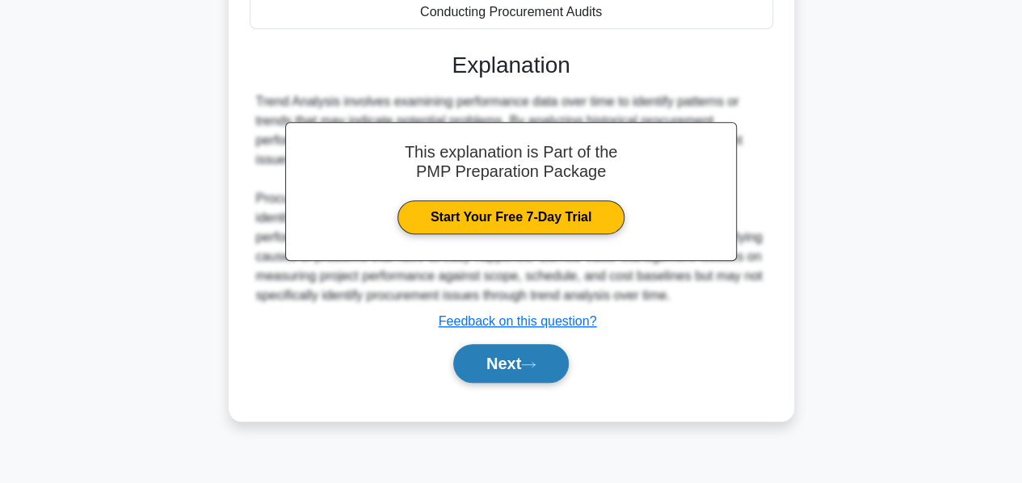
click at [499, 371] on button "Next" at bounding box center [510, 363] width 115 height 39
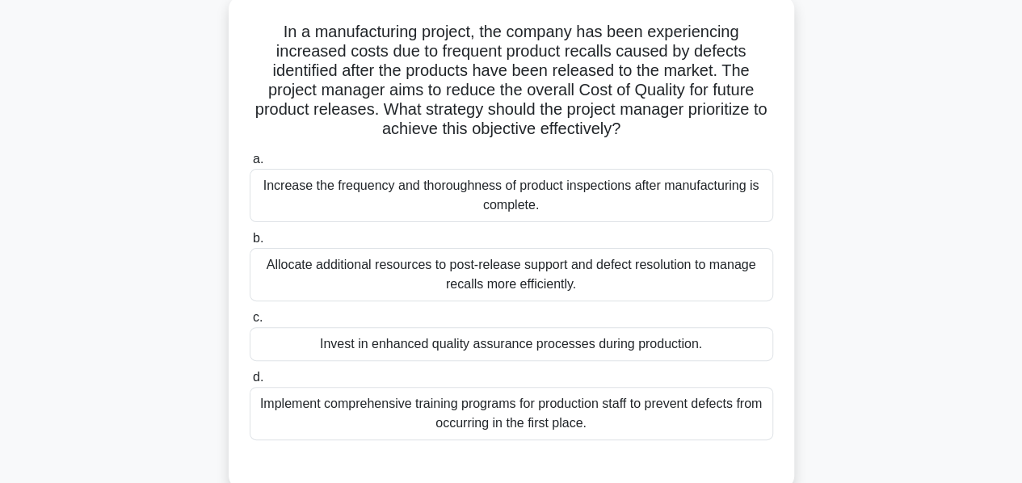
scroll to position [0, 0]
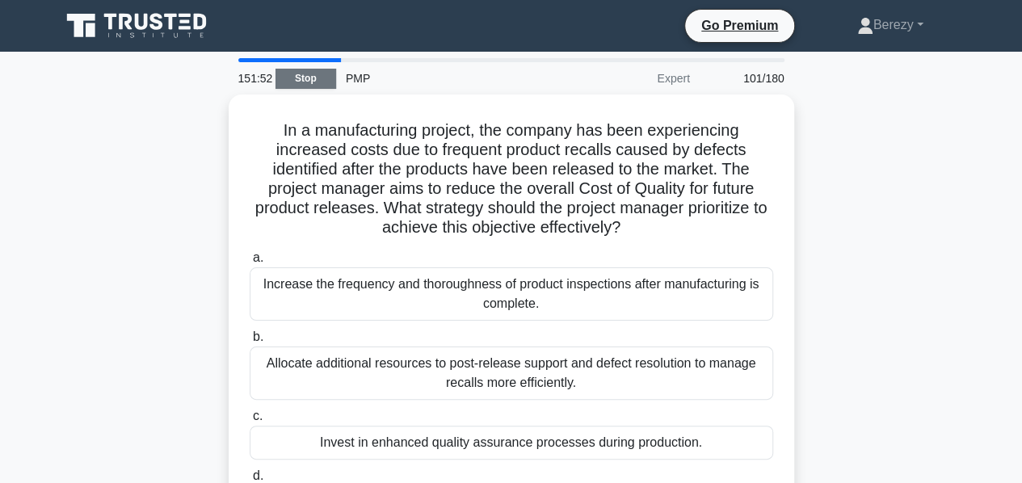
click at [302, 75] on link "Stop" at bounding box center [305, 79] width 61 height 20
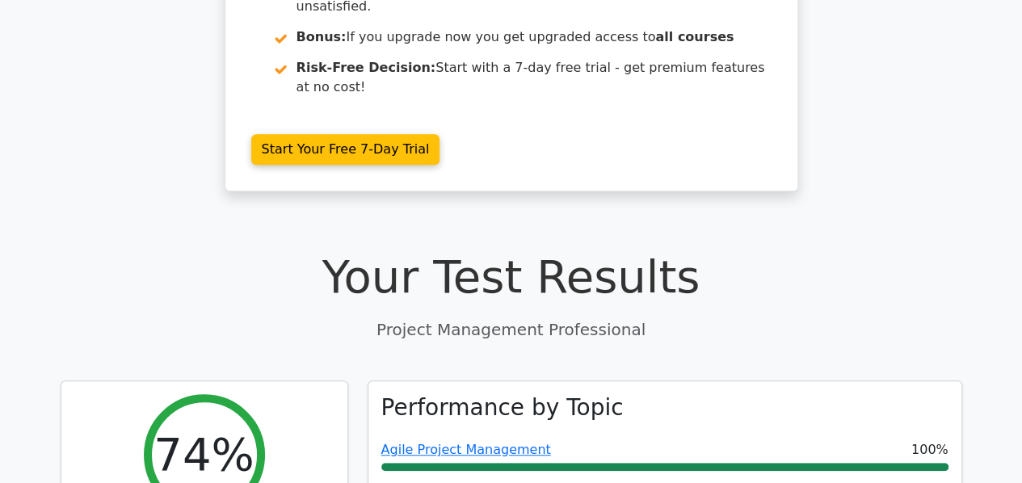
scroll to position [349, 0]
